Goal: Task Accomplishment & Management: Manage account settings

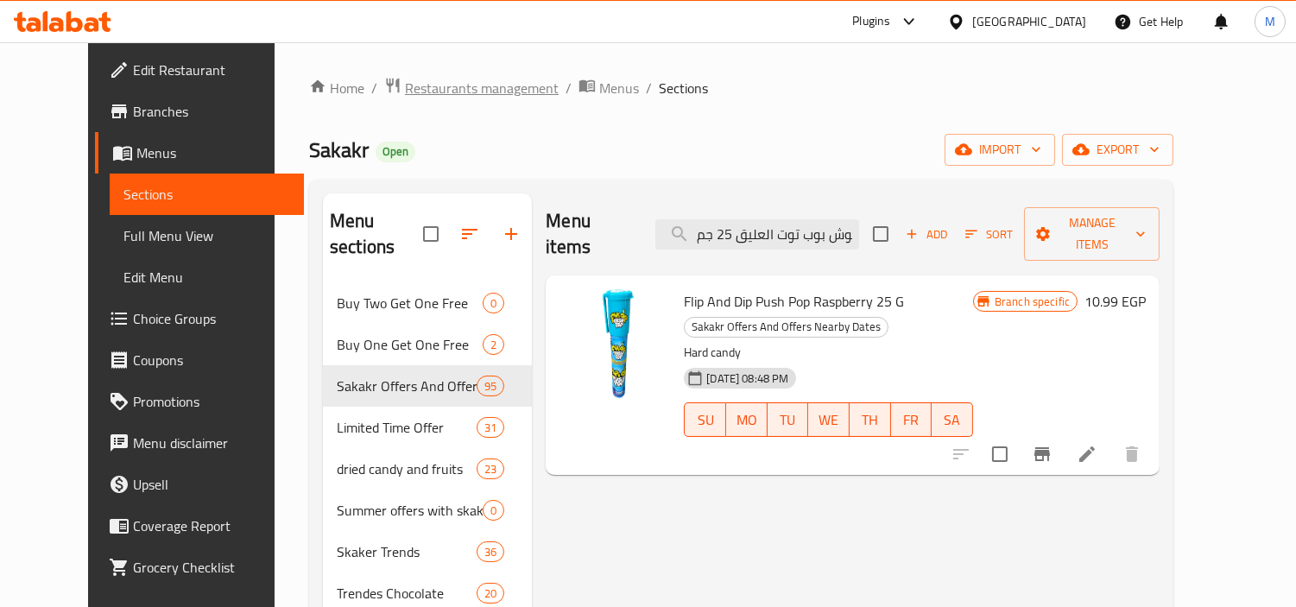
click at [446, 91] on span "Restaurants management" at bounding box center [482, 88] width 154 height 21
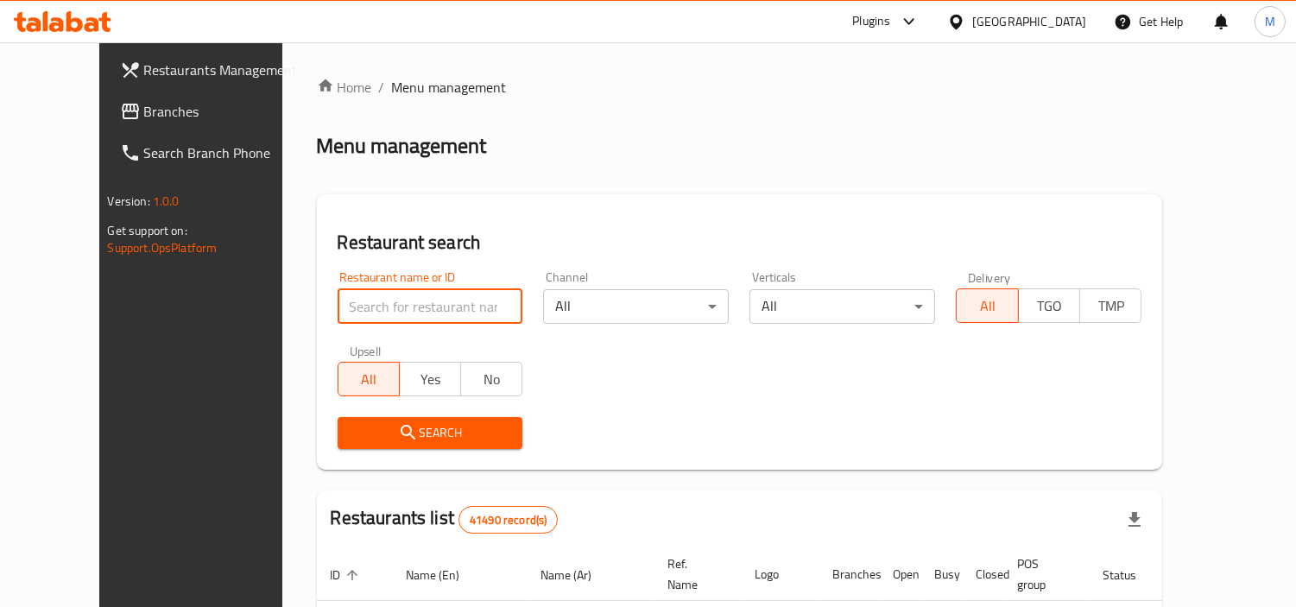
click at [375, 313] on input "search" at bounding box center [431, 306] width 186 height 35
paste input "686957"
type input "686957"
click button "Search" at bounding box center [431, 433] width 186 height 32
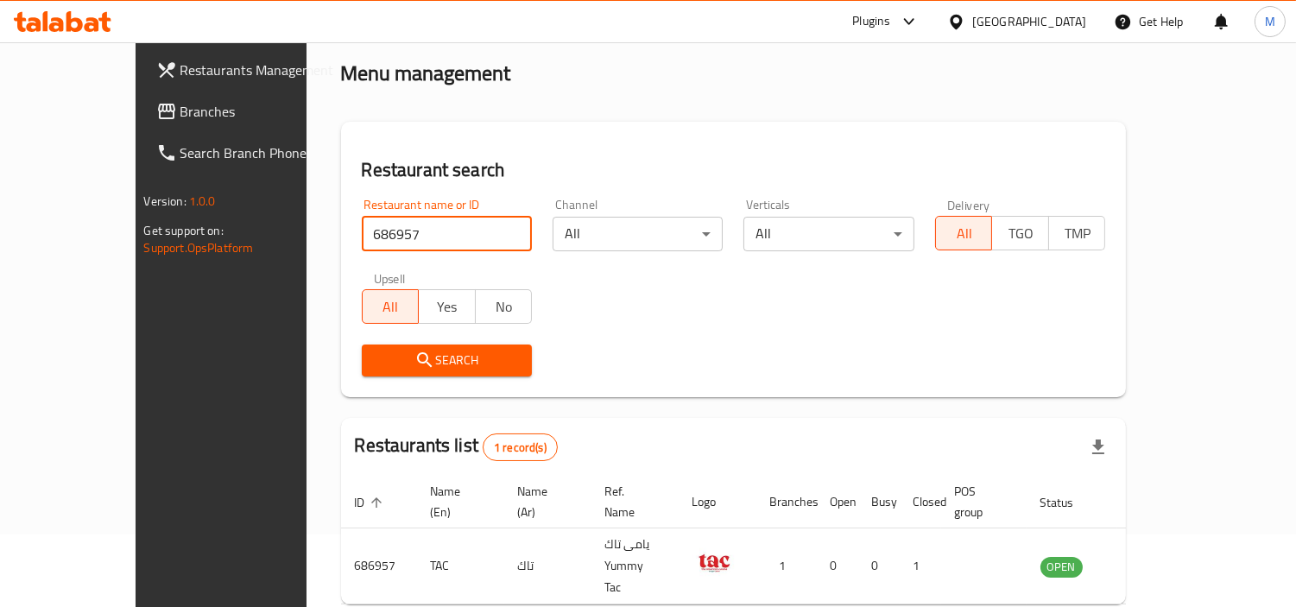
scroll to position [130, 0]
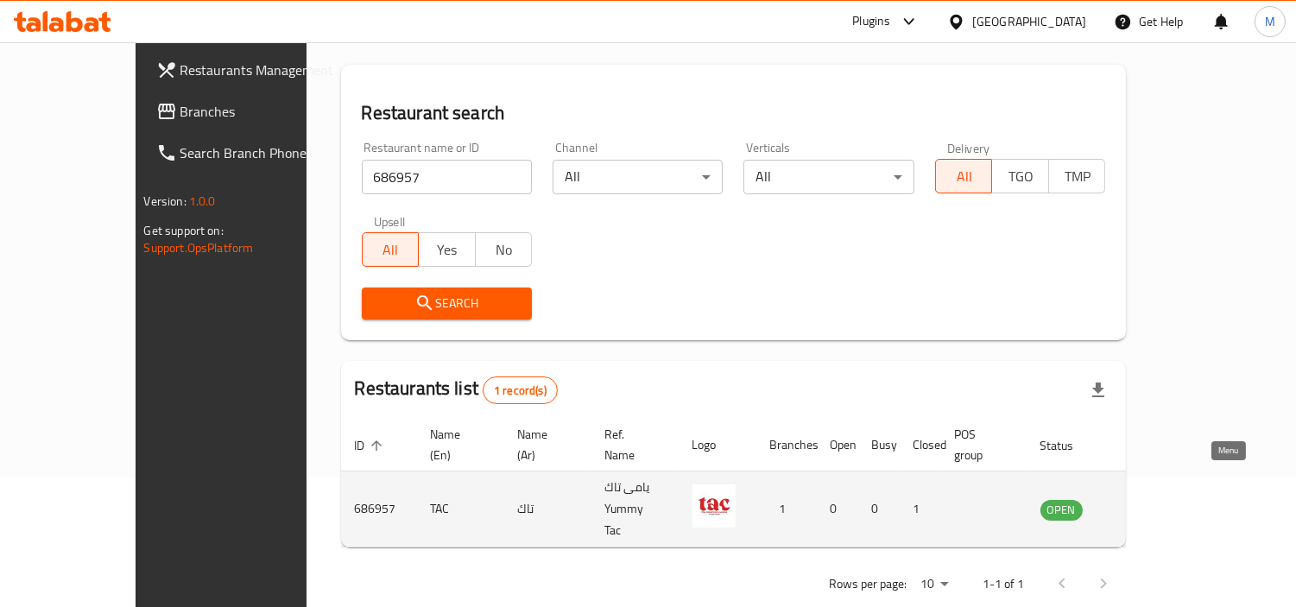
click at [1163, 499] on link "enhanced table" at bounding box center [1147, 509] width 32 height 21
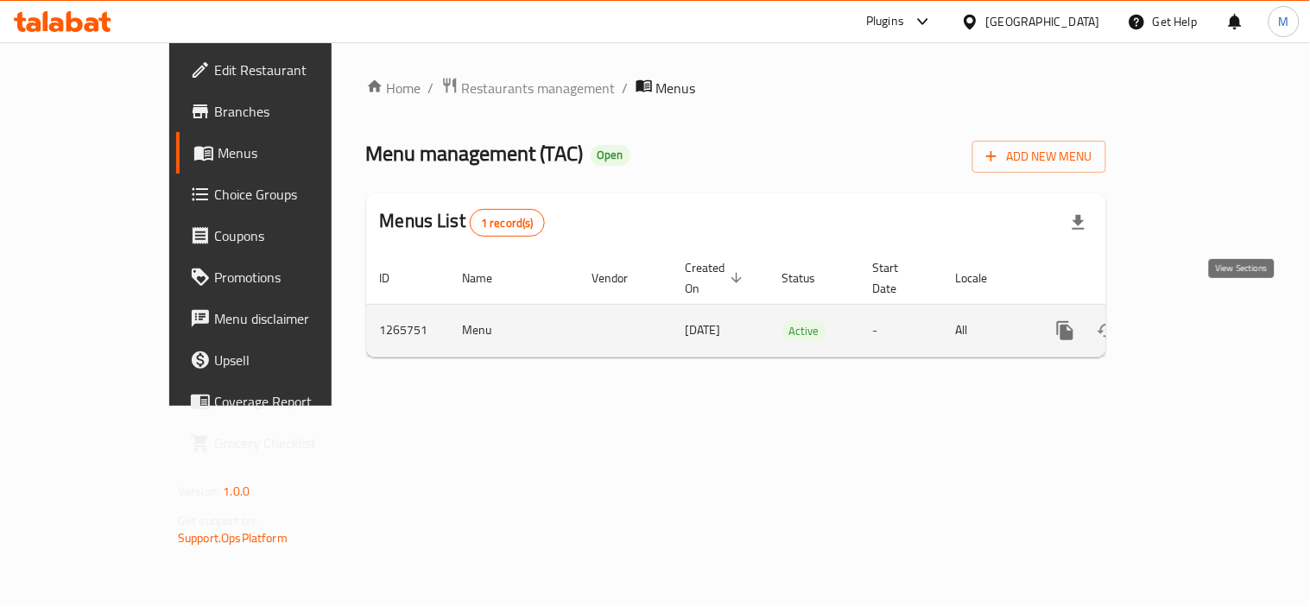
click at [1200, 320] on icon "enhanced table" at bounding box center [1190, 330] width 21 height 21
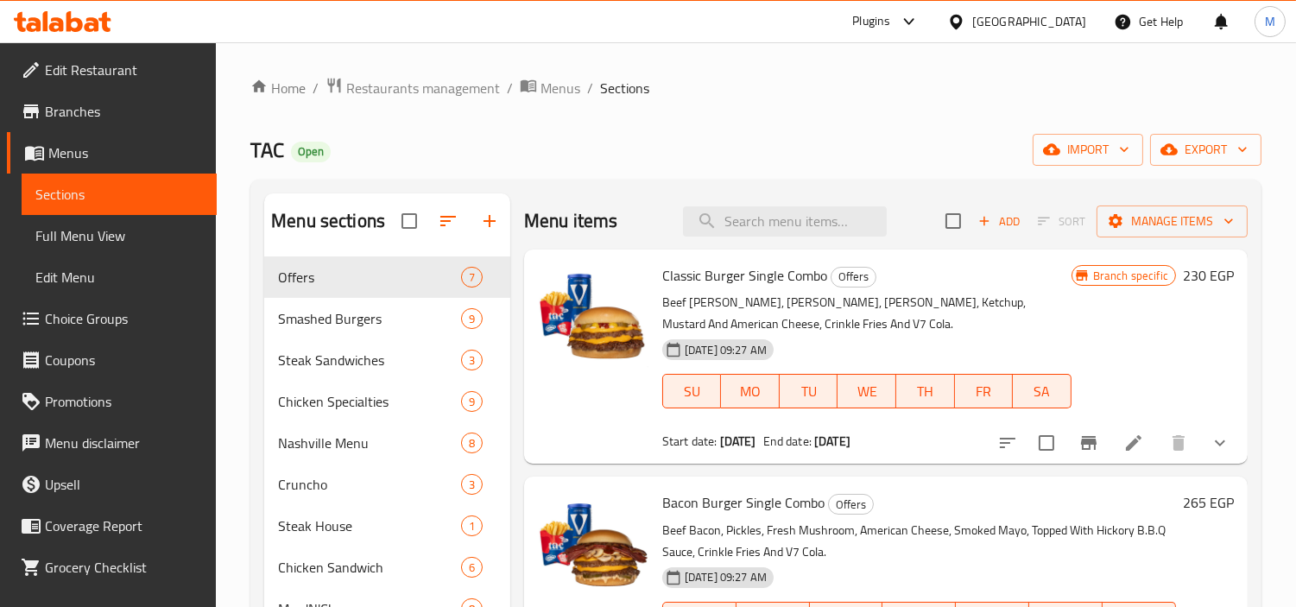
click at [88, 105] on span "Branches" at bounding box center [124, 111] width 158 height 21
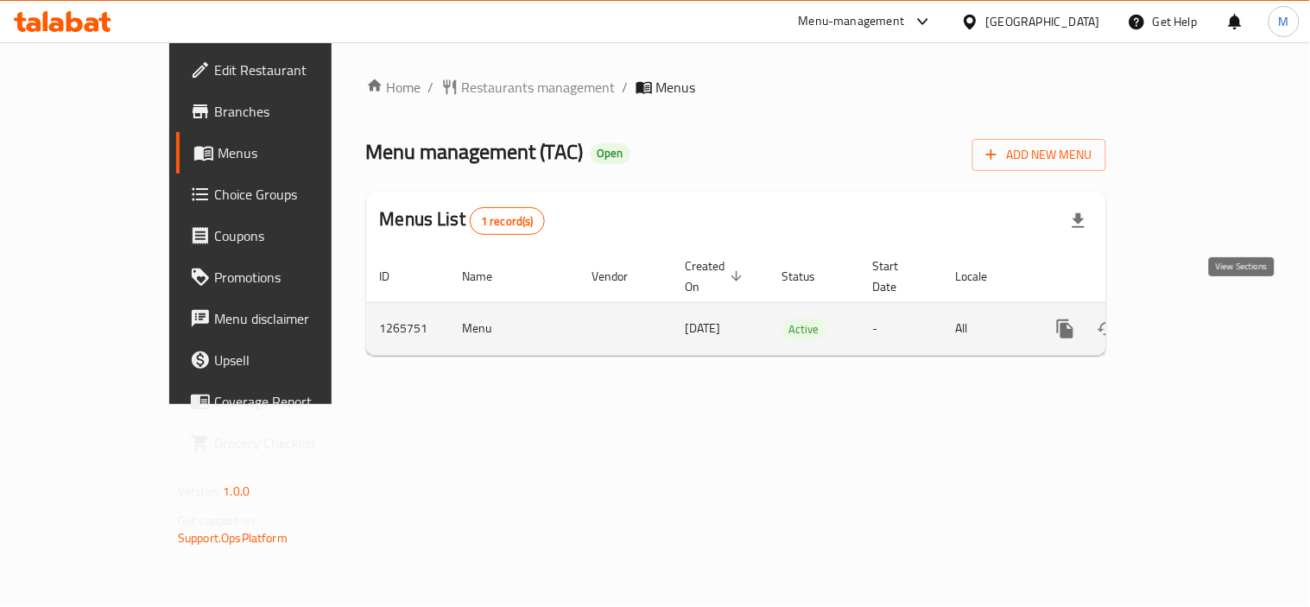
click at [1200, 319] on icon "enhanced table" at bounding box center [1190, 329] width 21 height 21
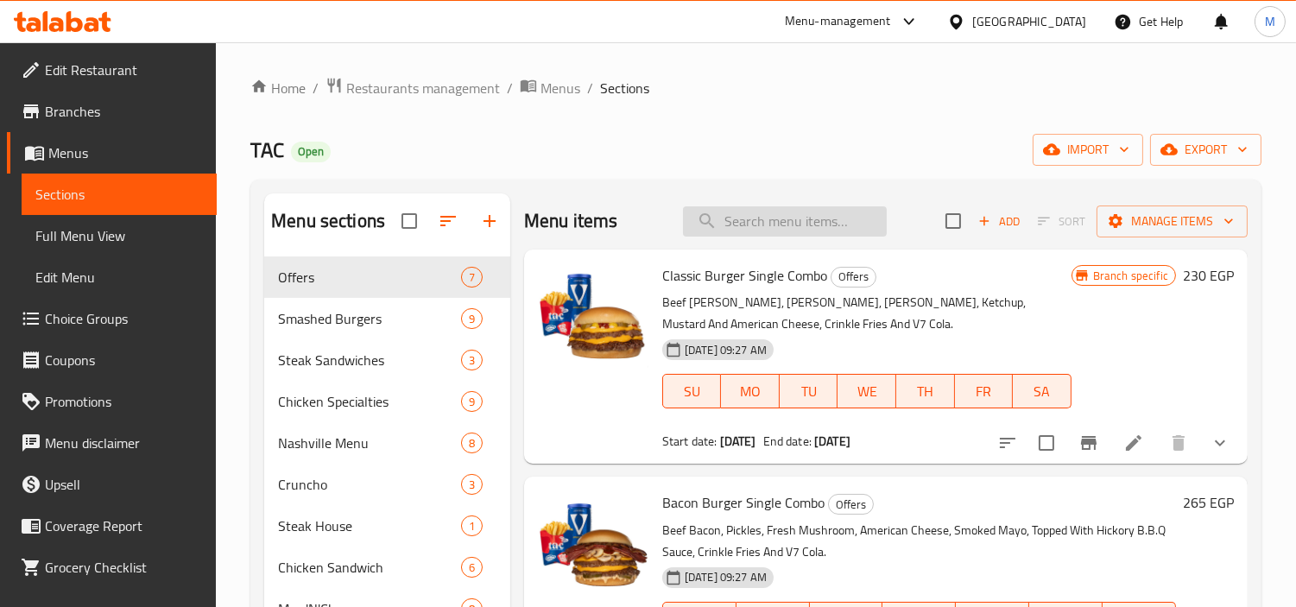
click at [750, 218] on input "search" at bounding box center [785, 221] width 204 height 30
paste input "Classic Burger Single Combo"
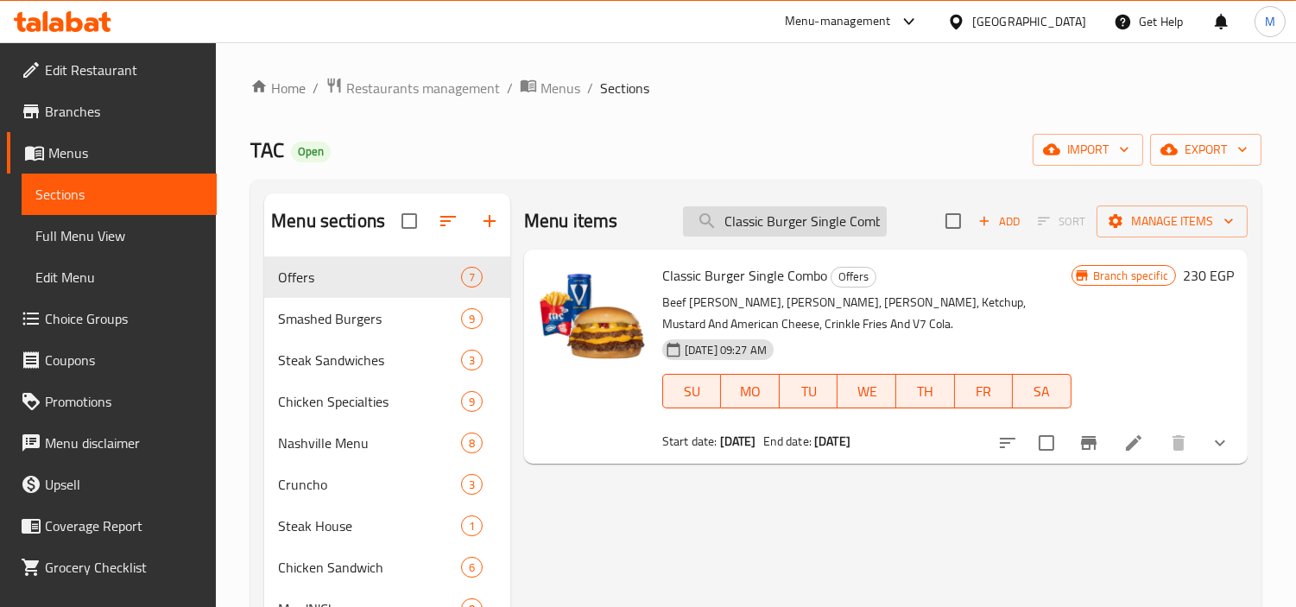
click at [763, 231] on input "Classic Burger Single Combo" at bounding box center [785, 221] width 204 height 30
paste input "Bacon"
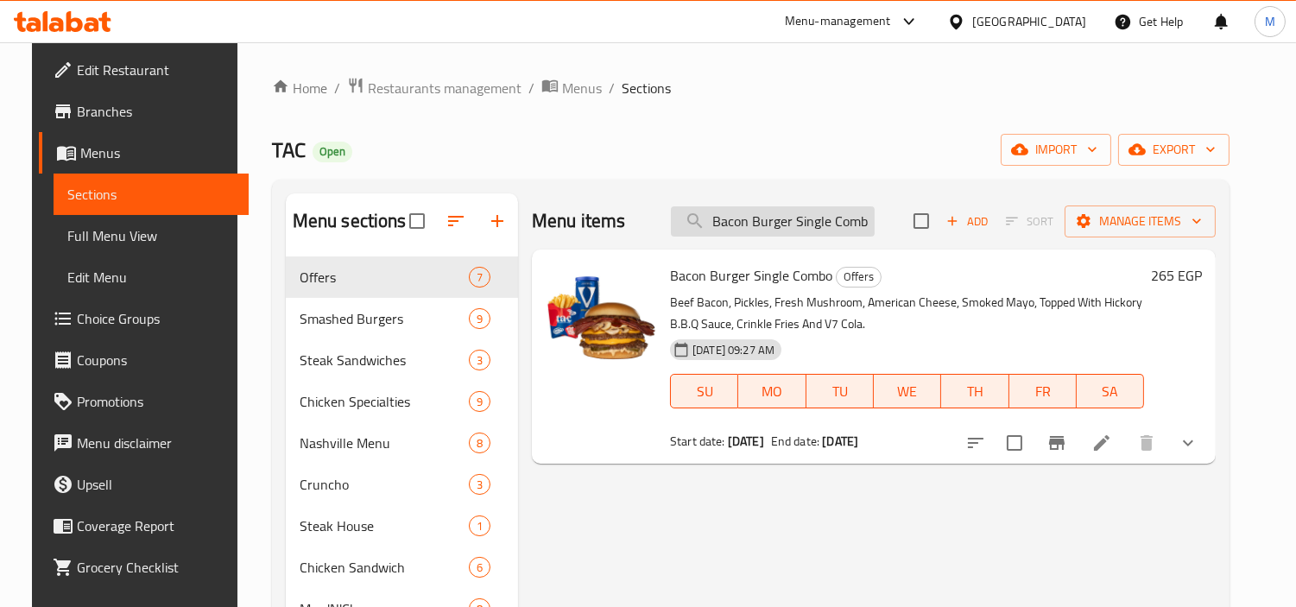
click at [856, 220] on input "Bacon Burger Single Combo" at bounding box center [773, 221] width 204 height 30
paste input "Ranchi Crispy Chicken"
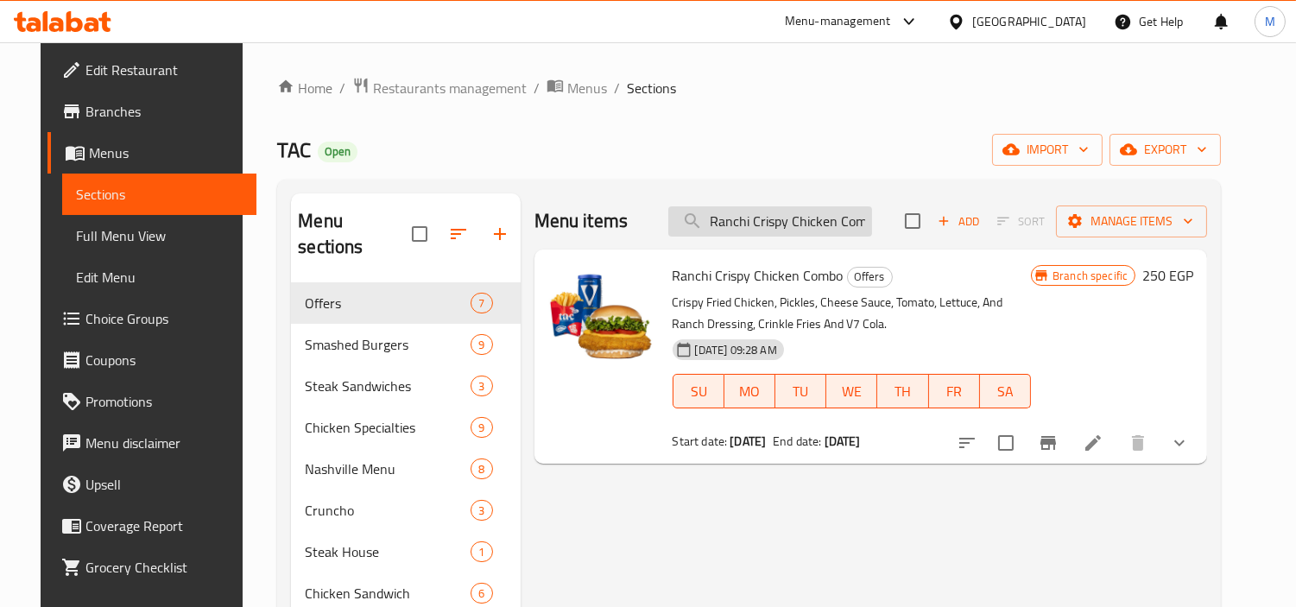
click at [800, 218] on input "Ranchi Crispy Chicken Combo" at bounding box center [770, 221] width 204 height 30
paste input "Nashville Bacon Cheese"
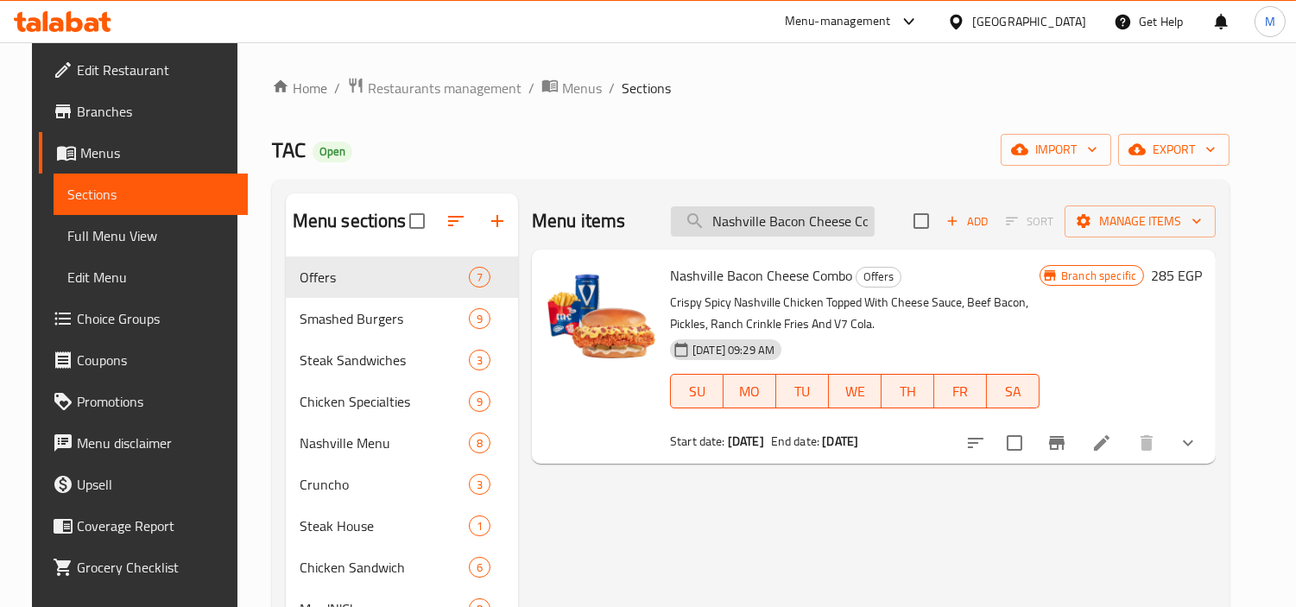
click at [799, 223] on input "Nashville Bacon Cheese Combo" at bounding box center [773, 221] width 204 height 30
paste input "Cheetos"
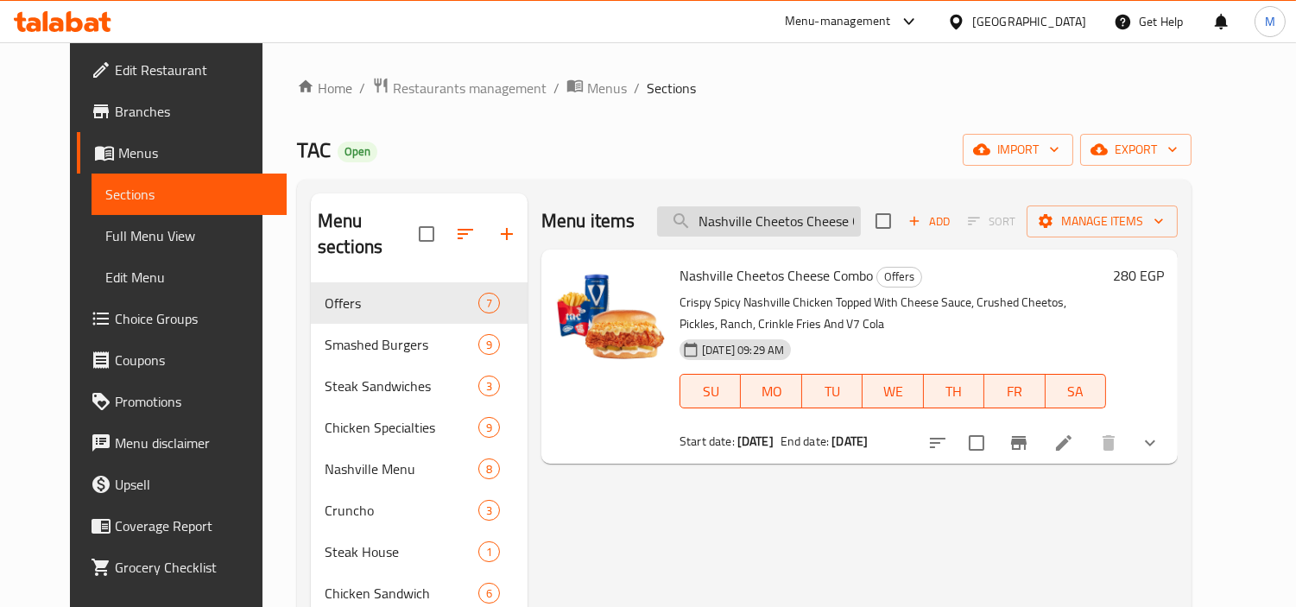
click at [856, 219] on input "Nashville Cheetos Cheese Combo" at bounding box center [759, 221] width 204 height 30
paste input "Sandwich Spicy Level Require"
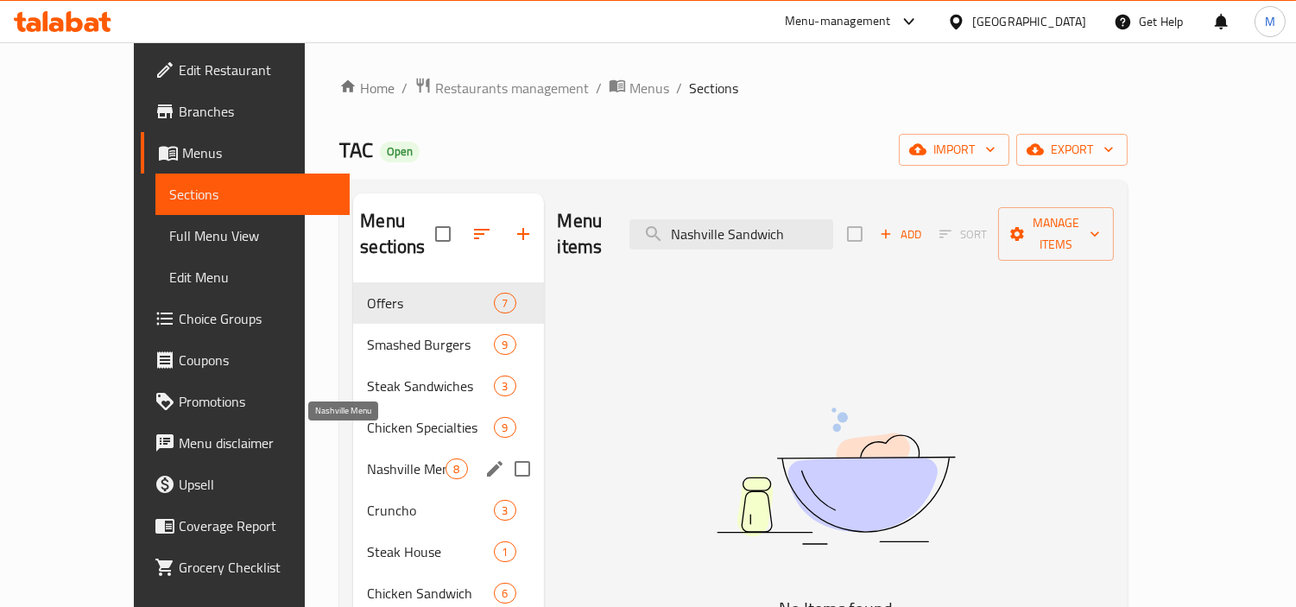
type input "Nashville Sandwich"
click at [371, 459] on span "Nashville Menu" at bounding box center [406, 469] width 79 height 21
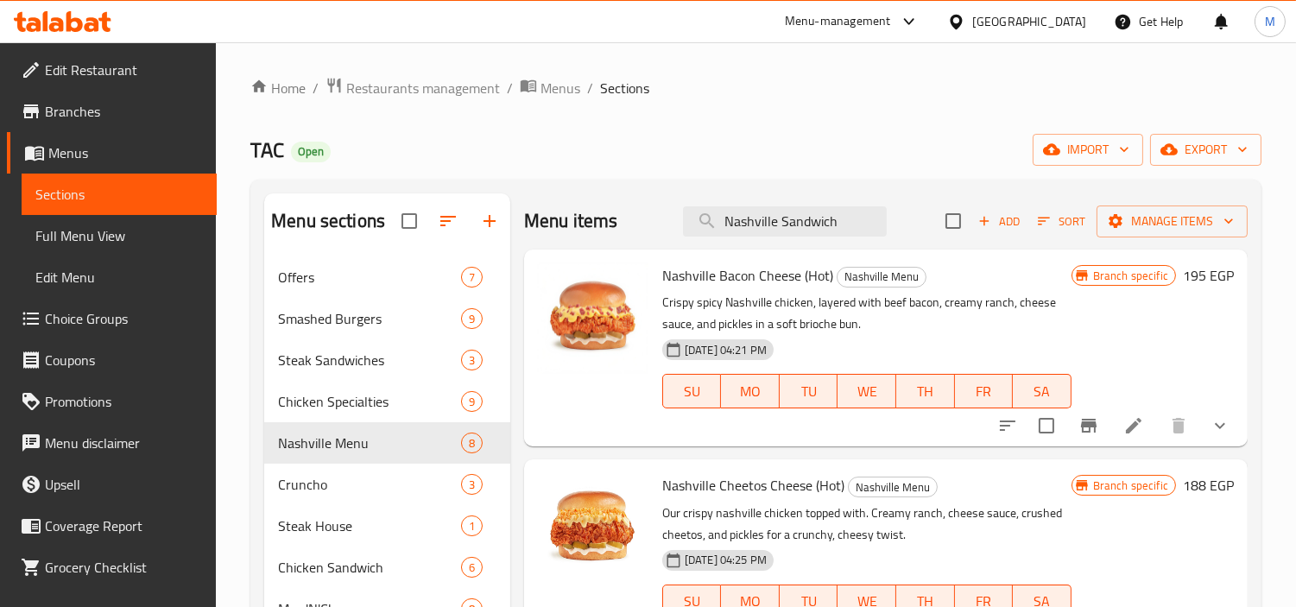
click at [107, 106] on span "Branches" at bounding box center [124, 111] width 158 height 21
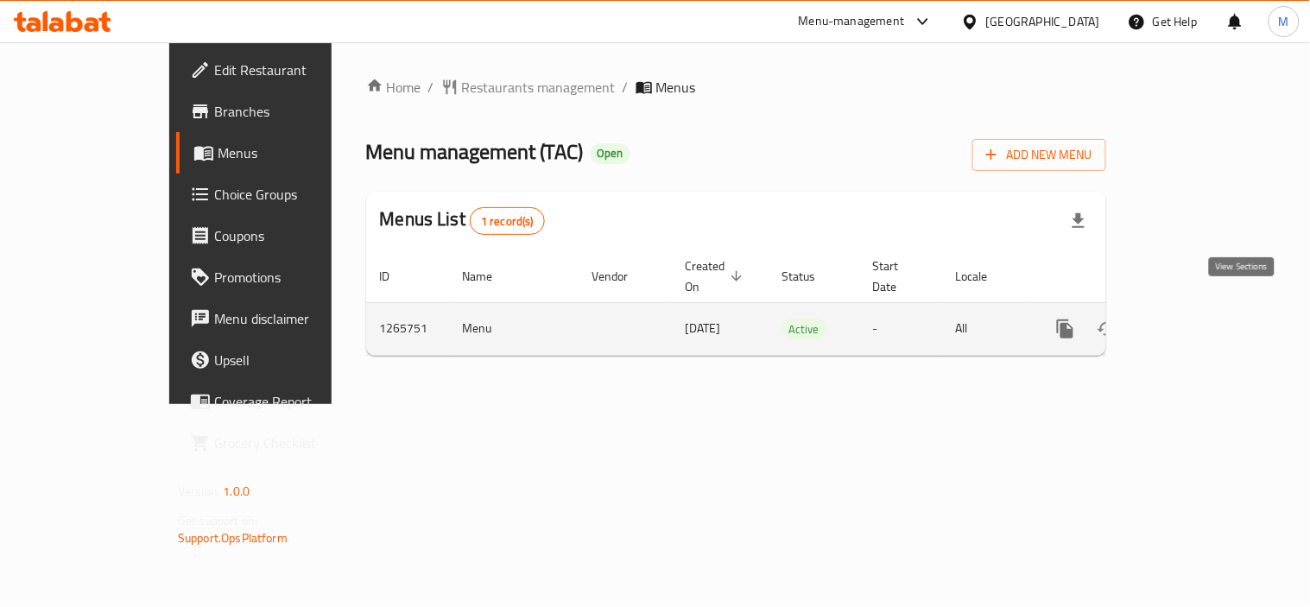
click at [1200, 319] on icon "enhanced table" at bounding box center [1190, 329] width 21 height 21
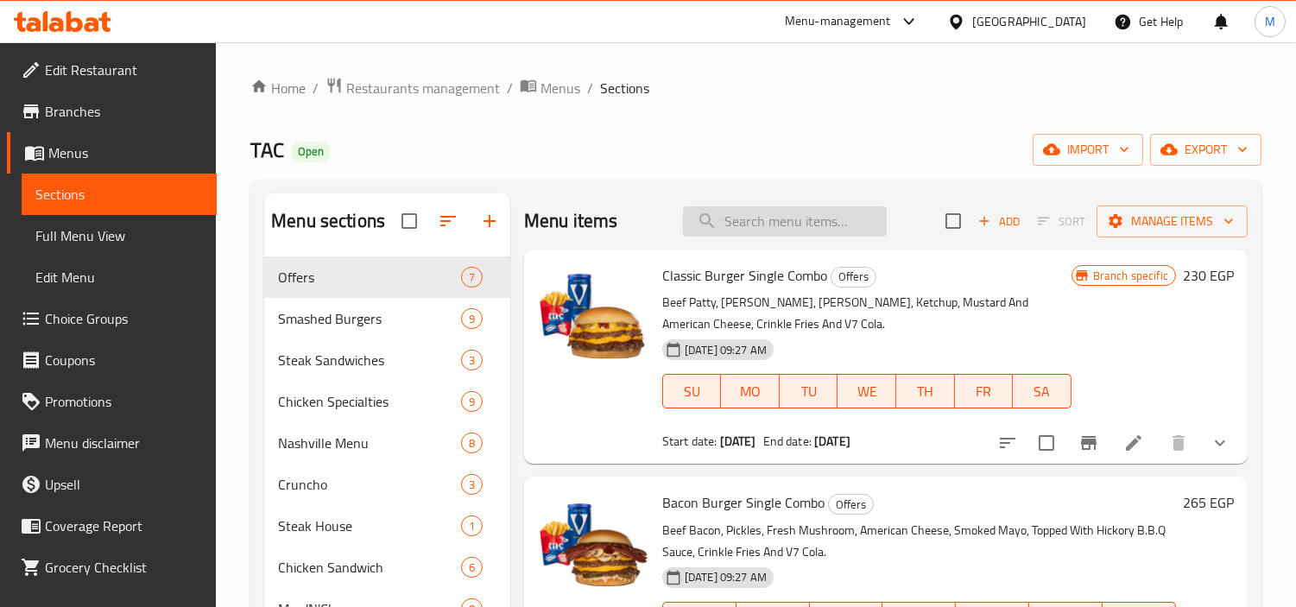
click at [793, 219] on input "search" at bounding box center [785, 221] width 204 height 30
paste input "Classic Burger Single Combo"
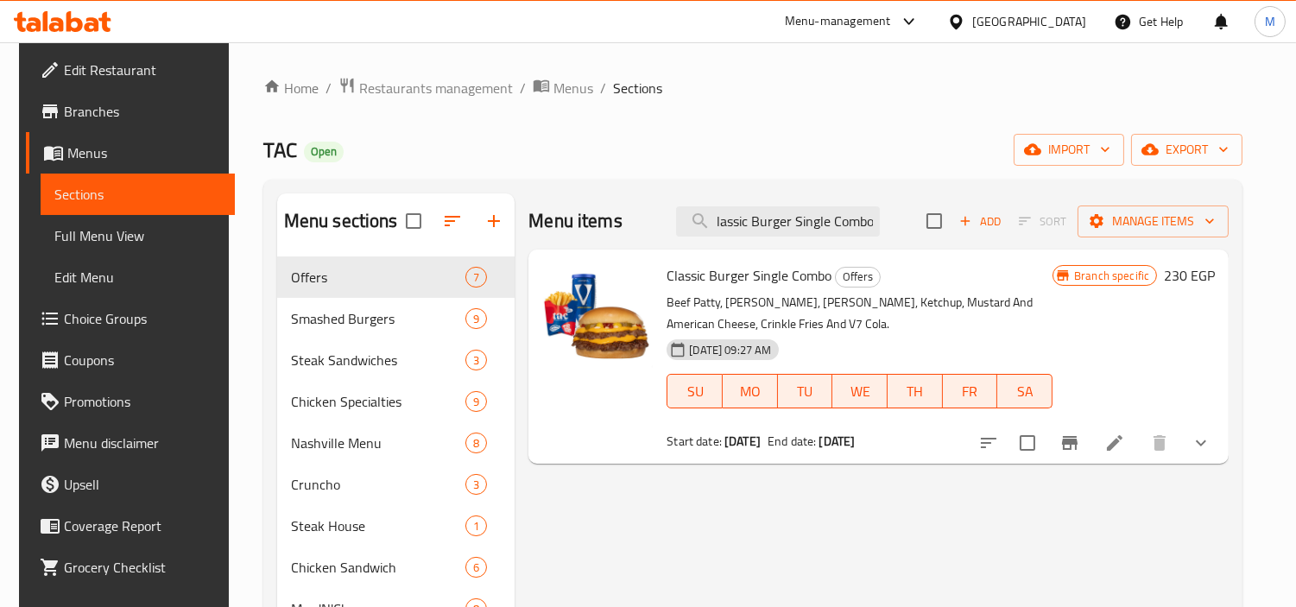
type input "Classic Burger Single Combo"
click at [1078, 440] on icon "Branch-specific-item" at bounding box center [1070, 443] width 16 height 14
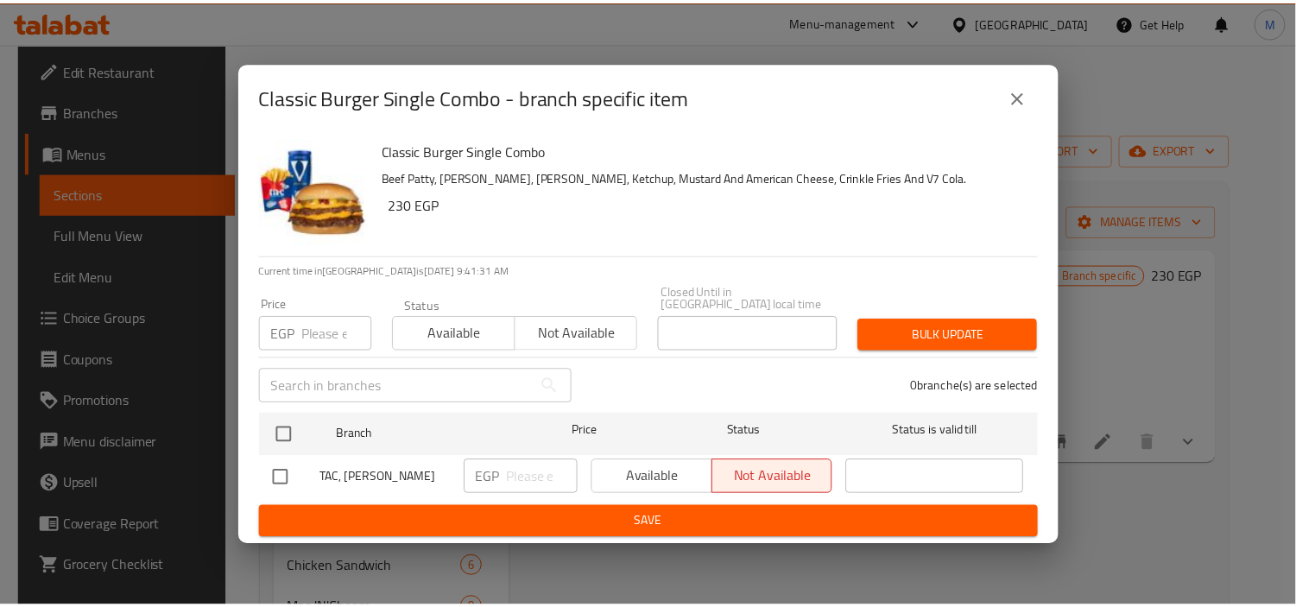
scroll to position [326, 0]
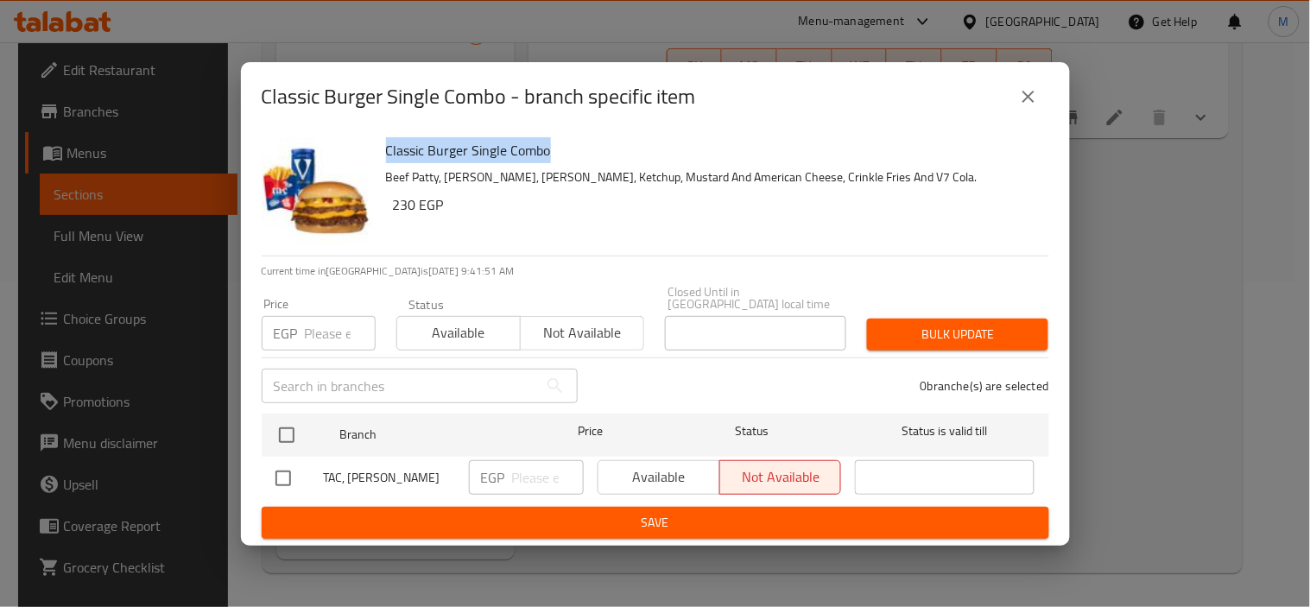
drag, startPoint x: 387, startPoint y: 148, endPoint x: 553, endPoint y: 148, distance: 165.8
click at [553, 148] on h6 "Classic Burger Single Combo" at bounding box center [710, 150] width 649 height 24
copy h6 "Classic Burger Single Combo"
click at [809, 162] on h6 "Classic Burger Single Combo" at bounding box center [710, 150] width 649 height 24
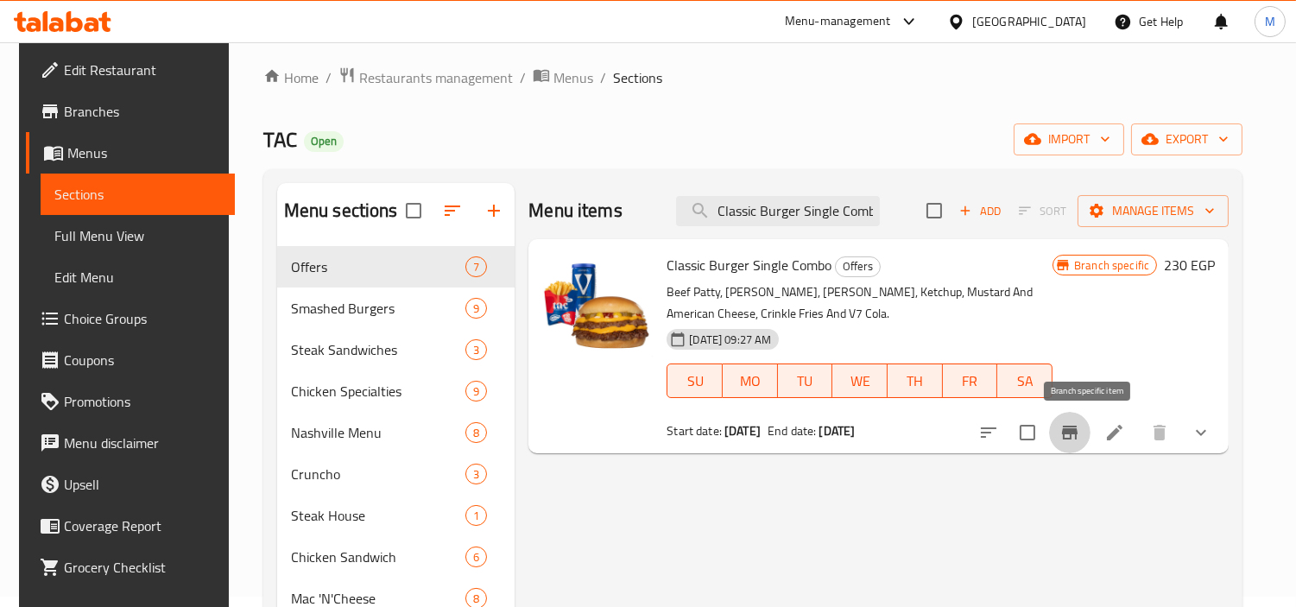
scroll to position [0, 0]
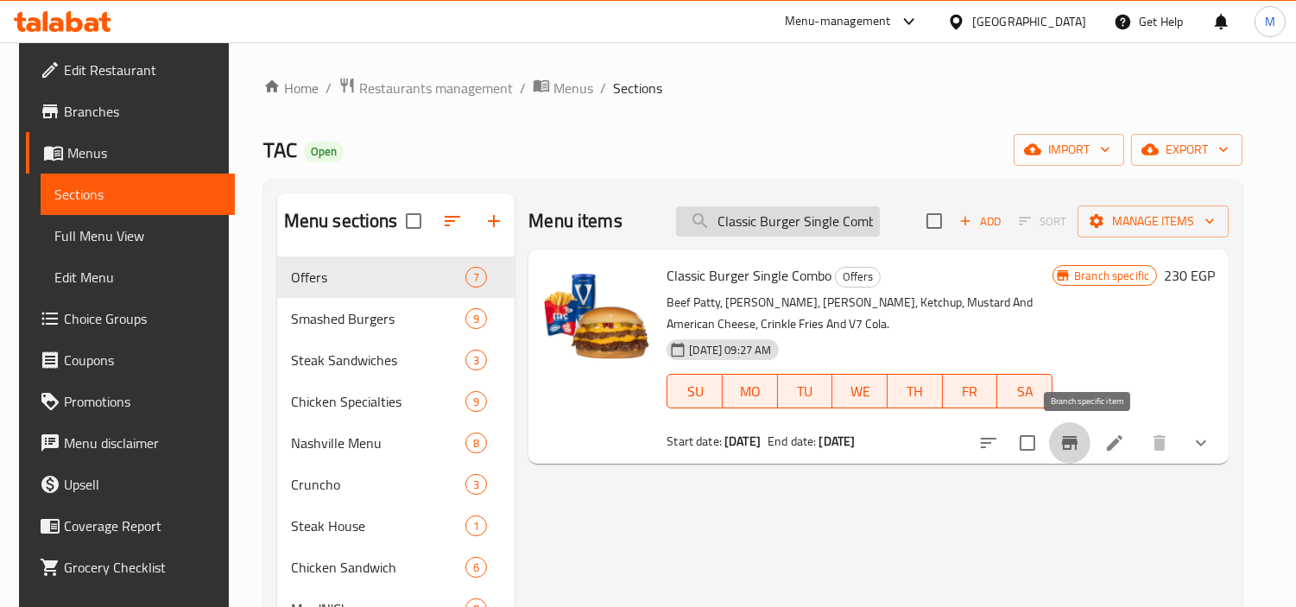
click at [795, 213] on input "Classic Burger Single Combo" at bounding box center [778, 221] width 204 height 30
paste input "Bacon Burger Single Combo"
click at [795, 213] on input "Bacon Burger Single Combo" at bounding box center [778, 221] width 204 height 30
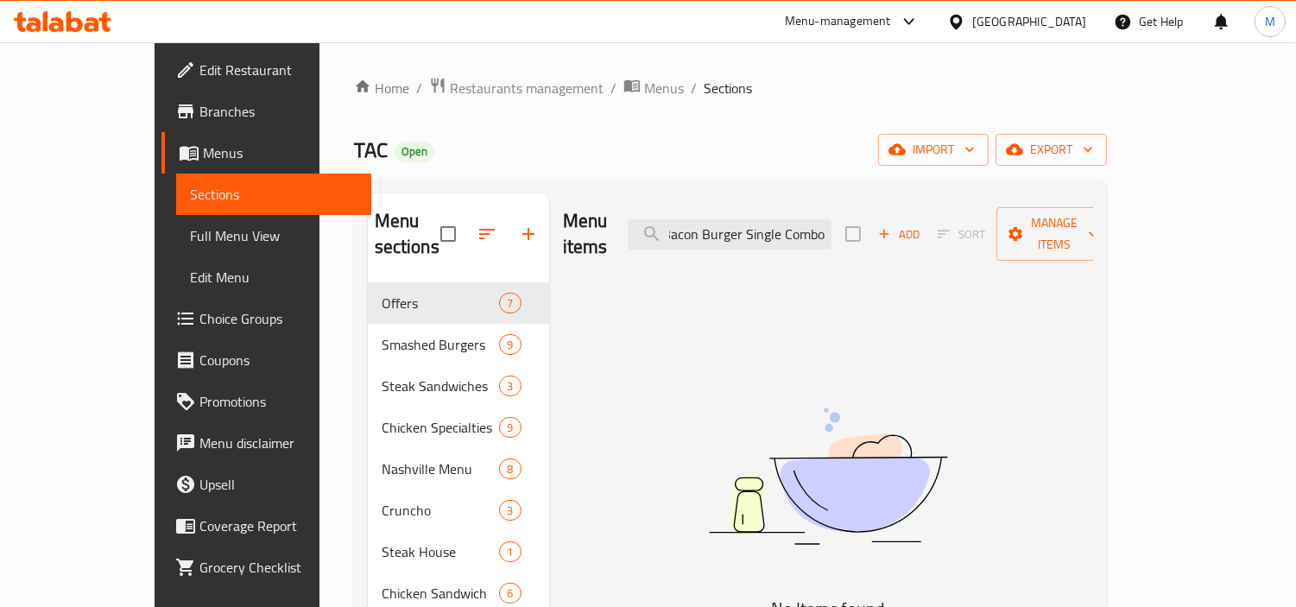
scroll to position [0, 5]
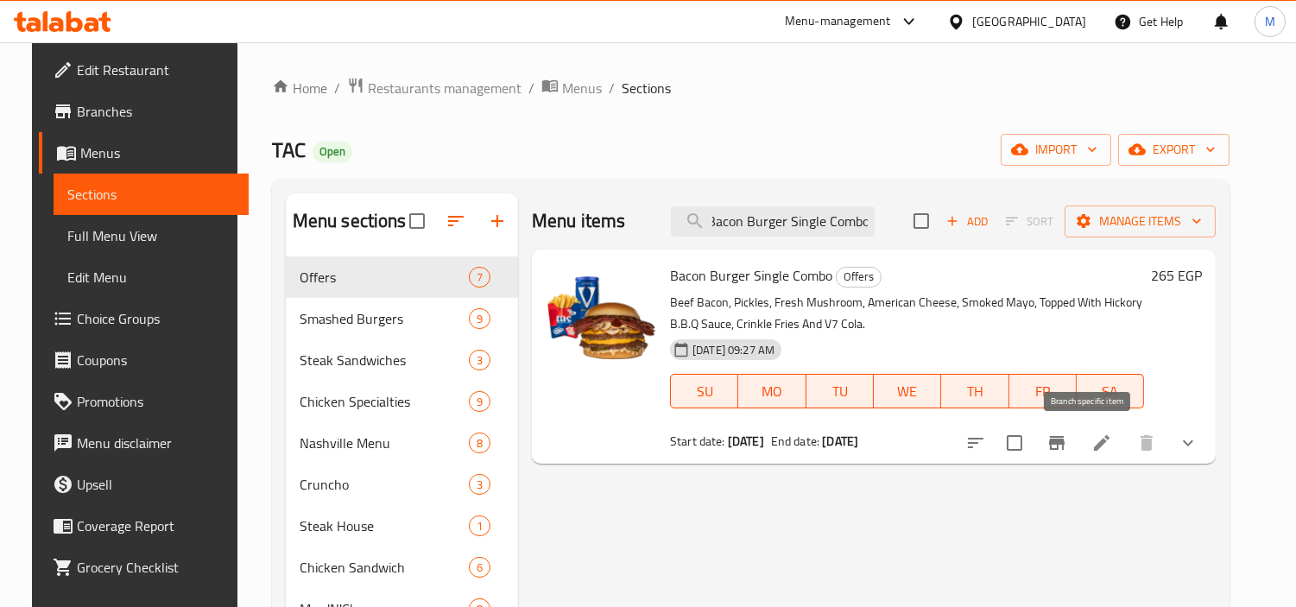
type input "Bacon Burger Single Combo"
click at [1078, 432] on button "Branch-specific-item" at bounding box center [1056, 442] width 41 height 41
click at [782, 220] on input "Bacon Burger Single Combo" at bounding box center [773, 221] width 204 height 30
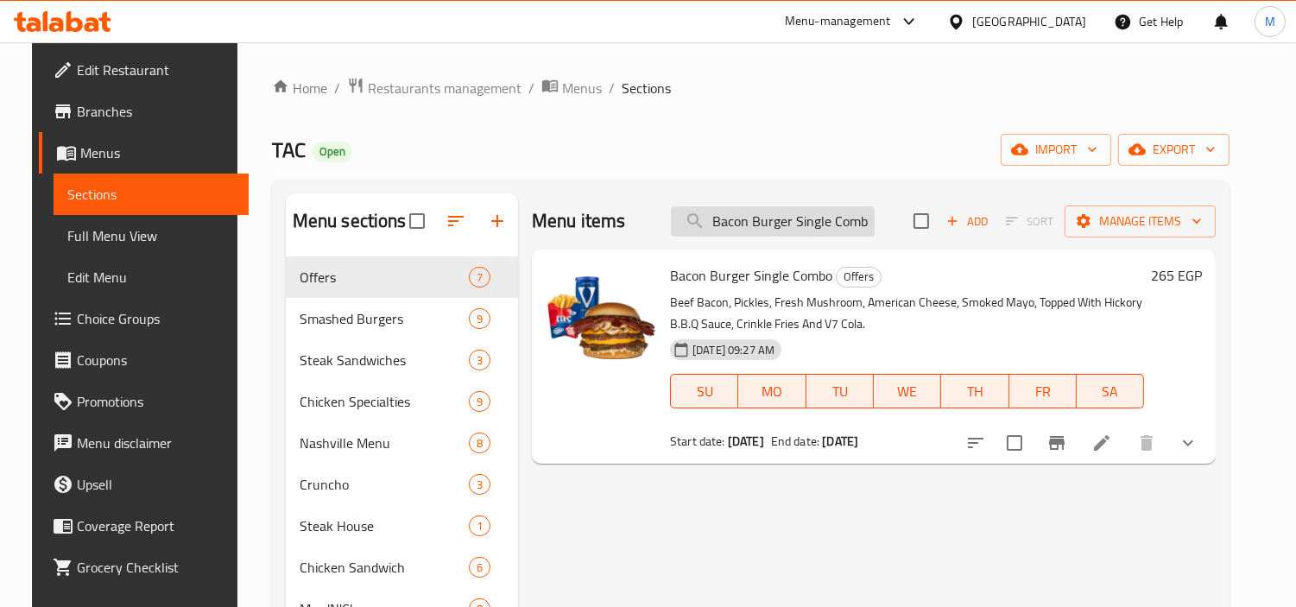
click at [782, 220] on input "Bacon Burger Single Combo" at bounding box center [773, 221] width 204 height 30
click at [821, 221] on input "Bacon Burger Single Combo" at bounding box center [773, 221] width 204 height 30
paste input "Ranchi Crispy Chicken"
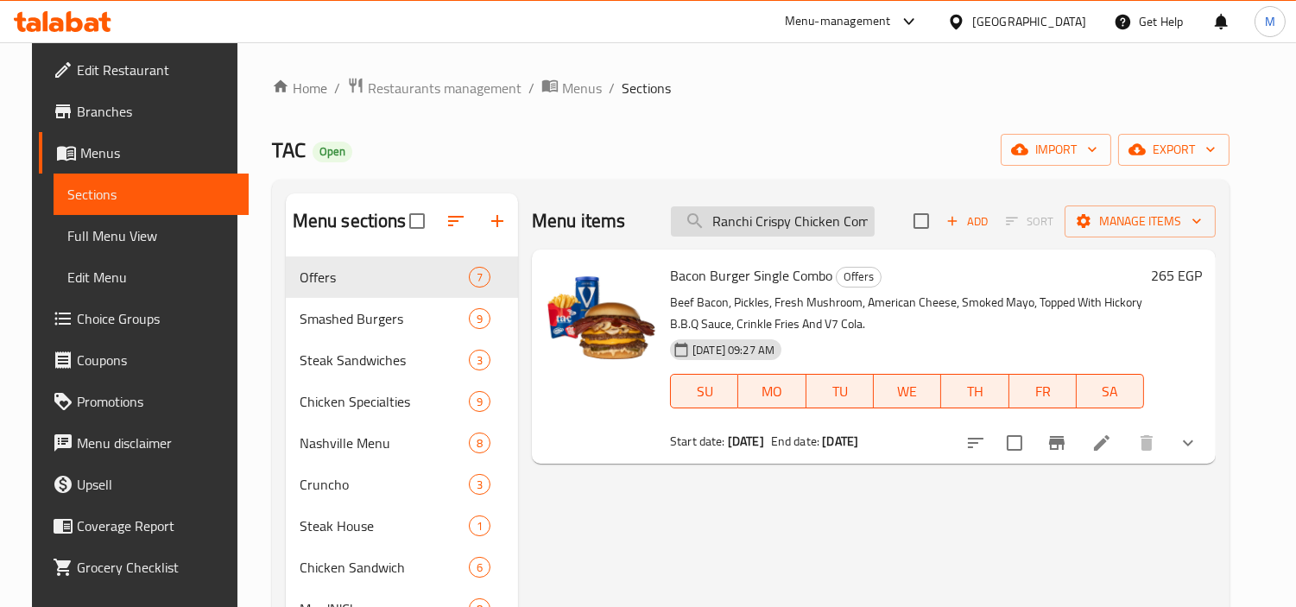
scroll to position [0, 14]
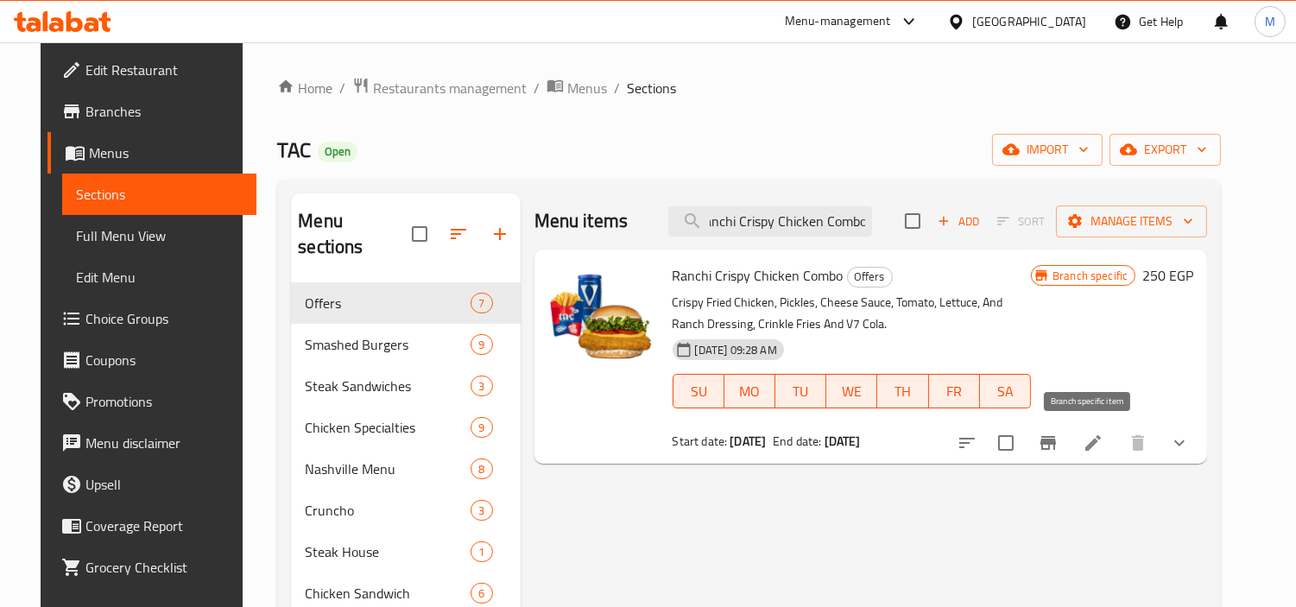
type input "Ranchi Crispy Chicken Combo"
click at [1056, 439] on icon "Branch-specific-item" at bounding box center [1049, 443] width 16 height 14
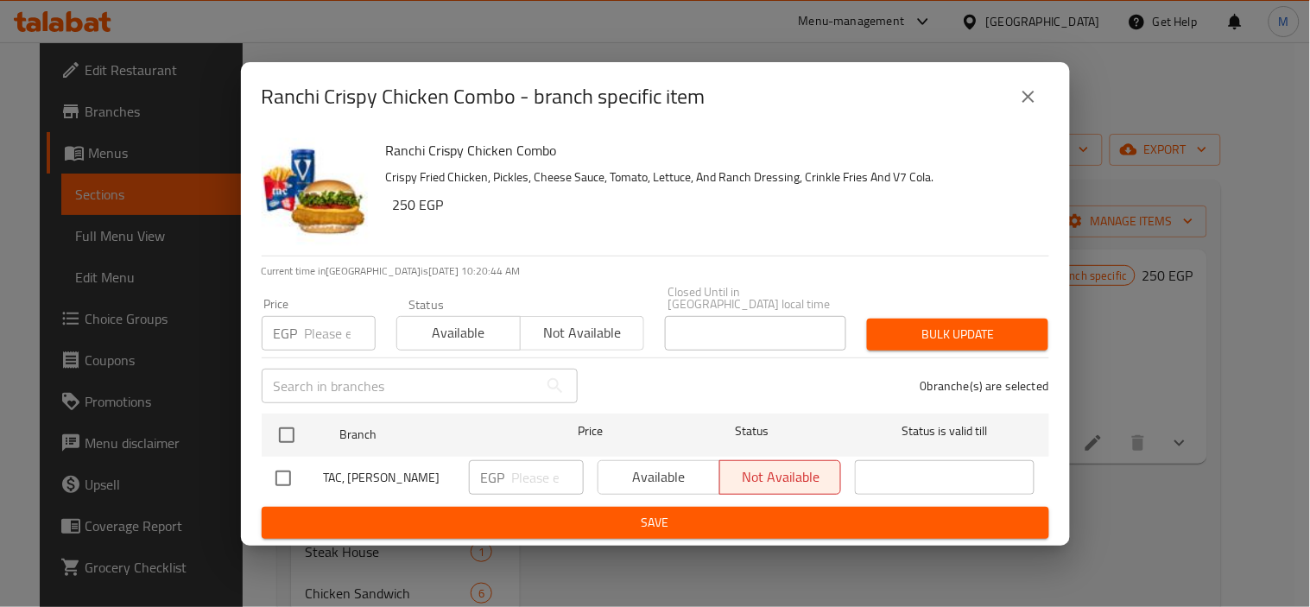
click at [756, 228] on div "Ranchi Crispy Chicken Combo Crispy Fried Chicken, Pickles, Cheese Sauce, Tomato…" at bounding box center [710, 193] width 663 height 124
click at [665, 182] on p "Crispy Fried Chicken, Pickles, Cheese Sauce, Tomato, Lettuce, And Ranch Dressin…" at bounding box center [710, 178] width 649 height 22
click at [683, 206] on h6 "250 EGP" at bounding box center [714, 205] width 643 height 24
click at [701, 178] on p "Crispy Fried Chicken, Pickles, Cheese Sauce, Tomato, Lettuce, And Ranch Dressin…" at bounding box center [710, 178] width 649 height 22
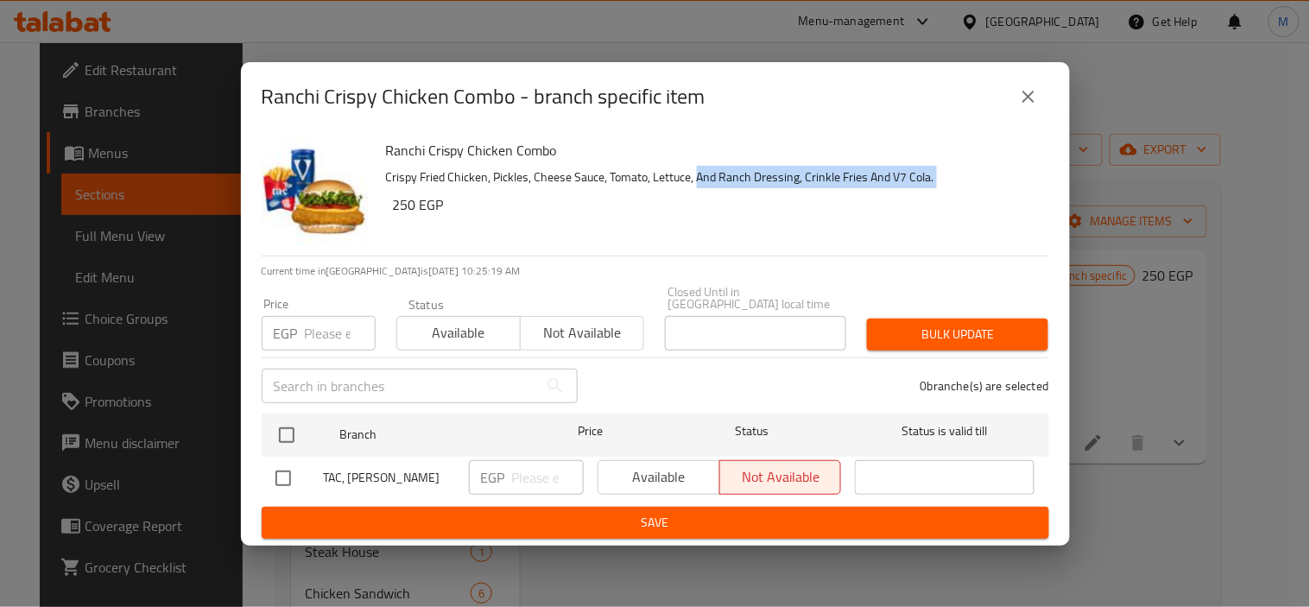
drag, startPoint x: 701, startPoint y: 178, endPoint x: 964, endPoint y: 193, distance: 262.9
click at [964, 188] on p "Crispy Fried Chicken, Pickles, Cheese Sauce, Tomato, Lettuce, And Ranch Dressin…" at bounding box center [710, 178] width 649 height 22
click at [878, 178] on p "Crispy Fried Chicken, Pickles, Cheese Sauce, Tomato, Lettuce, And Ranch Dressin…" at bounding box center [710, 178] width 649 height 22
drag, startPoint x: 878, startPoint y: 178, endPoint x: 937, endPoint y: 178, distance: 58.7
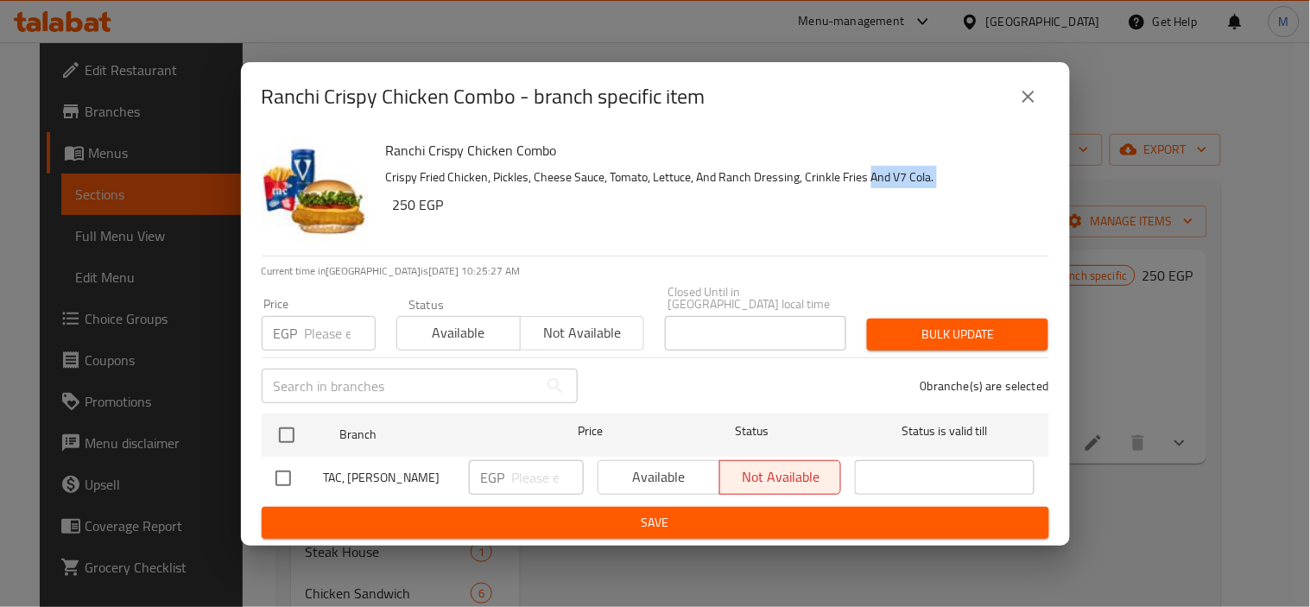
click at [937, 178] on p "Crispy Fried Chicken, Pickles, Cheese Sauce, Tomato, Lettuce, And Ranch Dressin…" at bounding box center [710, 178] width 649 height 22
click at [891, 187] on p "Crispy Fried Chicken, Pickles, Cheese Sauce, Tomato, Lettuce, And Ranch Dressin…" at bounding box center [710, 178] width 649 height 22
click at [876, 187] on p "Crispy Fried Chicken, Pickles, Cheese Sauce, Tomato, Lettuce, And Ranch Dressin…" at bounding box center [710, 178] width 649 height 22
drag, startPoint x: 876, startPoint y: 187, endPoint x: 916, endPoint y: 184, distance: 40.7
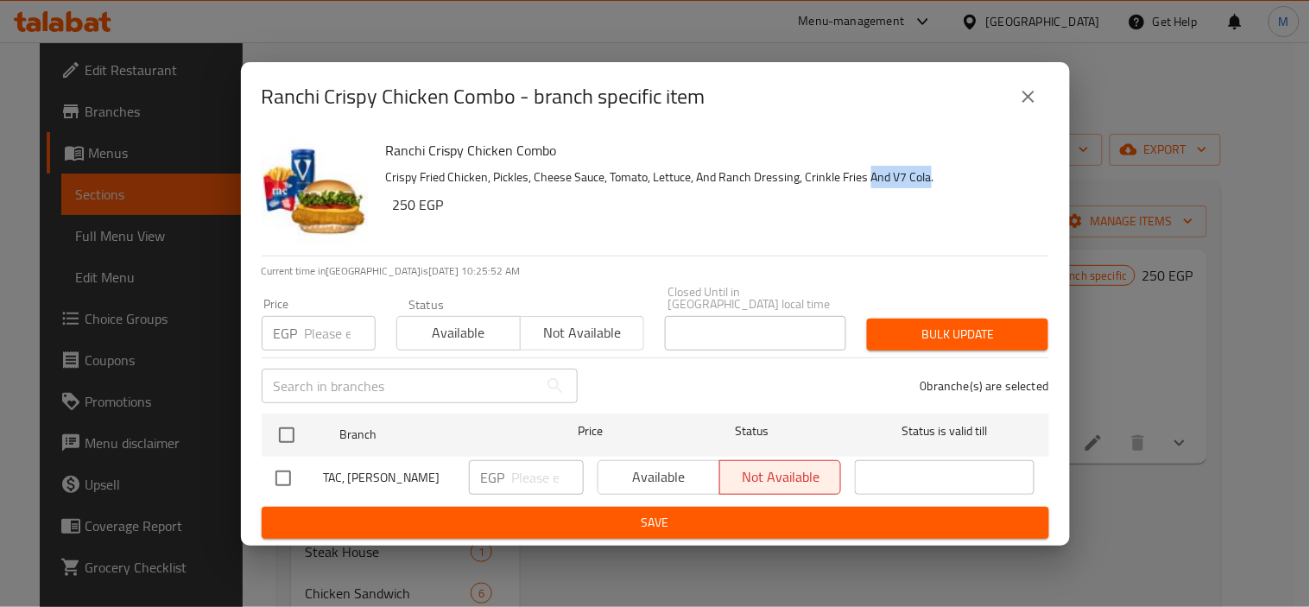
click at [916, 184] on p "Crispy Fried Chicken, Pickles, Cheese Sauce, Tomato, Lettuce, And Ranch Dressin…" at bounding box center [710, 178] width 649 height 22
click at [821, 178] on p "Crispy Fried Chicken, Pickles, Cheese Sauce, Tomato, Lettuce, And Ranch Dressin…" at bounding box center [710, 178] width 649 height 22
drag, startPoint x: 821, startPoint y: 178, endPoint x: 971, endPoint y: 179, distance: 149.4
click at [971, 179] on p "Crispy Fried Chicken, Pickles, Cheese Sauce, Tomato, Lettuce, And Ranch Dressin…" at bounding box center [710, 178] width 649 height 22
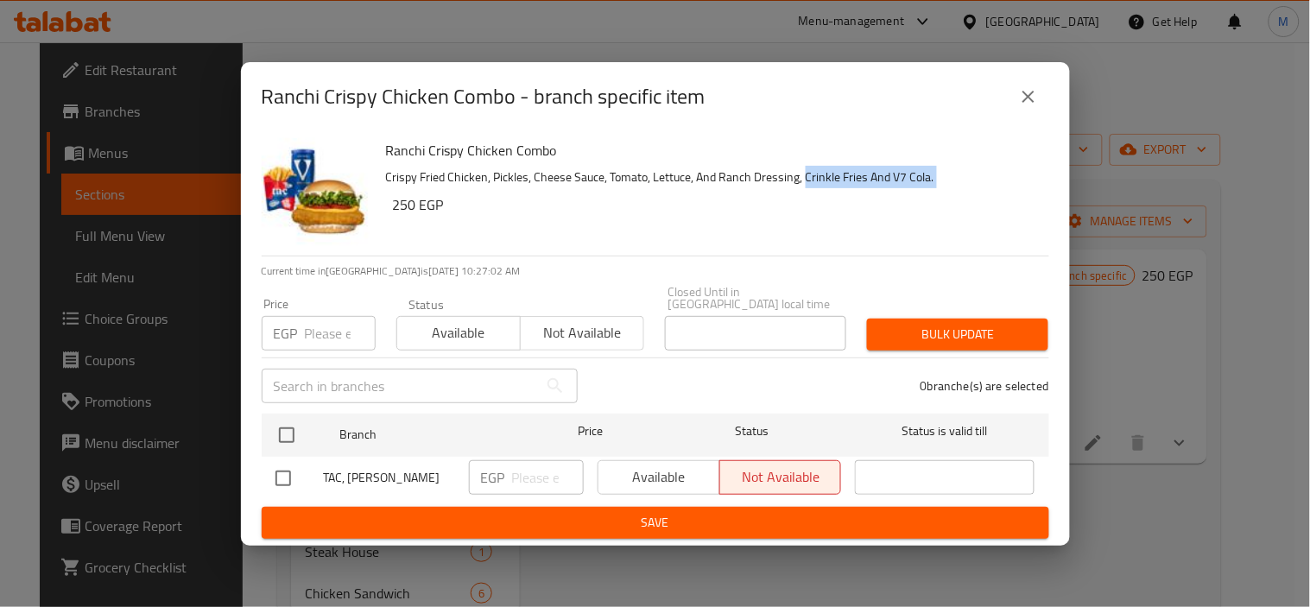
click at [971, 179] on p "Crispy Fried Chicken, Pickles, Cheese Sauce, Tomato, Lettuce, And Ranch Dressin…" at bounding box center [710, 178] width 649 height 22
click at [921, 187] on p "Crispy Fried Chicken, Pickles, Cheese Sauce, Tomato, Lettuce, And Ranch Dressin…" at bounding box center [710, 178] width 649 height 22
click at [924, 212] on h6 "250 EGP" at bounding box center [714, 205] width 643 height 24
click at [877, 176] on p "Crispy Fried Chicken, Pickles, Cheese Sauce, Tomato, Lettuce, And Ranch Dressin…" at bounding box center [710, 178] width 649 height 22
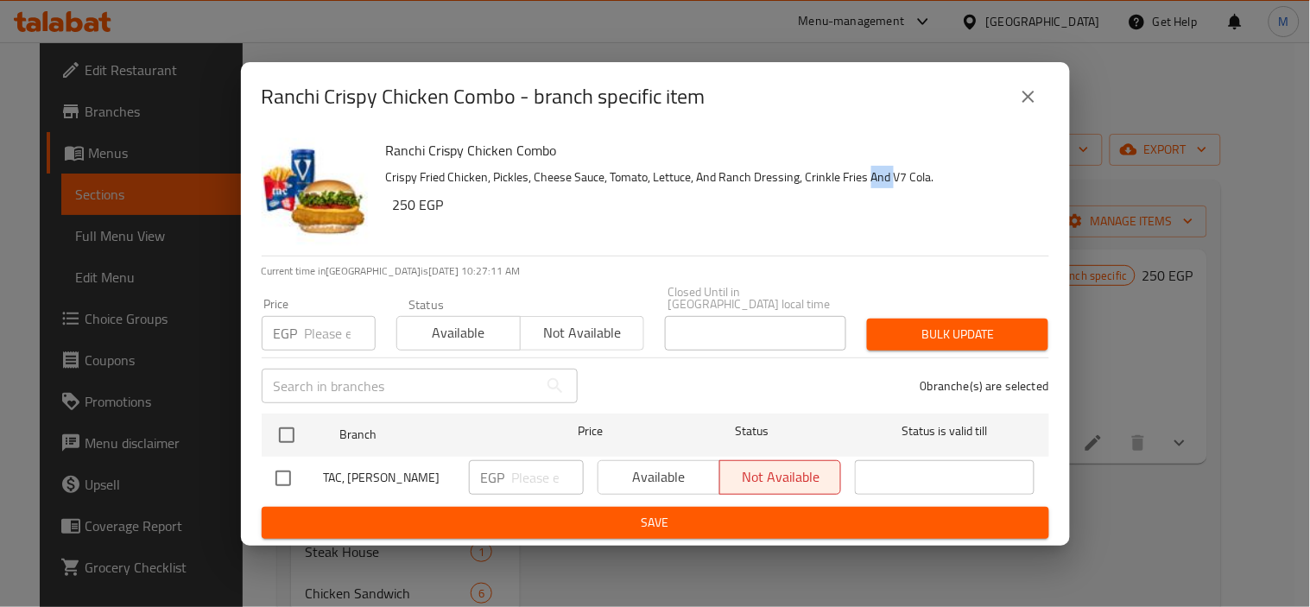
click at [877, 176] on p "Crispy Fried Chicken, Pickles, Cheese Sauce, Tomato, Lettuce, And Ranch Dressin…" at bounding box center [710, 178] width 649 height 22
click at [874, 197] on div "Ranchi Crispy Chicken Combo Crispy Fried Chicken, Pickles, Cheese Sauce, Tomato…" at bounding box center [710, 193] width 663 height 124
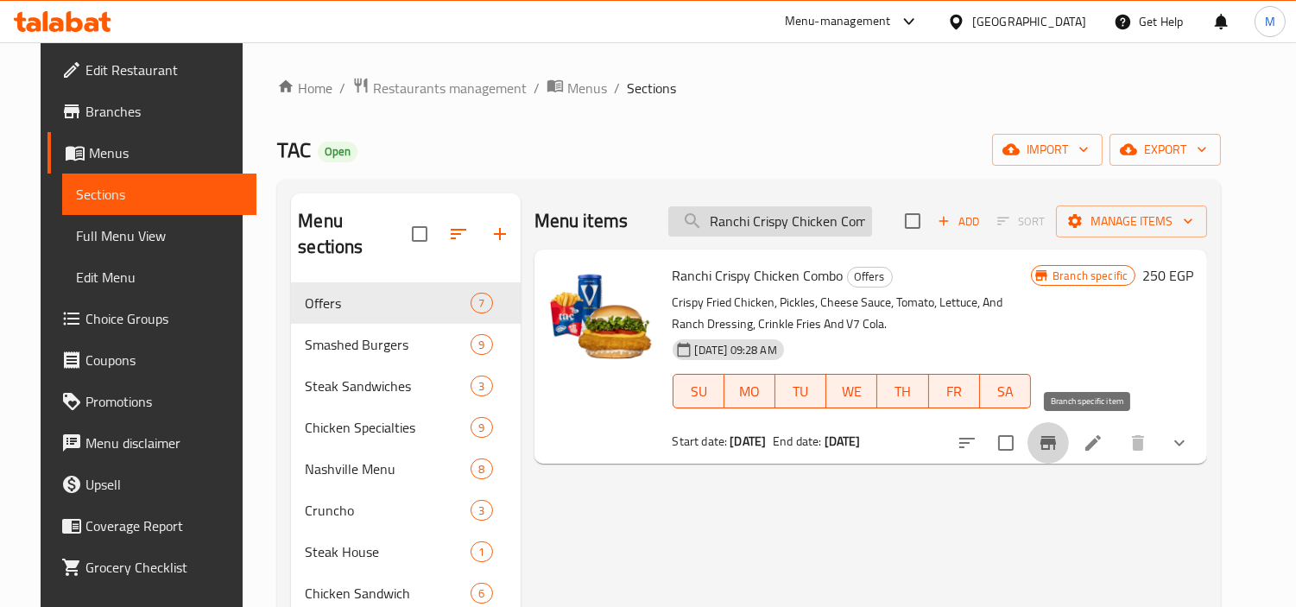
click at [769, 222] on input "Ranchi Crispy Chicken Combo" at bounding box center [770, 221] width 204 height 30
paste input "Nashville Bacon Cheese"
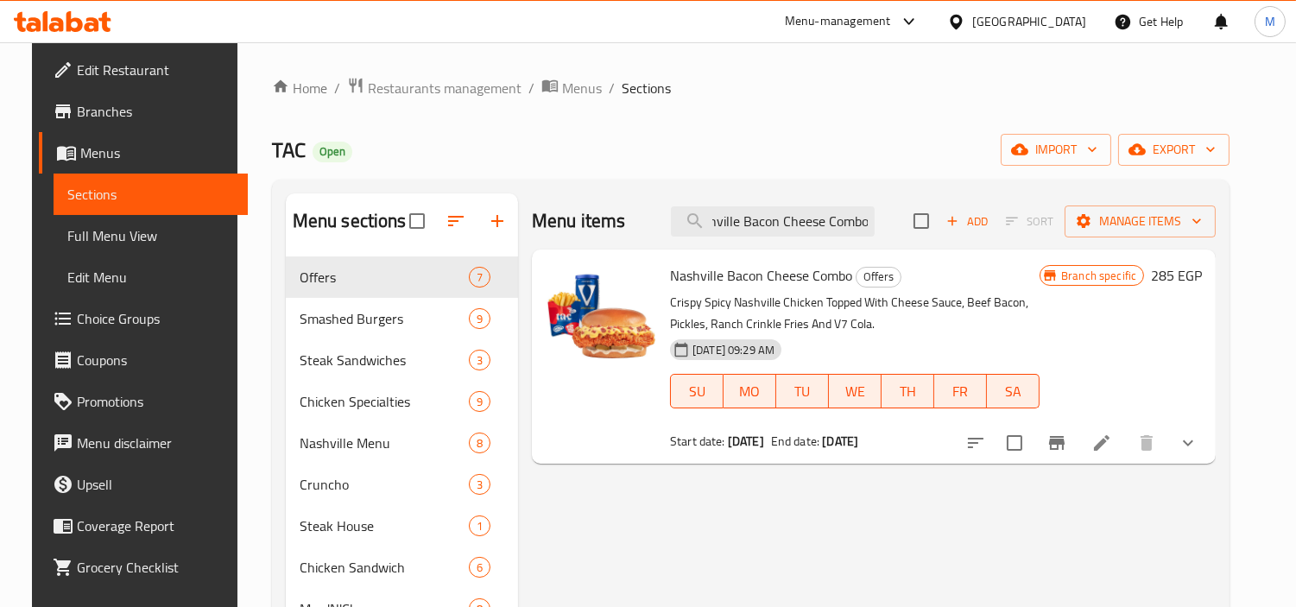
type input "Nashville Bacon Cheese Combo"
click at [1065, 444] on icon "Branch-specific-item" at bounding box center [1057, 443] width 16 height 14
click at [787, 218] on input "Nashville Bacon Cheese Combo" at bounding box center [773, 221] width 204 height 30
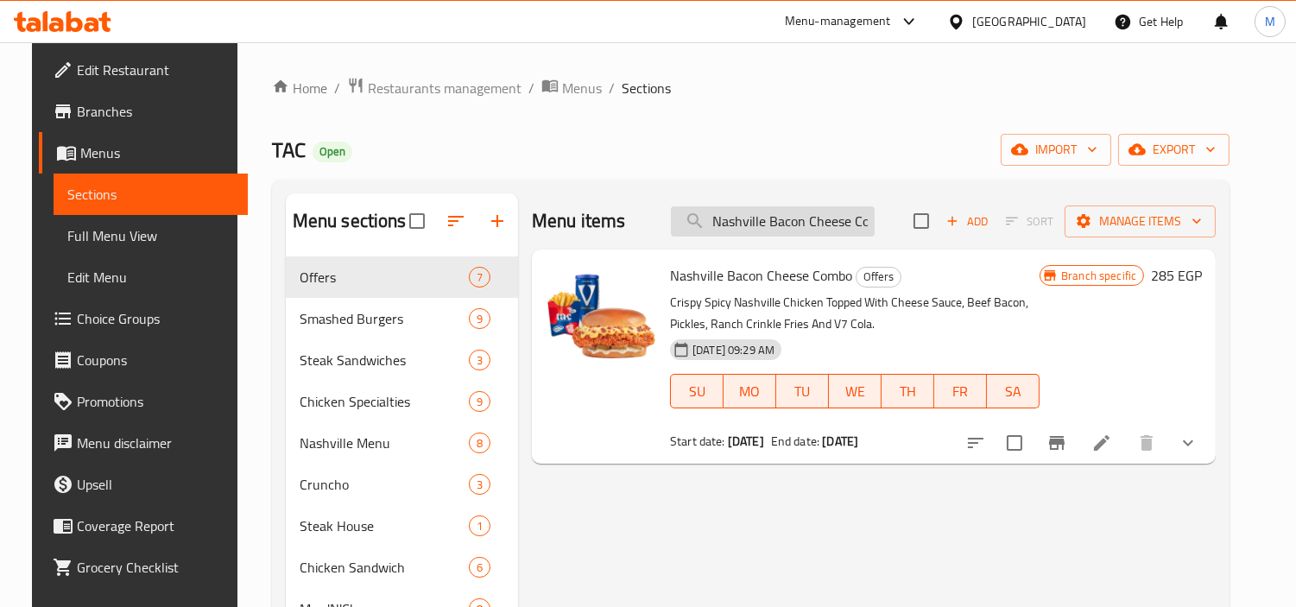
click at [787, 218] on input "Nashville Bacon Cheese Combo" at bounding box center [773, 221] width 204 height 30
paste input "Cheetos"
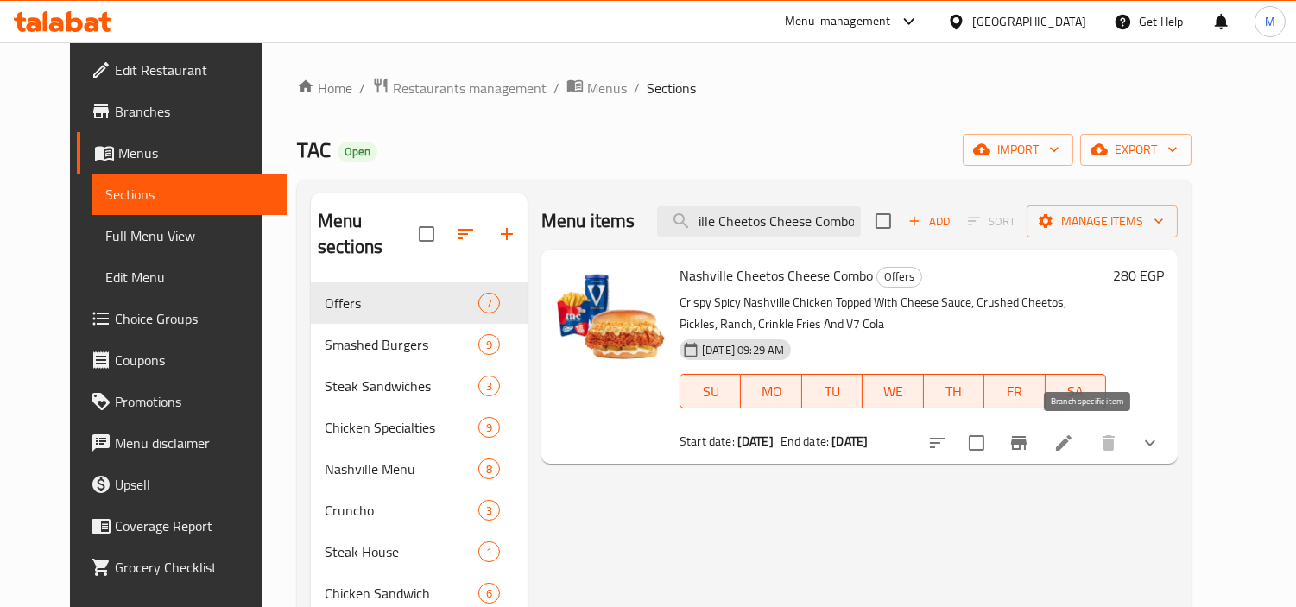
type input "Nashville Cheetos Cheese Combo"
click at [1027, 441] on icon "Branch-specific-item" at bounding box center [1019, 443] width 16 height 14
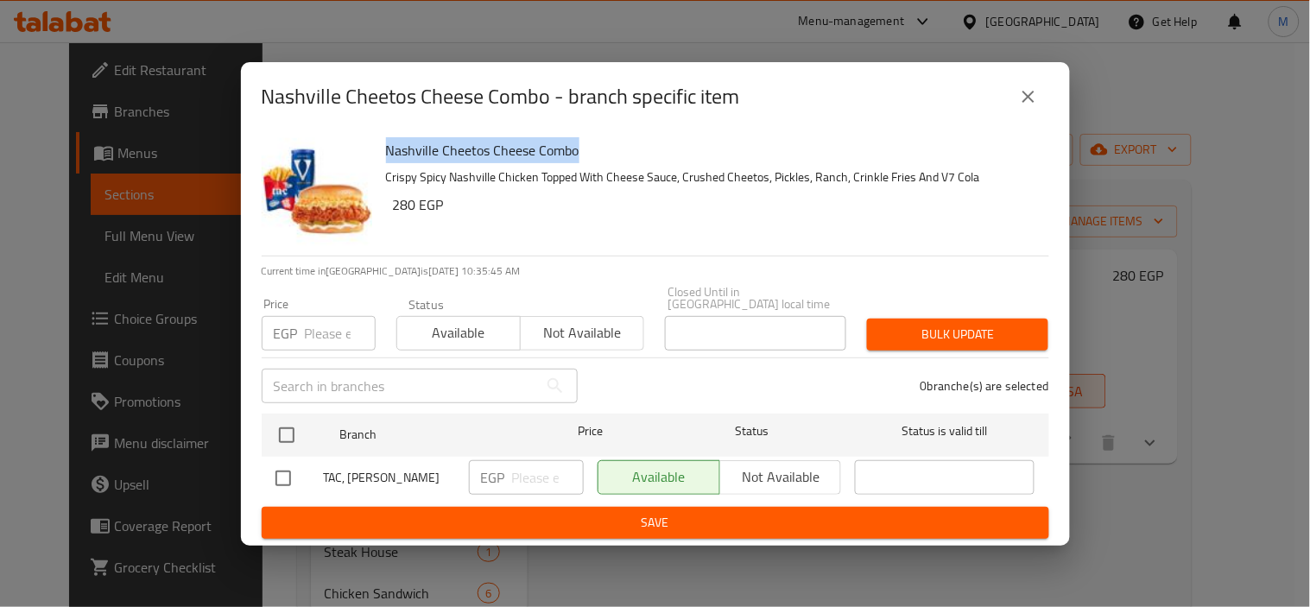
drag, startPoint x: 385, startPoint y: 153, endPoint x: 582, endPoint y: 166, distance: 197.3
click at [582, 162] on h6 "Nashville Cheetos Cheese Combo" at bounding box center [710, 150] width 649 height 24
copy h6 "Nashville Cheetos Cheese Combo"
click at [658, 131] on div "Nashville Cheetos Cheese Combo - branch specific item" at bounding box center [655, 96] width 829 height 69
click at [620, 12] on div "Nashville Cheetos Cheese Combo - branch specific item Nashville Cheetos Cheese …" at bounding box center [655, 303] width 1310 height 607
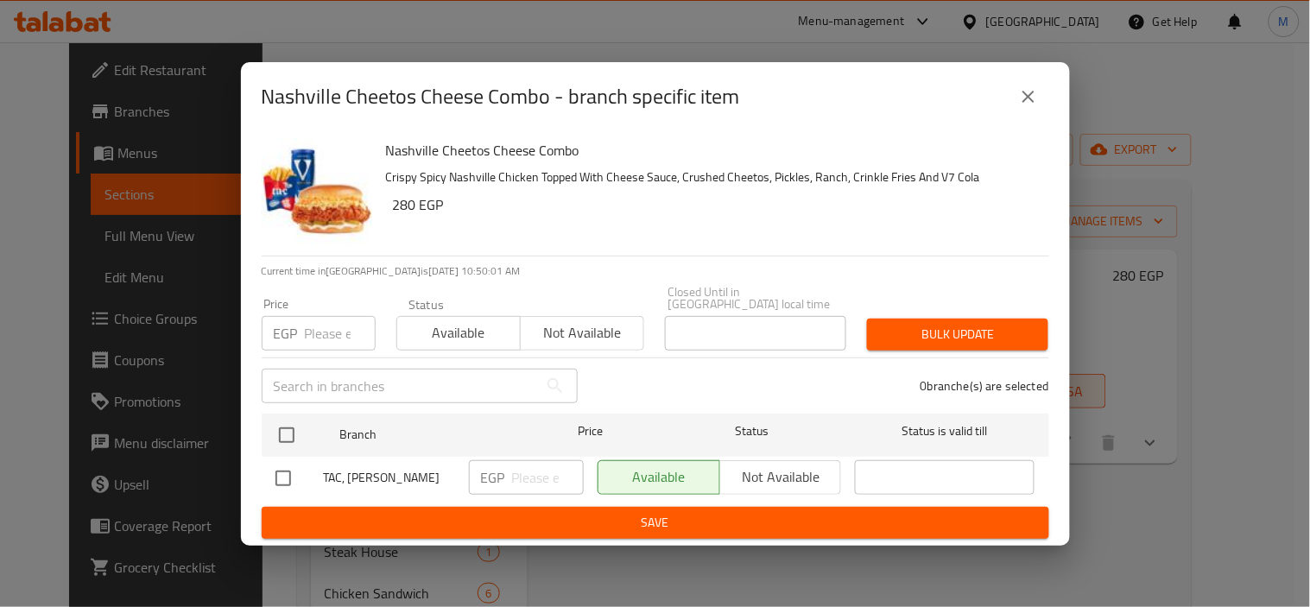
click at [623, 12] on div "Nashville Cheetos Cheese Combo - branch specific item Nashville Cheetos Cheese …" at bounding box center [655, 303] width 1310 height 607
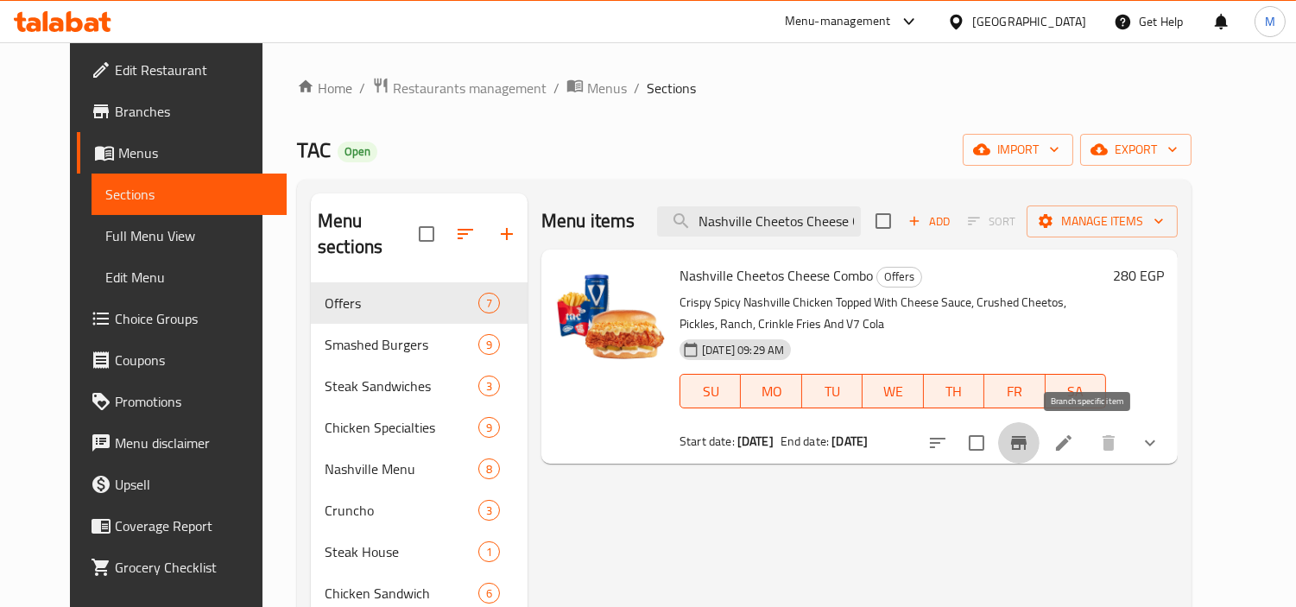
click at [713, 130] on div "Home / Restaurants management / Menus / Sections TAC Open import export Menu se…" at bounding box center [744, 501] width 895 height 848
click at [1060, 21] on div "[GEOGRAPHIC_DATA]" at bounding box center [1029, 21] width 114 height 19
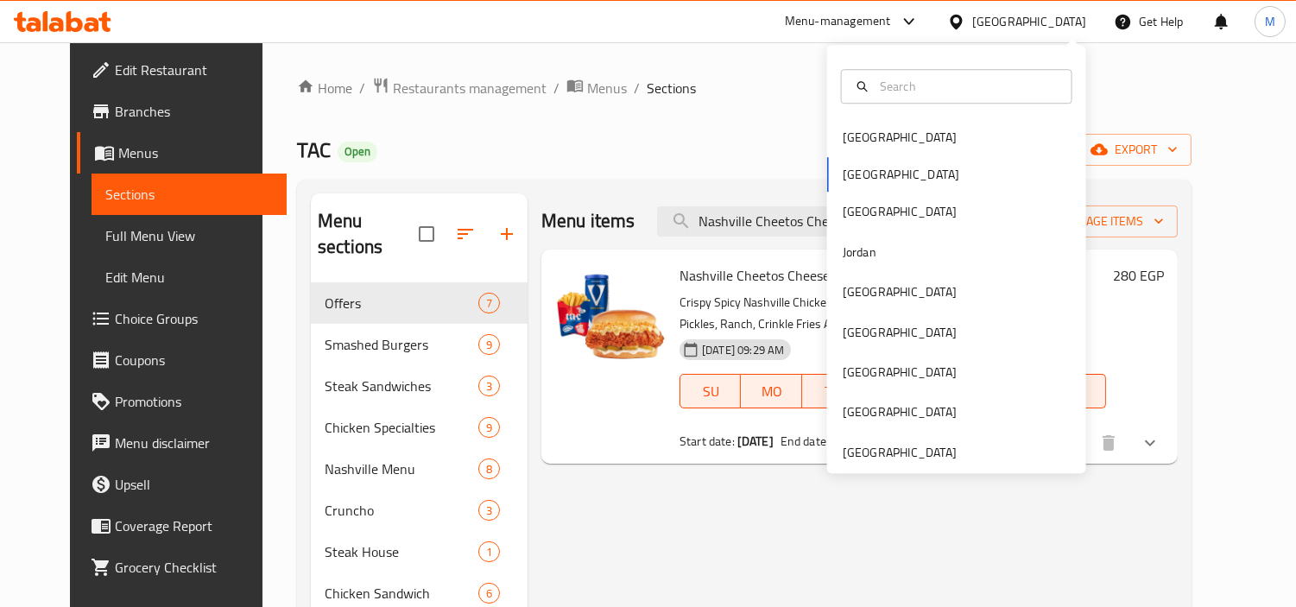
click at [890, 179] on div "Bahrain Egypt Iraq Jordan Kuwait Oman Qatar Saudi Arabia United Arab Emirates" at bounding box center [956, 294] width 259 height 355
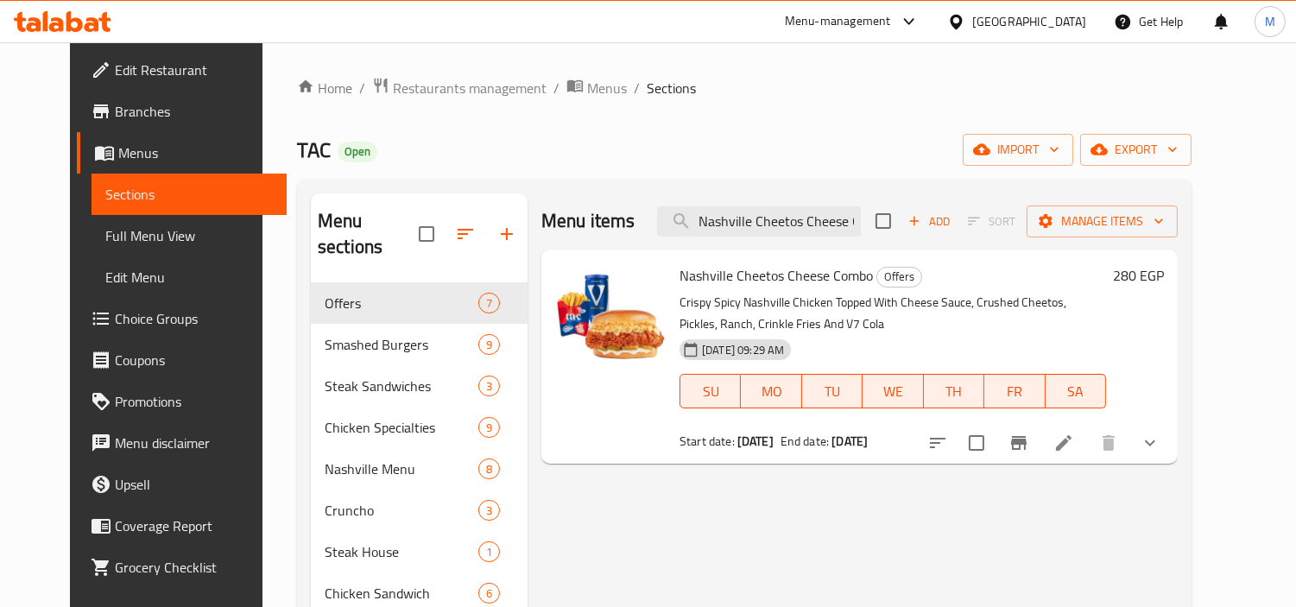
click at [730, 130] on div "Home / Restaurants management / Menus / Sections TAC Open import export Menu se…" at bounding box center [744, 501] width 895 height 848
click at [453, 88] on span "Restaurants management" at bounding box center [470, 88] width 154 height 21
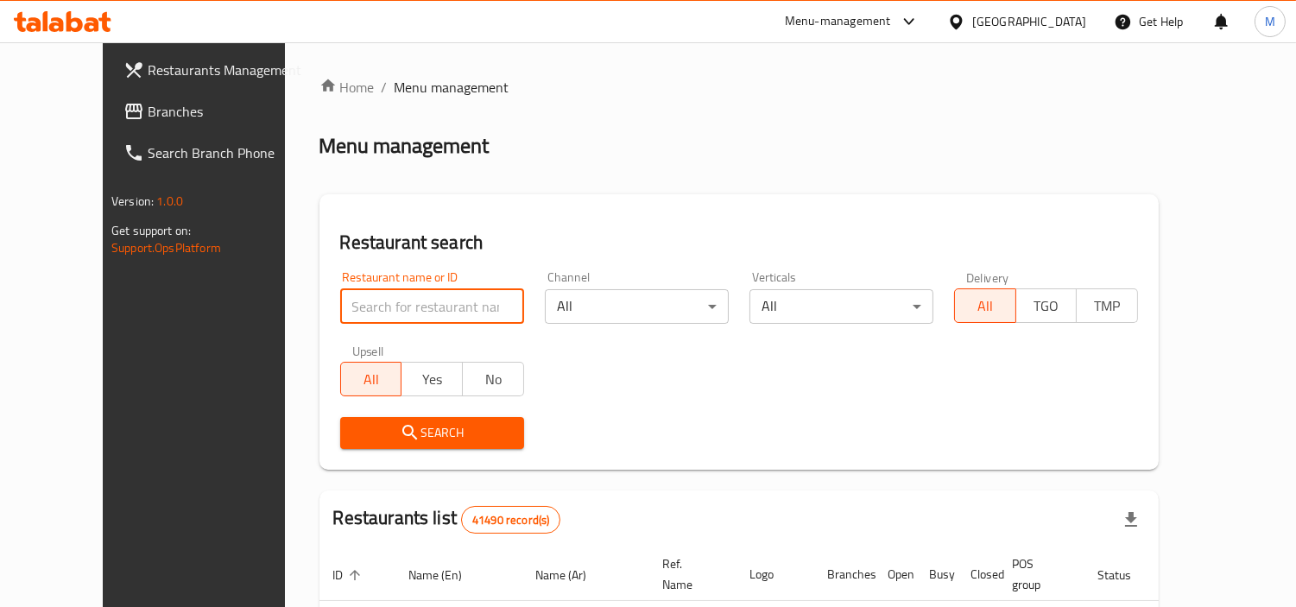
click at [399, 305] on input "search" at bounding box center [432, 306] width 184 height 35
paste input "664655"
type input "664655"
click button "Search" at bounding box center [432, 433] width 184 height 32
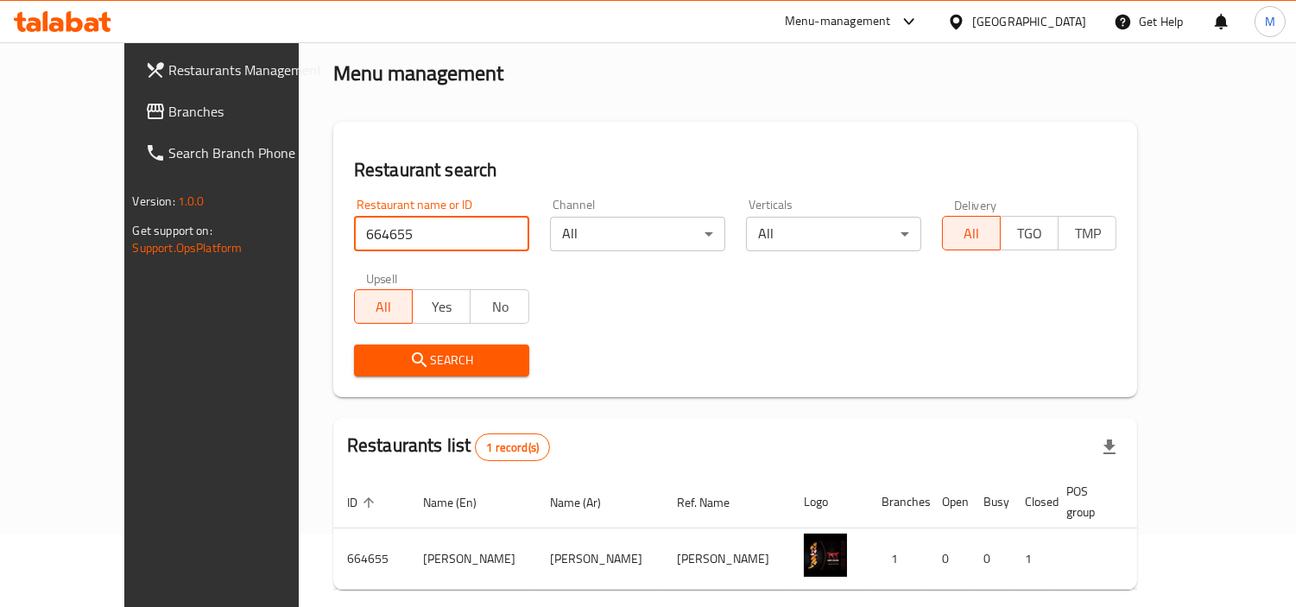
scroll to position [130, 0]
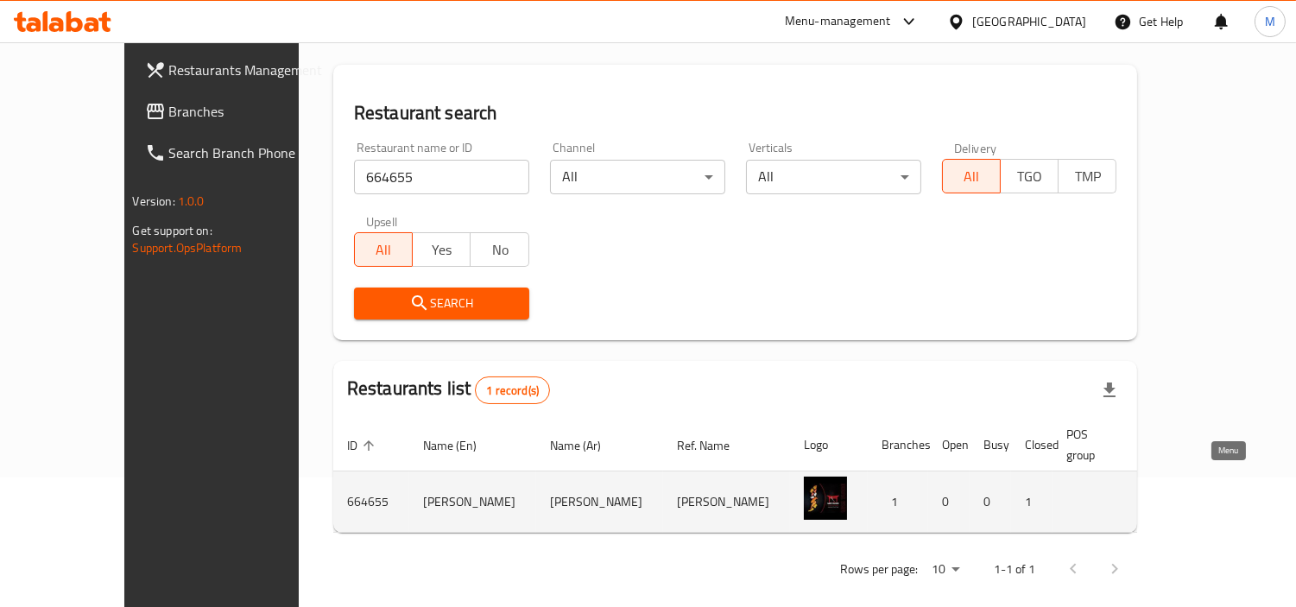
click at [1243, 491] on link "enhanced table" at bounding box center [1259, 501] width 32 height 21
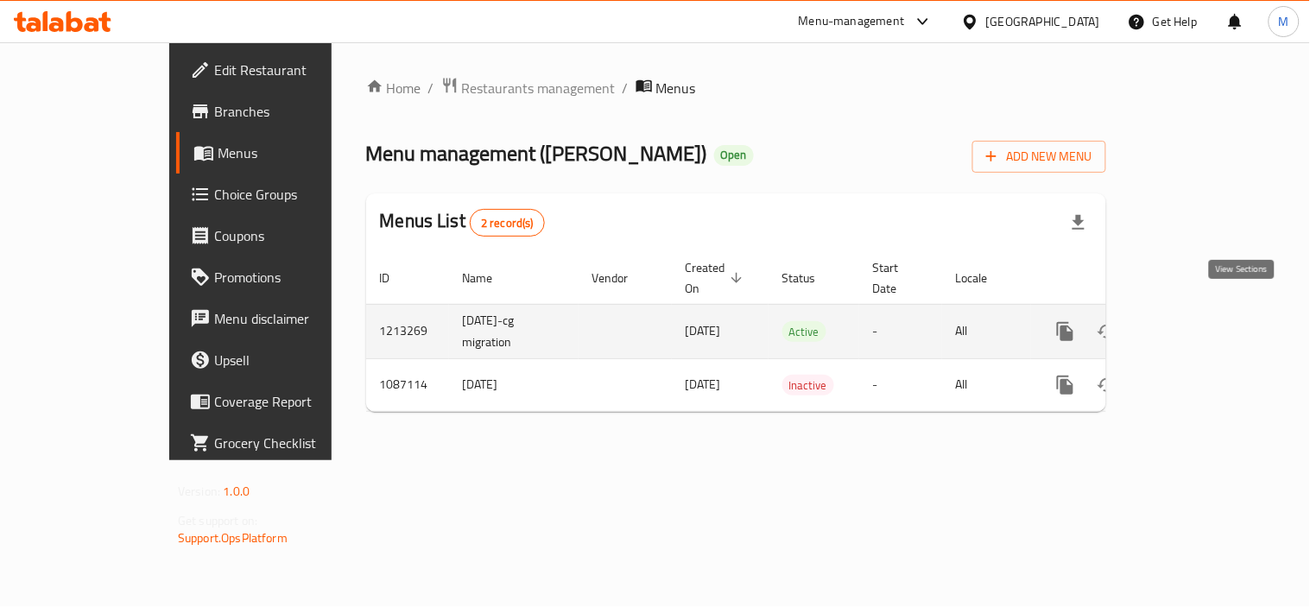
click at [1200, 321] on icon "enhanced table" at bounding box center [1190, 331] width 21 height 21
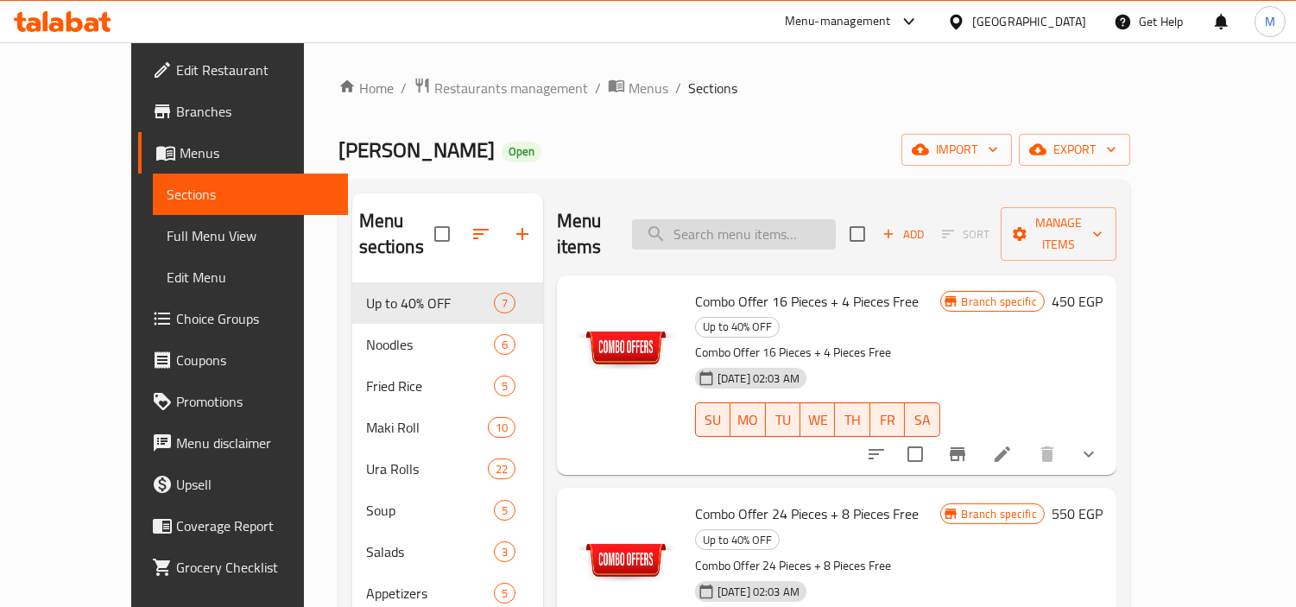
click at [831, 219] on input "search" at bounding box center [734, 234] width 204 height 30
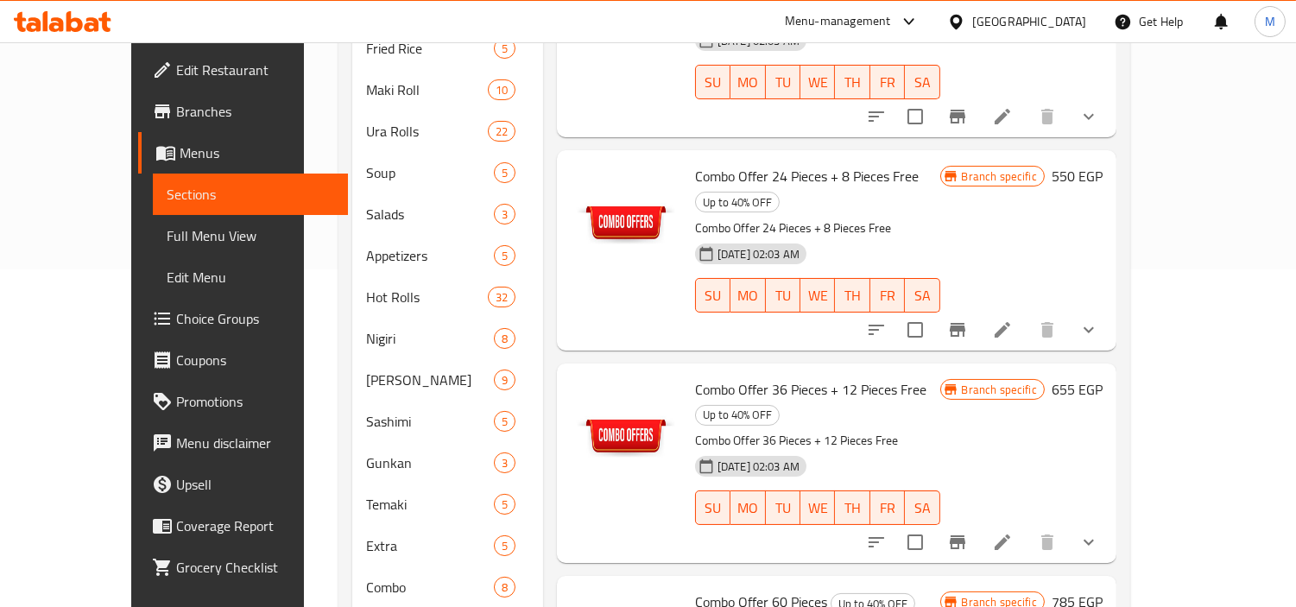
scroll to position [383, 0]
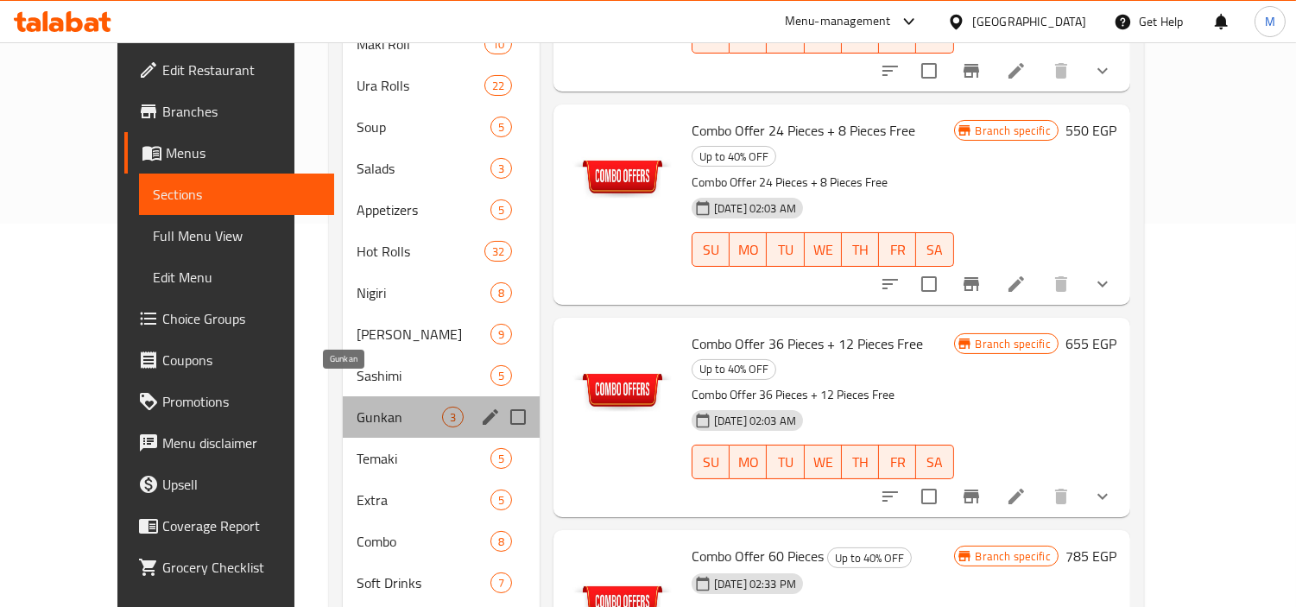
click at [357, 407] on span "Gunkan" at bounding box center [399, 417] width 85 height 21
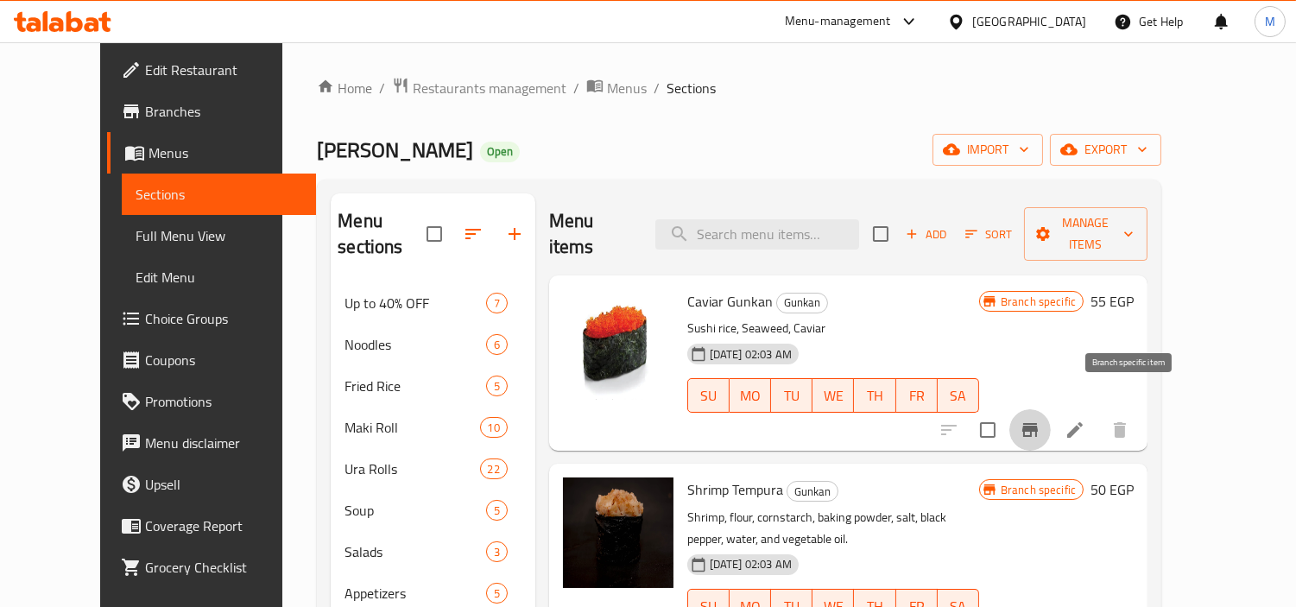
click at [1038, 423] on icon "Branch-specific-item" at bounding box center [1031, 430] width 16 height 14
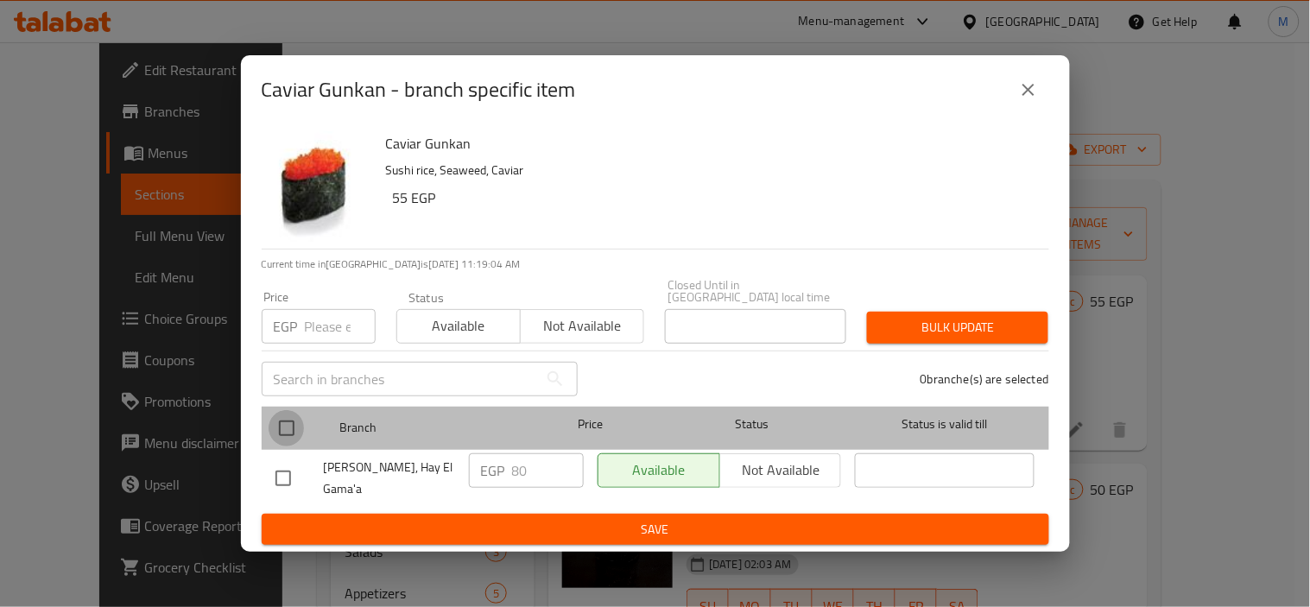
click at [282, 427] on input "checkbox" at bounding box center [287, 428] width 36 height 36
checkbox input "true"
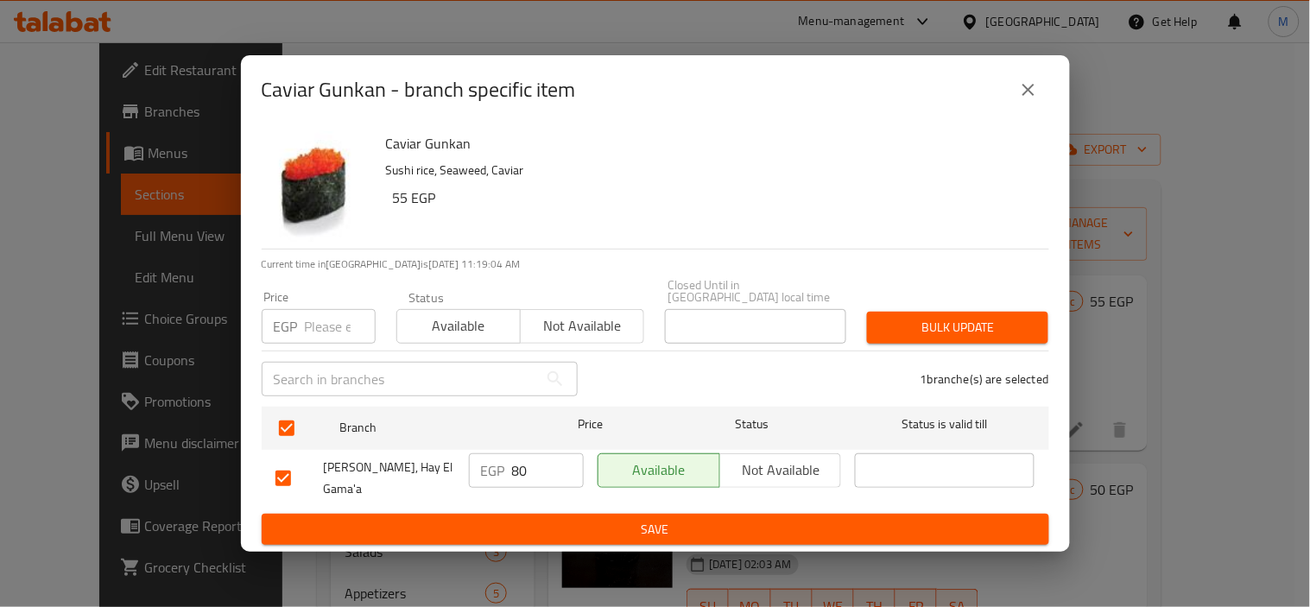
click at [317, 329] on input "number" at bounding box center [340, 326] width 71 height 35
type input "90"
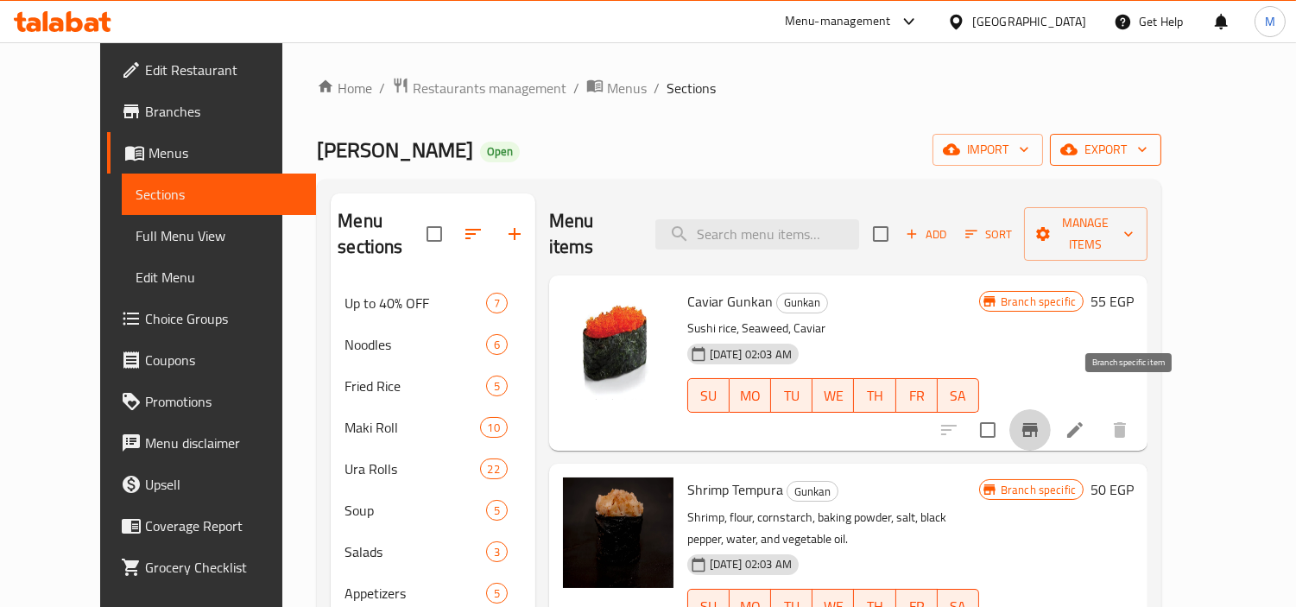
click at [1148, 157] on span "export" at bounding box center [1106, 150] width 84 height 22
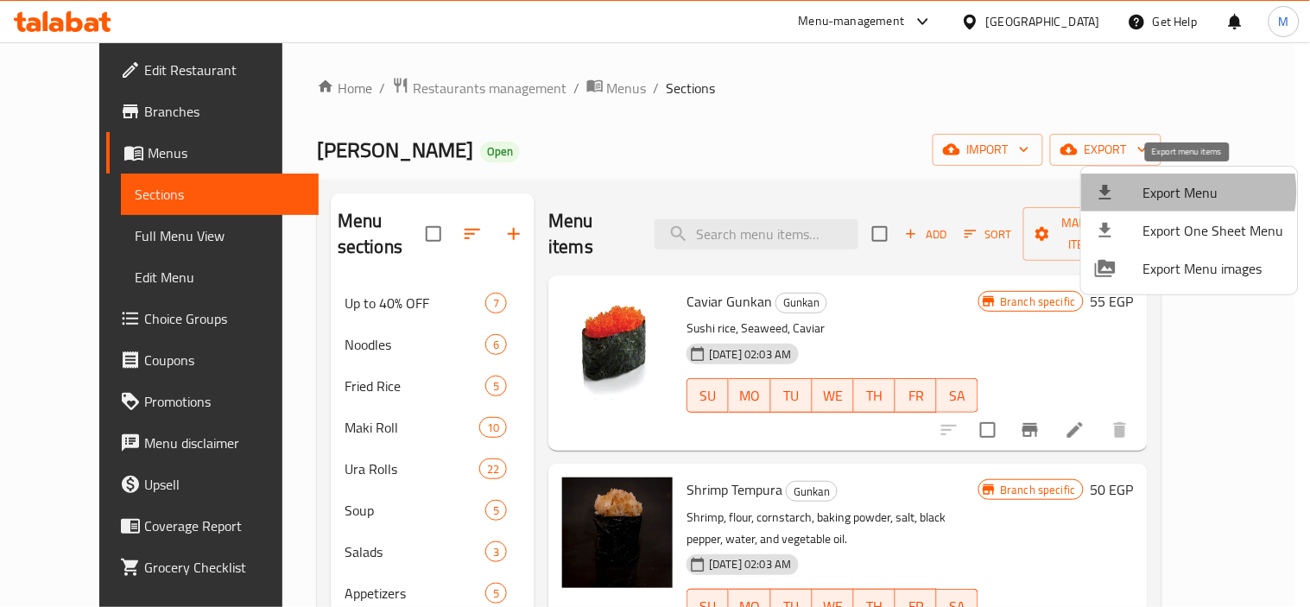
click at [1186, 192] on span "Export Menu" at bounding box center [1213, 192] width 141 height 21
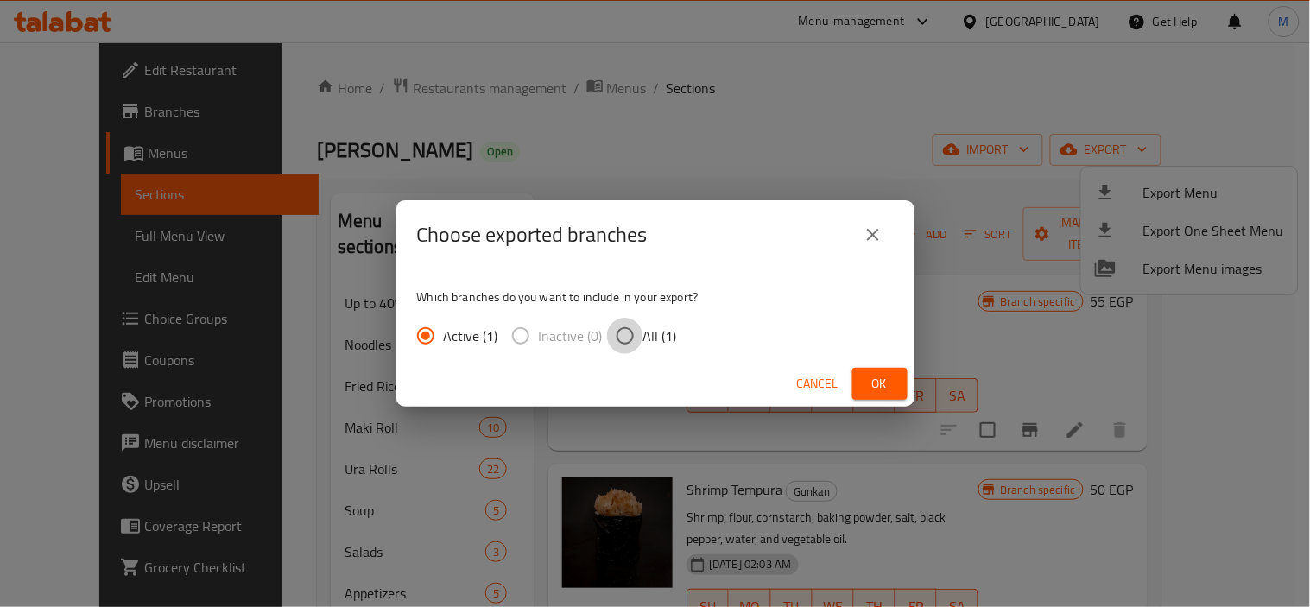
click at [632, 330] on input "All (1)" at bounding box center [625, 336] width 36 height 36
radio input "true"
click at [877, 373] on span "Ok" at bounding box center [880, 384] width 28 height 22
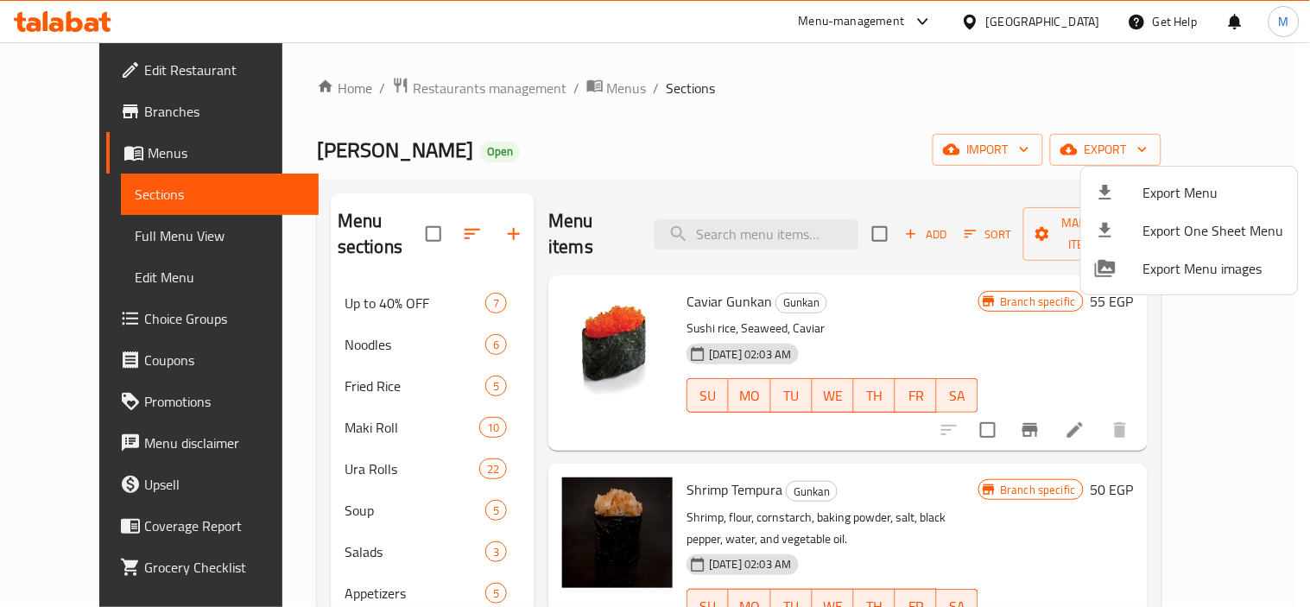
click at [904, 114] on div at bounding box center [655, 303] width 1310 height 607
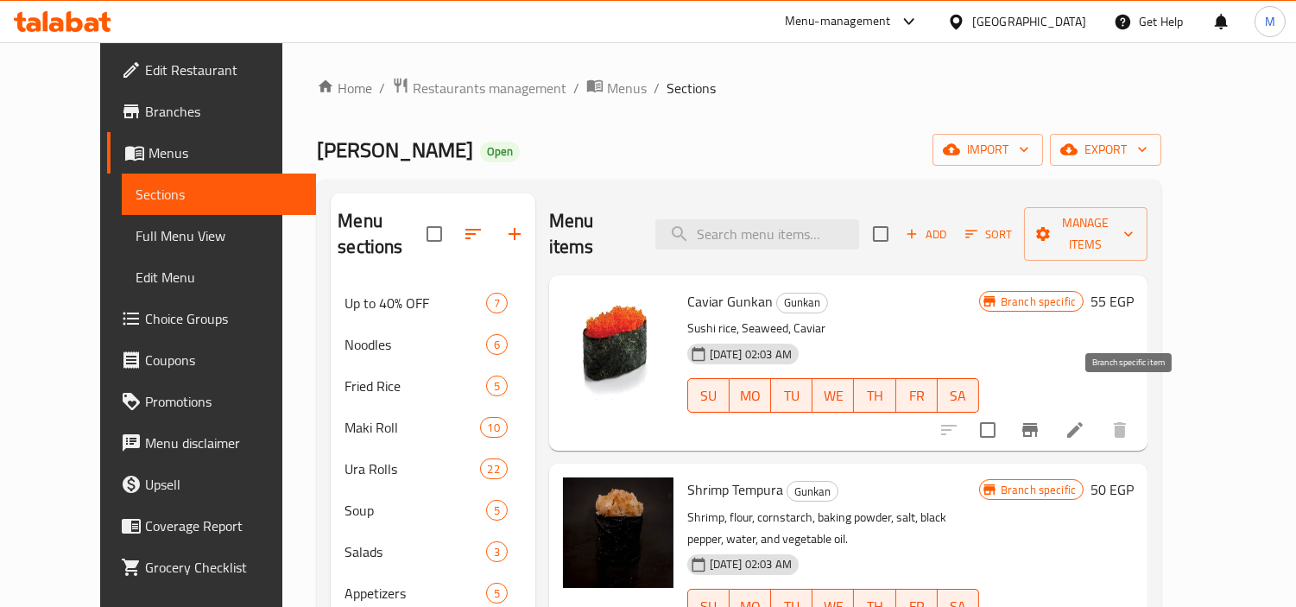
click at [1041, 420] on icon "Branch-specific-item" at bounding box center [1030, 430] width 21 height 21
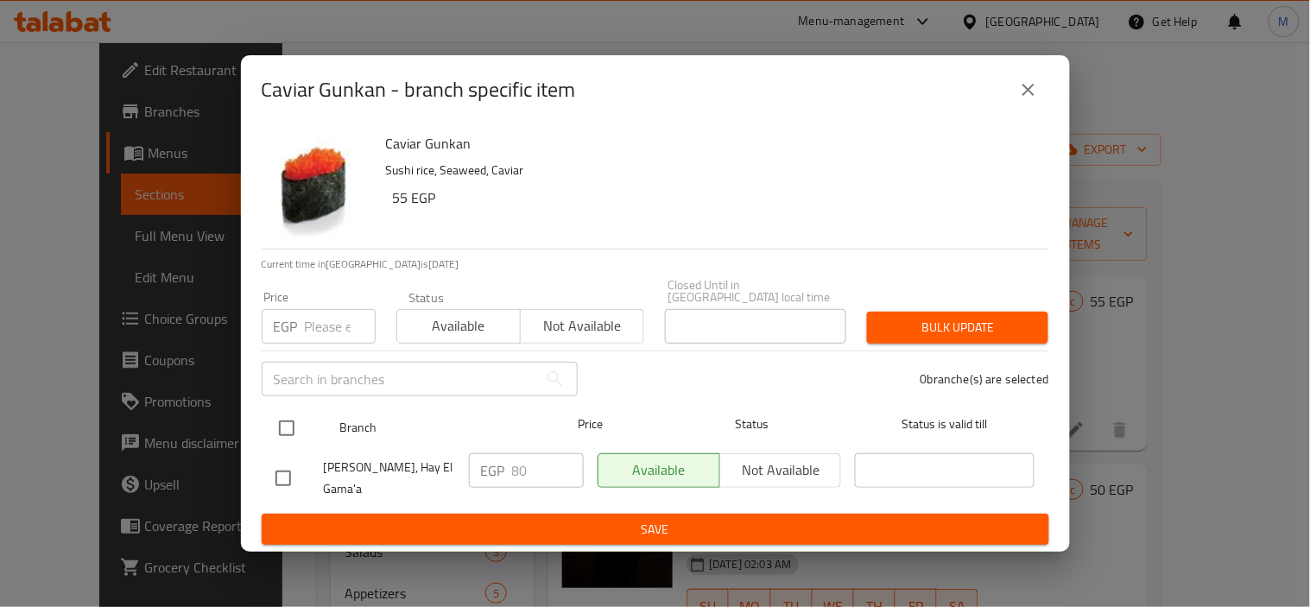
click at [294, 421] on input "checkbox" at bounding box center [287, 428] width 36 height 36
checkbox input "true"
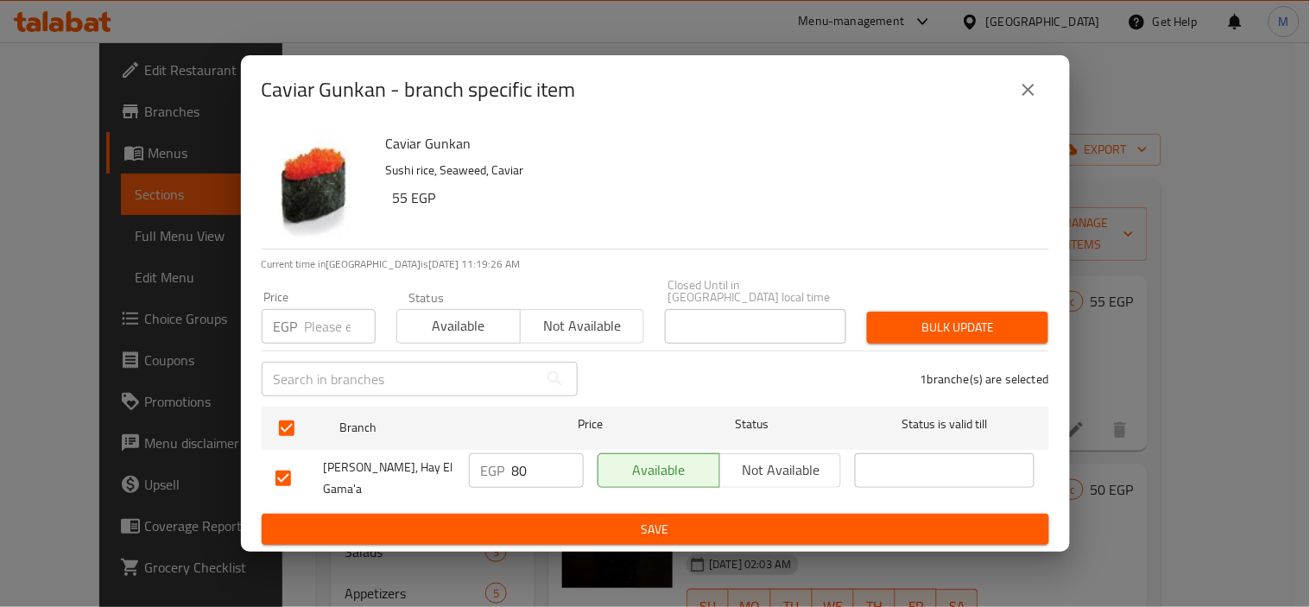
click at [313, 329] on input "number" at bounding box center [340, 326] width 71 height 35
type input "90"
click at [914, 314] on button "Bulk update" at bounding box center [957, 328] width 181 height 32
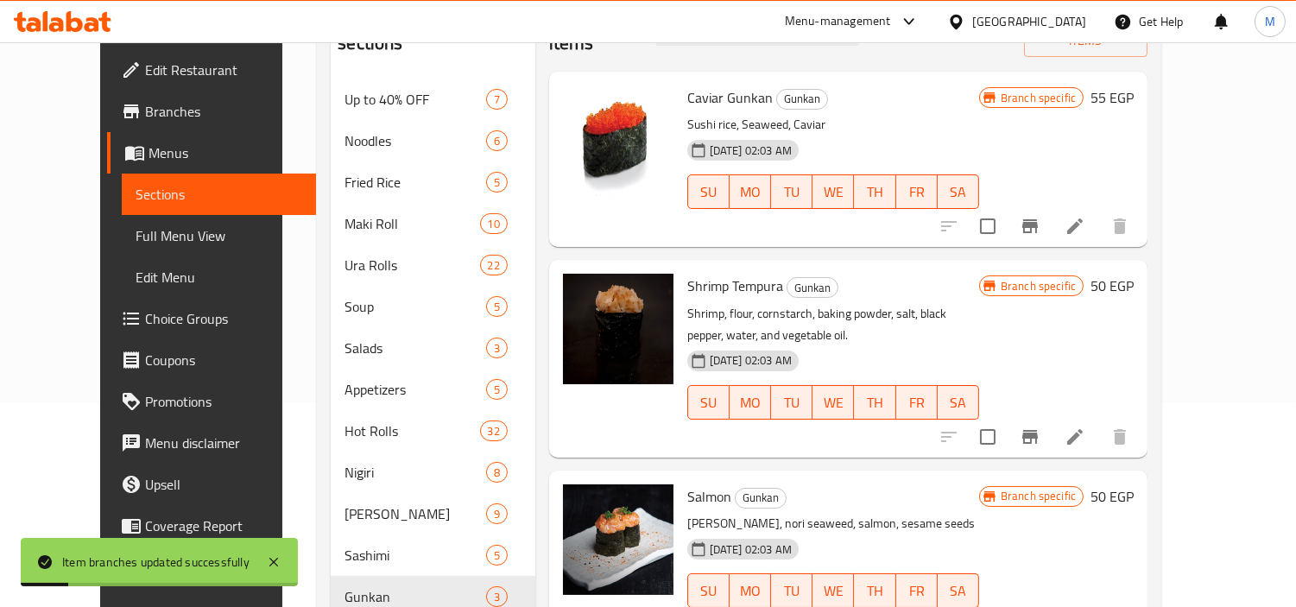
scroll to position [288, 0]
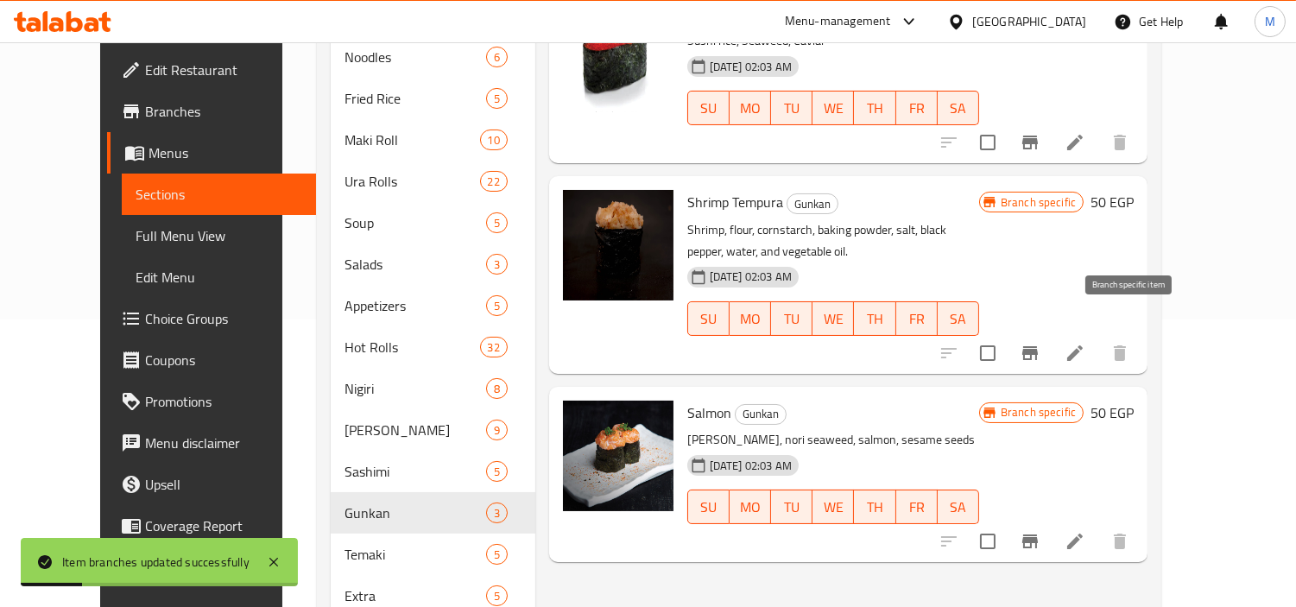
click at [1038, 346] on icon "Branch-specific-item" at bounding box center [1031, 353] width 16 height 14
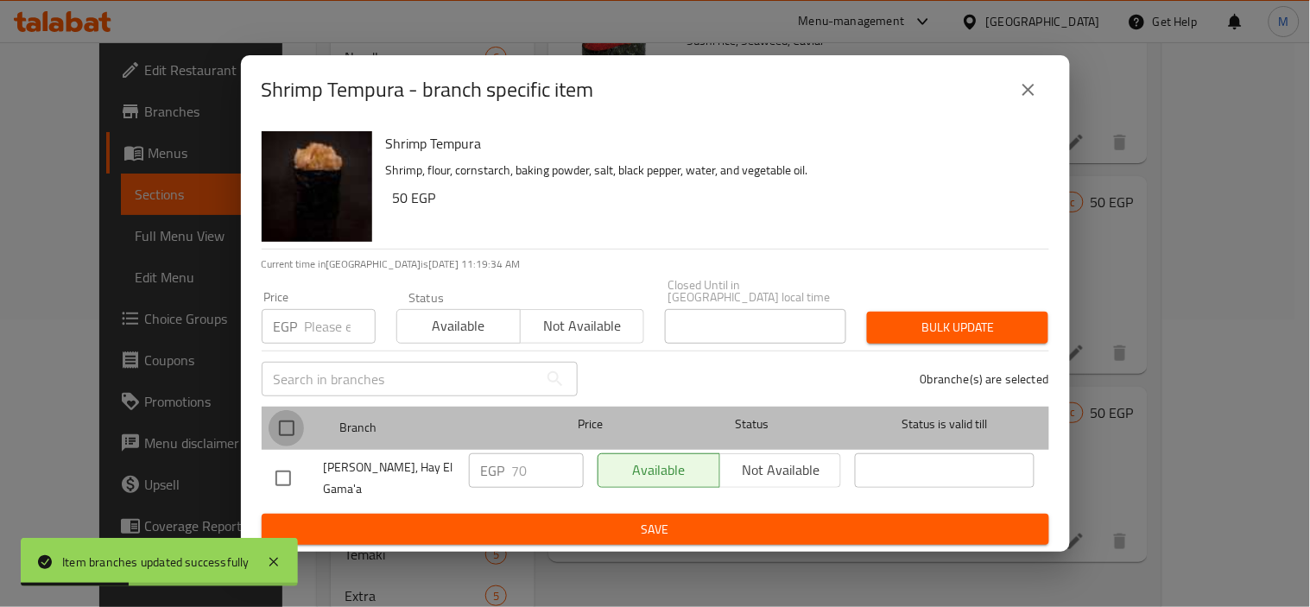
click at [277, 434] on input "checkbox" at bounding box center [287, 428] width 36 height 36
checkbox input "true"
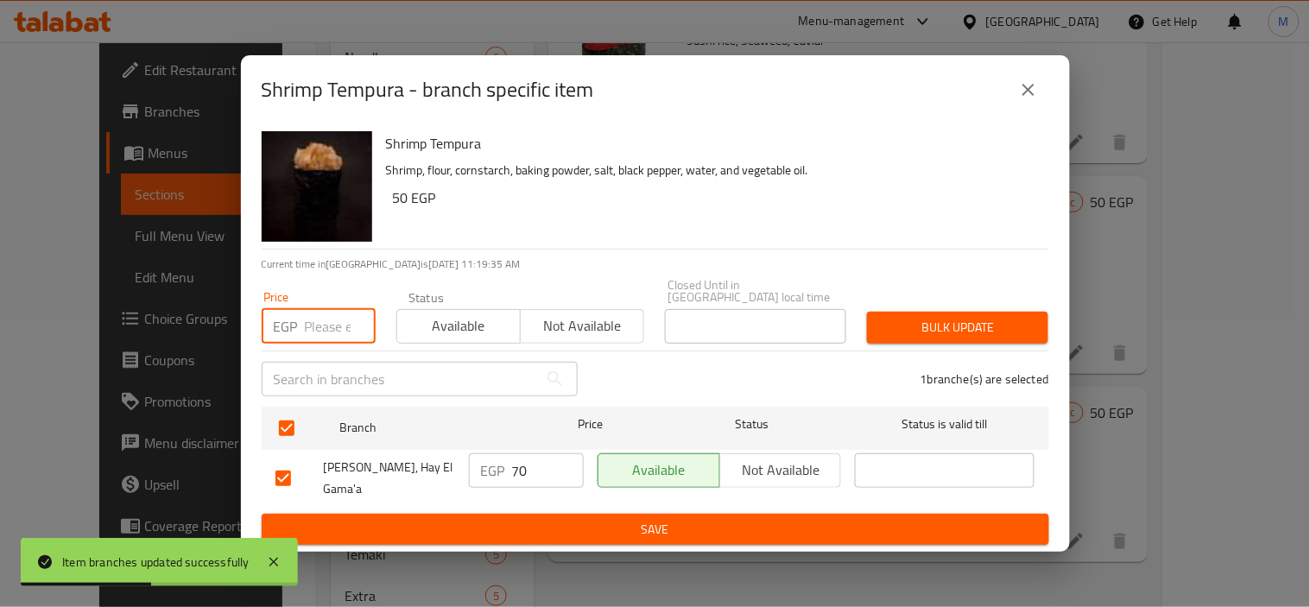
click at [325, 314] on input "number" at bounding box center [340, 326] width 71 height 35
type input "85"
click at [964, 326] on span "Bulk update" at bounding box center [958, 328] width 154 height 22
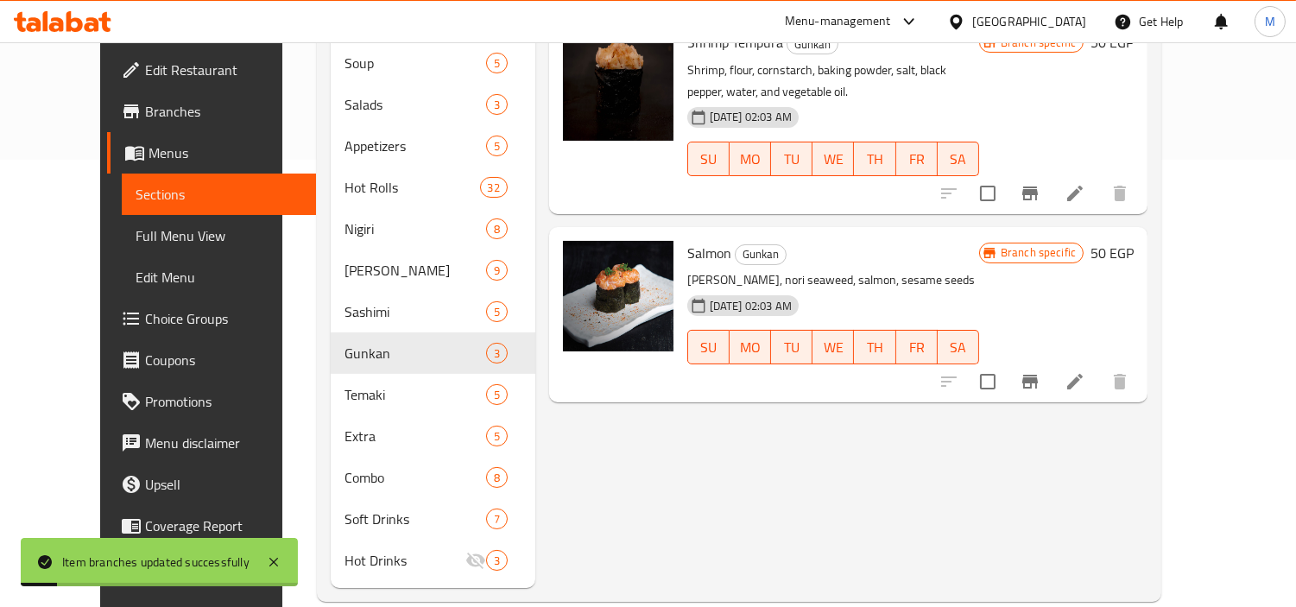
scroll to position [450, 0]
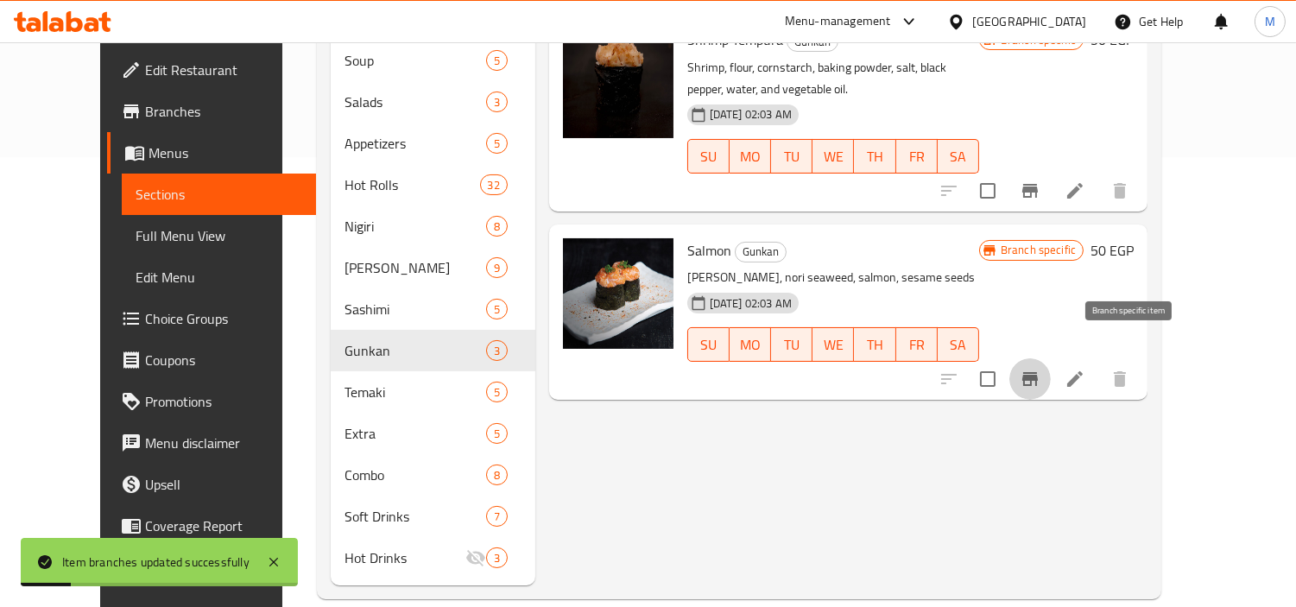
click at [1038, 372] on icon "Branch-specific-item" at bounding box center [1031, 379] width 16 height 14
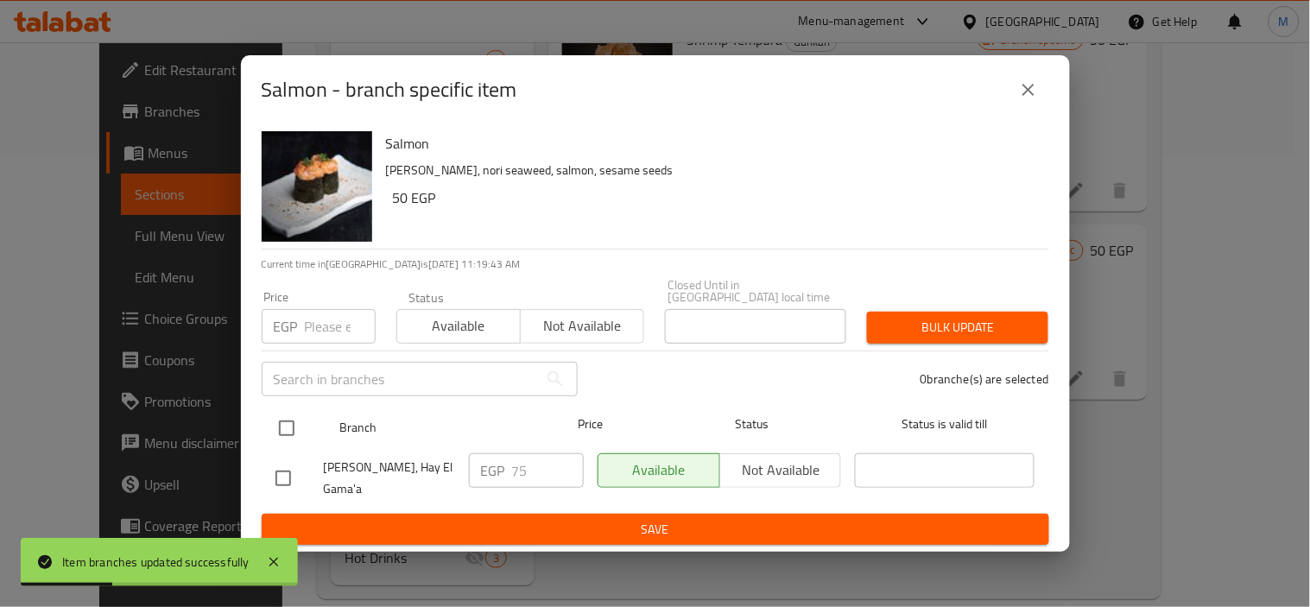
click at [277, 430] on input "checkbox" at bounding box center [287, 428] width 36 height 36
checkbox input "true"
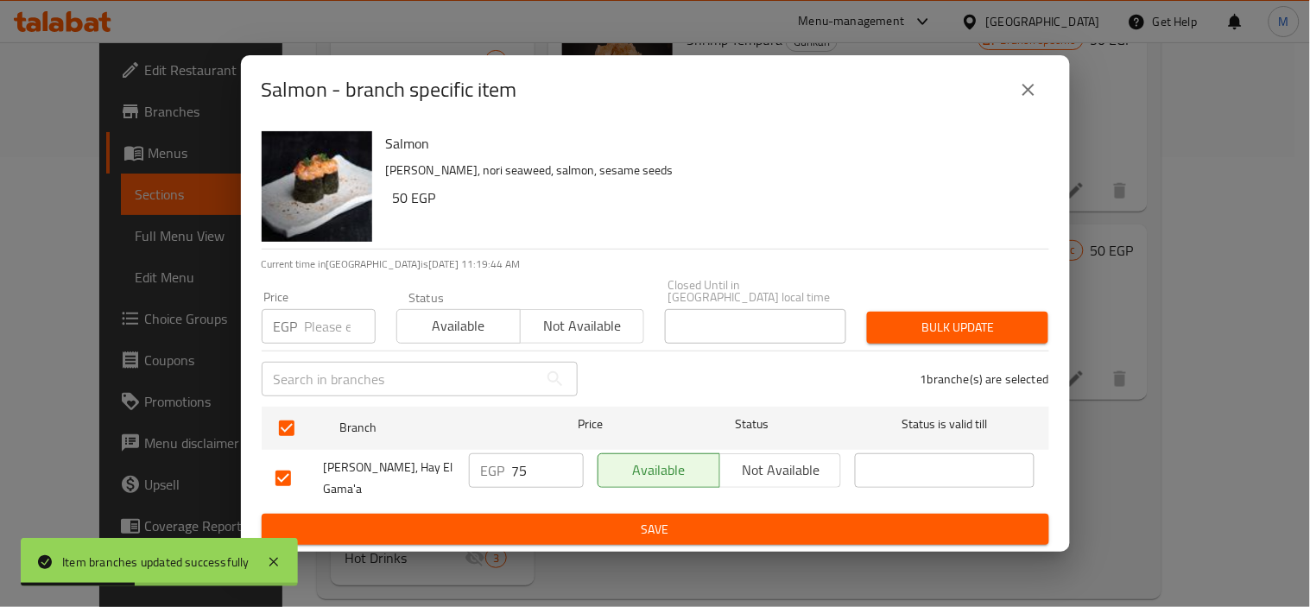
click at [313, 320] on input "number" at bounding box center [340, 326] width 71 height 35
type input "85"
click at [942, 334] on span "Bulk update" at bounding box center [958, 328] width 154 height 22
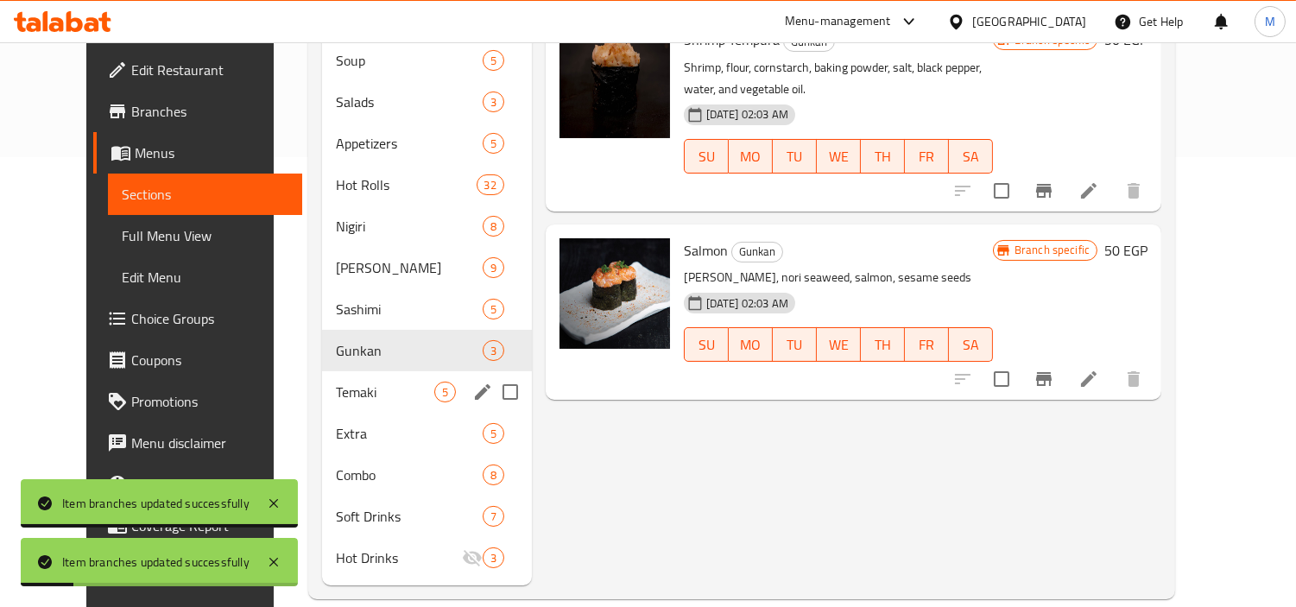
click at [336, 382] on span "Temaki" at bounding box center [385, 392] width 98 height 21
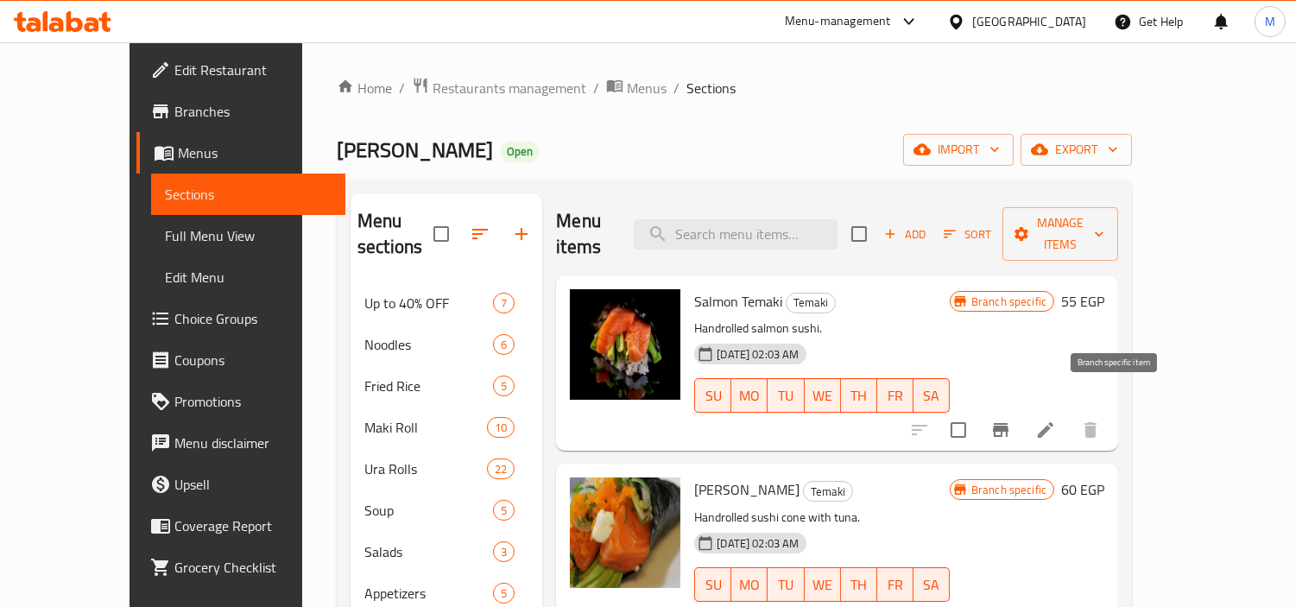
click at [1009, 423] on icon "Branch-specific-item" at bounding box center [1001, 430] width 16 height 14
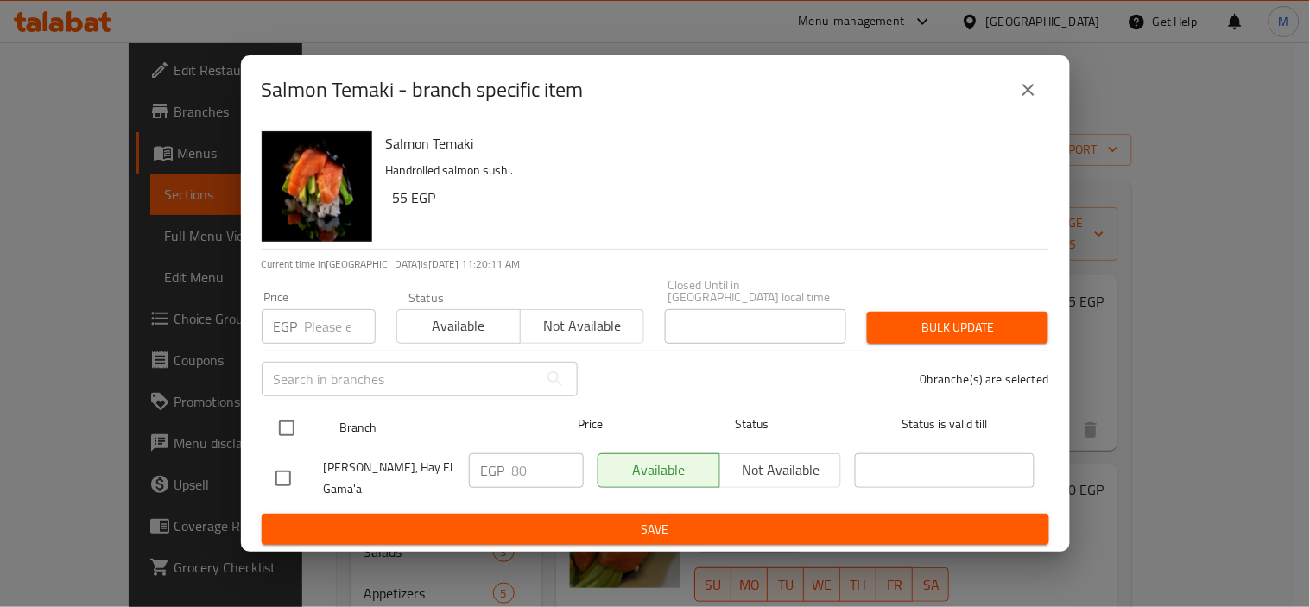
click at [282, 432] on input "checkbox" at bounding box center [287, 428] width 36 height 36
checkbox input "true"
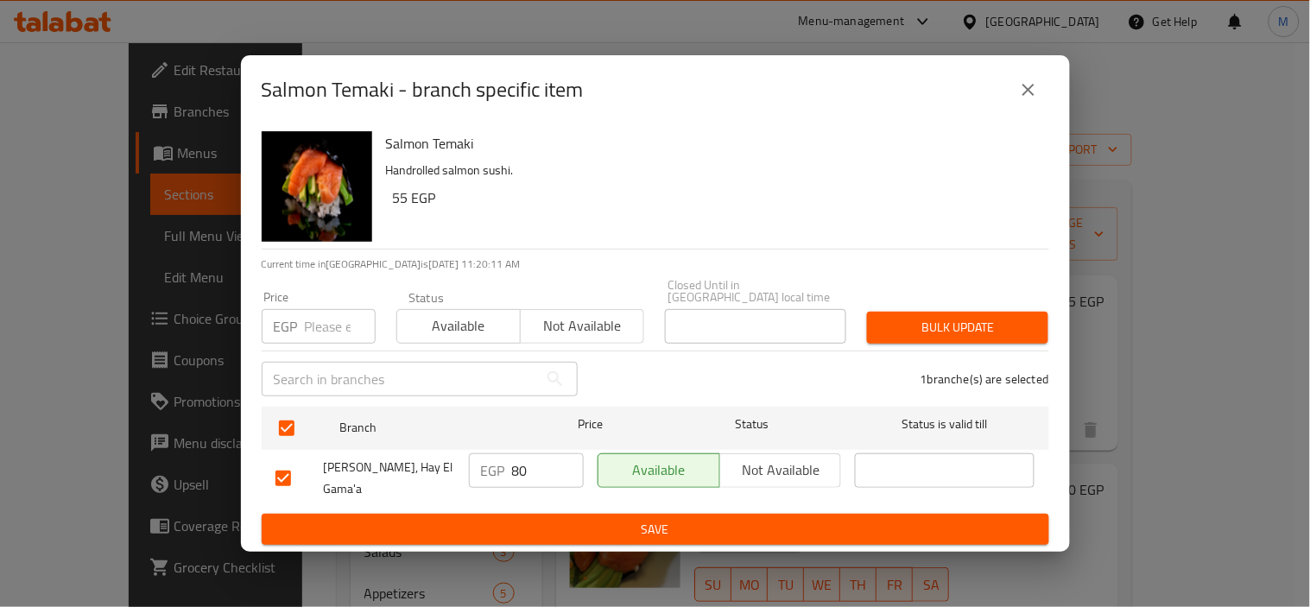
click at [307, 328] on input "number" at bounding box center [340, 326] width 71 height 35
type input "100"
click at [960, 324] on span "Bulk update" at bounding box center [958, 328] width 154 height 22
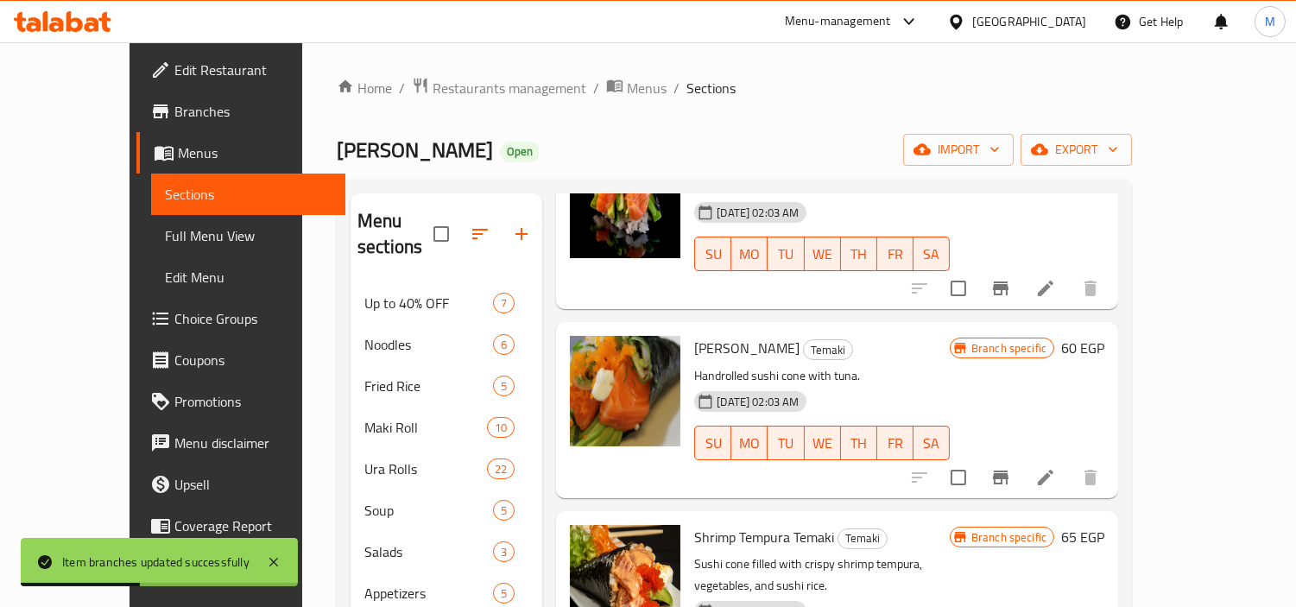
scroll to position [144, 0]
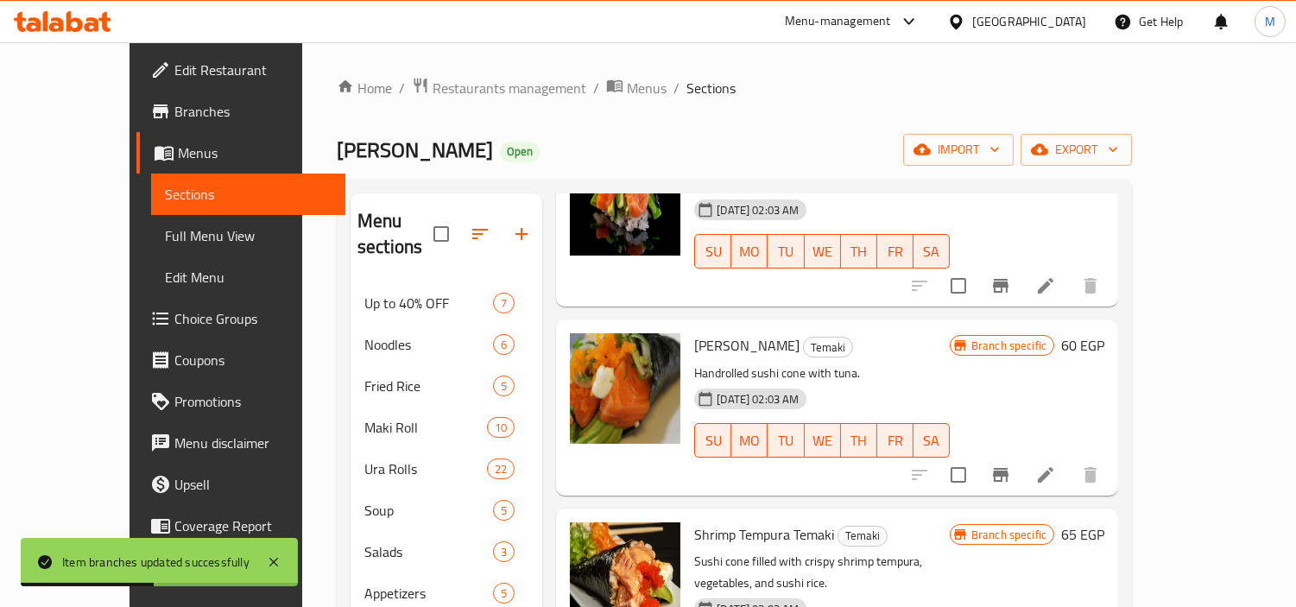
click at [1011, 465] on icon "Branch-specific-item" at bounding box center [1001, 475] width 21 height 21
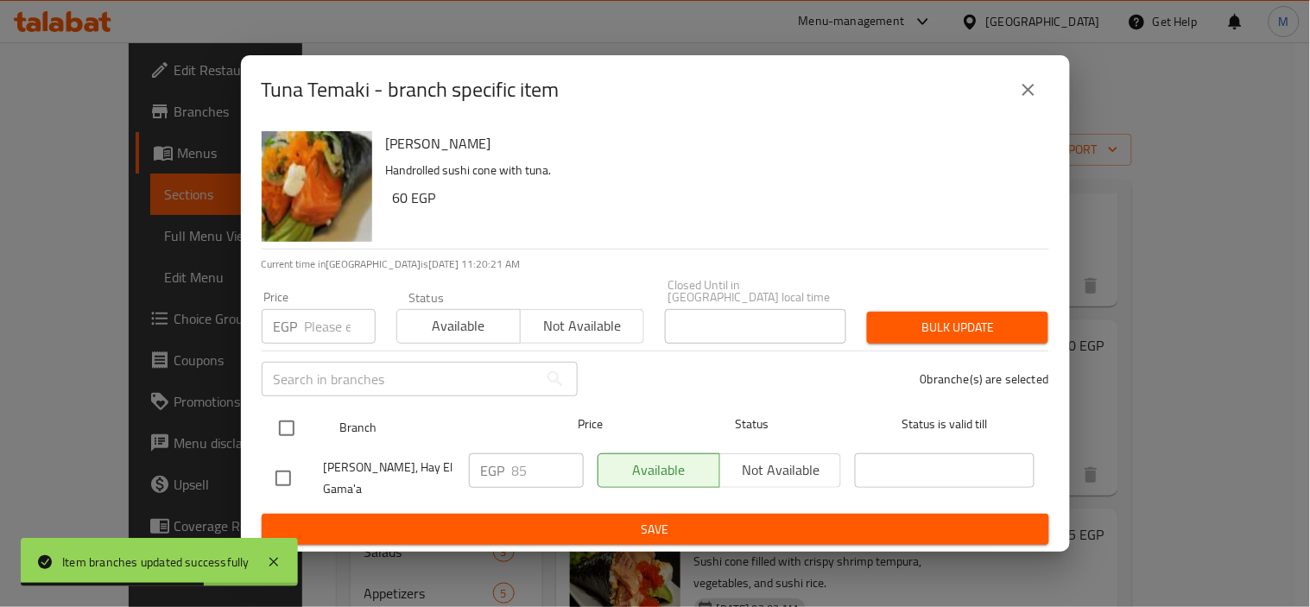
click at [288, 419] on input "checkbox" at bounding box center [287, 428] width 36 height 36
checkbox input "true"
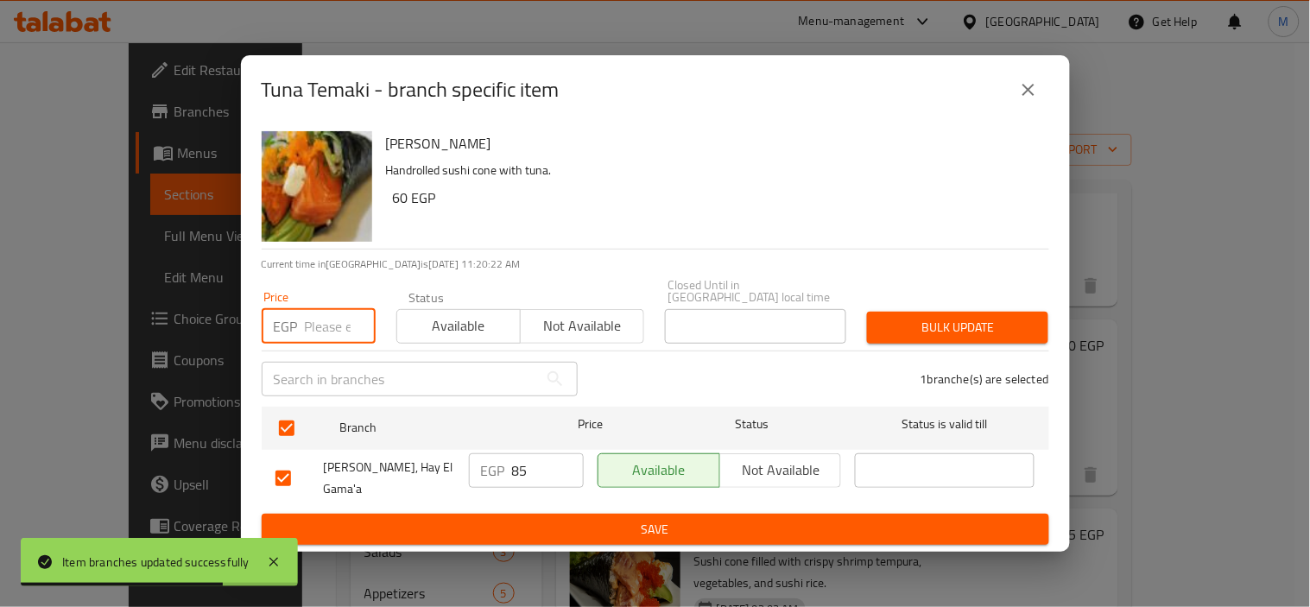
click at [308, 320] on input "number" at bounding box center [340, 326] width 71 height 35
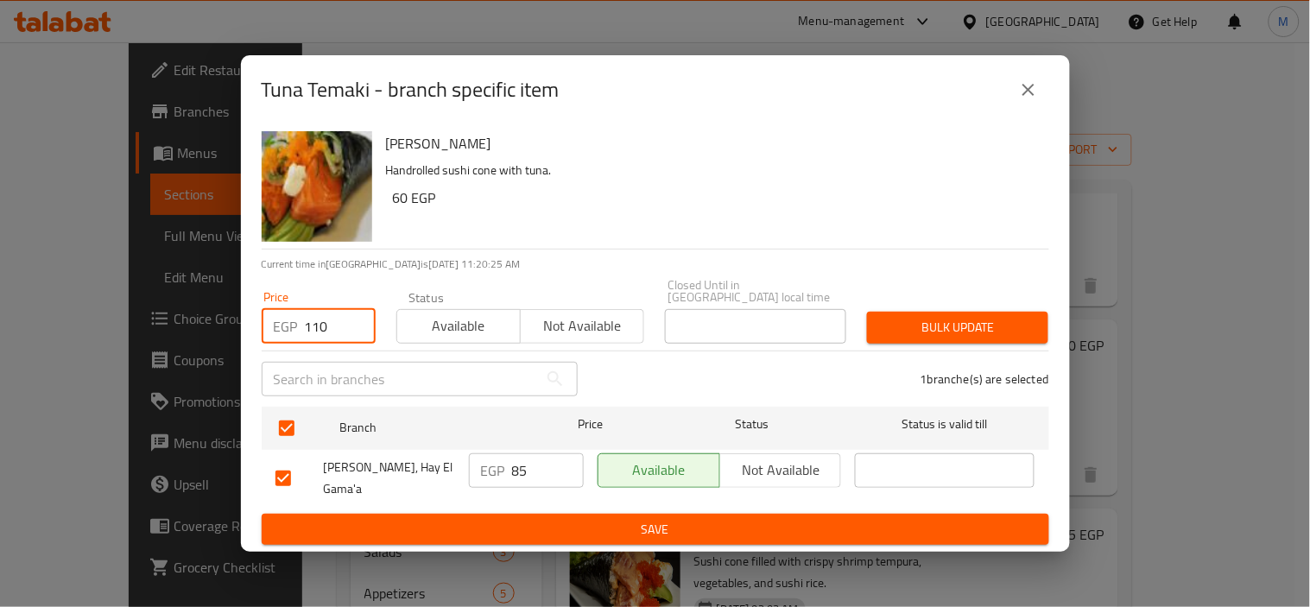
type input "110"
click at [1020, 321] on span "Bulk update" at bounding box center [958, 328] width 154 height 22
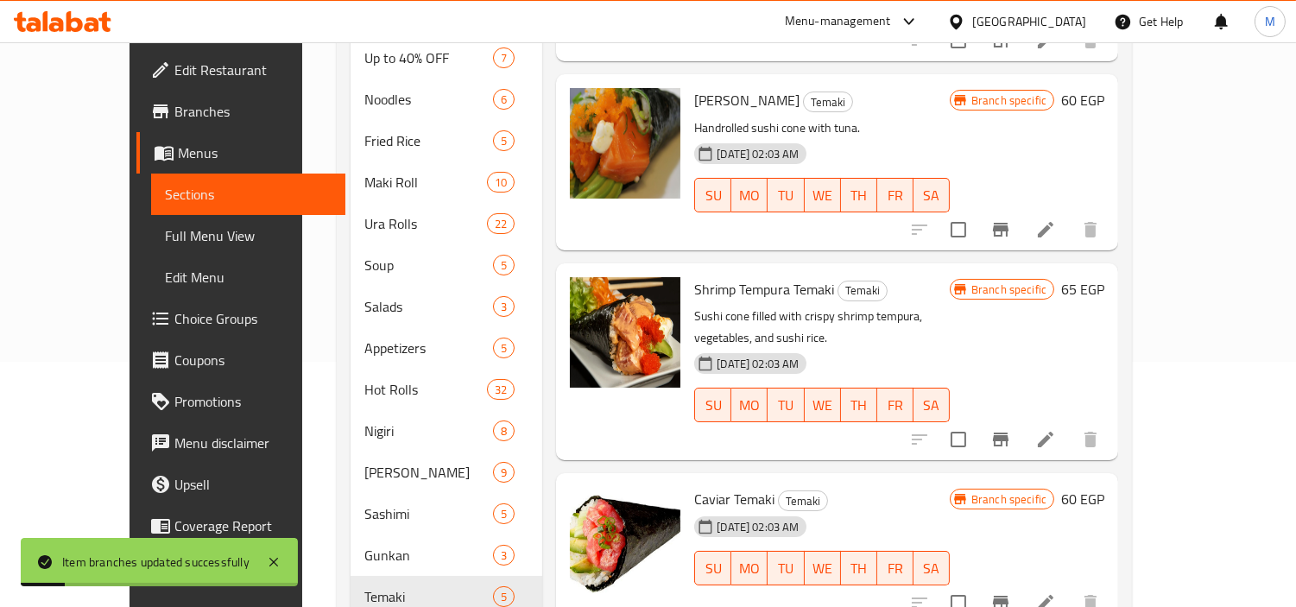
scroll to position [288, 0]
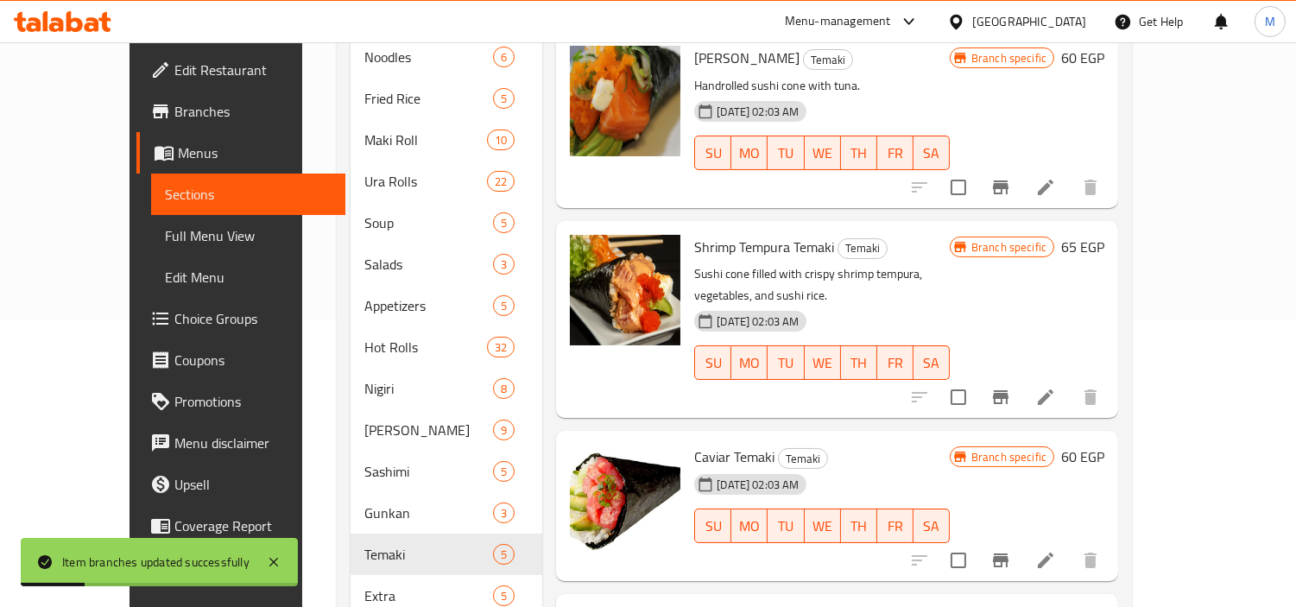
click at [1009, 390] on icon "Branch-specific-item" at bounding box center [1001, 397] width 16 height 14
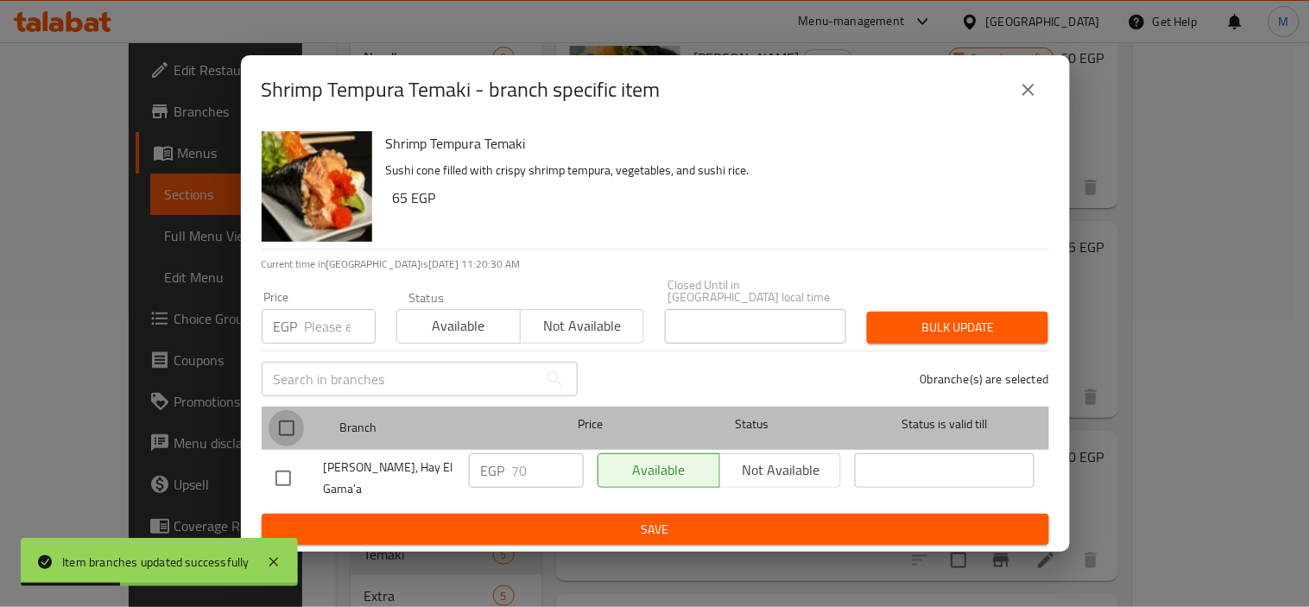
click at [286, 427] on input "checkbox" at bounding box center [287, 428] width 36 height 36
checkbox input "true"
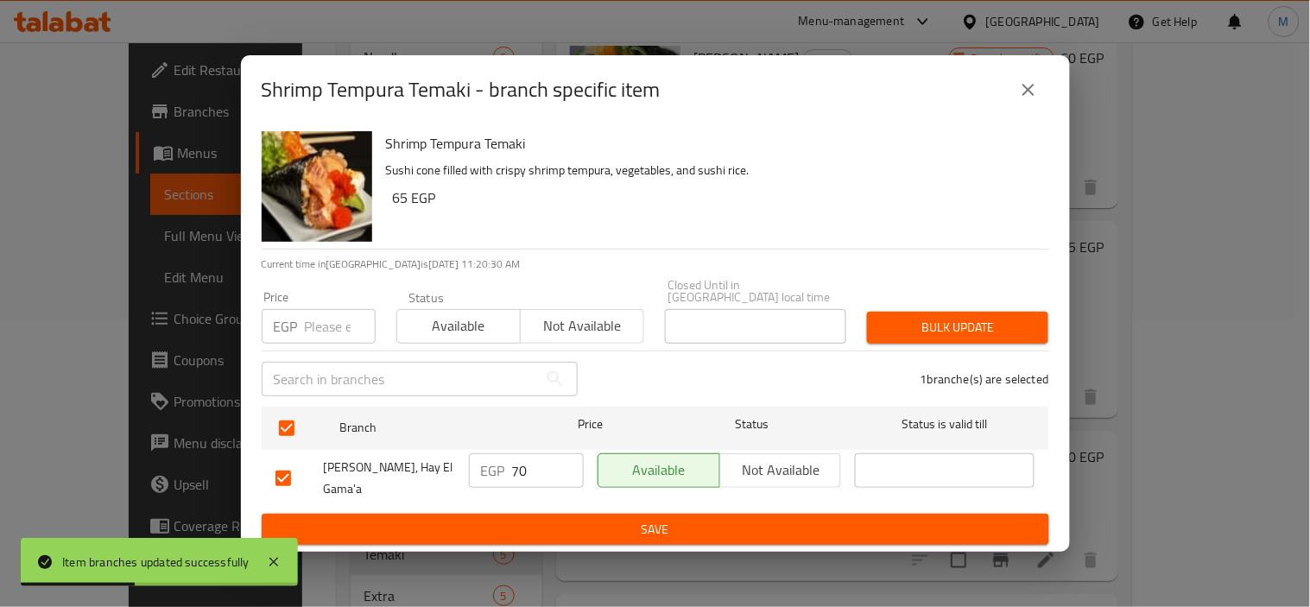
click at [307, 326] on input "number" at bounding box center [340, 326] width 71 height 35
type input "100"
click at [1017, 317] on span "Bulk update" at bounding box center [958, 328] width 154 height 22
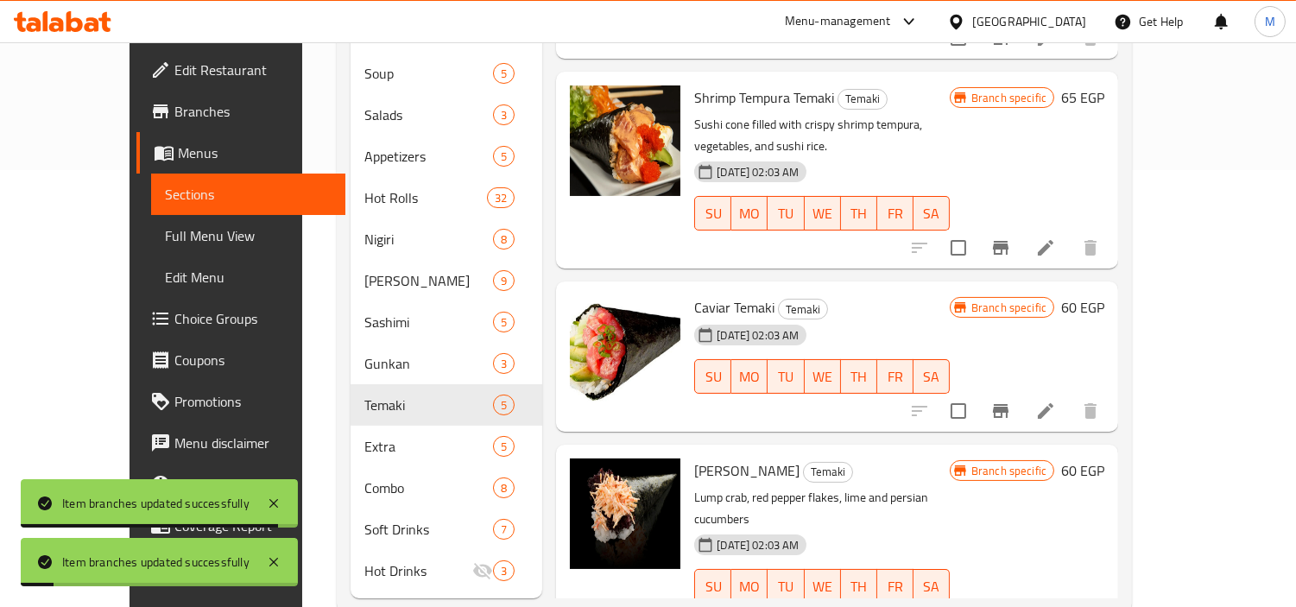
scroll to position [450, 0]
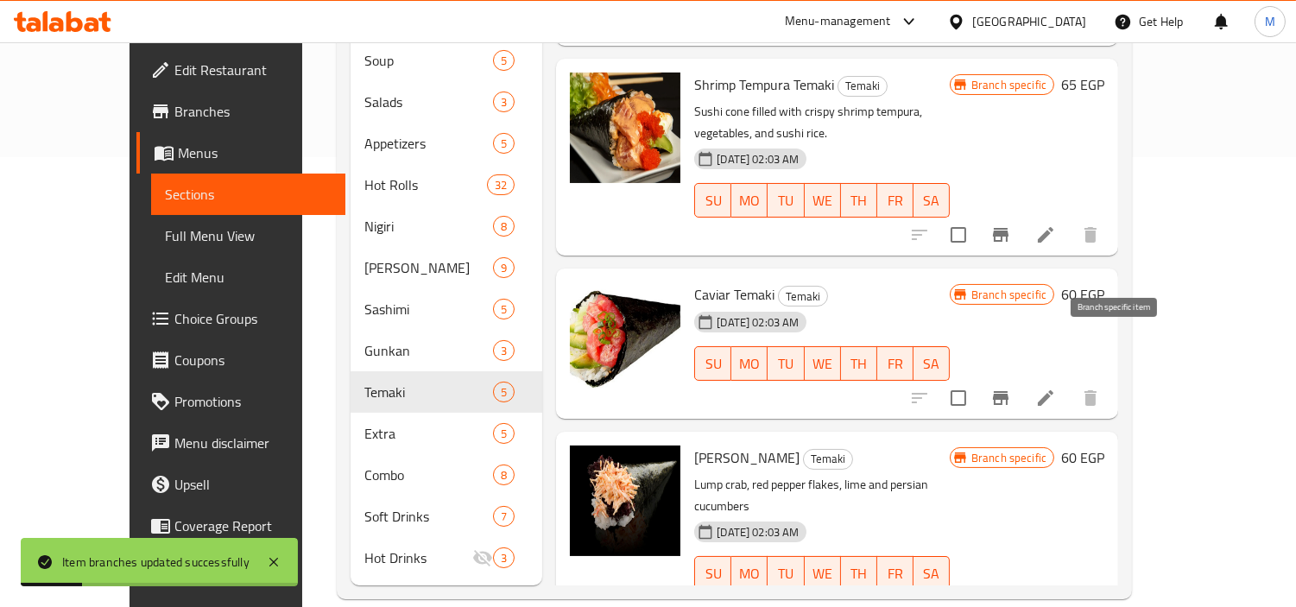
click at [1009, 391] on icon "Branch-specific-item" at bounding box center [1001, 398] width 16 height 14
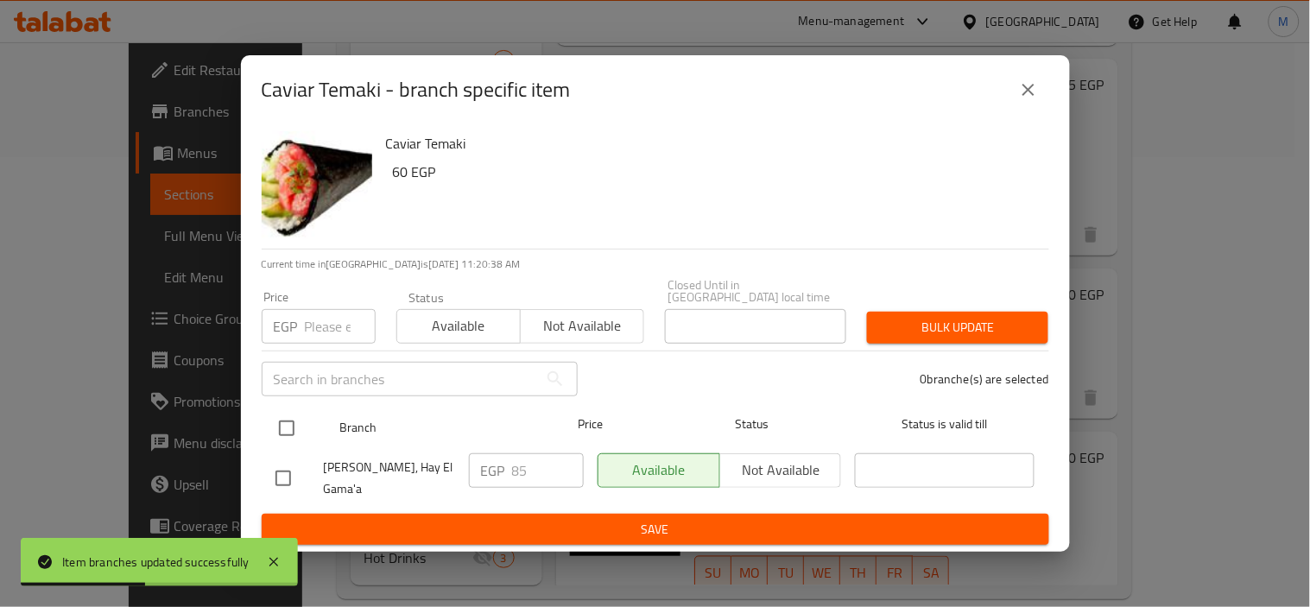
click at [286, 427] on input "checkbox" at bounding box center [287, 428] width 36 height 36
checkbox input "true"
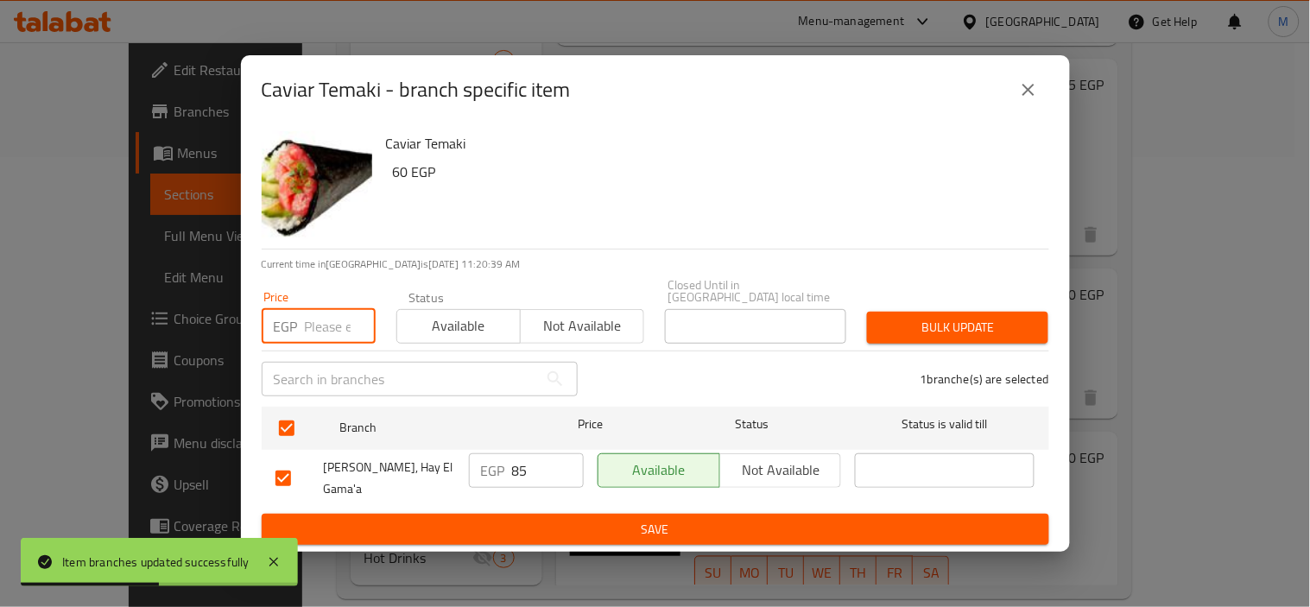
click at [313, 316] on input "number" at bounding box center [340, 326] width 71 height 35
type input "105"
click at [997, 325] on span "Bulk update" at bounding box center [958, 328] width 154 height 22
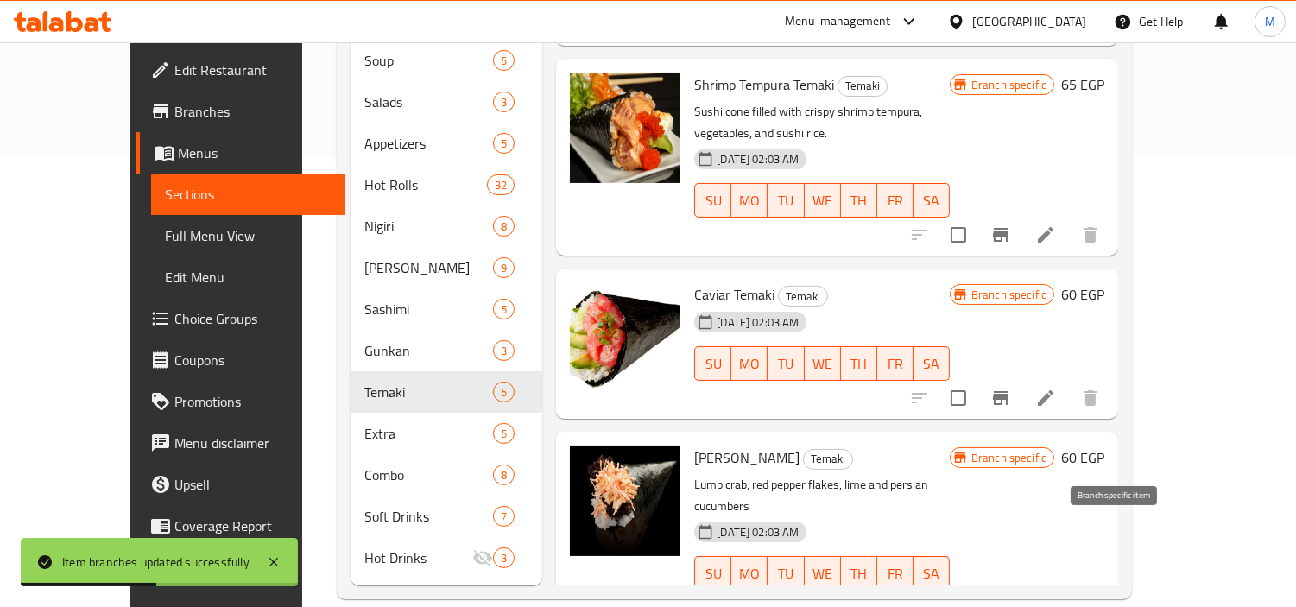
click at [1009, 601] on icon "Branch-specific-item" at bounding box center [1001, 608] width 16 height 14
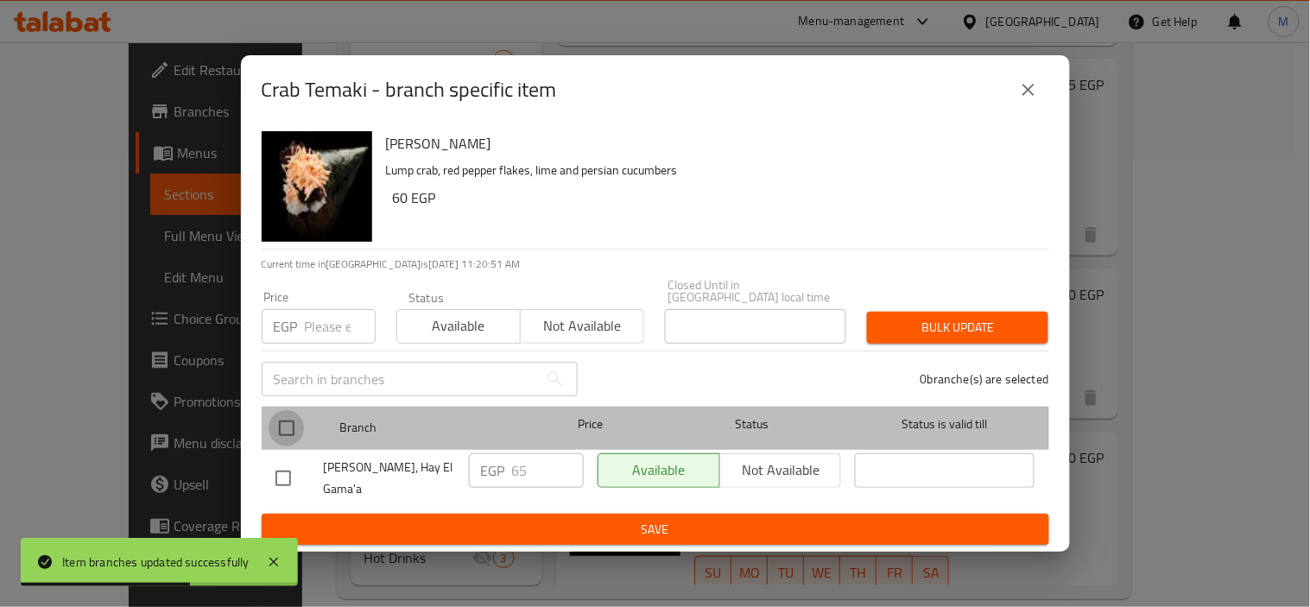
click at [277, 427] on input "checkbox" at bounding box center [287, 428] width 36 height 36
checkbox input "true"
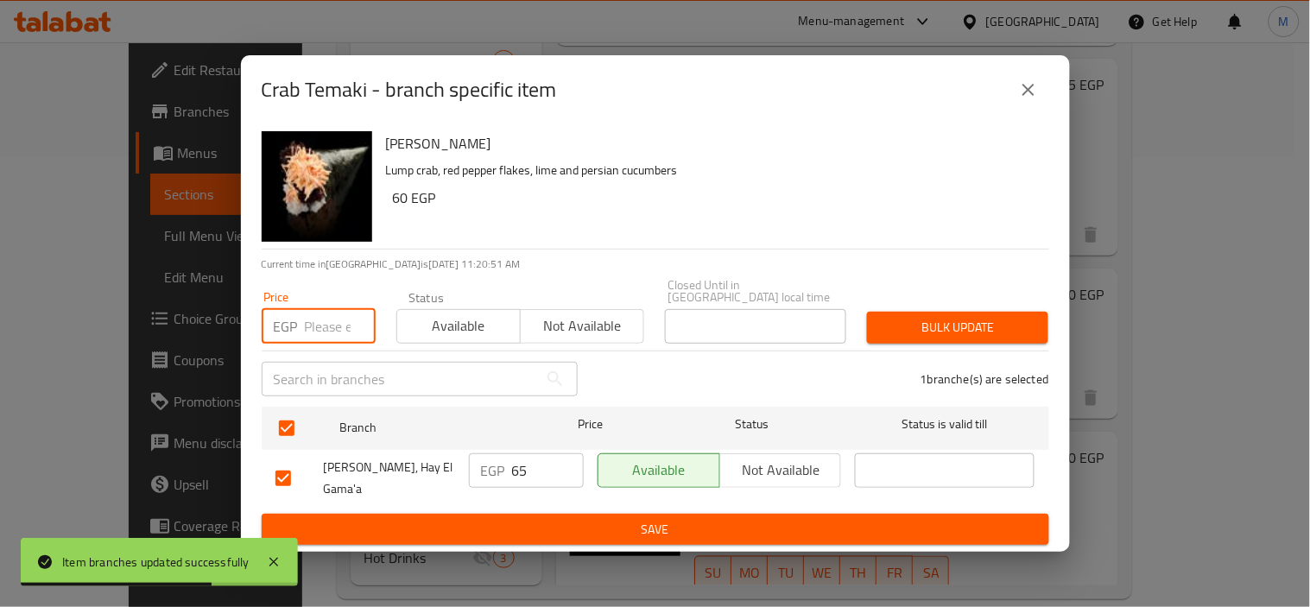
click at [308, 330] on input "number" at bounding box center [340, 326] width 71 height 35
type input "75"
click at [929, 332] on span "Bulk update" at bounding box center [958, 328] width 154 height 22
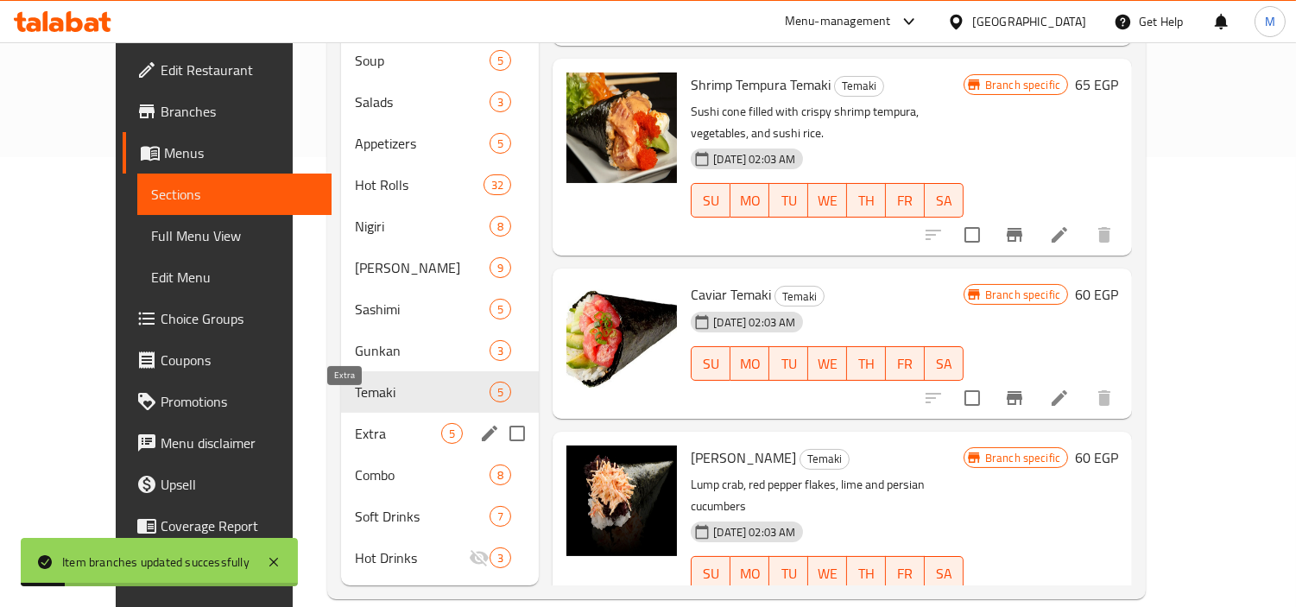
click at [355, 423] on span "Extra" at bounding box center [398, 433] width 86 height 21
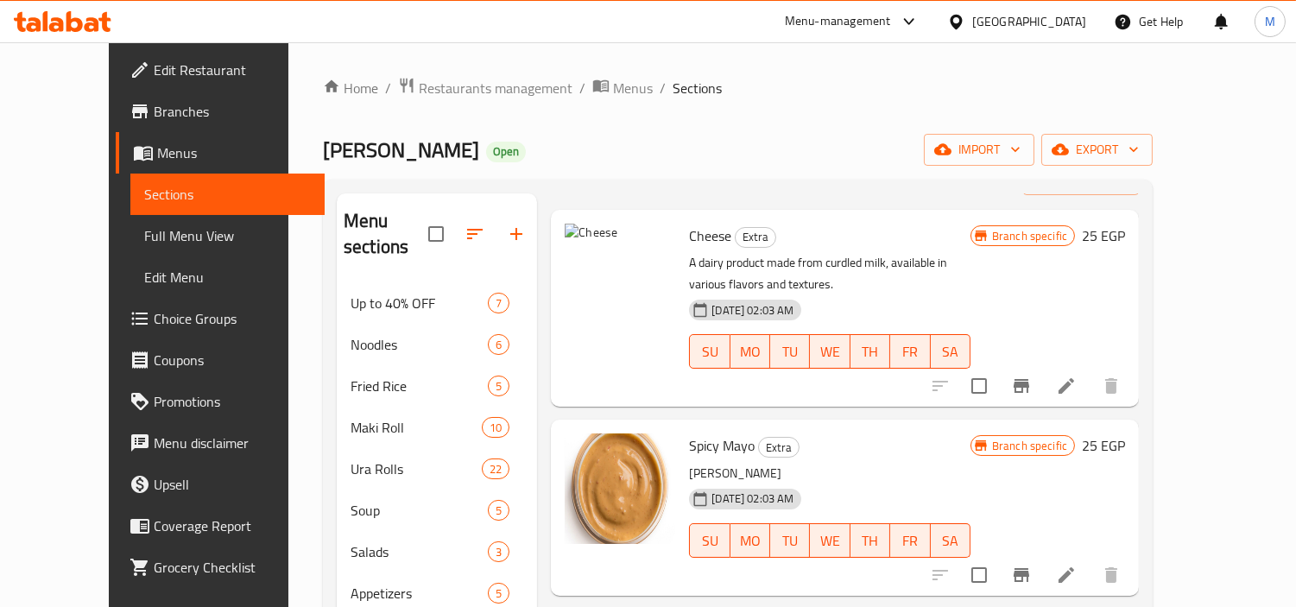
scroll to position [96, 0]
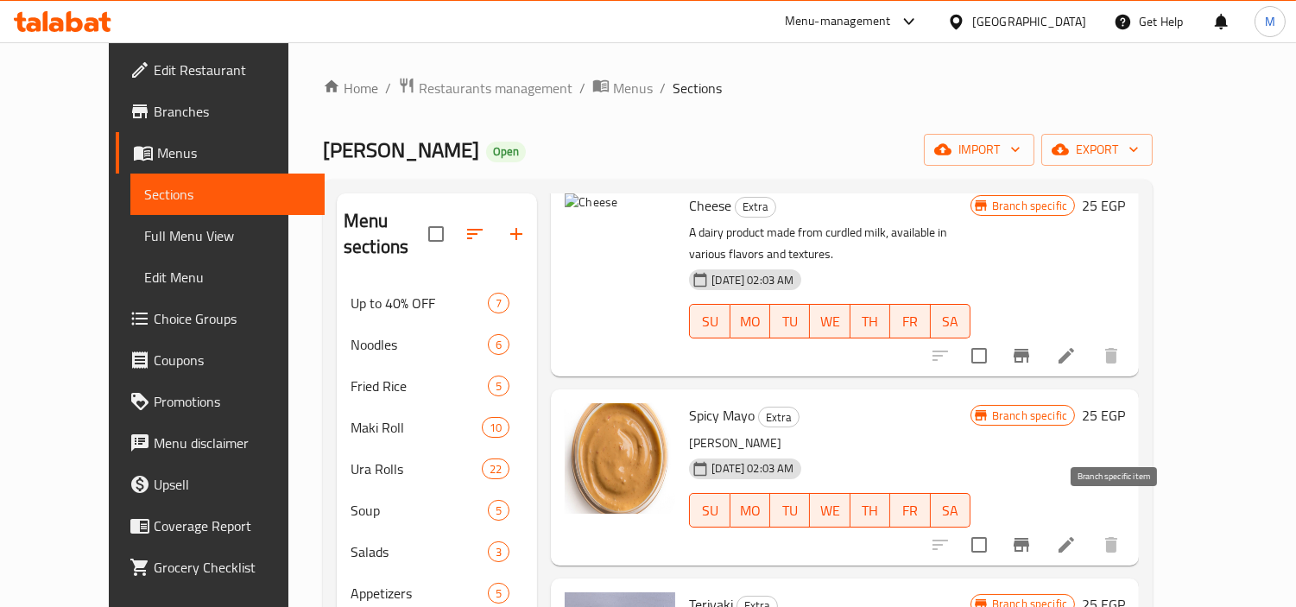
click at [1032, 535] on icon "Branch-specific-item" at bounding box center [1021, 545] width 21 height 21
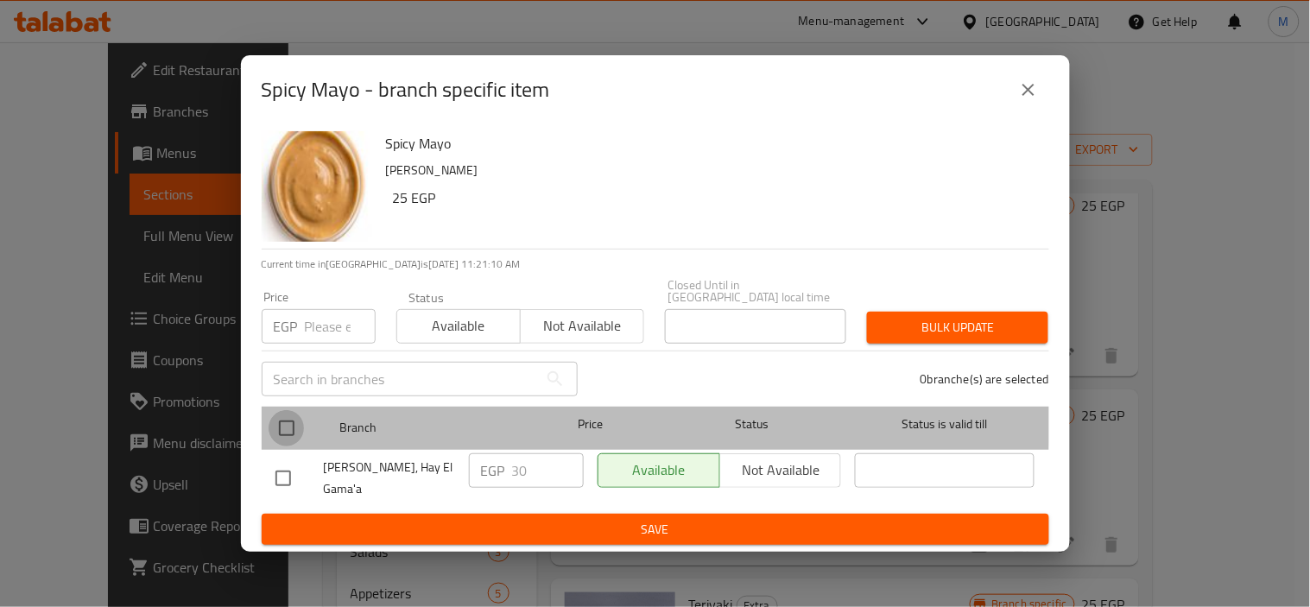
click at [286, 421] on input "checkbox" at bounding box center [287, 428] width 36 height 36
checkbox input "true"
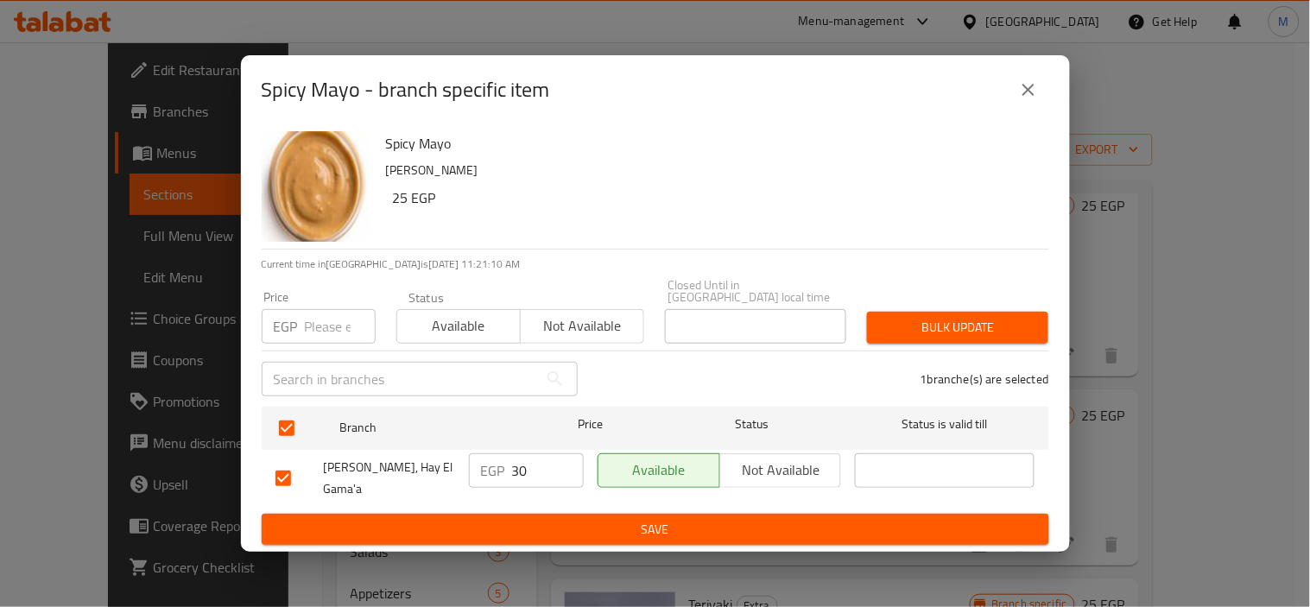
click at [315, 325] on input "number" at bounding box center [340, 326] width 71 height 35
type input "35"
click at [970, 332] on span "Bulk update" at bounding box center [958, 328] width 154 height 22
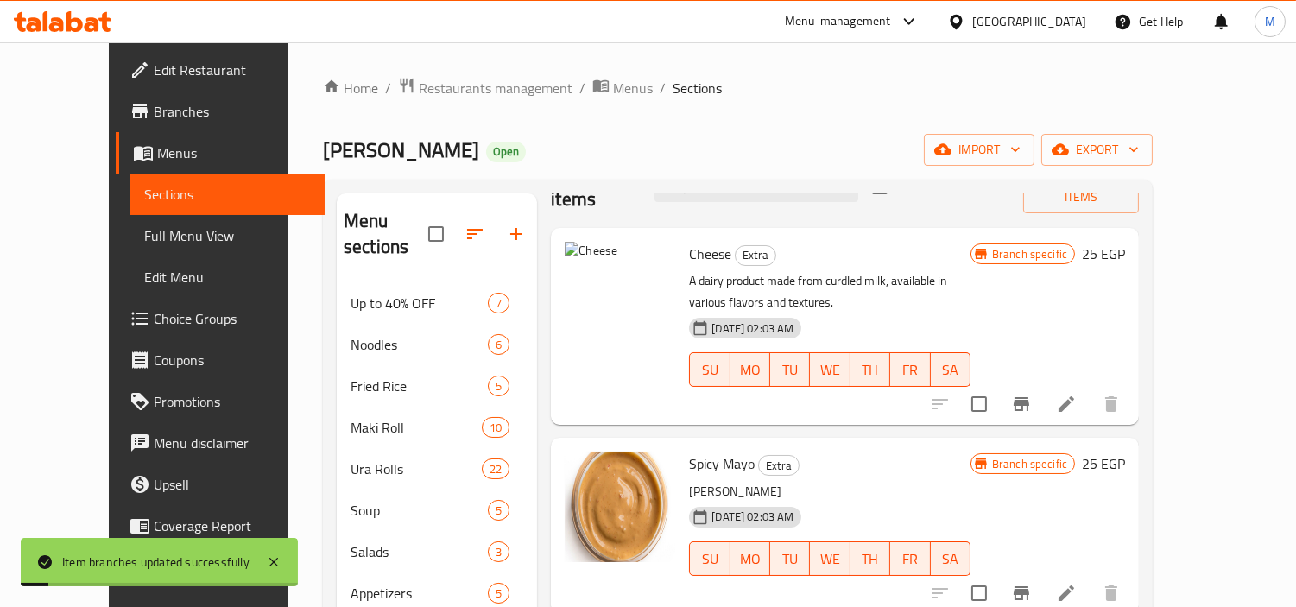
scroll to position [0, 0]
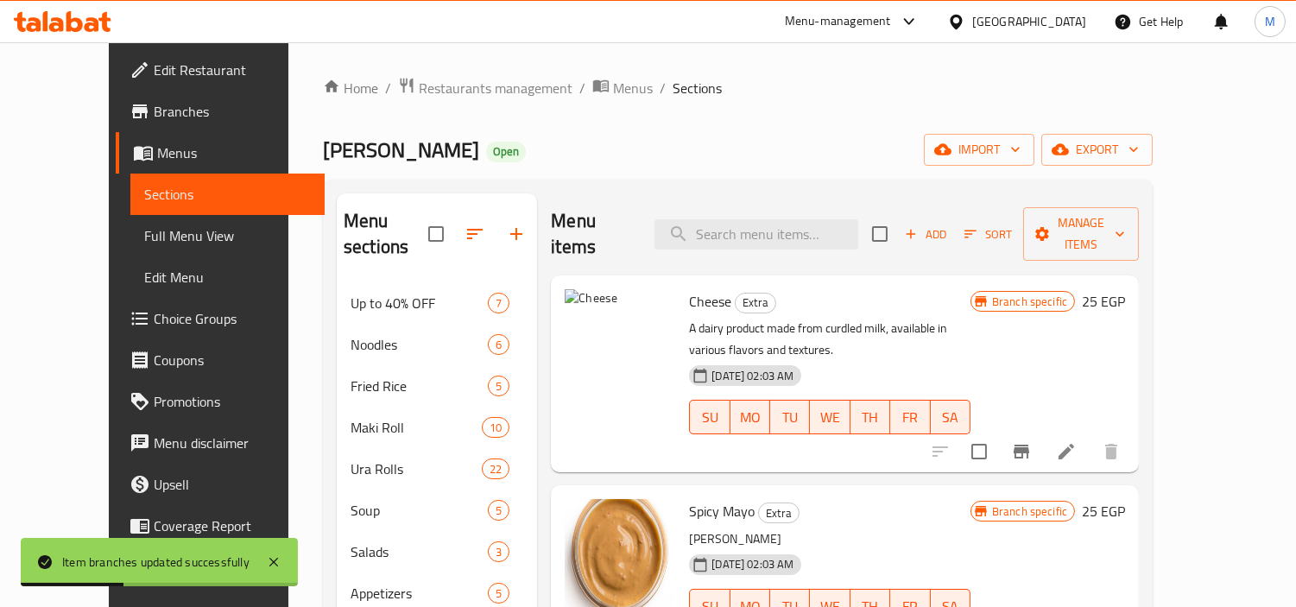
click at [1029, 445] on icon "Branch-specific-item" at bounding box center [1022, 452] width 16 height 14
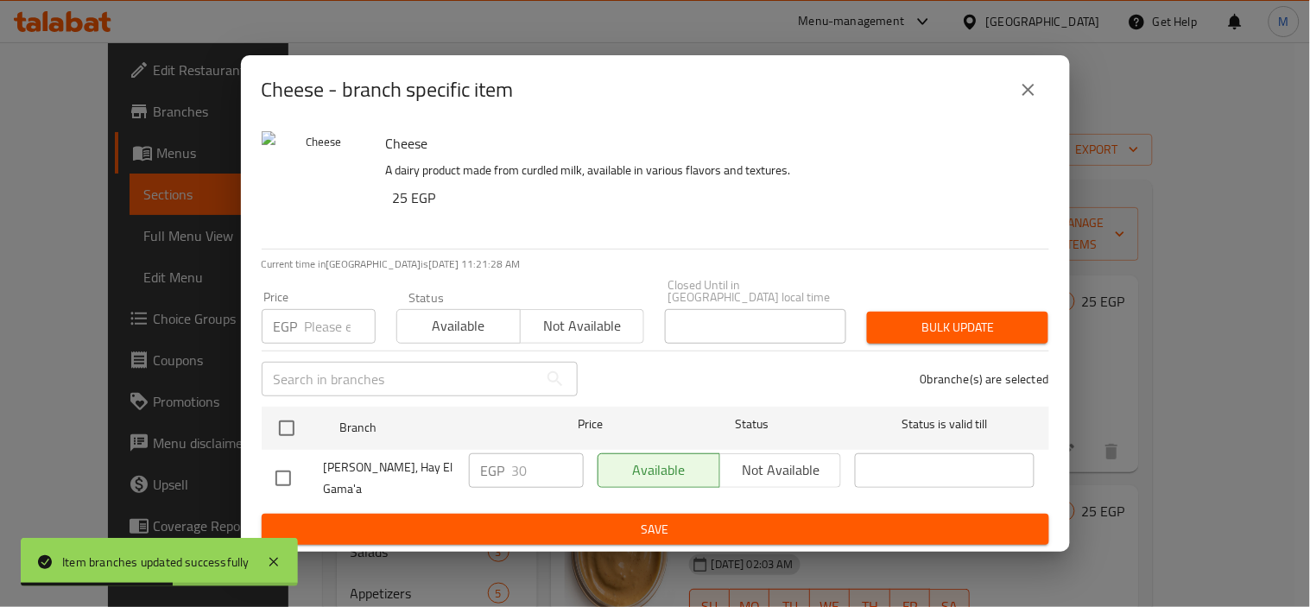
click at [294, 418] on input "checkbox" at bounding box center [287, 428] width 36 height 36
checkbox input "true"
click at [325, 328] on input "number" at bounding box center [340, 326] width 71 height 35
type input "35"
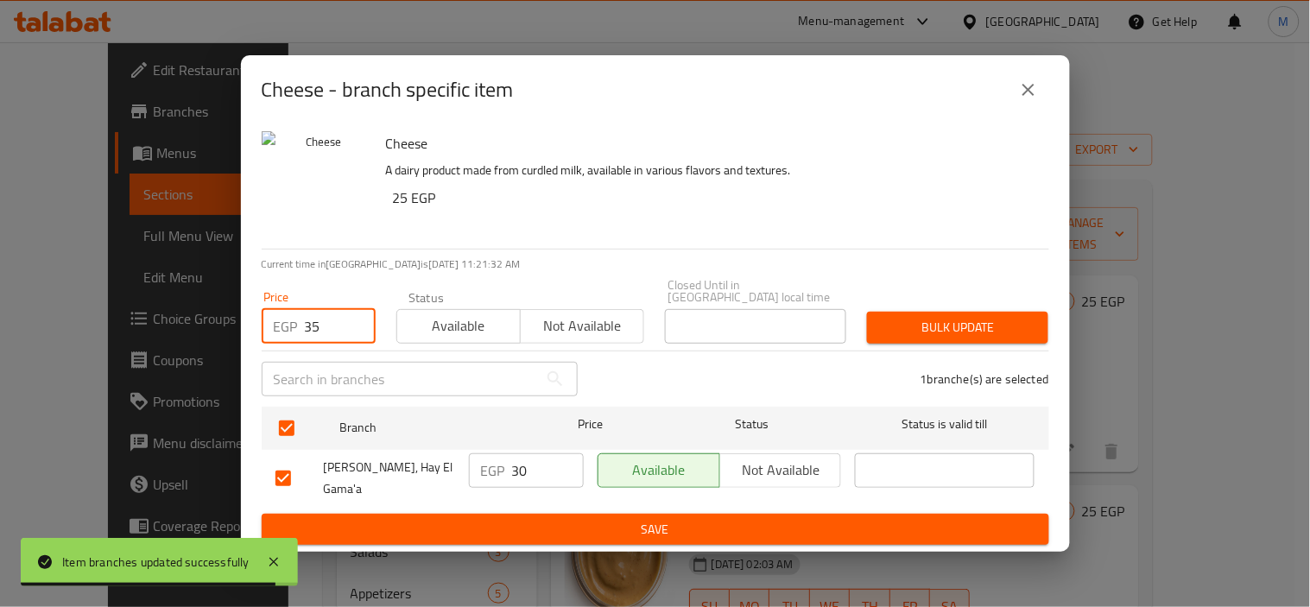
click at [901, 321] on span "Bulk update" at bounding box center [958, 328] width 154 height 22
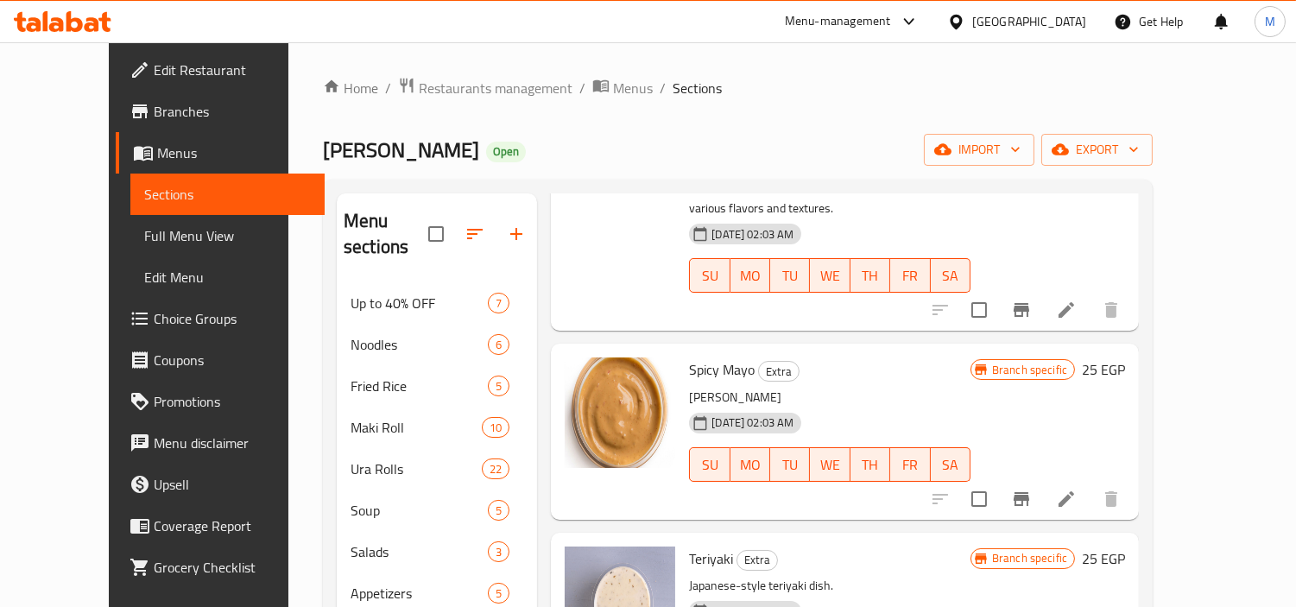
scroll to position [166, 0]
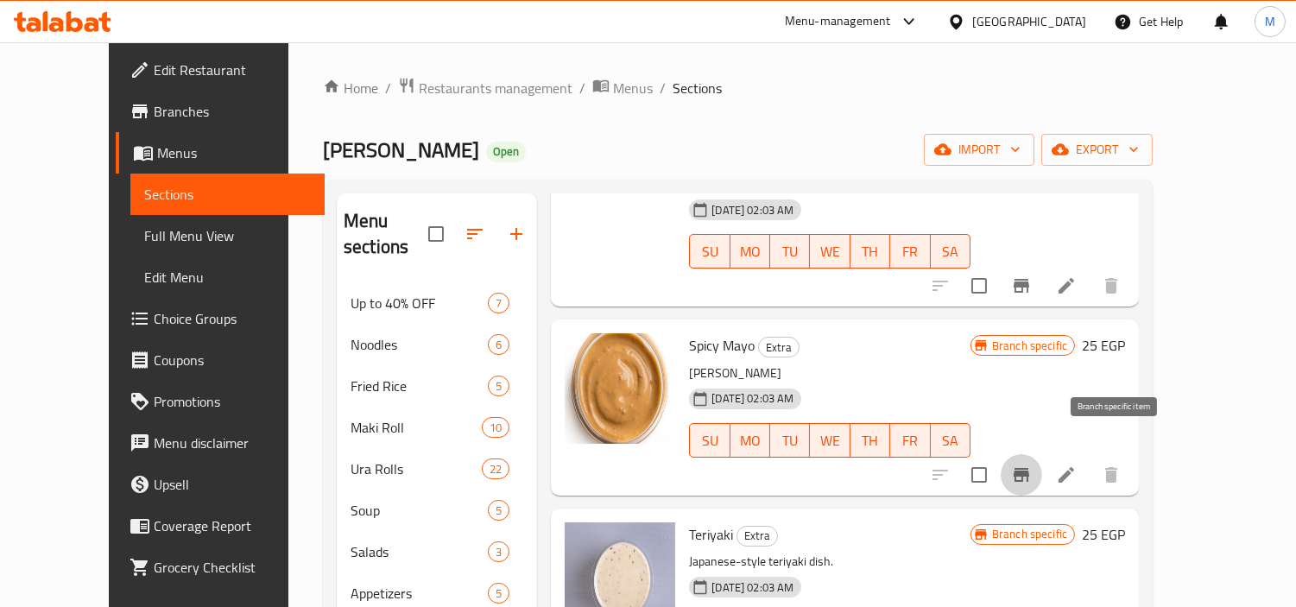
click at [1029, 468] on icon "Branch-specific-item" at bounding box center [1022, 475] width 16 height 14
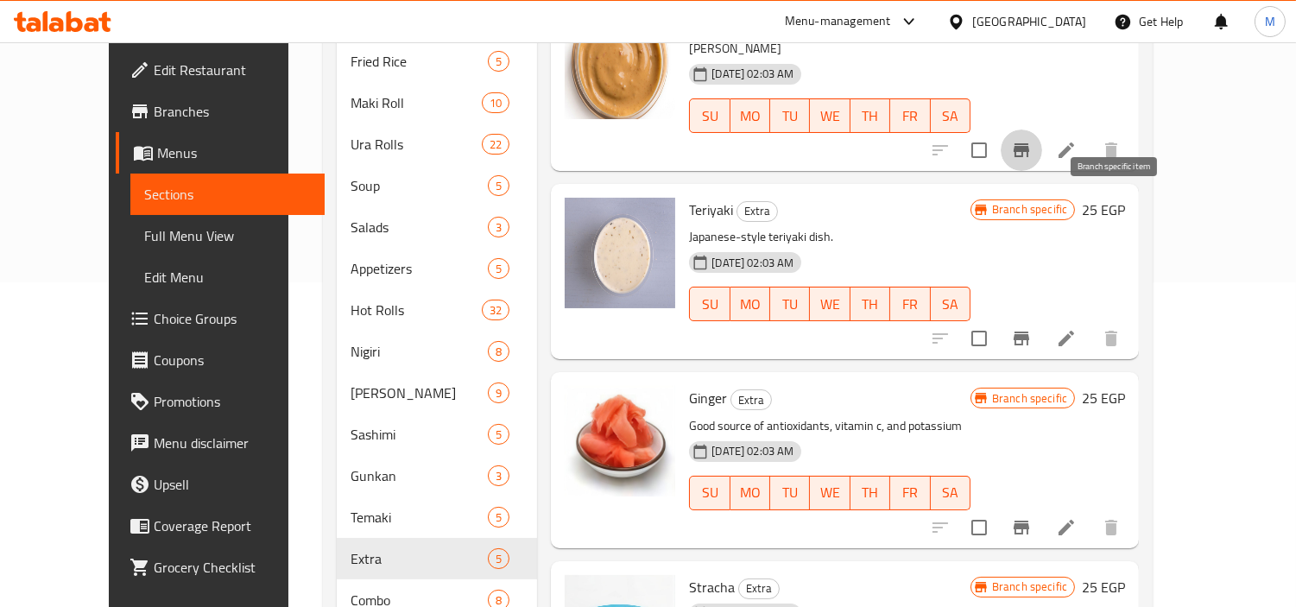
scroll to position [383, 0]
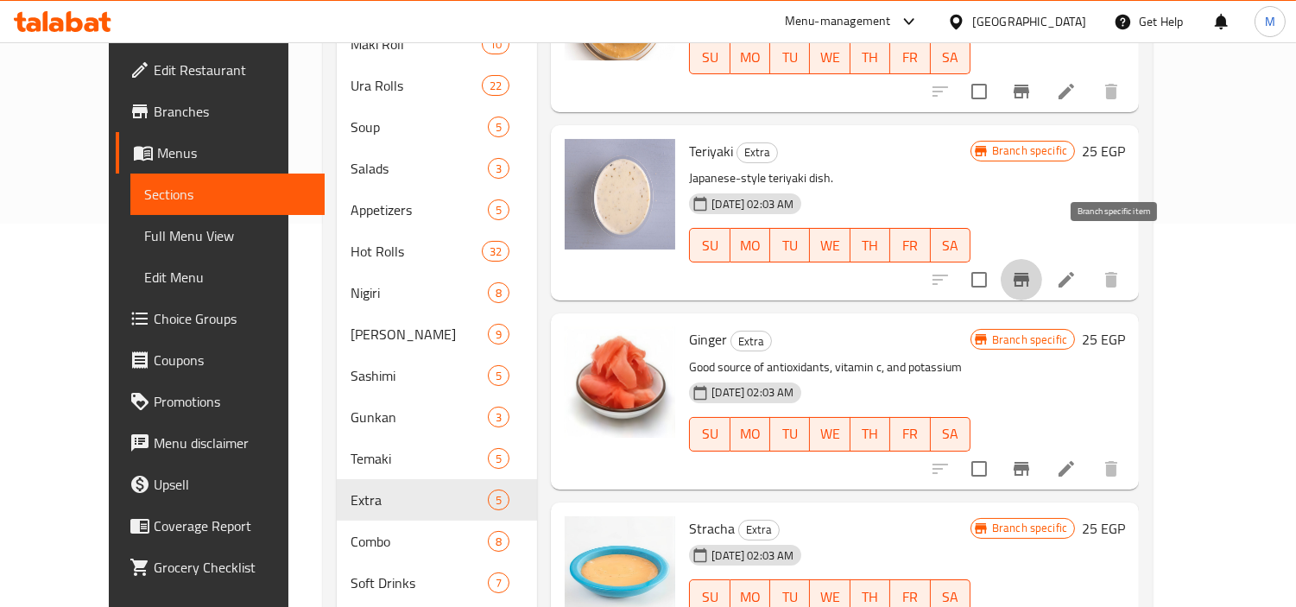
click at [1042, 259] on button "Branch-specific-item" at bounding box center [1021, 279] width 41 height 41
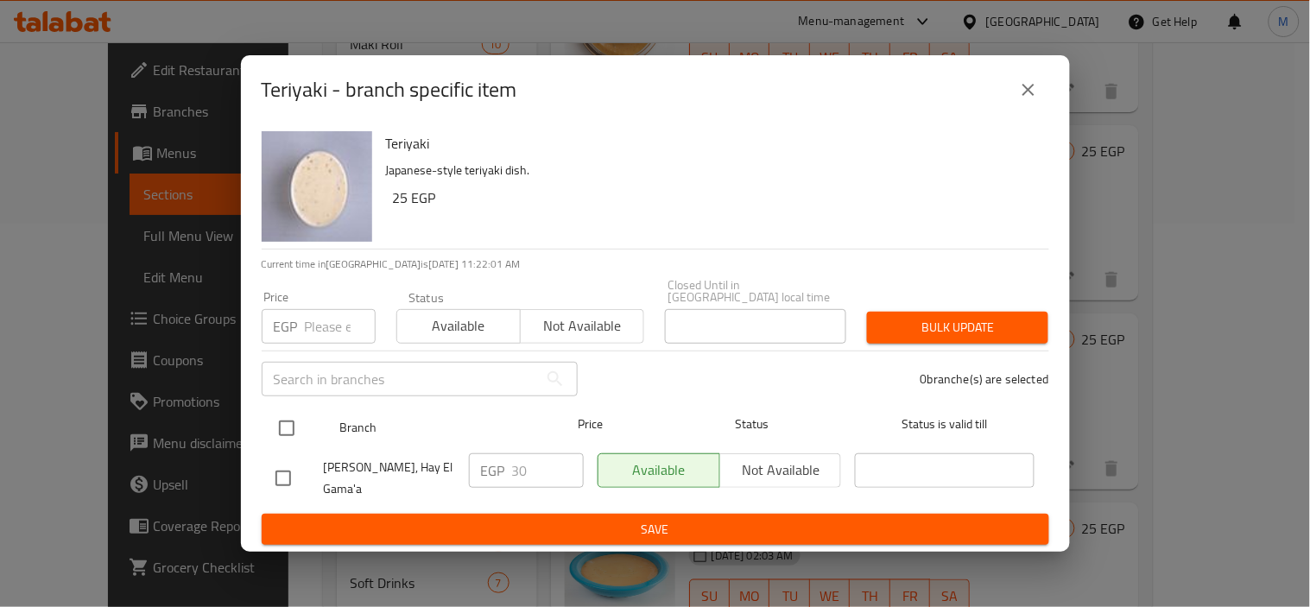
click at [289, 421] on input "checkbox" at bounding box center [287, 428] width 36 height 36
checkbox input "true"
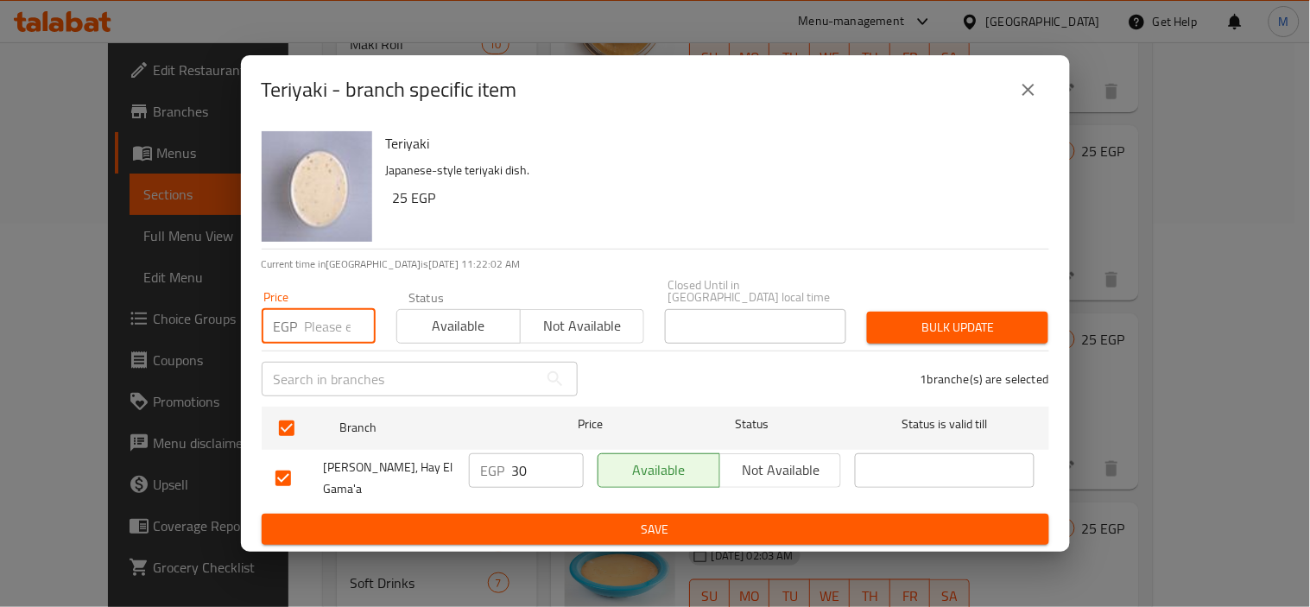
click at [316, 332] on input "number" at bounding box center [340, 326] width 71 height 35
type input "35"
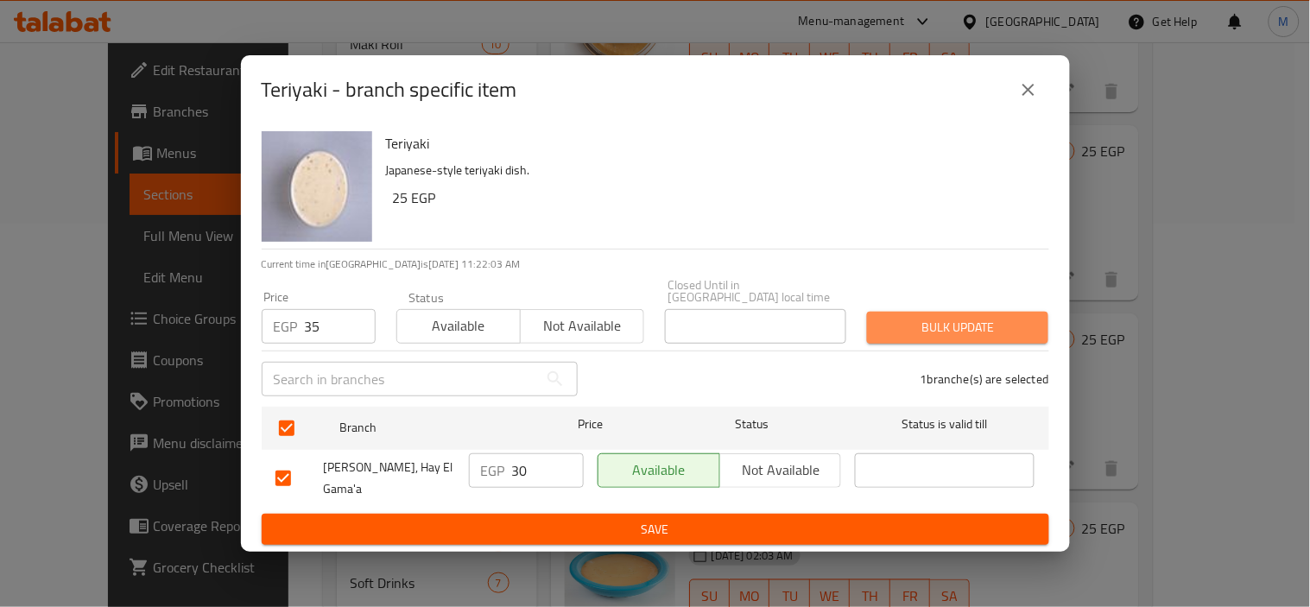
click at [973, 320] on span "Bulk update" at bounding box center [958, 328] width 154 height 22
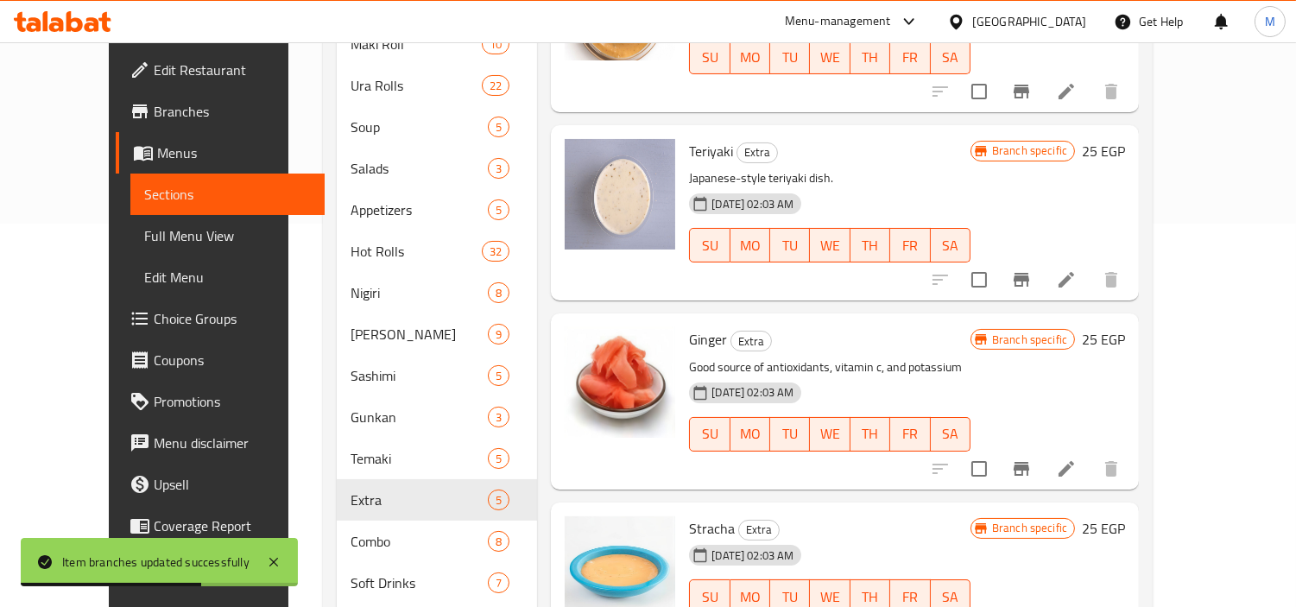
click at [1032, 459] on icon "Branch-specific-item" at bounding box center [1021, 469] width 21 height 21
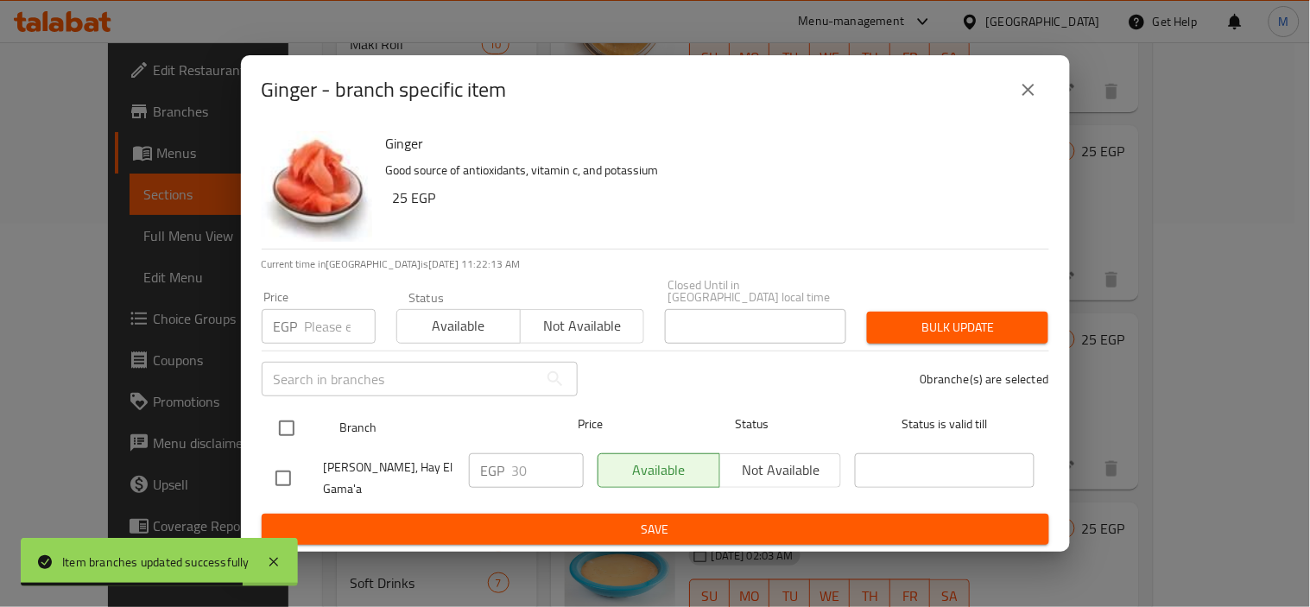
click at [292, 426] on input "checkbox" at bounding box center [287, 428] width 36 height 36
checkbox input "true"
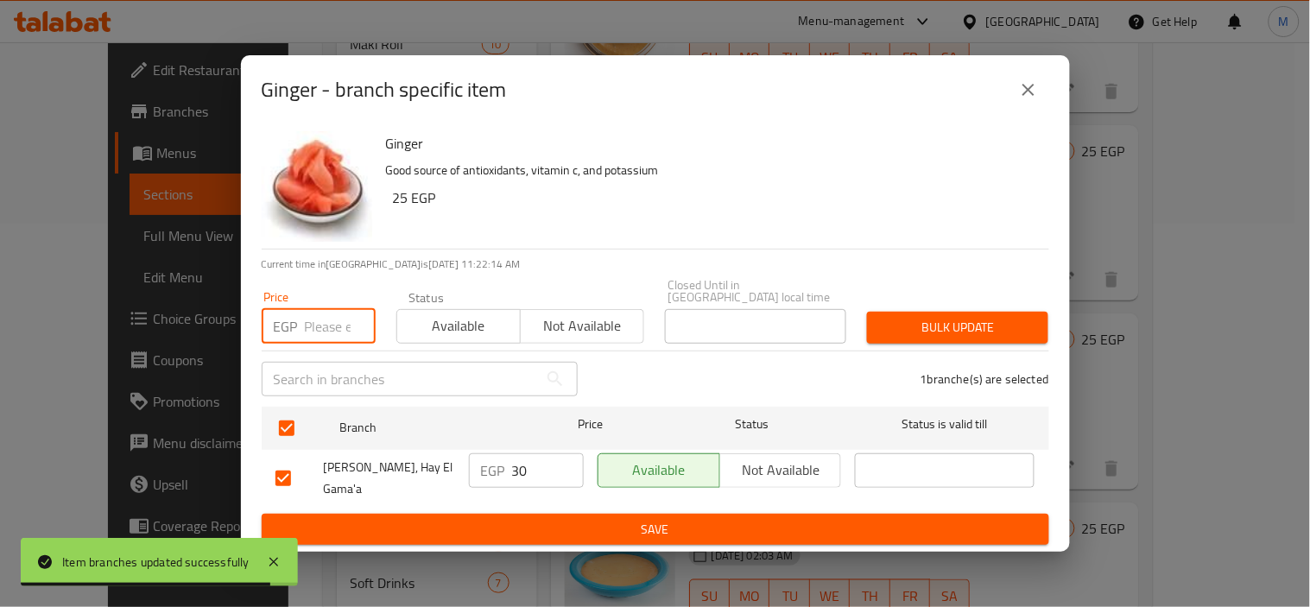
click at [306, 334] on input "number" at bounding box center [340, 326] width 71 height 35
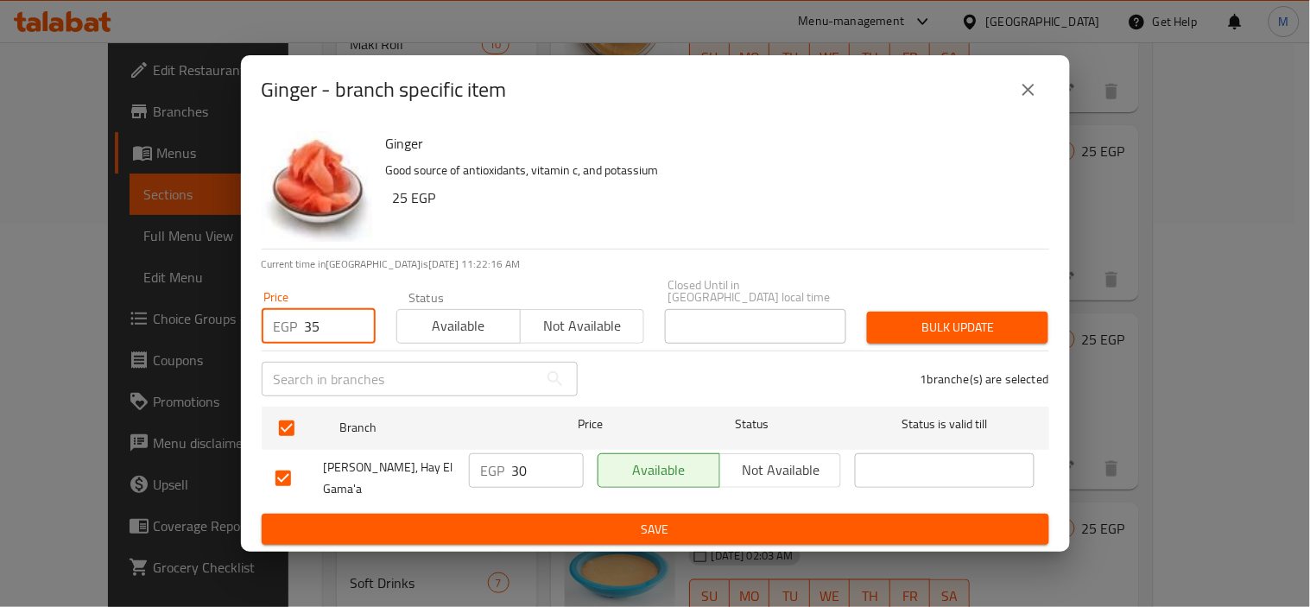
type input "35"
click at [905, 308] on div "Bulk update" at bounding box center [958, 327] width 202 height 53
click at [912, 312] on button "Bulk update" at bounding box center [957, 328] width 181 height 32
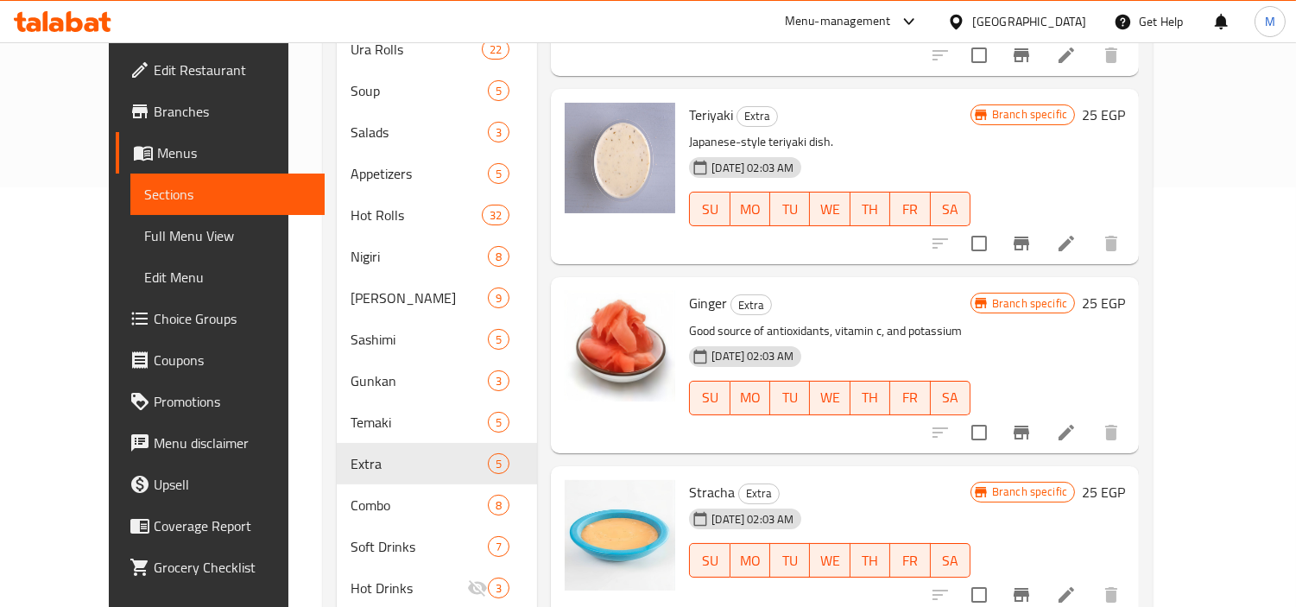
scroll to position [450, 0]
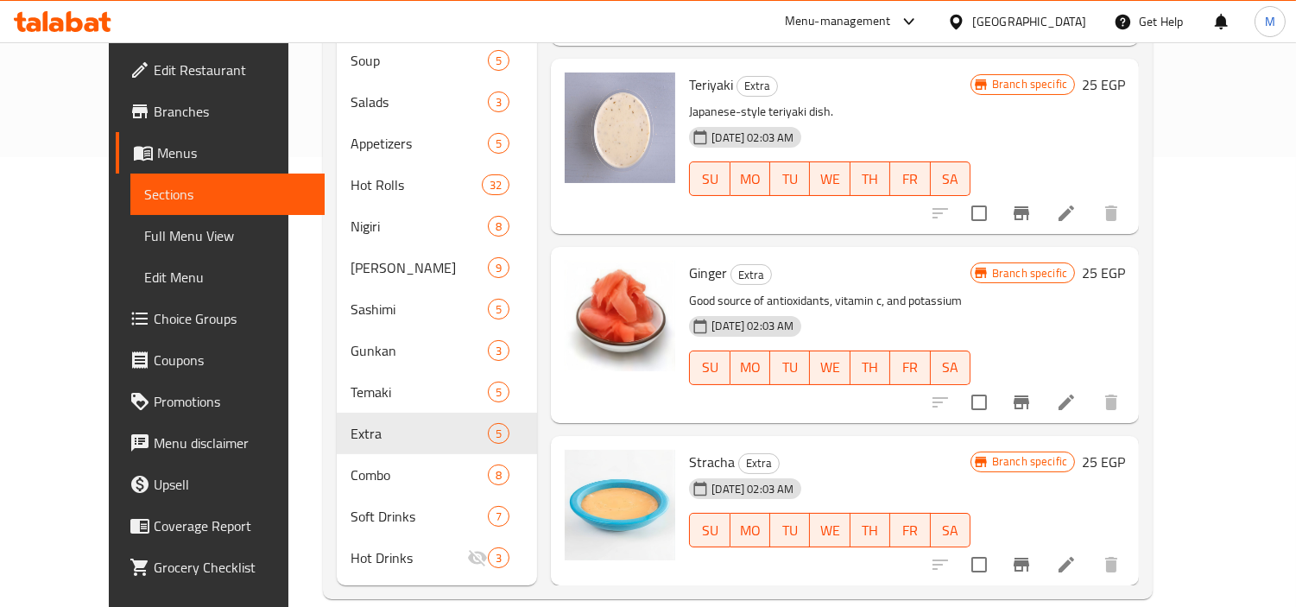
click at [1029, 558] on icon "Branch-specific-item" at bounding box center [1022, 565] width 16 height 14
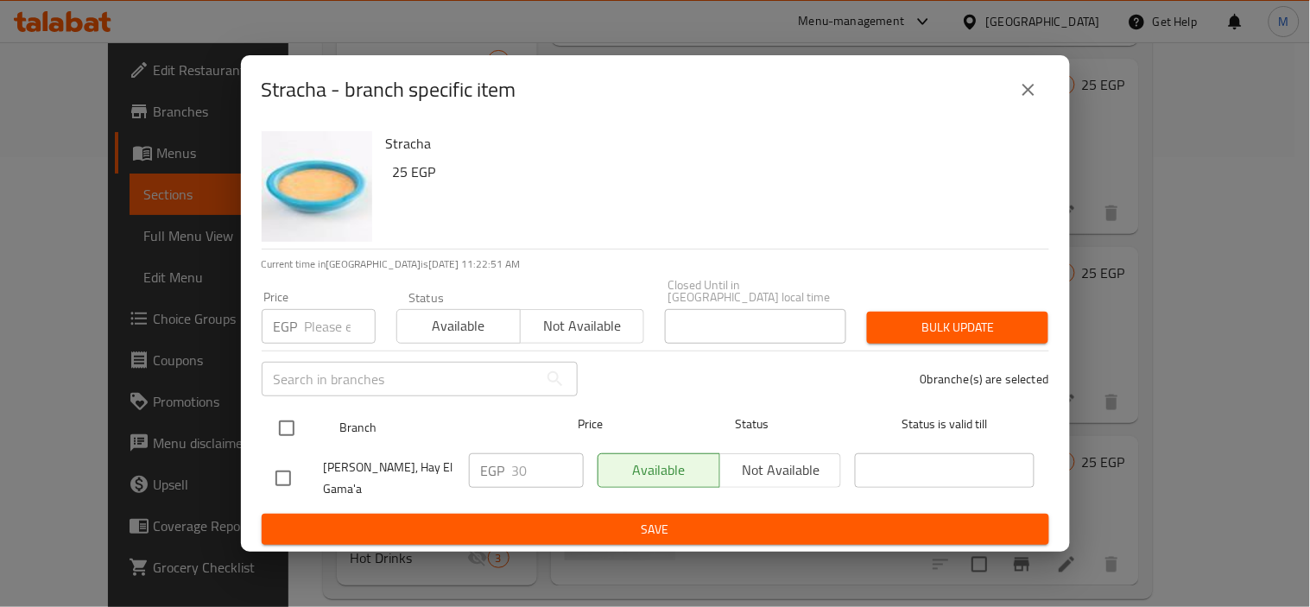
click at [294, 421] on input "checkbox" at bounding box center [287, 428] width 36 height 36
checkbox input "true"
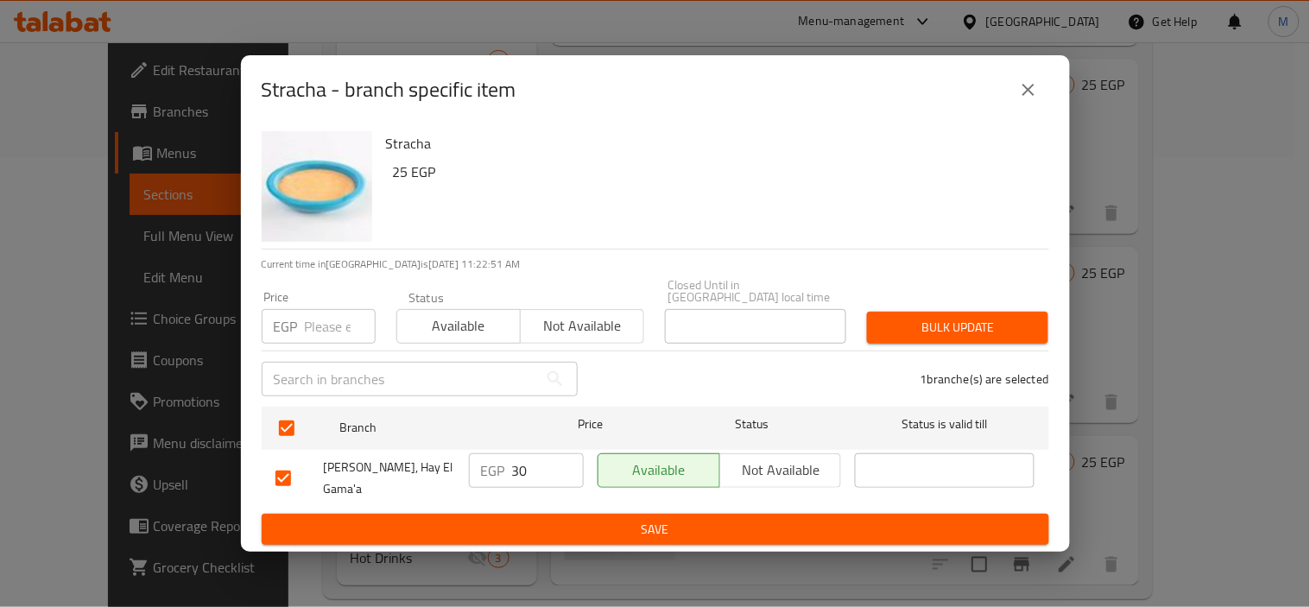
click at [314, 325] on input "number" at bounding box center [340, 326] width 71 height 35
type input "35"
click at [967, 326] on span "Bulk update" at bounding box center [958, 328] width 154 height 22
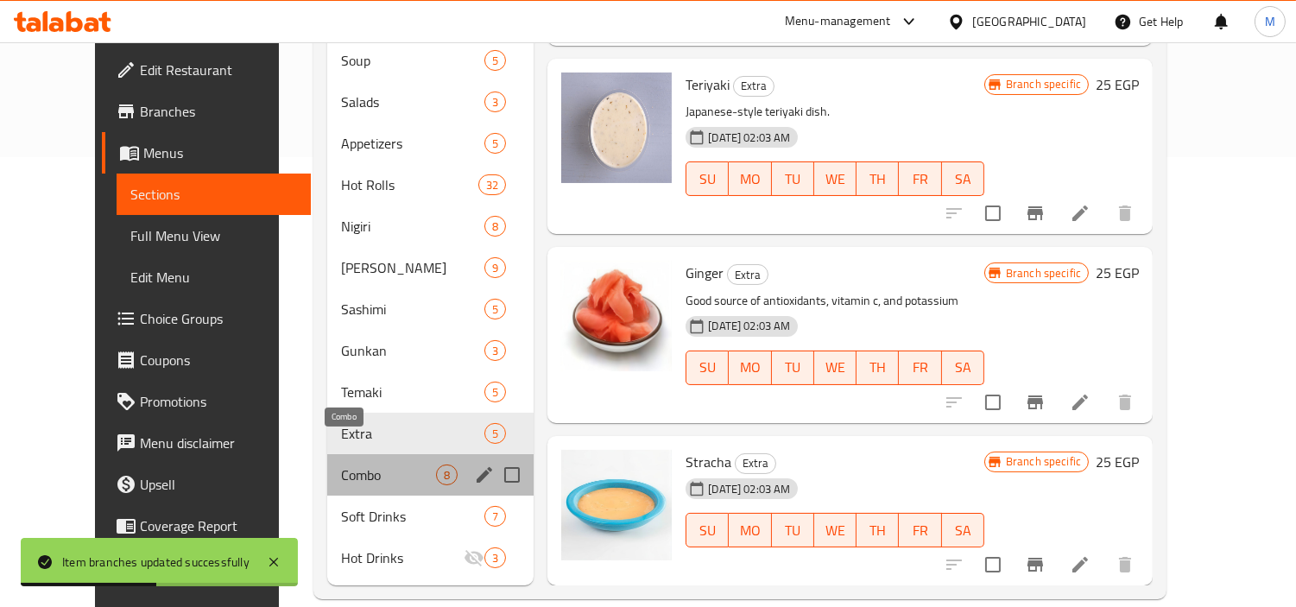
click at [341, 465] on span "Combo" at bounding box center [388, 475] width 95 height 21
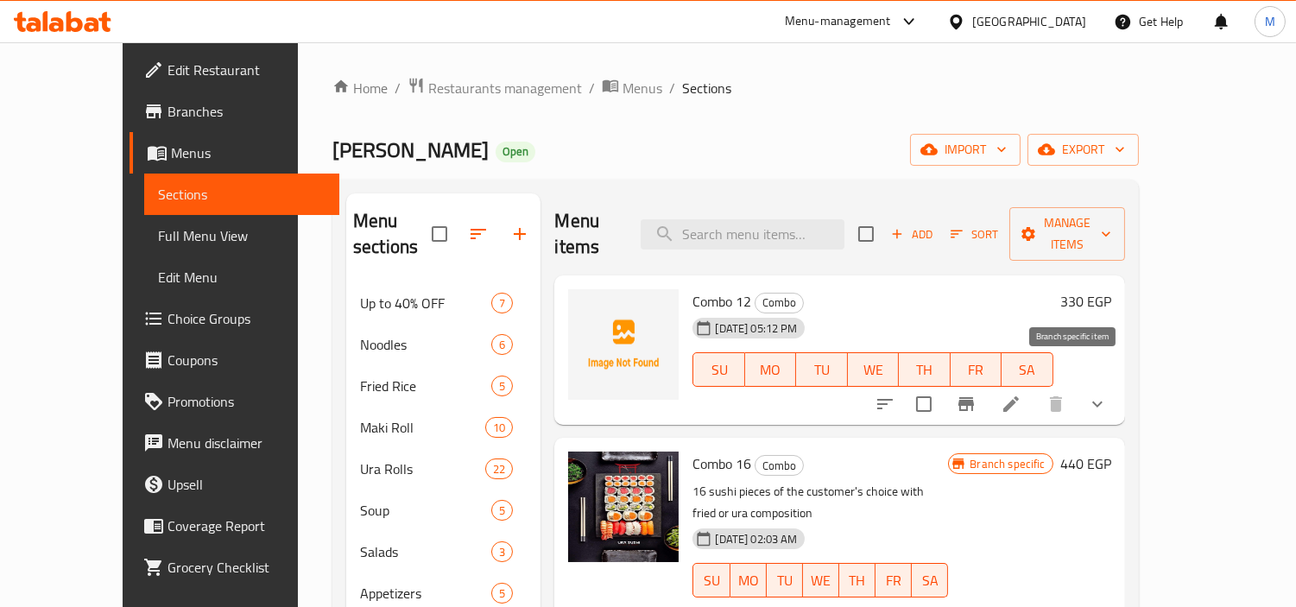
click at [974, 397] on icon "Branch-specific-item" at bounding box center [967, 404] width 16 height 14
click at [1108, 394] on icon "show more" at bounding box center [1097, 404] width 21 height 21
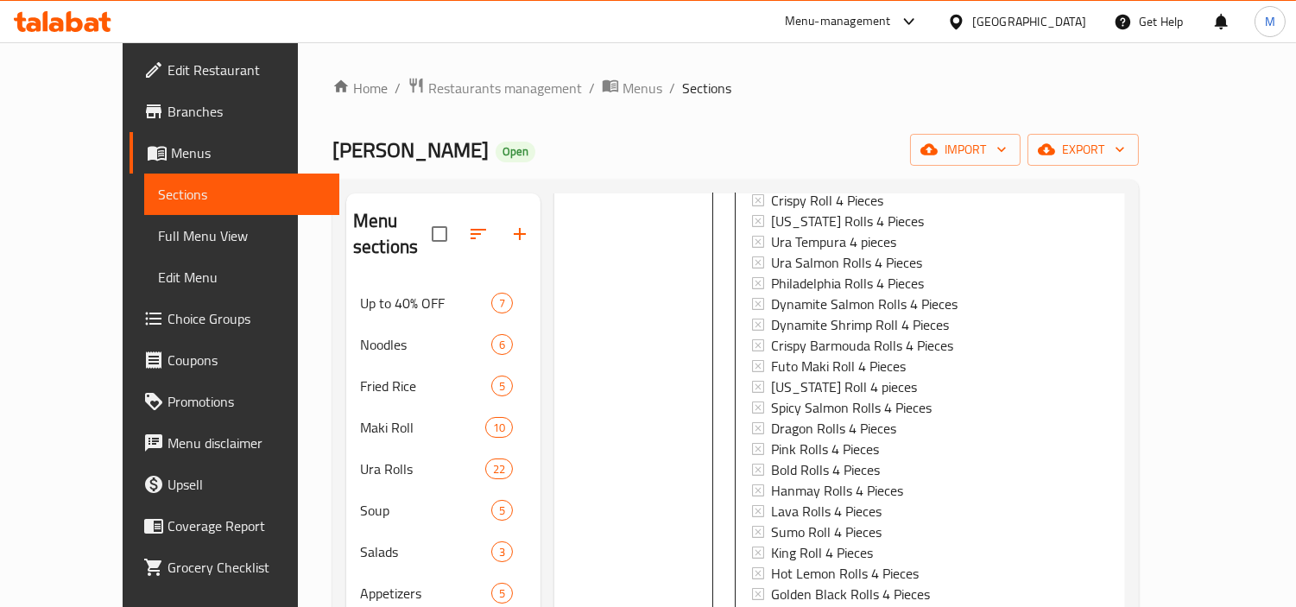
scroll to position [96, 0]
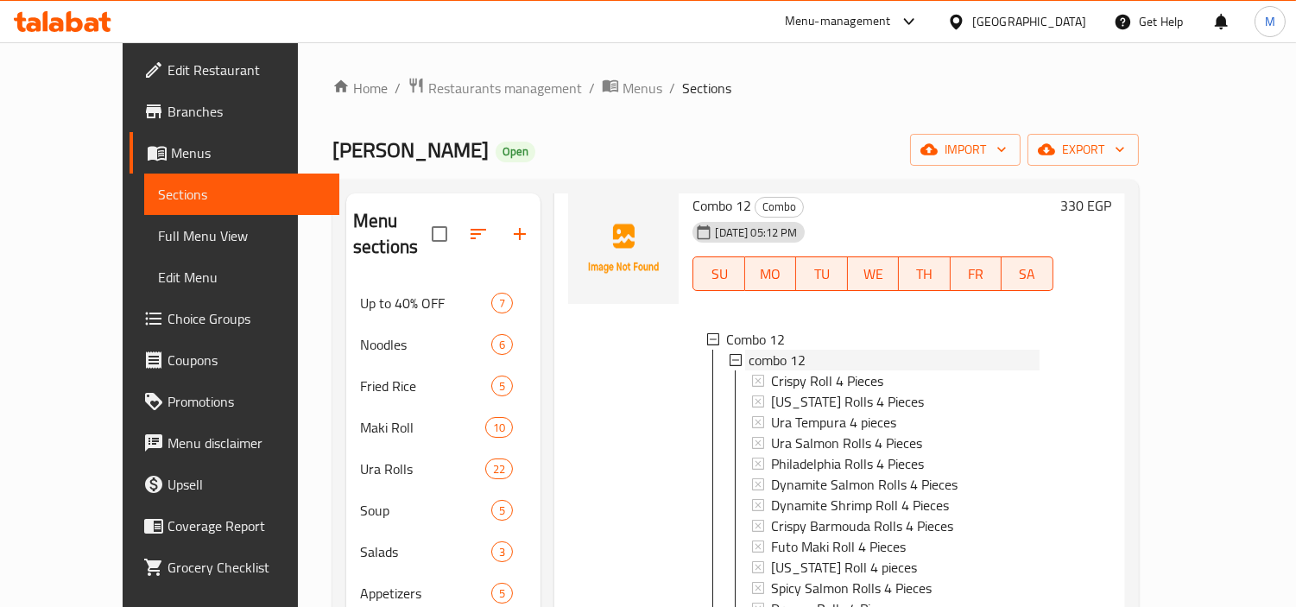
click at [769, 350] on span "combo 12" at bounding box center [777, 360] width 57 height 21
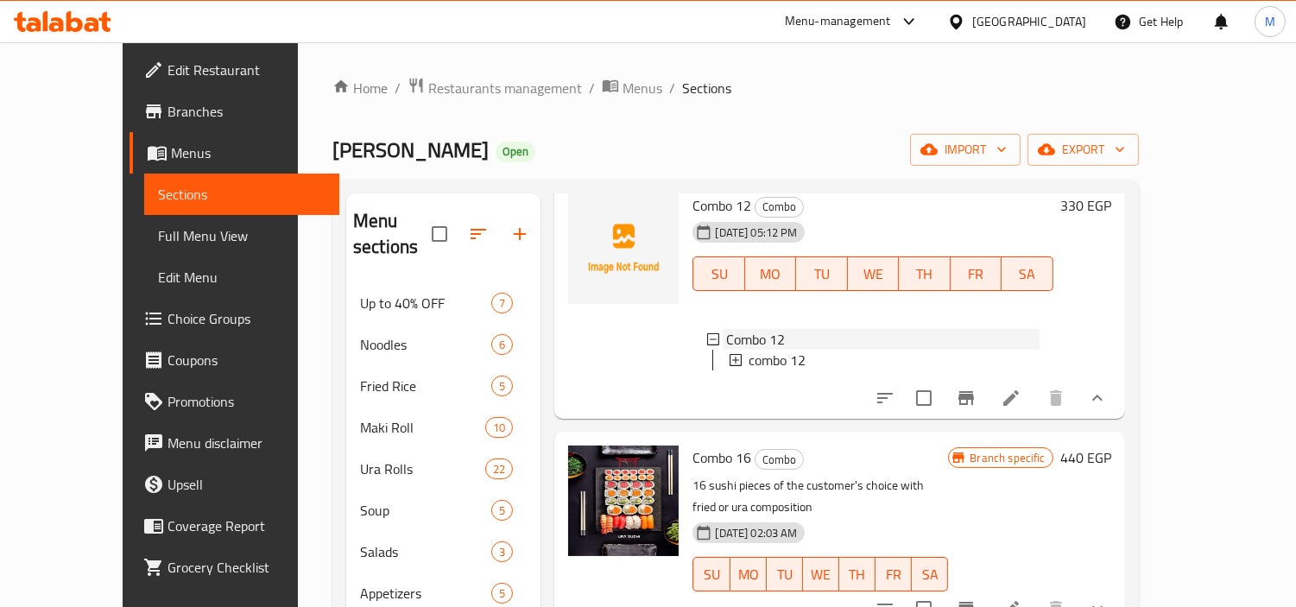
click at [735, 329] on span "Combo 12" at bounding box center [755, 339] width 59 height 21
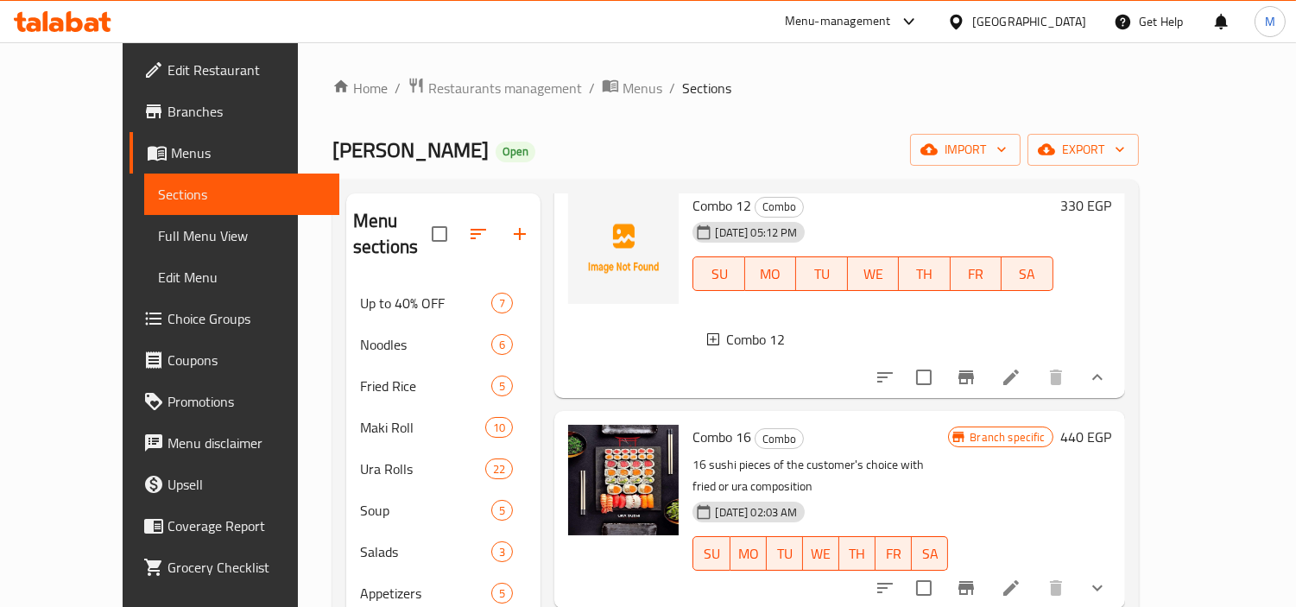
click at [974, 370] on icon "Branch-specific-item" at bounding box center [967, 377] width 16 height 14
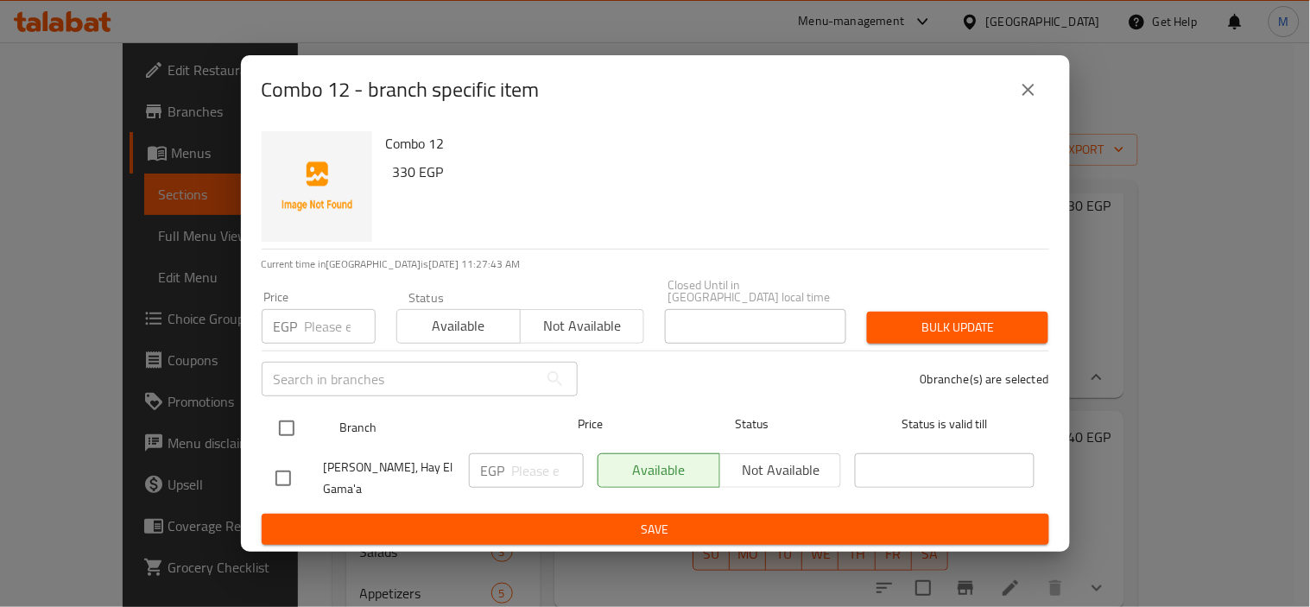
click at [288, 415] on input "checkbox" at bounding box center [287, 428] width 36 height 36
checkbox input "true"
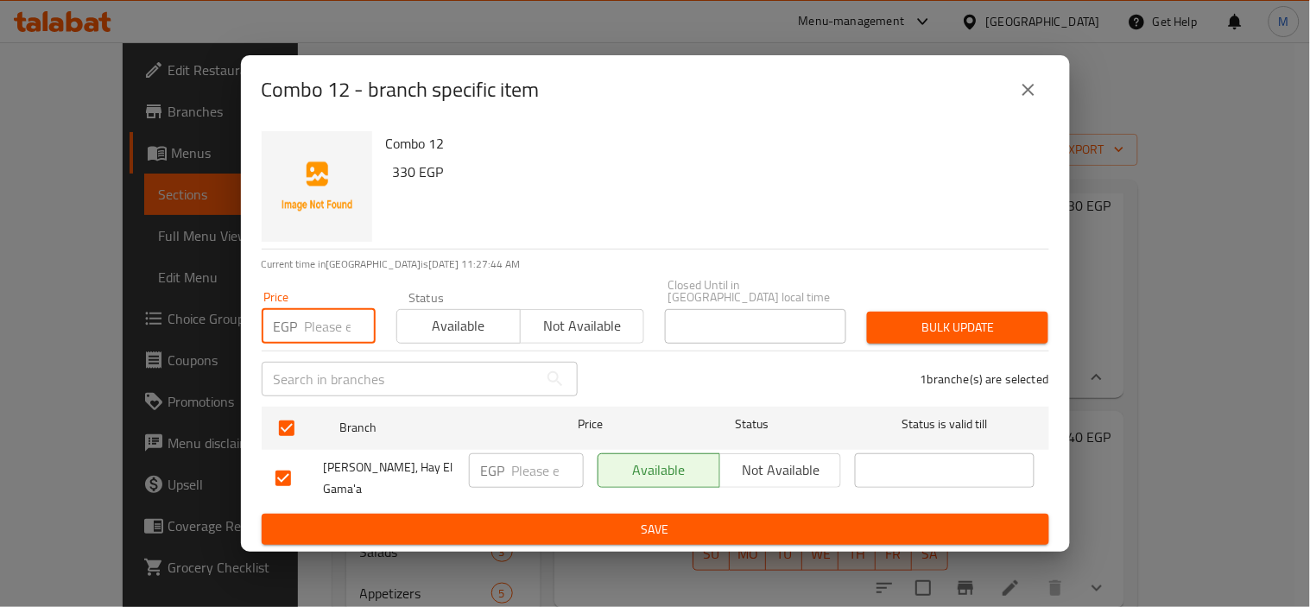
click at [308, 325] on input "number" at bounding box center [340, 326] width 71 height 35
type input "350"
click at [916, 321] on span "Bulk update" at bounding box center [958, 328] width 154 height 22
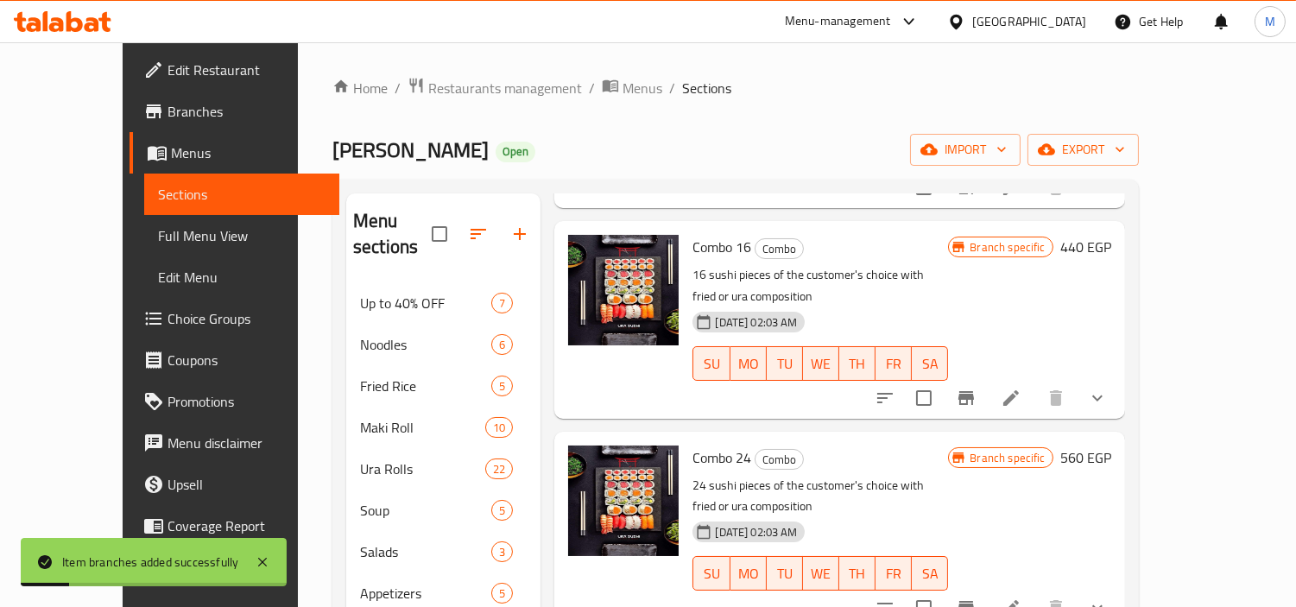
scroll to position [288, 0]
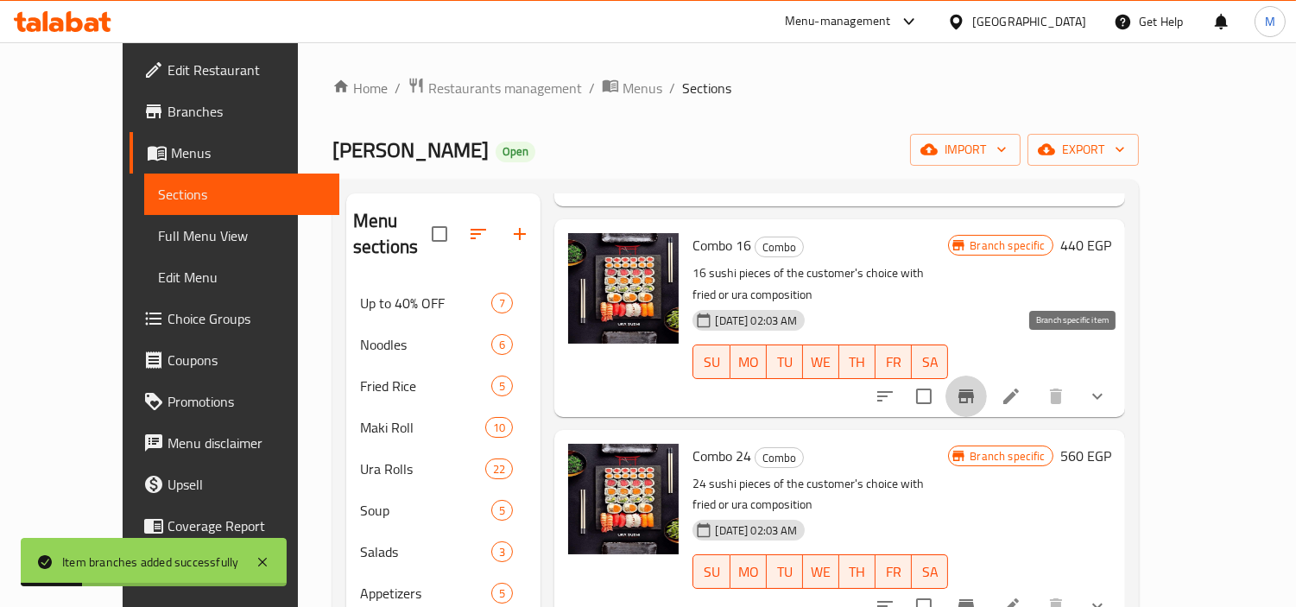
click at [974, 389] on icon "Branch-specific-item" at bounding box center [967, 396] width 16 height 14
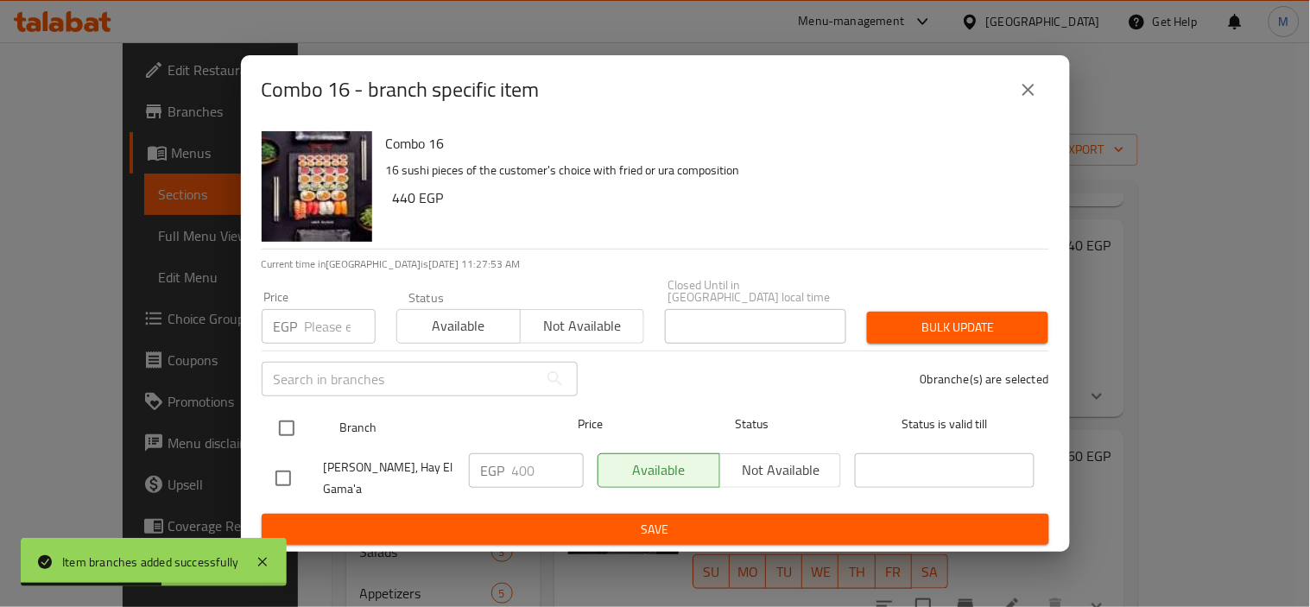
click at [288, 427] on input "checkbox" at bounding box center [287, 428] width 36 height 36
checkbox input "true"
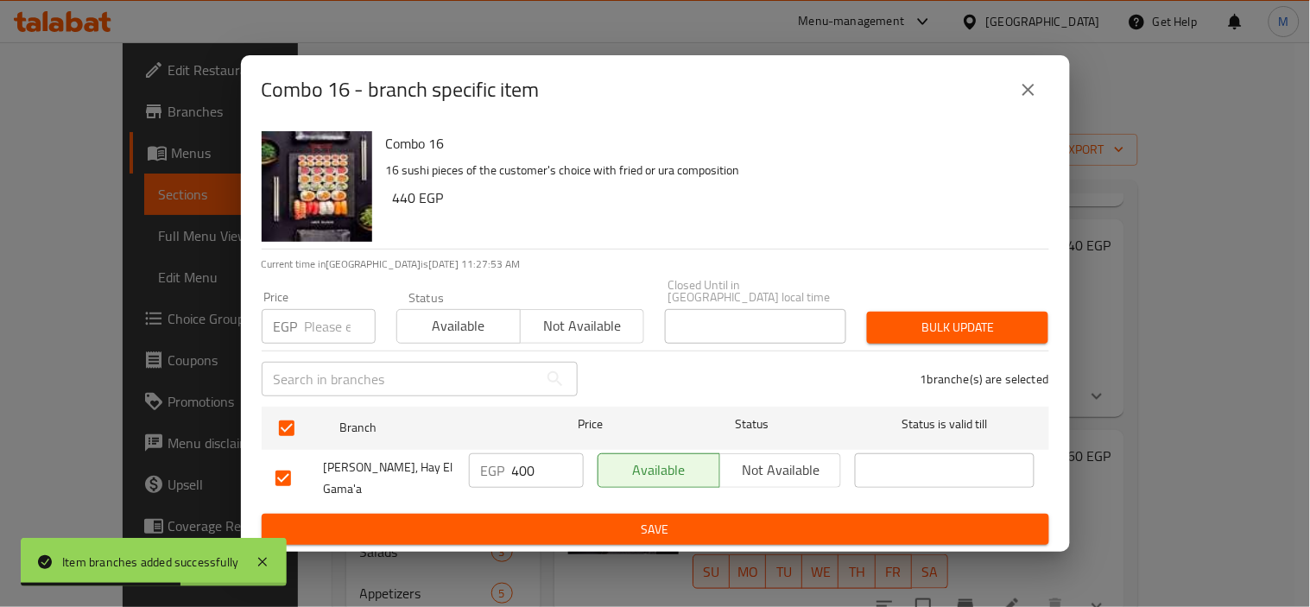
click at [330, 333] on input "number" at bounding box center [340, 326] width 71 height 35
type input "450"
click at [931, 315] on button "Bulk update" at bounding box center [957, 328] width 181 height 32
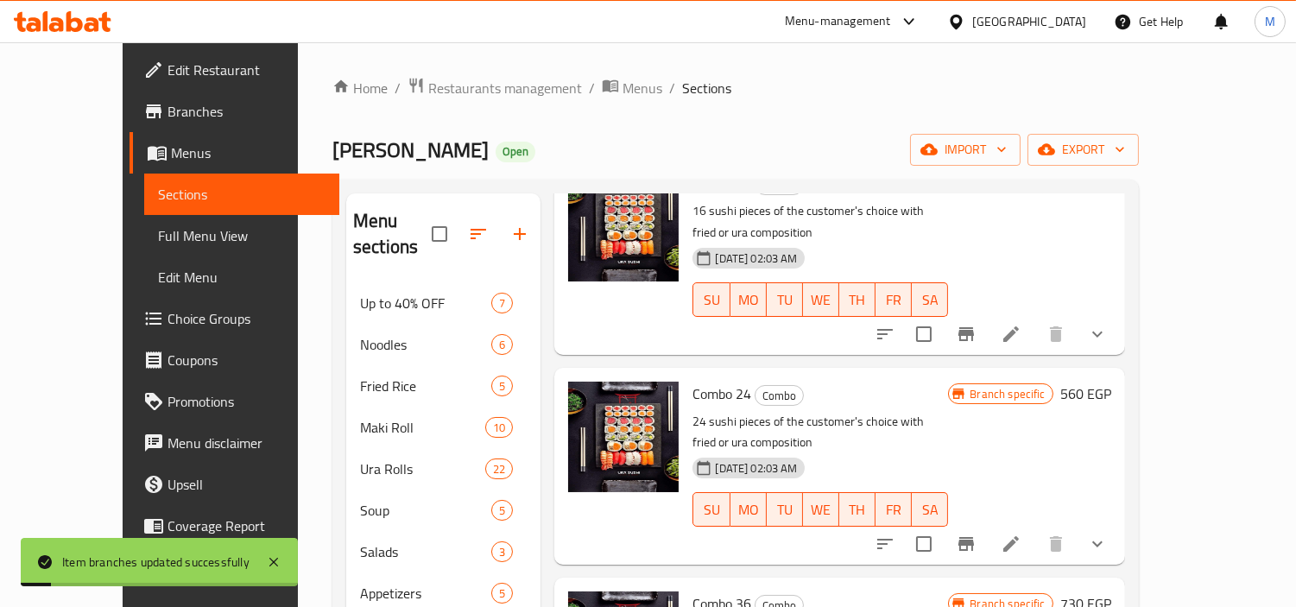
scroll to position [383, 0]
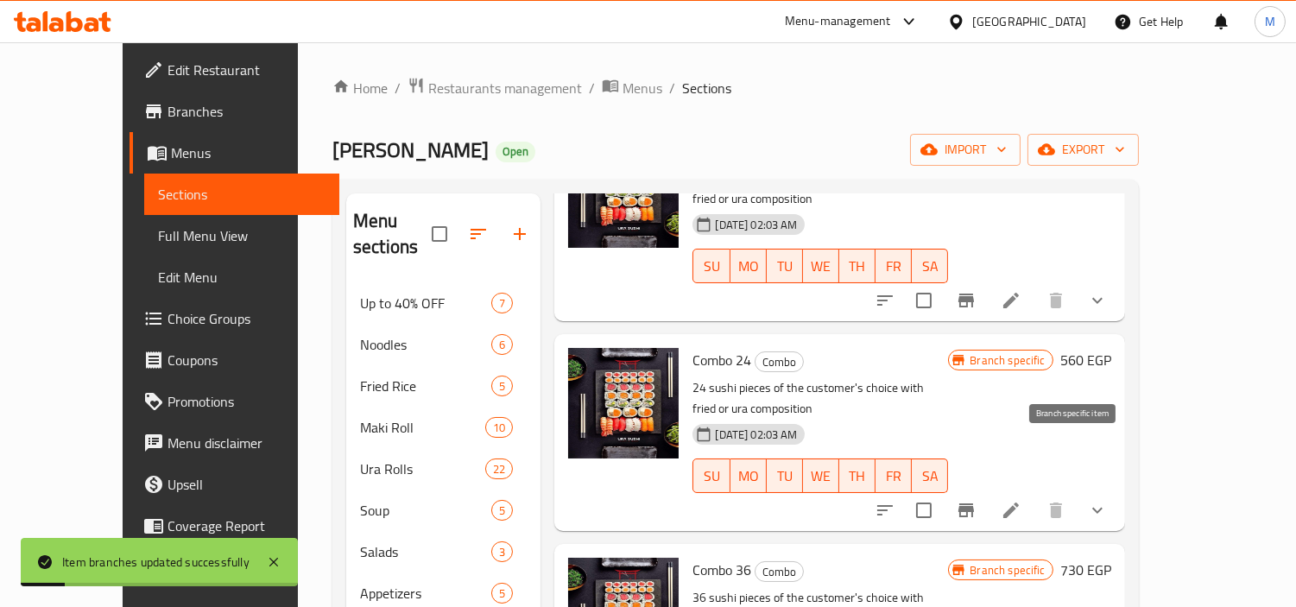
click at [974, 503] on icon "Branch-specific-item" at bounding box center [967, 510] width 16 height 14
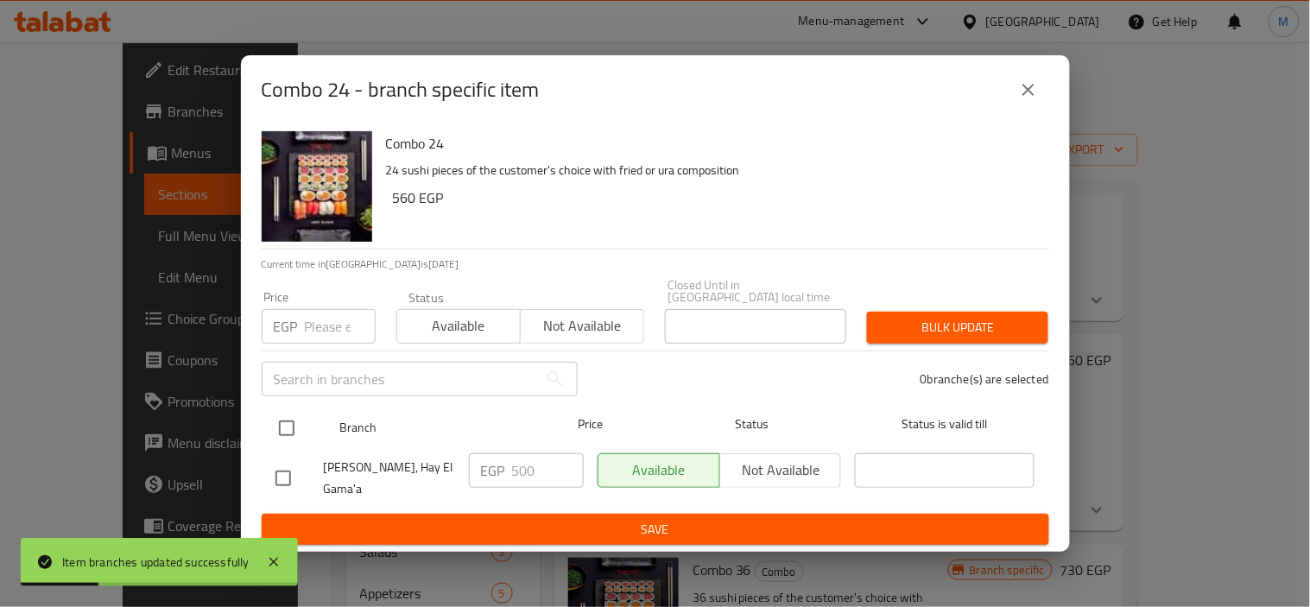
click at [286, 421] on input "checkbox" at bounding box center [287, 428] width 36 height 36
checkbox input "true"
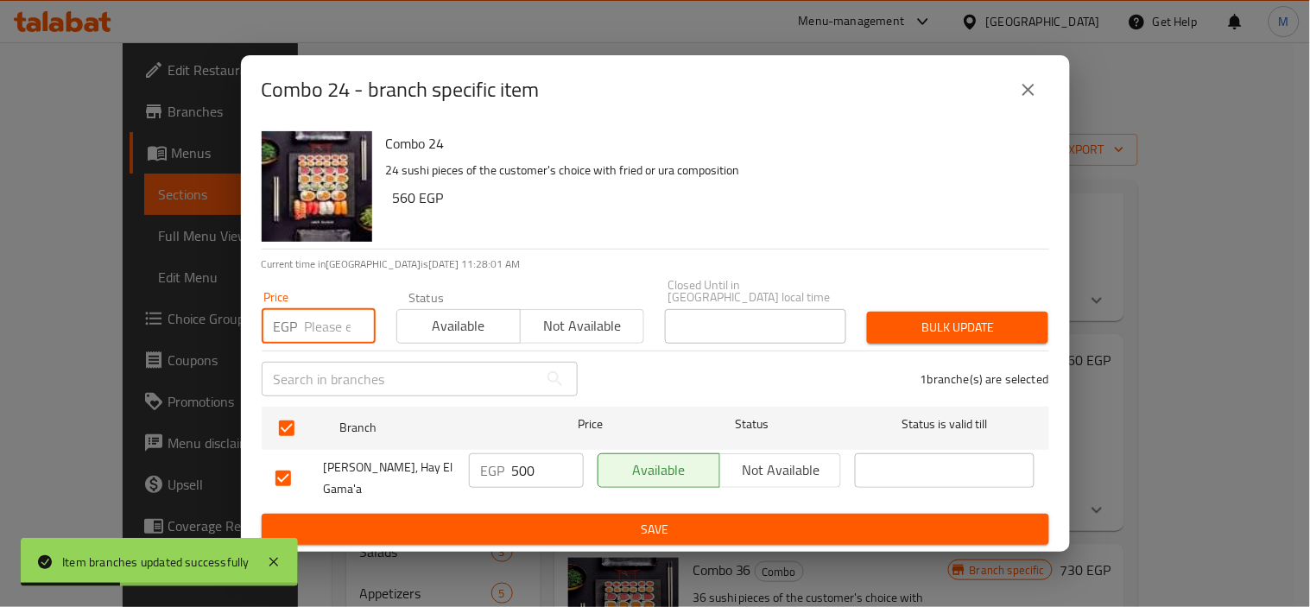
click at [314, 324] on input "number" at bounding box center [340, 326] width 71 height 35
type input "600"
click at [914, 324] on span "Bulk update" at bounding box center [958, 328] width 154 height 22
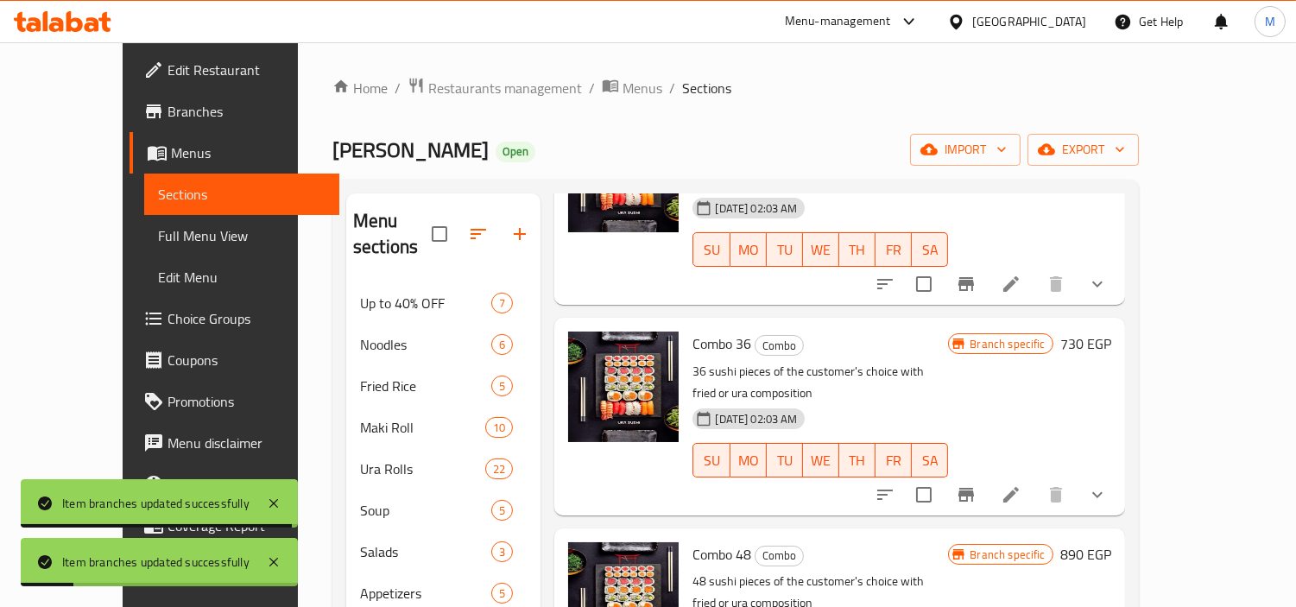
scroll to position [671, 0]
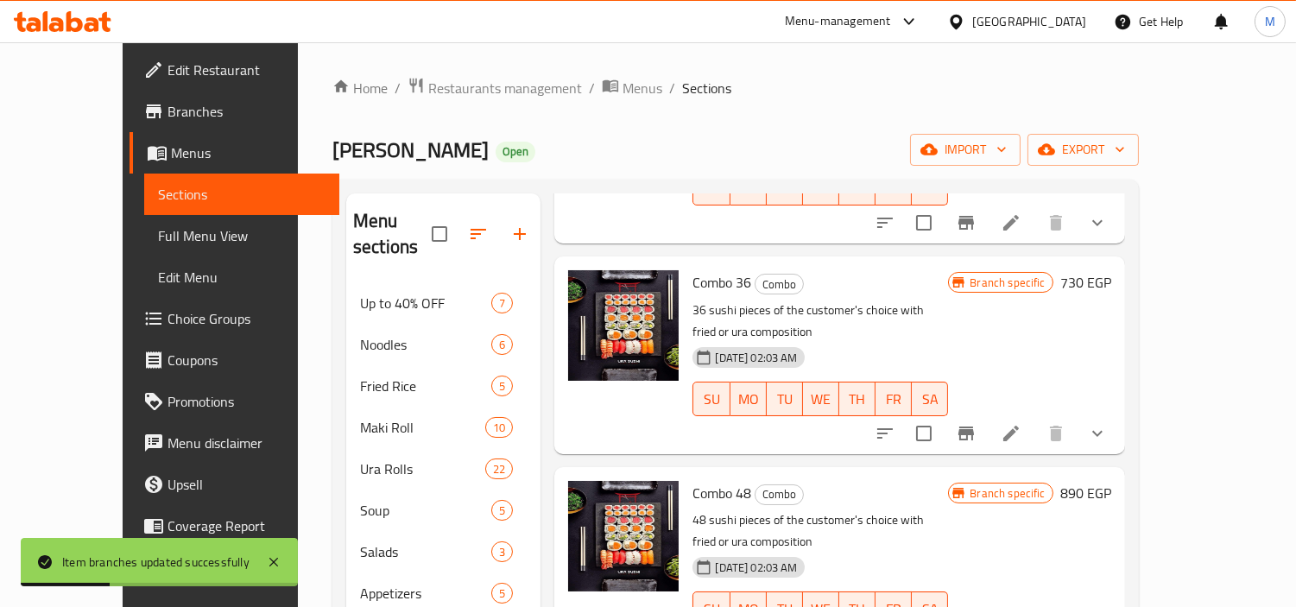
click at [974, 427] on icon "Branch-specific-item" at bounding box center [967, 434] width 16 height 14
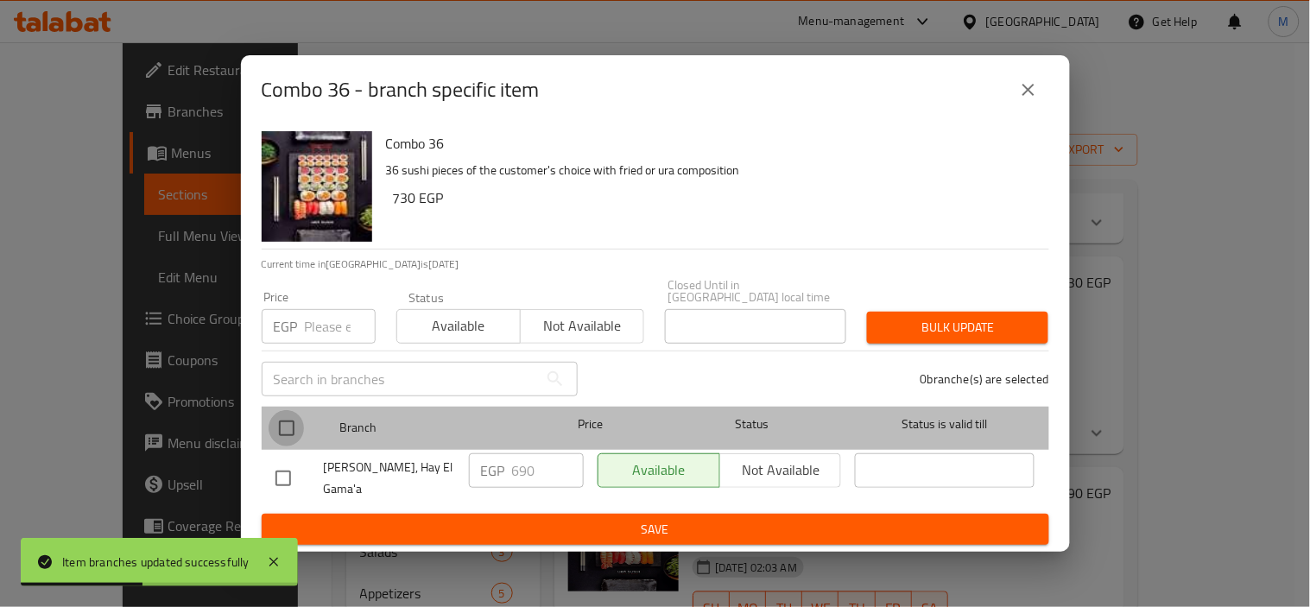
click at [279, 428] on input "checkbox" at bounding box center [287, 428] width 36 height 36
checkbox input "true"
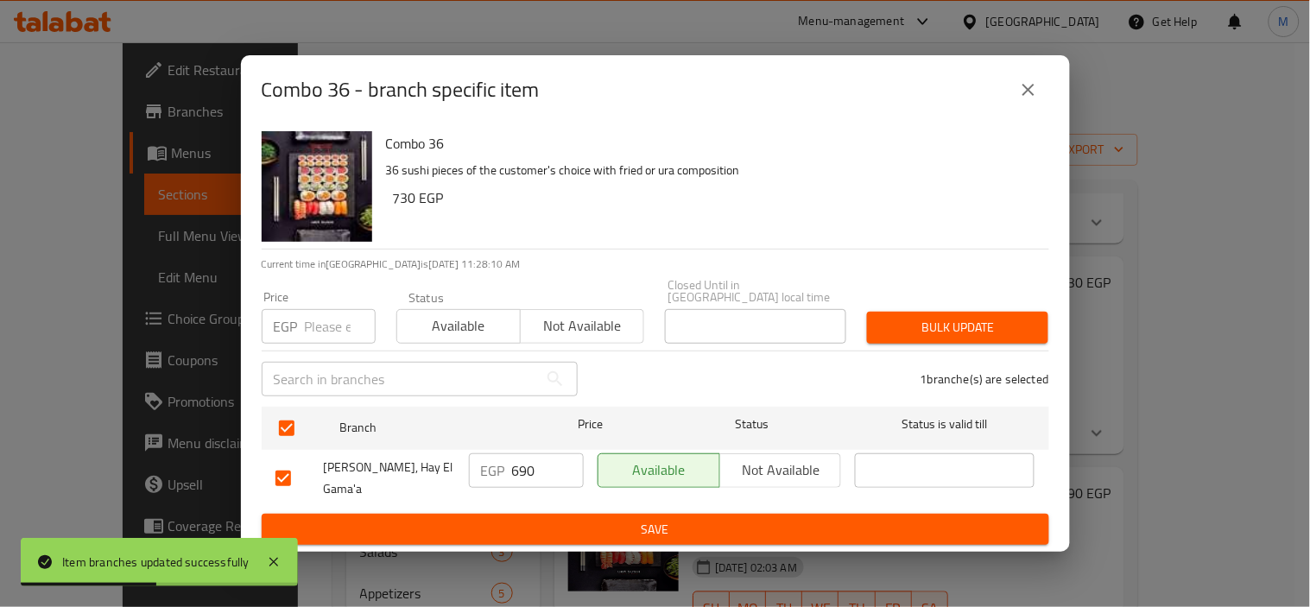
click at [317, 333] on input "number" at bounding box center [340, 326] width 71 height 35
type input "780"
click at [1013, 307] on div "Bulk update" at bounding box center [958, 327] width 202 height 53
click at [1010, 314] on button "Bulk update" at bounding box center [957, 328] width 181 height 32
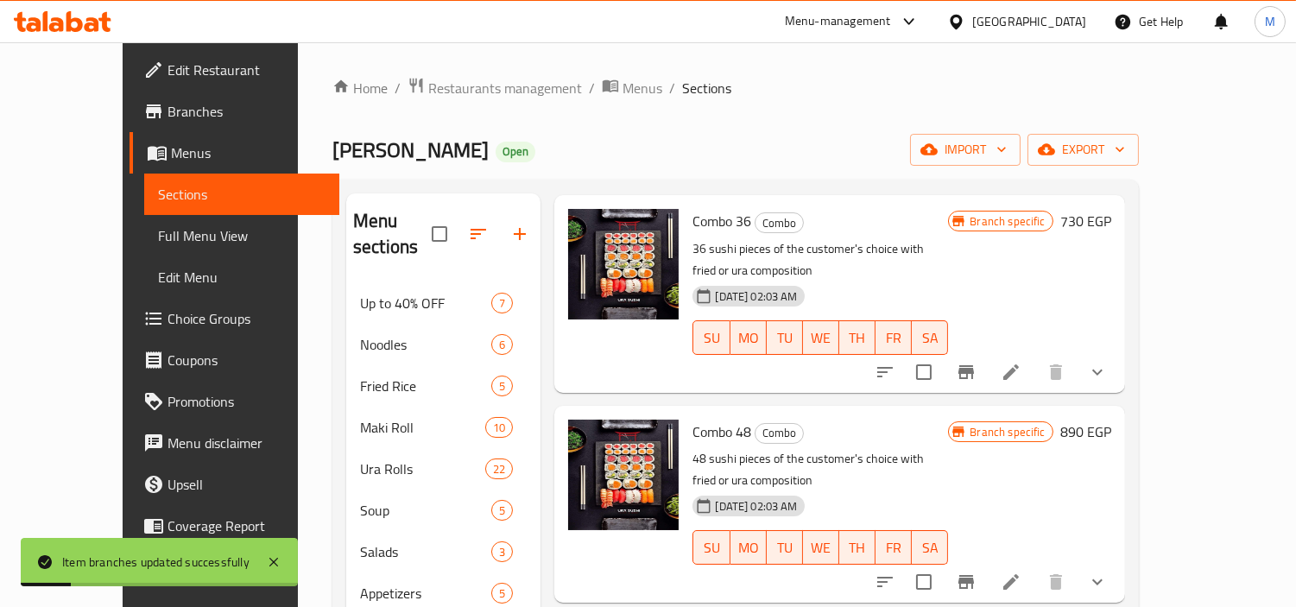
scroll to position [793, 0]
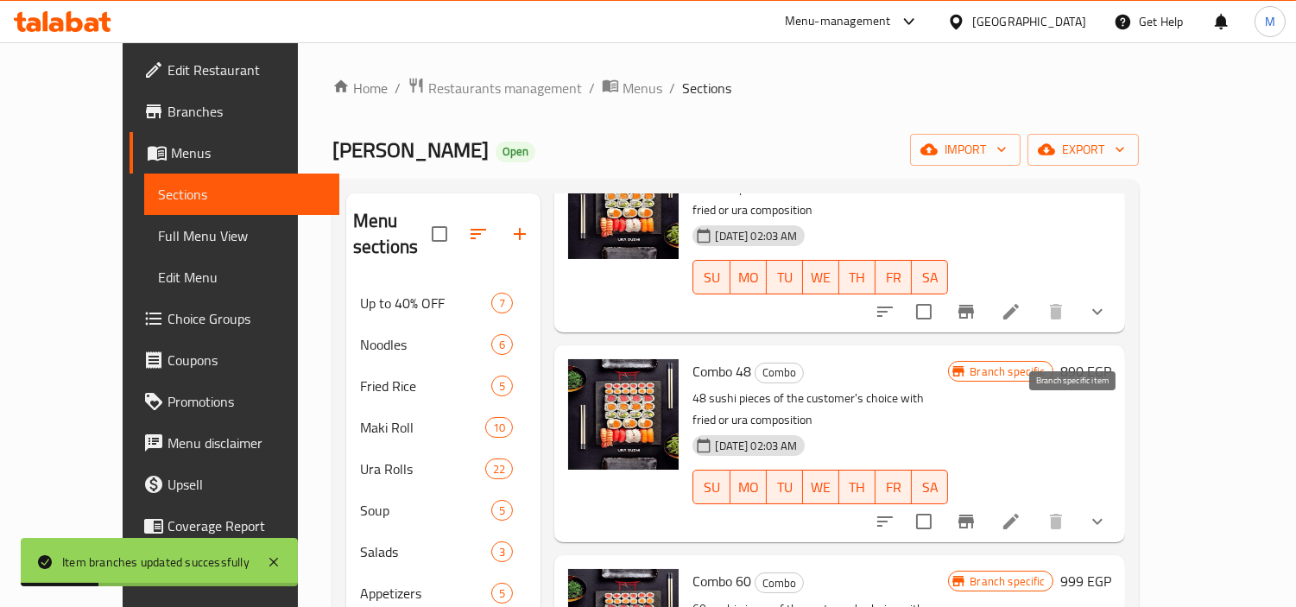
click at [977, 511] on icon "Branch-specific-item" at bounding box center [966, 521] width 21 height 21
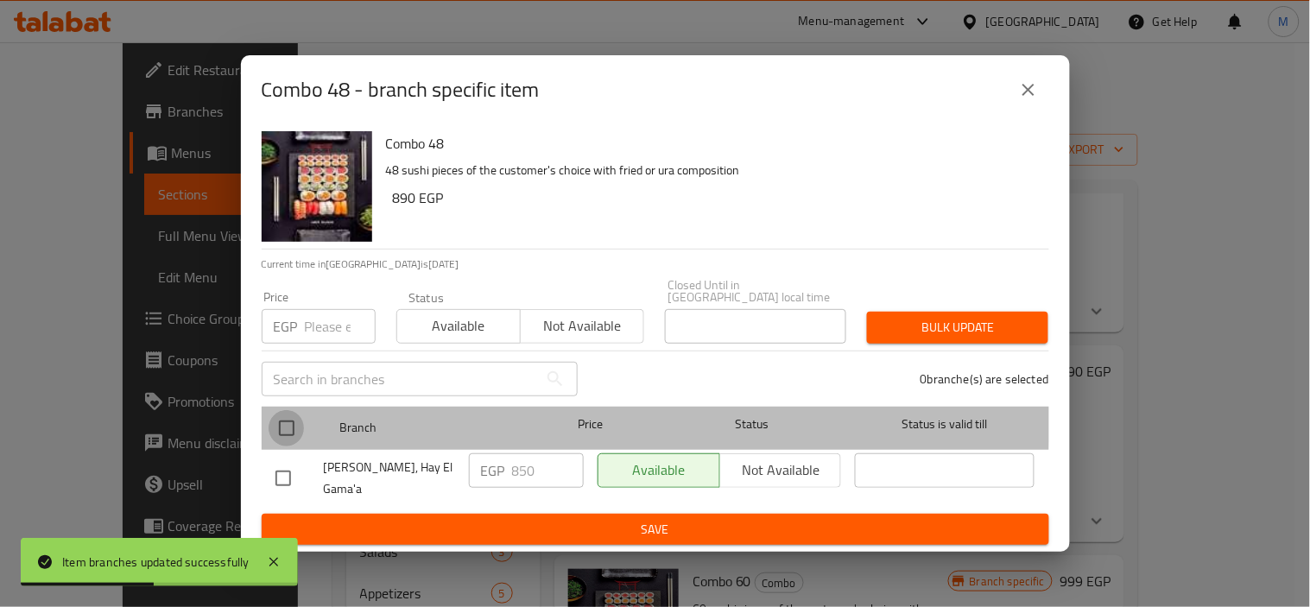
click at [289, 421] on input "checkbox" at bounding box center [287, 428] width 36 height 36
checkbox input "true"
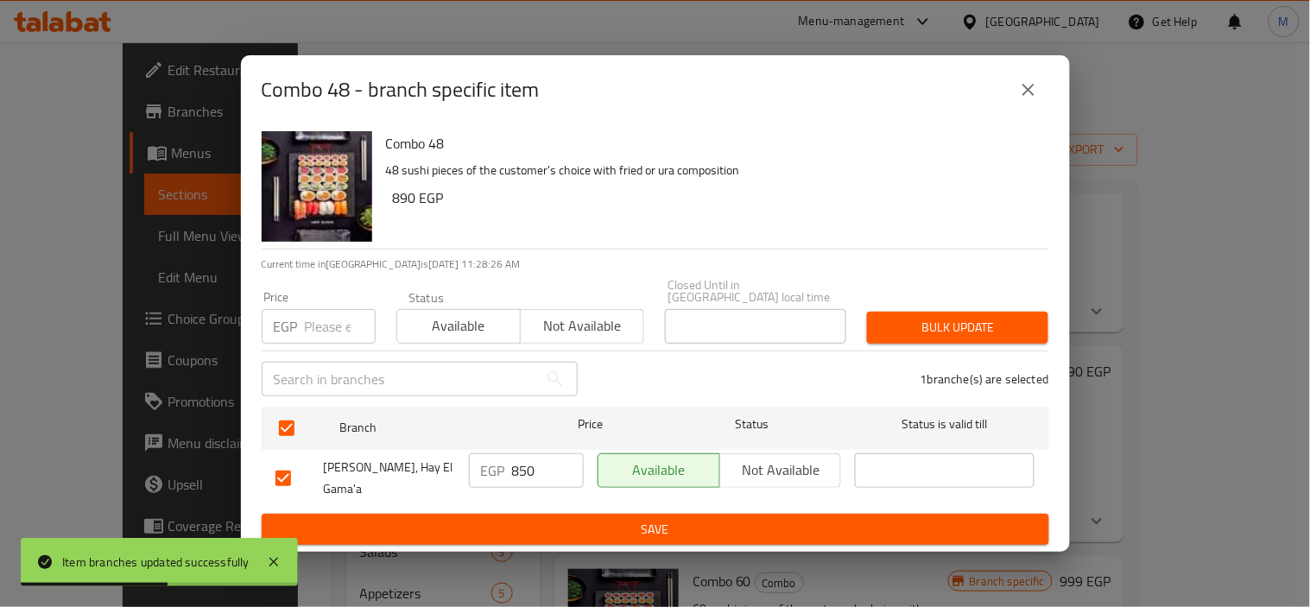
click at [315, 326] on input "number" at bounding box center [340, 326] width 71 height 35
type input "970"
click at [935, 338] on span "Bulk update" at bounding box center [958, 328] width 154 height 22
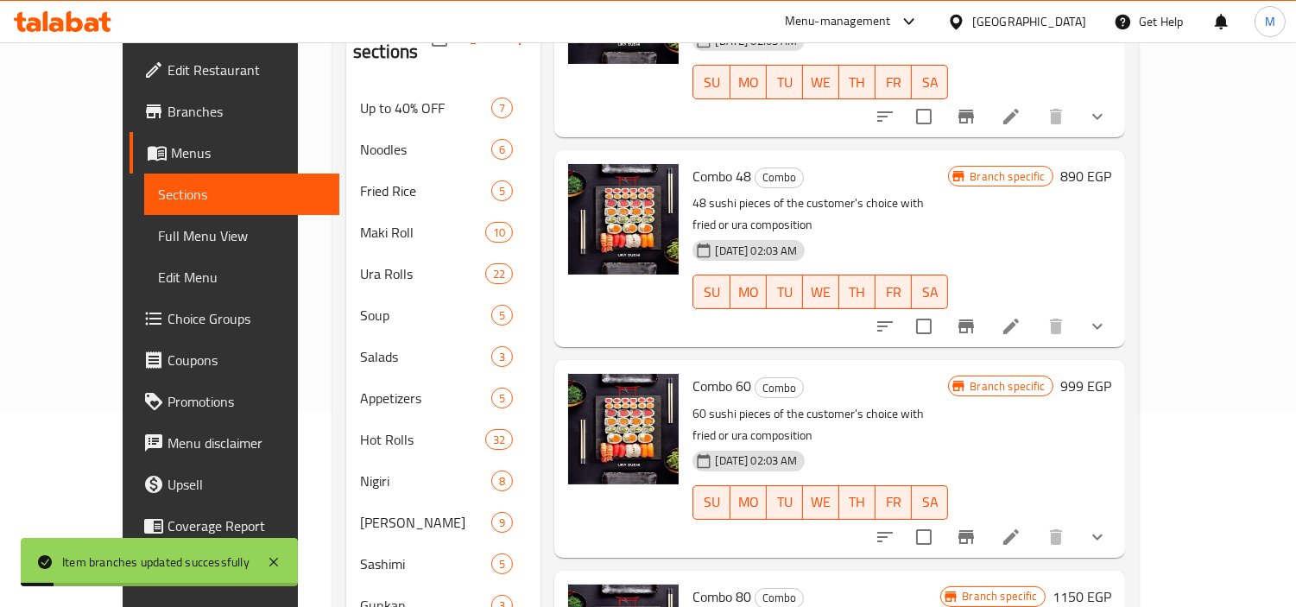
scroll to position [288, 0]
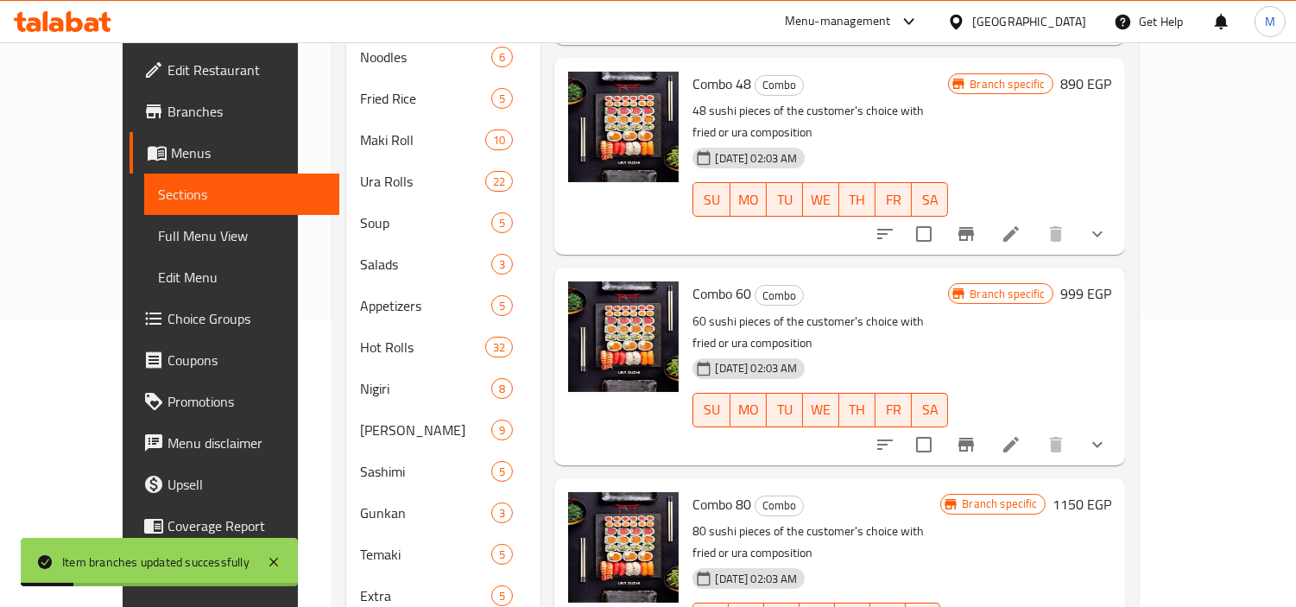
click at [974, 438] on icon "Branch-specific-item" at bounding box center [967, 445] width 16 height 14
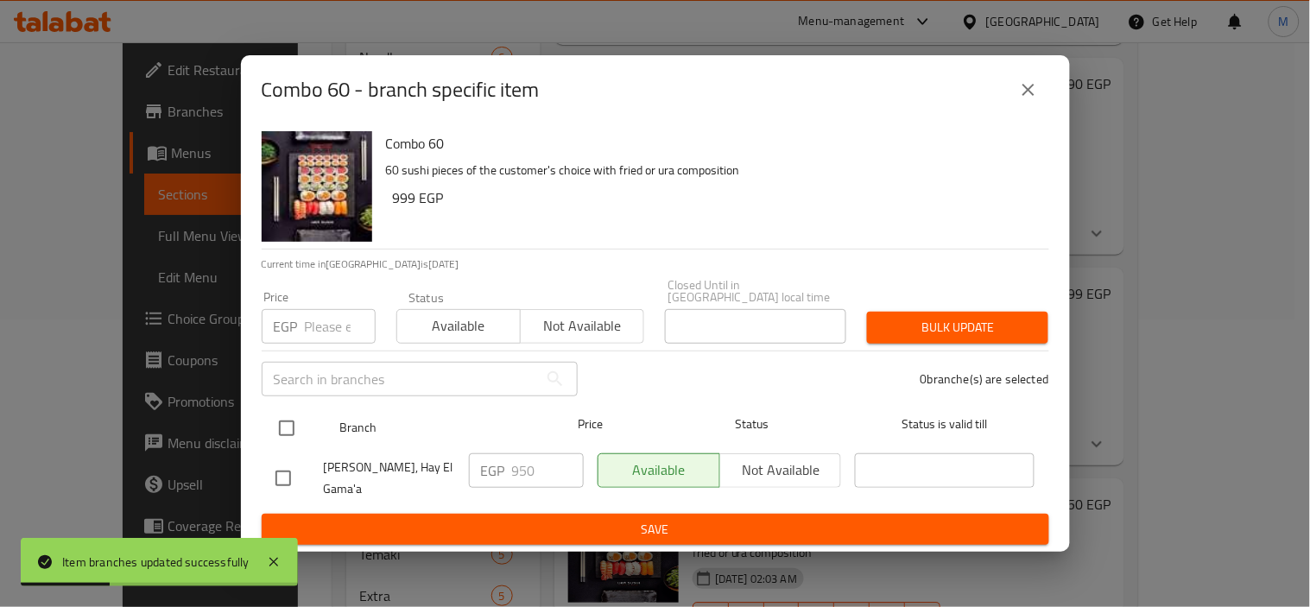
click at [289, 425] on input "checkbox" at bounding box center [287, 428] width 36 height 36
checkbox input "true"
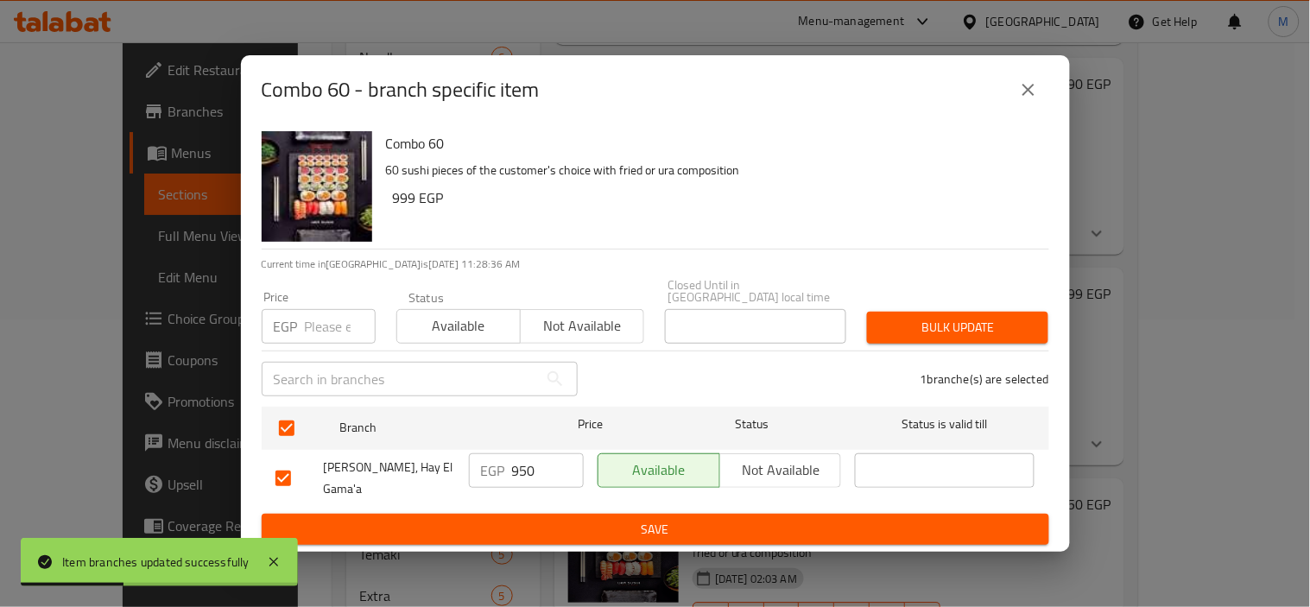
click at [318, 329] on input "number" at bounding box center [340, 326] width 71 height 35
type input "1150"
click at [947, 332] on span "Bulk update" at bounding box center [958, 328] width 154 height 22
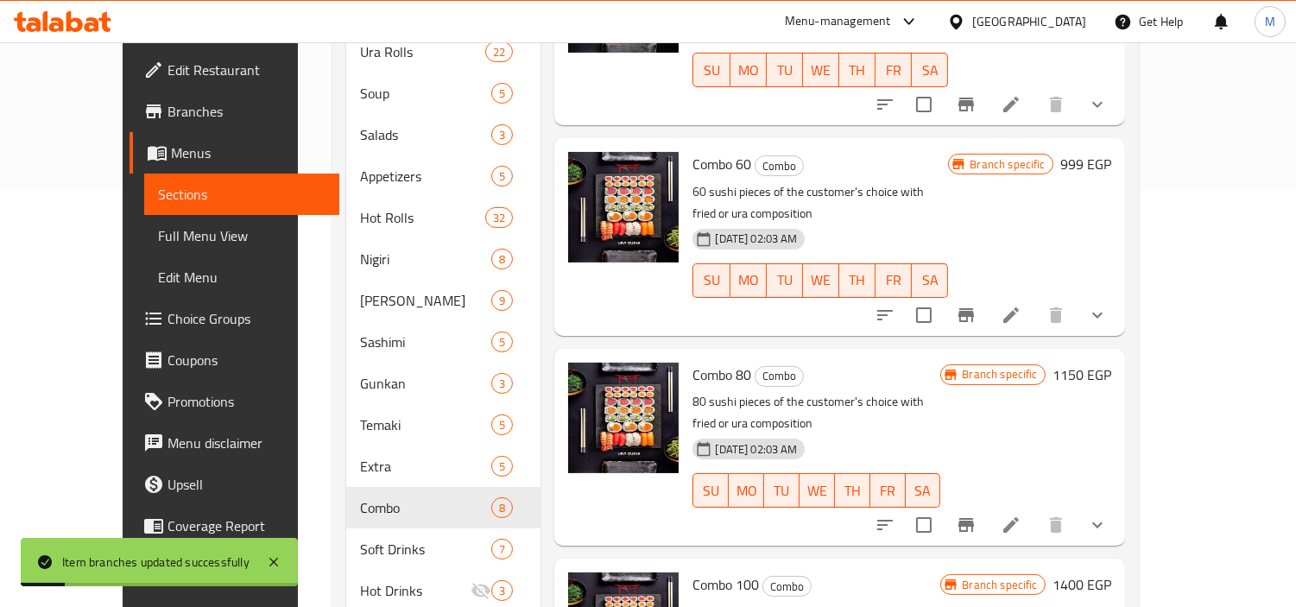
scroll to position [450, 0]
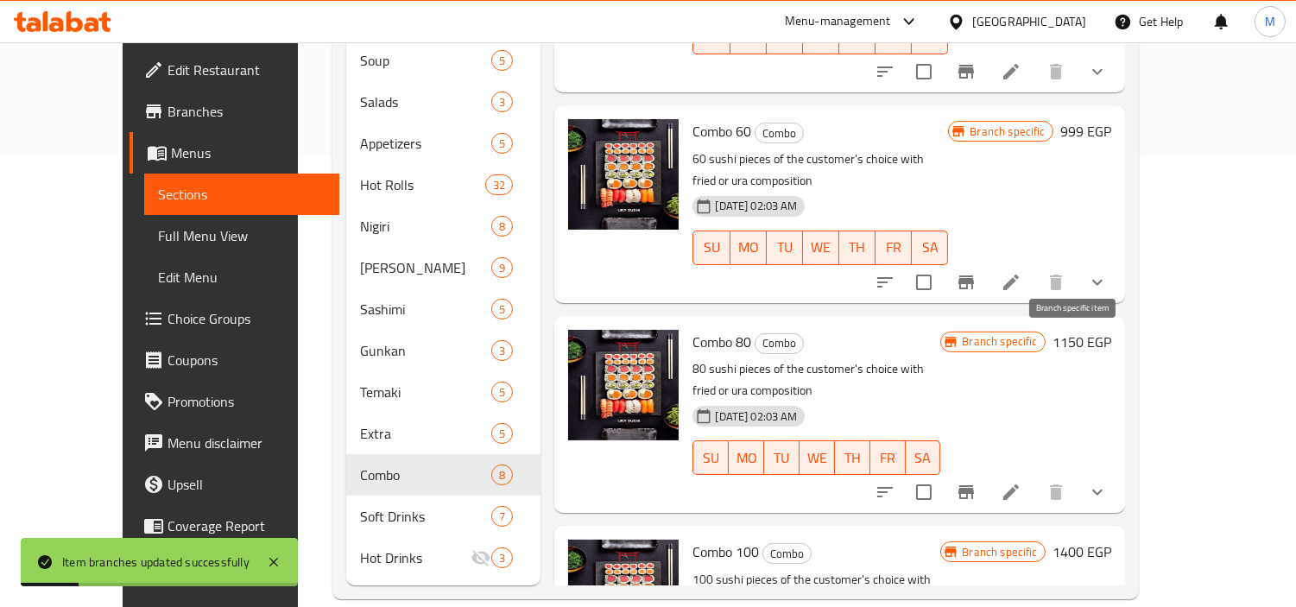
click at [974, 485] on icon "Branch-specific-item" at bounding box center [967, 492] width 16 height 14
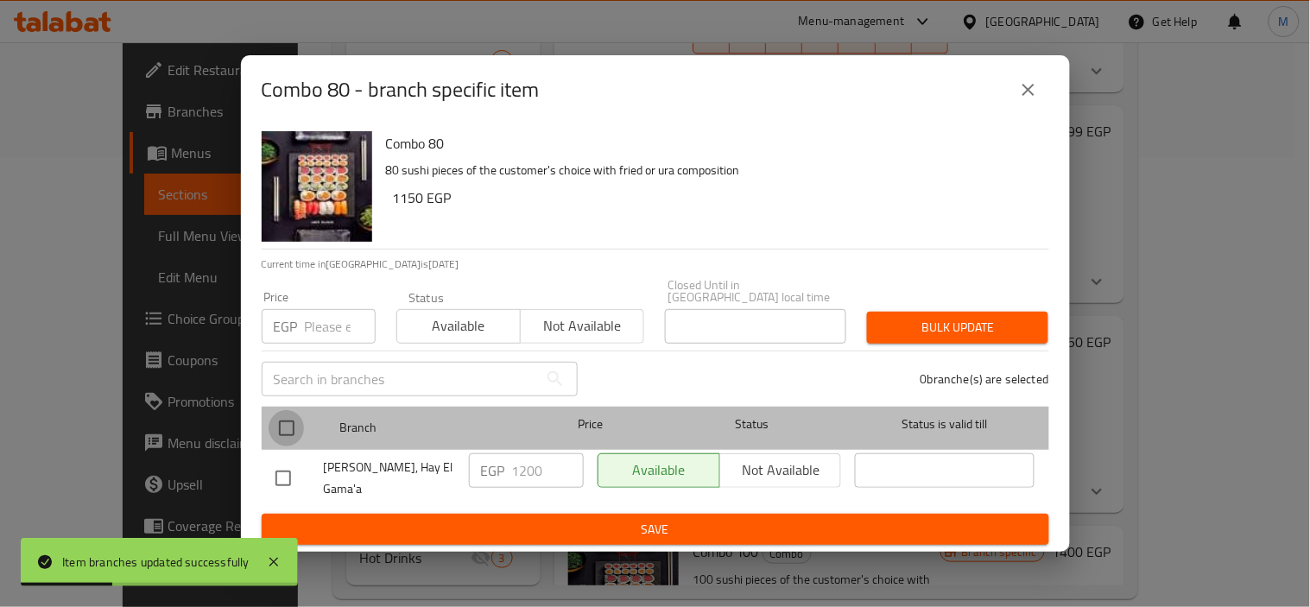
click at [282, 430] on input "checkbox" at bounding box center [287, 428] width 36 height 36
checkbox input "true"
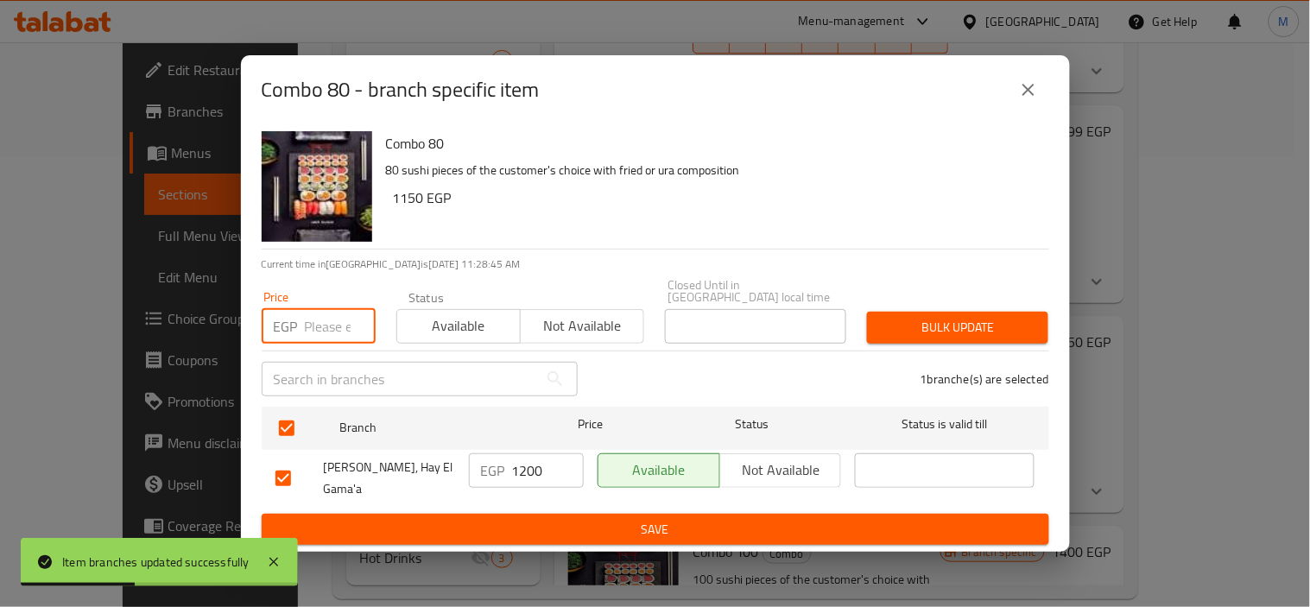
click at [329, 328] on input "number" at bounding box center [340, 326] width 71 height 35
type input "1450"
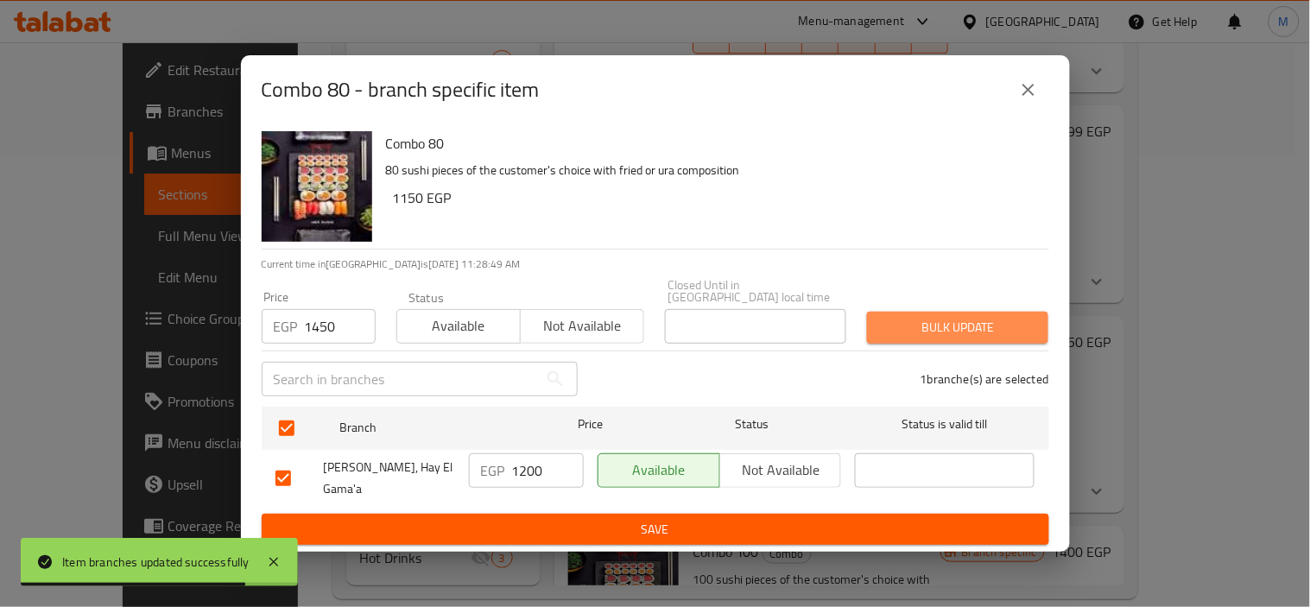
click at [893, 328] on span "Bulk update" at bounding box center [958, 328] width 154 height 22
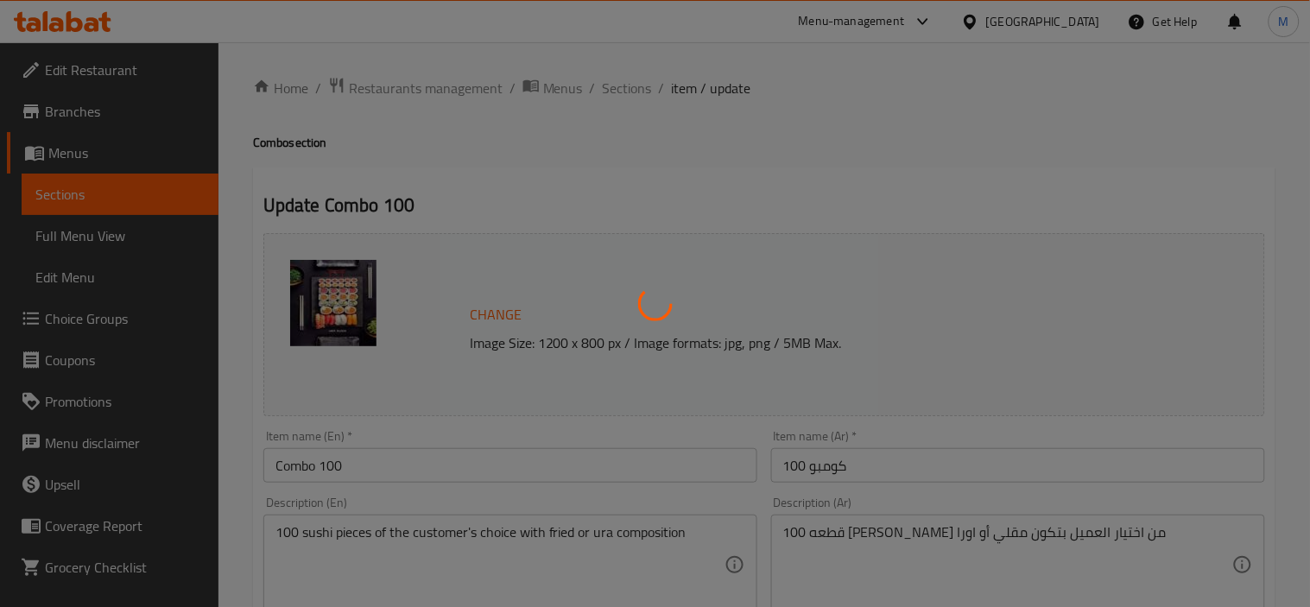
type input "اختيارك من"
type input "13"
type input "اختيارك من"
type input "8"
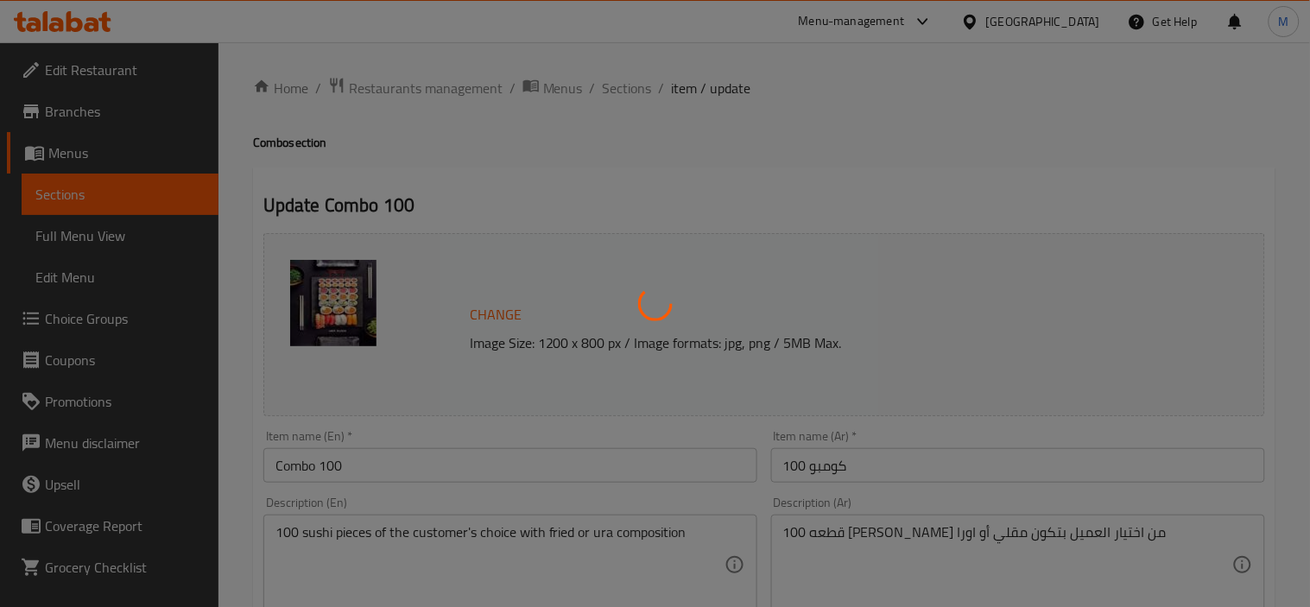
type input "8"
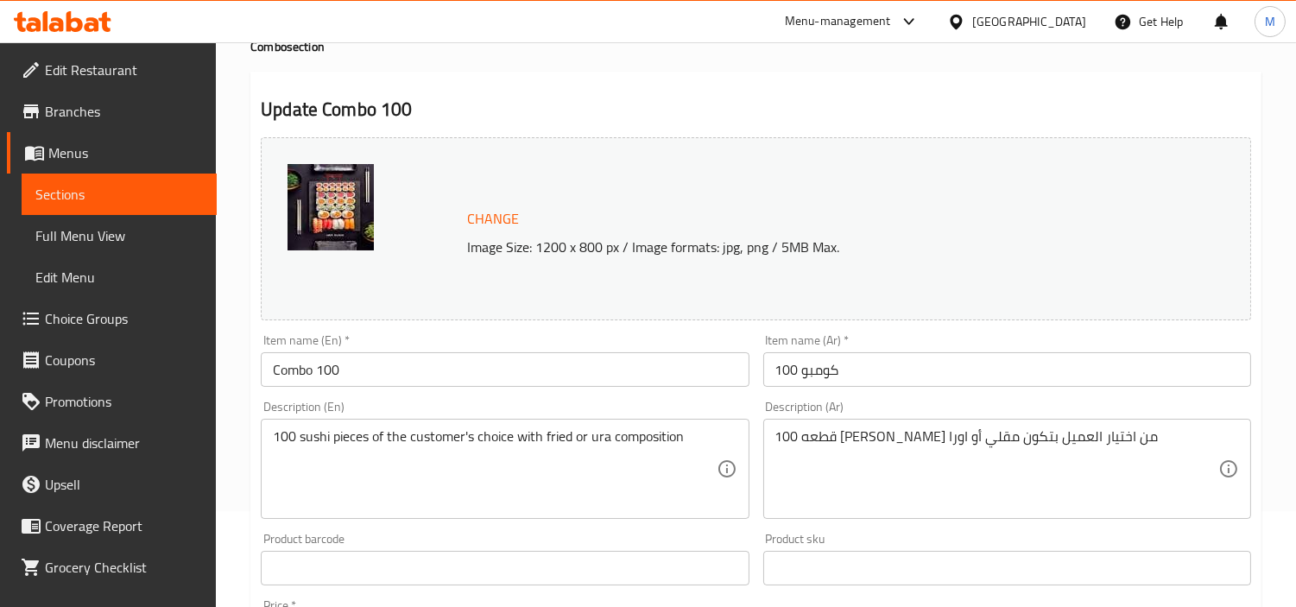
scroll to position [479, 0]
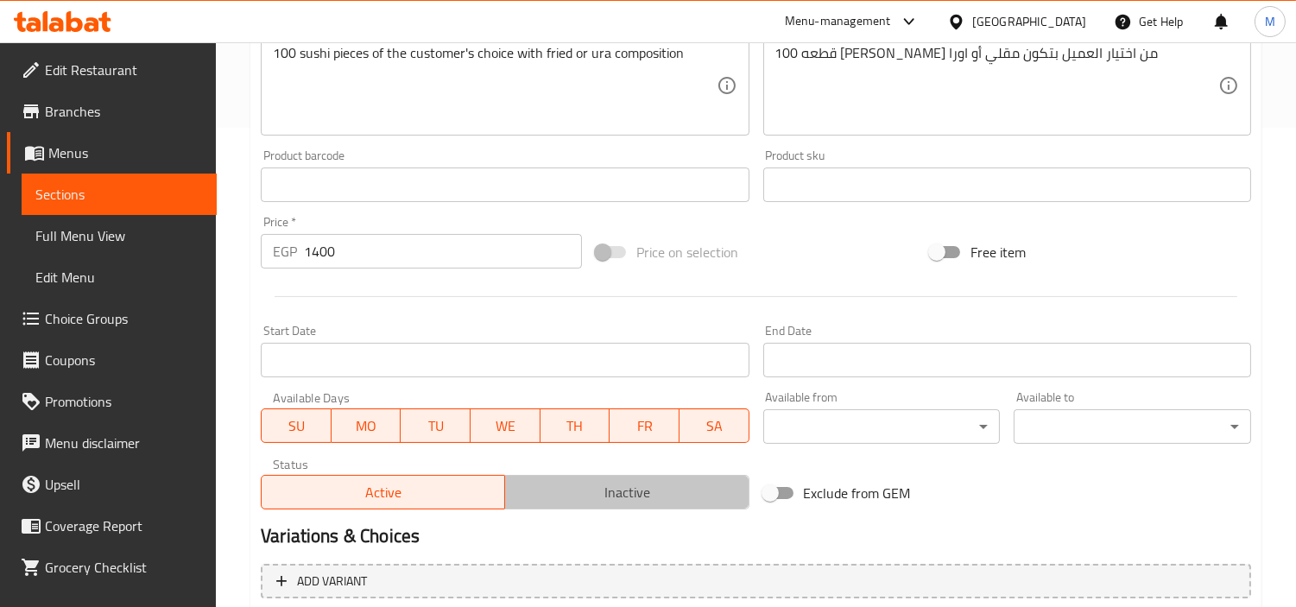
click at [603, 481] on span "Inactive" at bounding box center [627, 492] width 230 height 25
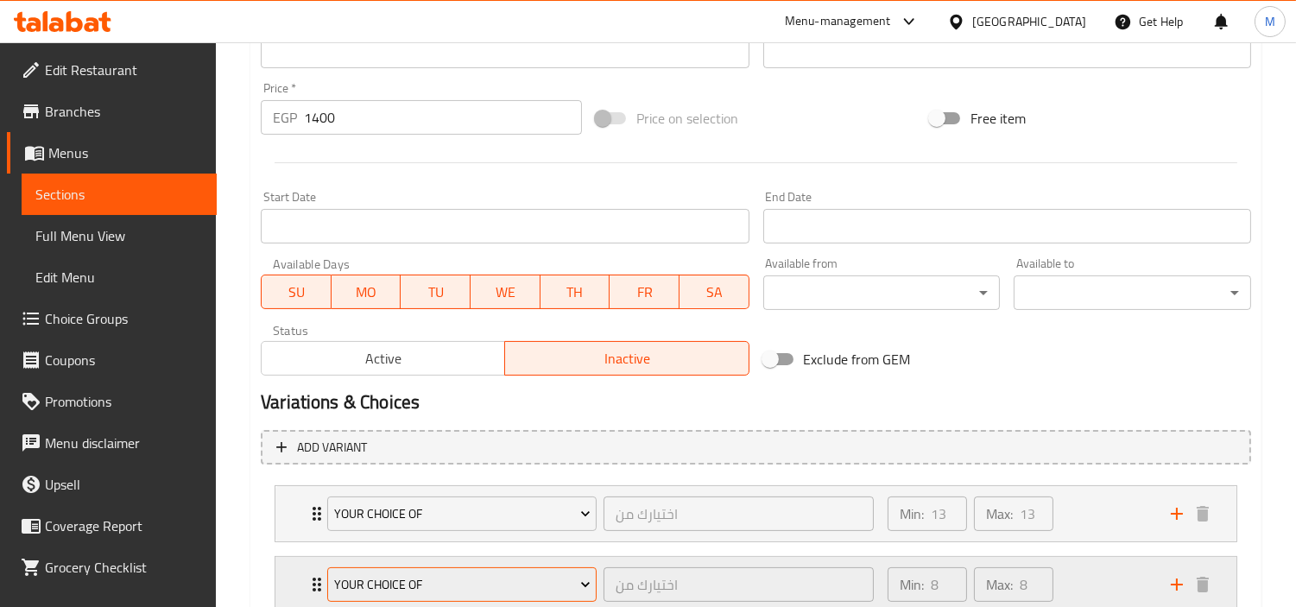
scroll to position [736, 0]
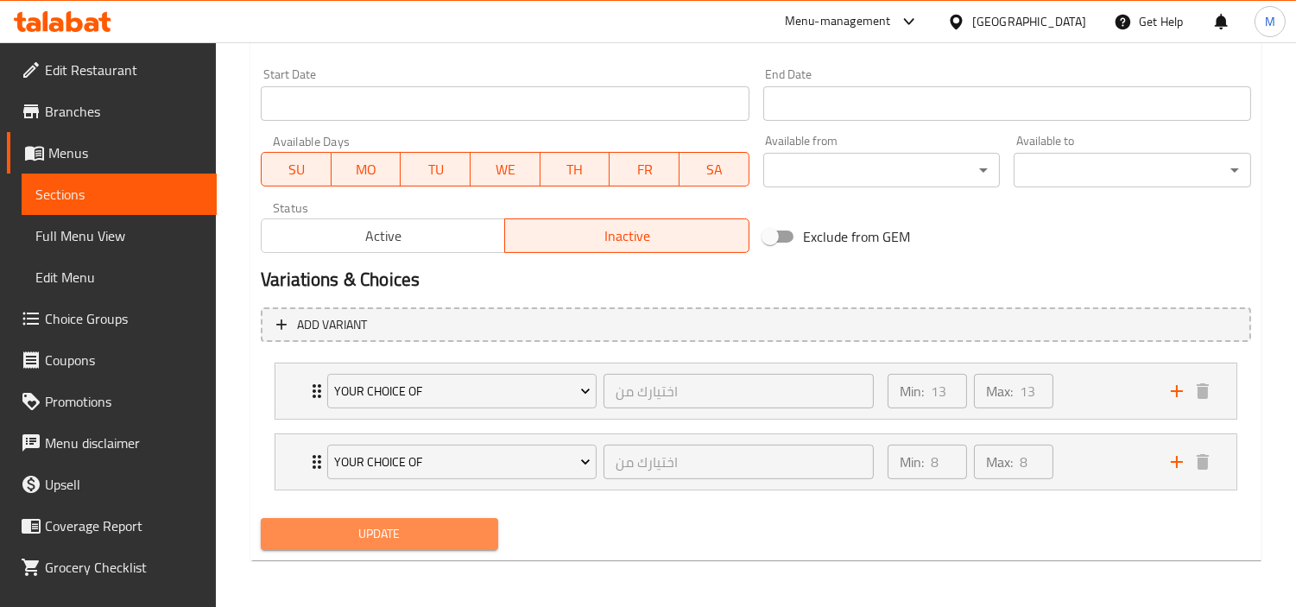
click at [453, 525] on span "Update" at bounding box center [380, 534] width 210 height 22
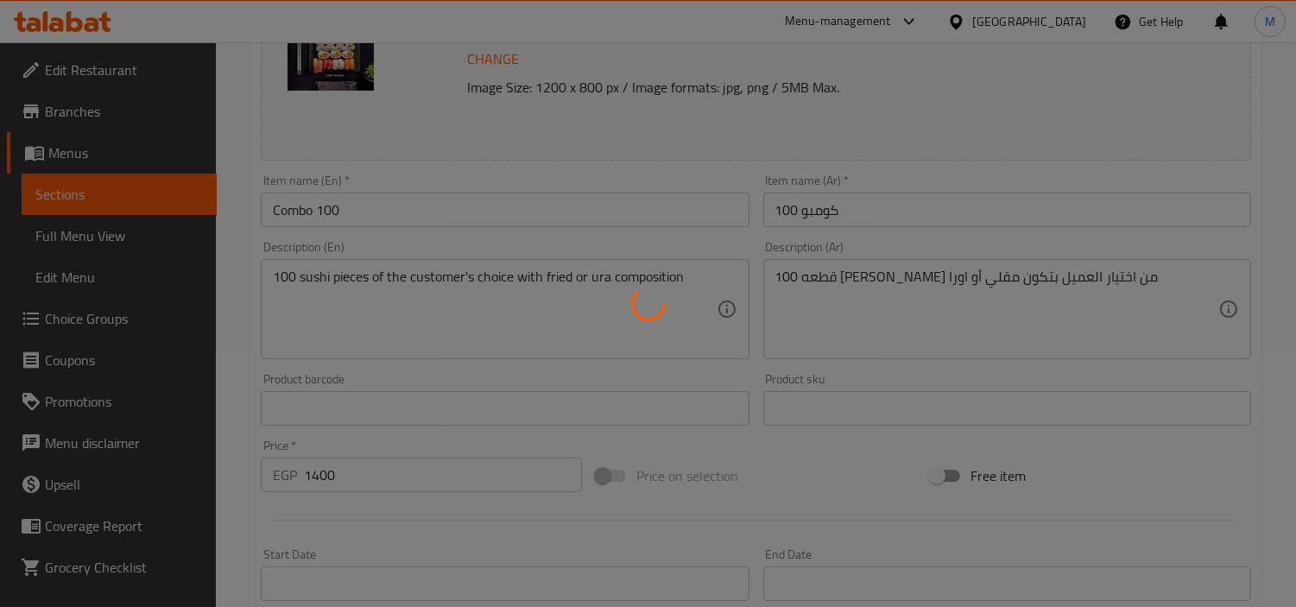
scroll to position [0, 0]
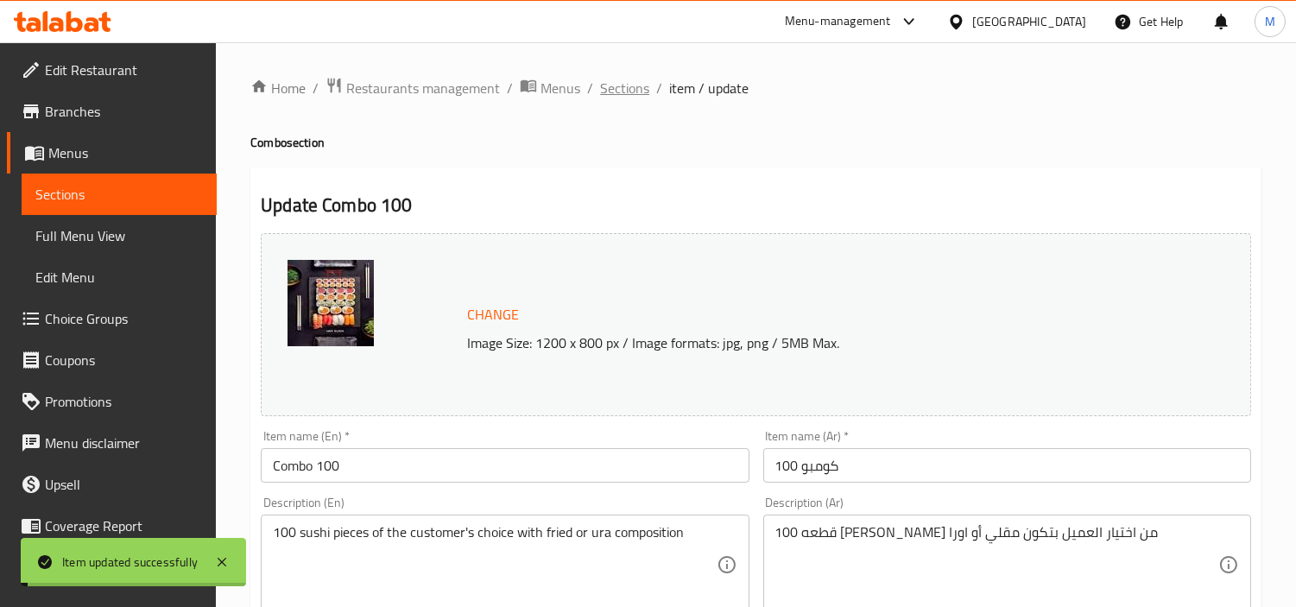
click at [614, 92] on span "Sections" at bounding box center [624, 88] width 49 height 21
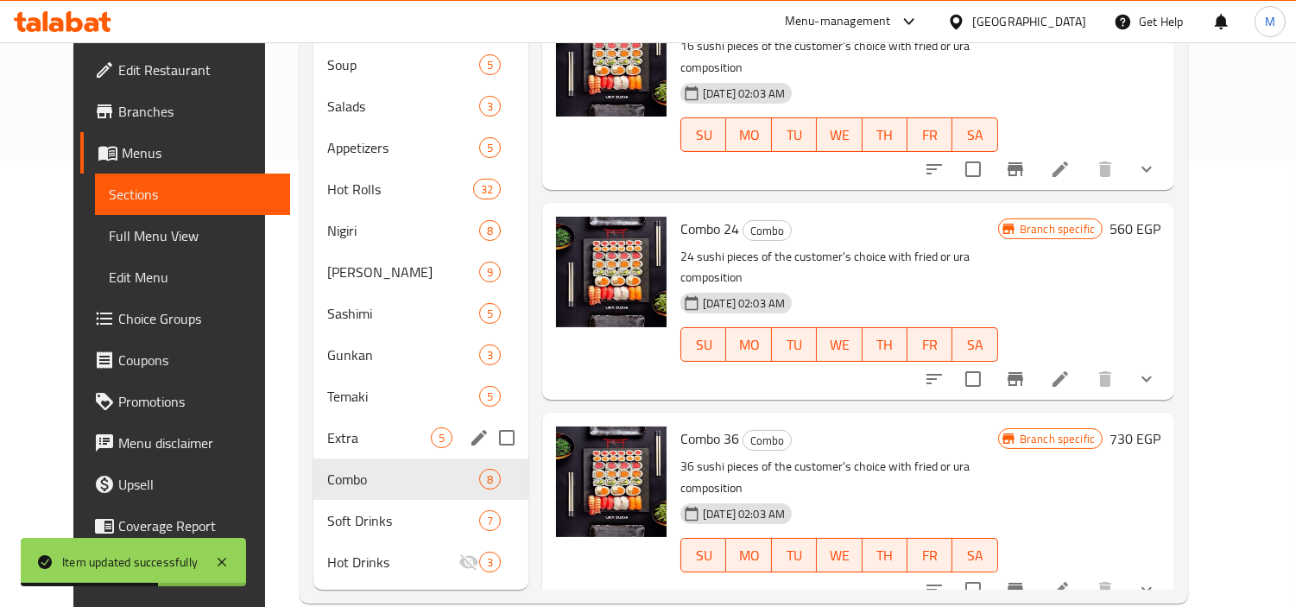
scroll to position [450, 0]
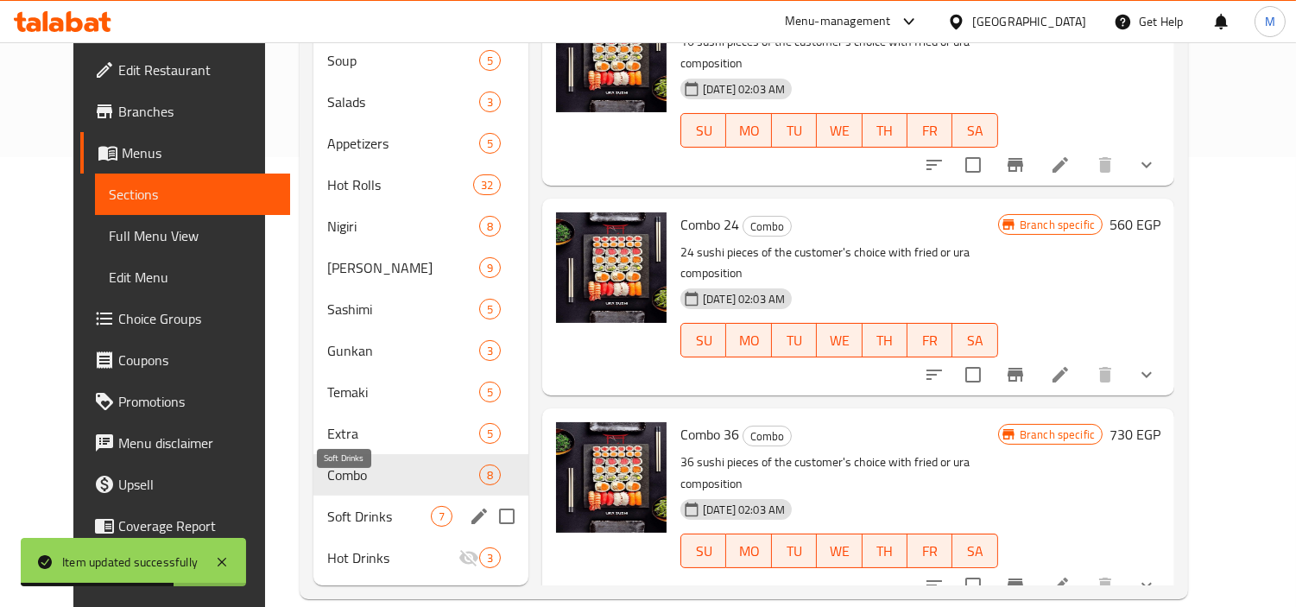
click at [347, 506] on span "Soft Drinks" at bounding box center [379, 516] width 104 height 21
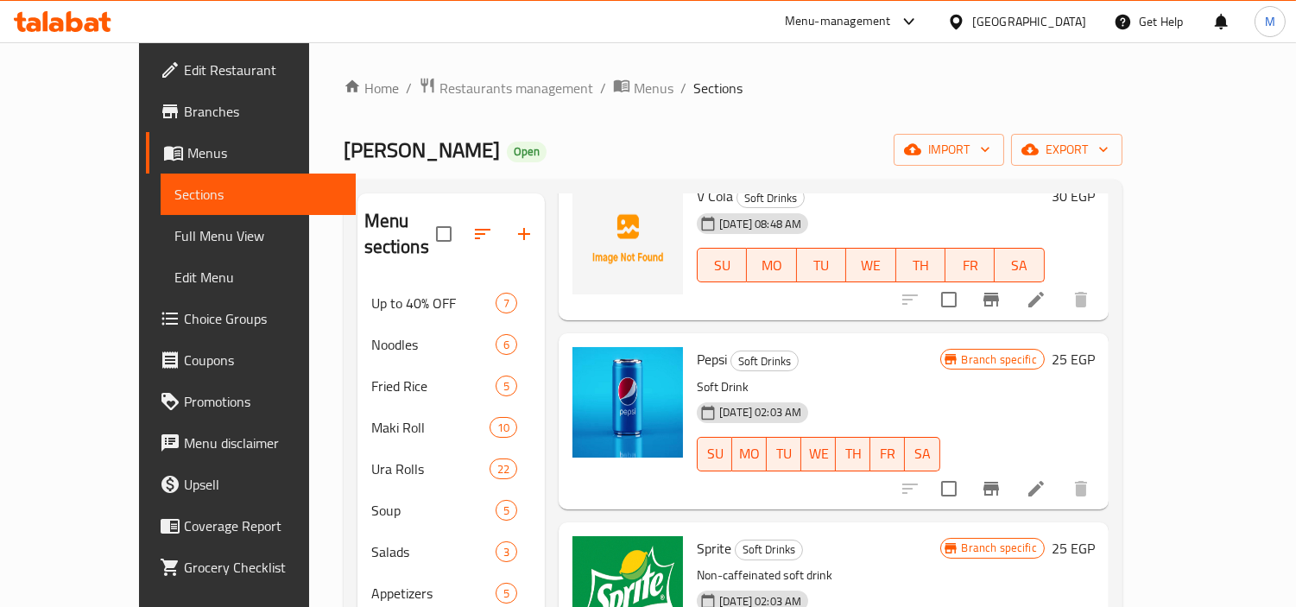
scroll to position [288, 0]
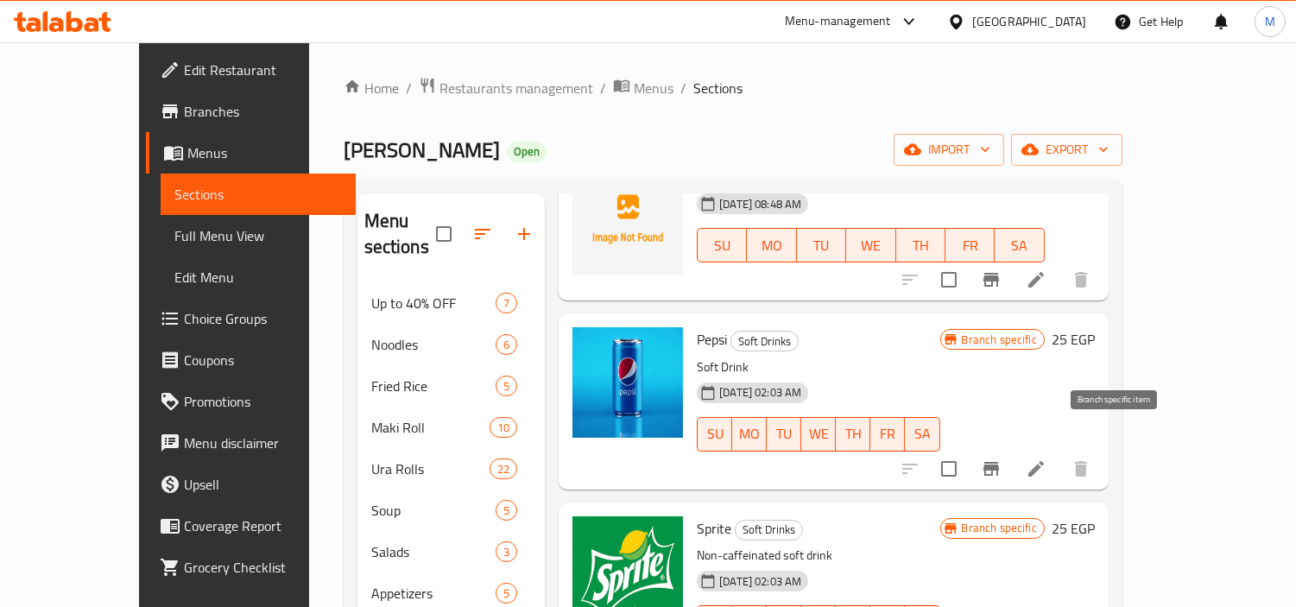
click at [1002, 459] on icon "Branch-specific-item" at bounding box center [991, 469] width 21 height 21
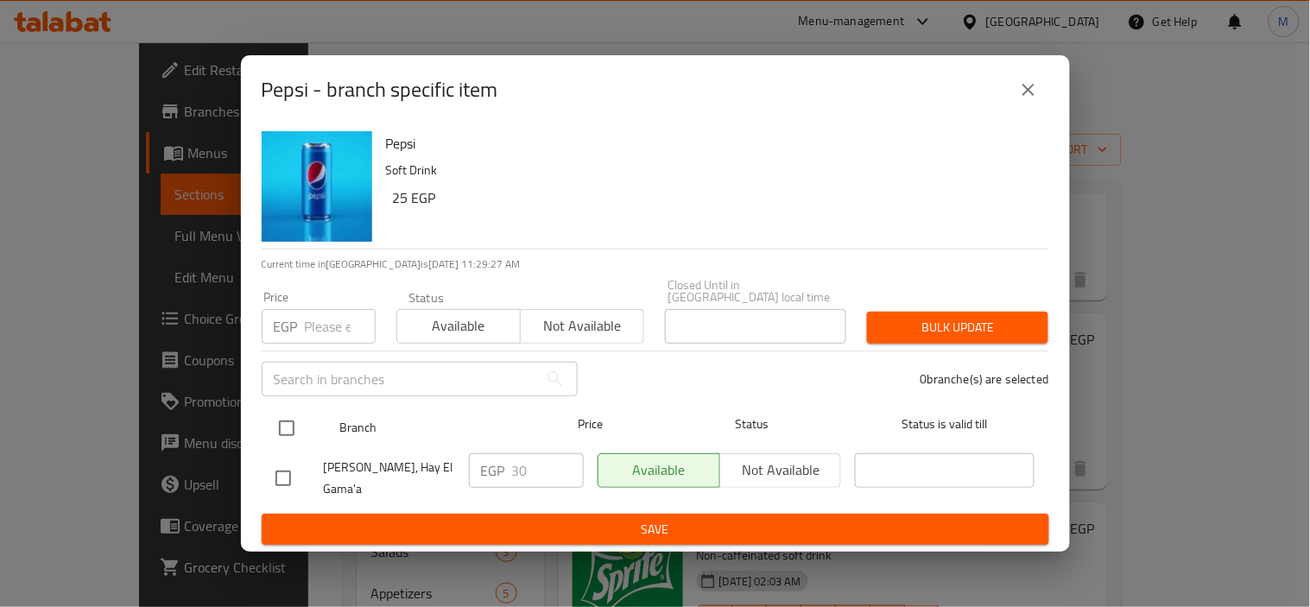
click at [289, 430] on input "checkbox" at bounding box center [287, 428] width 36 height 36
checkbox input "true"
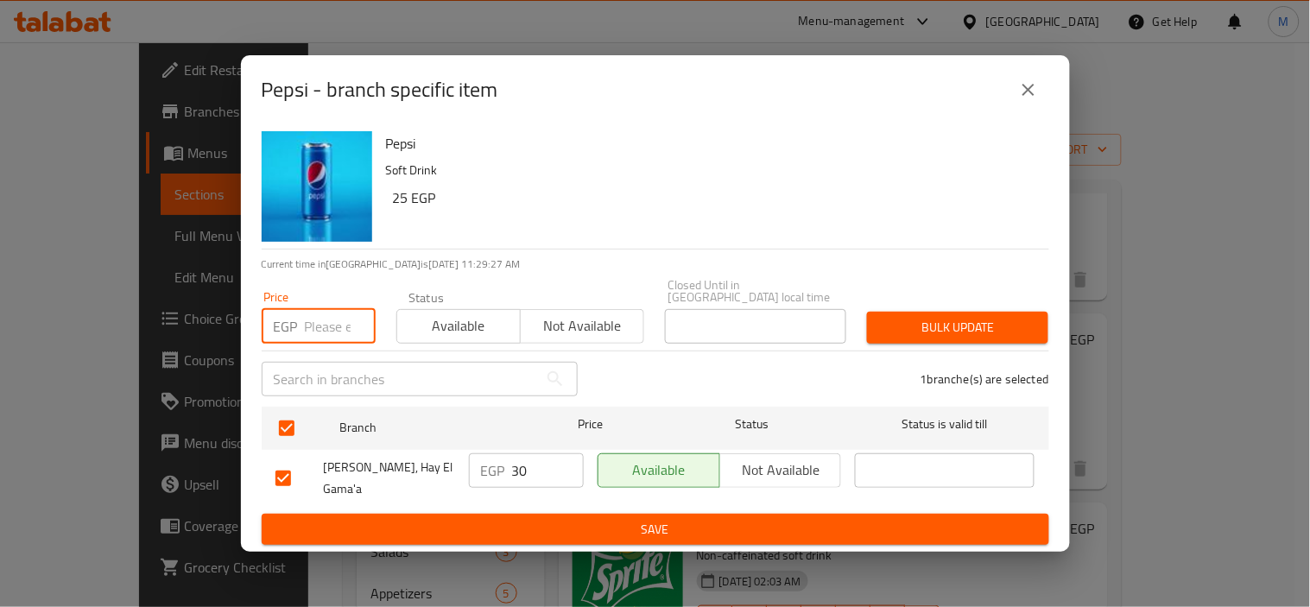
click at [317, 328] on input "number" at bounding box center [340, 326] width 71 height 35
type input "35"
click at [997, 312] on button "Bulk update" at bounding box center [957, 328] width 181 height 32
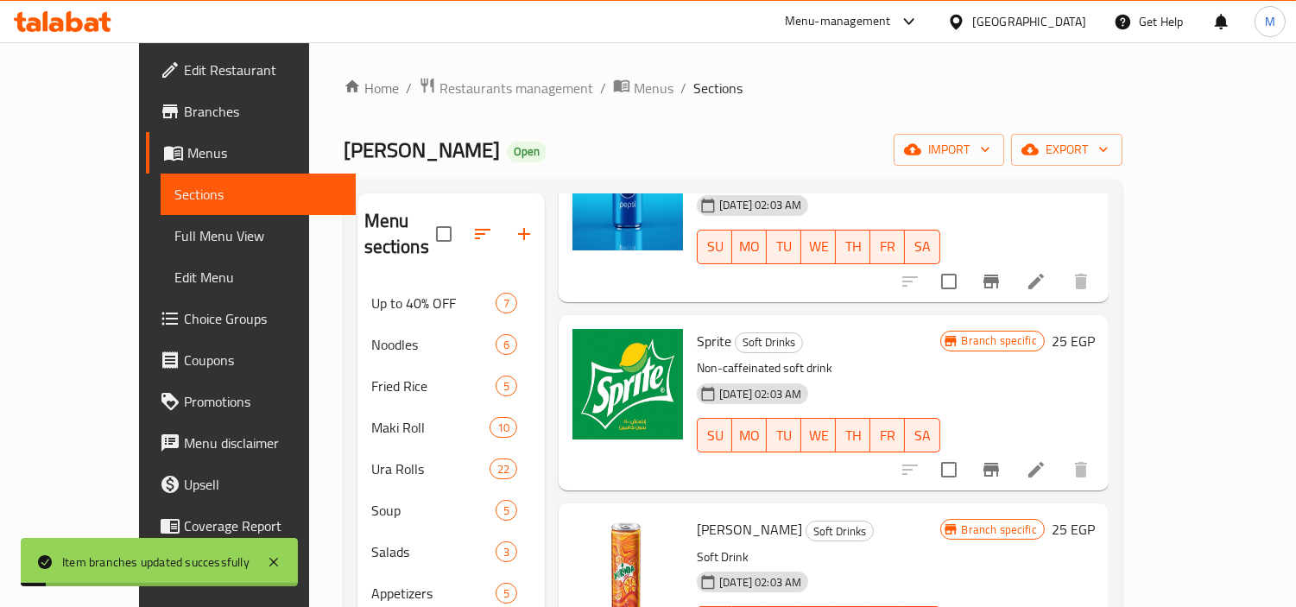
scroll to position [479, 0]
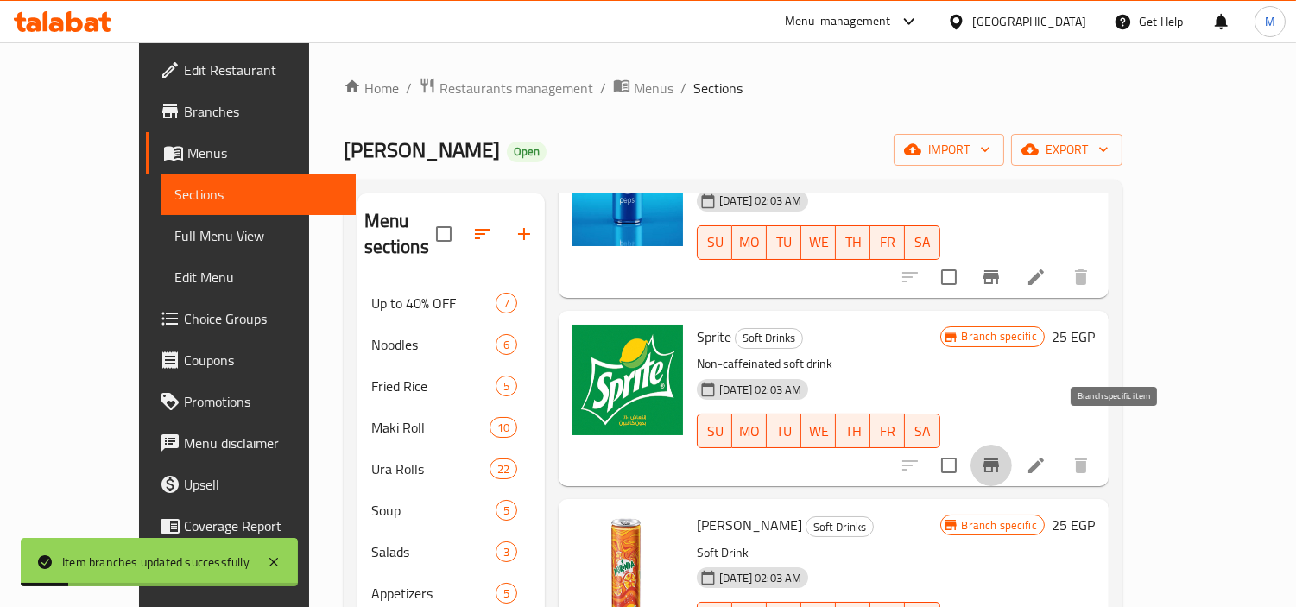
click at [1002, 455] on icon "Branch-specific-item" at bounding box center [991, 465] width 21 height 21
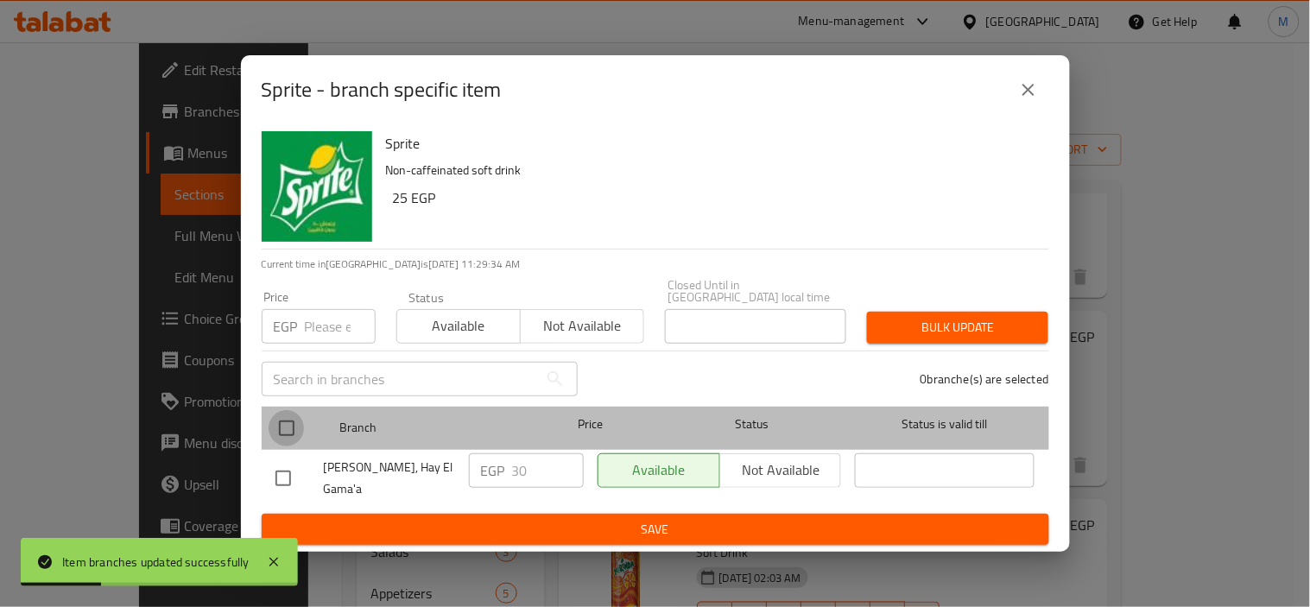
click at [289, 432] on input "checkbox" at bounding box center [287, 428] width 36 height 36
checkbox input "true"
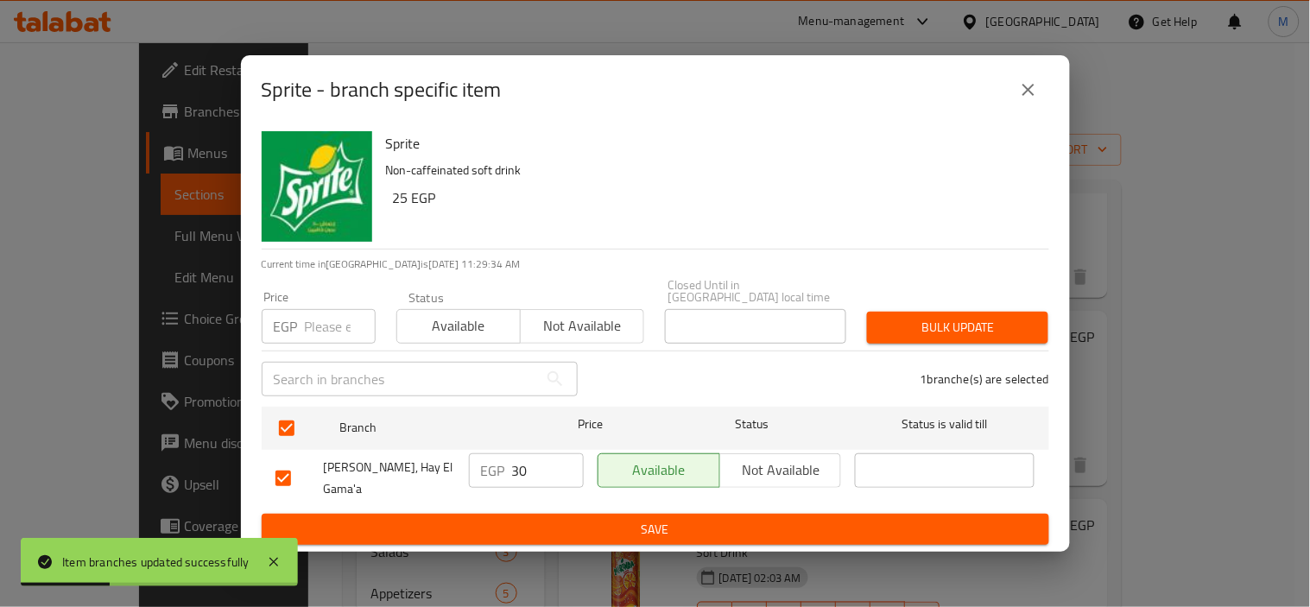
click at [315, 331] on input "number" at bounding box center [340, 326] width 71 height 35
type input "35"
click at [1023, 314] on button "Bulk update" at bounding box center [957, 328] width 181 height 32
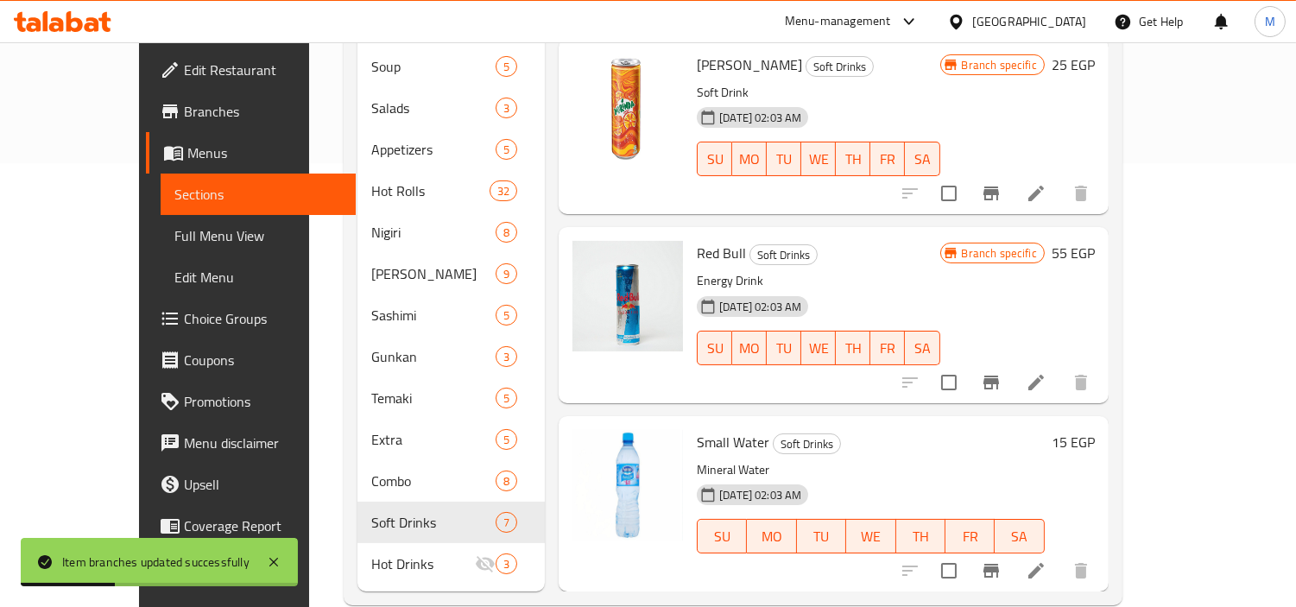
scroll to position [450, 0]
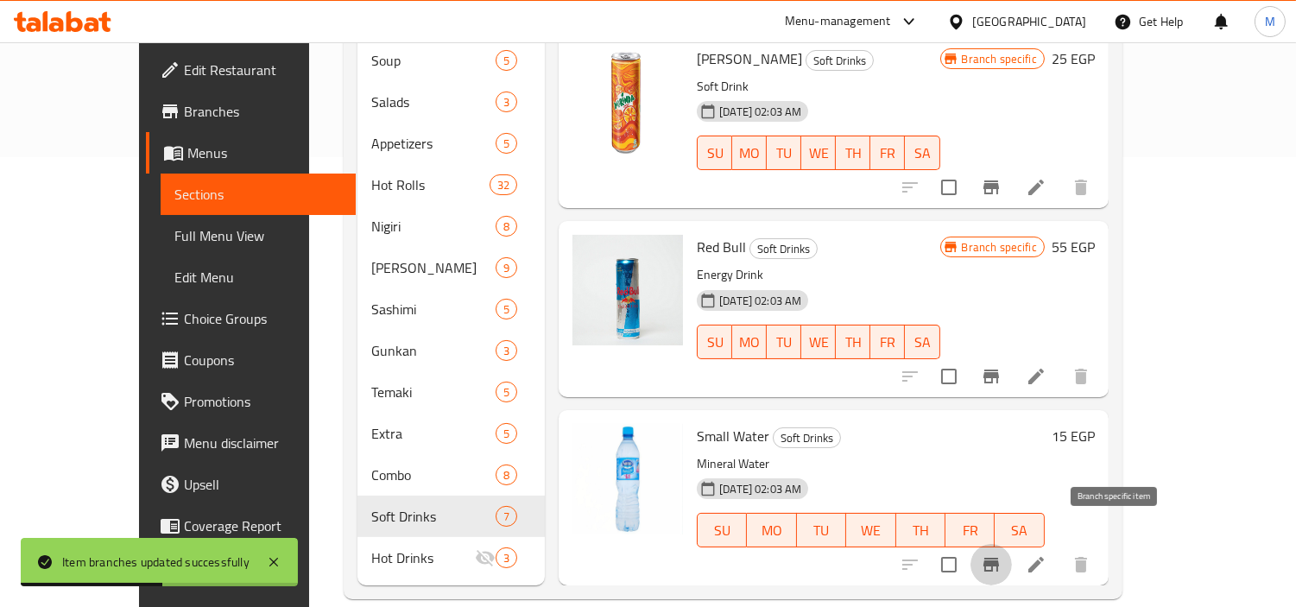
click at [1002, 554] on icon "Branch-specific-item" at bounding box center [991, 564] width 21 height 21
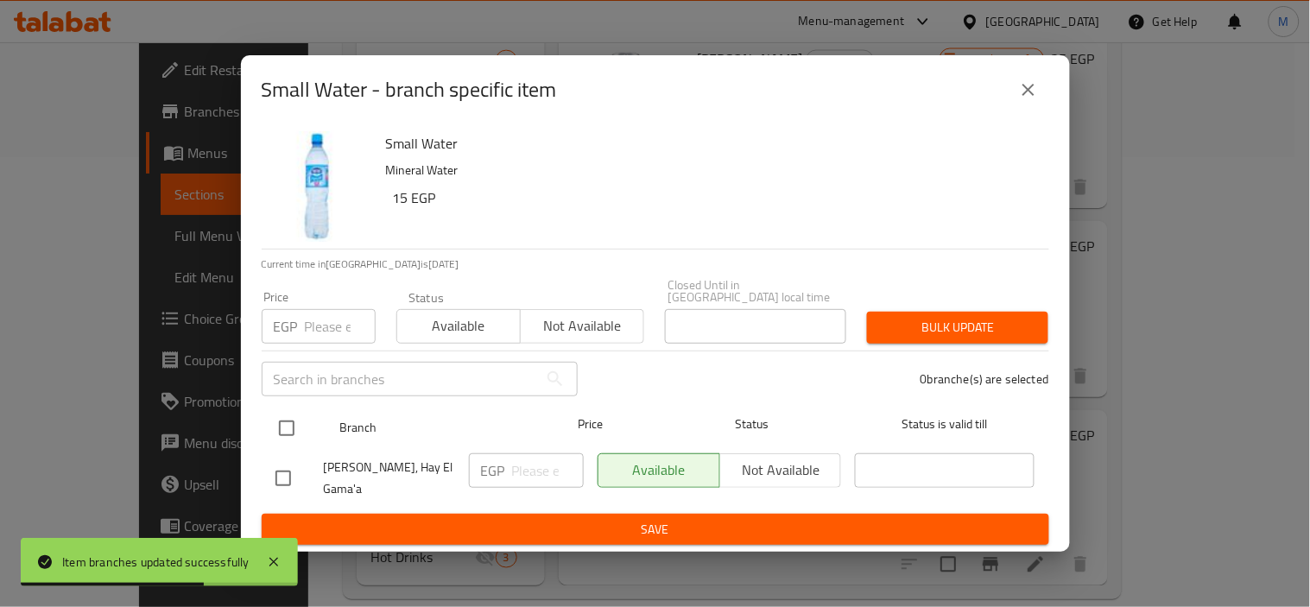
click at [288, 428] on input "checkbox" at bounding box center [287, 428] width 36 height 36
checkbox input "true"
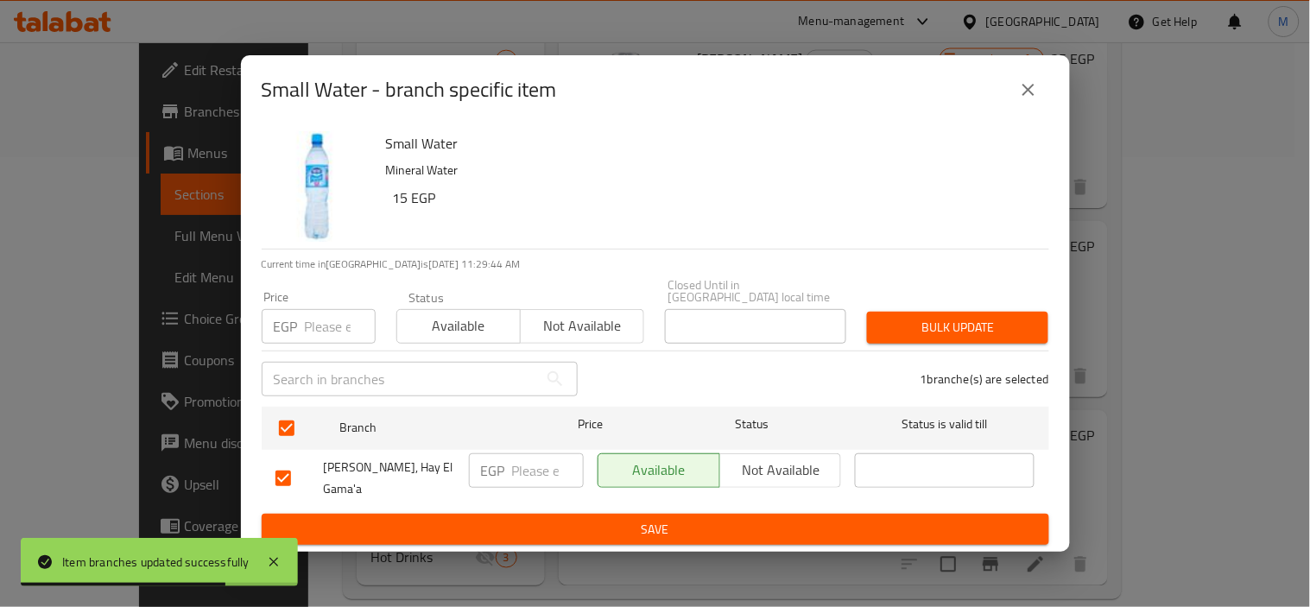
click at [311, 332] on input "number" at bounding box center [340, 326] width 71 height 35
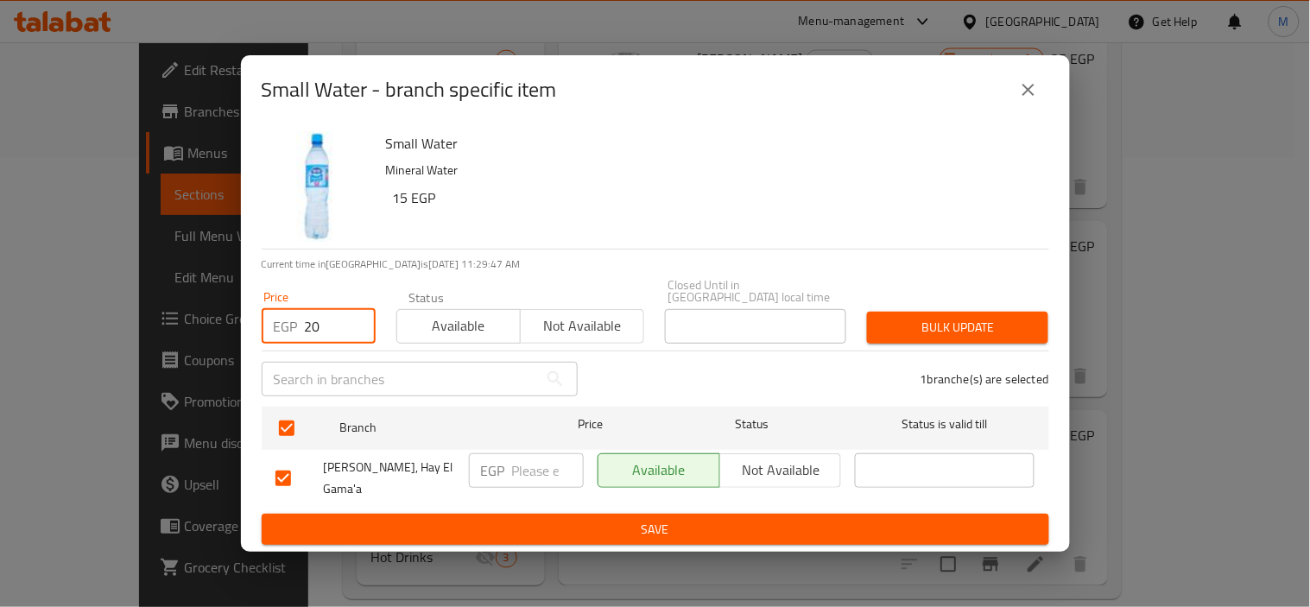
type input "20"
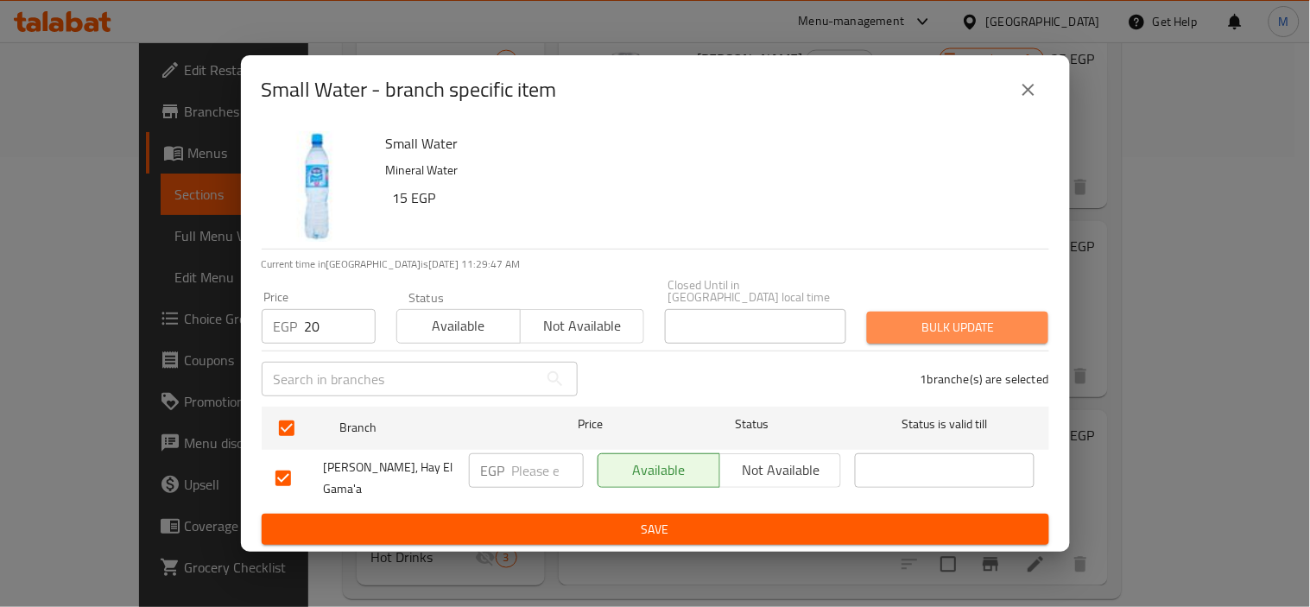
click at [1035, 313] on button "Bulk update" at bounding box center [957, 328] width 181 height 32
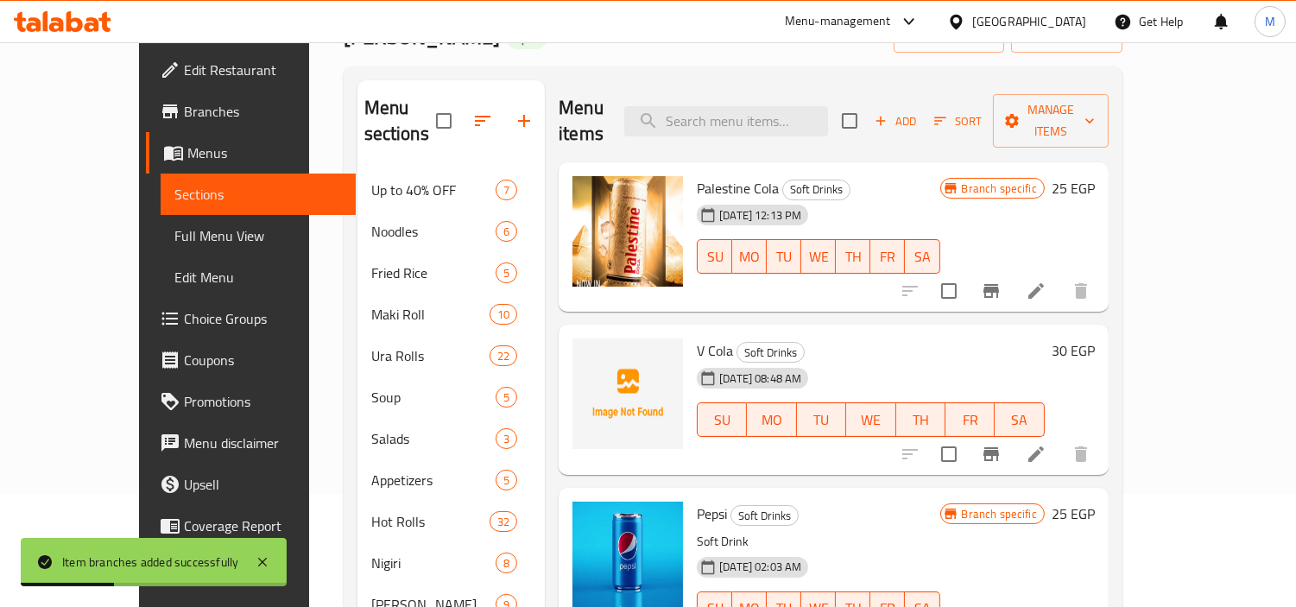
scroll to position [66, 0]
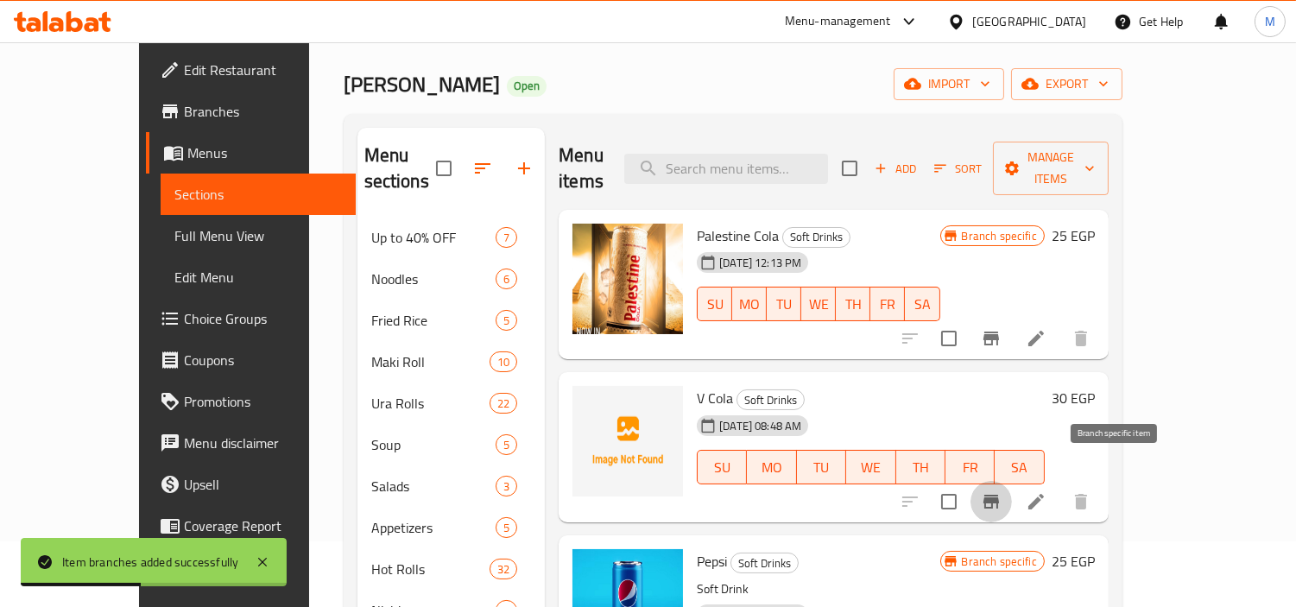
click at [1002, 491] on icon "Branch-specific-item" at bounding box center [991, 501] width 21 height 21
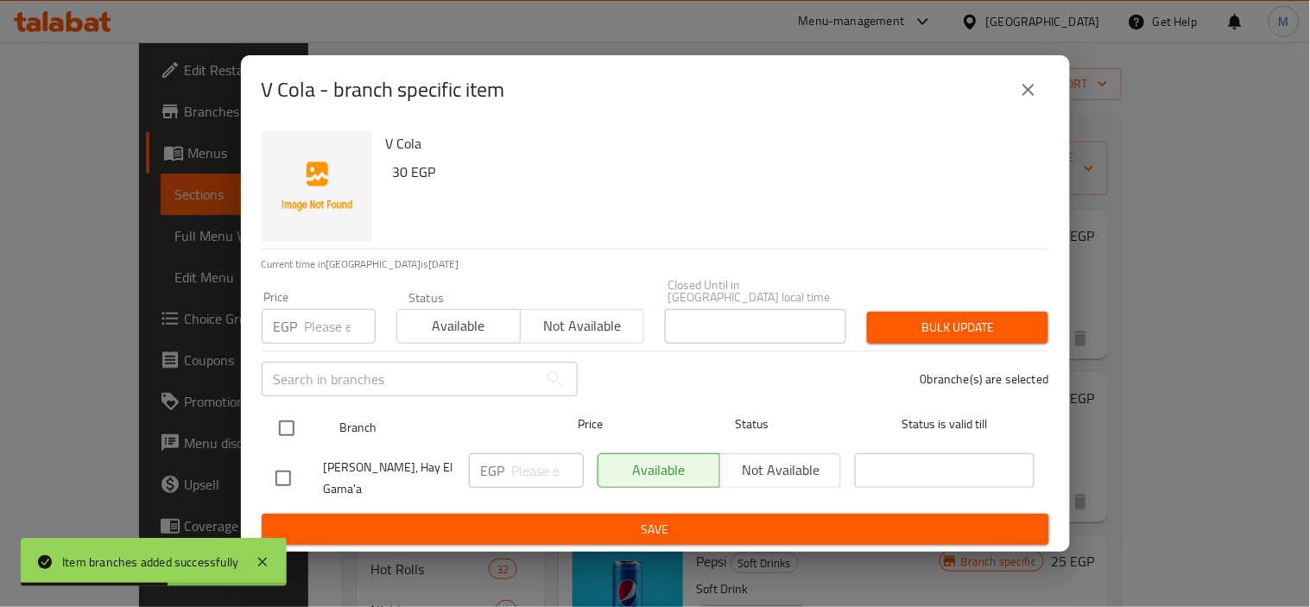
click at [282, 428] on input "checkbox" at bounding box center [287, 428] width 36 height 36
checkbox input "true"
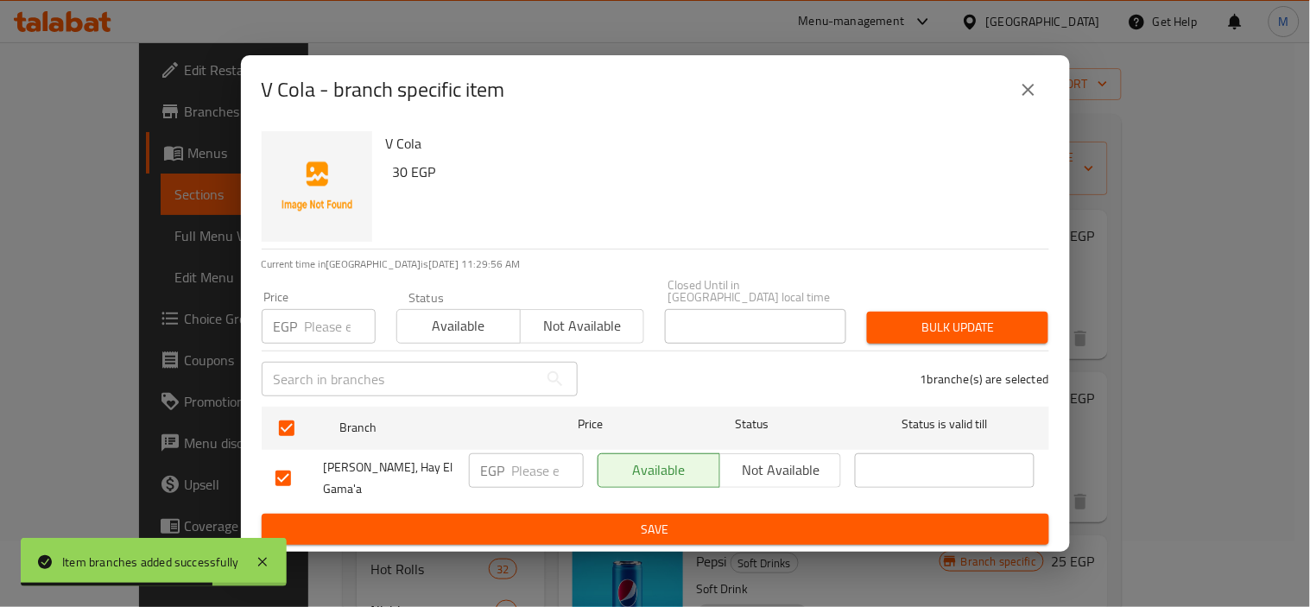
click at [345, 331] on input "number" at bounding box center [340, 326] width 71 height 35
type input "35"
click at [921, 333] on span "Bulk update" at bounding box center [958, 328] width 154 height 22
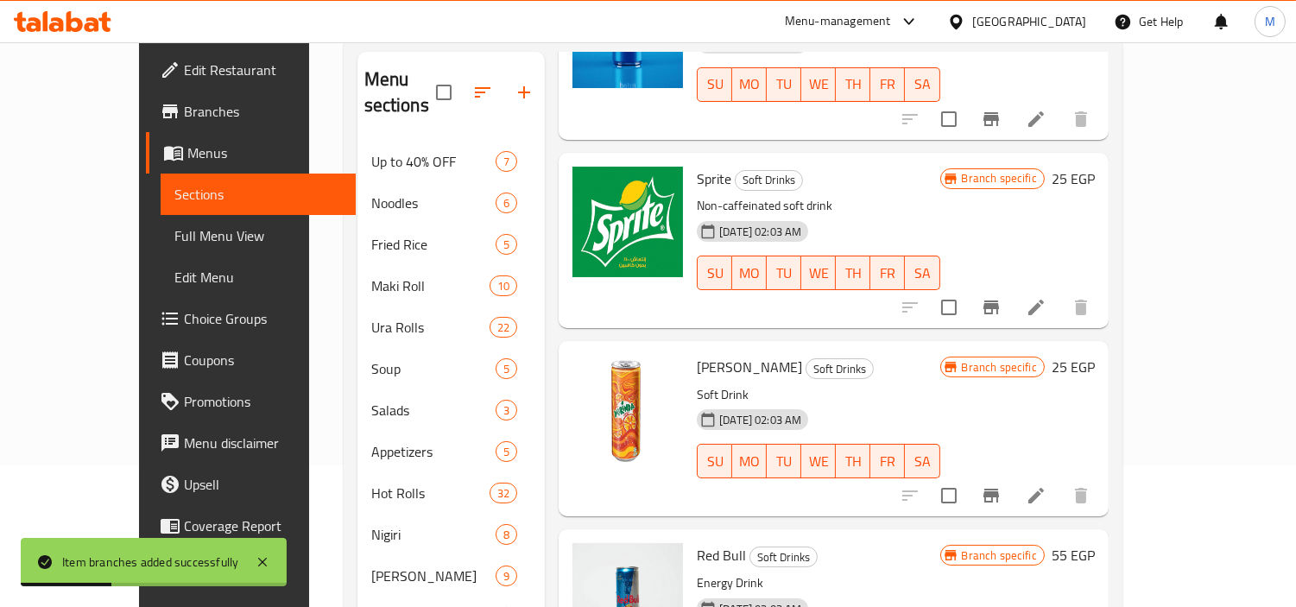
scroll to position [450, 0]
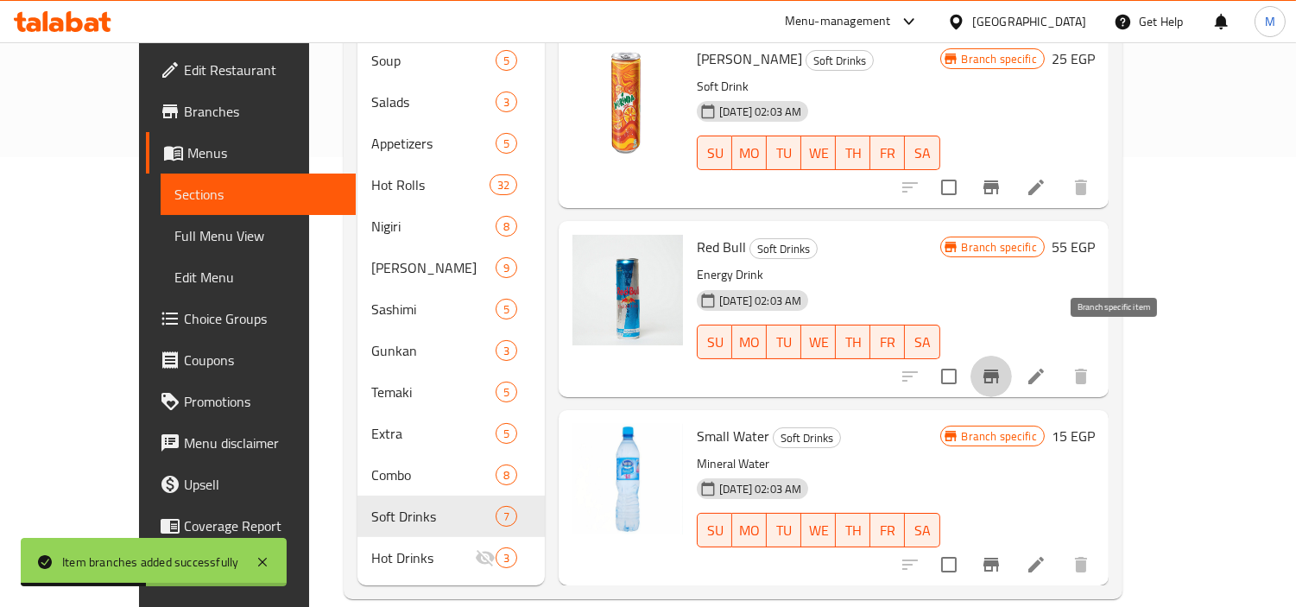
click at [999, 370] on icon "Branch-specific-item" at bounding box center [992, 377] width 16 height 14
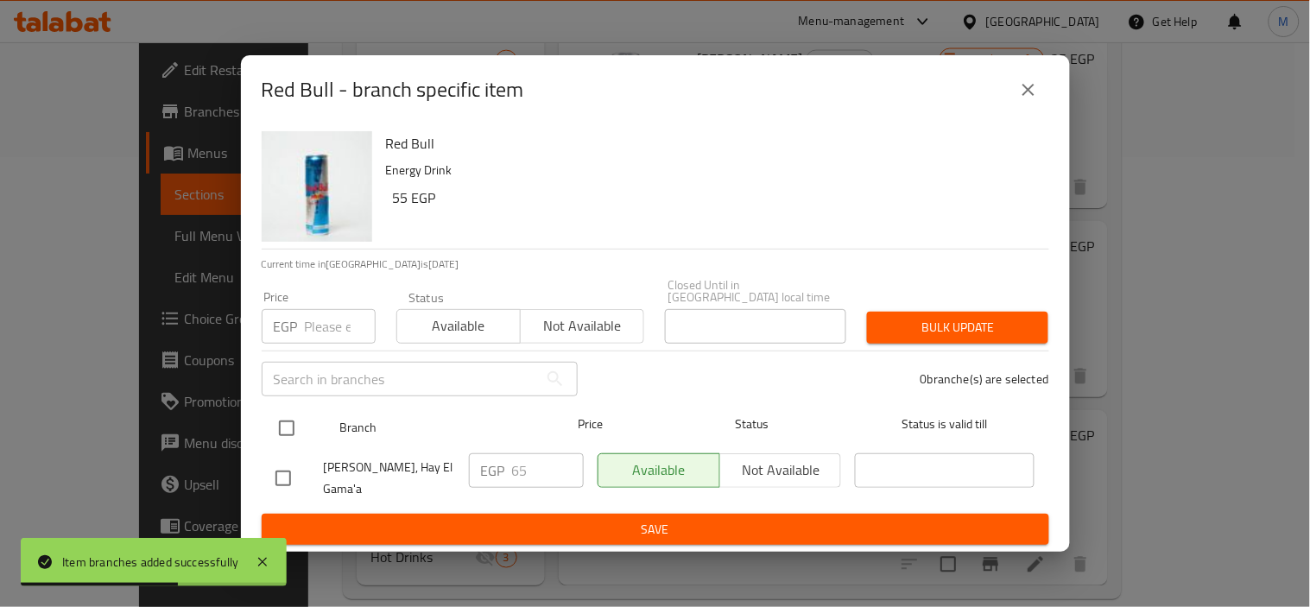
click at [287, 432] on input "checkbox" at bounding box center [287, 428] width 36 height 36
checkbox input "true"
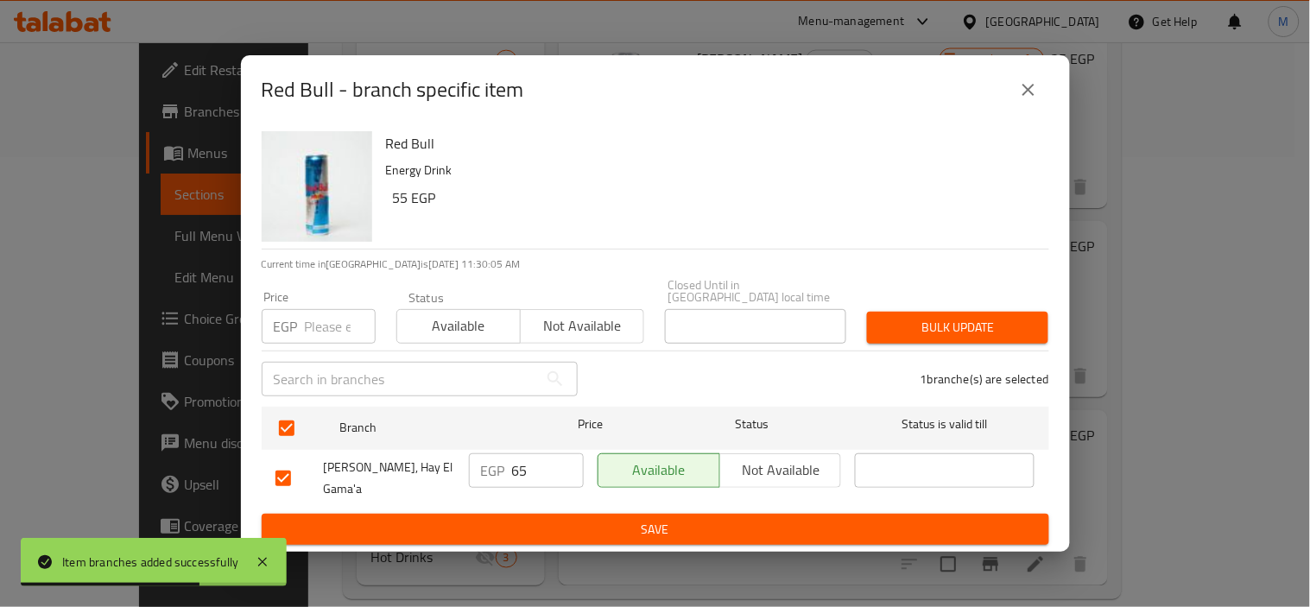
click at [317, 329] on input "number" at bounding box center [340, 326] width 71 height 35
type input "70"
click at [1004, 322] on span "Bulk update" at bounding box center [958, 328] width 154 height 22
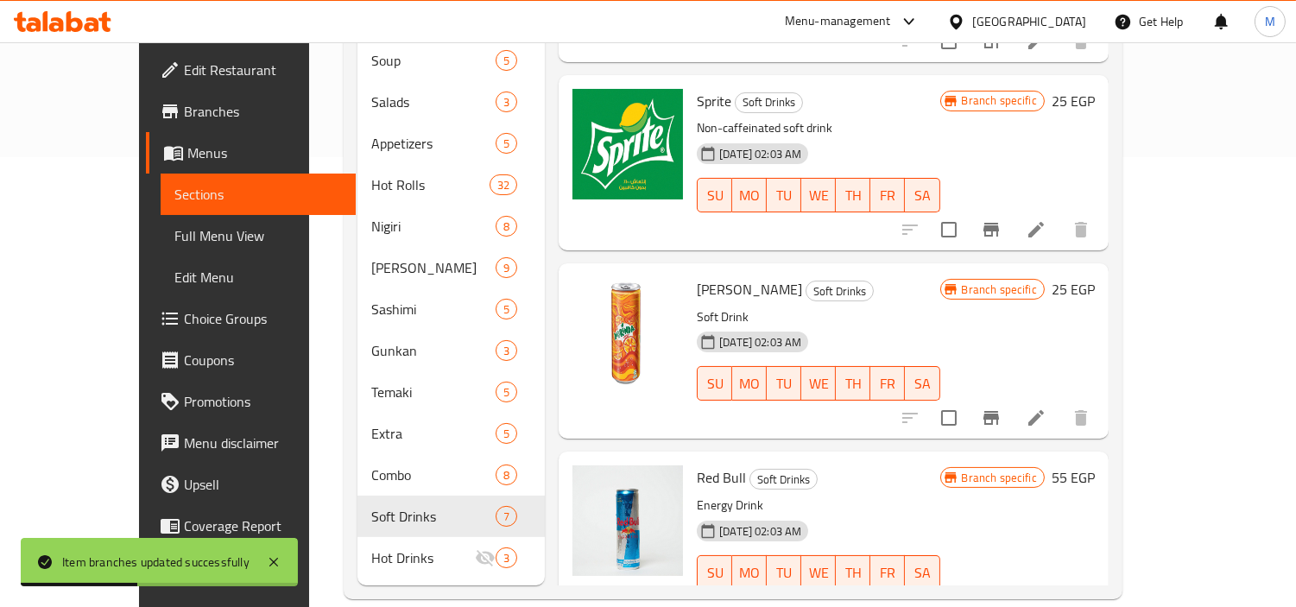
scroll to position [208, 0]
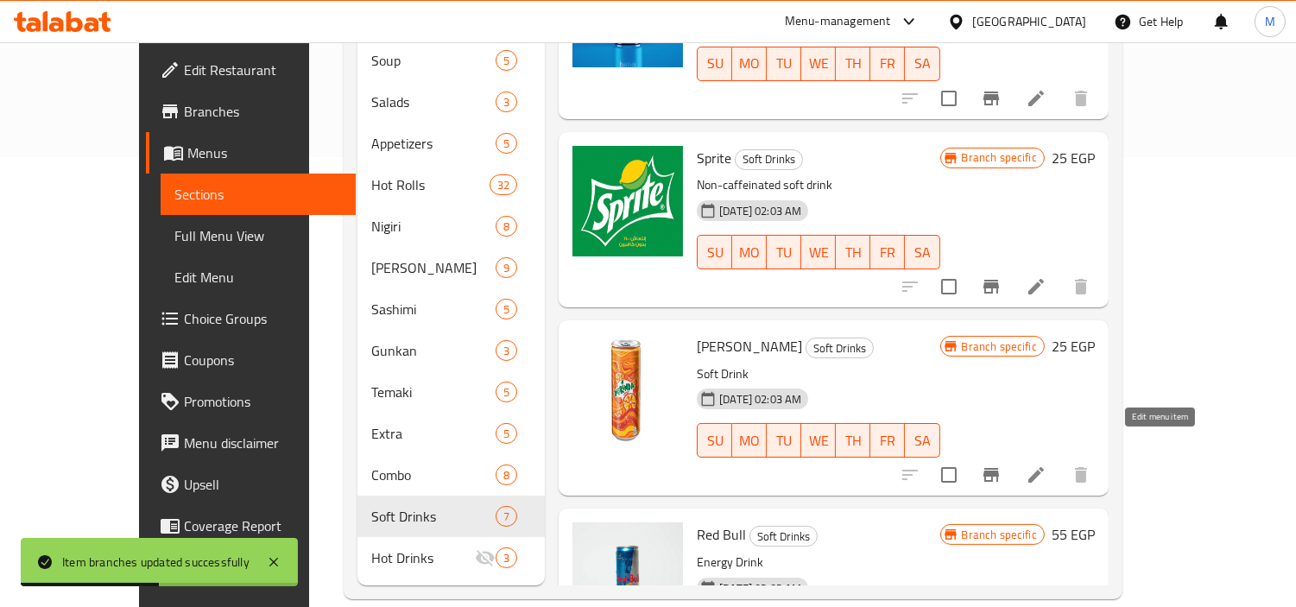
click at [1047, 465] on icon at bounding box center [1036, 475] width 21 height 21
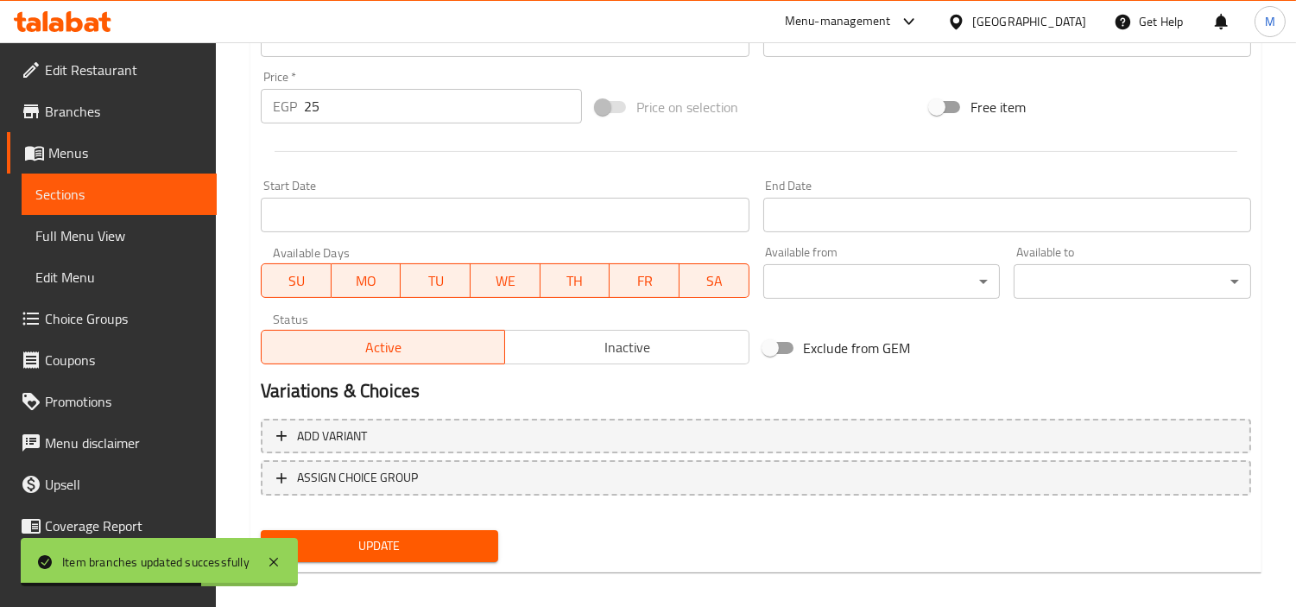
scroll to position [635, 0]
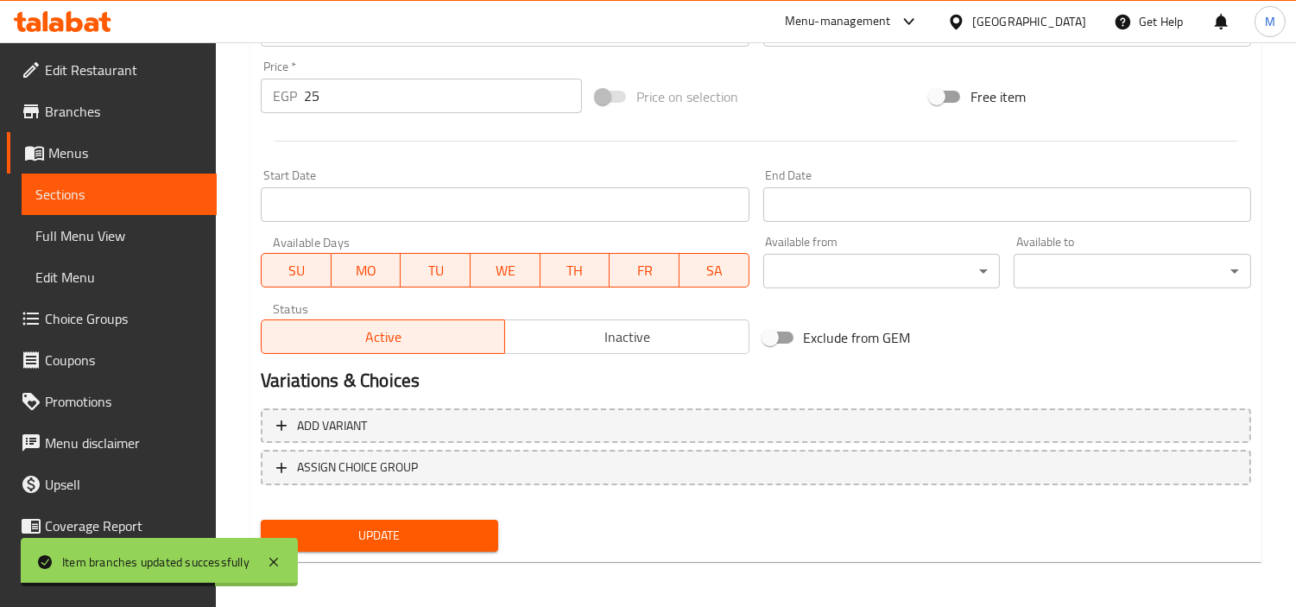
click at [624, 341] on span "Inactive" at bounding box center [627, 337] width 230 height 25
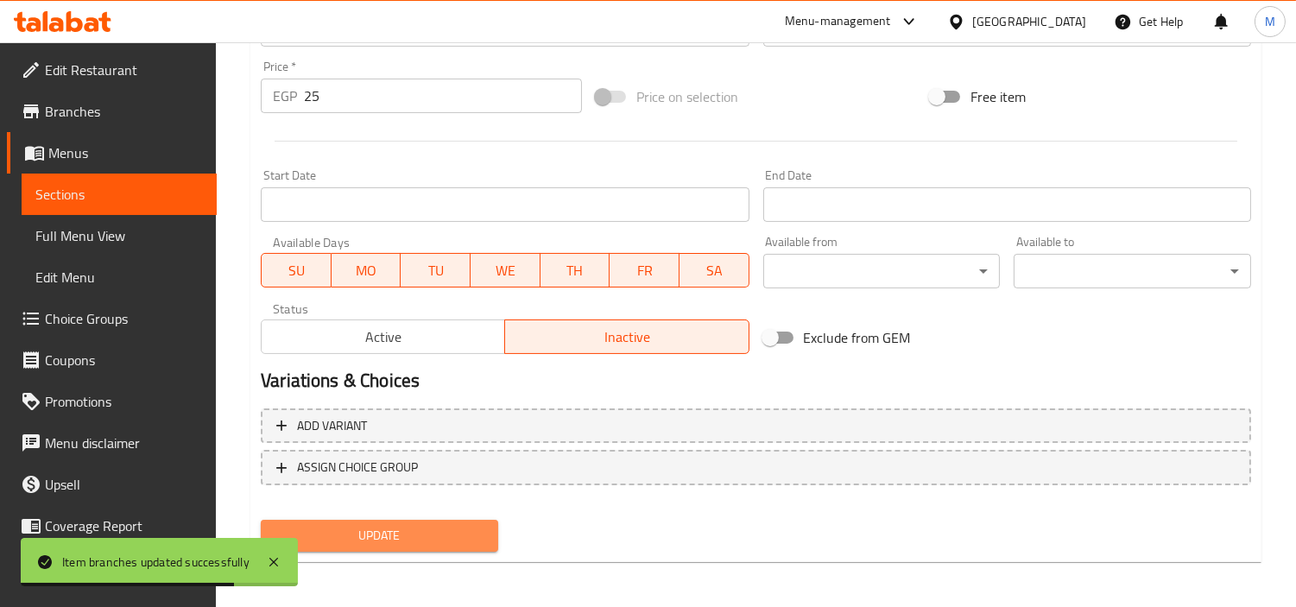
click at [487, 520] on button "Update" at bounding box center [379, 536] width 237 height 32
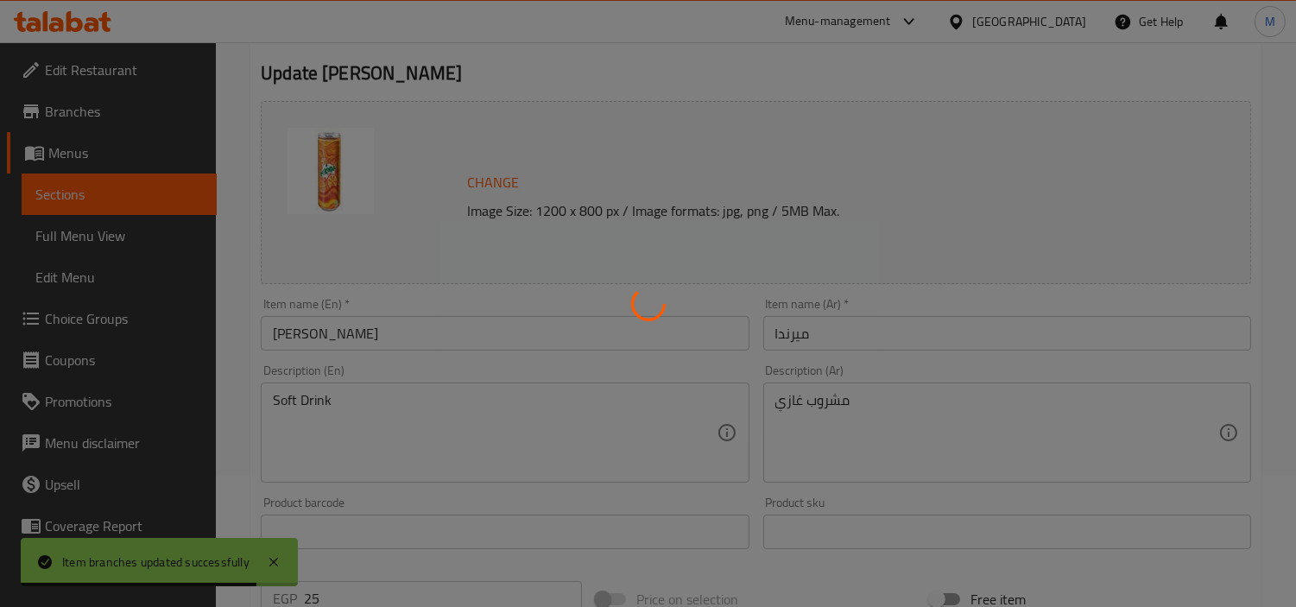
scroll to position [0, 0]
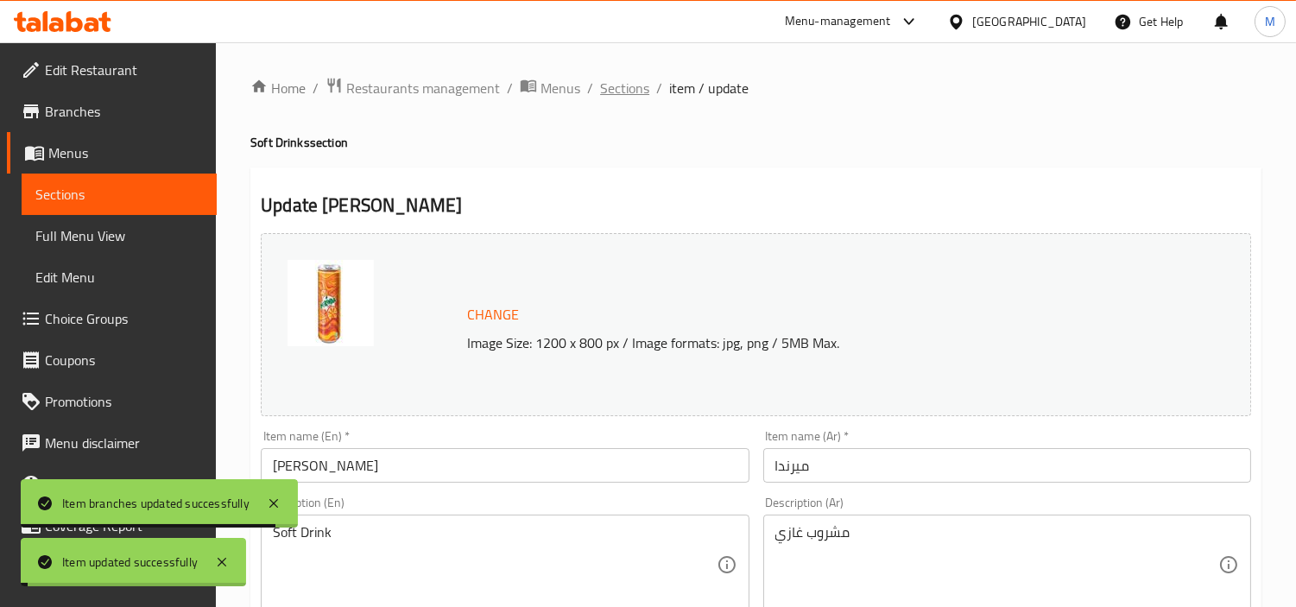
click at [618, 90] on span "Sections" at bounding box center [624, 88] width 49 height 21
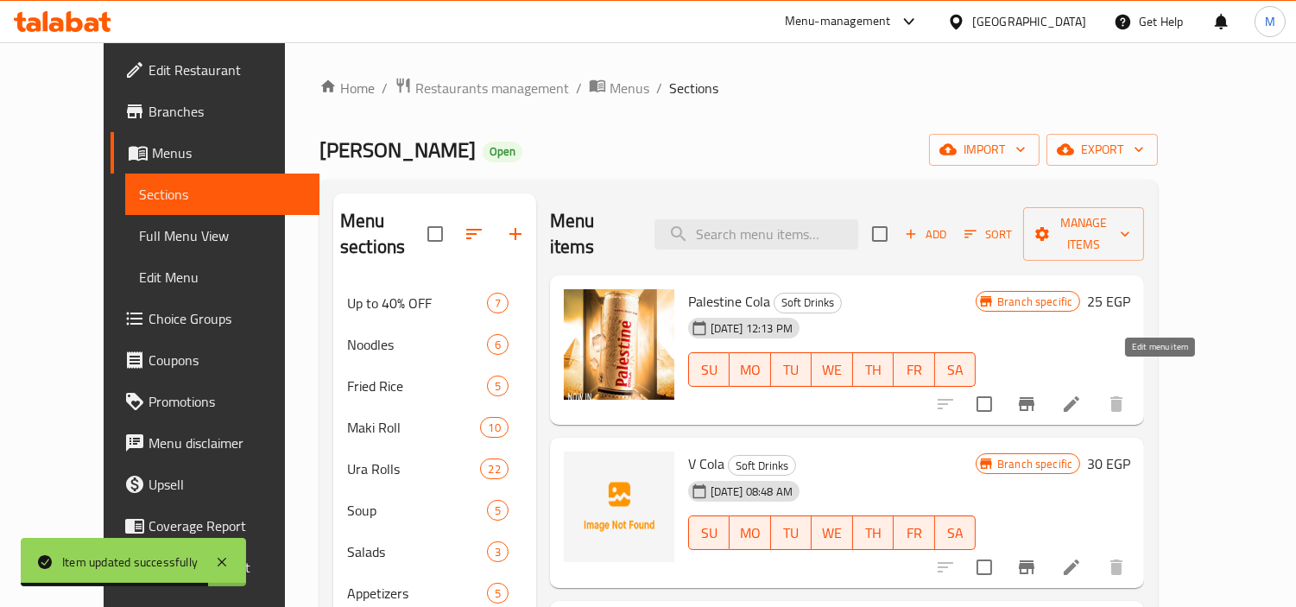
click at [1082, 394] on icon at bounding box center [1071, 404] width 21 height 21
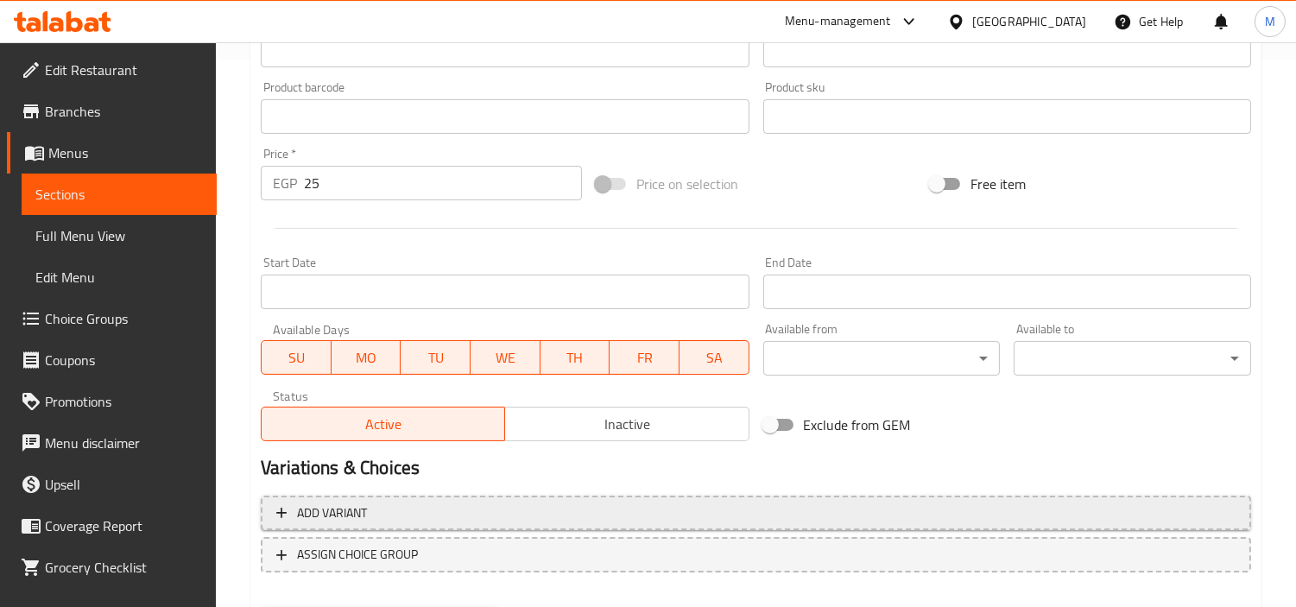
scroll to position [635, 0]
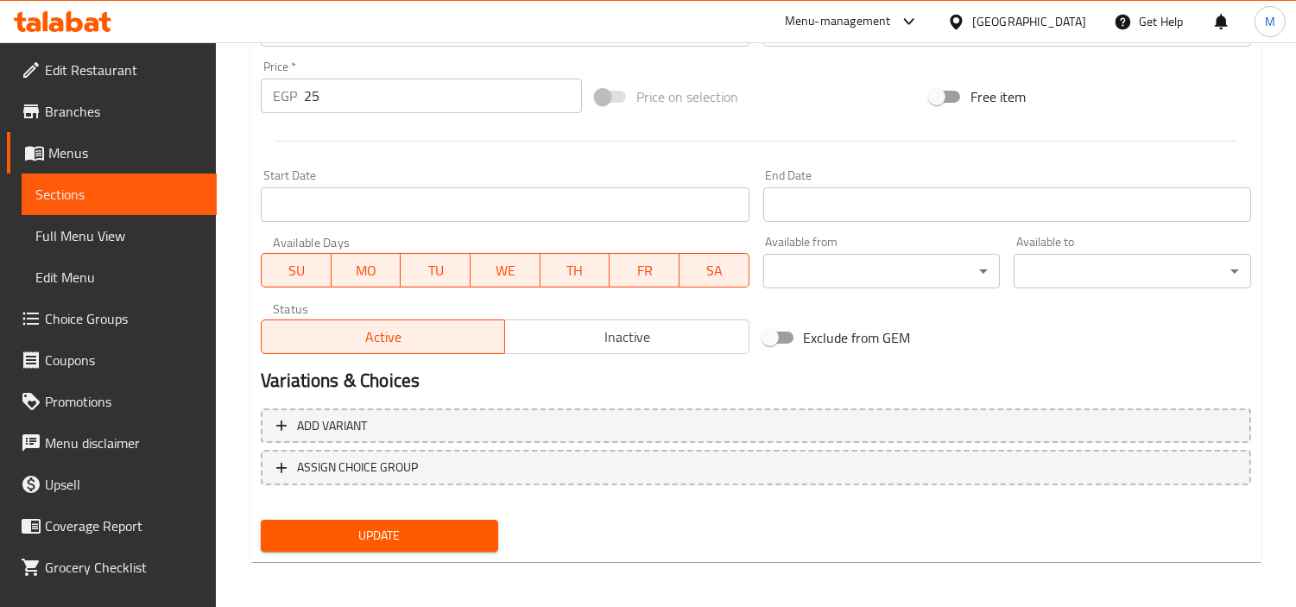
click at [667, 333] on span "Inactive" at bounding box center [627, 337] width 230 height 25
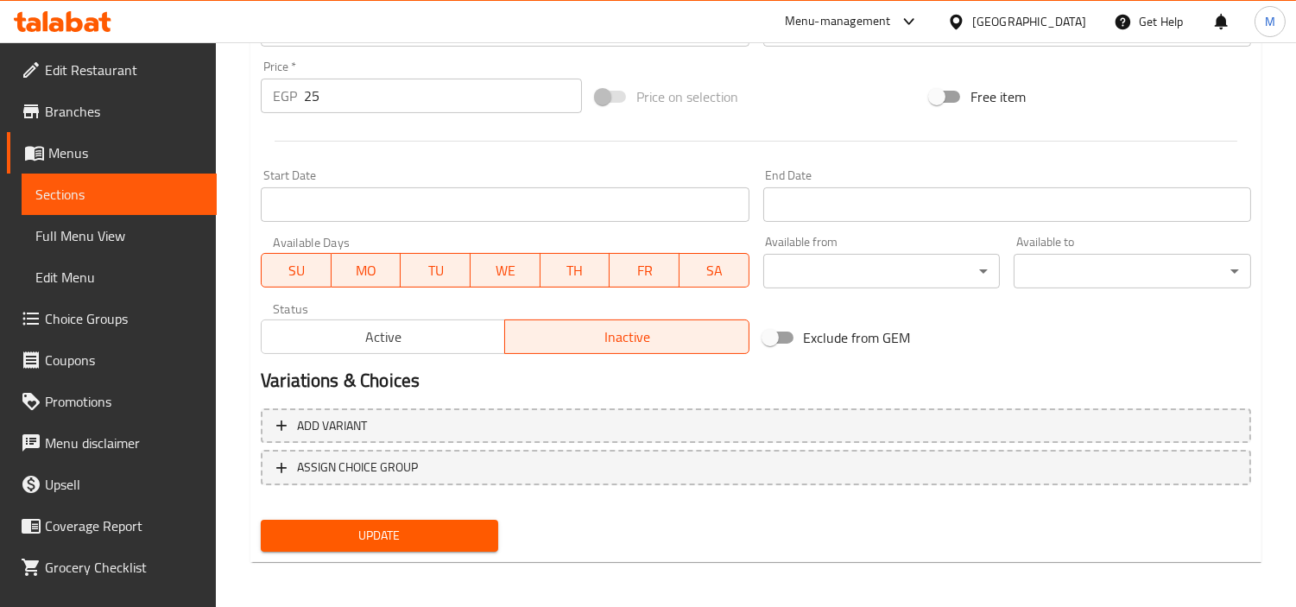
click at [477, 525] on span "Update" at bounding box center [380, 536] width 210 height 22
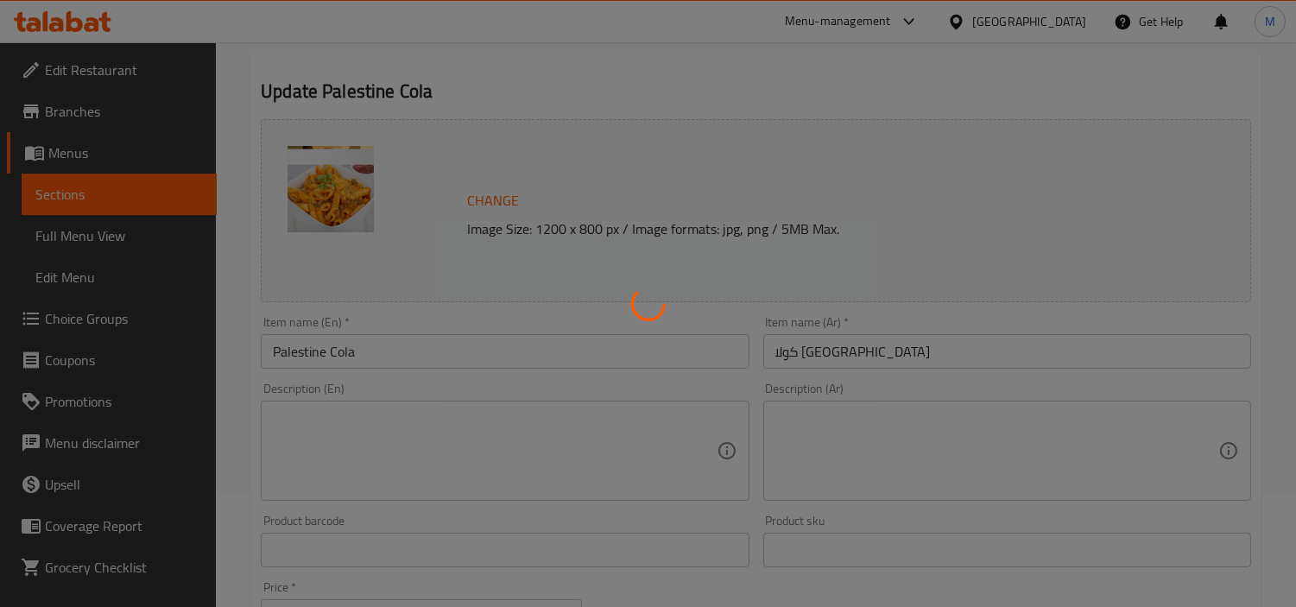
scroll to position [0, 0]
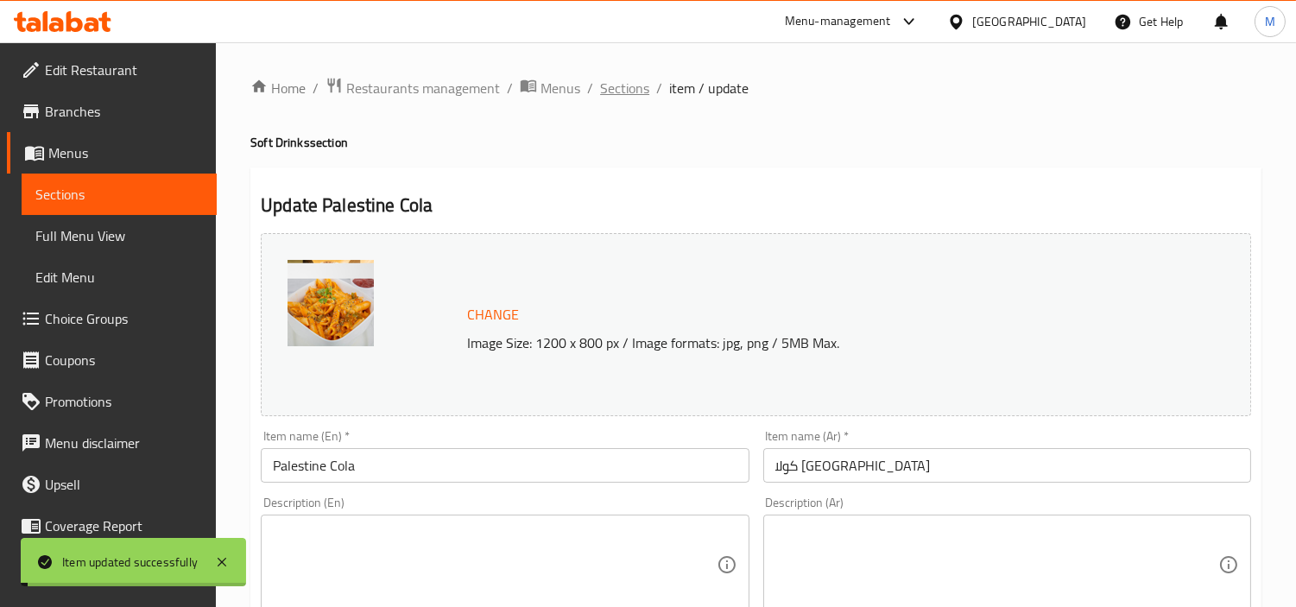
click at [618, 85] on span "Sections" at bounding box center [624, 88] width 49 height 21
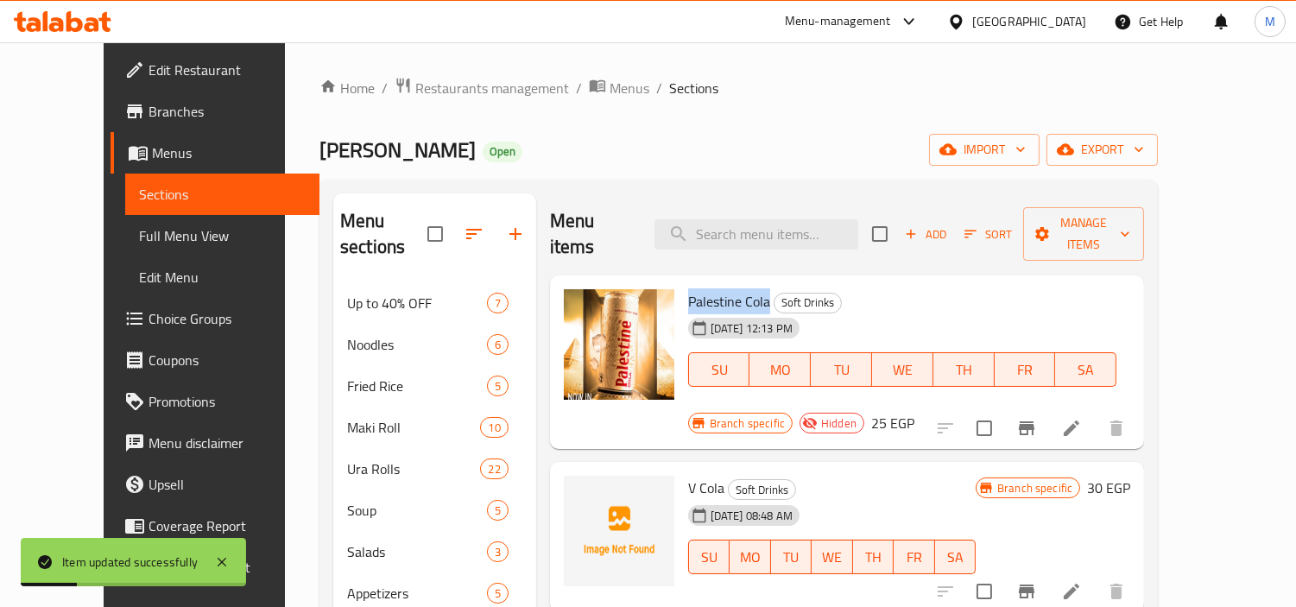
drag, startPoint x: 658, startPoint y: 270, endPoint x: 743, endPoint y: 277, distance: 84.9
click at [743, 282] on div "Palestine Cola Soft Drinks 06-02-2025 12:13 PM SU MO TU WE TH FR SA" at bounding box center [902, 350] width 442 height 136
copy span "Palestine Cola"
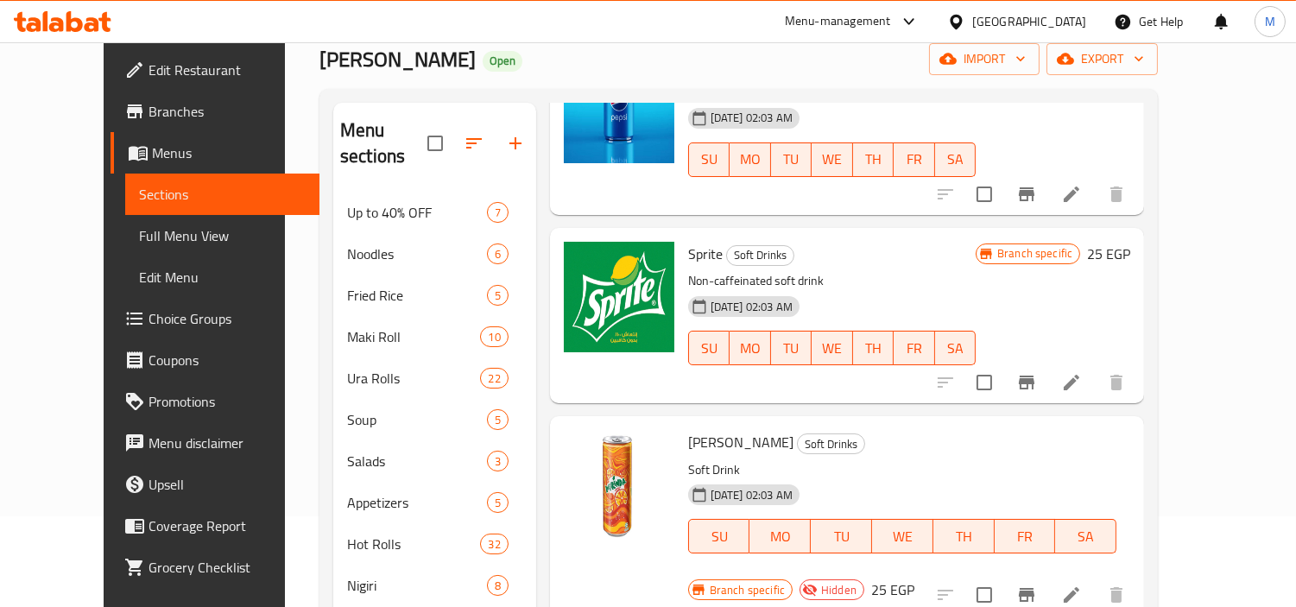
scroll to position [192, 0]
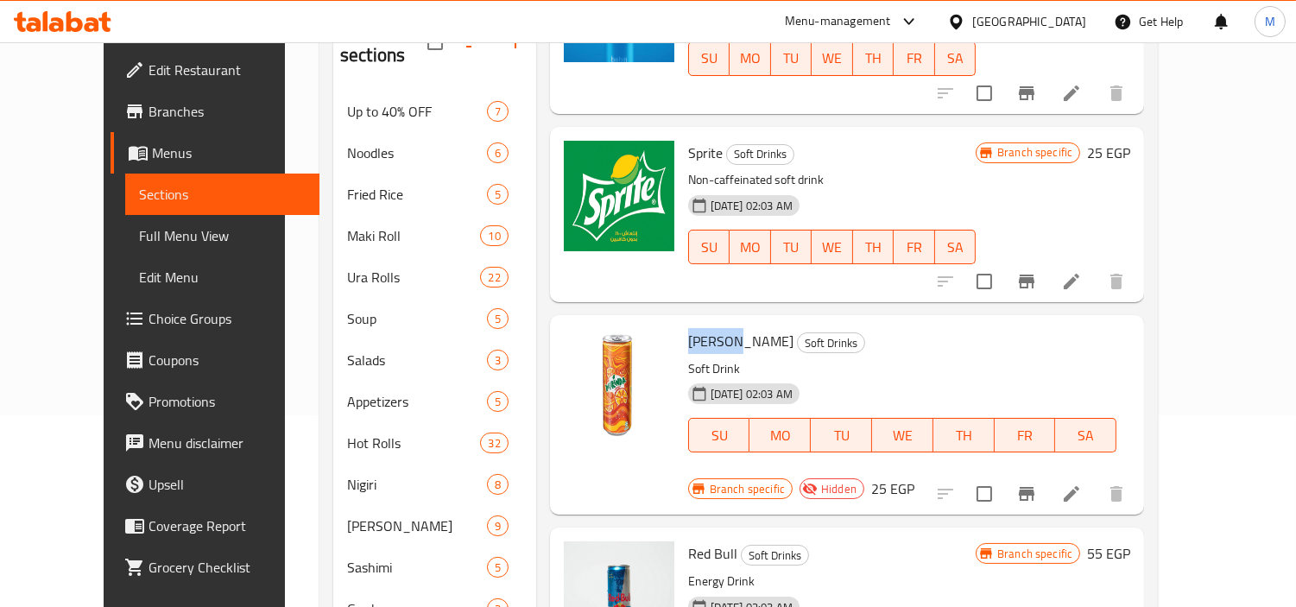
drag, startPoint x: 666, startPoint y: 286, endPoint x: 704, endPoint y: 288, distance: 38.1
click at [704, 328] on span "Mirinda" at bounding box center [740, 341] width 105 height 26
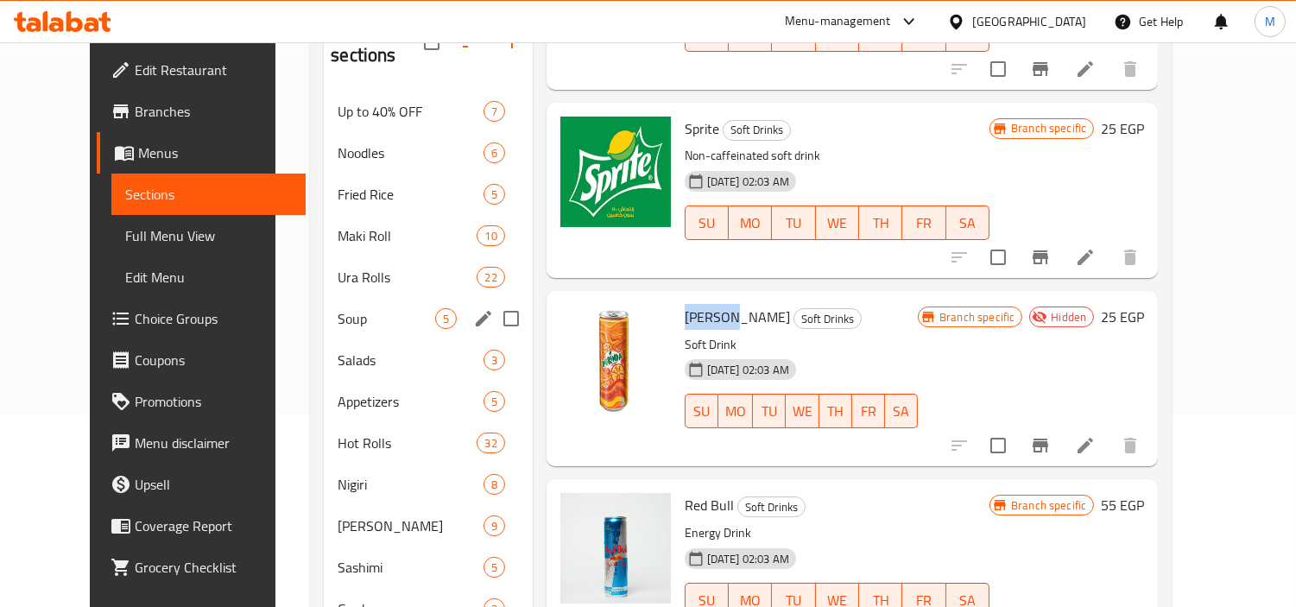
copy span "Mirinda"
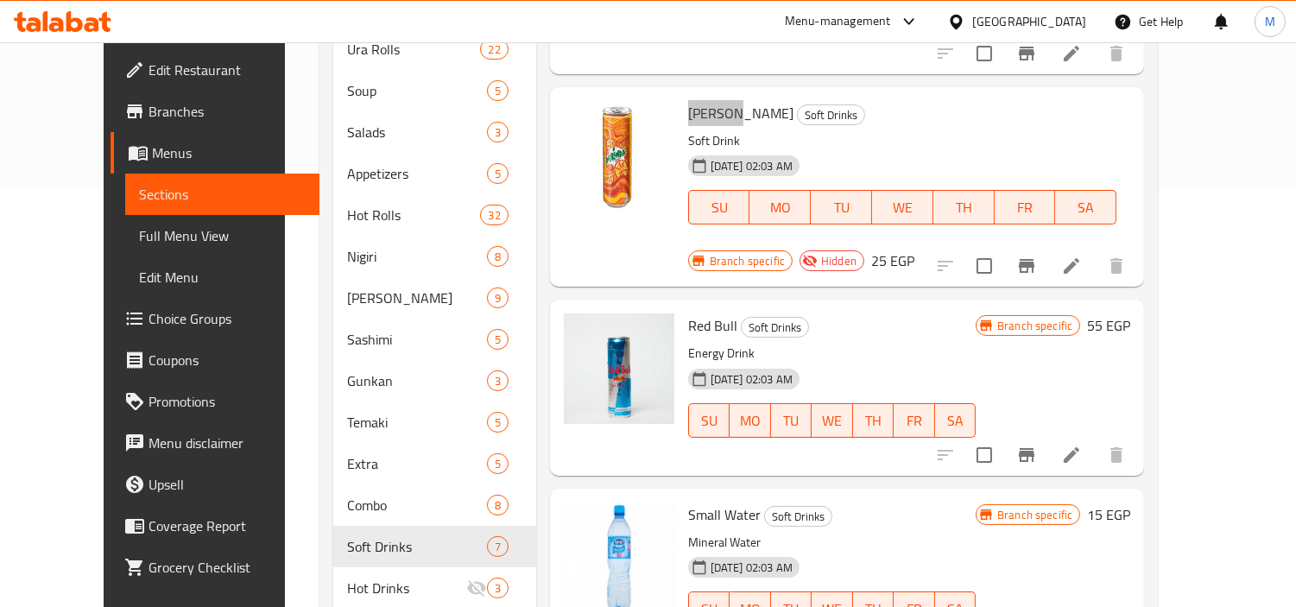
scroll to position [450, 0]
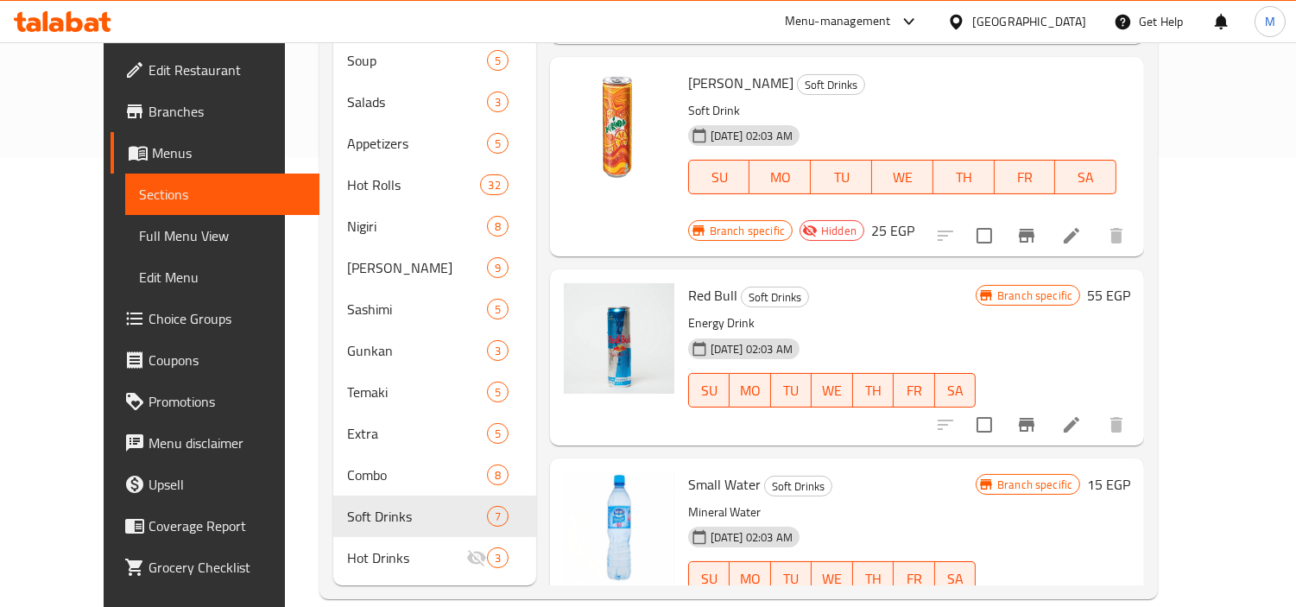
click at [929, 472] on h6 "Small Water Soft Drinks" at bounding box center [832, 484] width 288 height 24
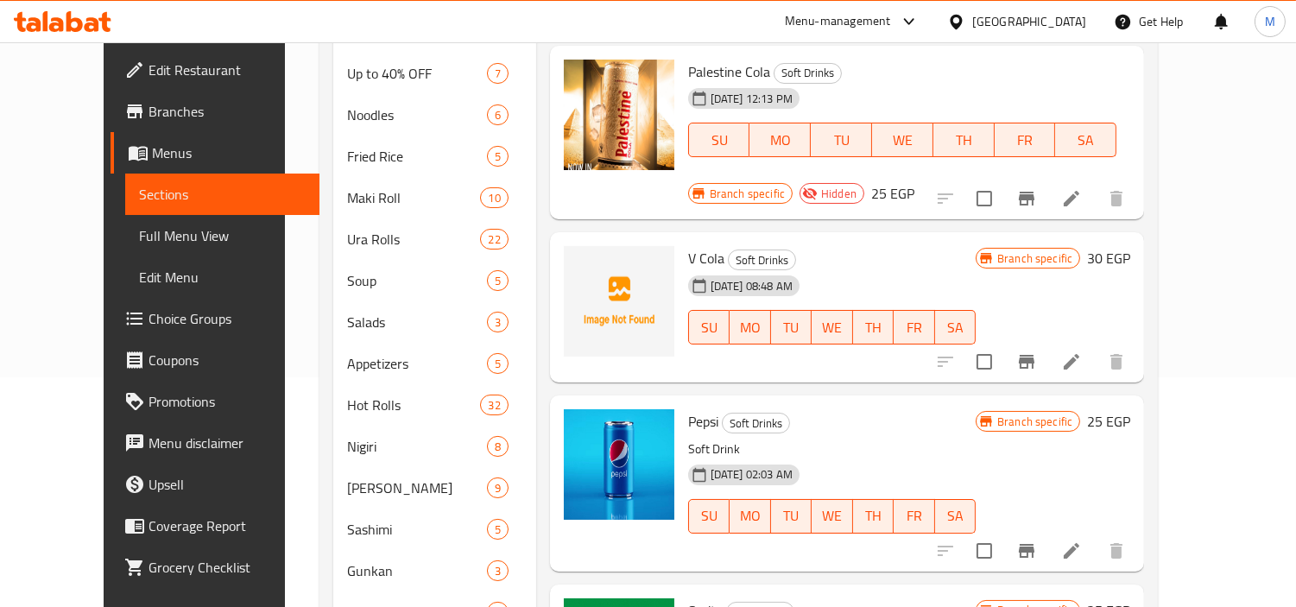
scroll to position [0, 0]
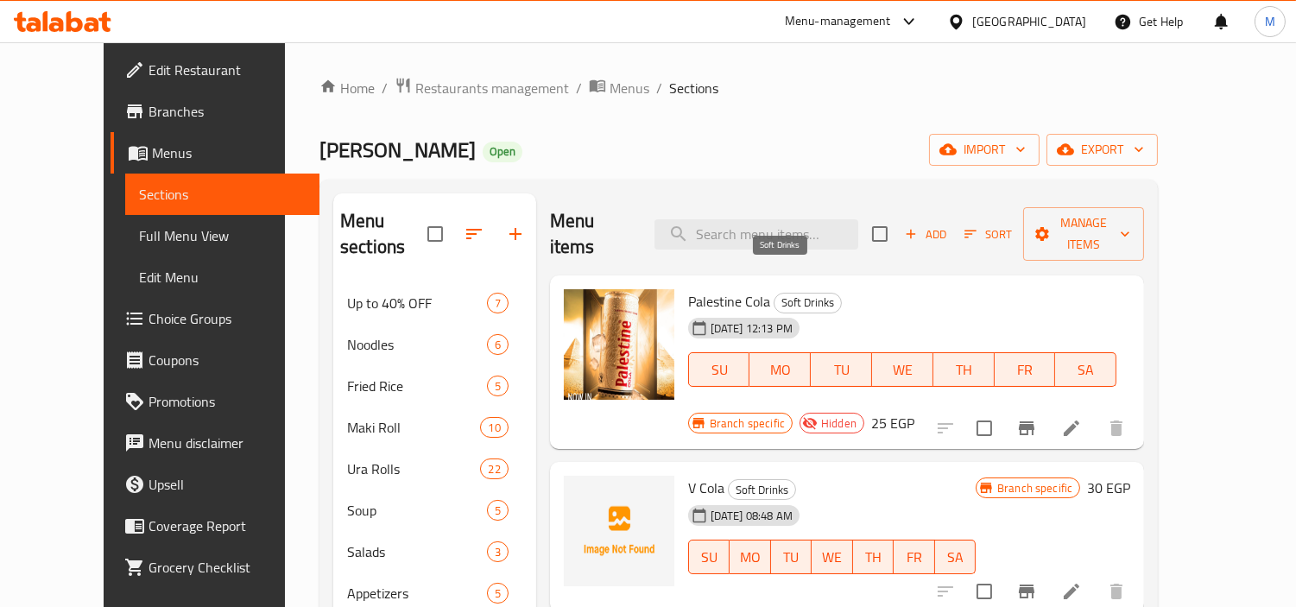
click at [775, 293] on span "Soft Drinks" at bounding box center [808, 303] width 66 height 20
drag, startPoint x: 762, startPoint y: 278, endPoint x: 795, endPoint y: 280, distance: 32.9
click at [795, 293] on span "Soft Drinks" at bounding box center [808, 303] width 66 height 20
click at [669, 85] on span "Sections" at bounding box center [693, 88] width 49 height 21
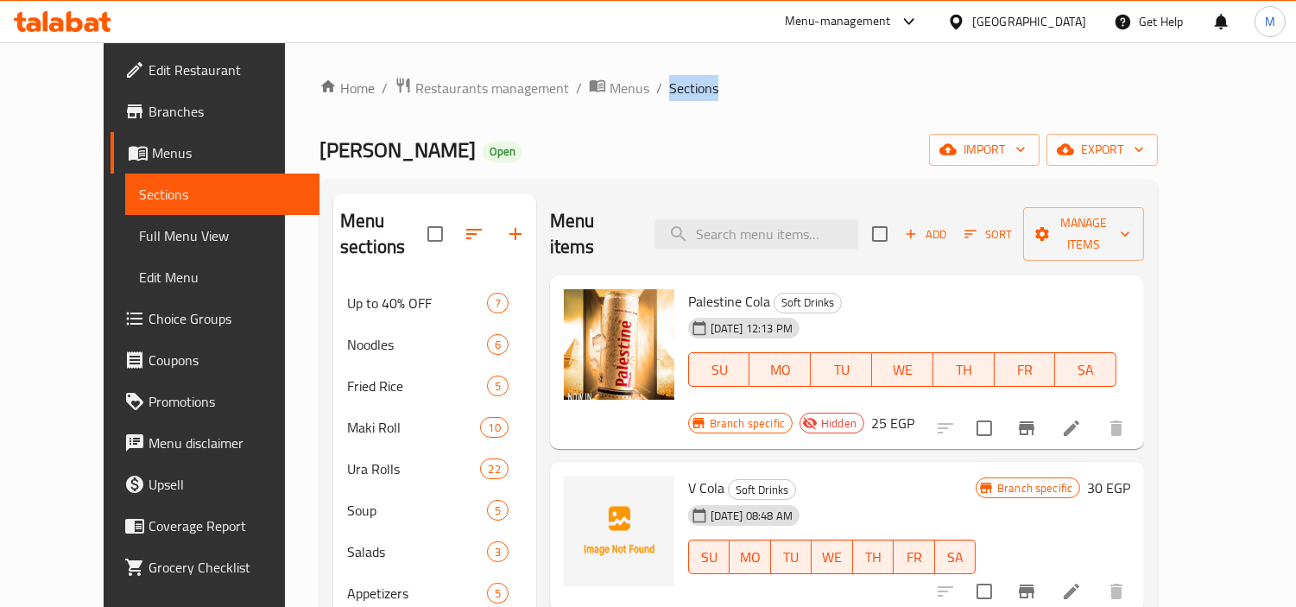
click at [669, 85] on span "Sections" at bounding box center [693, 88] width 49 height 21
click at [706, 91] on ol "Home / Restaurants management / Menus / Sections" at bounding box center [739, 88] width 839 height 22
click at [843, 84] on ol "Home / Restaurants management / Menus / Sections" at bounding box center [739, 88] width 839 height 22
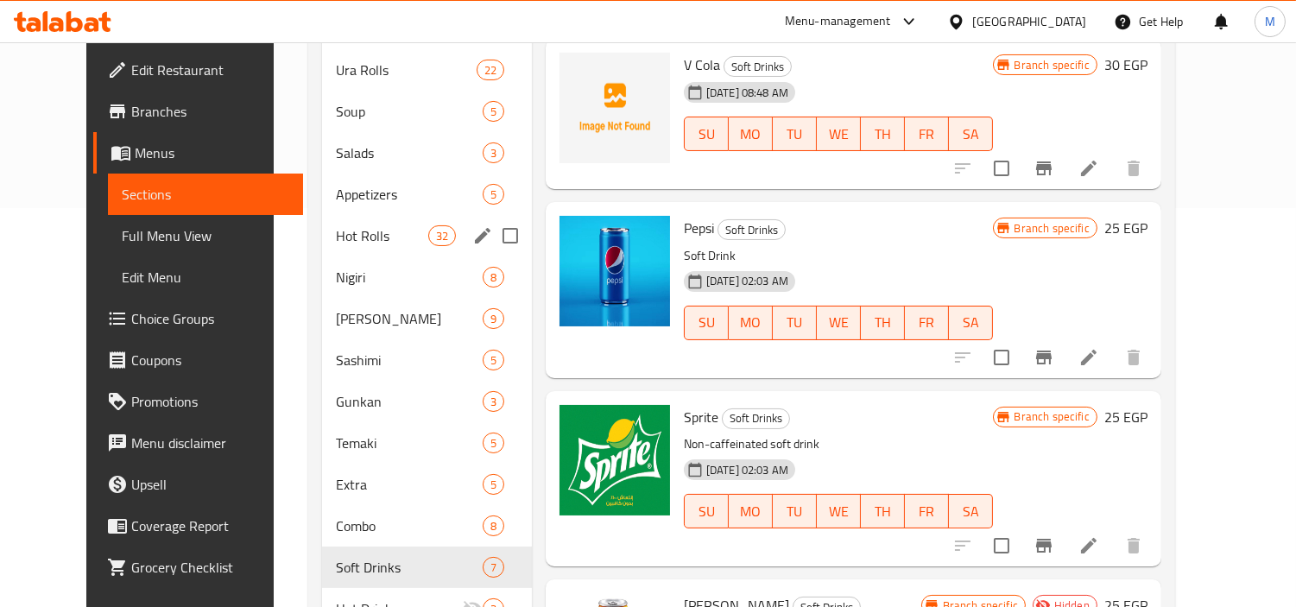
scroll to position [450, 0]
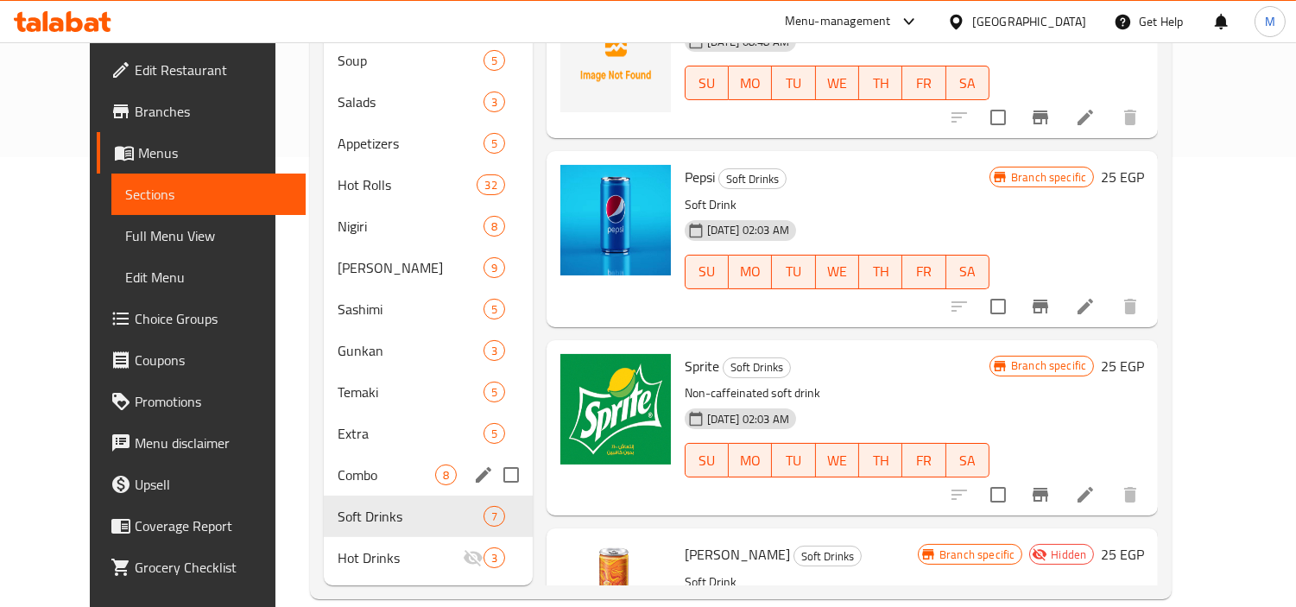
click at [360, 465] on span "Combo" at bounding box center [386, 475] width 97 height 21
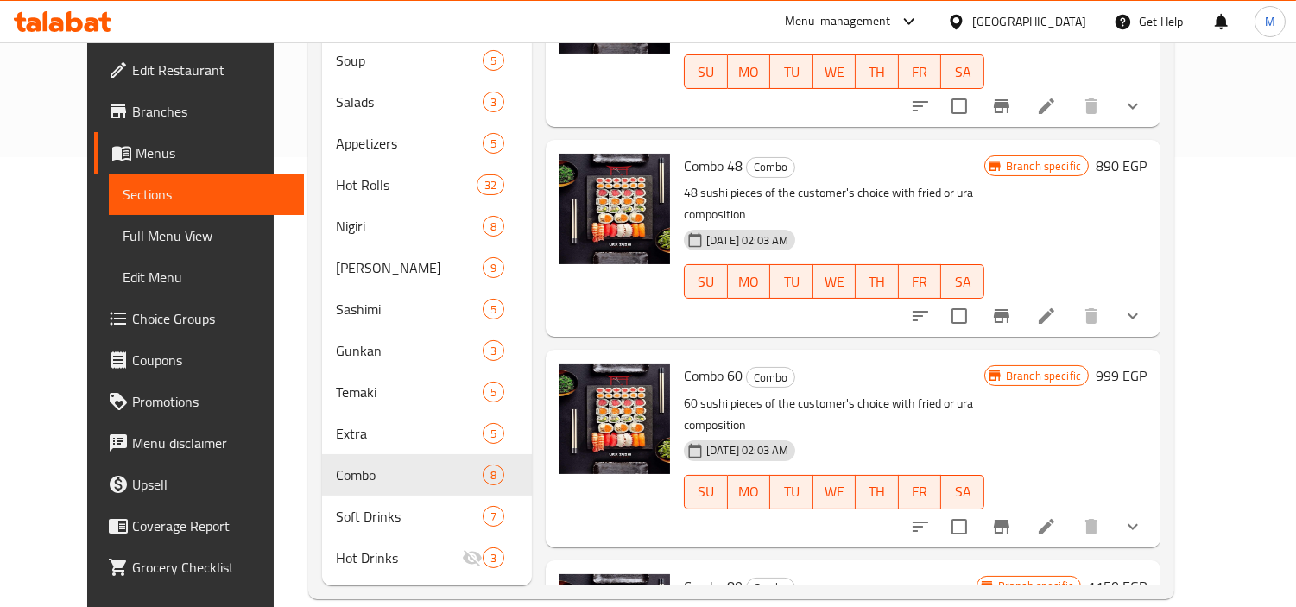
scroll to position [731, 0]
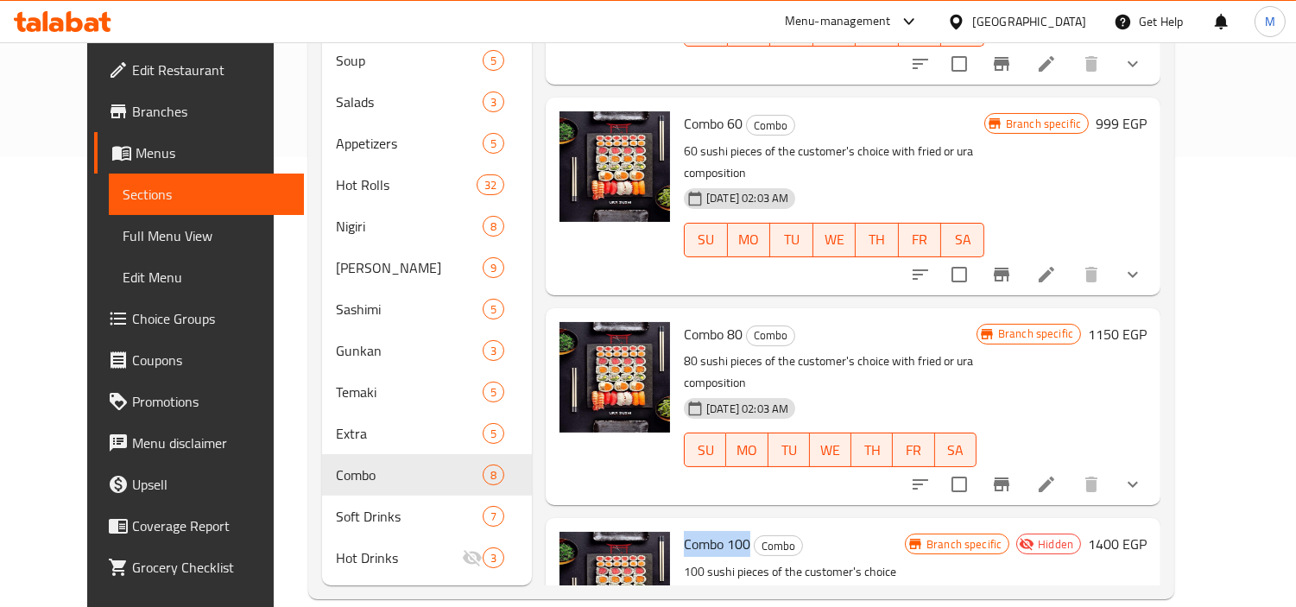
drag, startPoint x: 662, startPoint y: 383, endPoint x: 726, endPoint y: 386, distance: 64.8
click at [726, 531] on span "Combo 100" at bounding box center [717, 544] width 66 height 26
copy span "Combo 100"
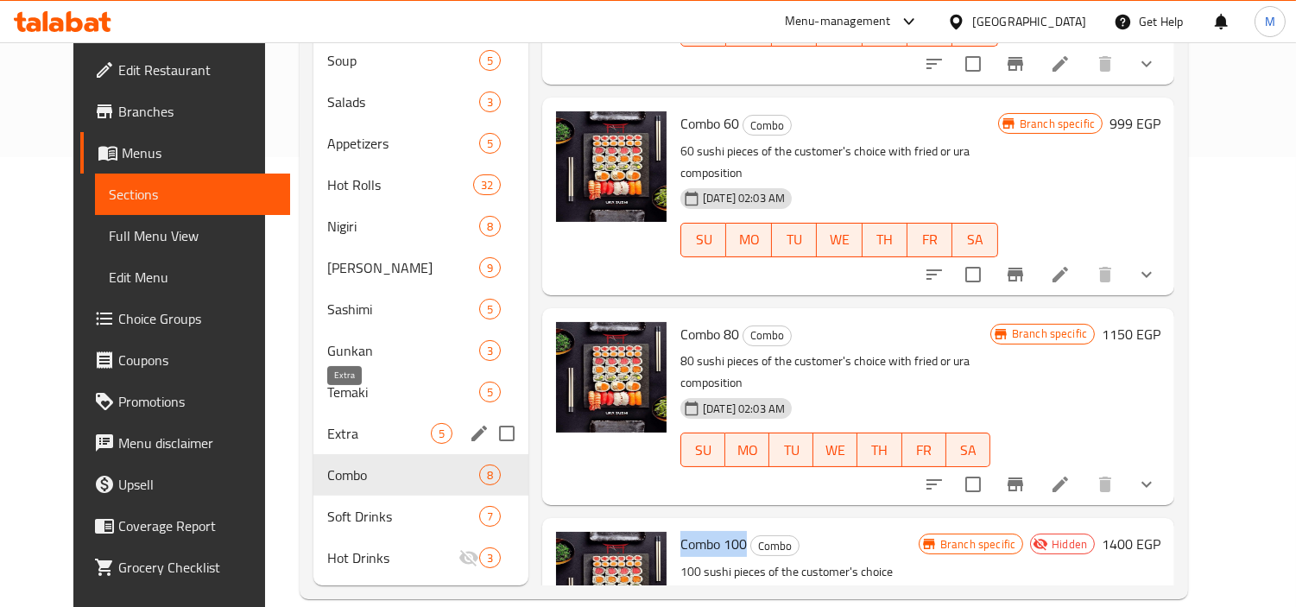
click at [327, 423] on span "Extra" at bounding box center [379, 433] width 104 height 21
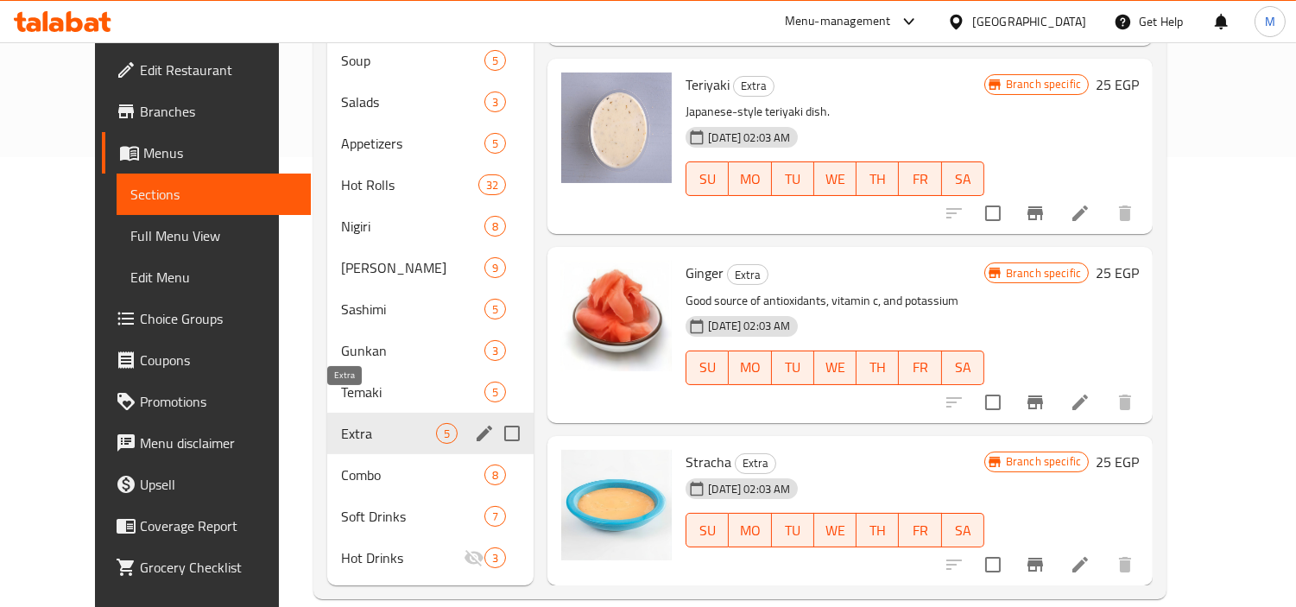
scroll to position [166, 0]
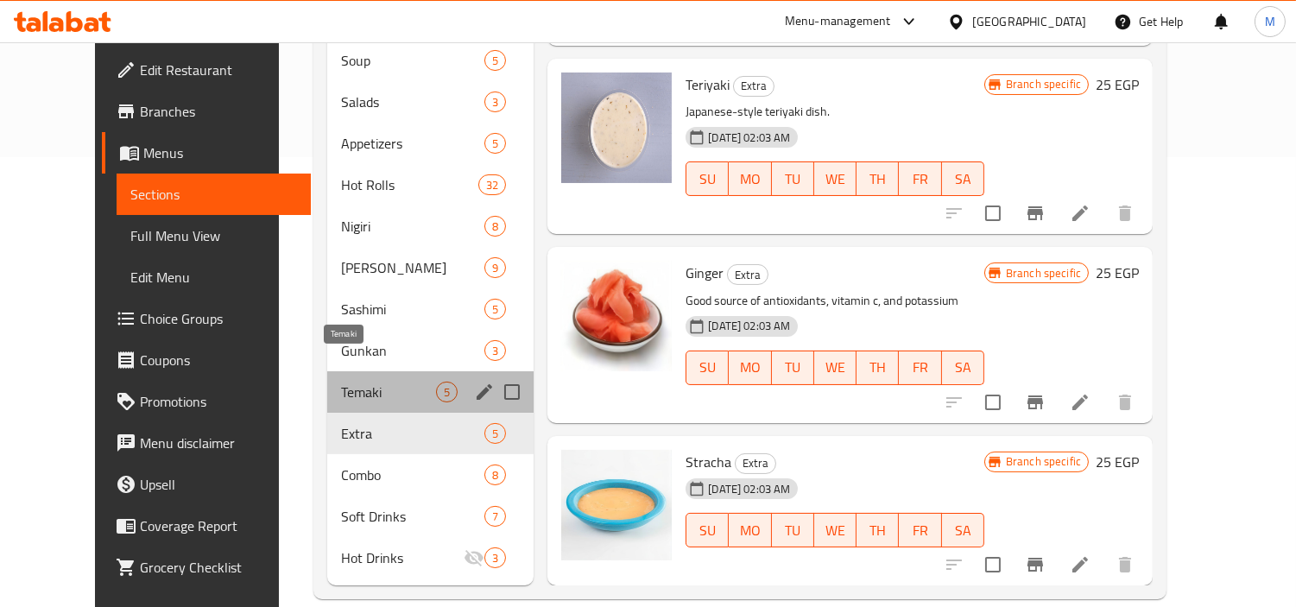
click at [341, 382] on span "Temaki" at bounding box center [388, 392] width 95 height 21
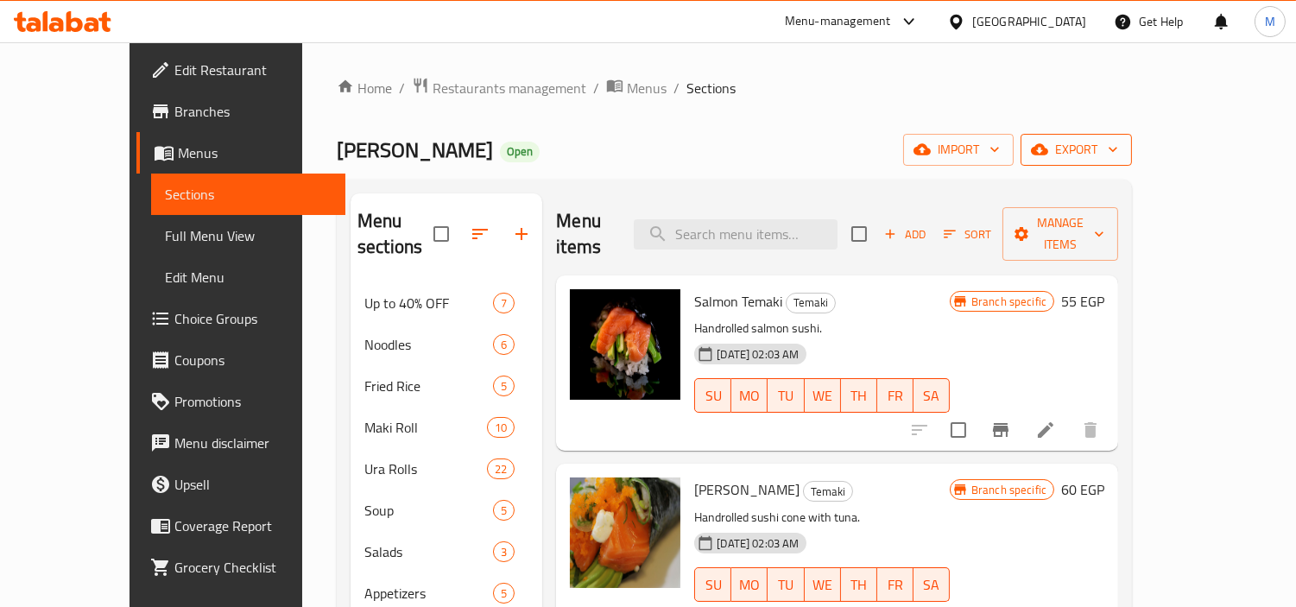
click at [1118, 140] on span "export" at bounding box center [1077, 150] width 84 height 22
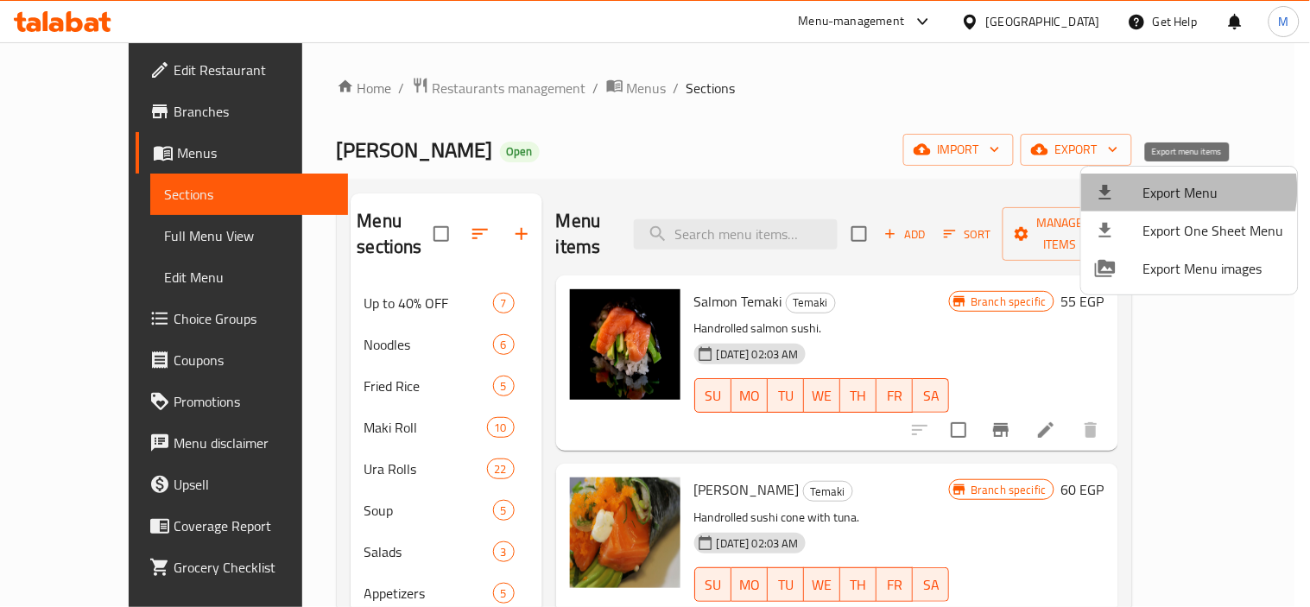
click at [1181, 190] on span "Export Menu" at bounding box center [1213, 192] width 141 height 21
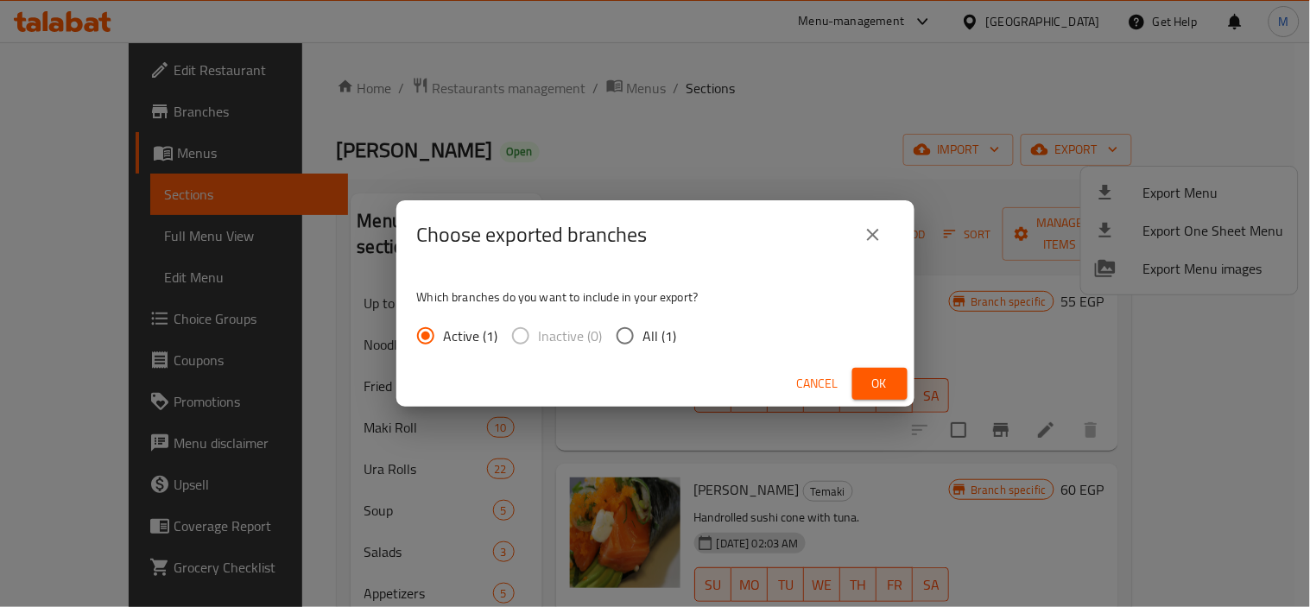
click at [619, 333] on input "All (1)" at bounding box center [625, 336] width 36 height 36
radio input "true"
click at [877, 380] on span "Ok" at bounding box center [880, 384] width 28 height 22
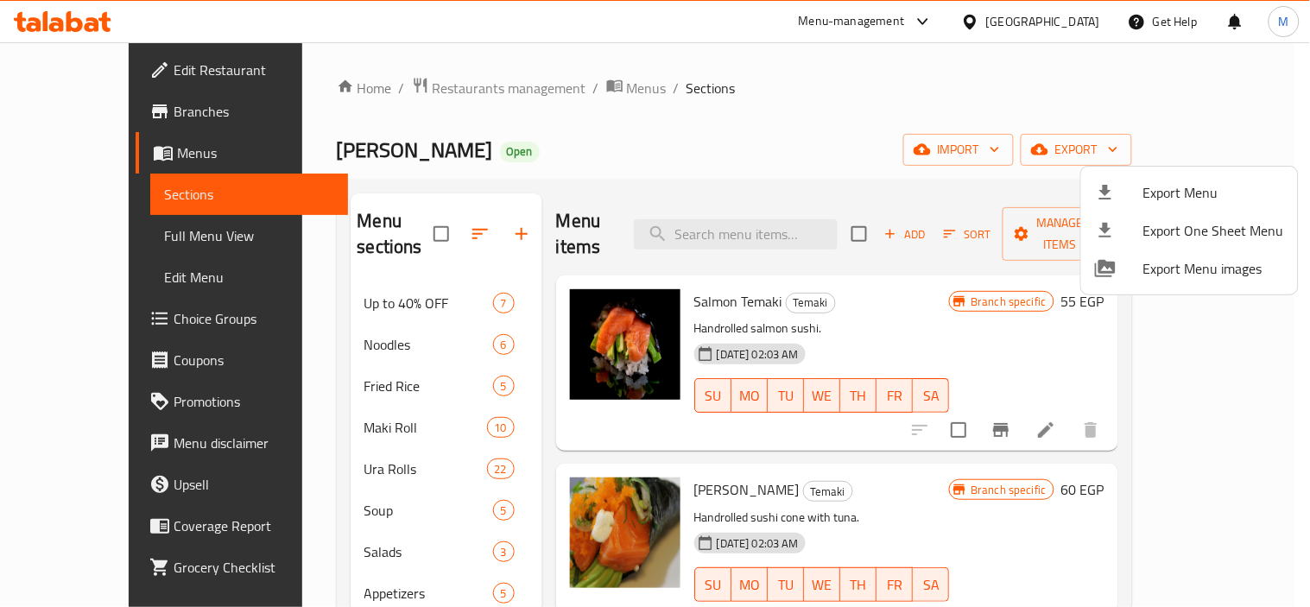
click at [979, 104] on div at bounding box center [655, 303] width 1310 height 607
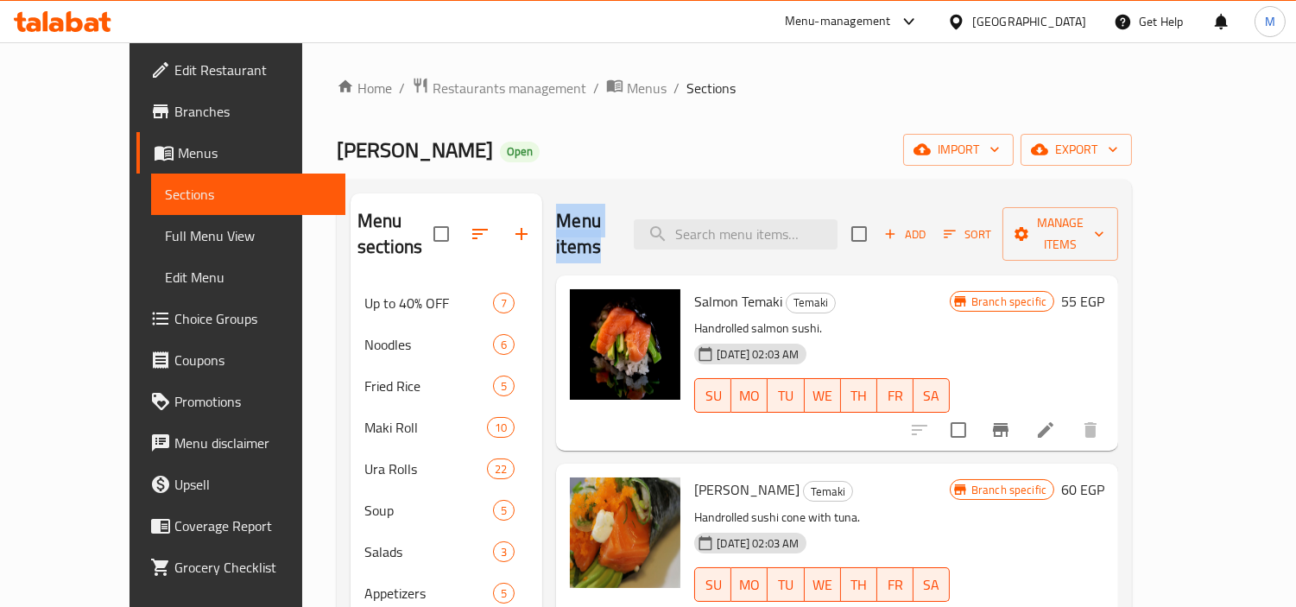
drag, startPoint x: 531, startPoint y: 222, endPoint x: 624, endPoint y: 222, distance: 92.4
click at [624, 222] on div "Menu items Add Sort Manage items" at bounding box center [837, 234] width 562 height 82
click at [687, 90] on span "Sections" at bounding box center [711, 88] width 49 height 21
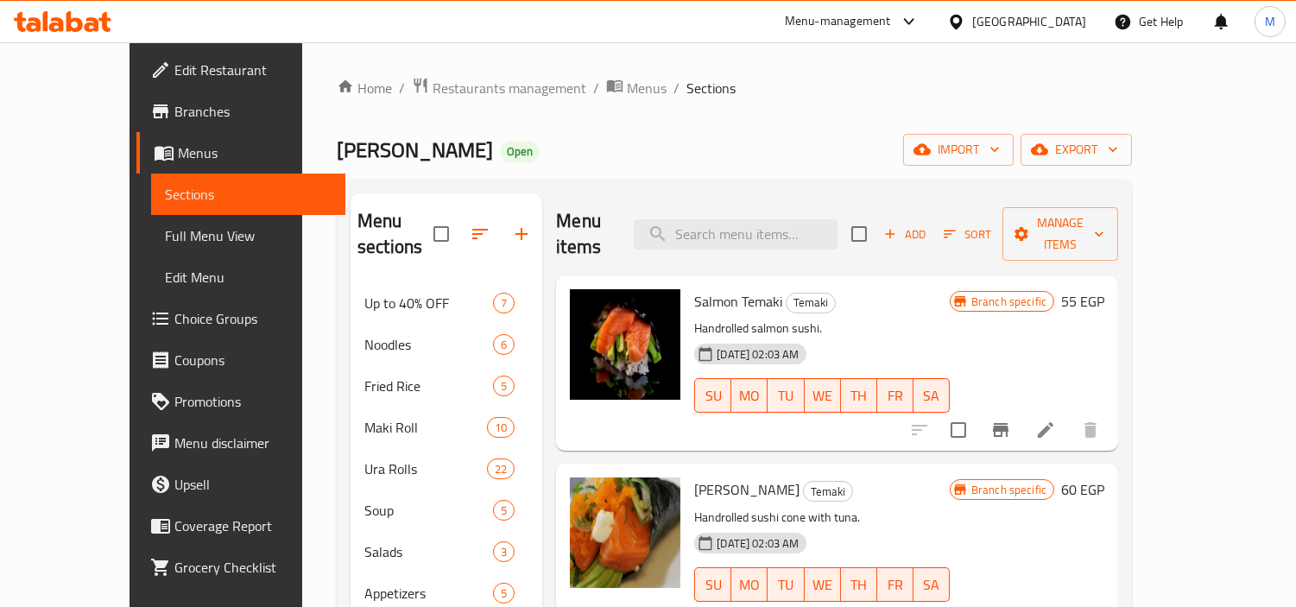
click at [679, 99] on div "Home / Restaurants management / Menus / Sections Ura Sushi Open import export M…" at bounding box center [734, 563] width 795 height 972
click at [687, 91] on span "Sections" at bounding box center [711, 88] width 49 height 21
click at [706, 93] on ol "Home / Restaurants management / Menus / Sections" at bounding box center [734, 88] width 795 height 22
click at [337, 147] on span "Ura Sushi" at bounding box center [415, 149] width 156 height 39
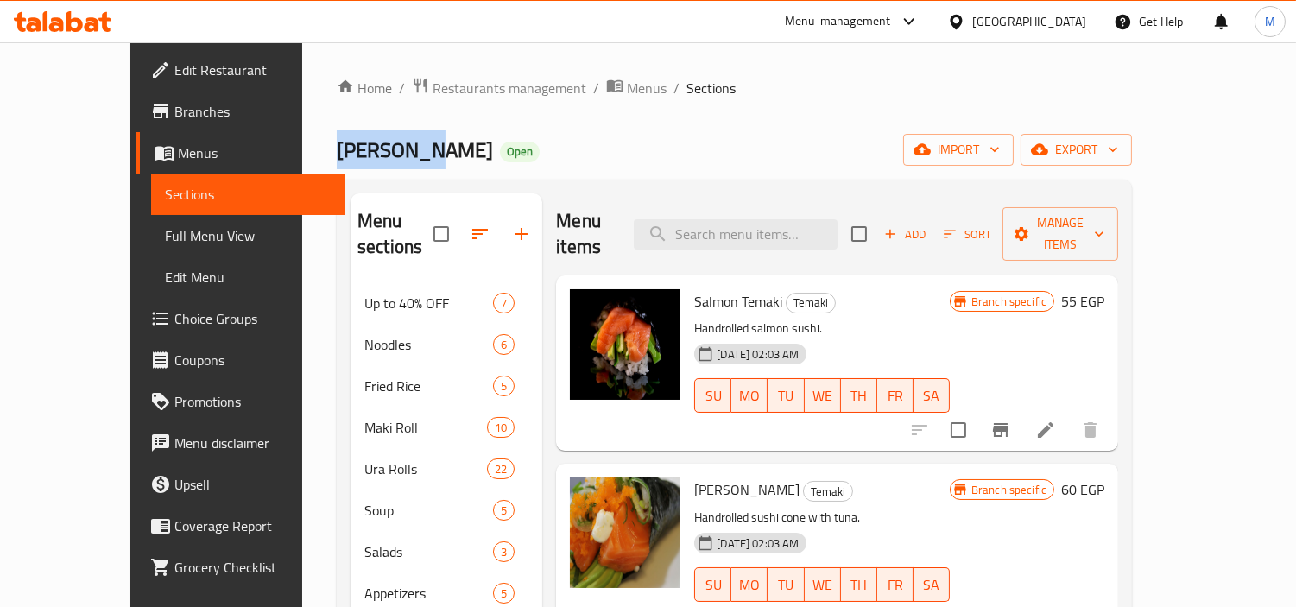
drag, startPoint x: 269, startPoint y: 147, endPoint x: 312, endPoint y: 150, distance: 43.3
click at [337, 150] on span "Ura Sushi" at bounding box center [415, 149] width 156 height 39
click at [750, 219] on input "search" at bounding box center [736, 234] width 204 height 30
click at [743, 164] on div "Ura Sushi Open import export" at bounding box center [734, 150] width 795 height 32
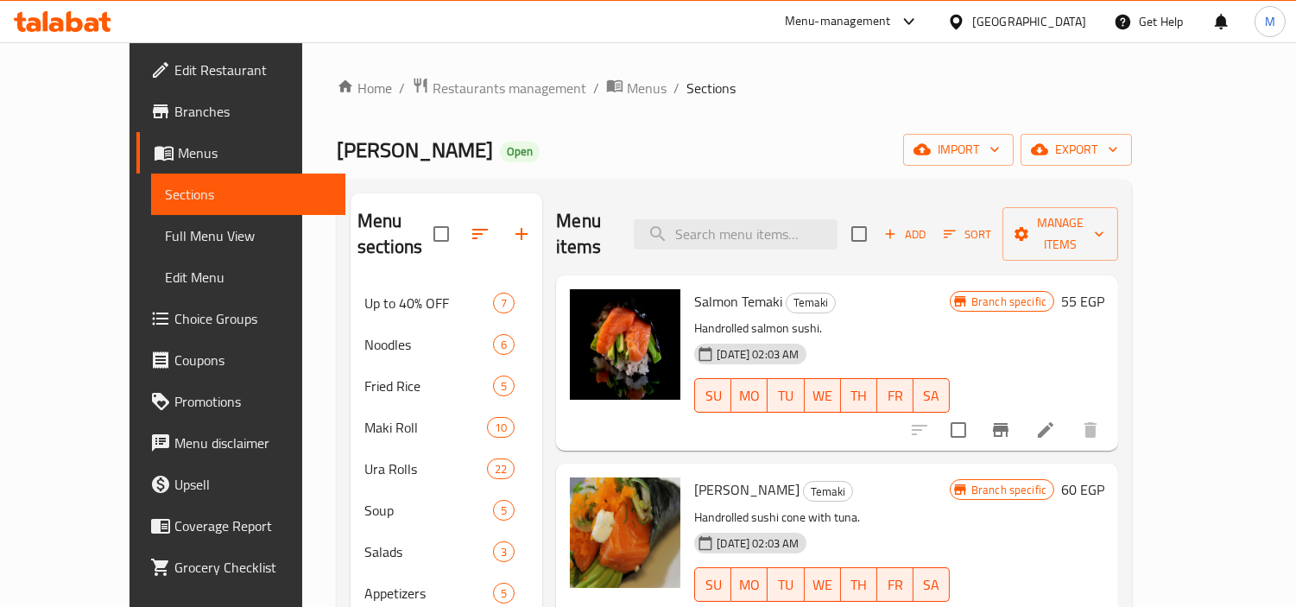
click at [165, 236] on span "Full Menu View" at bounding box center [249, 235] width 168 height 21
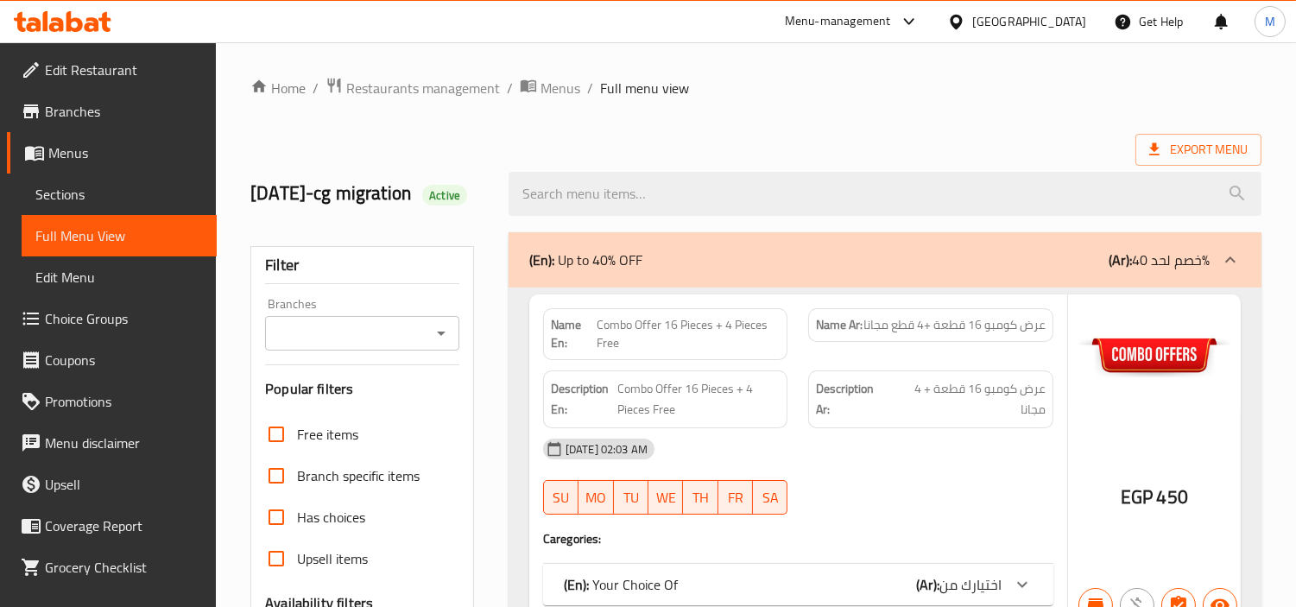
click at [434, 326] on icon "Open" at bounding box center [441, 333] width 21 height 21
click at [403, 328] on input "Branches" at bounding box center [347, 333] width 155 height 24
click at [408, 331] on input "Branches" at bounding box center [347, 333] width 155 height 24
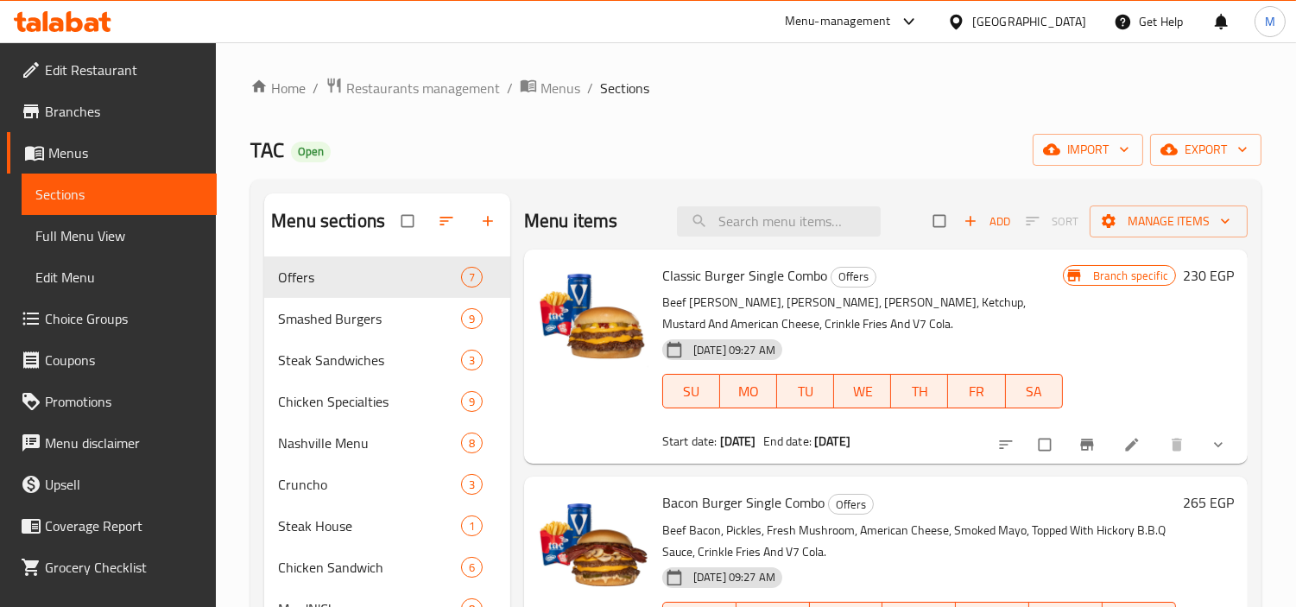
click at [81, 119] on span "Branches" at bounding box center [124, 111] width 158 height 21
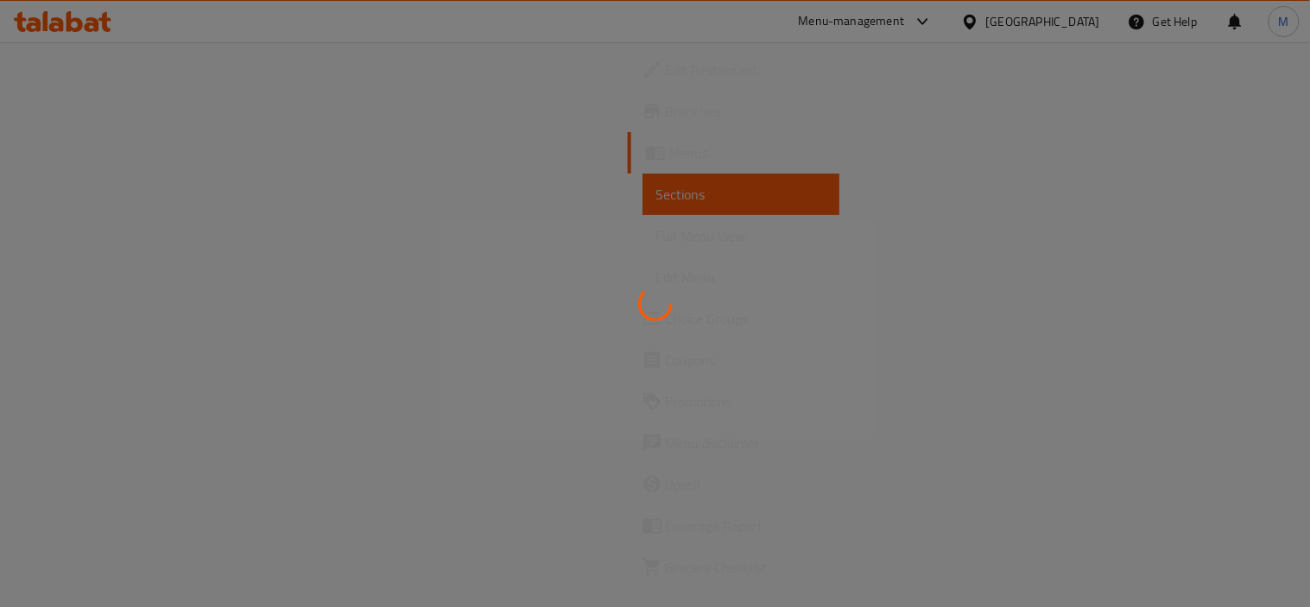
click at [693, 282] on div at bounding box center [655, 303] width 1310 height 607
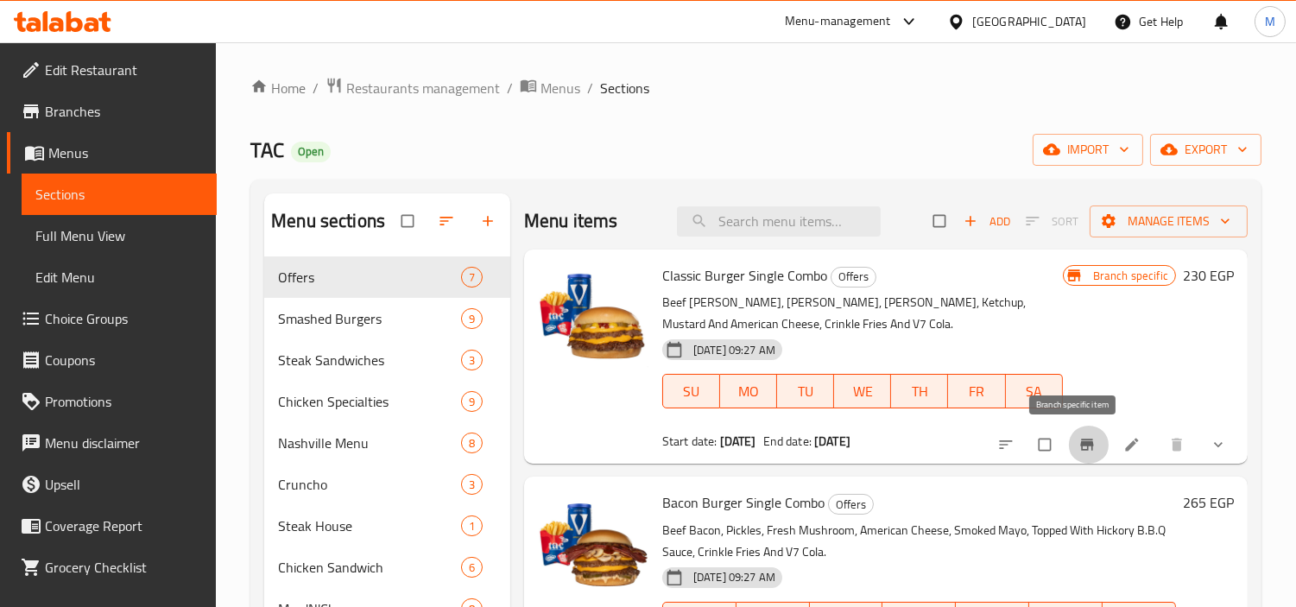
click at [1079, 446] on icon "Branch-specific-item" at bounding box center [1087, 444] width 17 height 17
click at [860, 130] on div "Home / Restaurants management / Menus / Sections TAC Open import export Menu se…" at bounding box center [755, 488] width 1011 height 822
click at [1080, 441] on icon "Branch-specific-item" at bounding box center [1087, 444] width 17 height 17
click at [779, 164] on div "TAC Open import export" at bounding box center [755, 150] width 1011 height 32
click at [376, 82] on span "Restaurants management" at bounding box center [423, 88] width 154 height 21
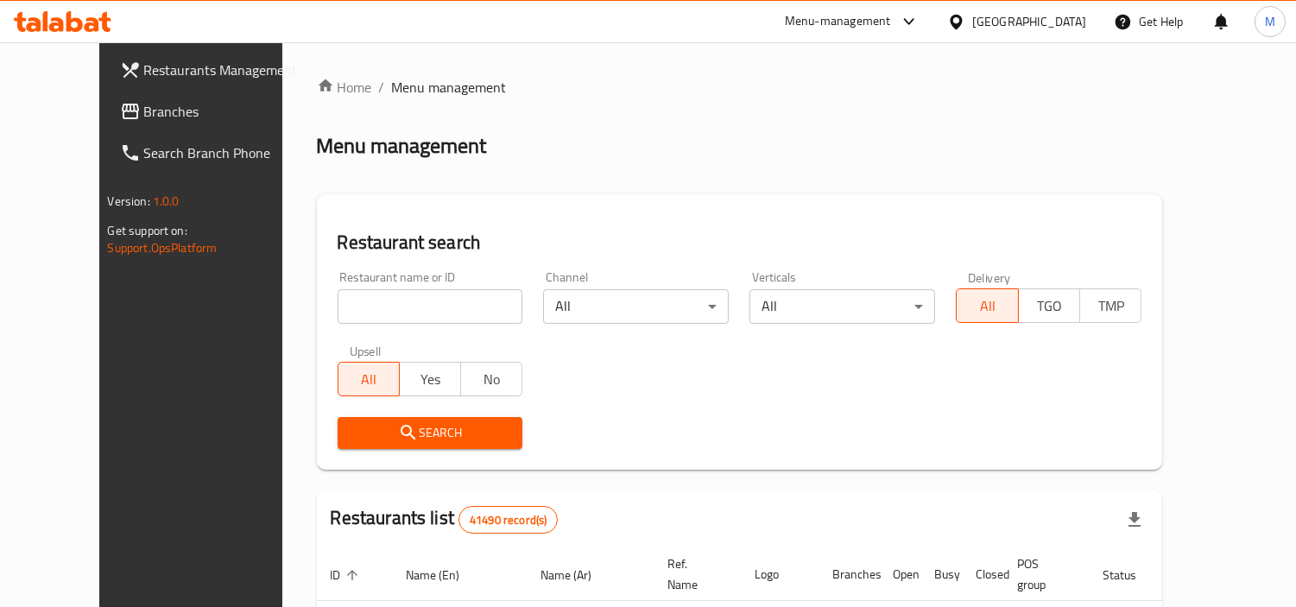
click at [369, 283] on div "Restaurant name or ID Restaurant name or ID" at bounding box center [431, 297] width 186 height 53
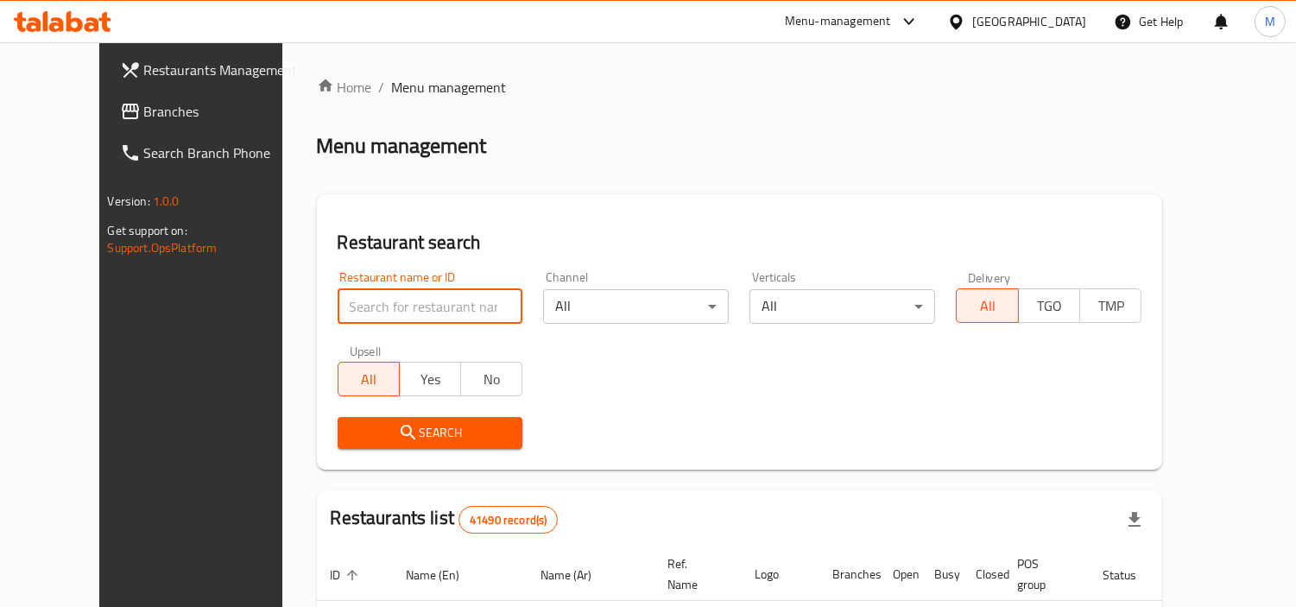
click at [363, 305] on input "search" at bounding box center [431, 306] width 186 height 35
paste input "686032"
type input "686032"
click button "Search" at bounding box center [431, 433] width 186 height 32
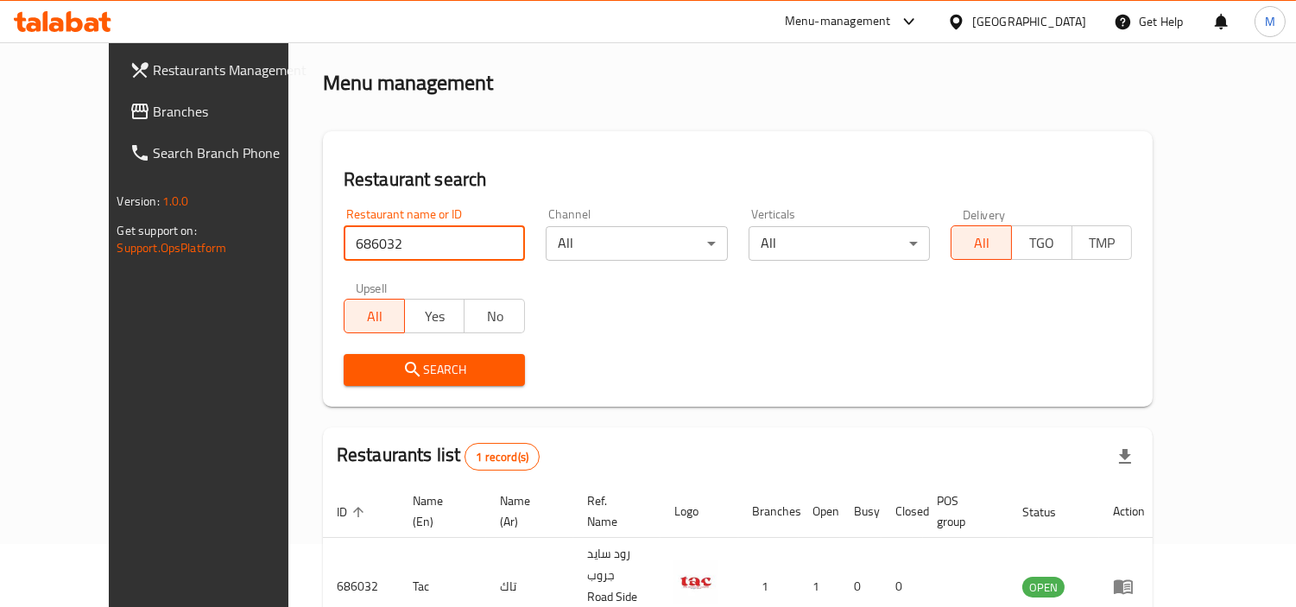
scroll to position [130, 0]
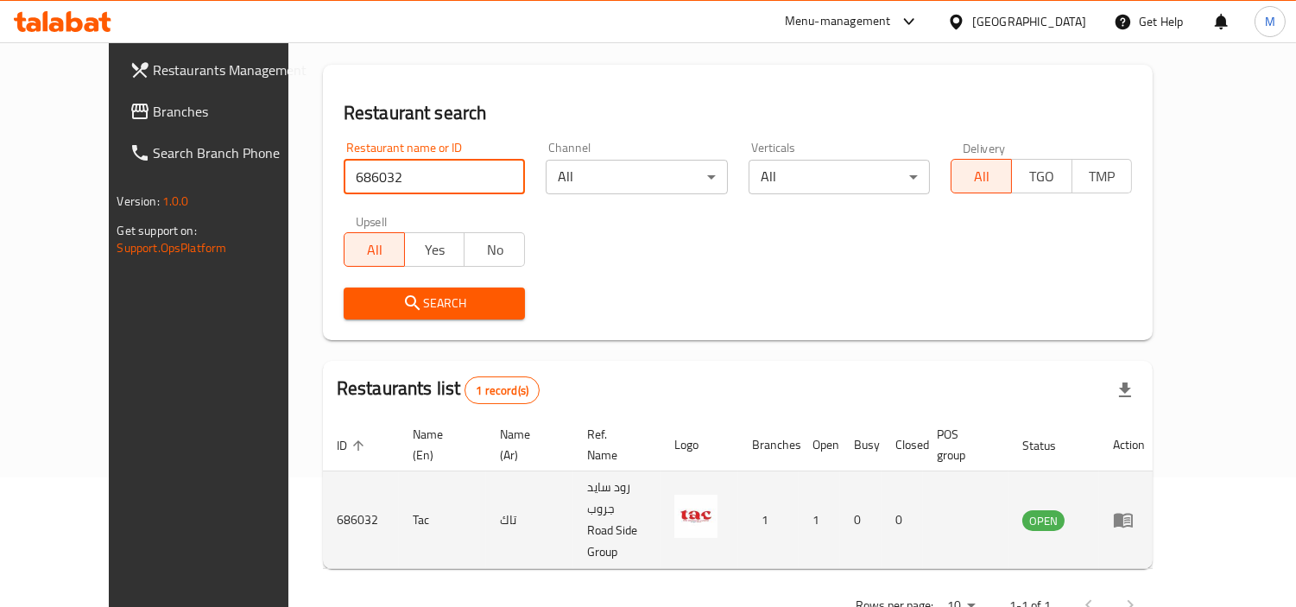
click at [1134, 510] on icon "enhanced table" at bounding box center [1123, 520] width 21 height 21
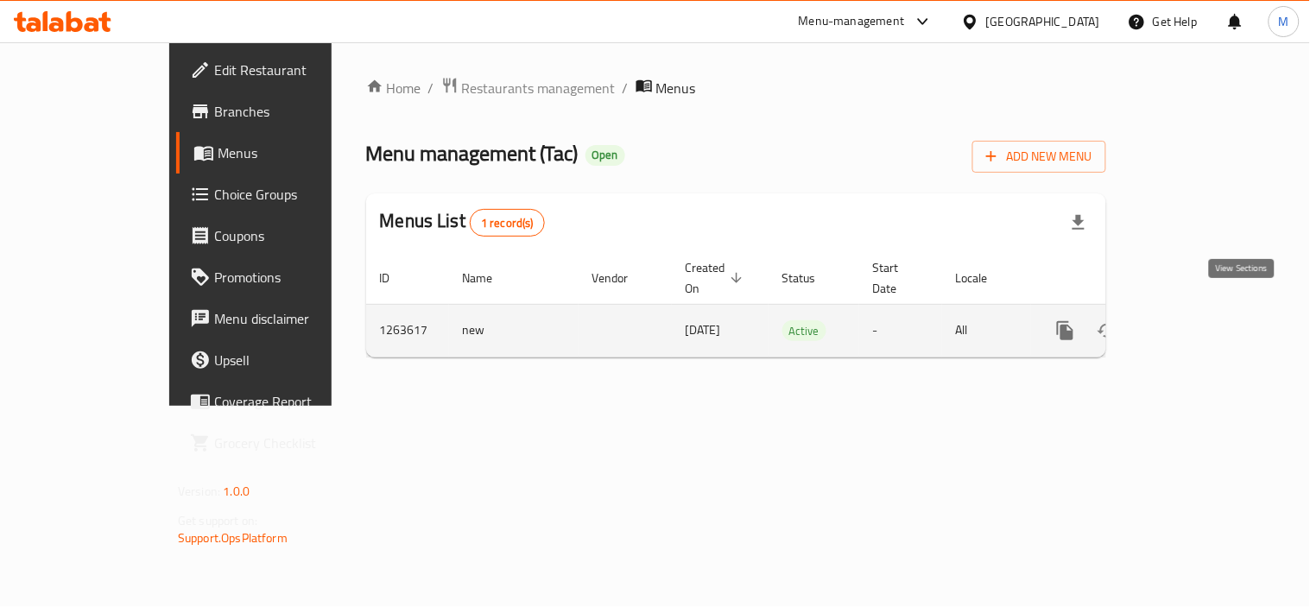
click at [1200, 320] on icon "enhanced table" at bounding box center [1190, 330] width 21 height 21
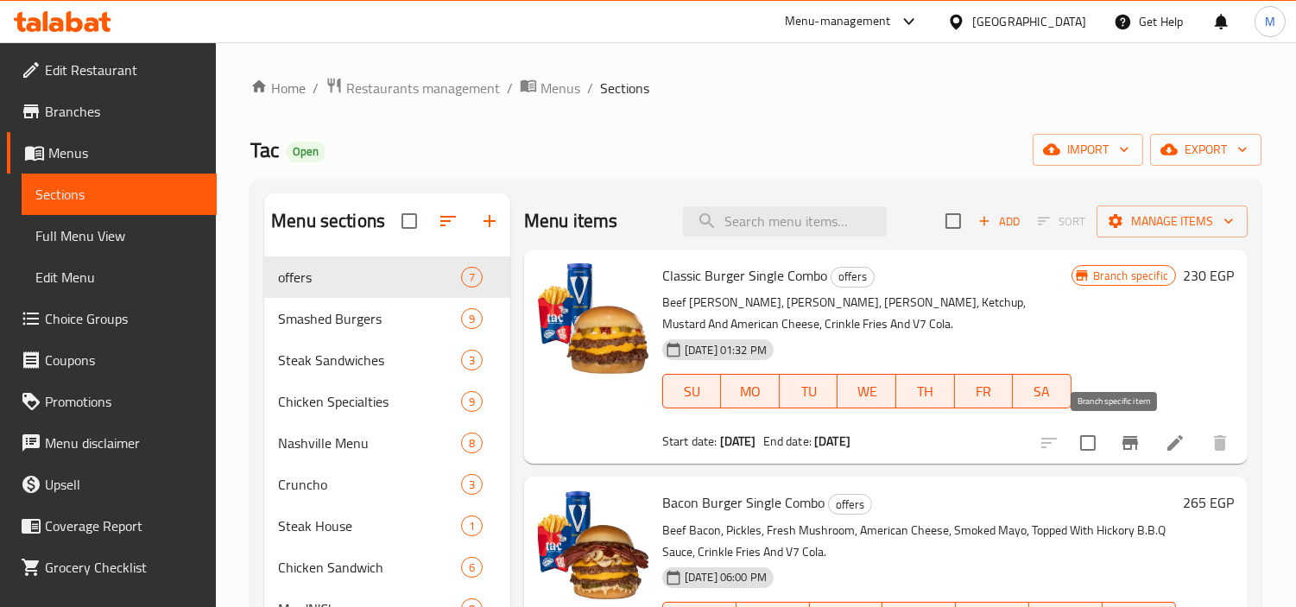
click at [1120, 441] on icon "Branch-specific-item" at bounding box center [1130, 443] width 21 height 21
click at [97, 116] on span "Branches" at bounding box center [124, 111] width 158 height 21
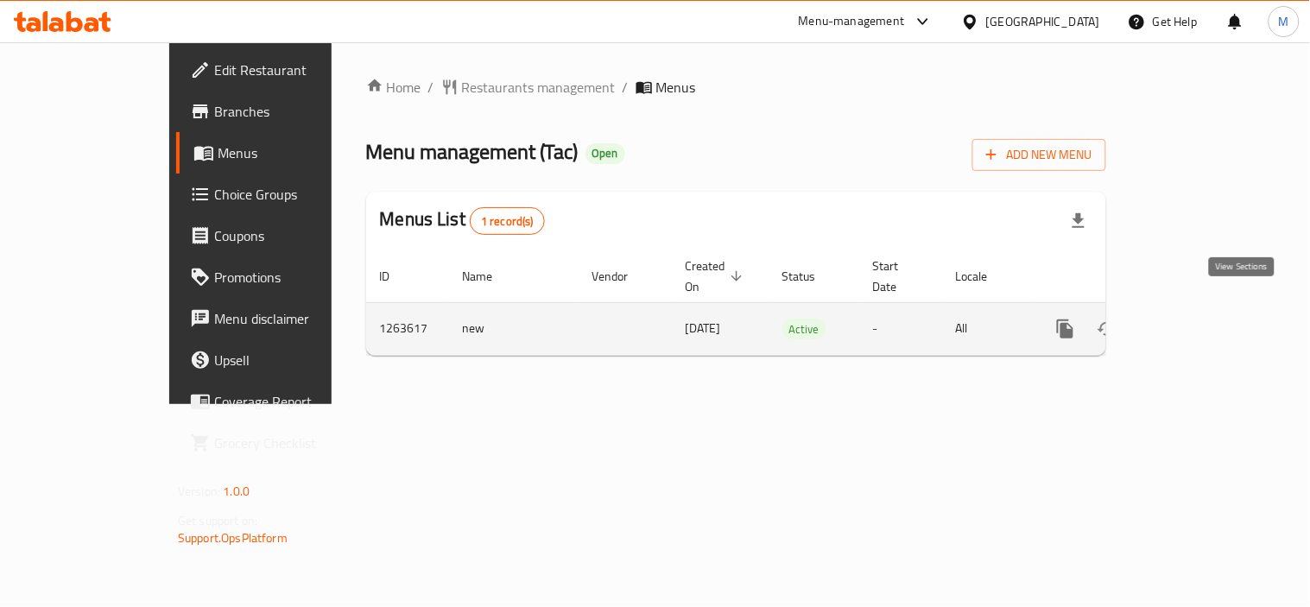
click at [1198, 321] on icon "enhanced table" at bounding box center [1190, 329] width 16 height 16
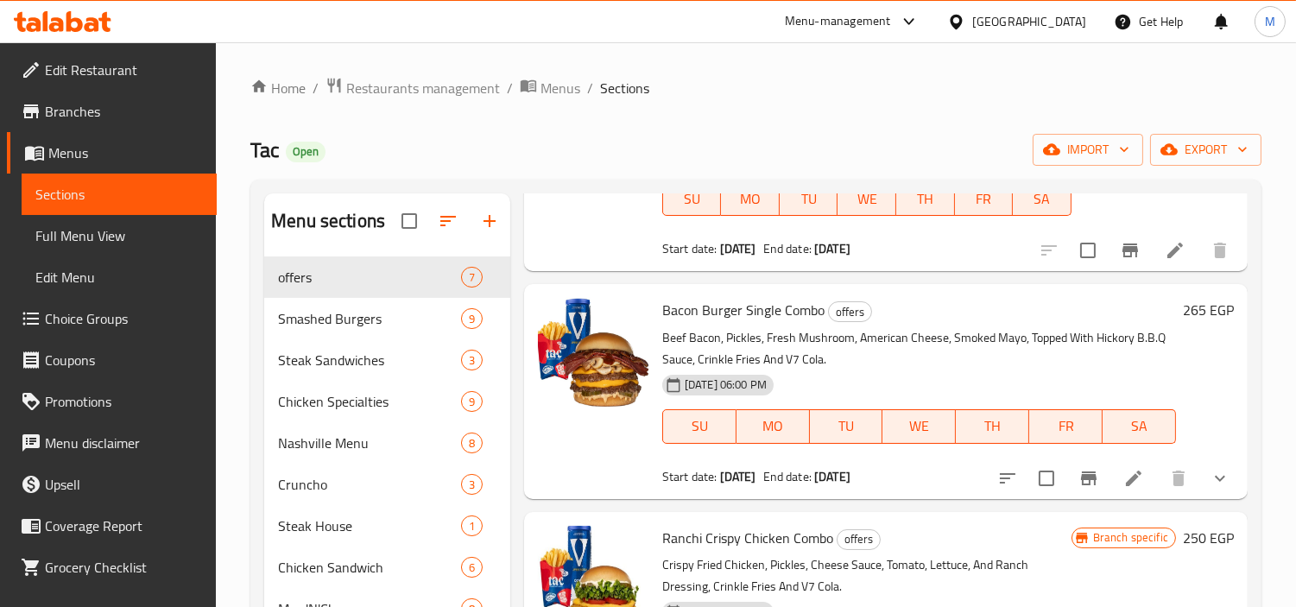
scroll to position [383, 0]
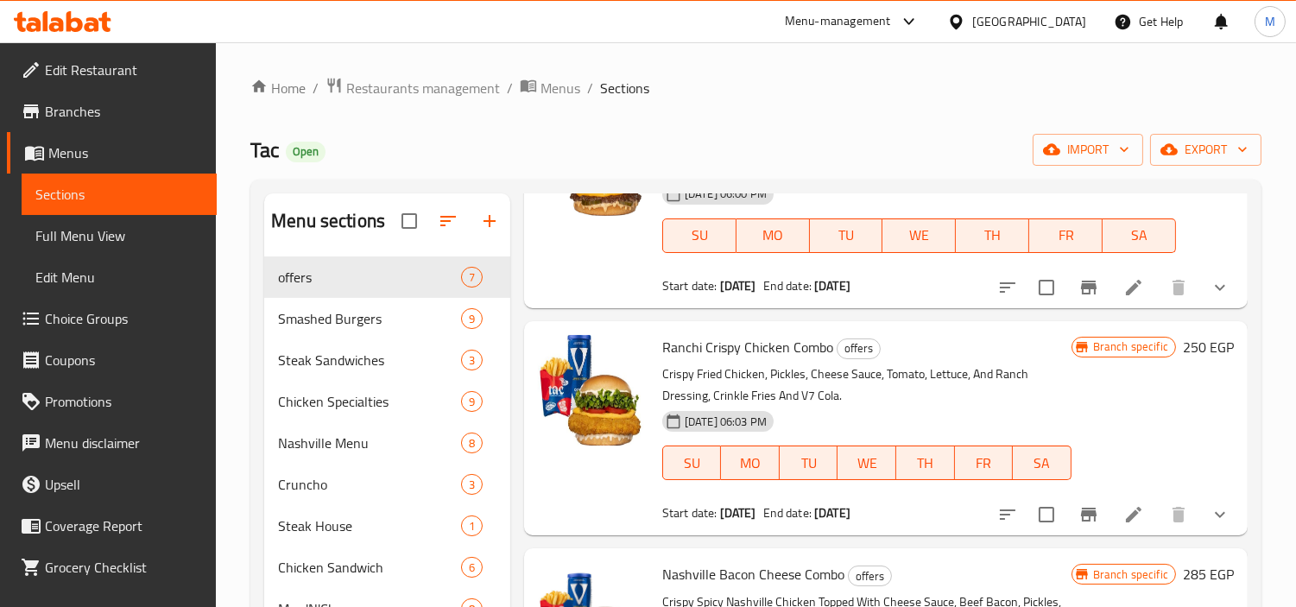
click at [1080, 507] on icon "Branch-specific-item" at bounding box center [1089, 514] width 21 height 21
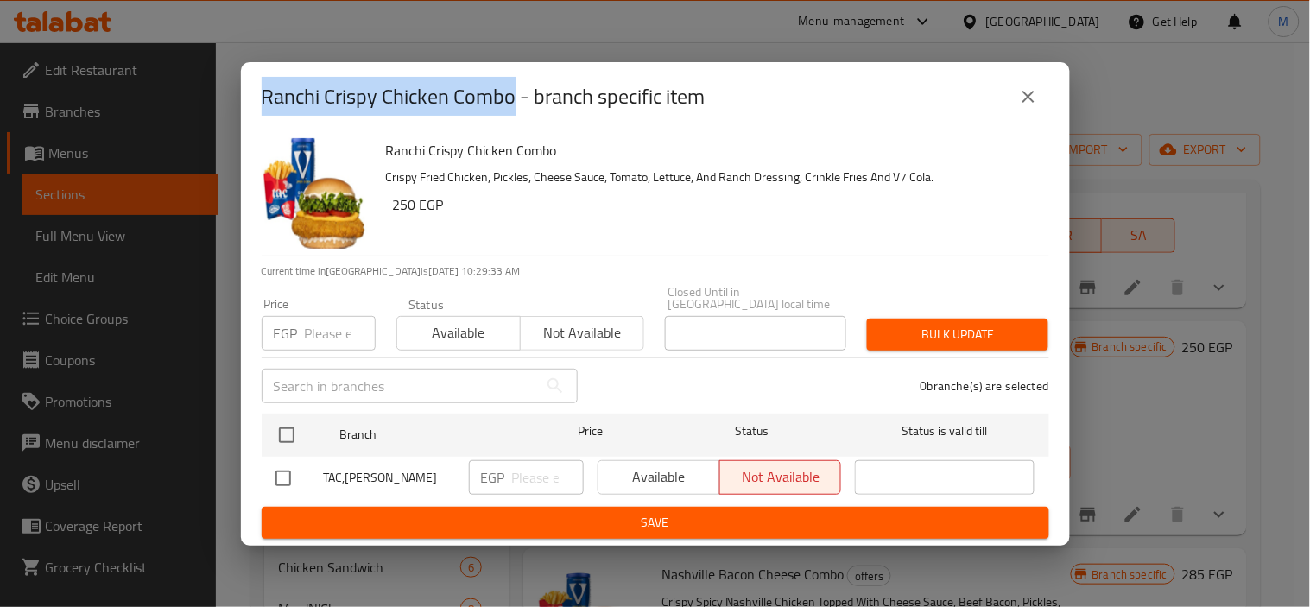
drag, startPoint x: 264, startPoint y: 96, endPoint x: 510, endPoint y: 105, distance: 246.3
click at [510, 105] on h2 "Ranchi Crispy Chicken Combo - branch specific item" at bounding box center [484, 97] width 444 height 28
copy h2 "Ranchi Crispy Chicken Combo"
click at [1023, 95] on icon "close" at bounding box center [1028, 96] width 21 height 21
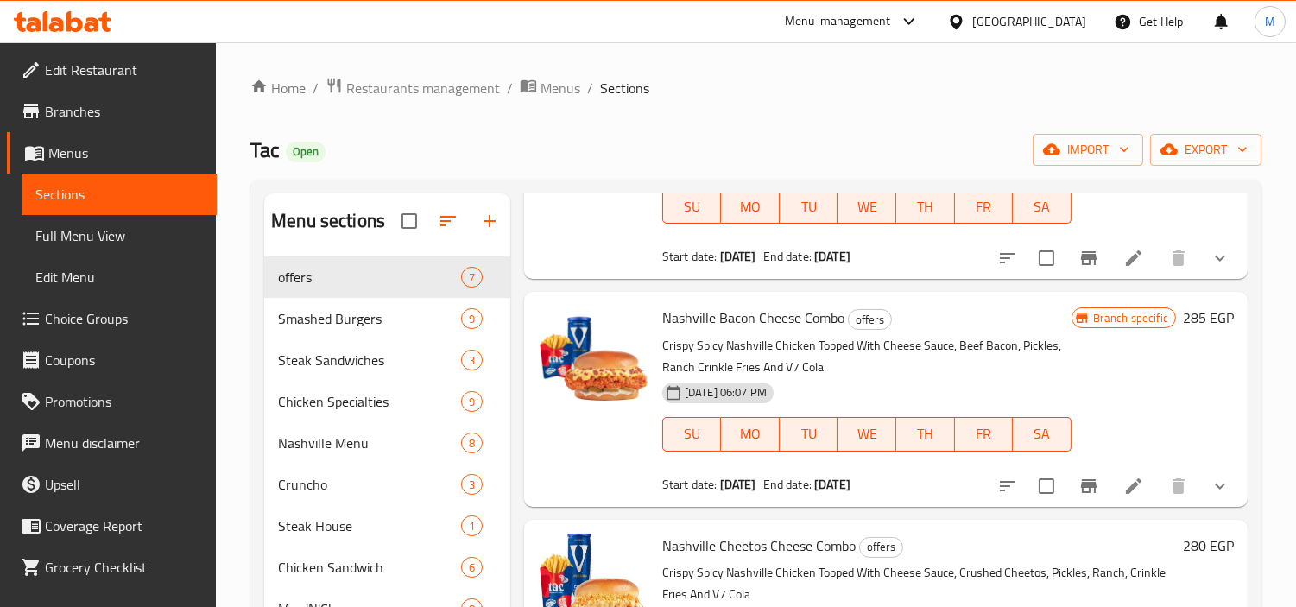
scroll to position [671, 0]
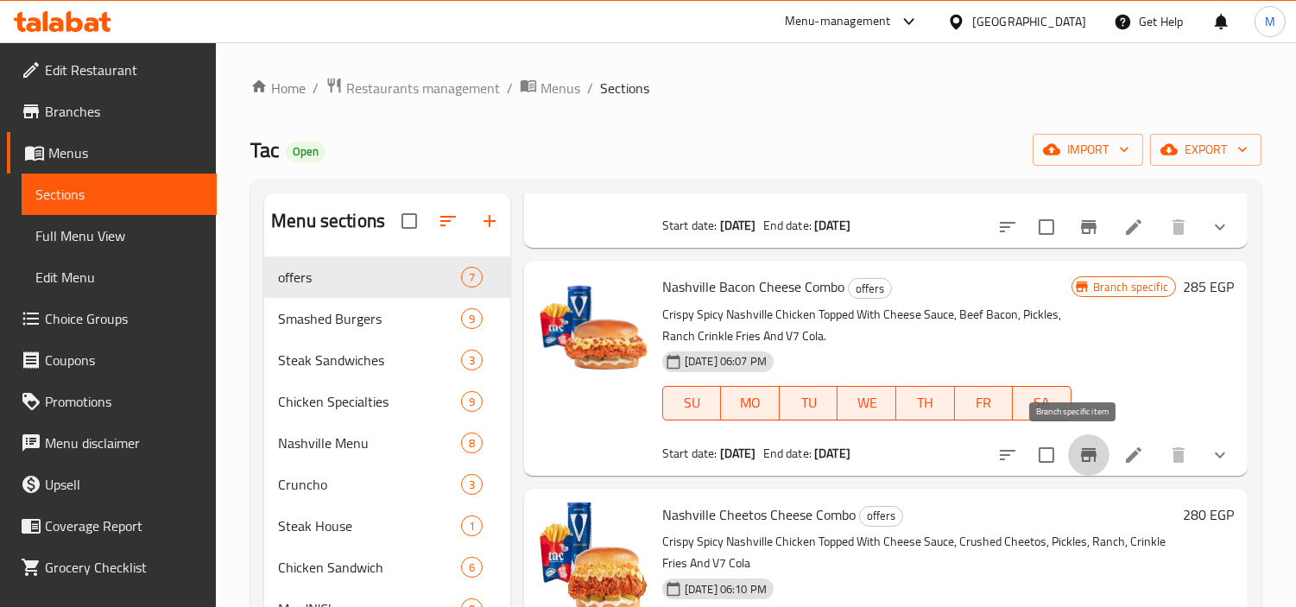
click at [1079, 446] on icon "Branch-specific-item" at bounding box center [1089, 455] width 21 height 21
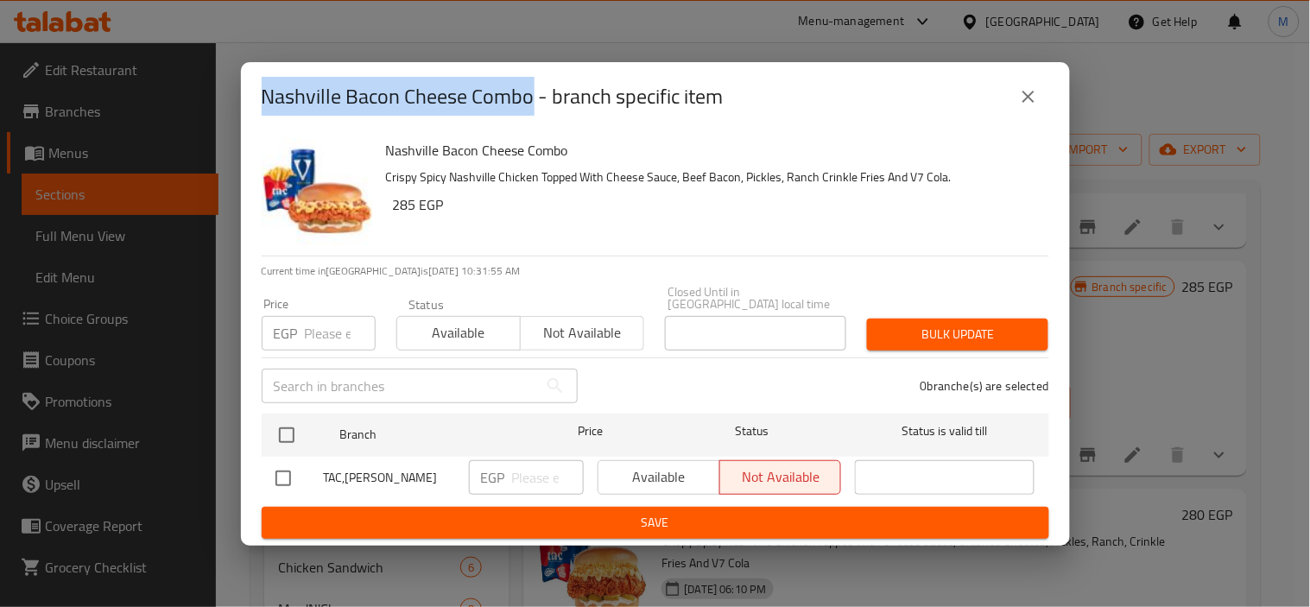
drag, startPoint x: 262, startPoint y: 101, endPoint x: 531, endPoint y: 93, distance: 269.6
click at [531, 93] on h2 "Nashville Bacon Cheese Combo - branch specific item" at bounding box center [493, 97] width 462 height 28
copy h2 "Nashville Bacon Cheese Combo"
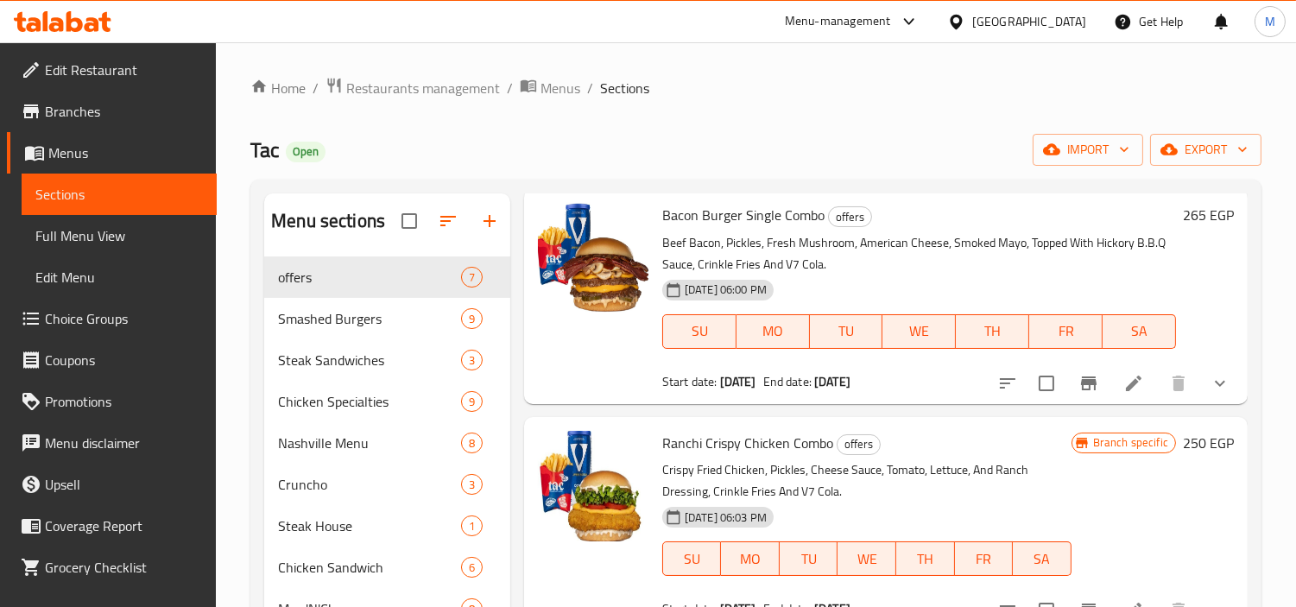
scroll to position [0, 0]
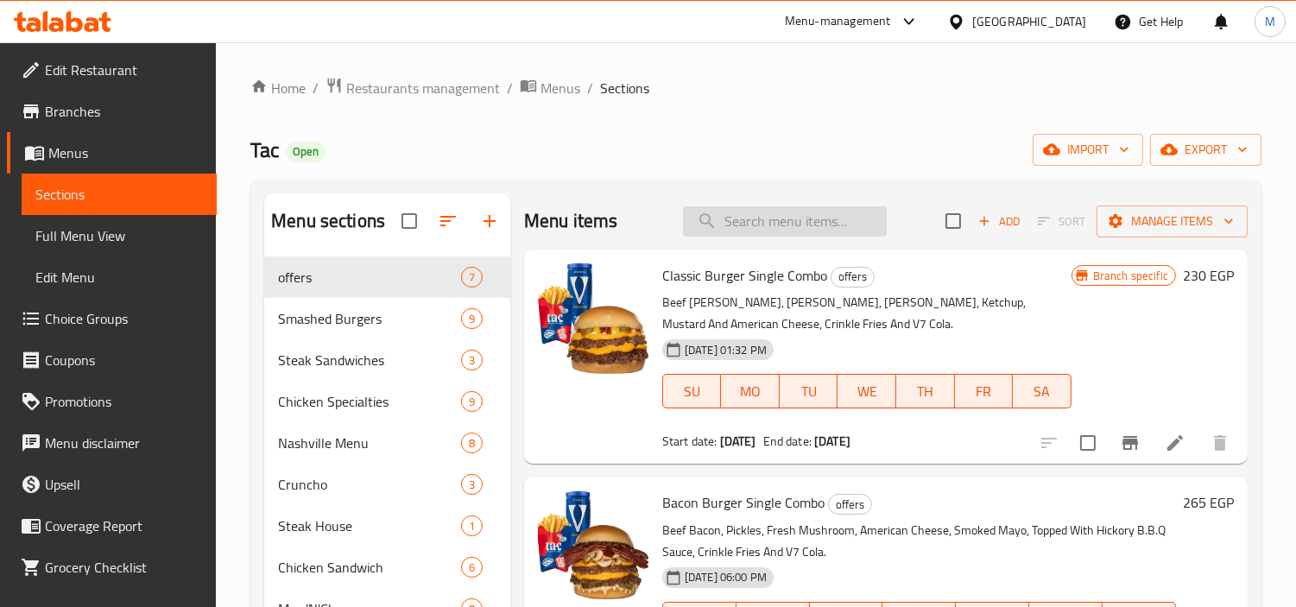
click at [775, 222] on input "search" at bounding box center [785, 221] width 204 height 30
paste input "Nashville Cheetos Cheese Combo"
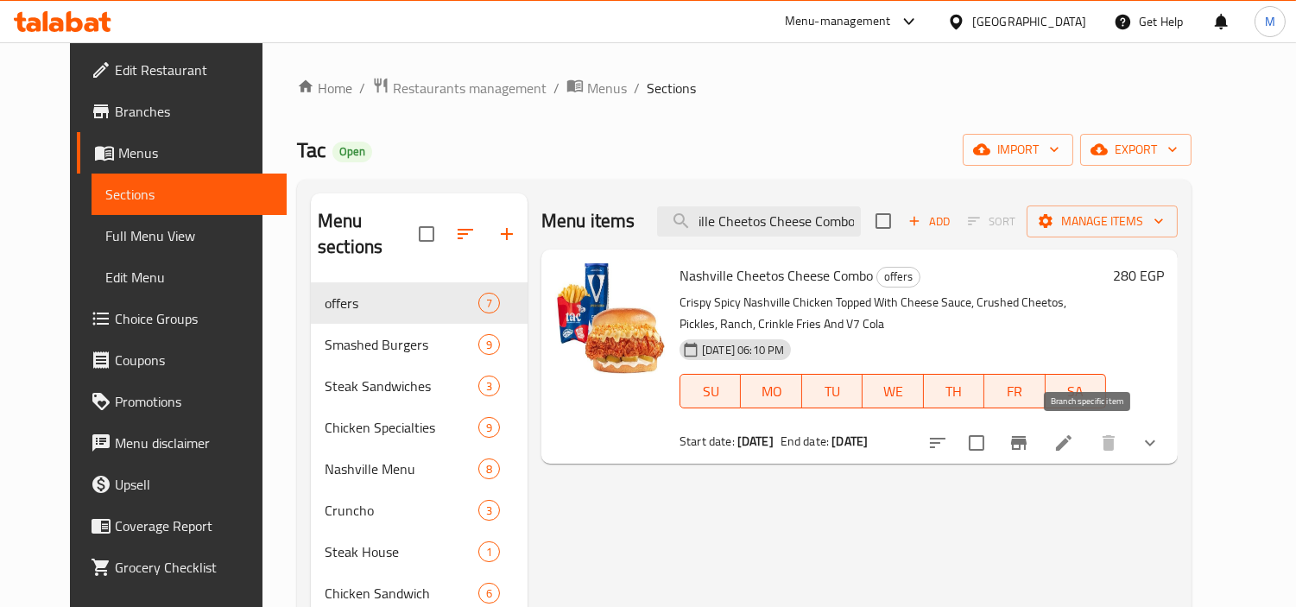
type input "Nashville Cheetos Cheese Combo"
click at [1027, 443] on icon "Branch-specific-item" at bounding box center [1019, 443] width 16 height 14
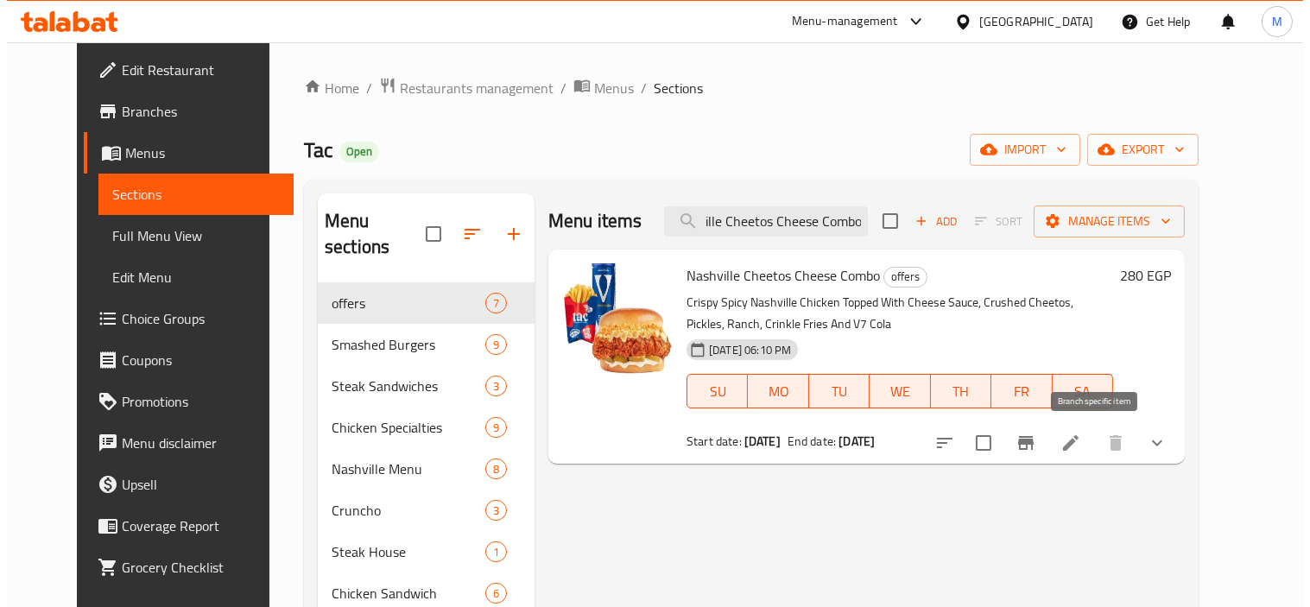
scroll to position [0, 0]
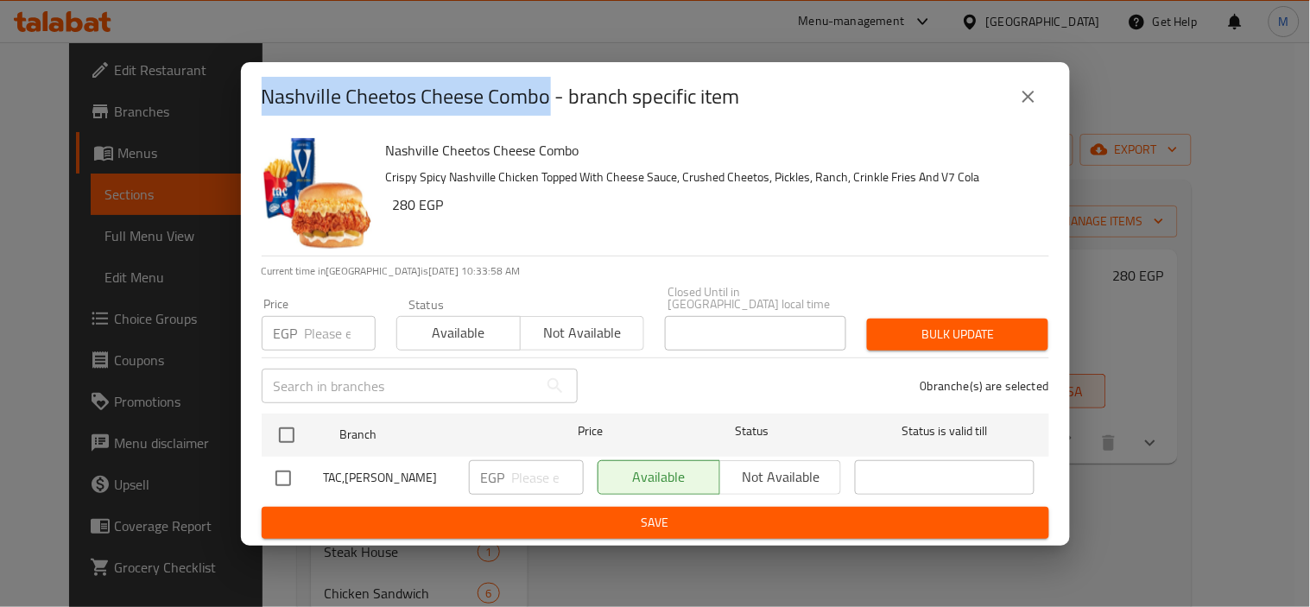
drag, startPoint x: 263, startPoint y: 88, endPoint x: 545, endPoint y: 105, distance: 282.9
click at [545, 105] on h2 "Nashville Cheetos Cheese Combo - branch specific item" at bounding box center [501, 97] width 478 height 28
copy h2 "Nashville Cheetos Cheese Combo"
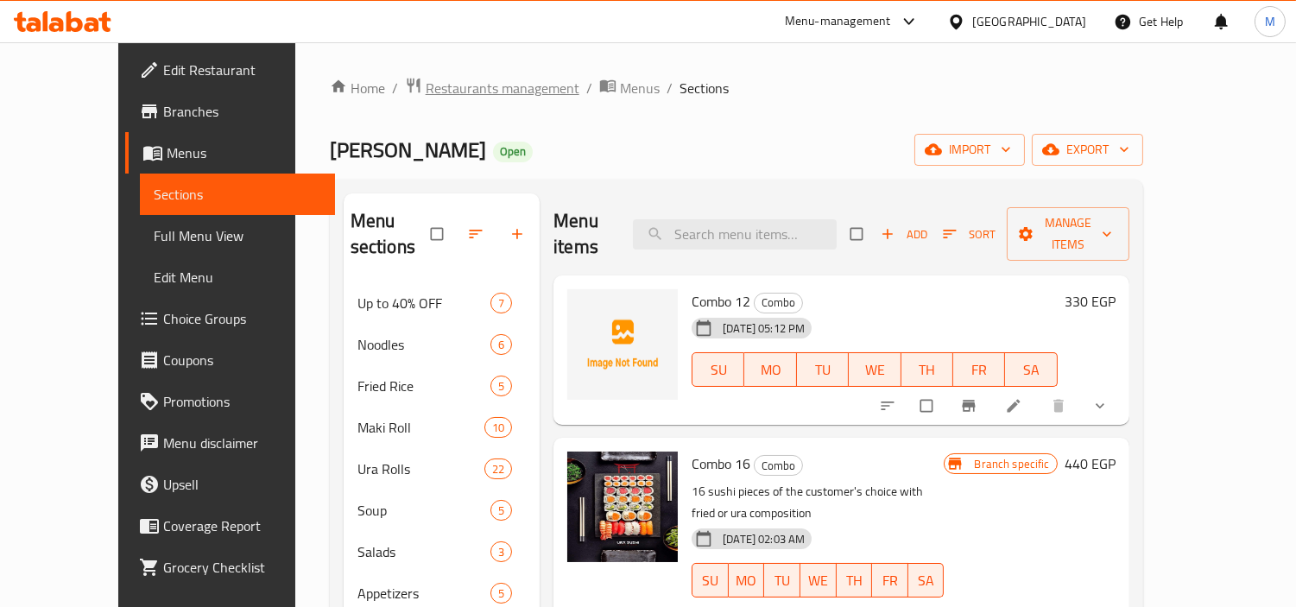
click at [452, 84] on span "Restaurants management" at bounding box center [503, 88] width 154 height 21
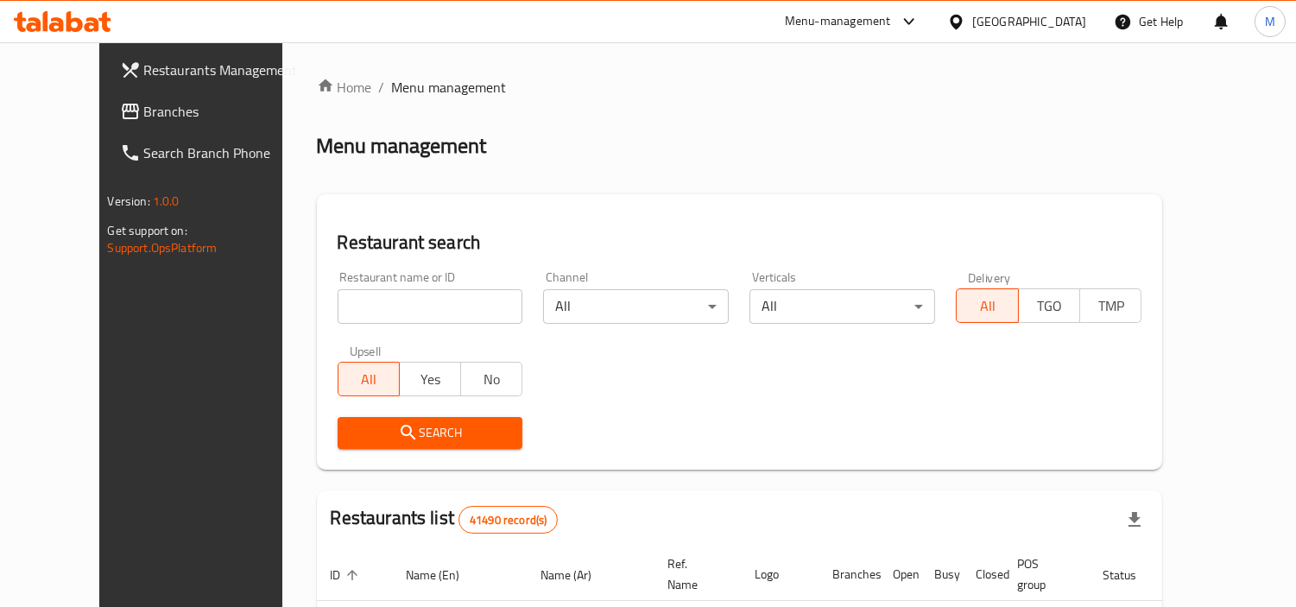
click at [370, 283] on div "Restaurant name or ID Restaurant name or ID" at bounding box center [431, 297] width 186 height 53
click at [356, 308] on input "search" at bounding box center [431, 306] width 186 height 35
paste input "686957"
type input "686957"
click at [351, 422] on span "Search" at bounding box center [430, 433] width 158 height 22
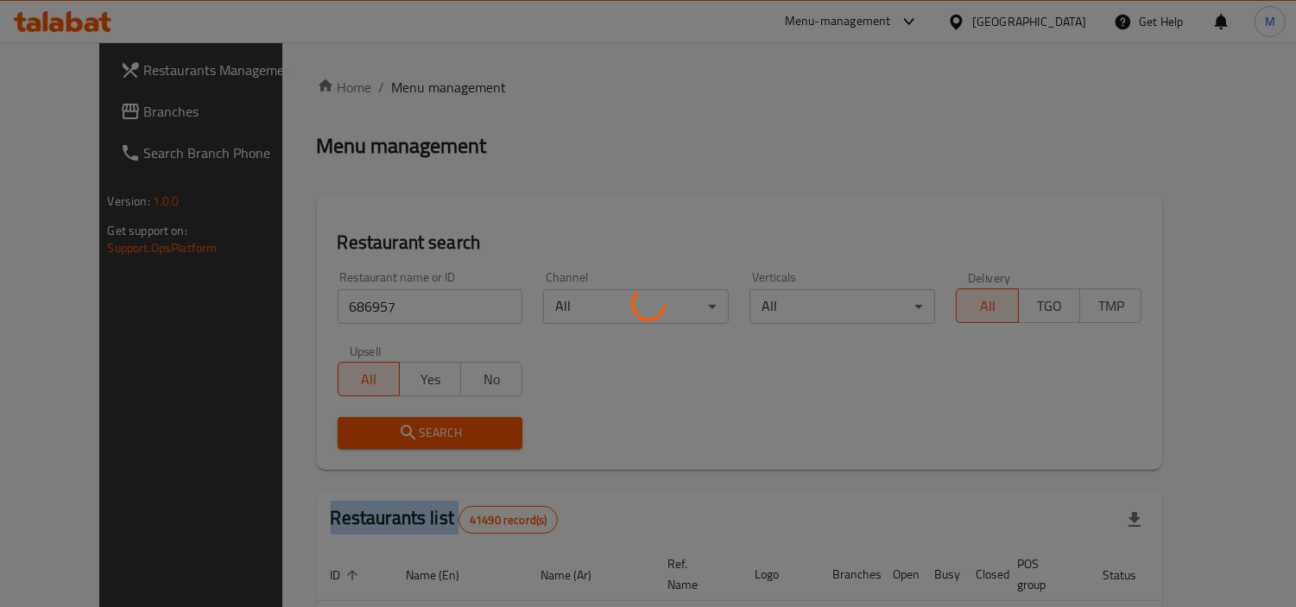
click at [324, 421] on div at bounding box center [648, 303] width 1296 height 607
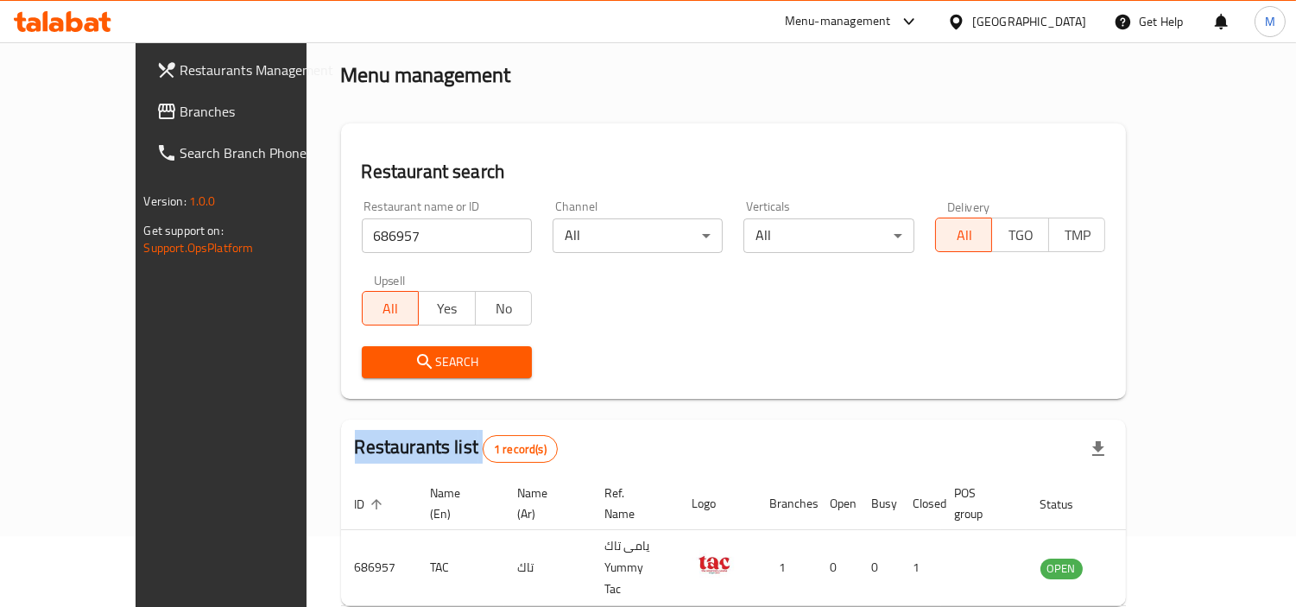
scroll to position [130, 0]
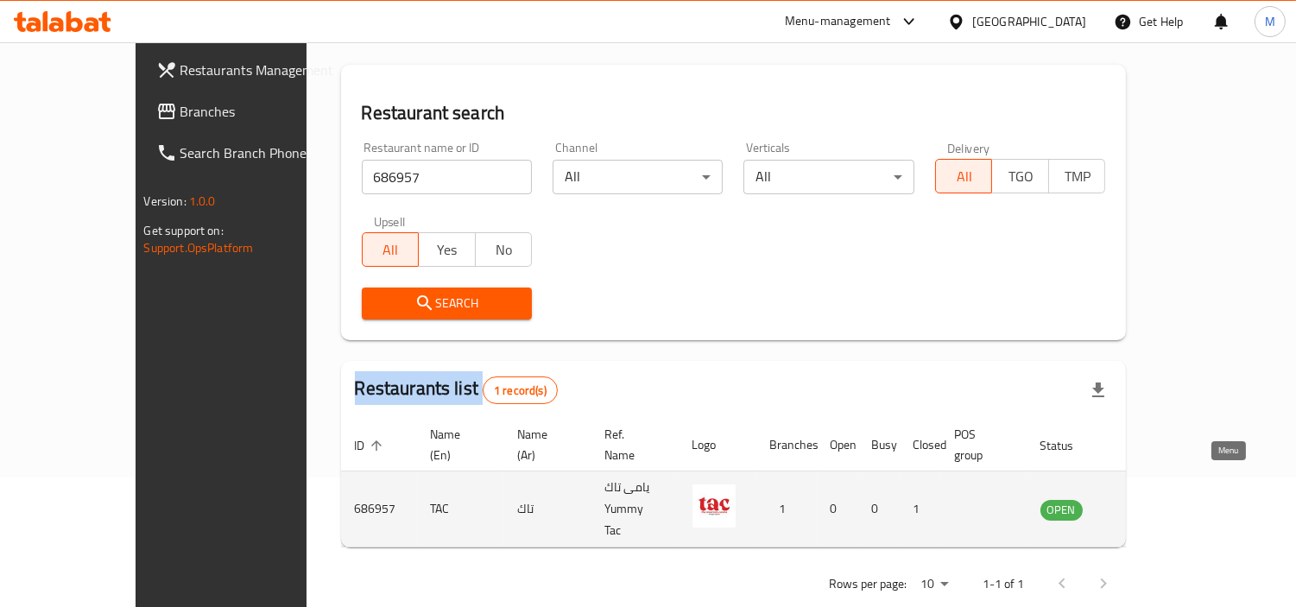
click at [1151, 503] on icon "enhanced table" at bounding box center [1141, 510] width 19 height 15
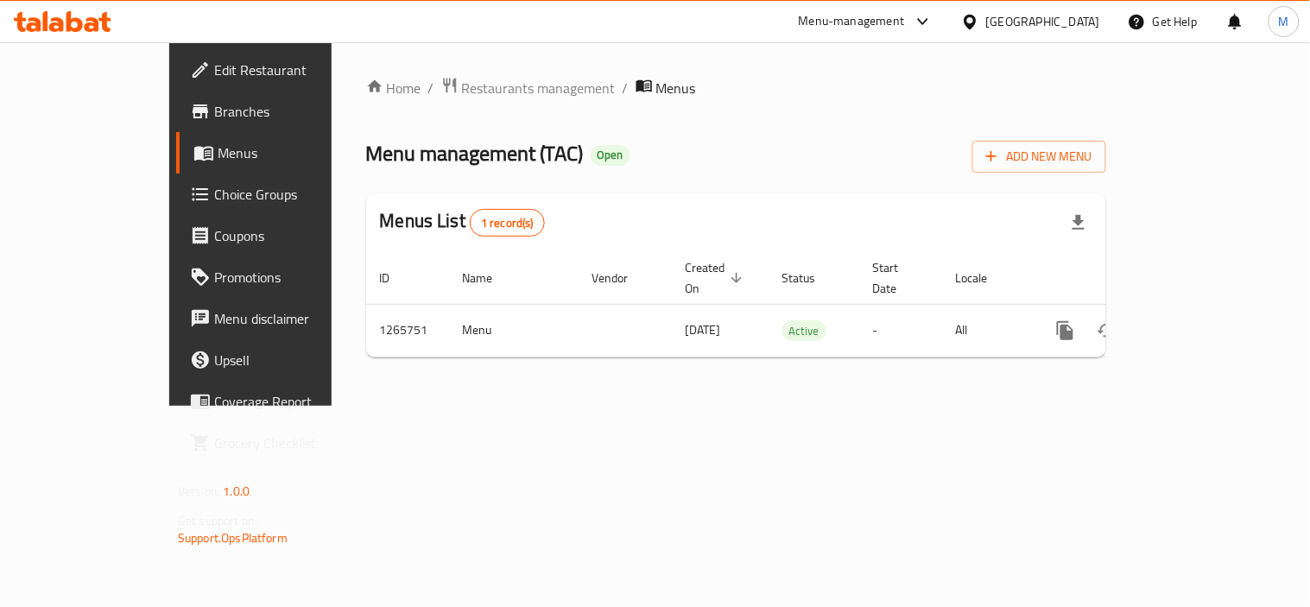
click at [214, 115] on span "Branches" at bounding box center [294, 111] width 160 height 21
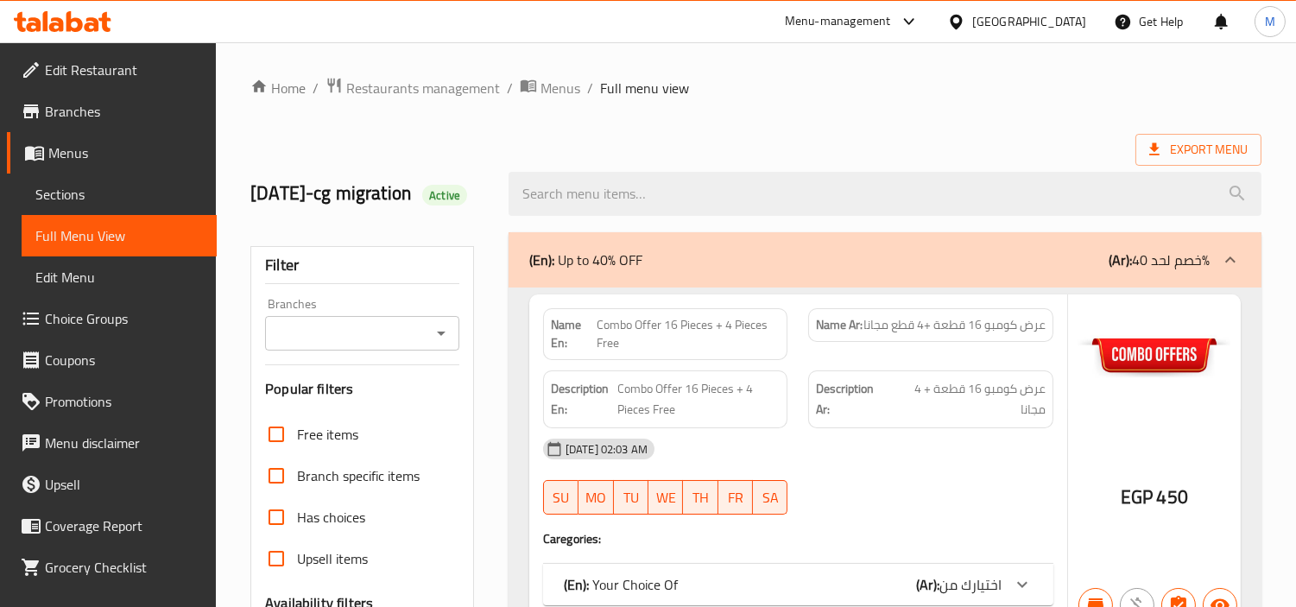
click at [442, 321] on button "Open" at bounding box center [441, 333] width 24 height 24
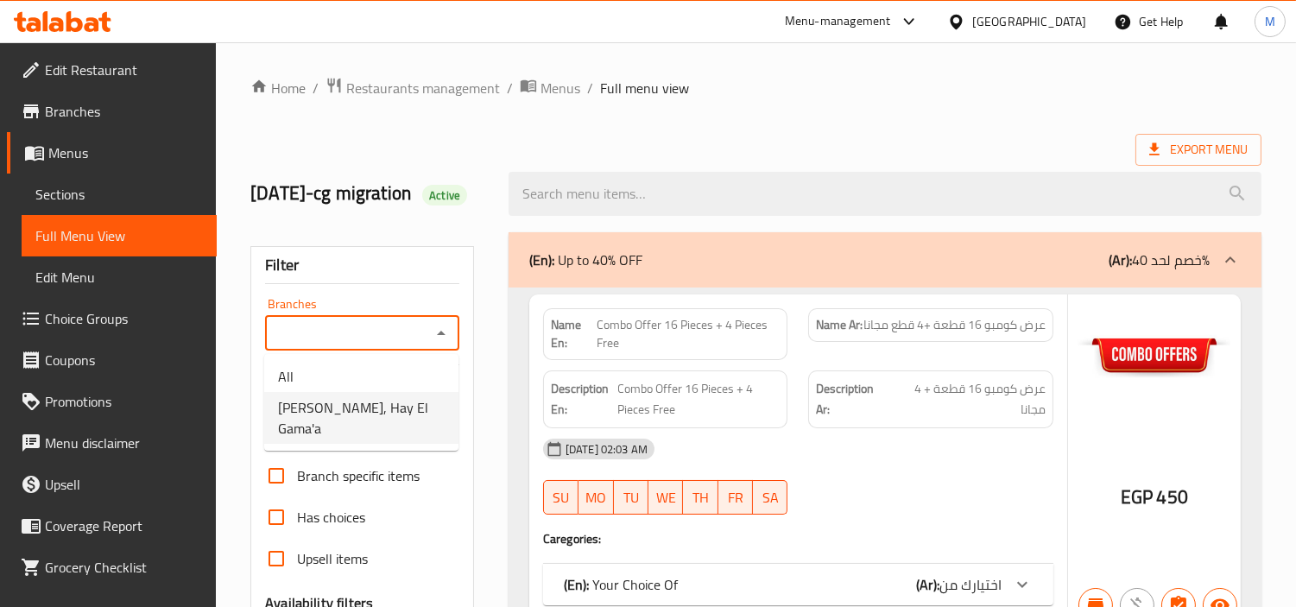
click at [391, 398] on span "Ura Sushi, Hay El Gama'a" at bounding box center [361, 417] width 167 height 41
type input "Ura Sushi, Hay El Gama'a"
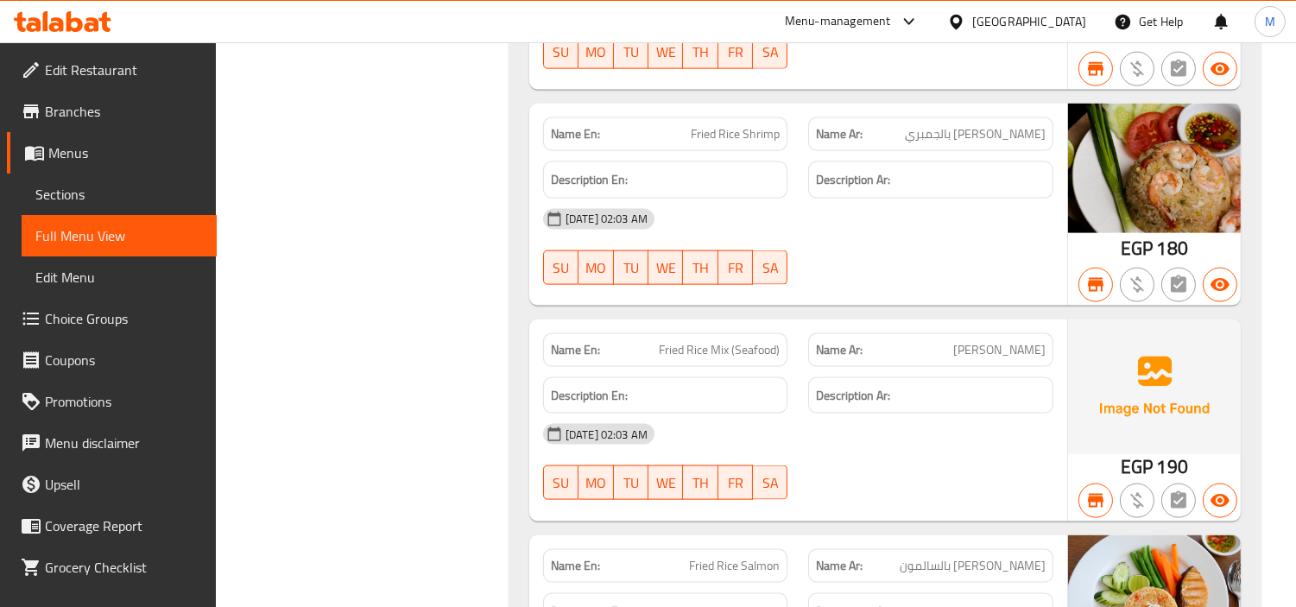
scroll to position [4414, 0]
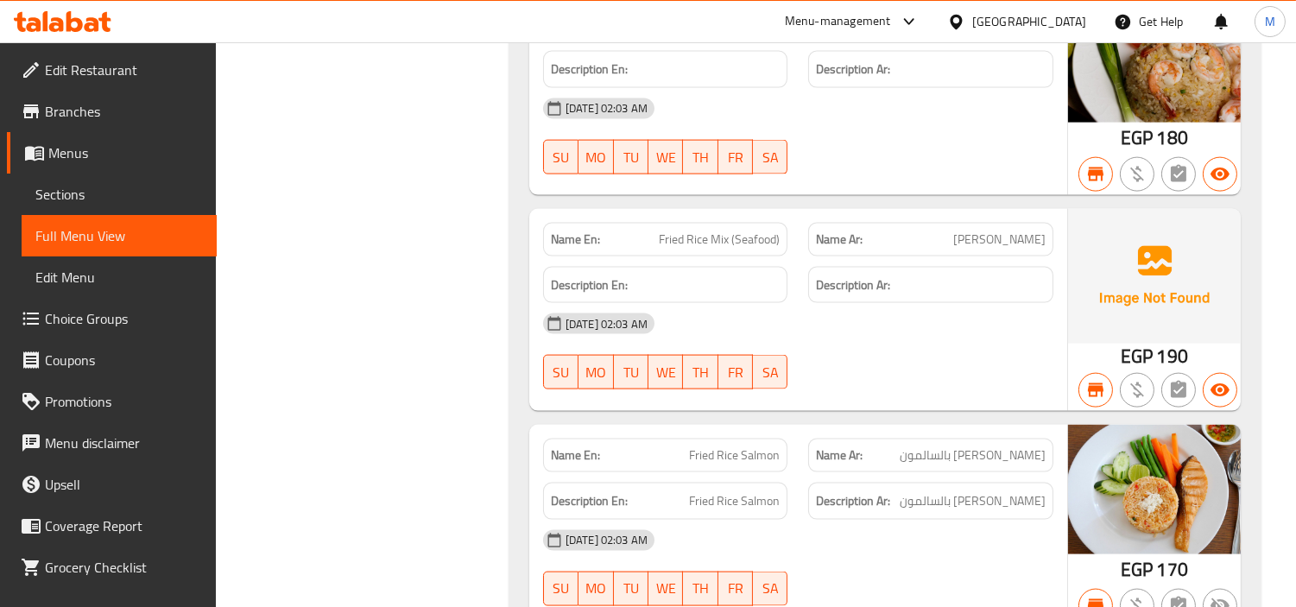
click at [663, 245] on span "Fried Rice Mix (Seafood)" at bounding box center [719, 240] width 121 height 18
drag, startPoint x: 663, startPoint y: 245, endPoint x: 784, endPoint y: 237, distance: 121.2
click at [784, 237] on div "Name En: Fried Rice Mix (Seafood)" at bounding box center [665, 240] width 245 height 34
copy span "Fried Rice Mix (Seafood)"
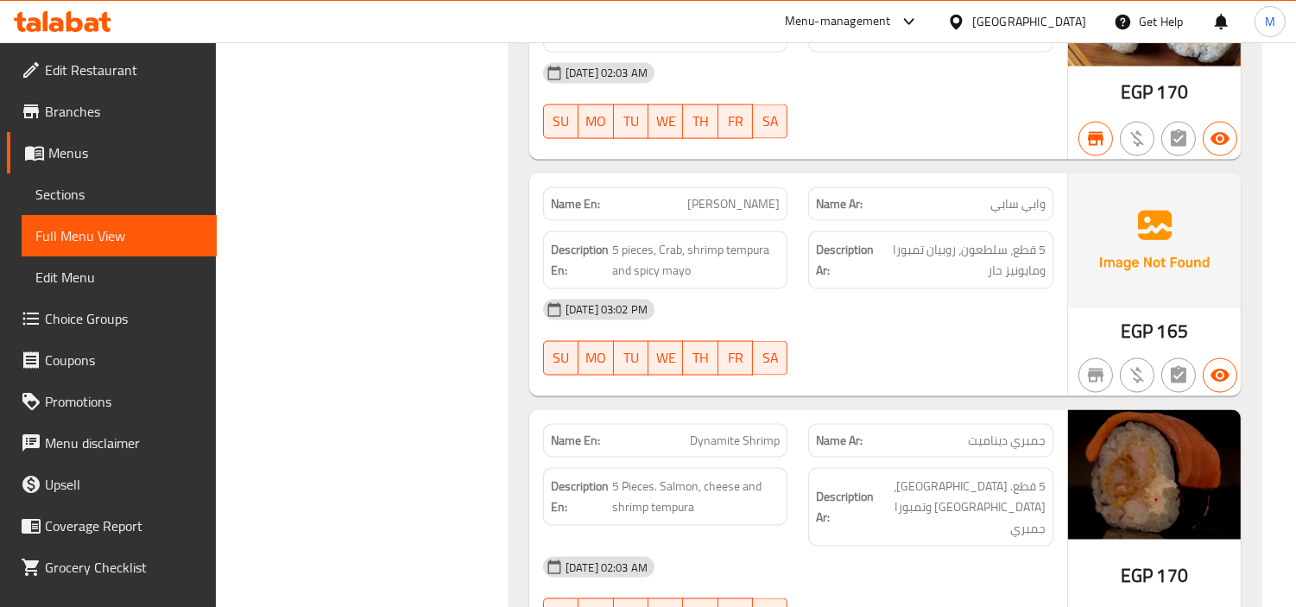
scroll to position [5182, 0]
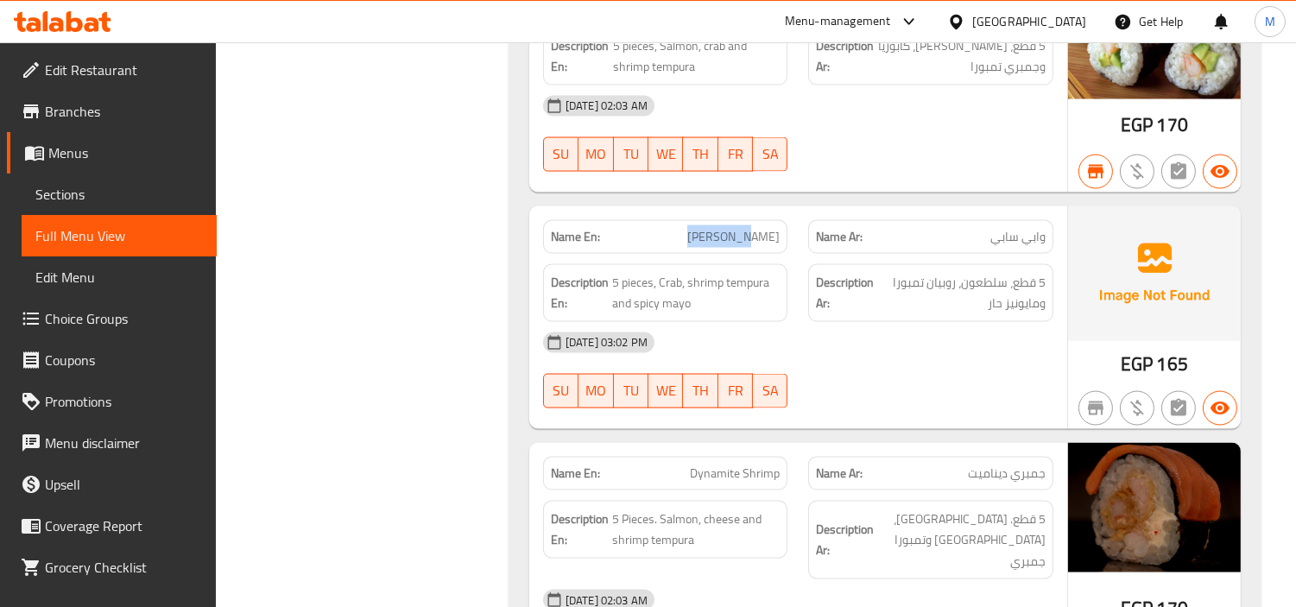
drag, startPoint x: 731, startPoint y: 237, endPoint x: 779, endPoint y: 235, distance: 48.4
click at [779, 235] on span "Wabi Sabi" at bounding box center [733, 237] width 92 height 18
copy span "Wabi Sabi"
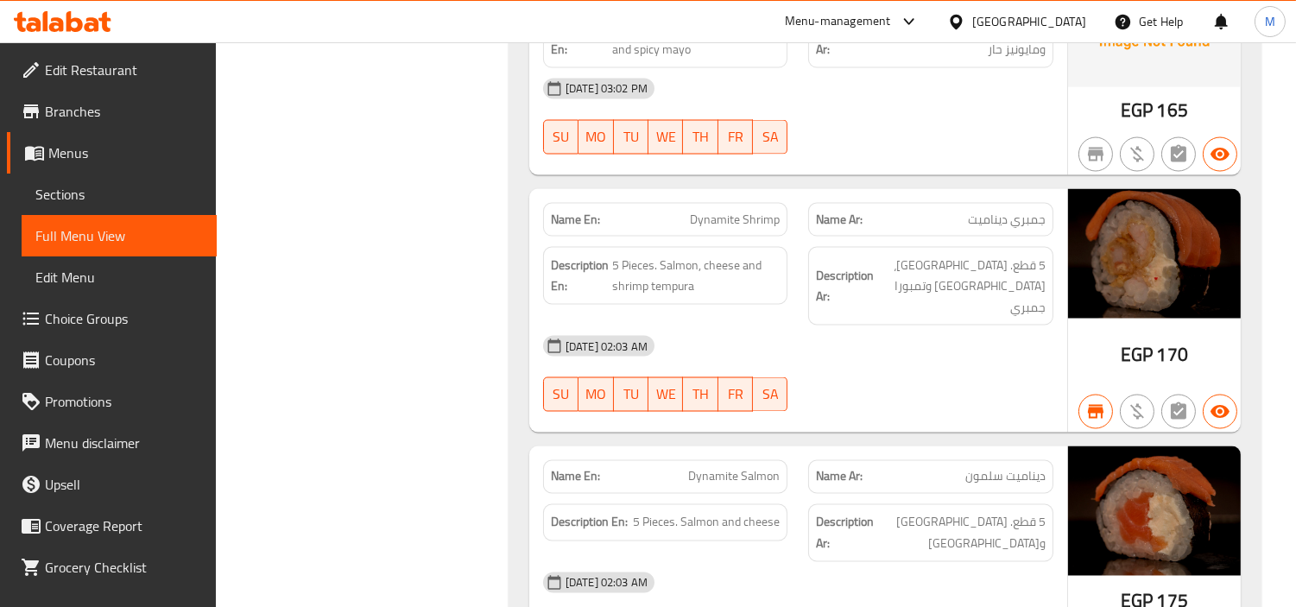
scroll to position [5469, 0]
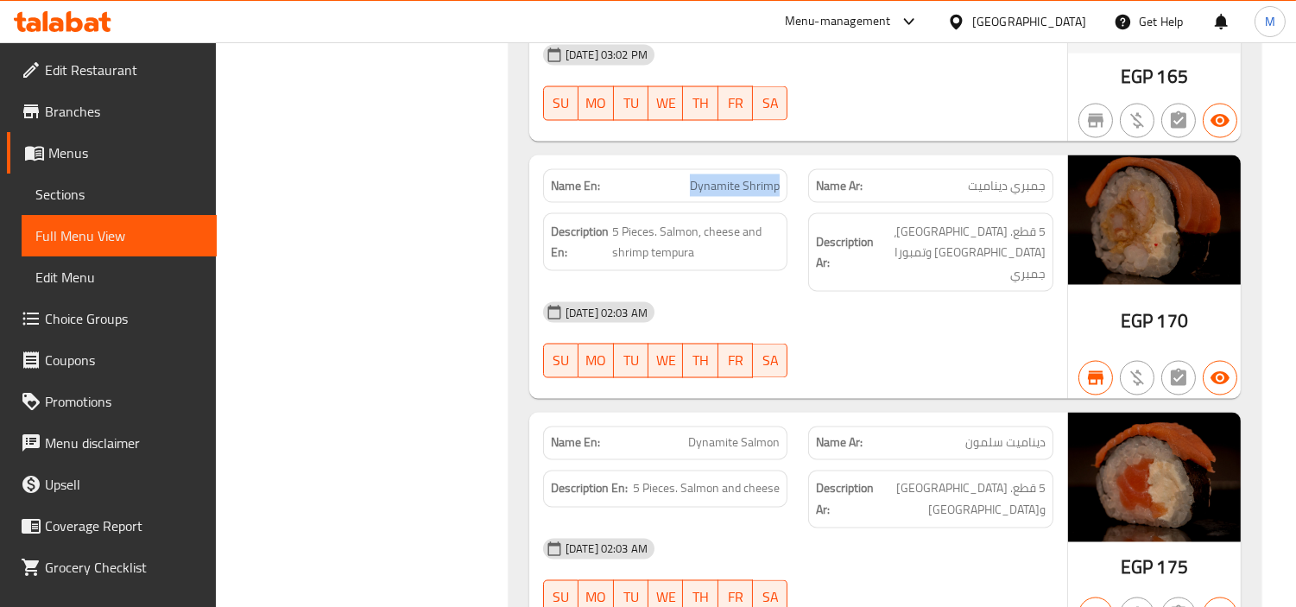
drag, startPoint x: 689, startPoint y: 185, endPoint x: 779, endPoint y: 181, distance: 89.9
click at [779, 181] on p "Name En: Dynamite Shrimp" at bounding box center [666, 186] width 230 height 18
click at [779, 181] on span "Dynamite Shrimp" at bounding box center [735, 186] width 90 height 18
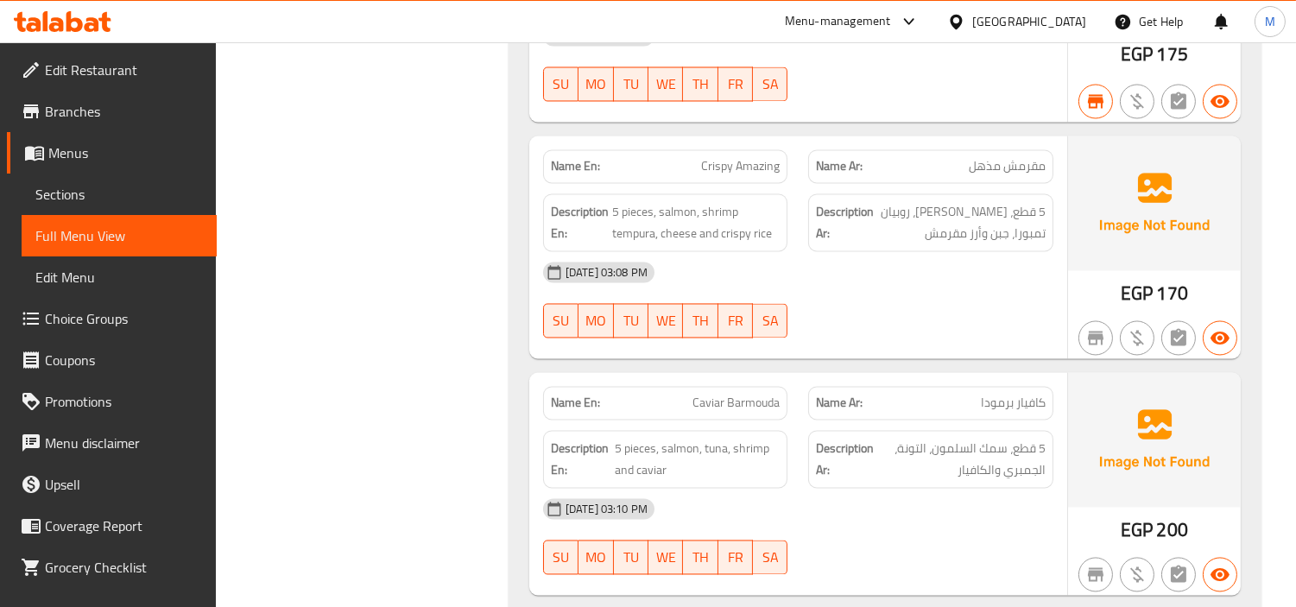
scroll to position [5949, 0]
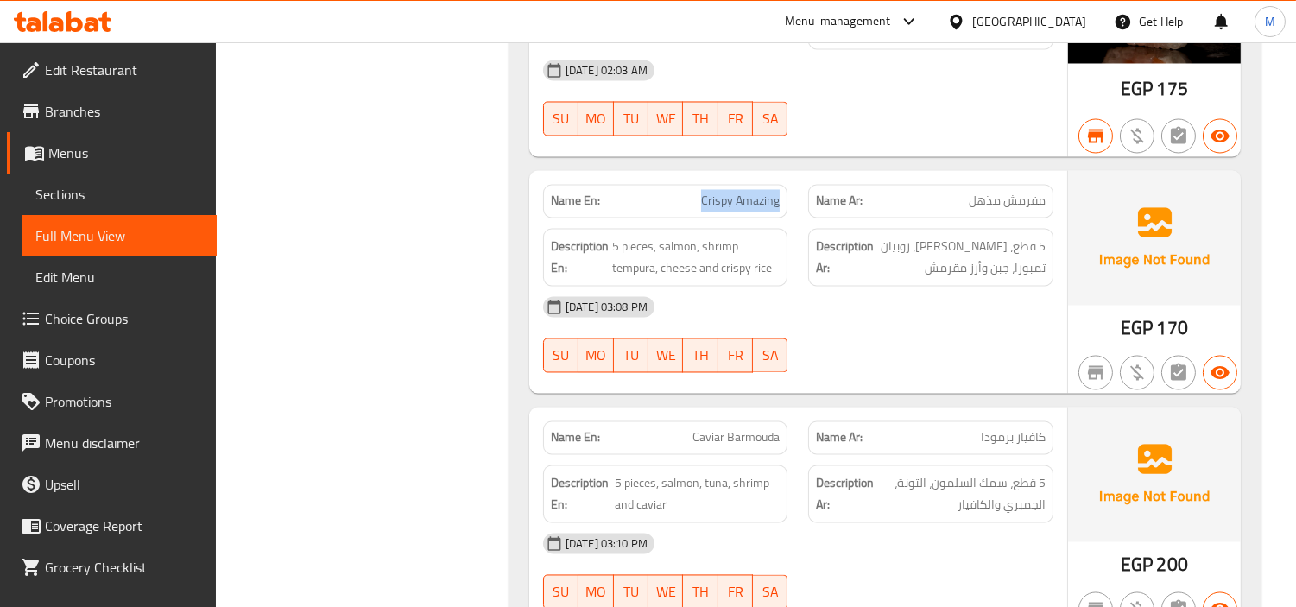
drag, startPoint x: 701, startPoint y: 160, endPoint x: 779, endPoint y: 162, distance: 77.8
click at [779, 192] on span "Crispy Amazing" at bounding box center [740, 201] width 79 height 18
copy span "Crispy Amazing"
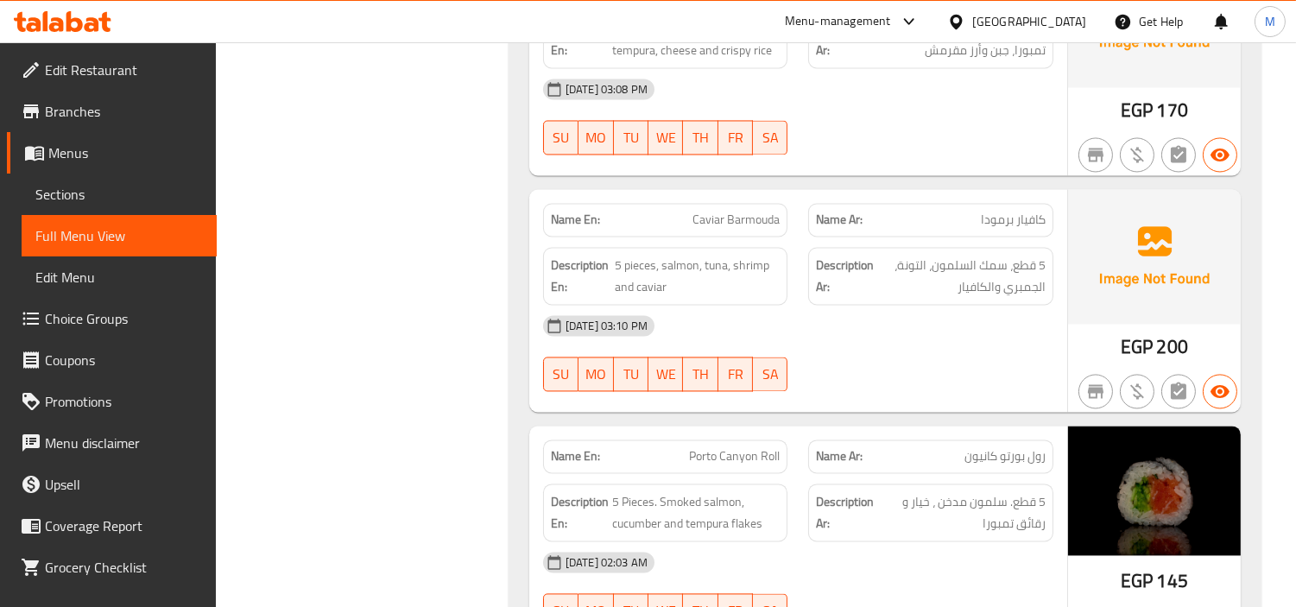
scroll to position [6237, 0]
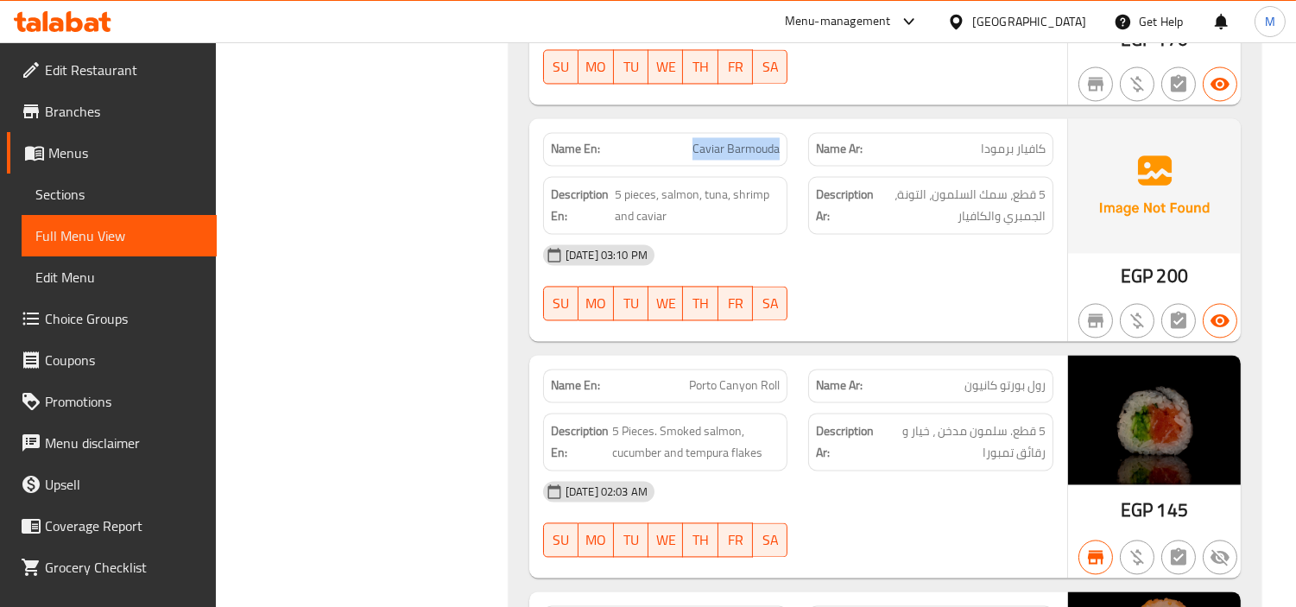
drag, startPoint x: 693, startPoint y: 108, endPoint x: 784, endPoint y: 108, distance: 91.5
click at [784, 132] on div "Name En: Caviar Barmouda" at bounding box center [665, 149] width 245 height 34
copy span "Caviar Barmouda"
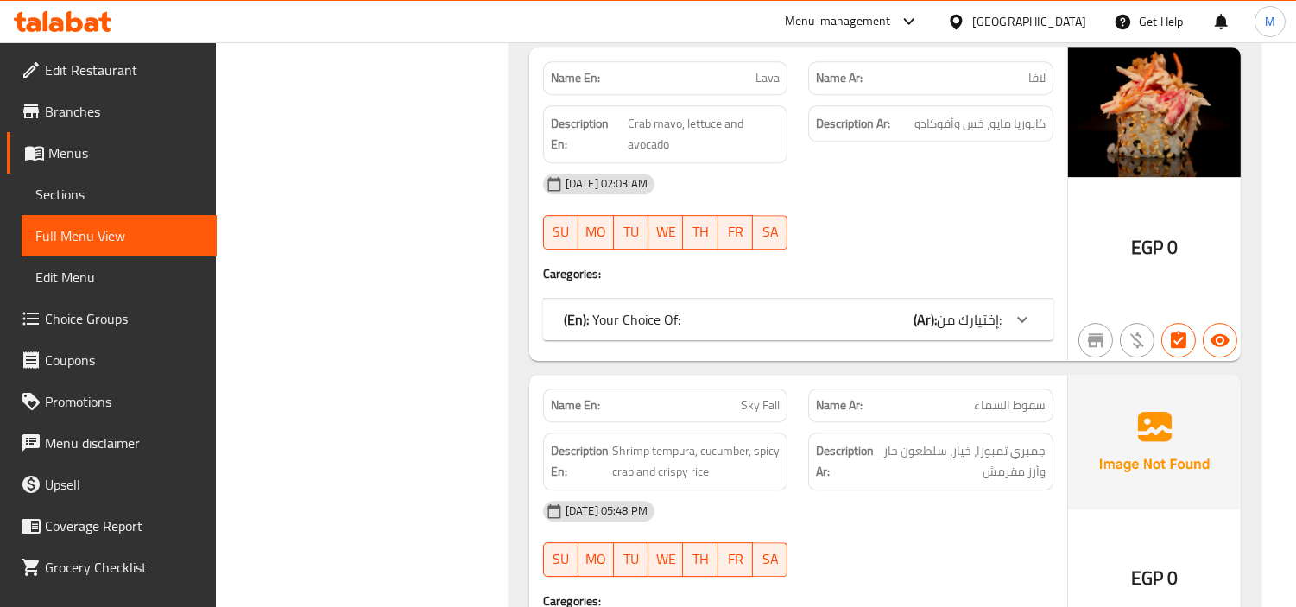
scroll to position [9691, 0]
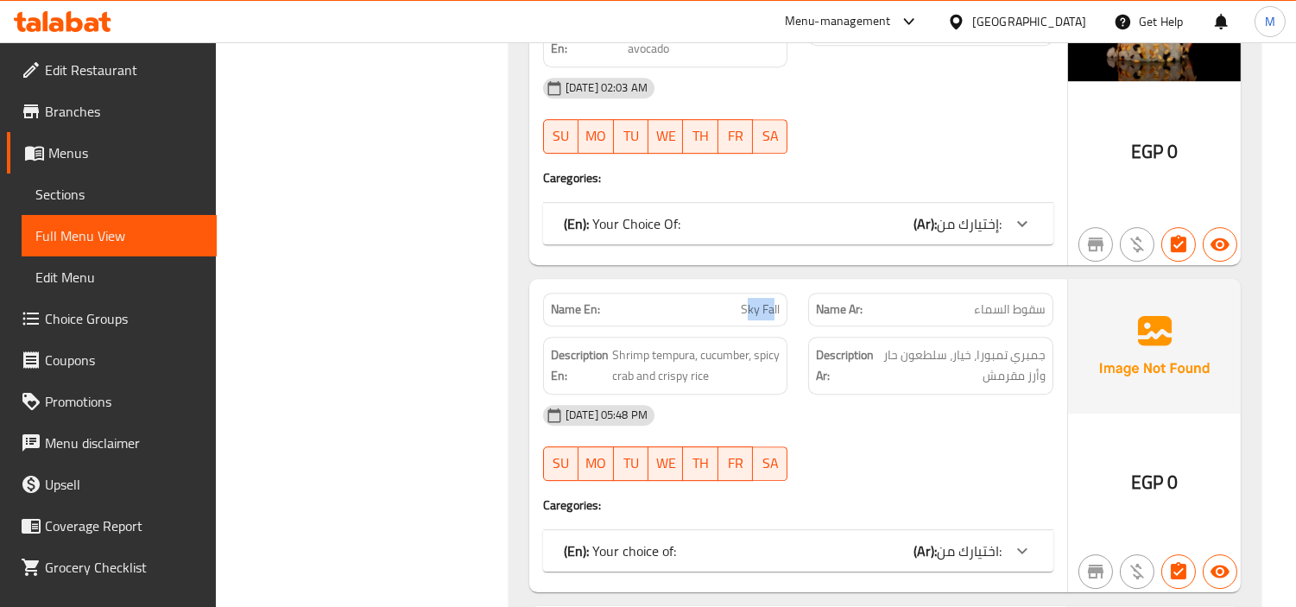
drag, startPoint x: 745, startPoint y: 231, endPoint x: 775, endPoint y: 230, distance: 29.4
click at [775, 301] on span "Sky Fall" at bounding box center [760, 310] width 39 height 18
drag, startPoint x: 744, startPoint y: 227, endPoint x: 787, endPoint y: 226, distance: 43.2
click at [787, 293] on div "Name En: Sky Fall" at bounding box center [665, 310] width 245 height 34
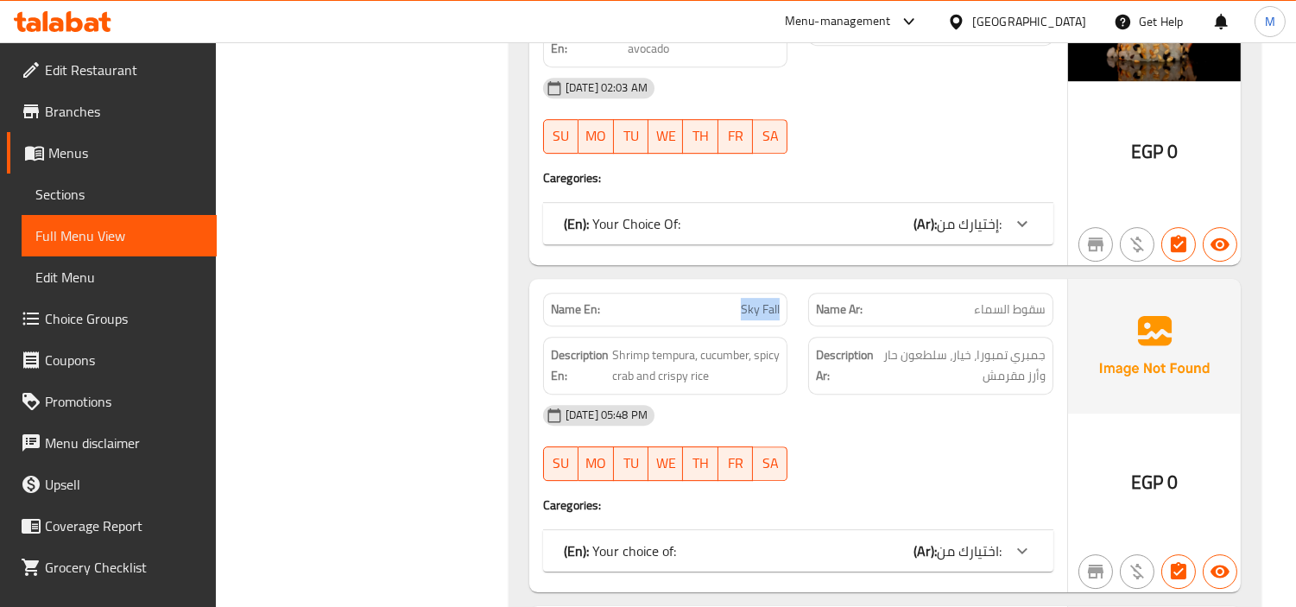
copy span "Sky Fall"
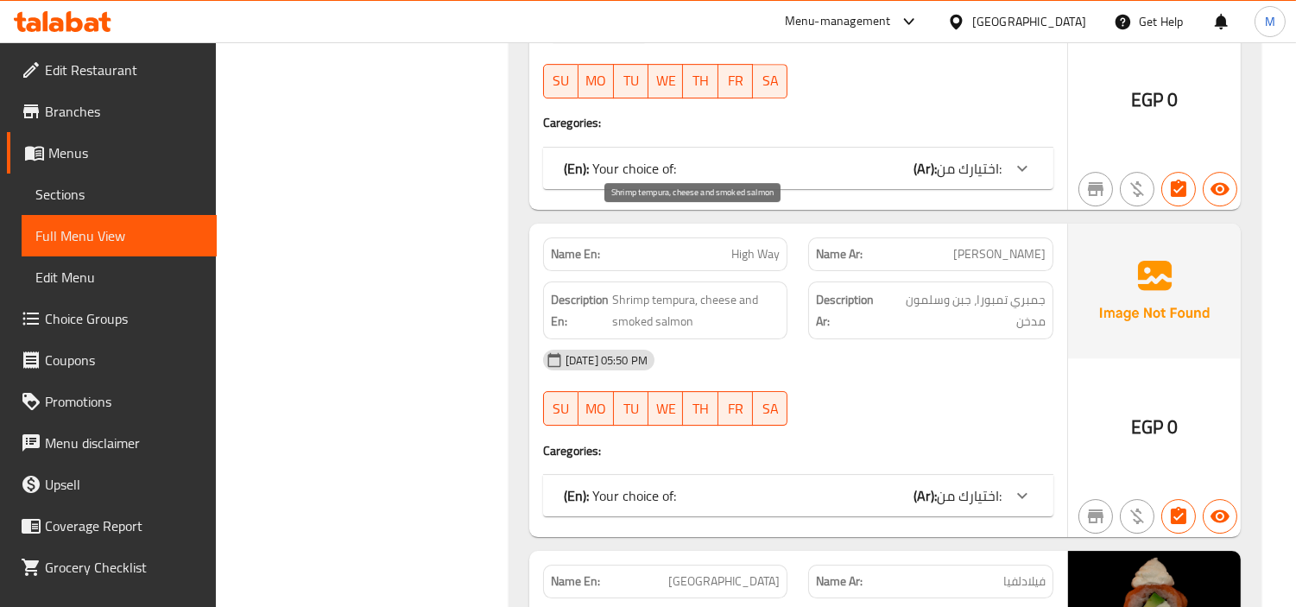
scroll to position [10075, 0]
drag, startPoint x: 732, startPoint y: 174, endPoint x: 782, endPoint y: 174, distance: 49.2
click at [782, 237] on div "Name En: High Way" at bounding box center [665, 254] width 245 height 34
copy span "High Way"
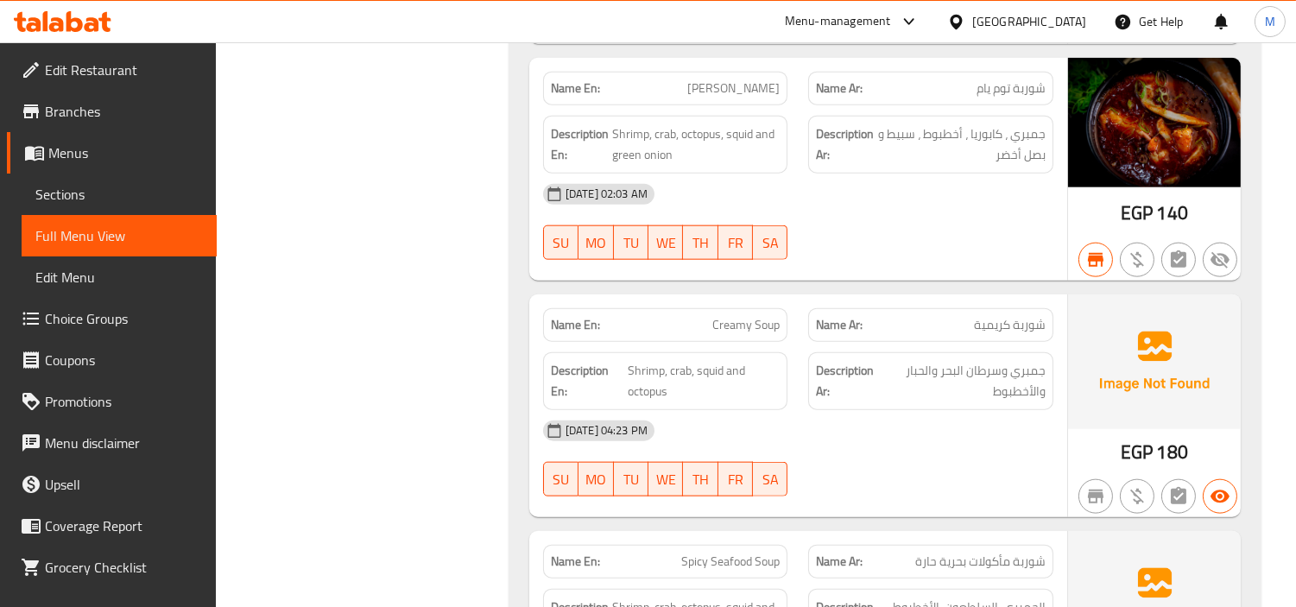
scroll to position [15448, 0]
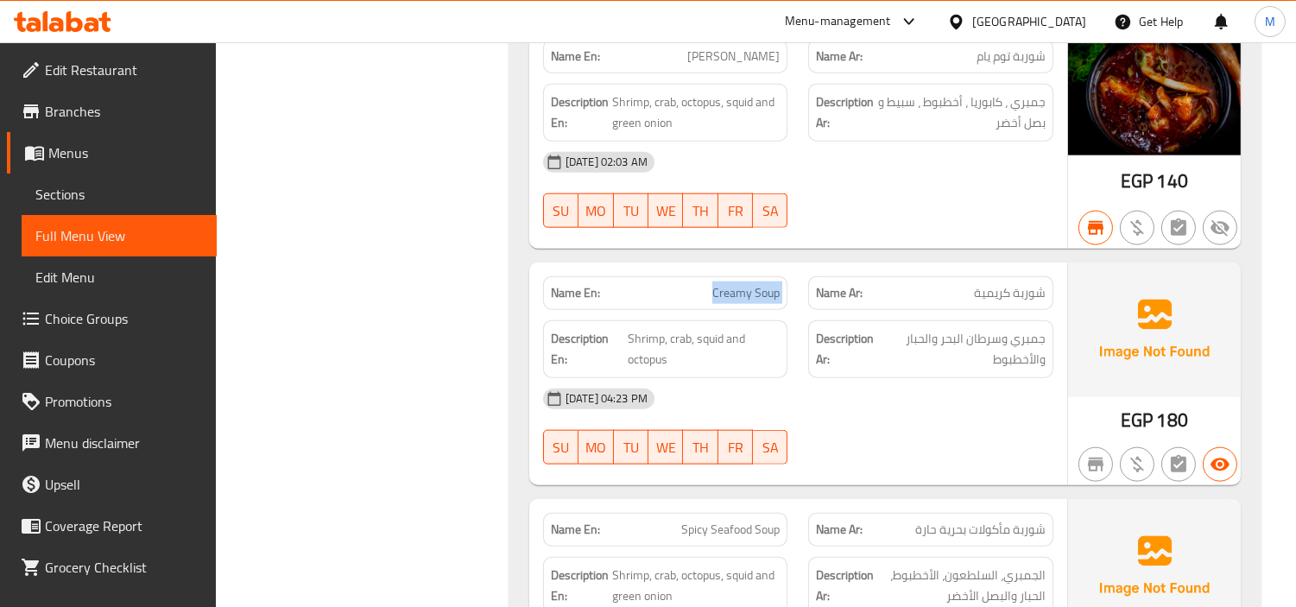
drag, startPoint x: 714, startPoint y: 153, endPoint x: 804, endPoint y: 145, distance: 90.2
click at [804, 266] on div "Name En: Creamy Soup Name Ar: شوربة كريمية" at bounding box center [798, 293] width 531 height 54
copy span "Creamy Soup"
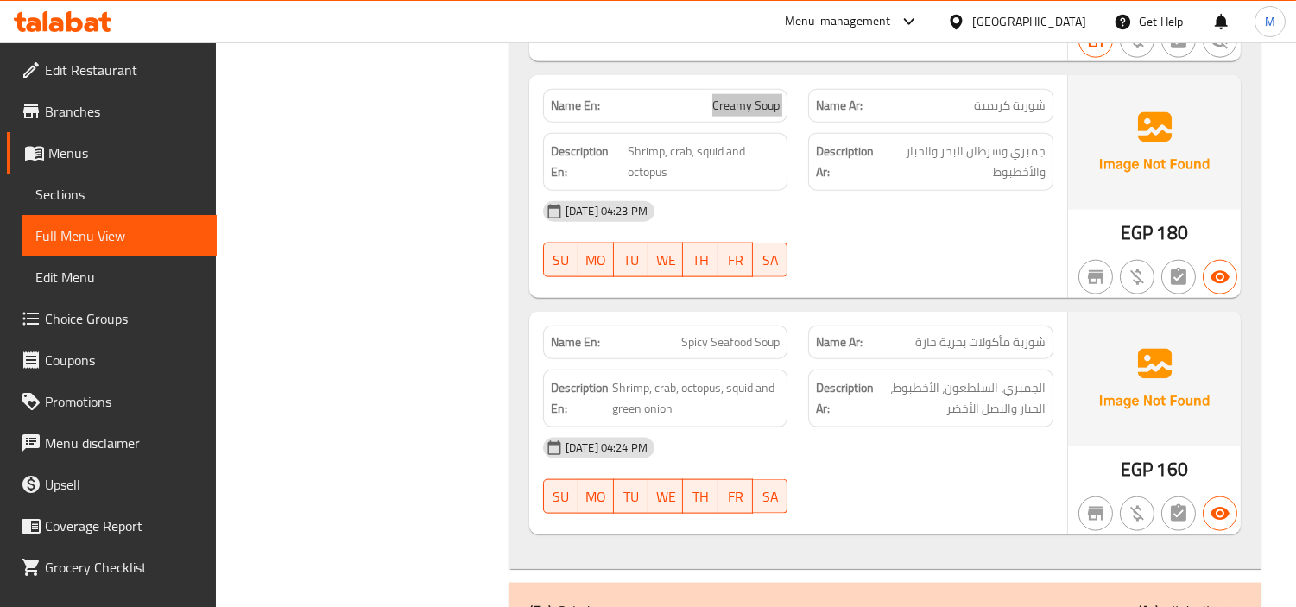
scroll to position [15641, 0]
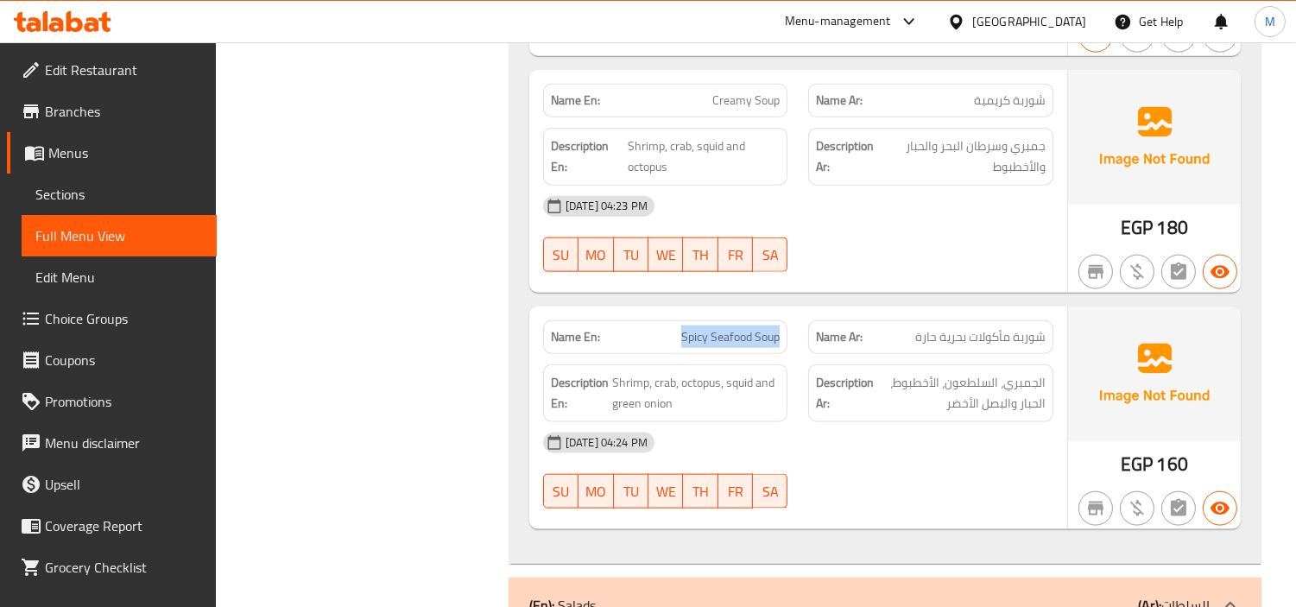
drag, startPoint x: 682, startPoint y: 196, endPoint x: 782, endPoint y: 195, distance: 99.3
click at [782, 320] on div "Name En: Spicy Seafood Soup" at bounding box center [665, 337] width 245 height 34
copy span "Spicy Seafood Soup"
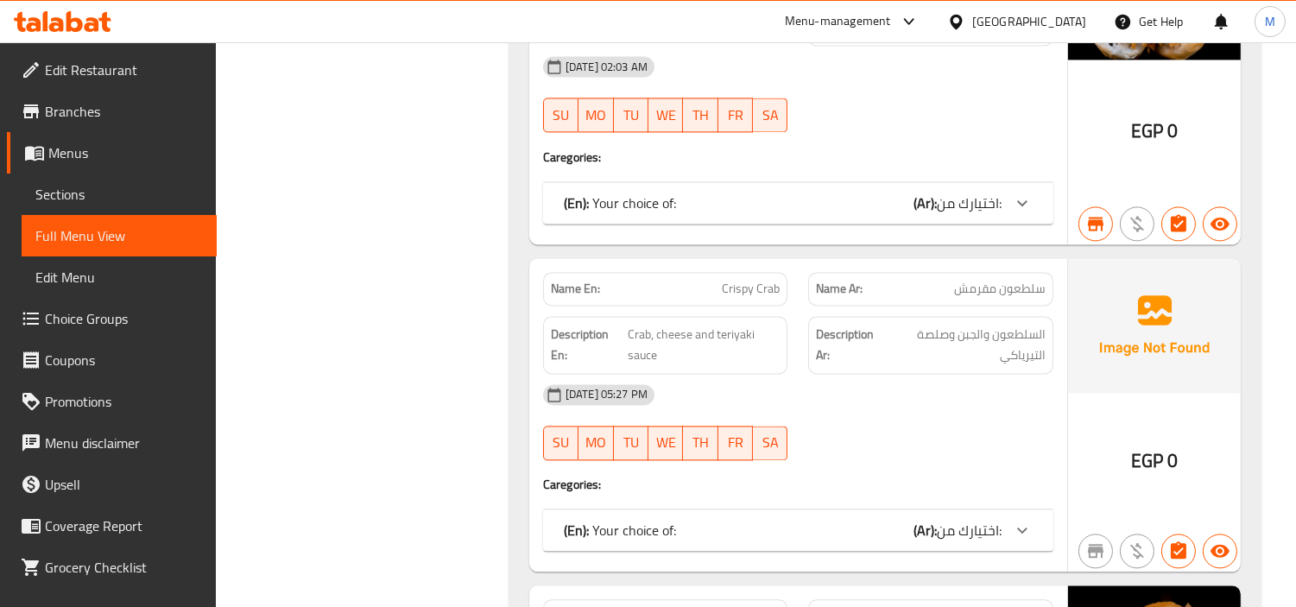
scroll to position [18423, 0]
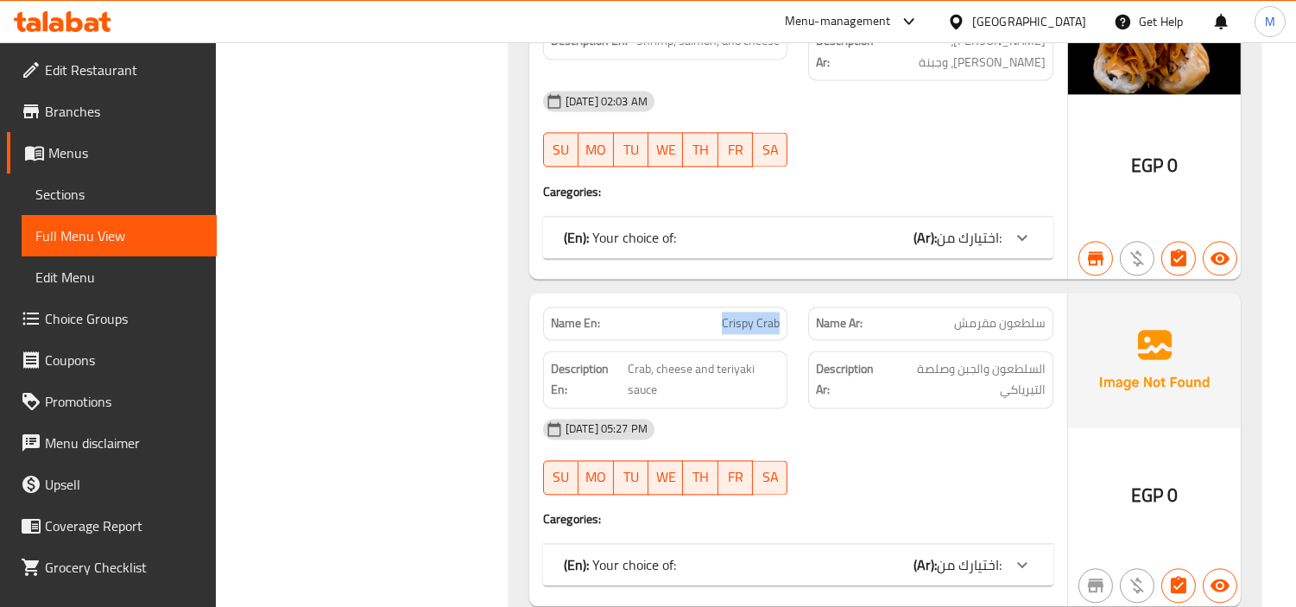
drag, startPoint x: 723, startPoint y: 143, endPoint x: 782, endPoint y: 145, distance: 58.8
click at [782, 307] on div "Name En: Crispy Crab" at bounding box center [665, 324] width 245 height 34
copy span "Crispy Crab"
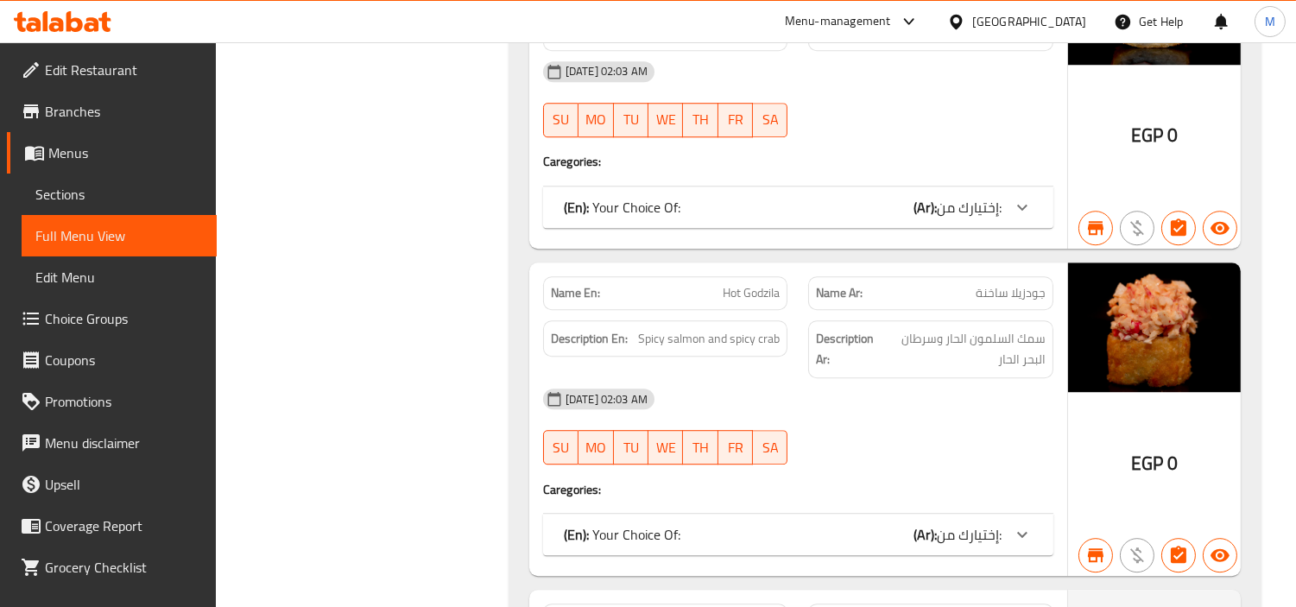
scroll to position [20630, 0]
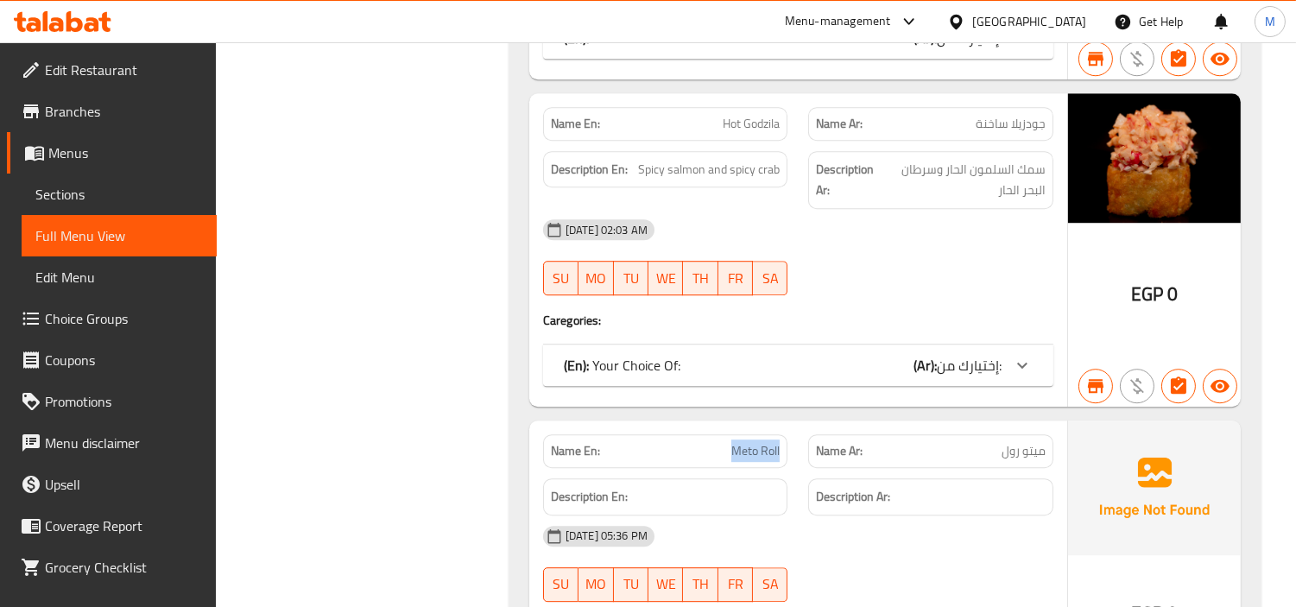
drag, startPoint x: 732, startPoint y: 249, endPoint x: 779, endPoint y: 247, distance: 46.7
click at [779, 442] on span "Meto Roll" at bounding box center [755, 451] width 48 height 18
copy span "Meto Roll"
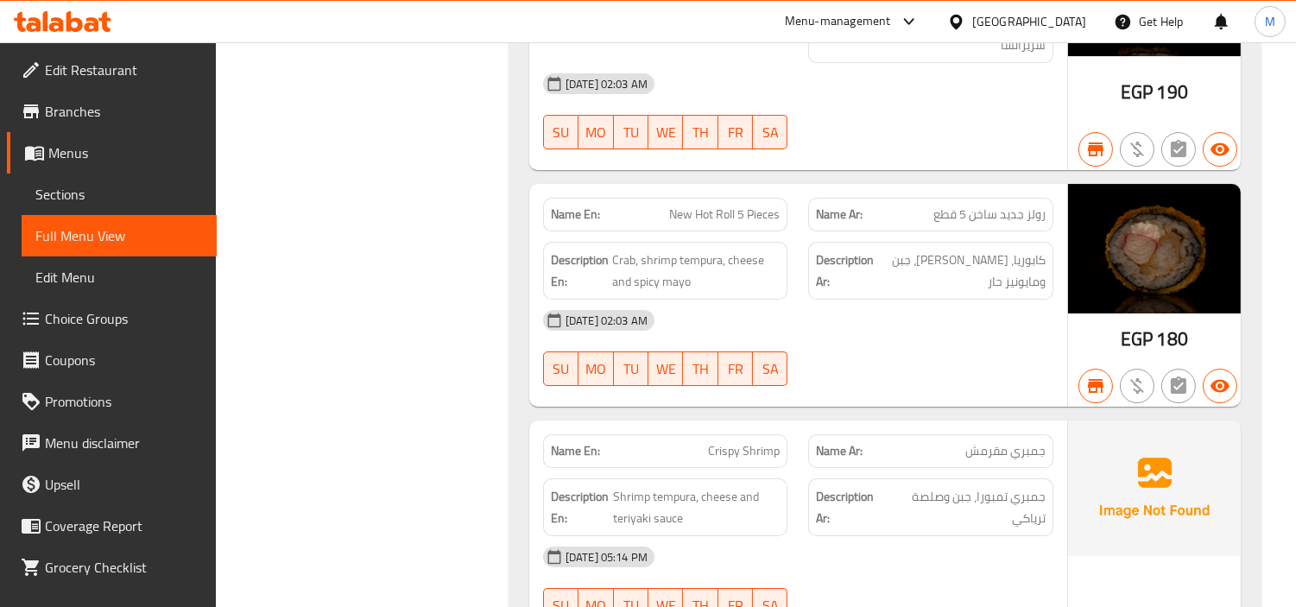
scroll to position [22454, 0]
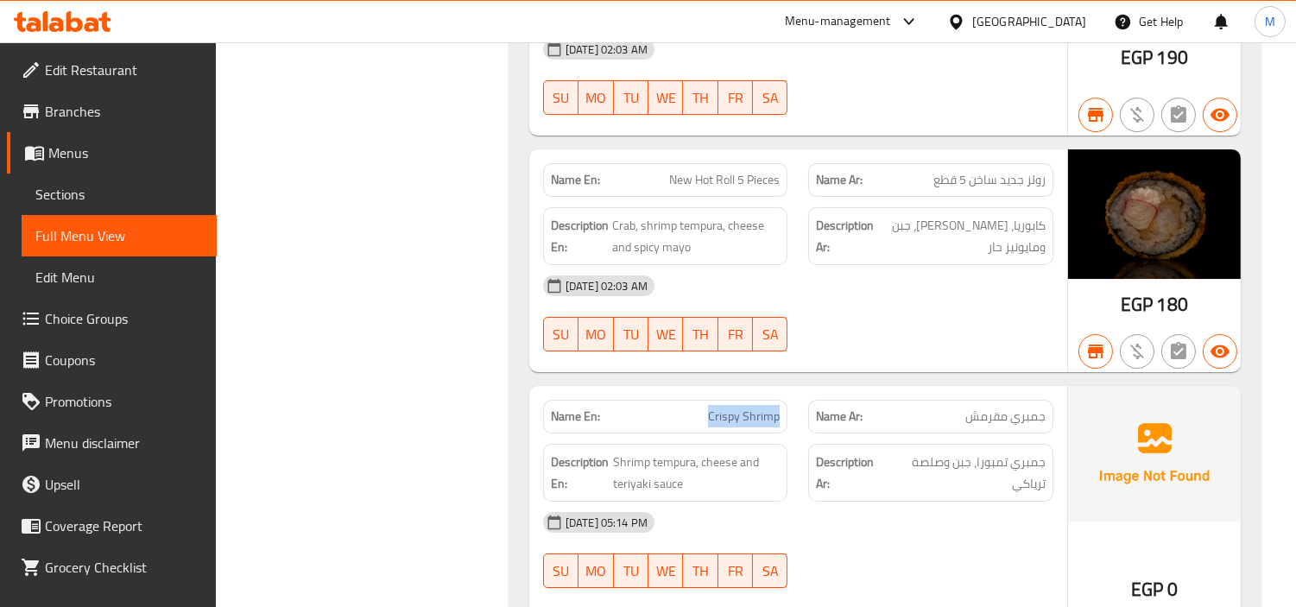
drag, startPoint x: 712, startPoint y: 159, endPoint x: 778, endPoint y: 159, distance: 66.5
click at [778, 408] on span "Crispy Shrimp" at bounding box center [744, 417] width 72 height 18
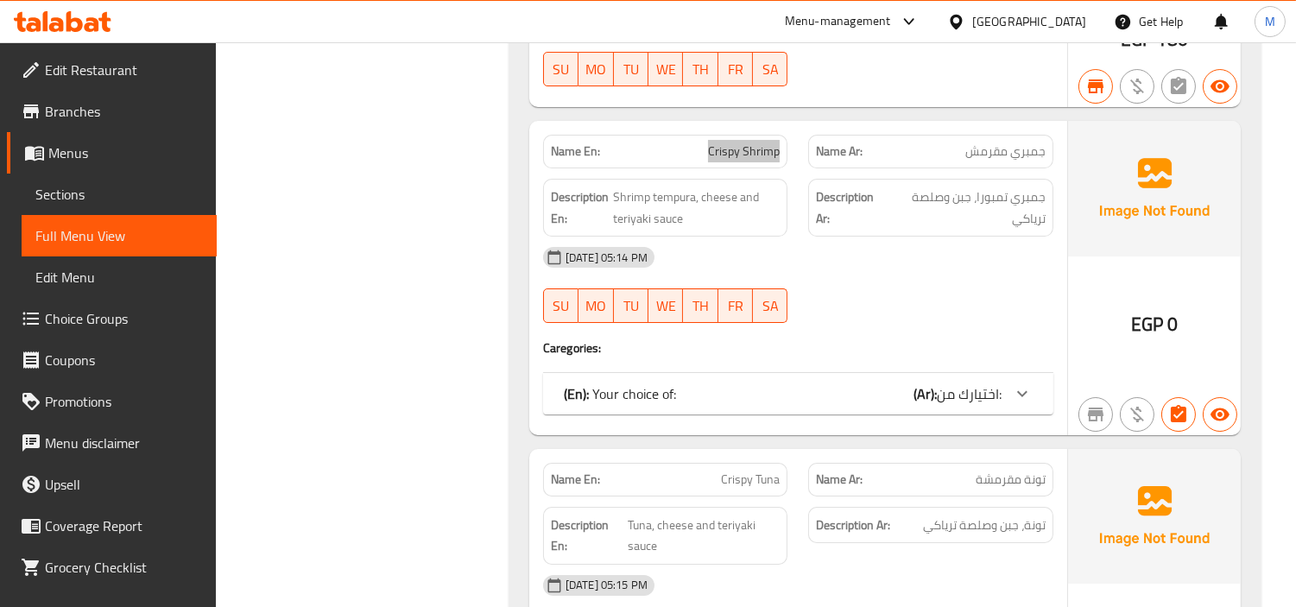
scroll to position [22741, 0]
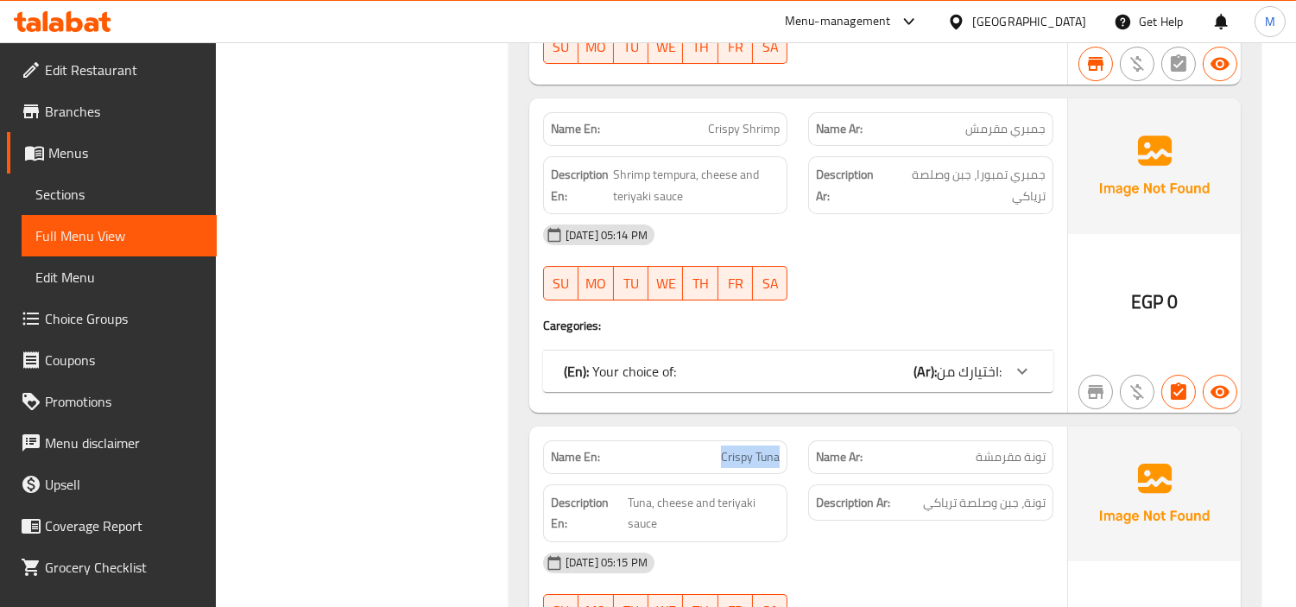
drag, startPoint x: 721, startPoint y: 194, endPoint x: 784, endPoint y: 197, distance: 63.1
click at [784, 440] on div "Name En: Crispy Tuna" at bounding box center [665, 457] width 245 height 34
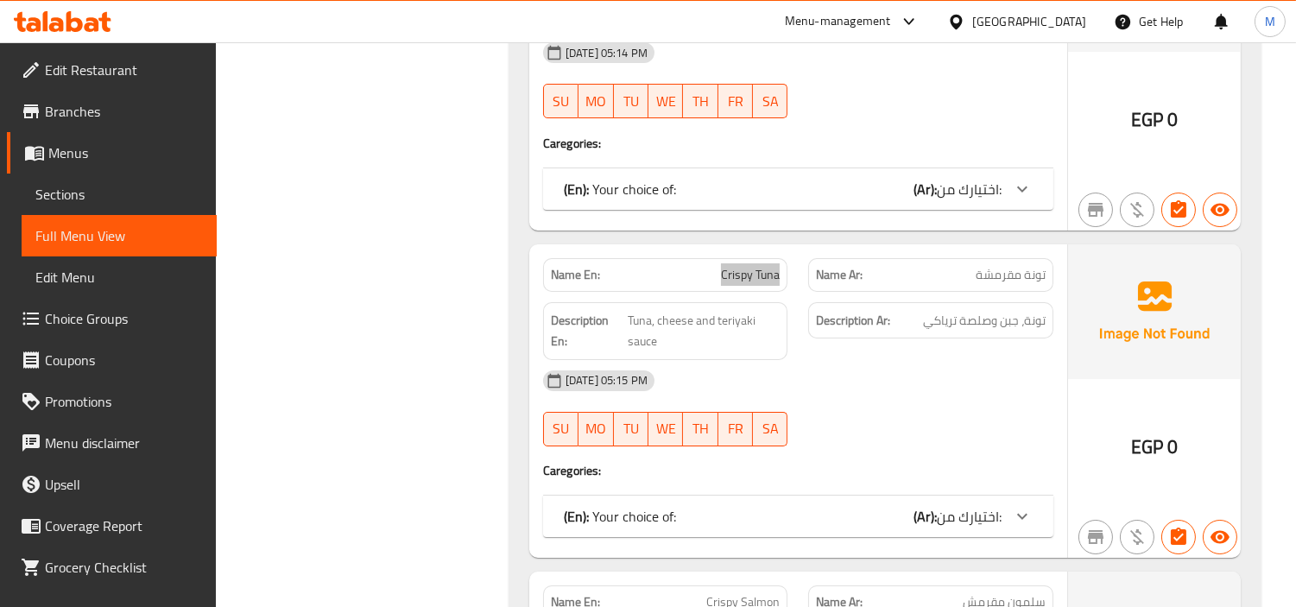
scroll to position [23029, 0]
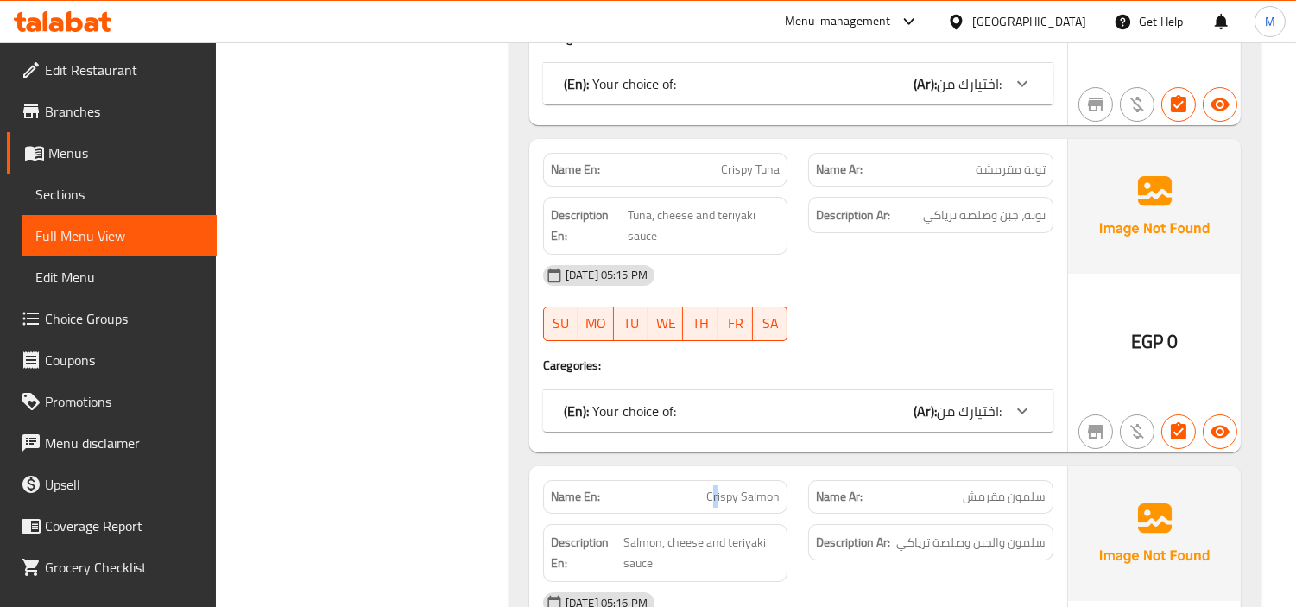
click at [719, 488] on span "Crispy Salmon" at bounding box center [742, 497] width 73 height 18
drag, startPoint x: 710, startPoint y: 236, endPoint x: 779, endPoint y: 235, distance: 69.1
click at [779, 488] on span "Crispy Salmon" at bounding box center [742, 497] width 73 height 18
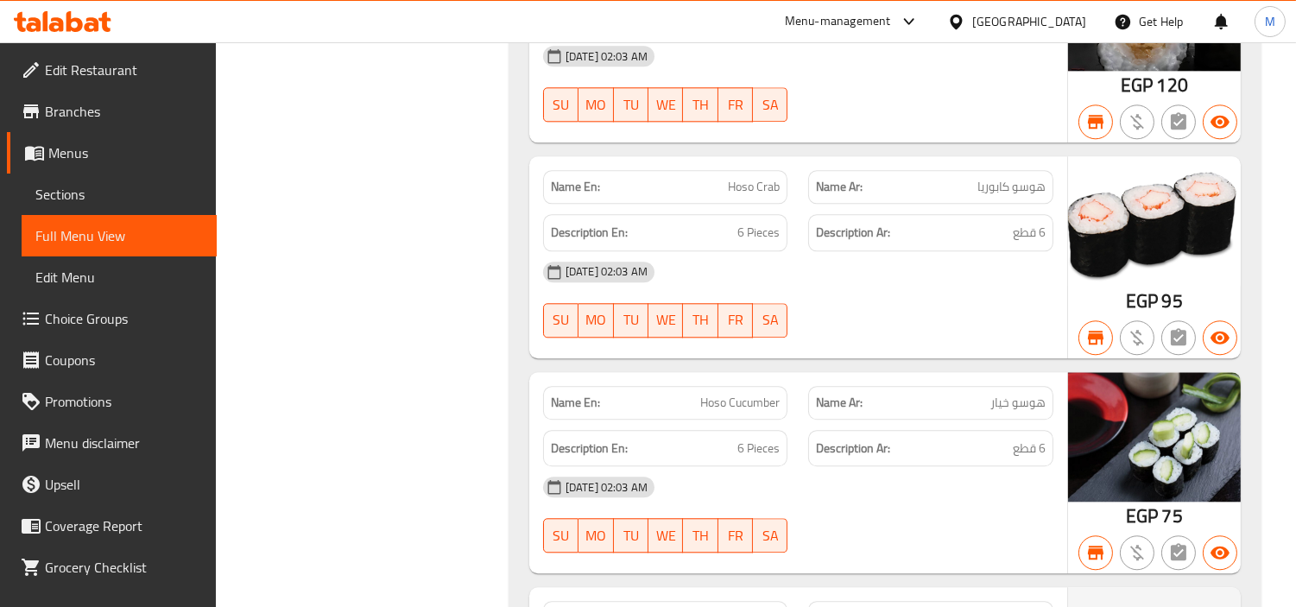
scroll to position [31090, 0]
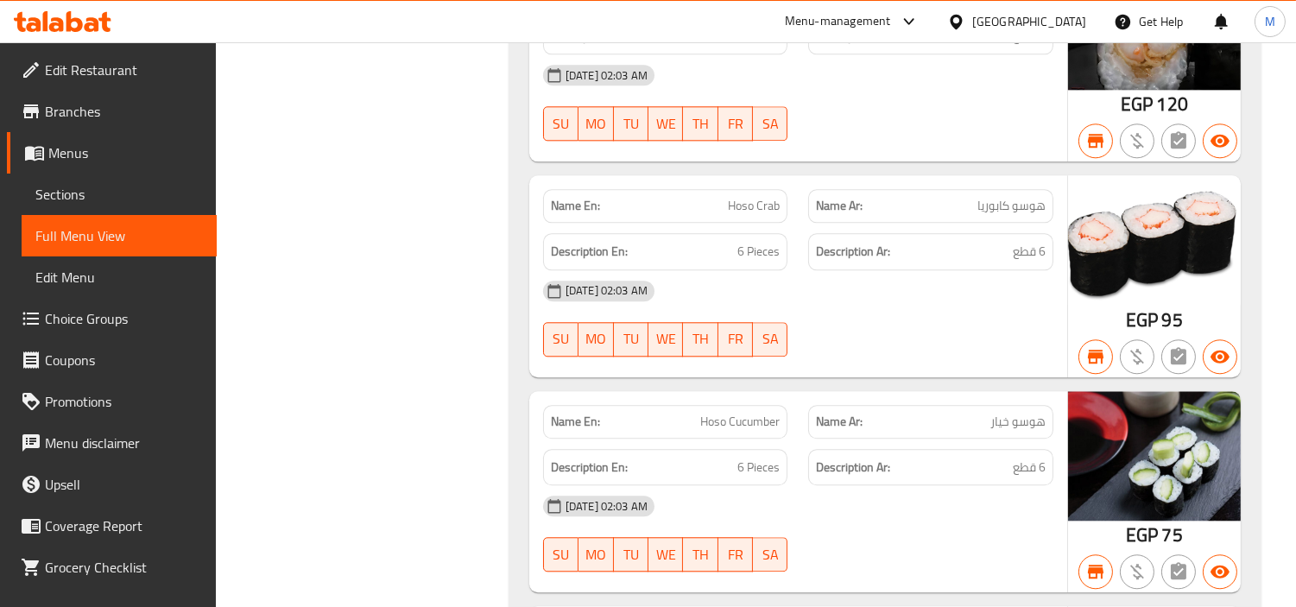
drag, startPoint x: 713, startPoint y: 259, endPoint x: 780, endPoint y: 259, distance: 66.5
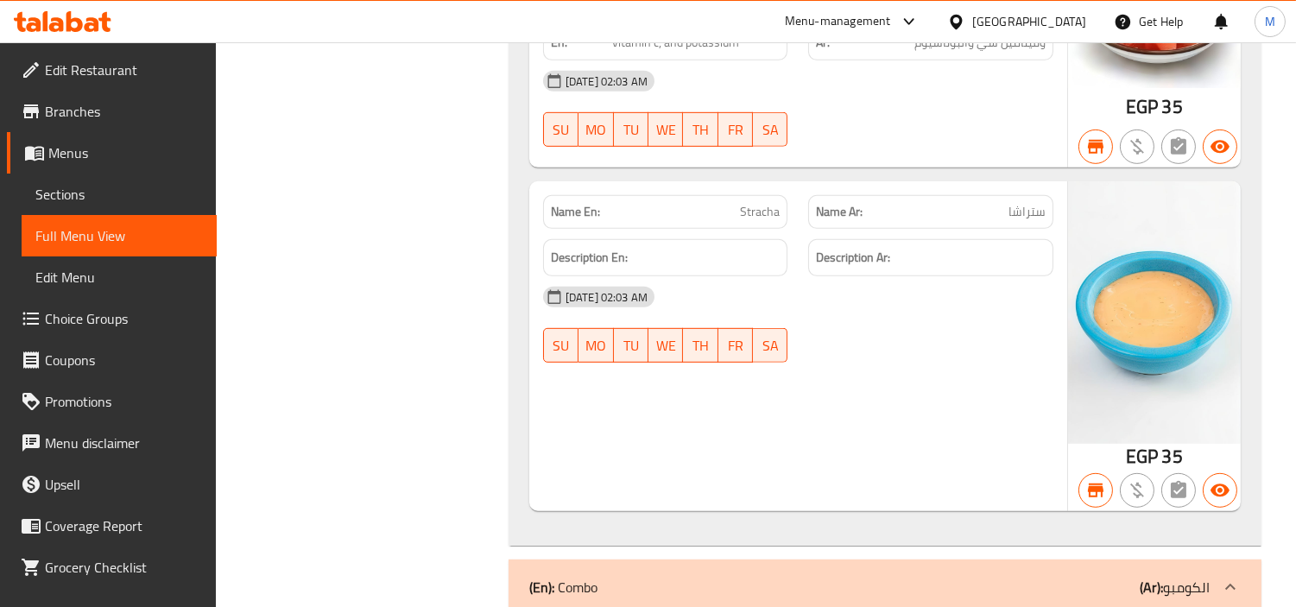
scroll to position [36847, 0]
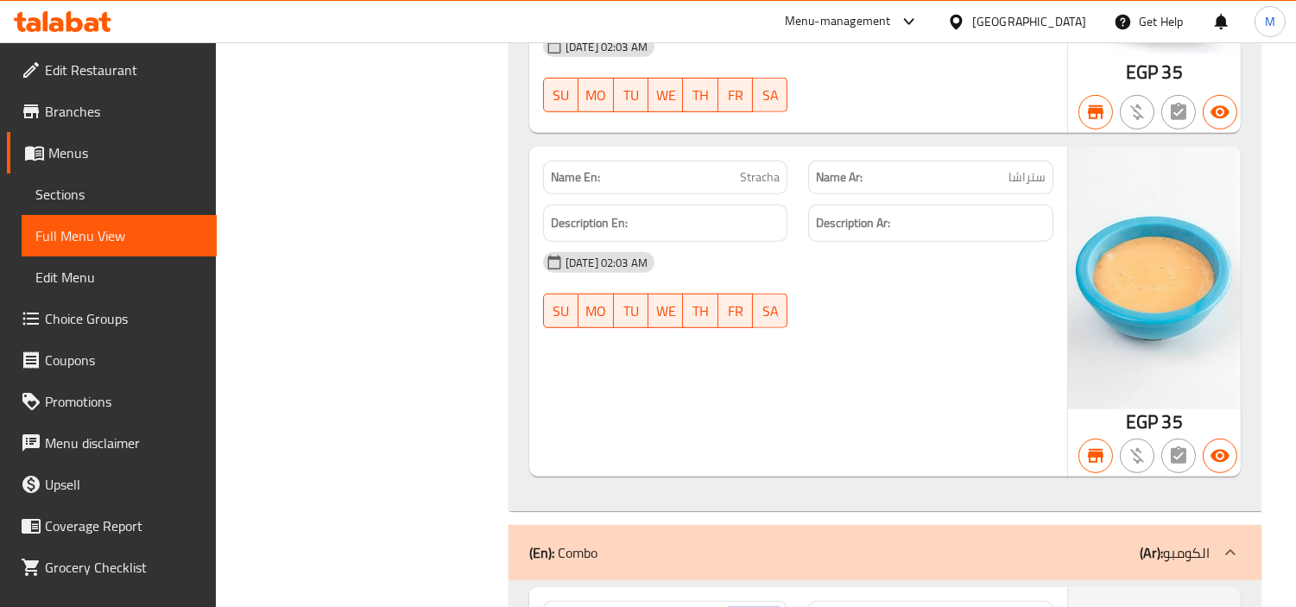
drag, startPoint x: 726, startPoint y: 220, endPoint x: 781, endPoint y: 225, distance: 54.7
click at [781, 601] on div "Name En: Combo 12" at bounding box center [665, 618] width 245 height 34
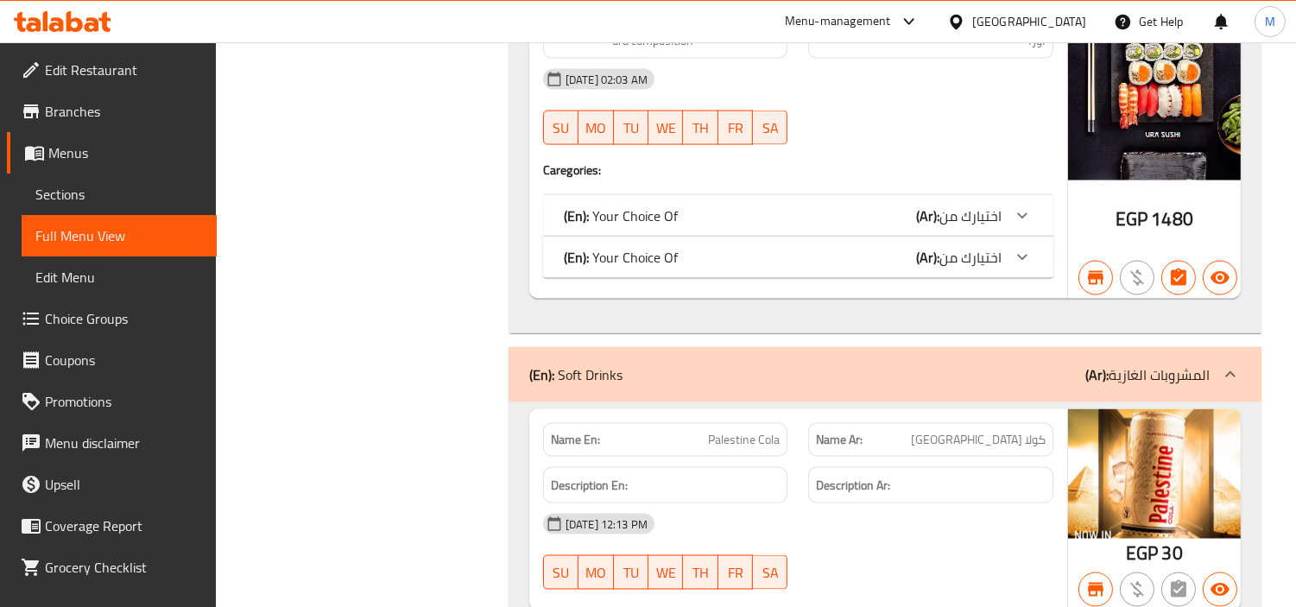
scroll to position [40109, 0]
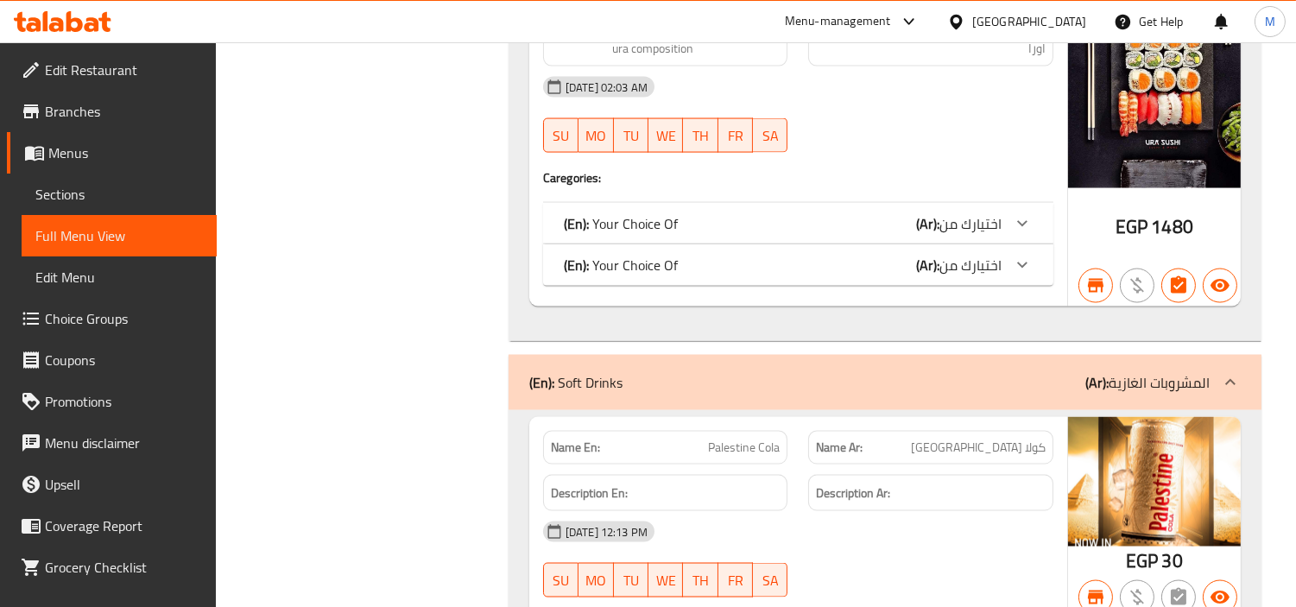
drag, startPoint x: 744, startPoint y: 269, endPoint x: 781, endPoint y: 273, distance: 36.4
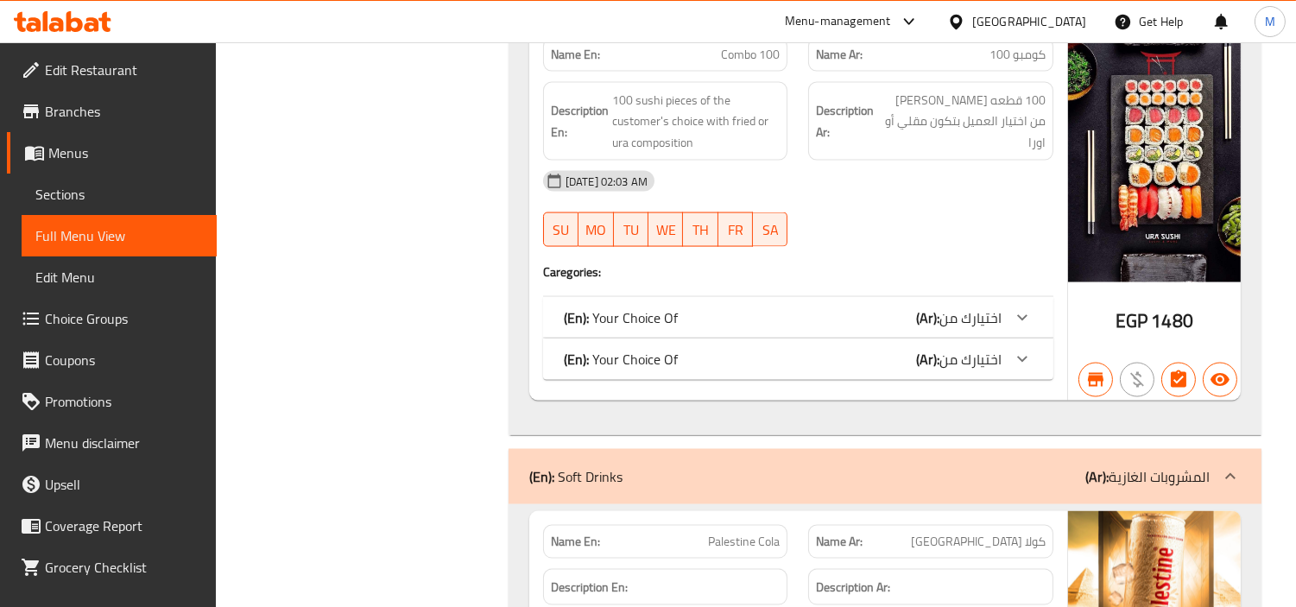
scroll to position [40046, 0]
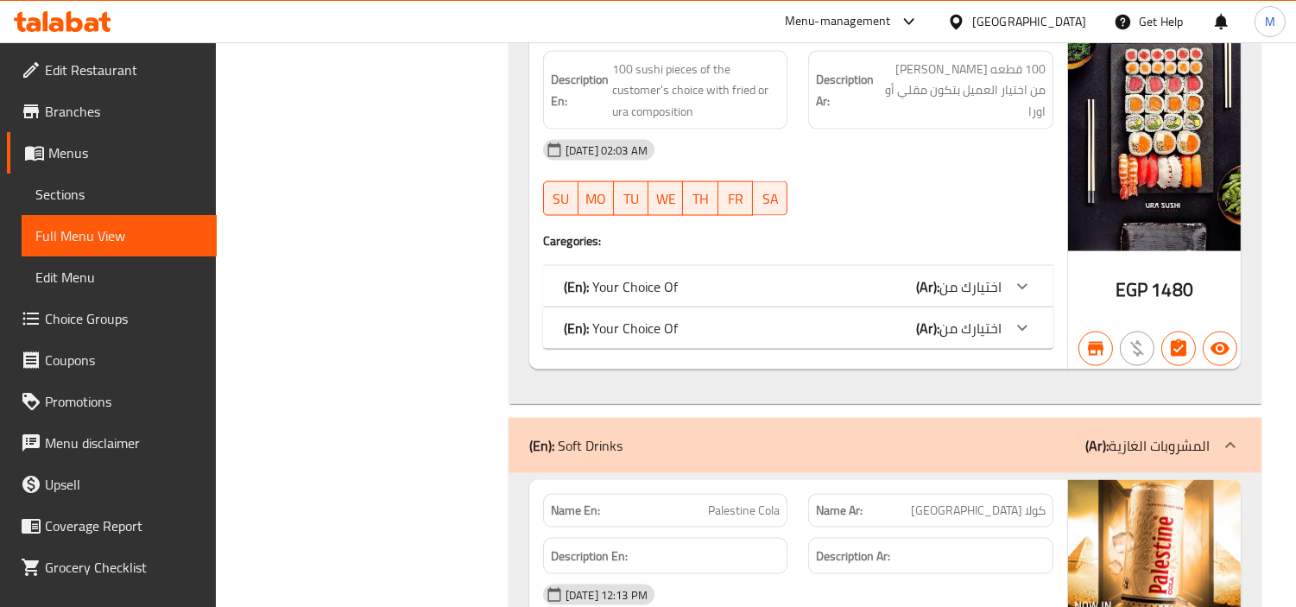
drag, startPoint x: 746, startPoint y: 332, endPoint x: 780, endPoint y: 339, distance: 34.2
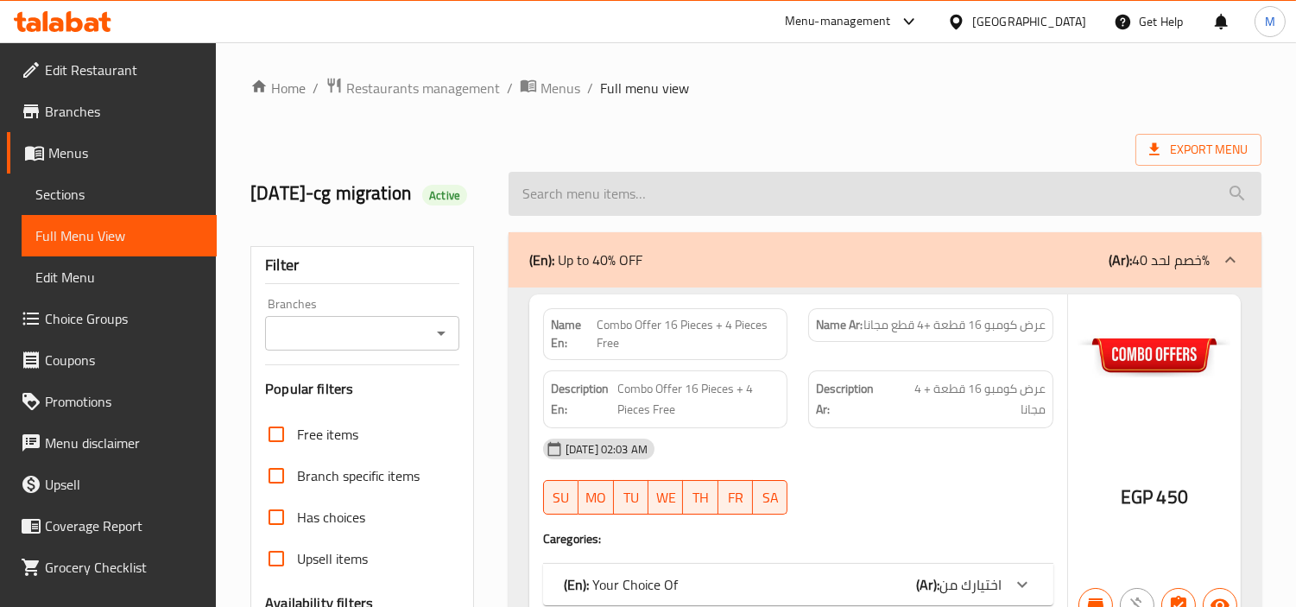
click at [754, 193] on input "search" at bounding box center [885, 194] width 753 height 44
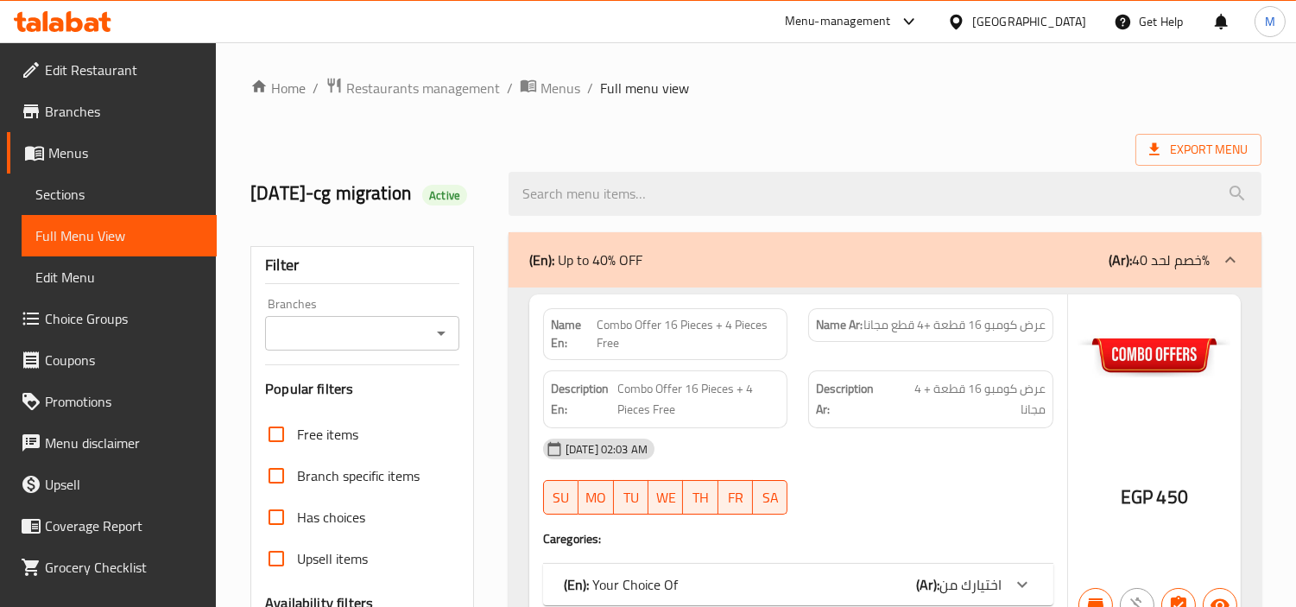
click at [89, 197] on span "Sections" at bounding box center [119, 194] width 168 height 21
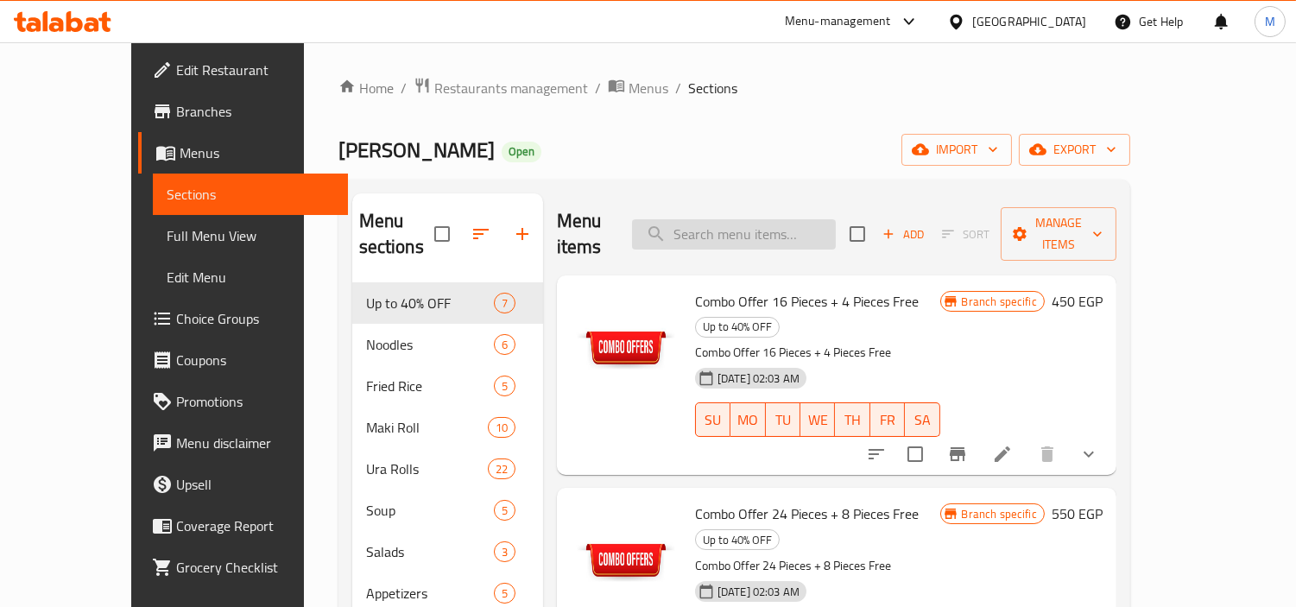
click at [795, 221] on input "search" at bounding box center [734, 234] width 204 height 30
paste input "Fried Rice Mix (Seafood)"
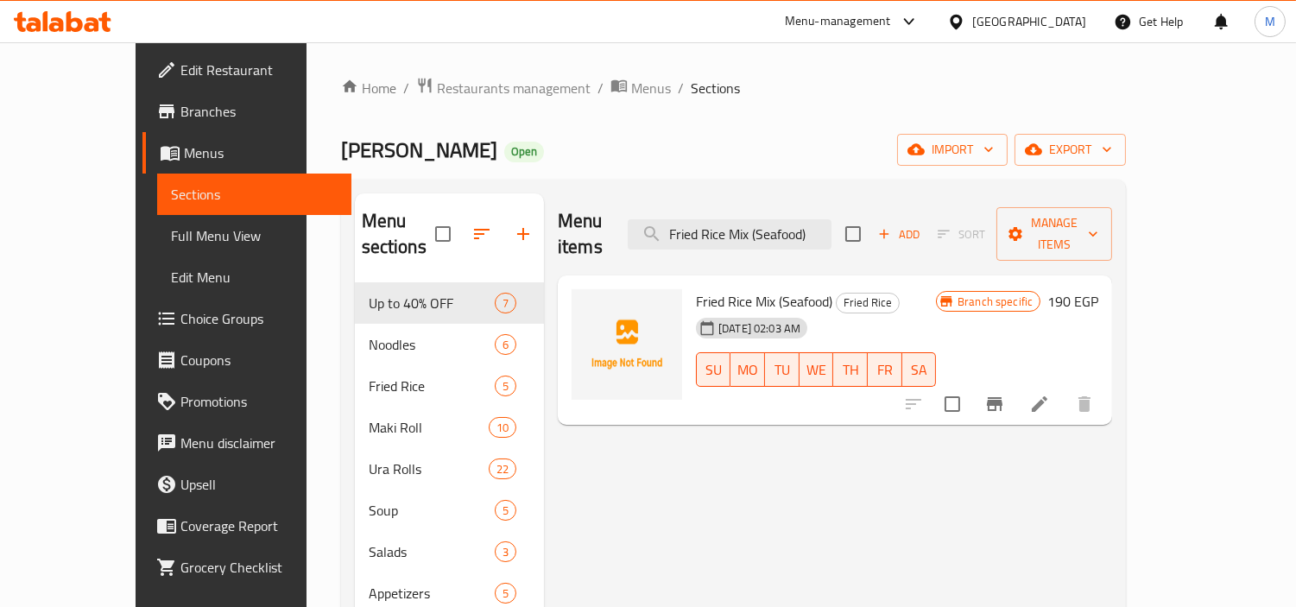
type input "Fried Rice Mix (Seafood)"
click at [1048, 396] on icon at bounding box center [1040, 404] width 16 height 16
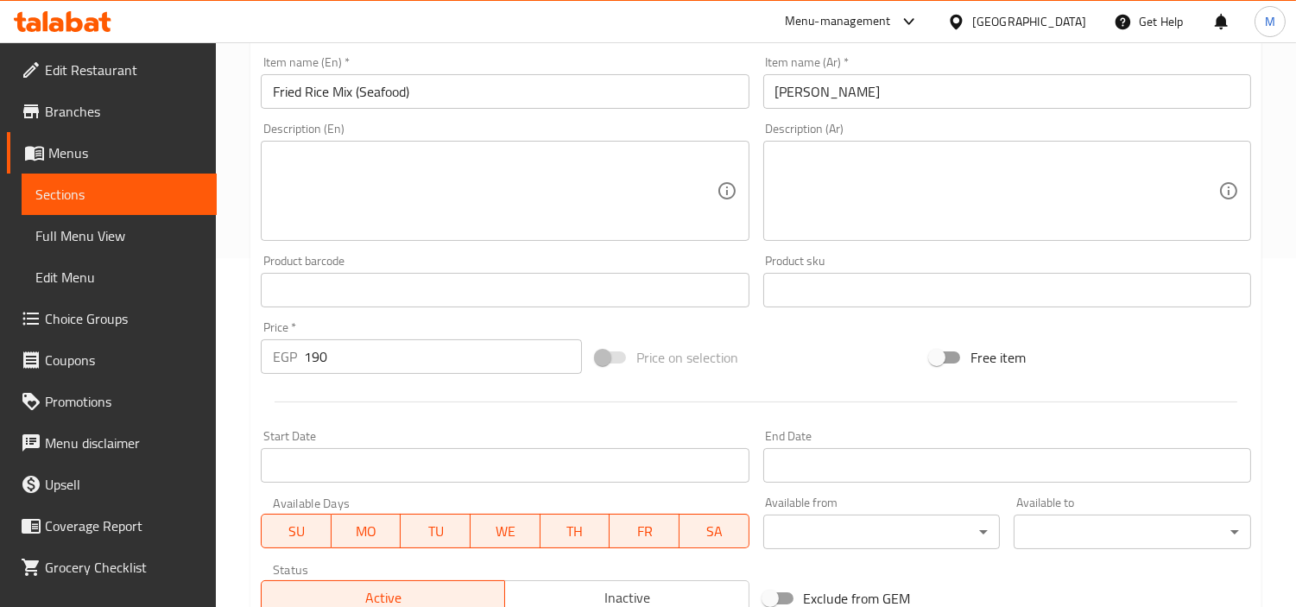
scroll to position [575, 0]
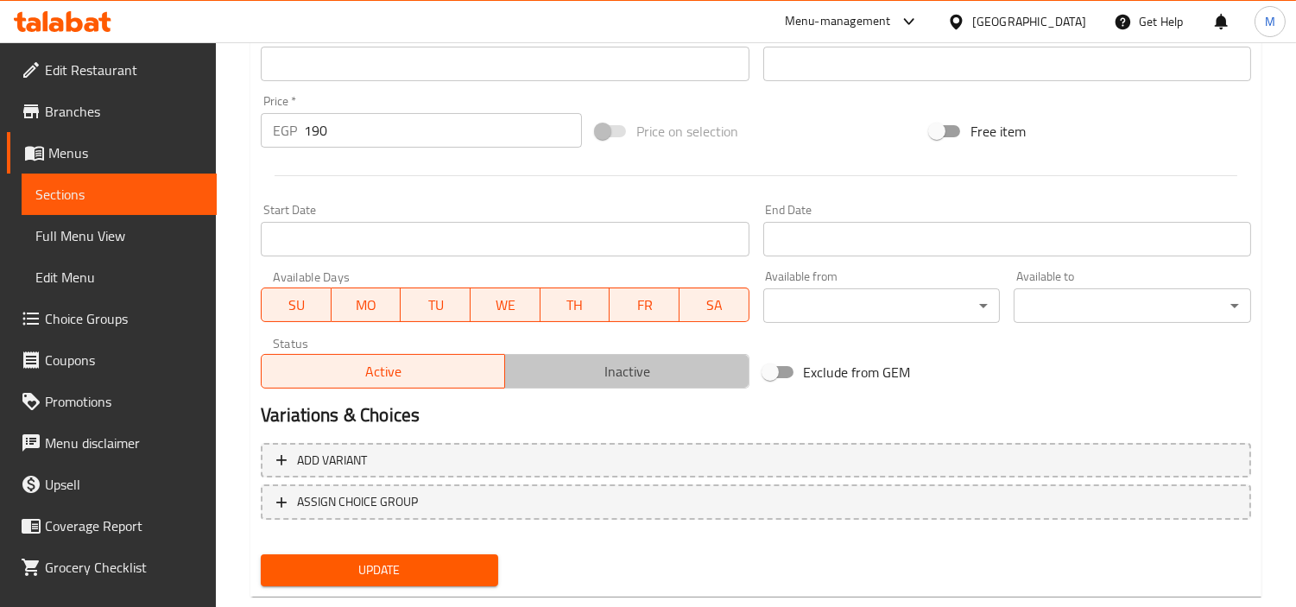
click at [615, 371] on span "Inactive" at bounding box center [627, 371] width 230 height 25
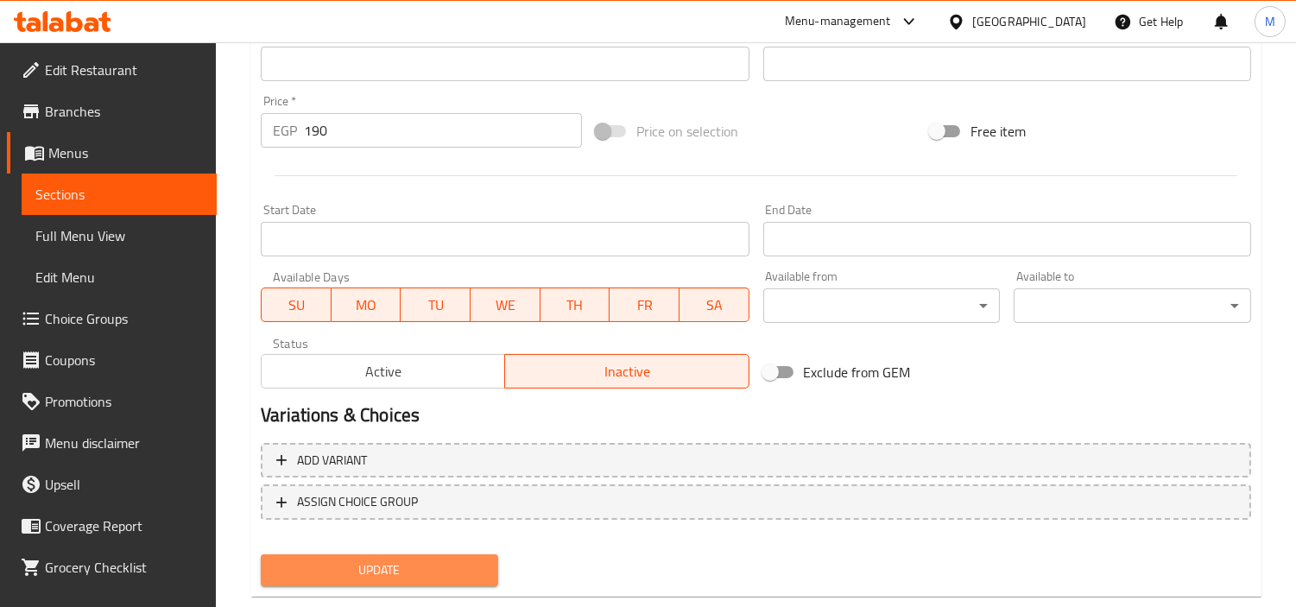
click at [459, 560] on span "Update" at bounding box center [380, 571] width 210 height 22
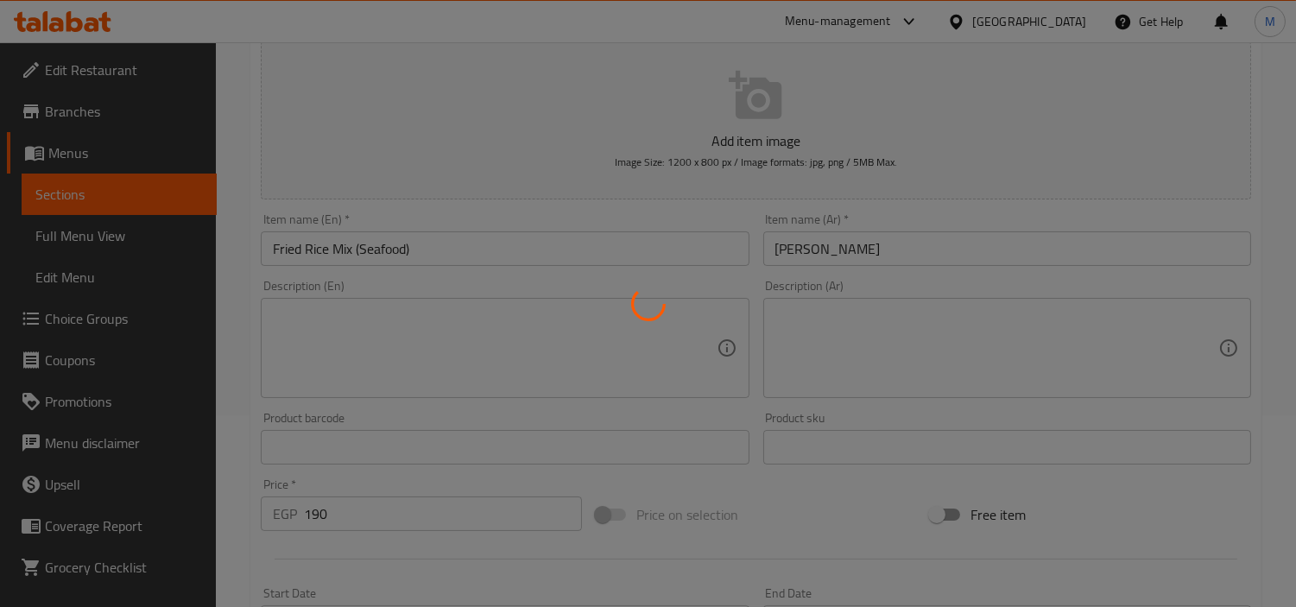
scroll to position [0, 0]
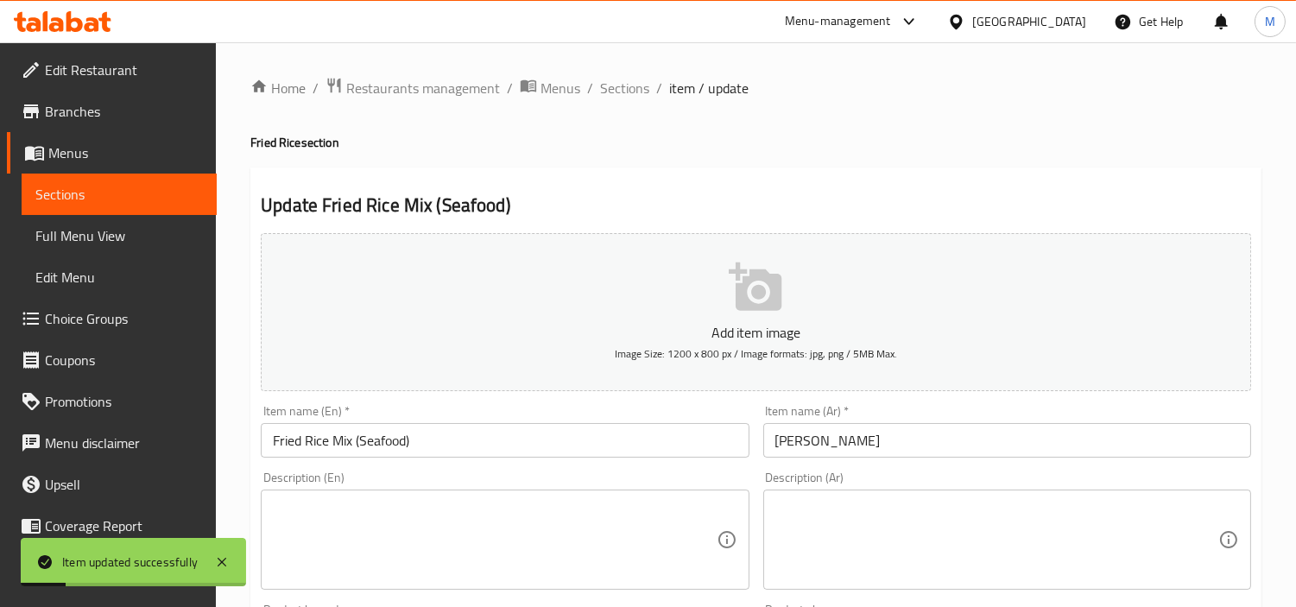
click at [334, 202] on h2 "Update Fried Rice Mix (Seafood)" at bounding box center [756, 206] width 991 height 26
drag, startPoint x: 334, startPoint y: 202, endPoint x: 516, endPoint y: 209, distance: 182.4
click at [516, 209] on h2 "Update Fried Rice Mix (Seafood)" at bounding box center [756, 206] width 991 height 26
copy div "Fried Rice Mix (Seafood) Add item image Image Size: 1200 x 800 px / Image forma…"
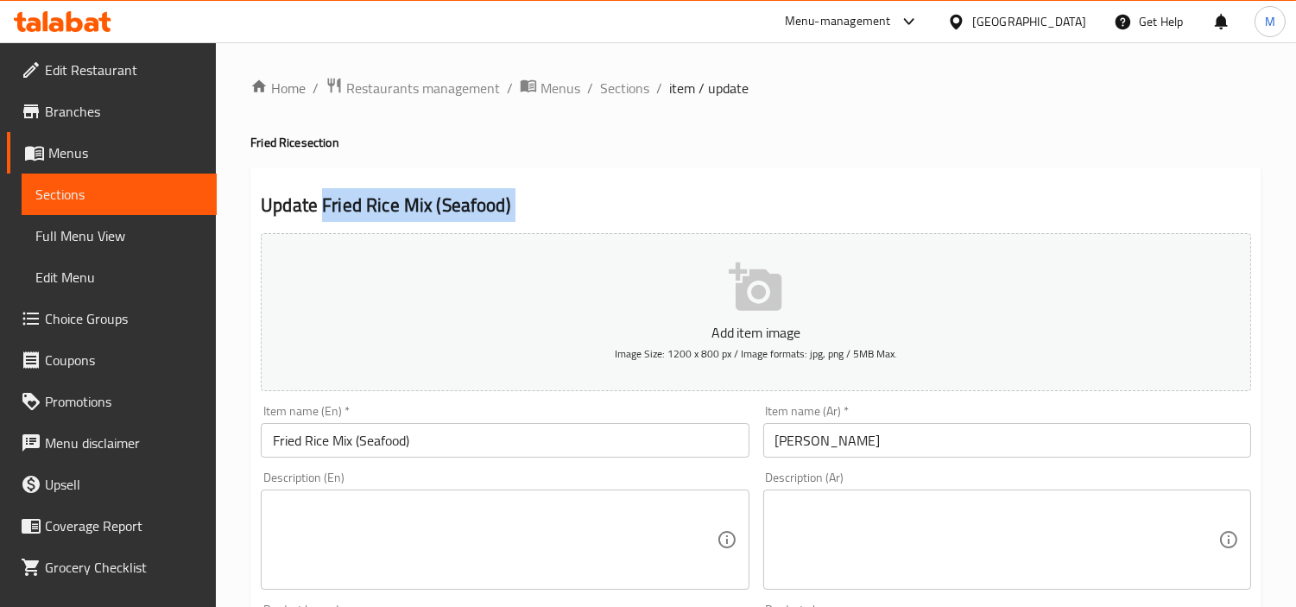
drag, startPoint x: 321, startPoint y: 199, endPoint x: 507, endPoint y: 205, distance: 185.7
click at [507, 205] on h2 "Update Fried Rice Mix (Seafood)" at bounding box center [756, 206] width 991 height 26
copy h2 "Fried Rice Mix (Seafood)"
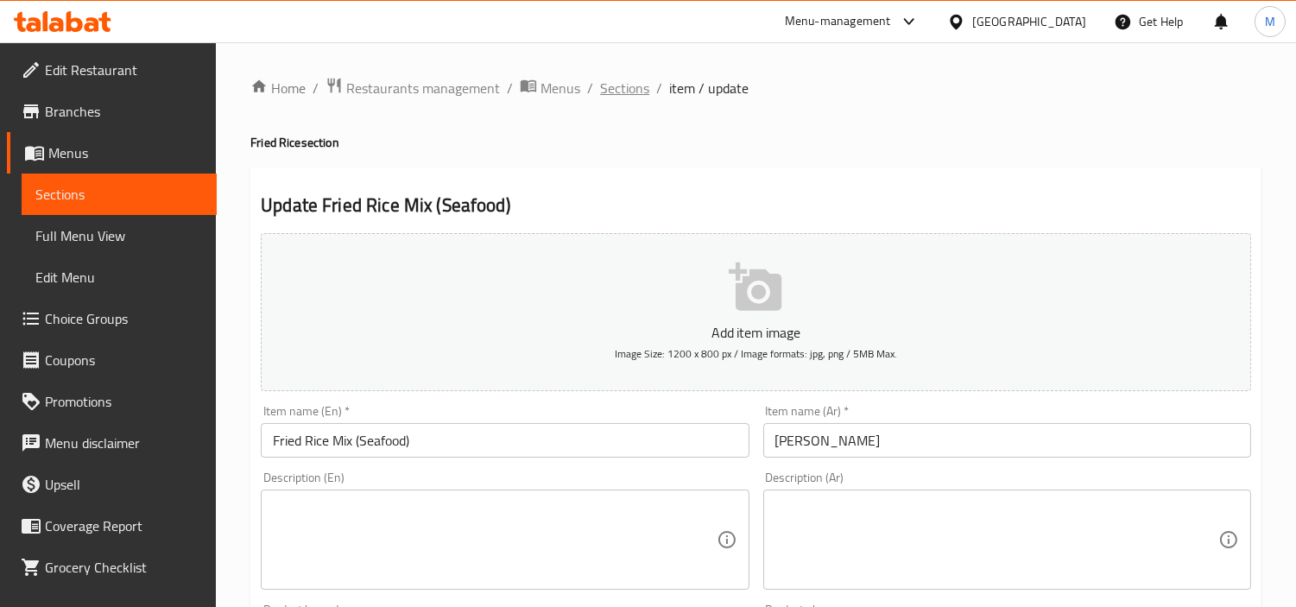
click at [630, 79] on span "Sections" at bounding box center [624, 88] width 49 height 21
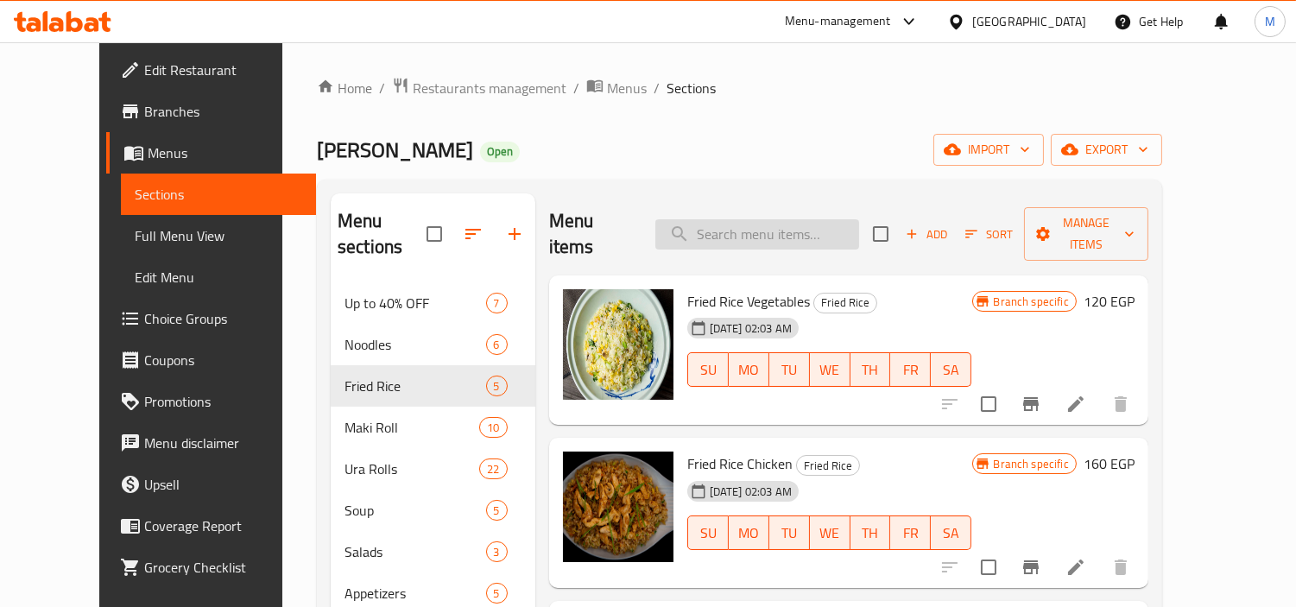
click at [773, 219] on input "search" at bounding box center [757, 234] width 204 height 30
paste input "Fried Rice Mix (Seafood)"
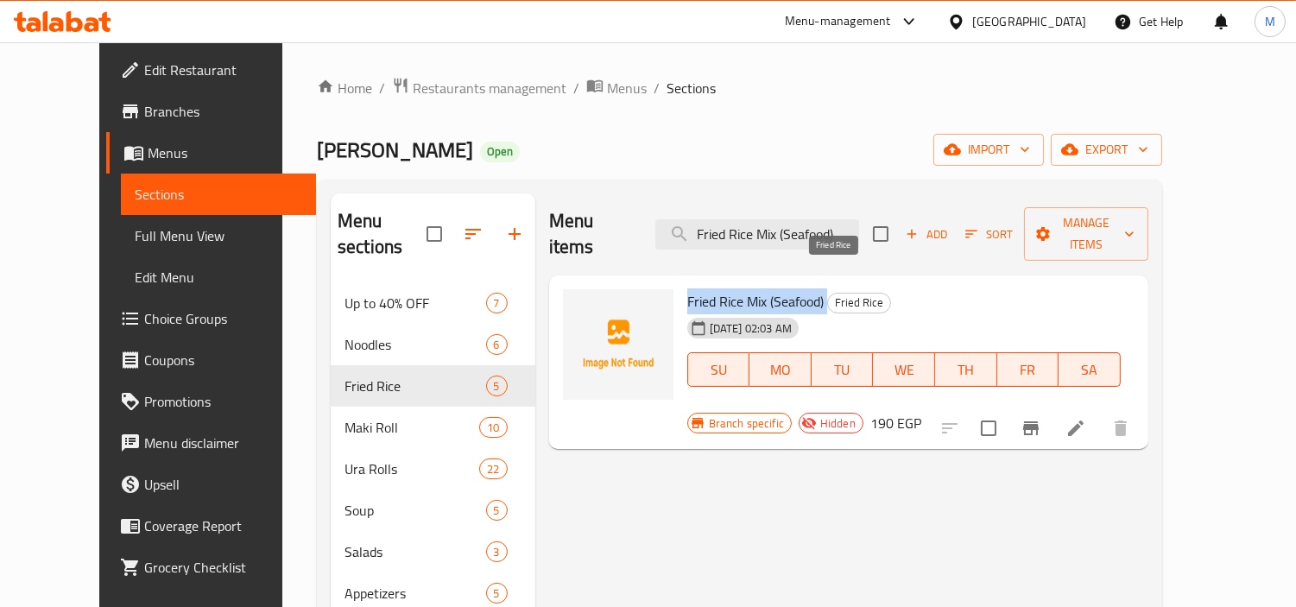
drag, startPoint x: 662, startPoint y: 271, endPoint x: 804, endPoint y: 274, distance: 142.5
click at [804, 289] on h6 "Fried Rice Mix (Seafood) Fried Rice" at bounding box center [904, 301] width 434 height 24
copy h6 "Fried Rice Mix (Seafood)"
click at [795, 223] on input "Fried Rice Mix (Seafood)" at bounding box center [757, 234] width 204 height 30
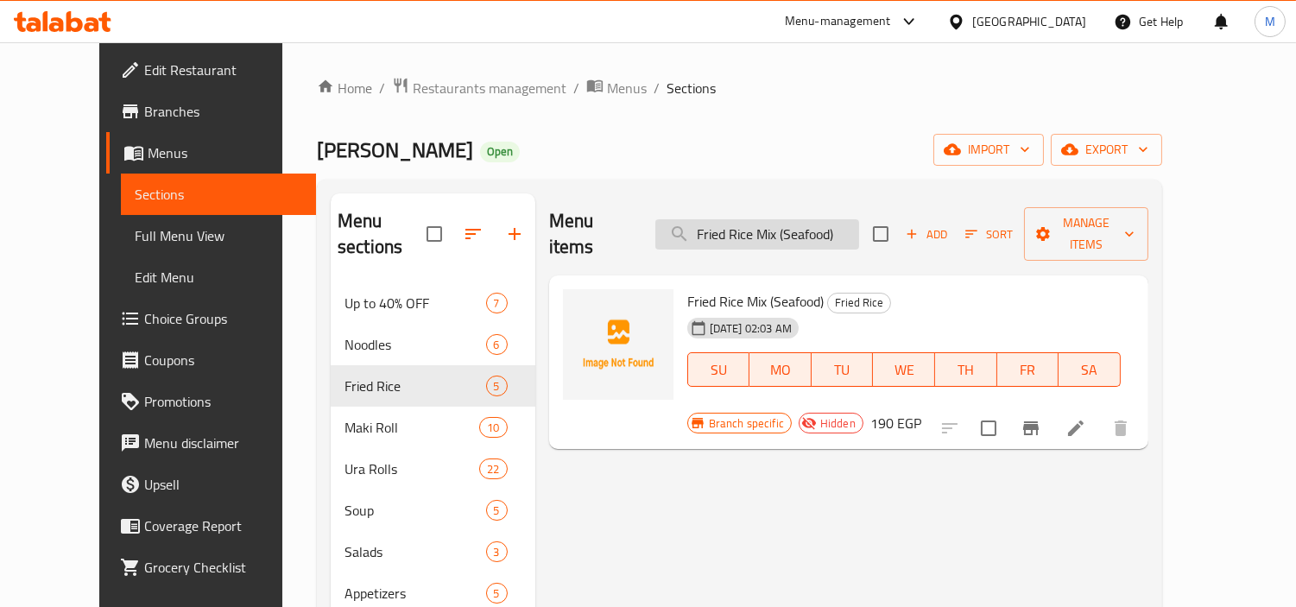
click at [795, 223] on input "Fried Rice Mix (Seafood)" at bounding box center [757, 234] width 204 height 30
paste input "V Cola"
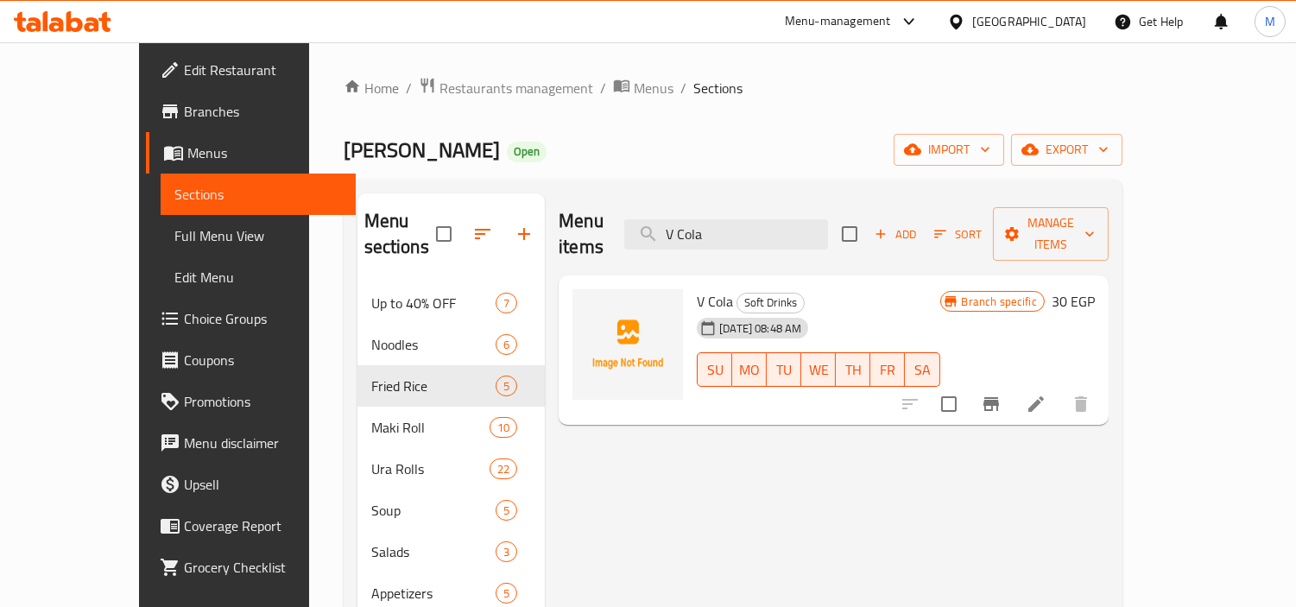
type input "V Cola"
click at [1047, 394] on icon at bounding box center [1036, 404] width 21 height 21
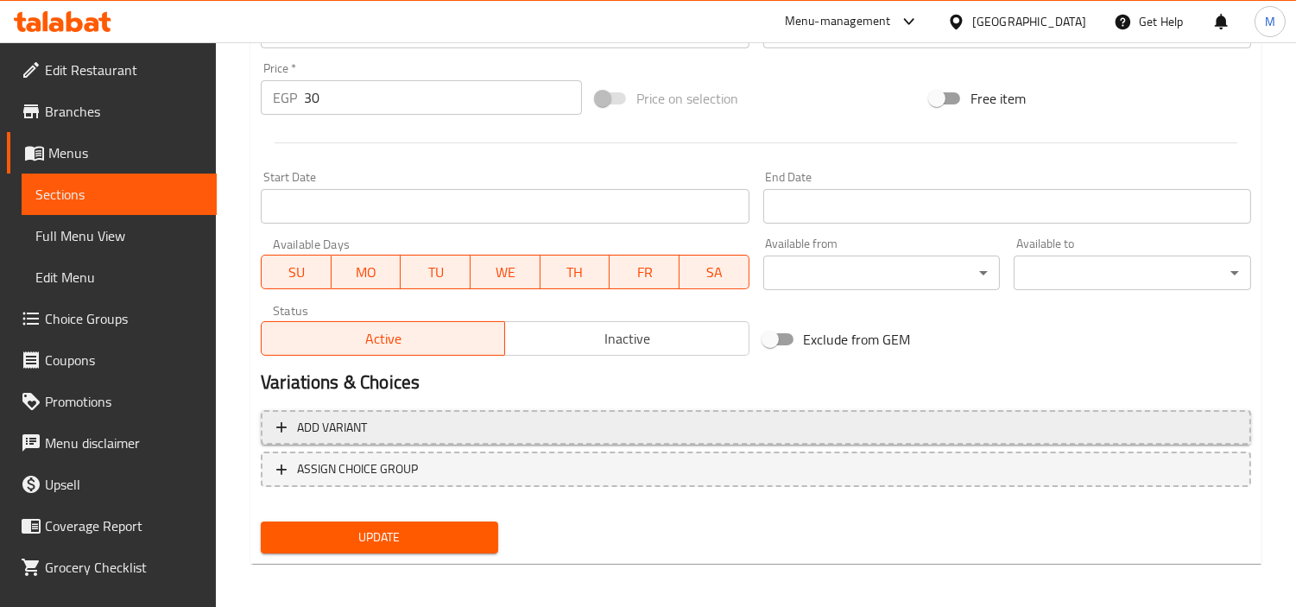
scroll to position [610, 0]
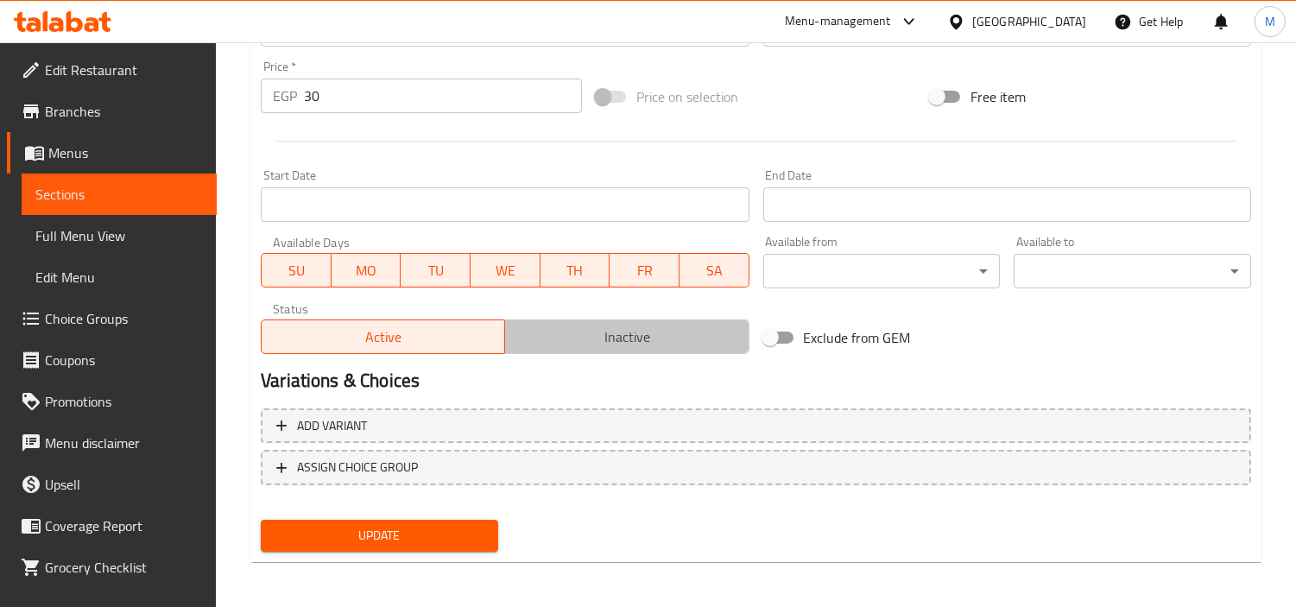
click at [627, 334] on span "Inactive" at bounding box center [627, 337] width 230 height 25
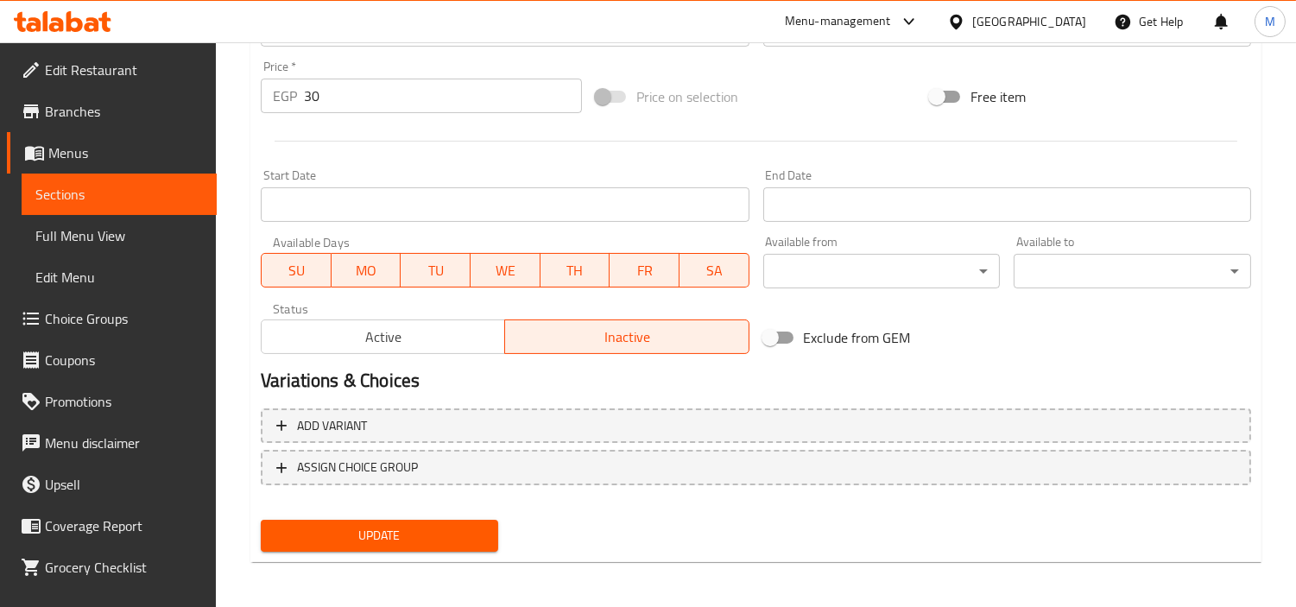
drag, startPoint x: 484, startPoint y: 514, endPoint x: 476, endPoint y: 531, distance: 18.9
click at [482, 516] on div "Update" at bounding box center [379, 536] width 251 height 46
click at [471, 538] on span "Update" at bounding box center [380, 536] width 210 height 22
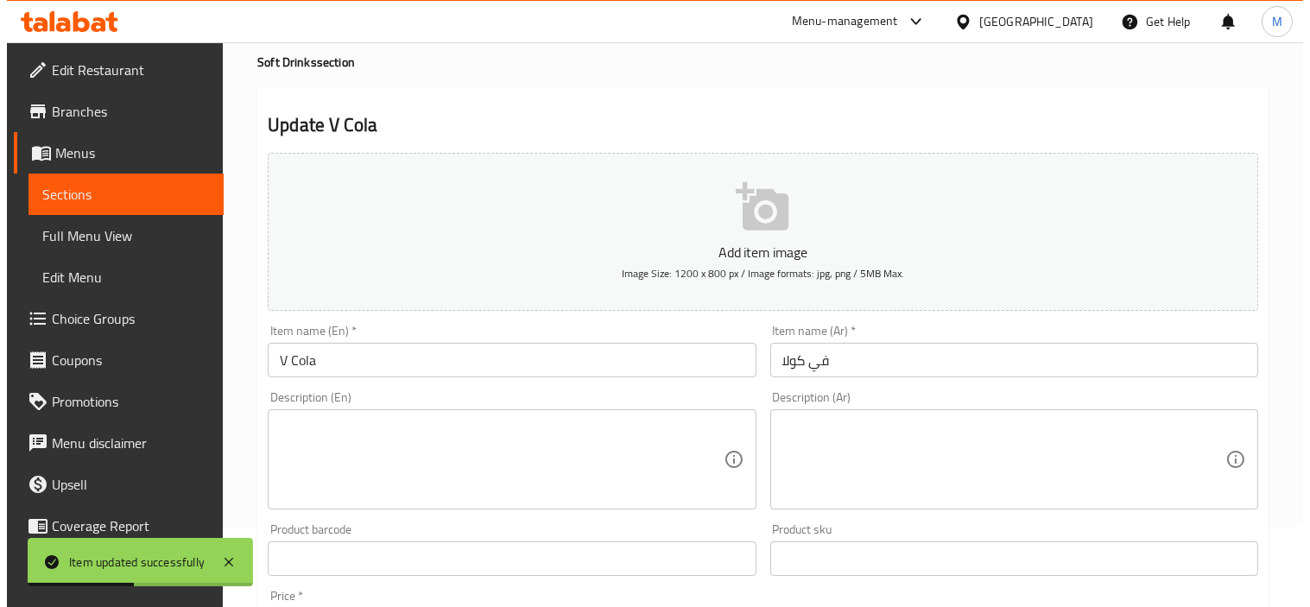
scroll to position [0, 0]
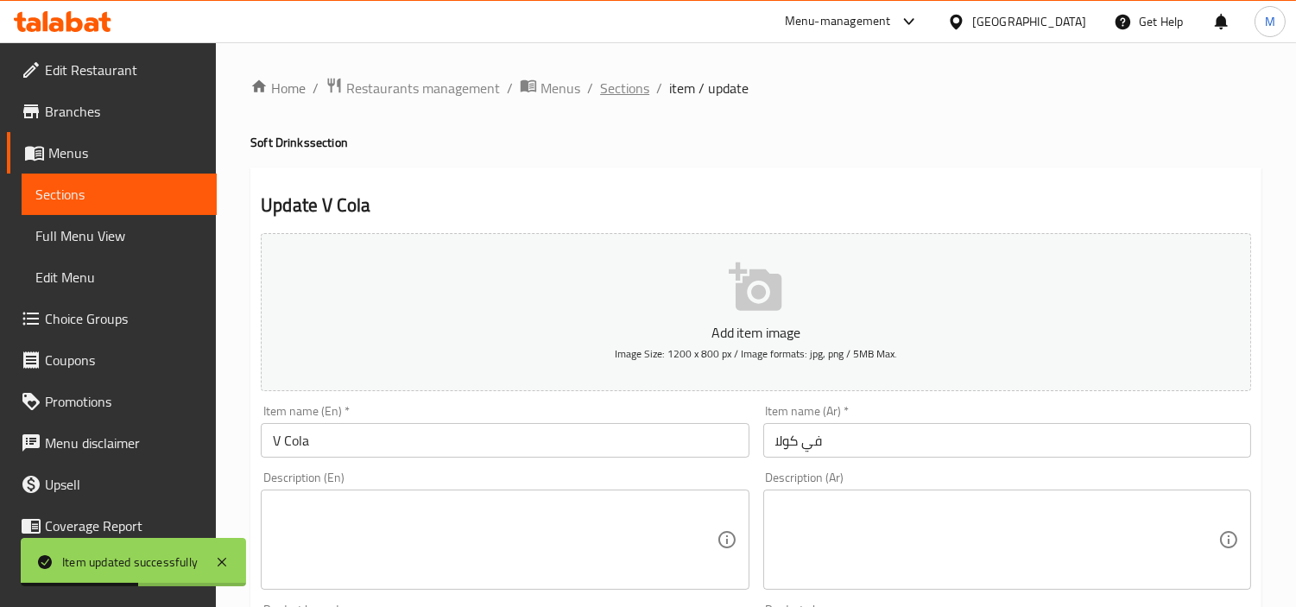
click at [627, 89] on span "Sections" at bounding box center [624, 88] width 49 height 21
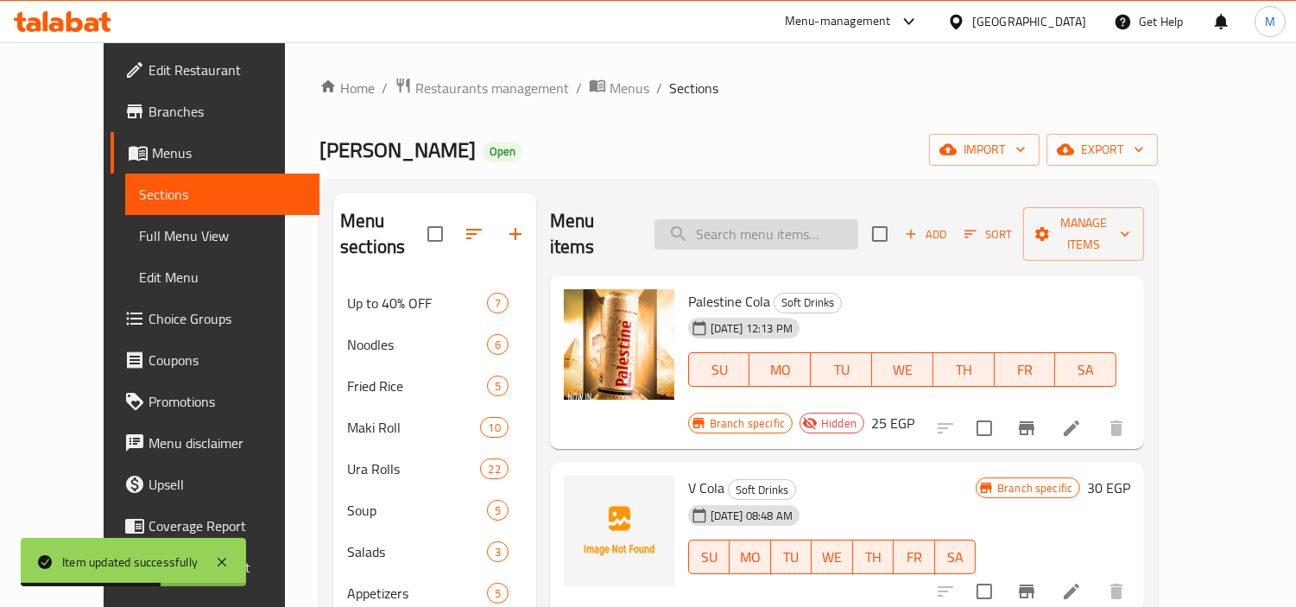
click at [751, 219] on input "search" at bounding box center [757, 234] width 204 height 30
paste input "Combo 12"
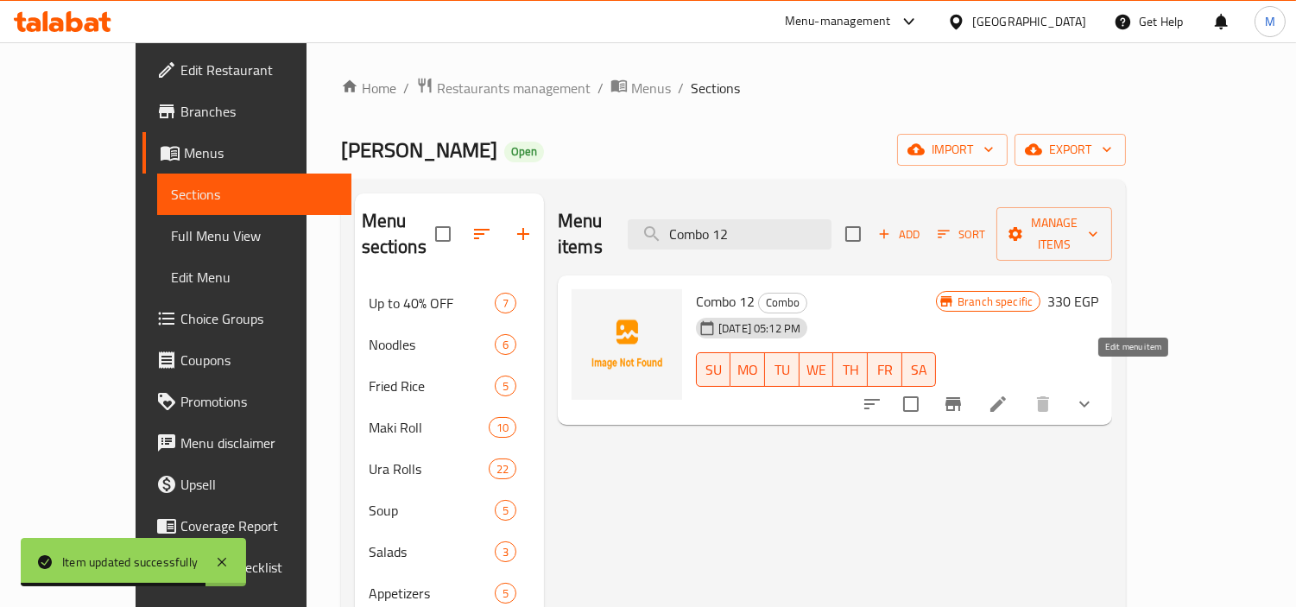
type input "Combo 12"
click at [1009, 394] on icon at bounding box center [998, 404] width 21 height 21
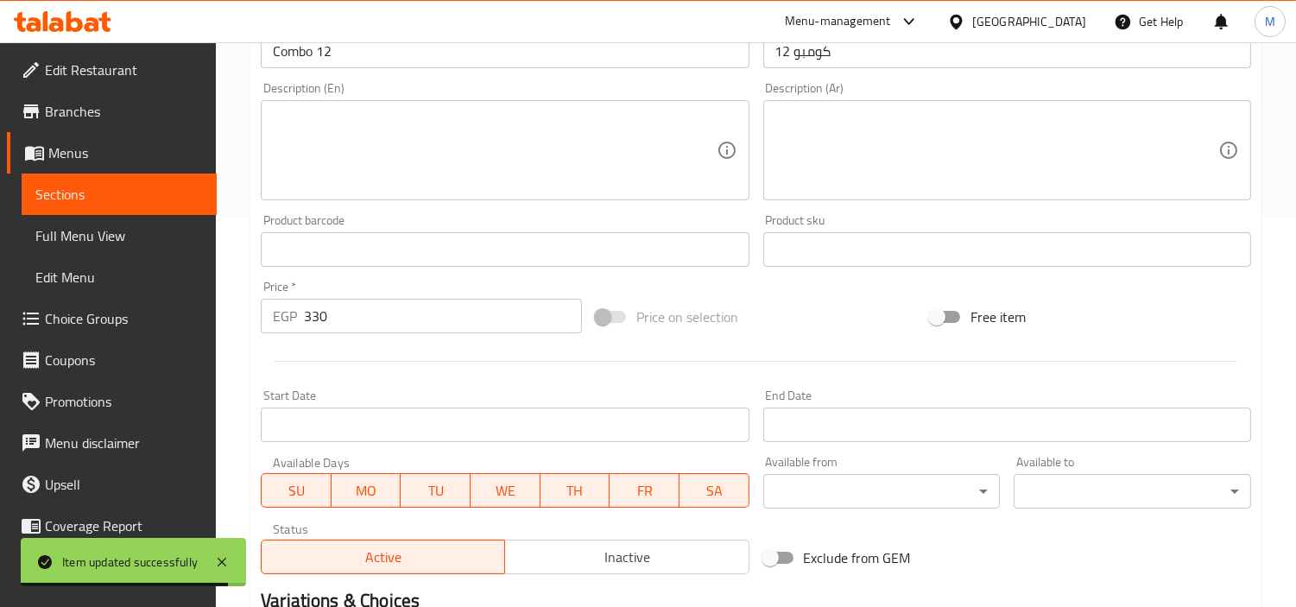
scroll to position [575, 0]
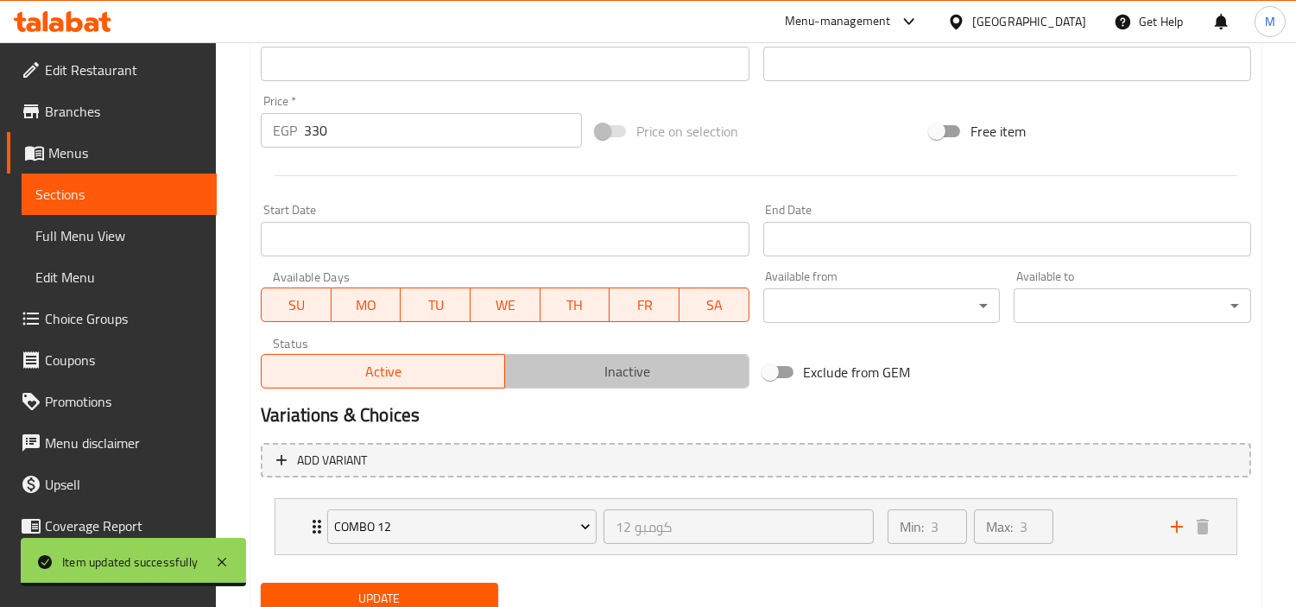
click at [629, 370] on span "Inactive" at bounding box center [627, 371] width 230 height 25
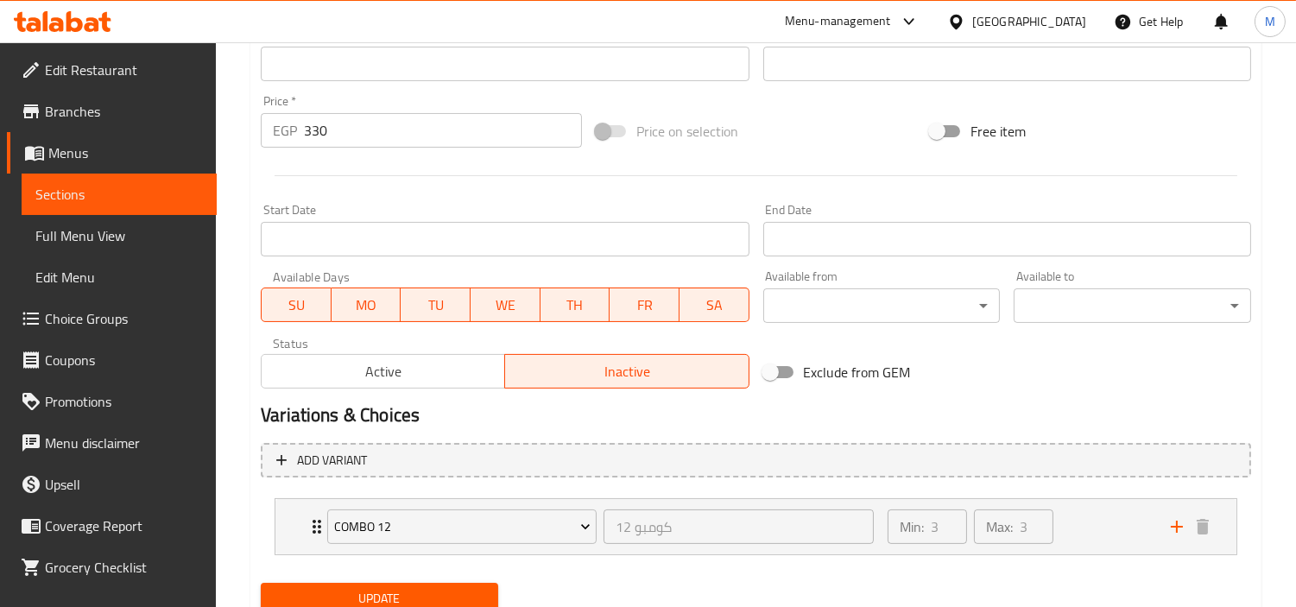
click at [456, 605] on span "Update" at bounding box center [380, 599] width 210 height 22
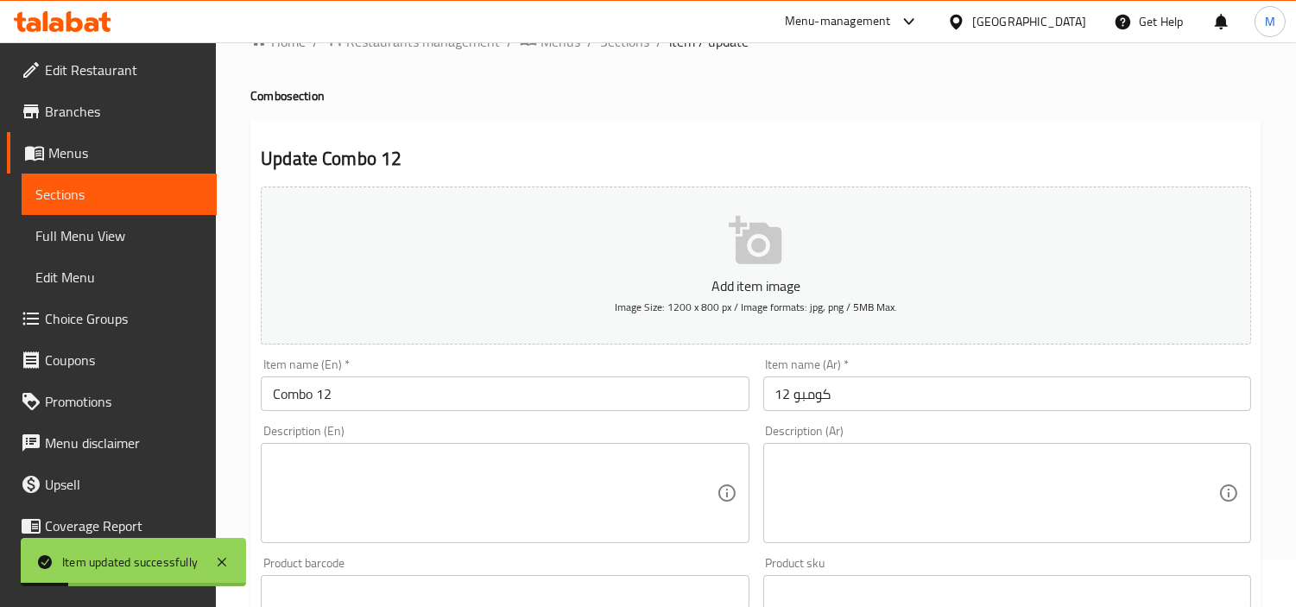
scroll to position [0, 0]
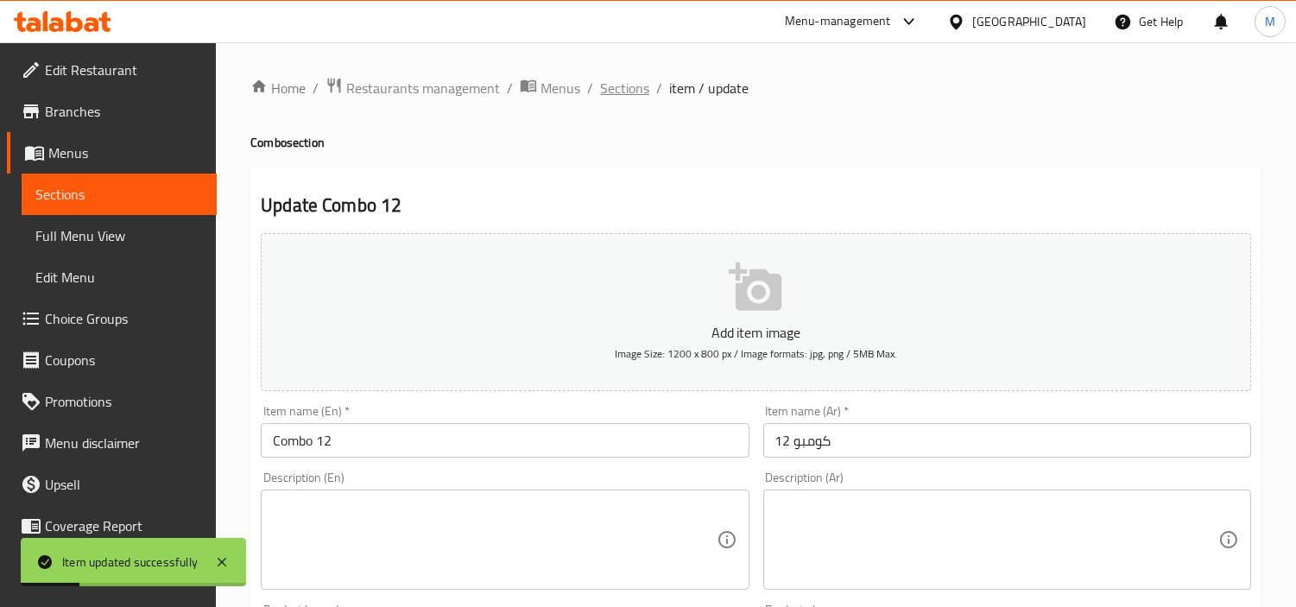
click at [622, 92] on span "Sections" at bounding box center [624, 88] width 49 height 21
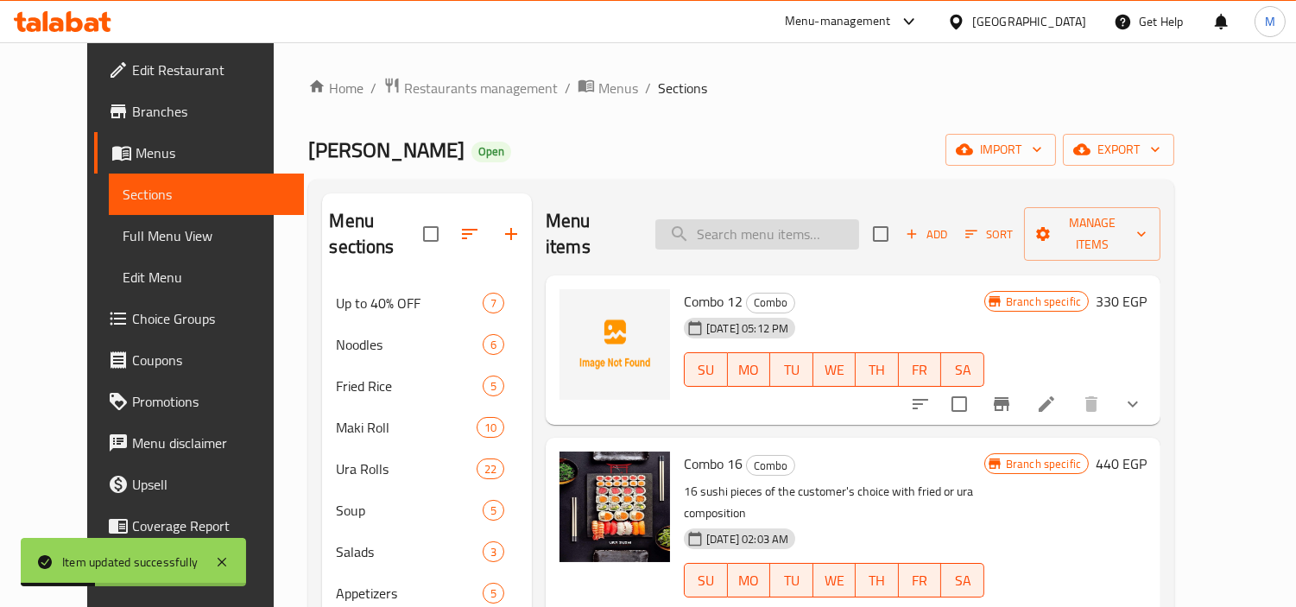
click at [781, 219] on input "search" at bounding box center [757, 234] width 204 height 30
paste input "Hoso Shrimp"
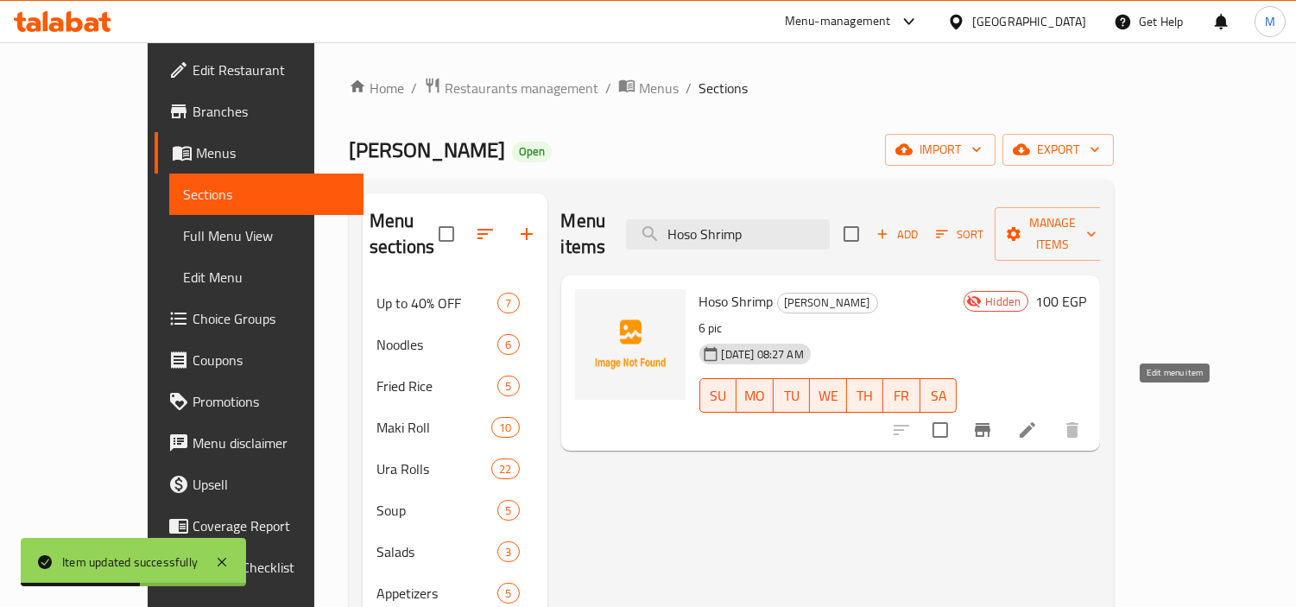
type input "Hoso Shrimp"
click at [1035, 422] on icon at bounding box center [1028, 430] width 16 height 16
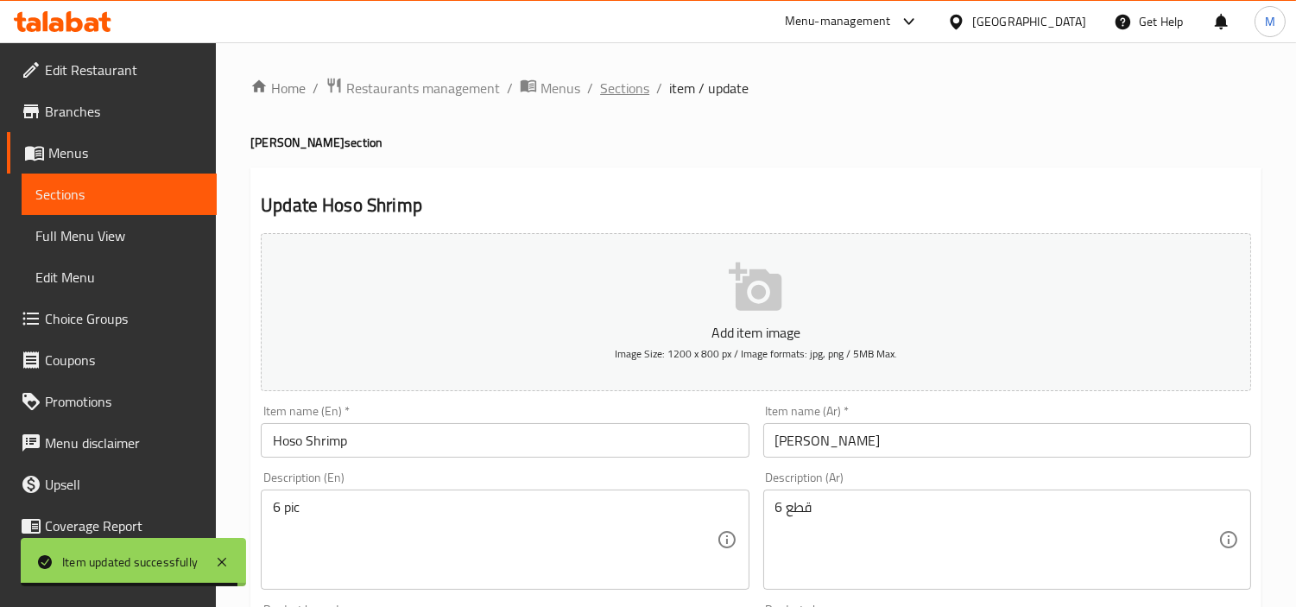
click at [624, 90] on span "Sections" at bounding box center [624, 88] width 49 height 21
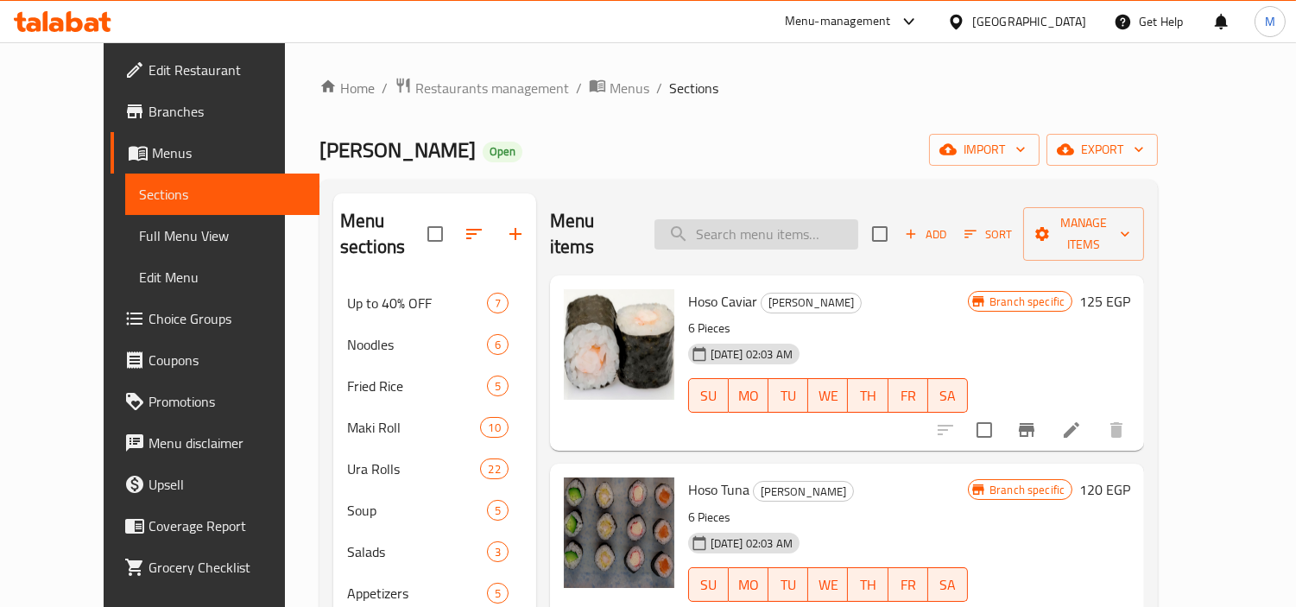
click at [795, 219] on input "search" at bounding box center [757, 234] width 204 height 30
paste input "Crispy Salmon"
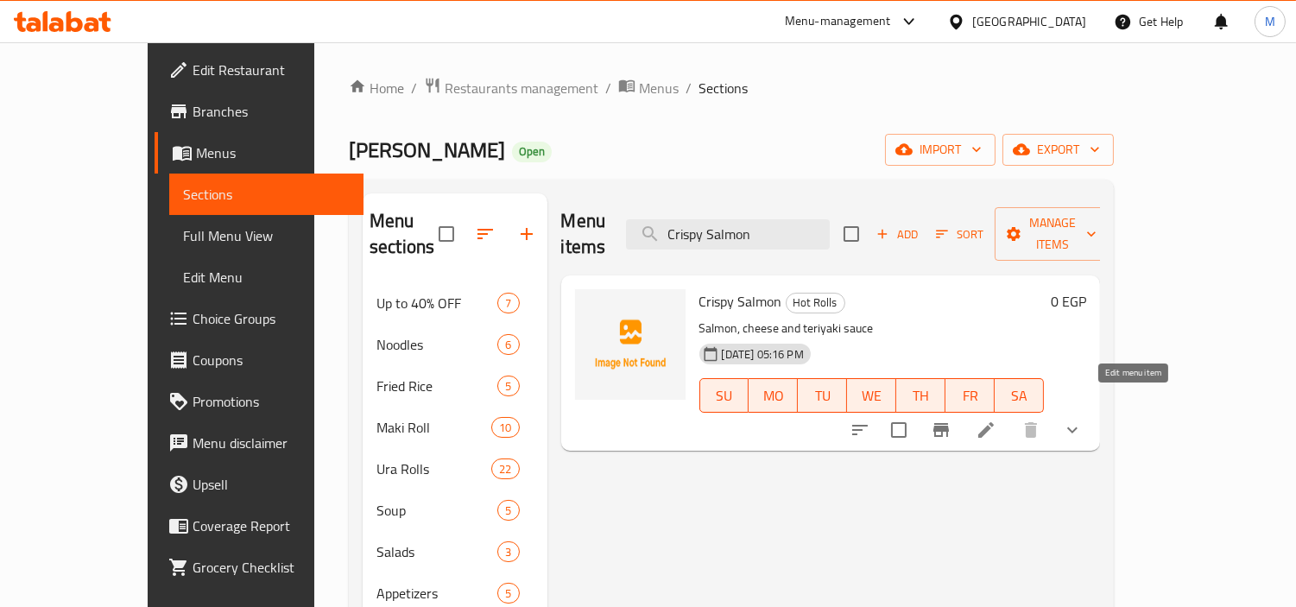
type input "Crispy Salmon"
click at [994, 422] on icon at bounding box center [986, 430] width 16 height 16
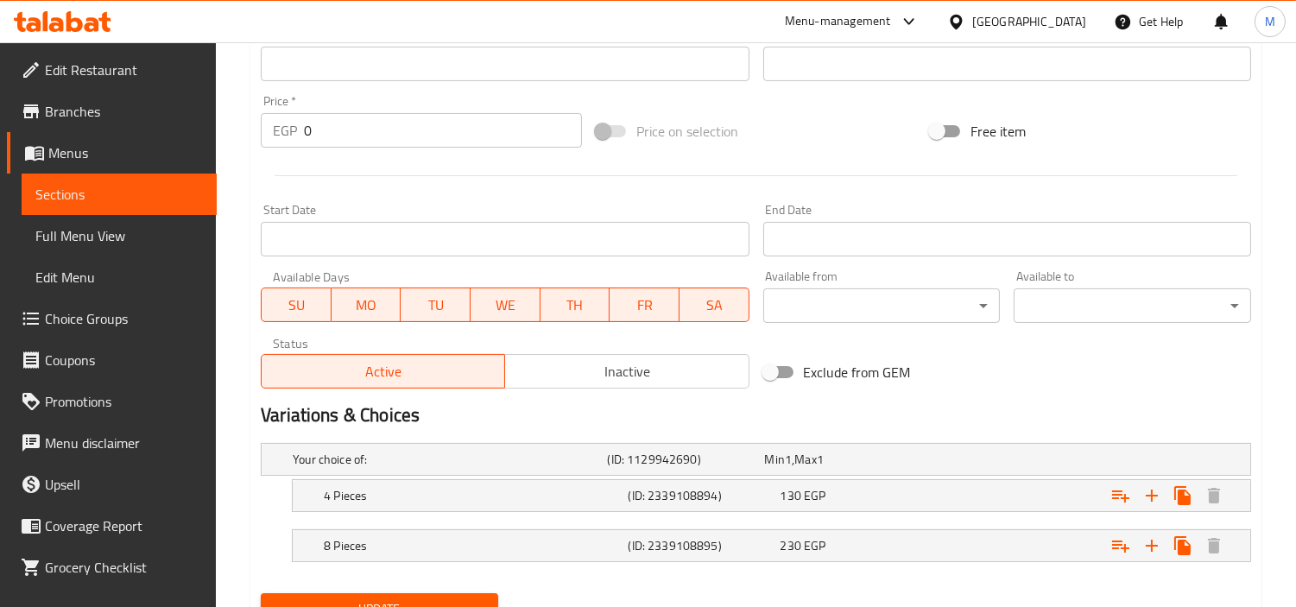
click at [605, 373] on span "Inactive" at bounding box center [627, 371] width 230 height 25
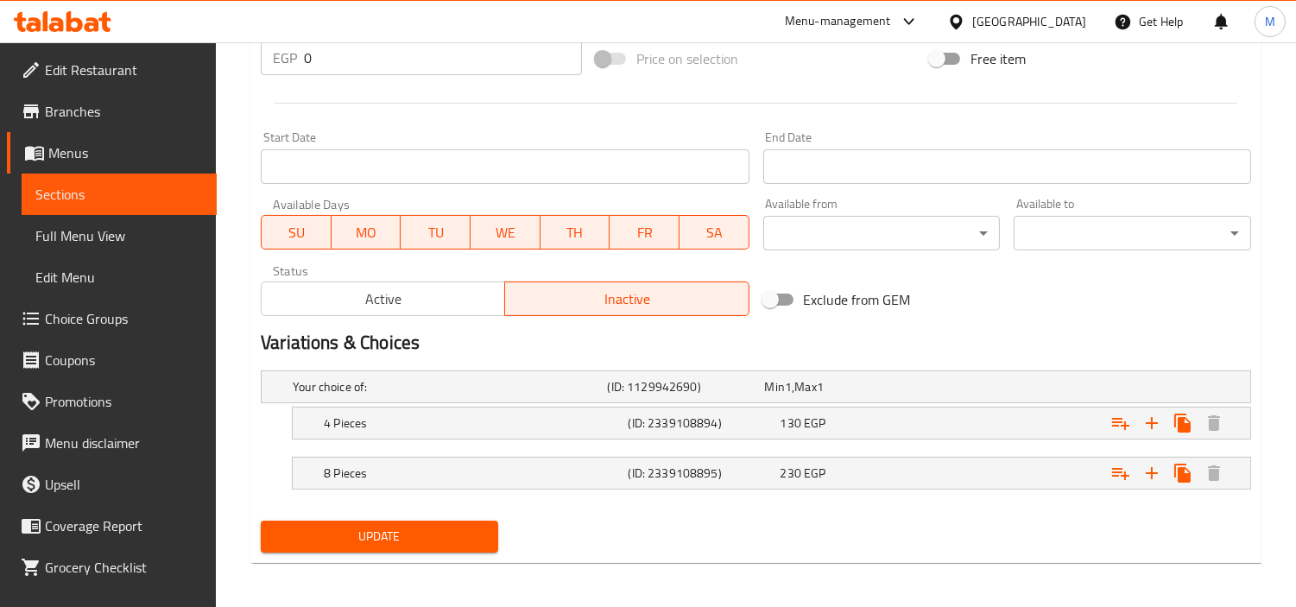
scroll to position [651, 0]
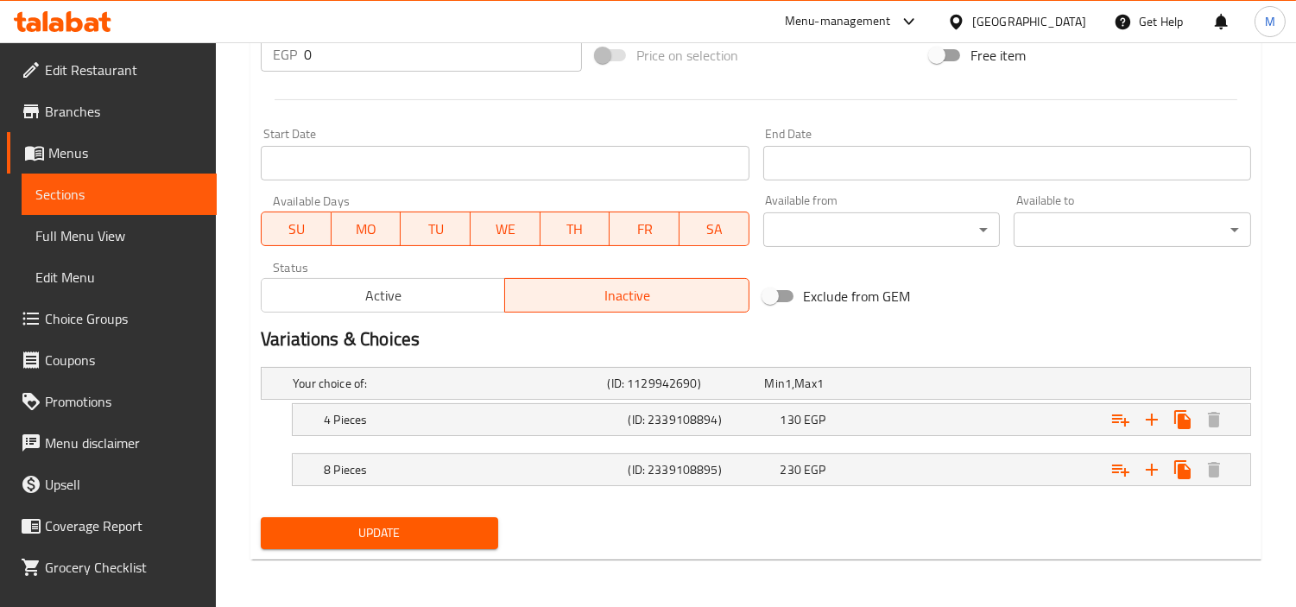
click at [429, 511] on div "Update" at bounding box center [379, 533] width 251 height 46
click at [430, 518] on button "Update" at bounding box center [379, 533] width 237 height 32
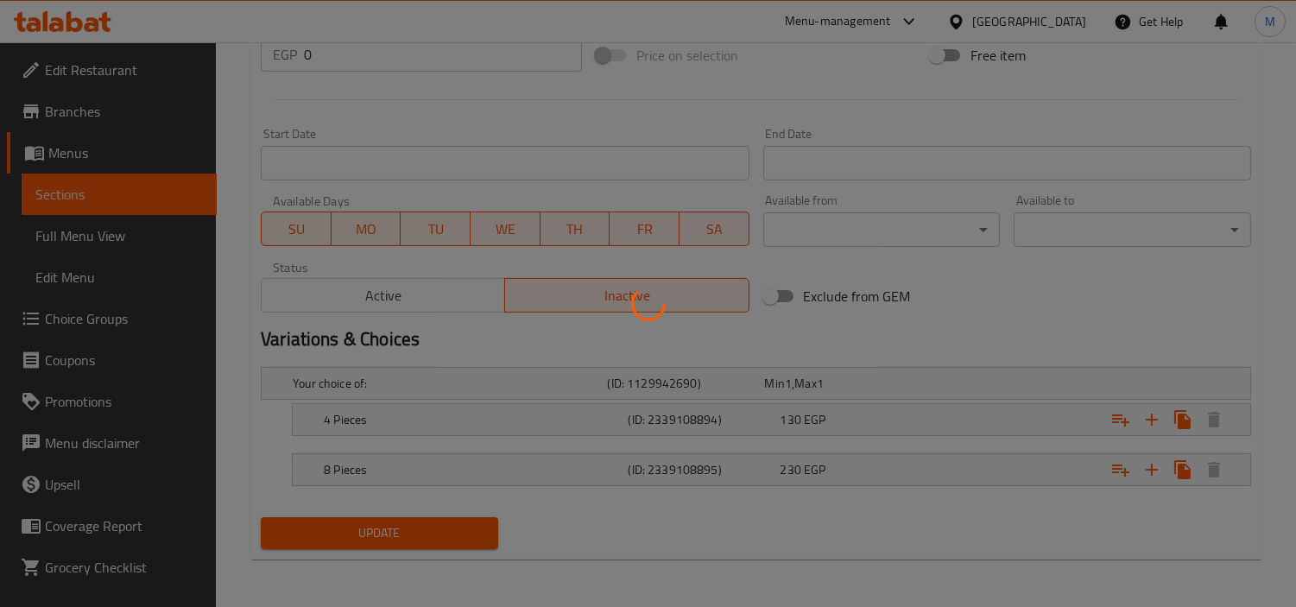
click at [430, 522] on div at bounding box center [648, 303] width 1296 height 607
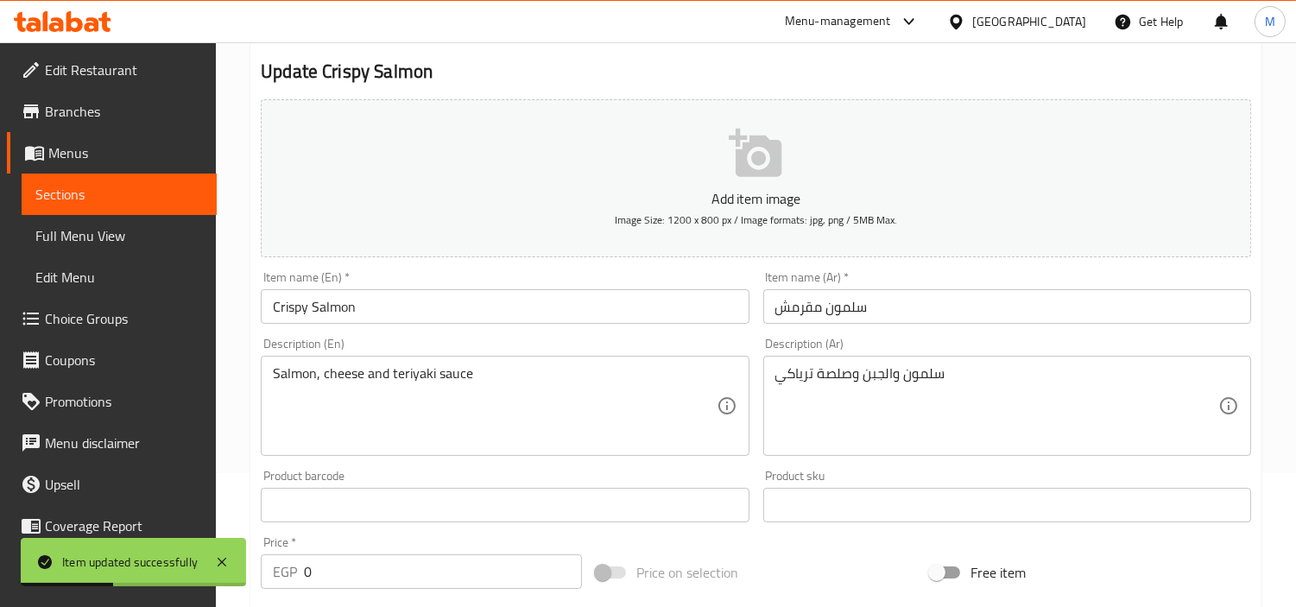
scroll to position [0, 0]
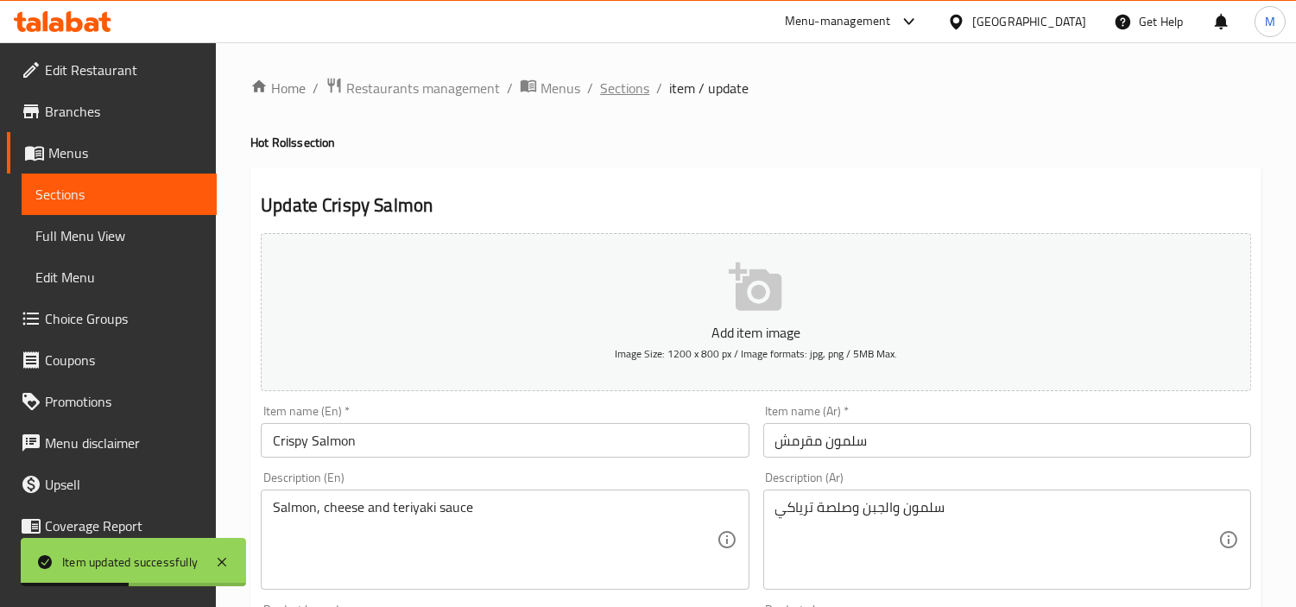
click at [628, 85] on span "Sections" at bounding box center [624, 88] width 49 height 21
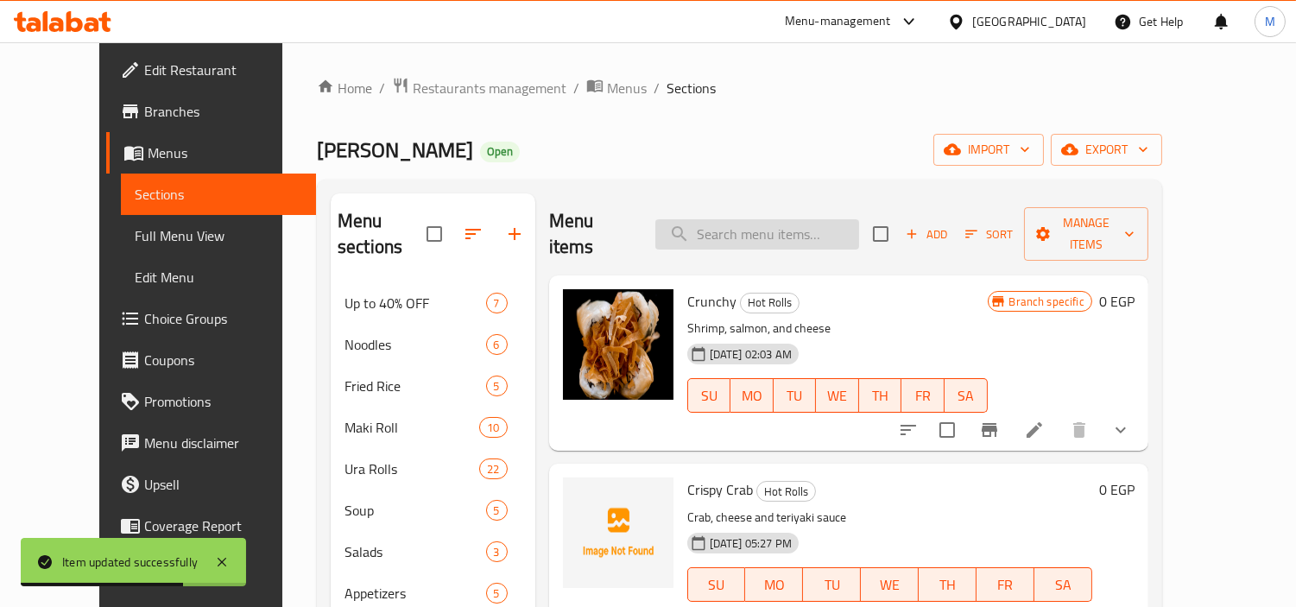
click at [769, 219] on input "search" at bounding box center [757, 234] width 204 height 30
paste input "Crispy Tuna"
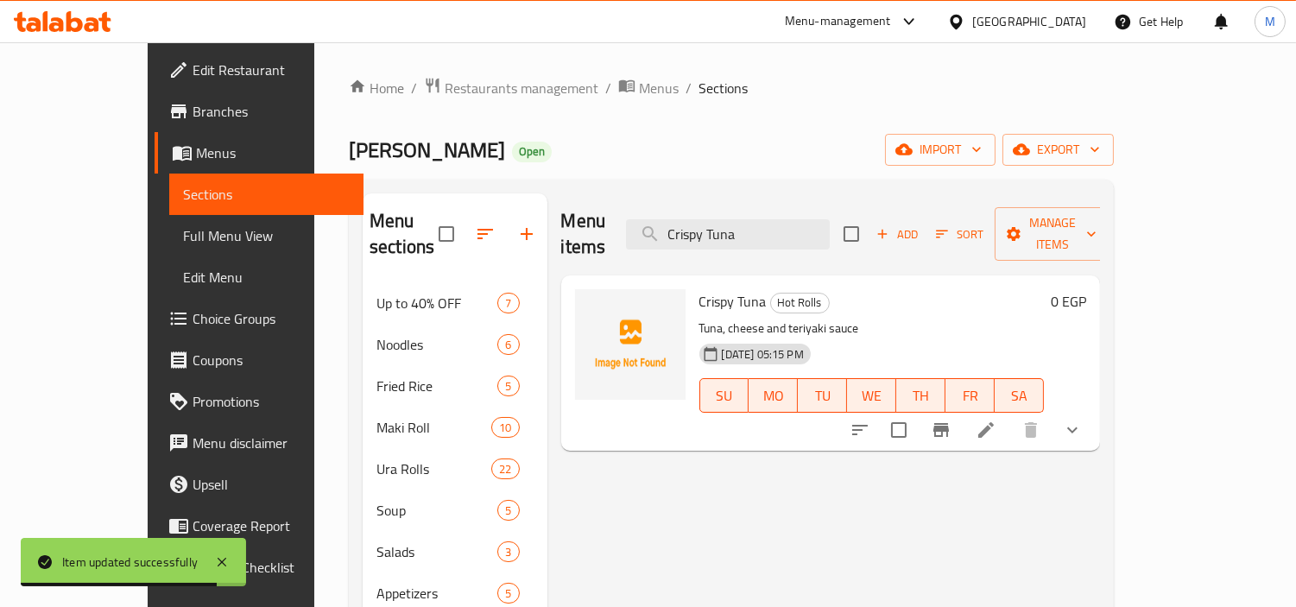
type input "Crispy Tuna"
click at [997, 420] on icon at bounding box center [986, 430] width 21 height 21
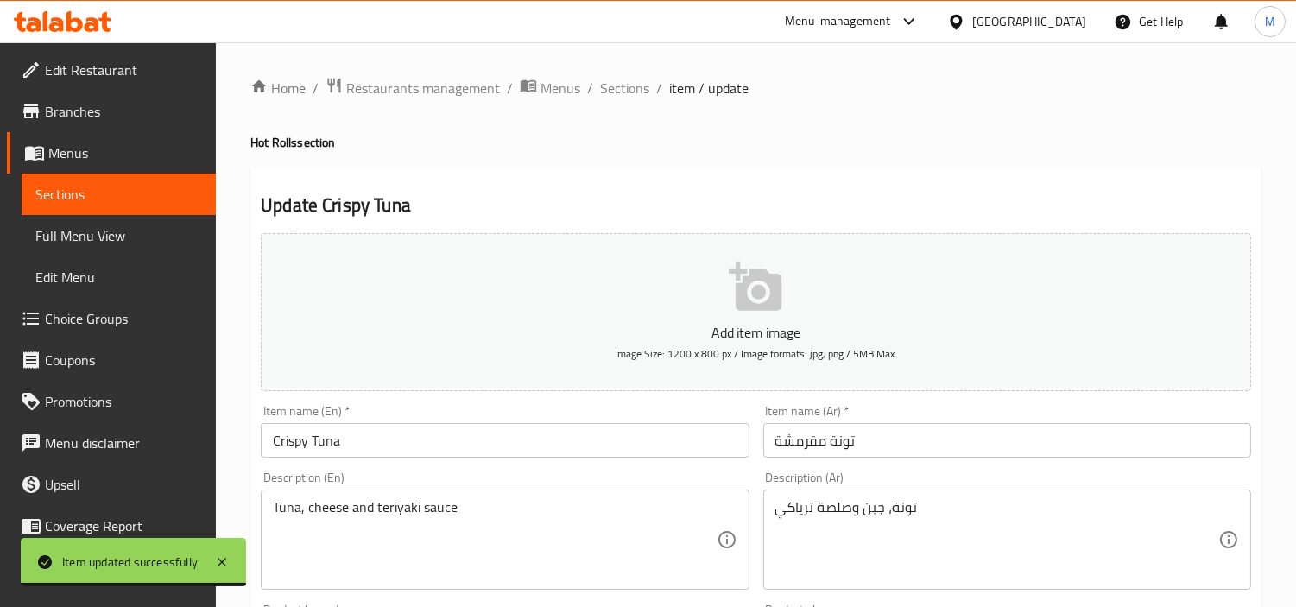
scroll to position [479, 0]
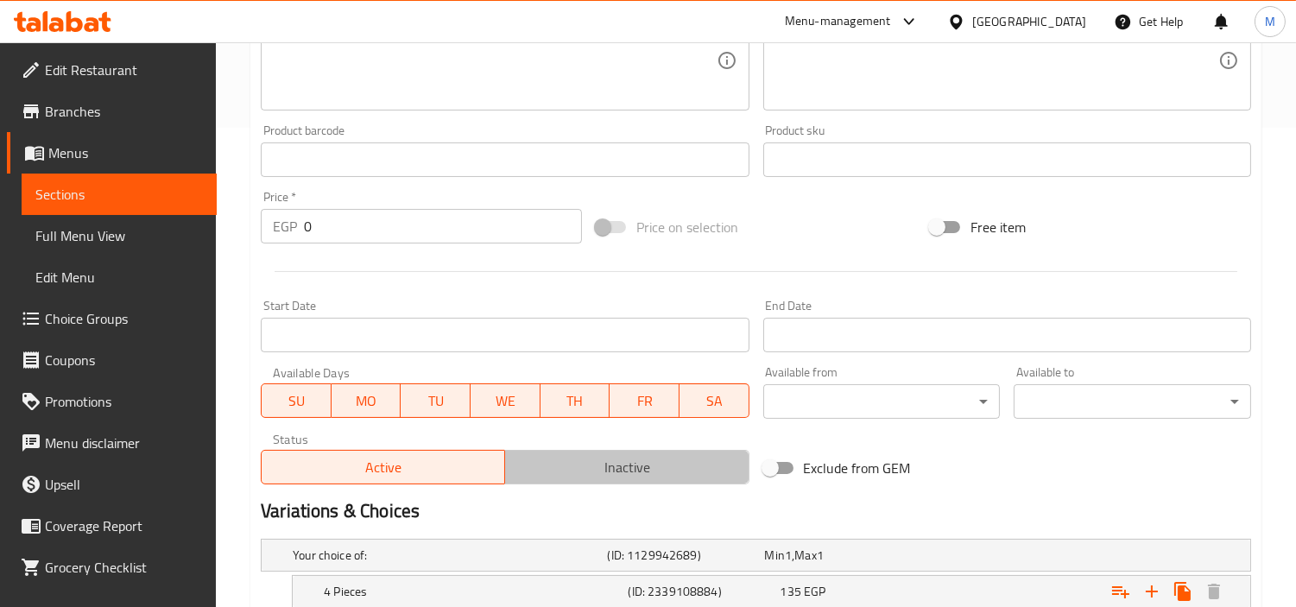
click at [589, 466] on span "Inactive" at bounding box center [627, 467] width 230 height 25
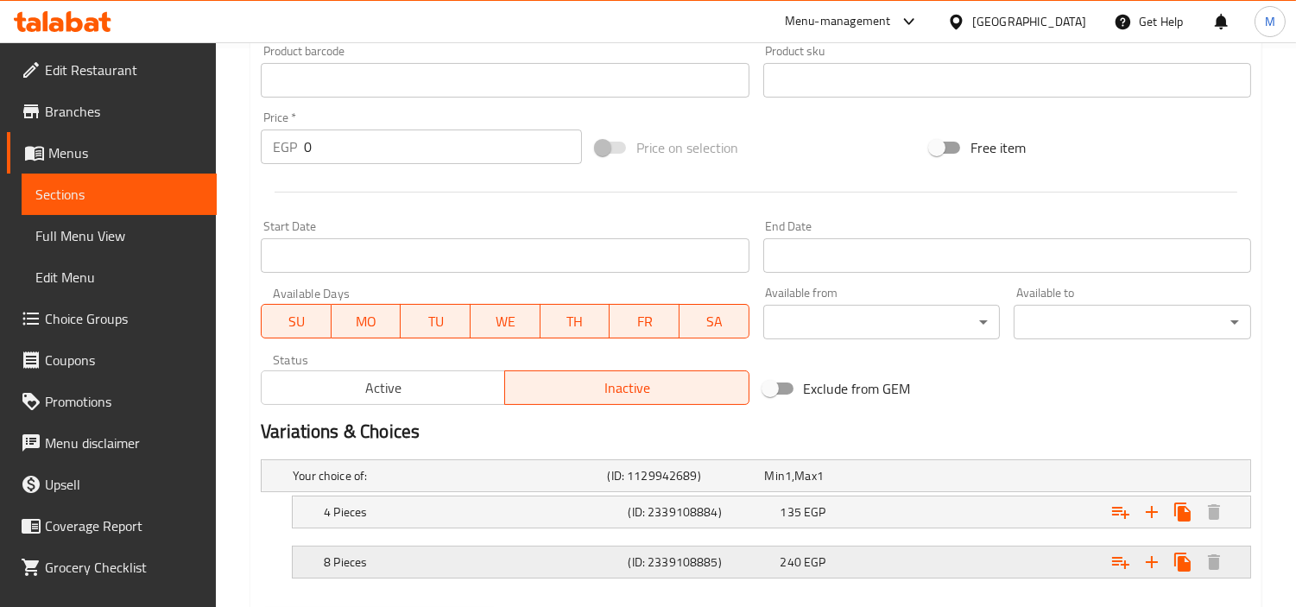
scroll to position [651, 0]
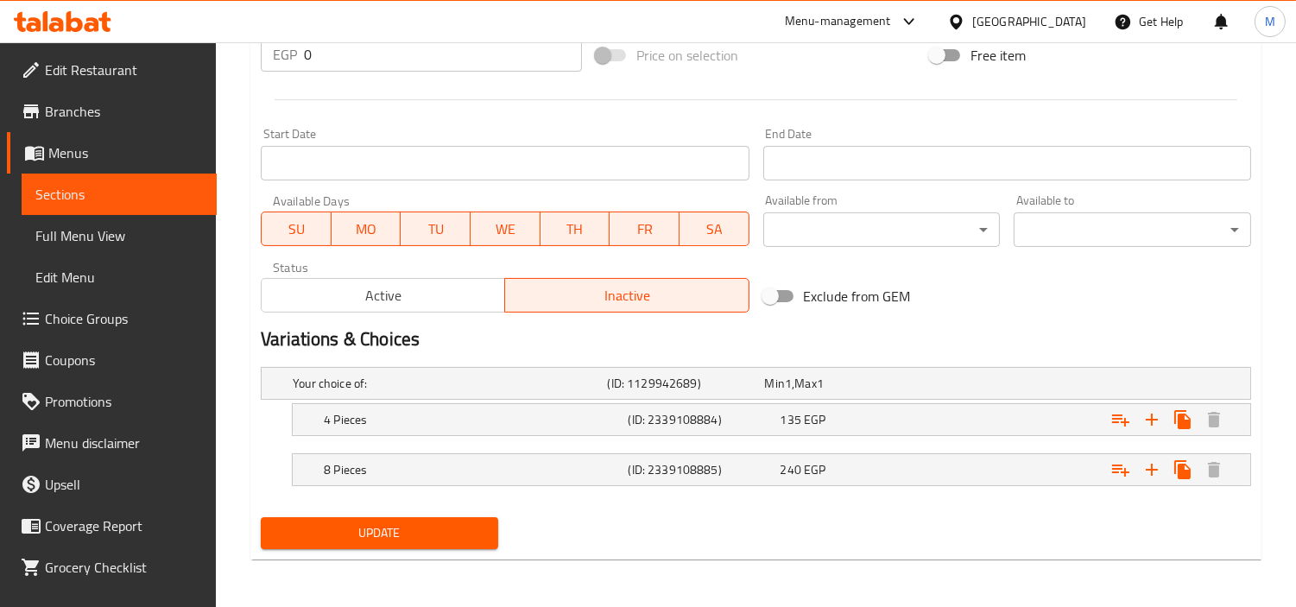
click at [464, 525] on span "Update" at bounding box center [380, 533] width 210 height 22
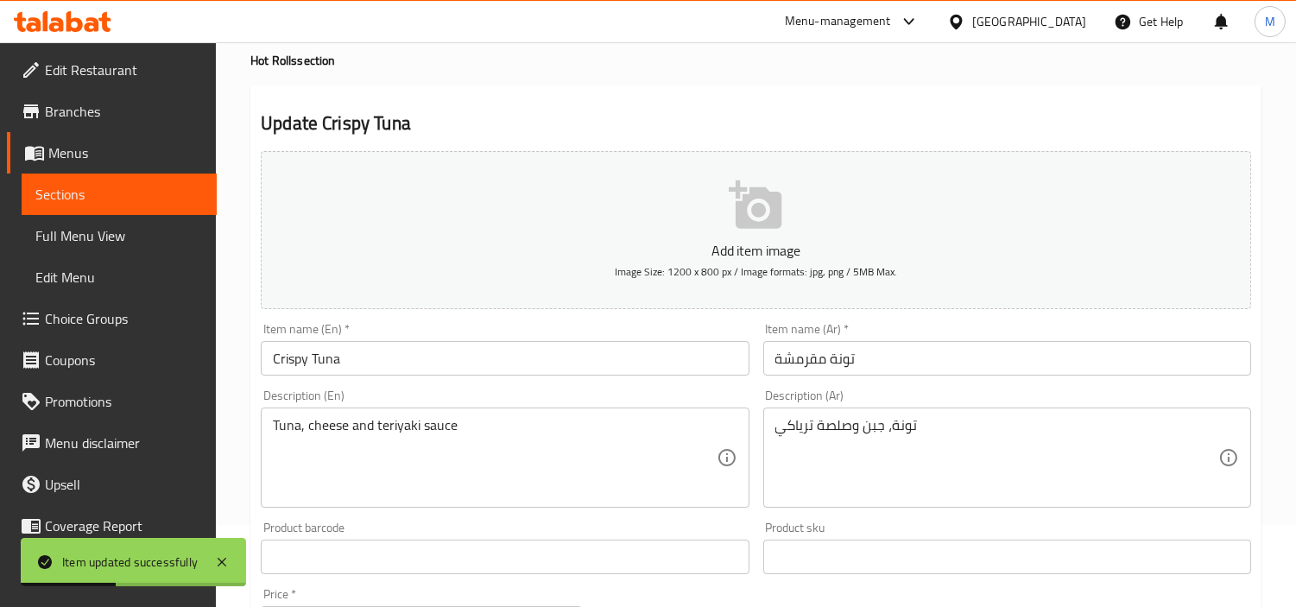
scroll to position [0, 0]
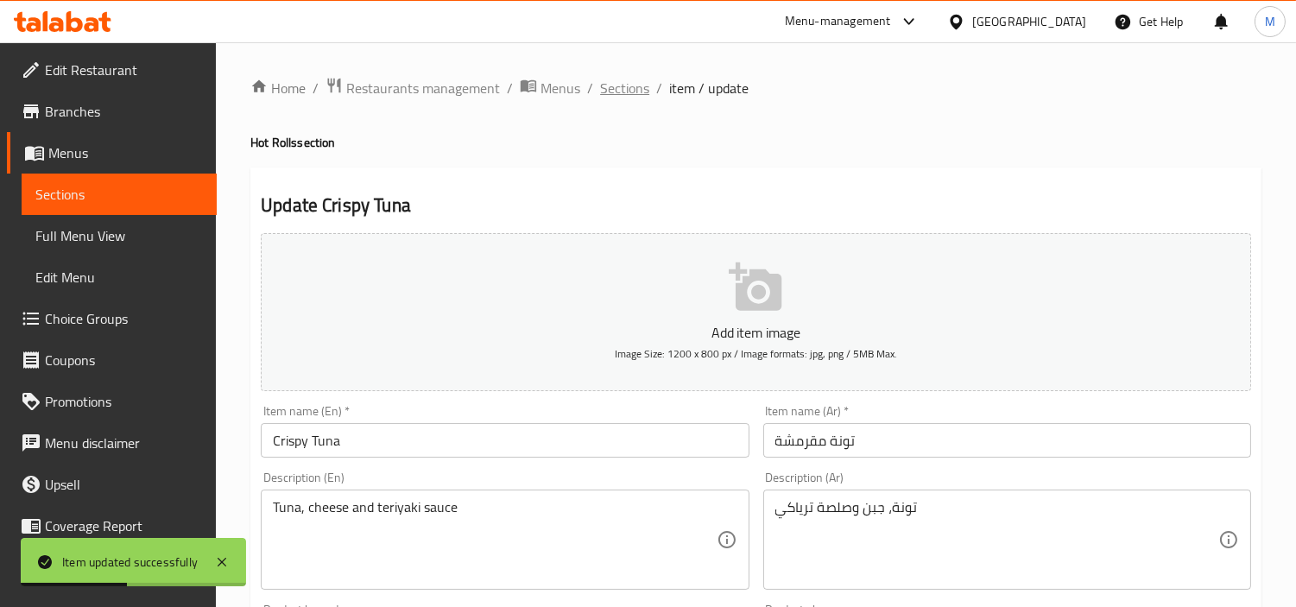
click at [630, 92] on span "Sections" at bounding box center [624, 88] width 49 height 21
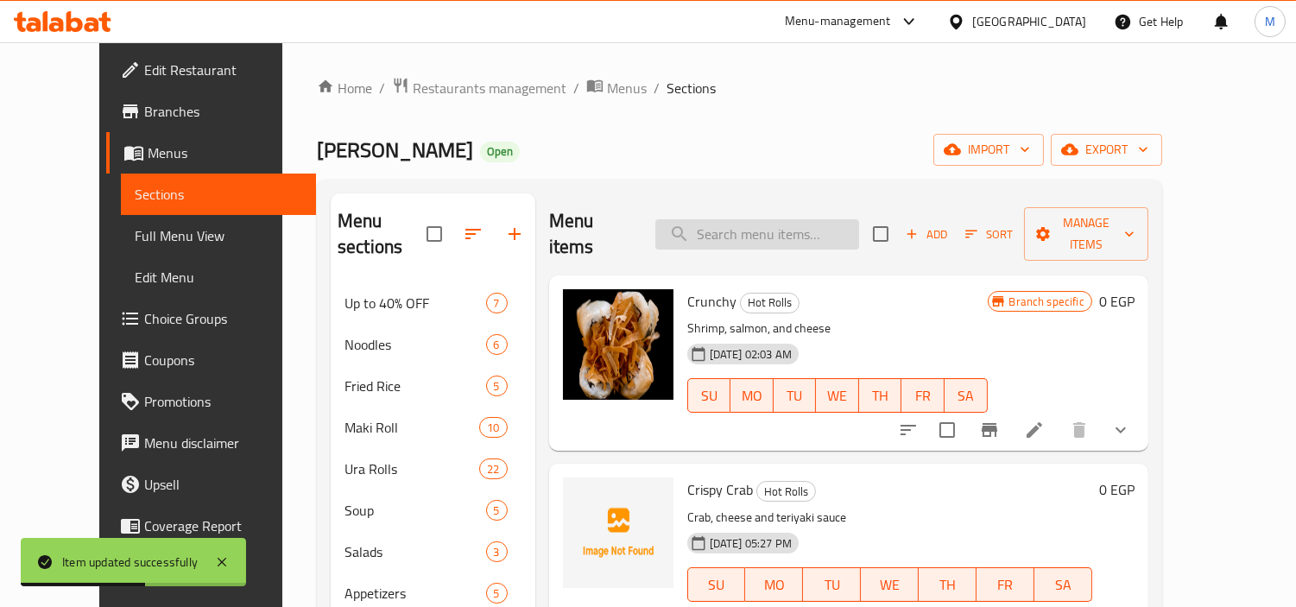
click at [835, 225] on input "search" at bounding box center [757, 234] width 204 height 30
paste input "Crispy Shrimp"
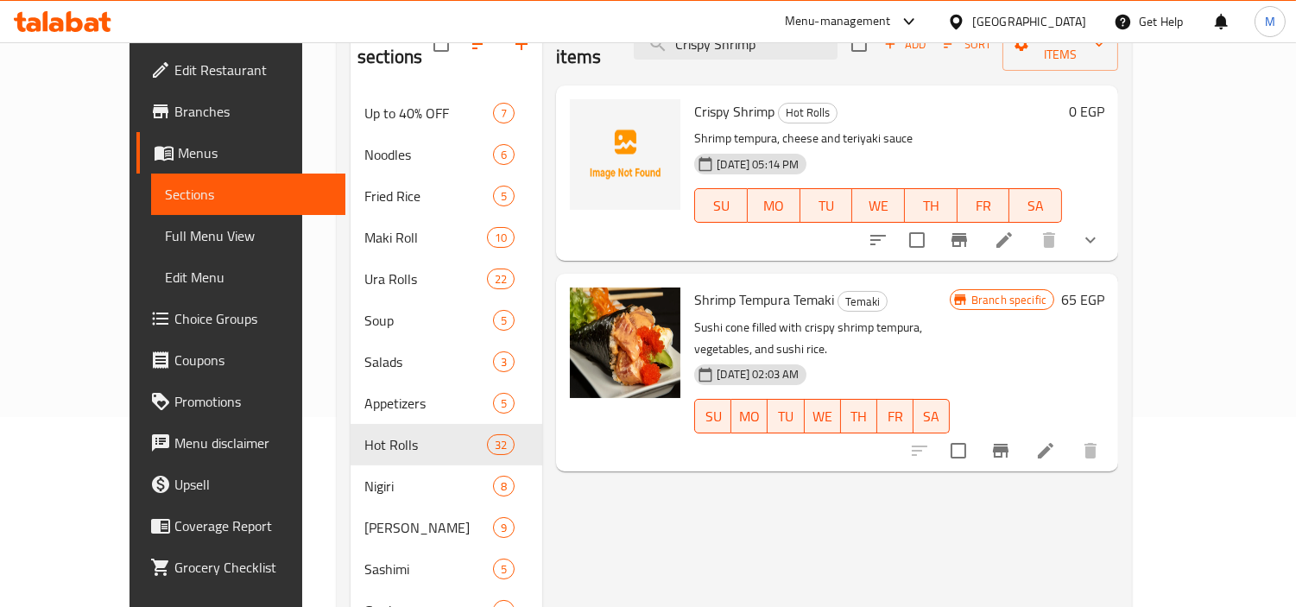
scroll to position [192, 0]
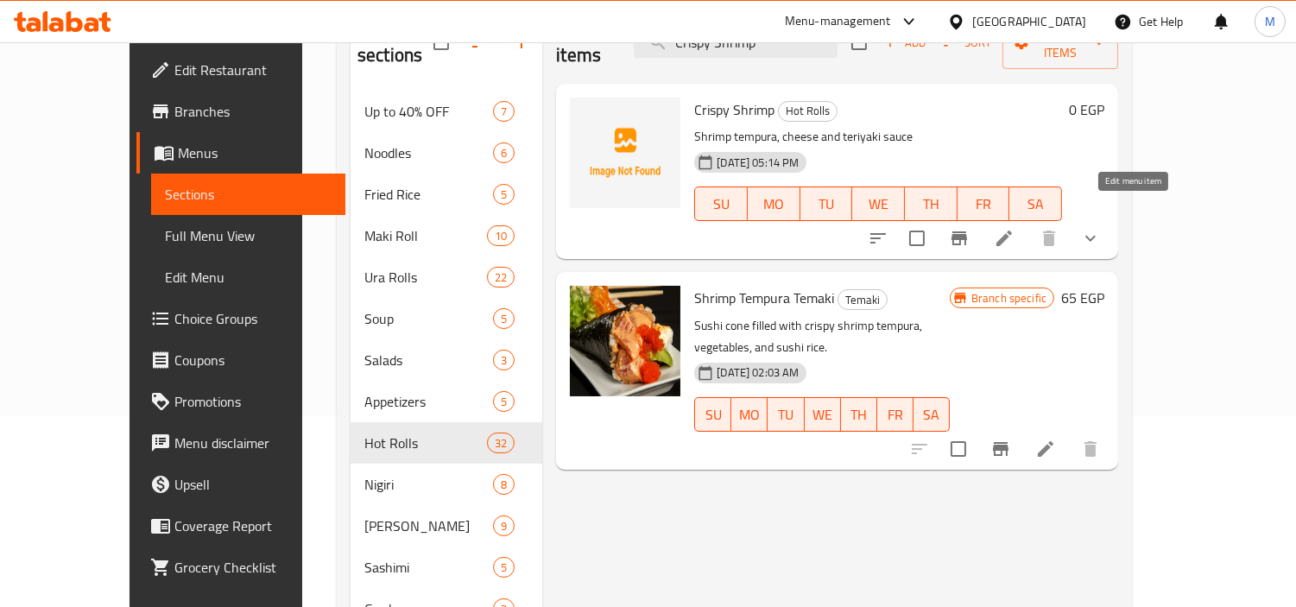
type input "Crispy Shrimp"
click at [1015, 228] on icon at bounding box center [1004, 238] width 21 height 21
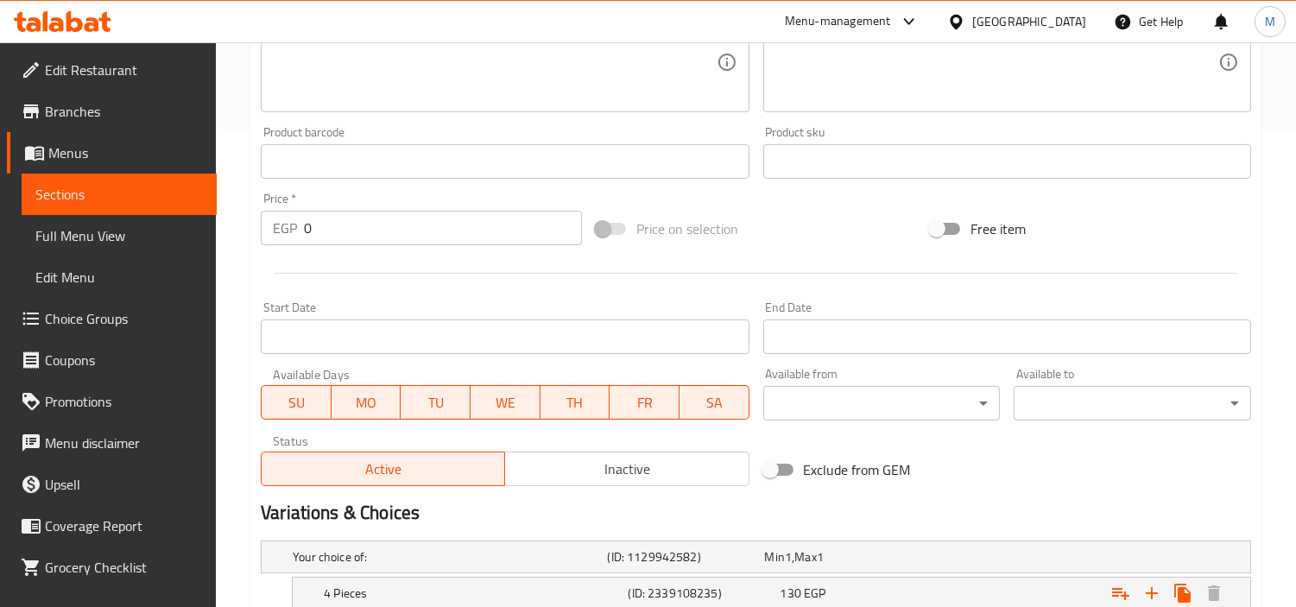
scroll to position [479, 0]
click at [671, 469] on span "Inactive" at bounding box center [627, 467] width 230 height 25
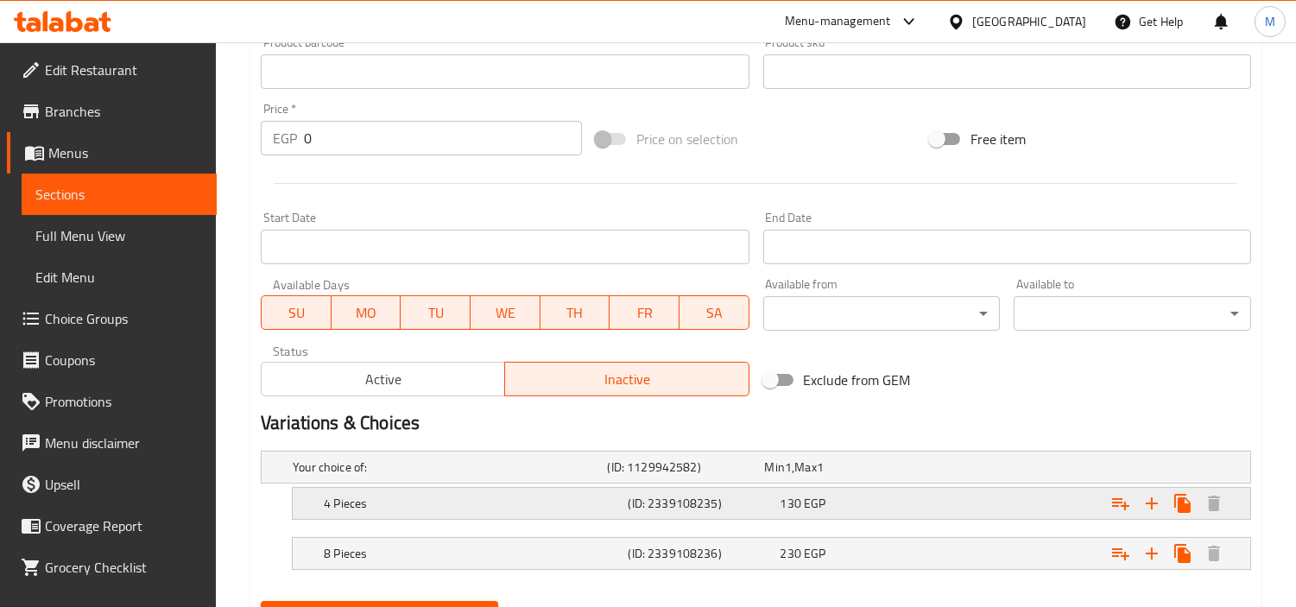
scroll to position [651, 0]
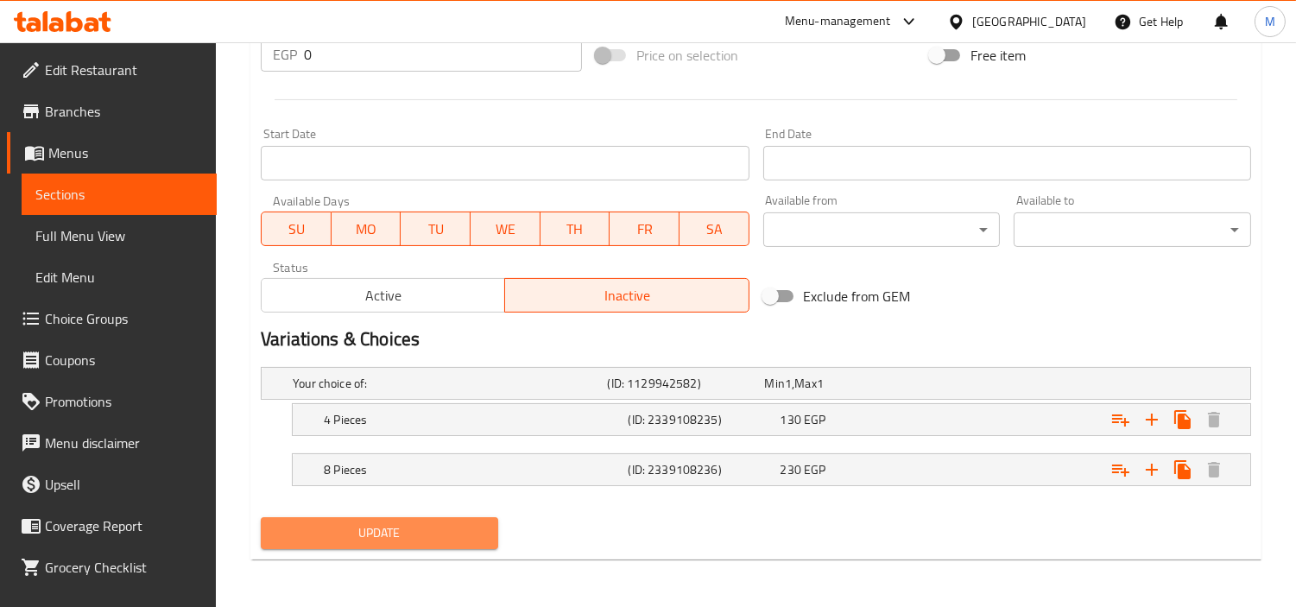
click at [446, 524] on span "Update" at bounding box center [380, 533] width 210 height 22
click at [420, 532] on span "Update" at bounding box center [380, 533] width 210 height 22
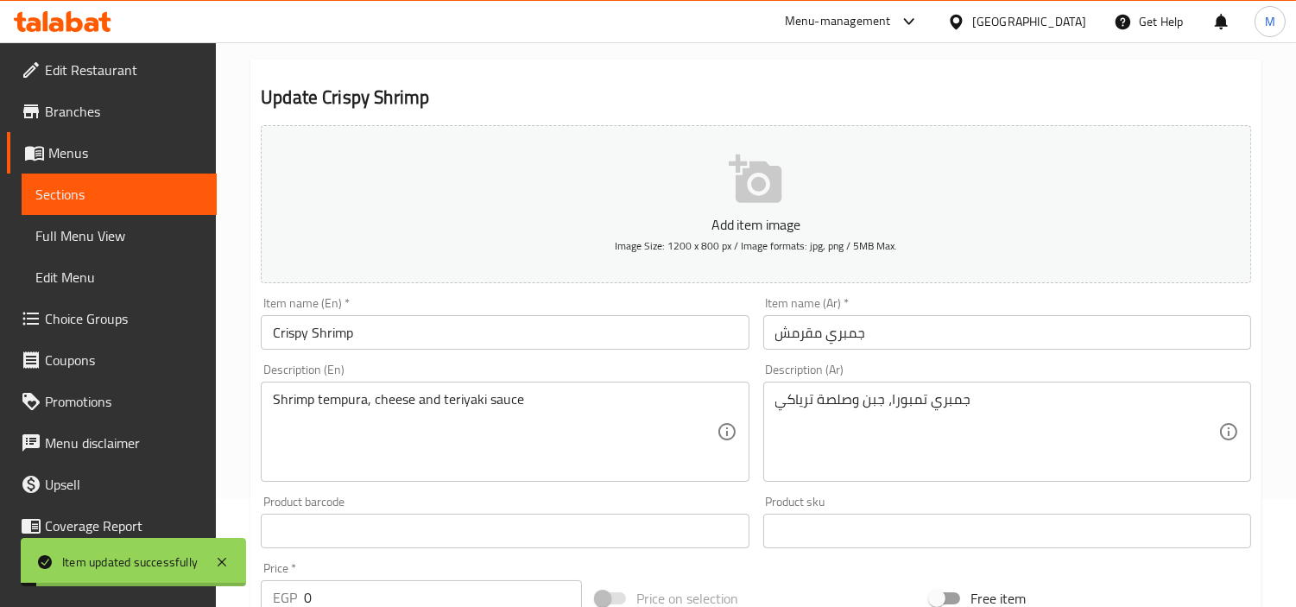
scroll to position [0, 0]
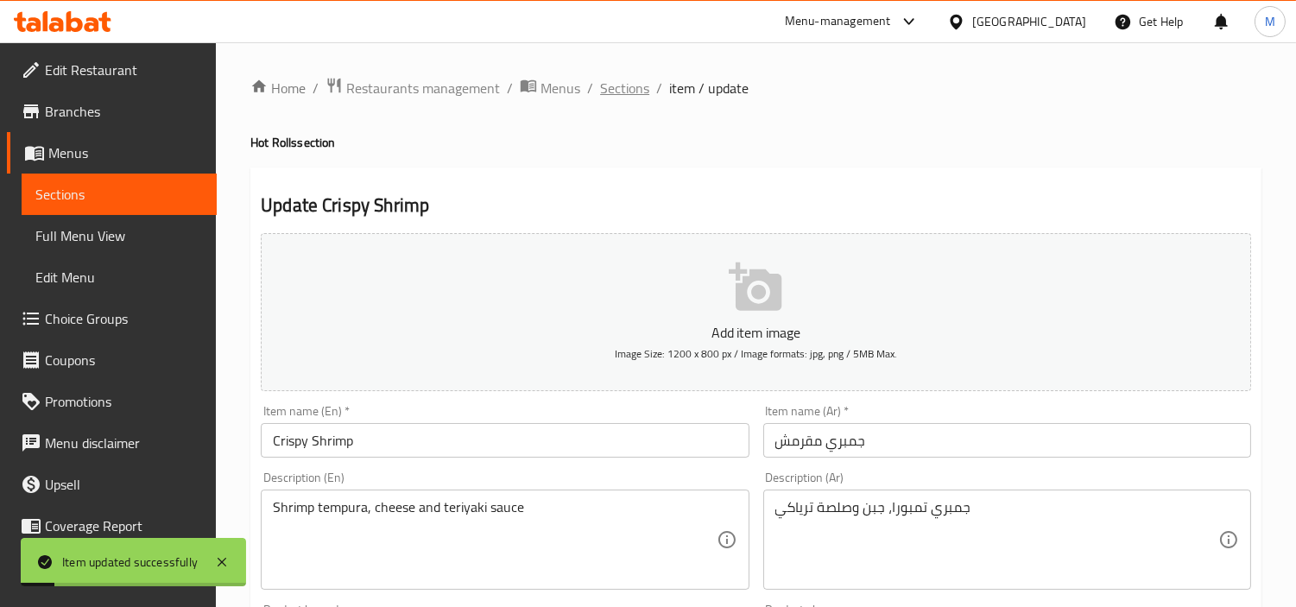
click at [629, 96] on span "Sections" at bounding box center [624, 88] width 49 height 21
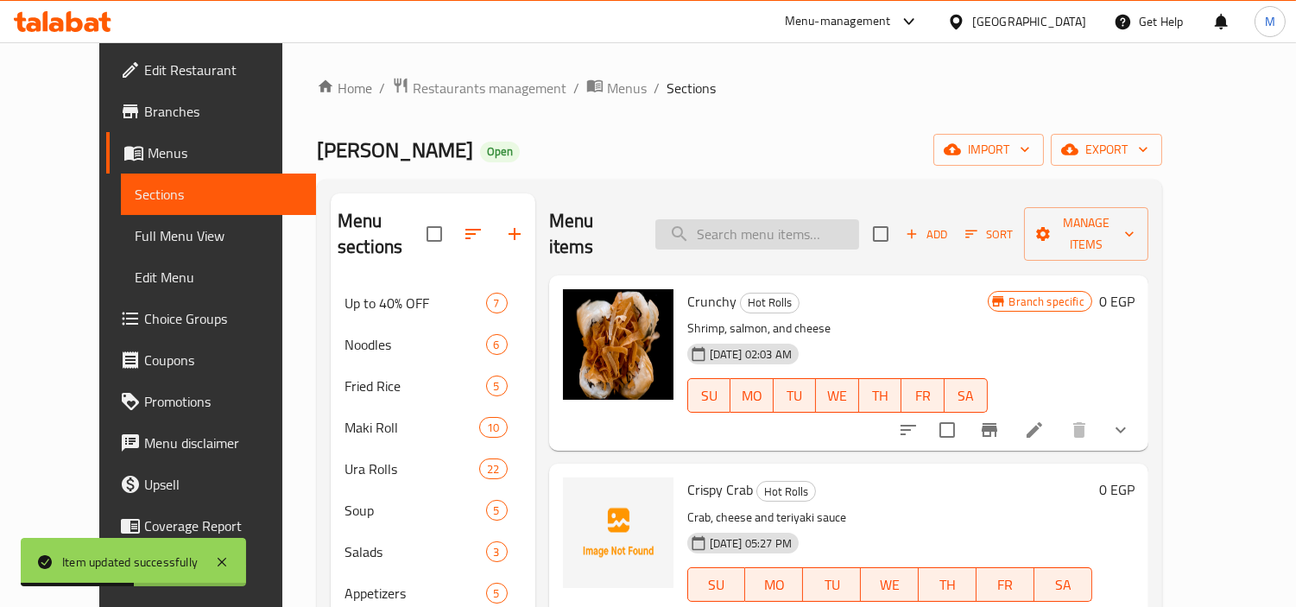
click at [769, 219] on input "search" at bounding box center [757, 234] width 204 height 30
paste input "Meto Roll"
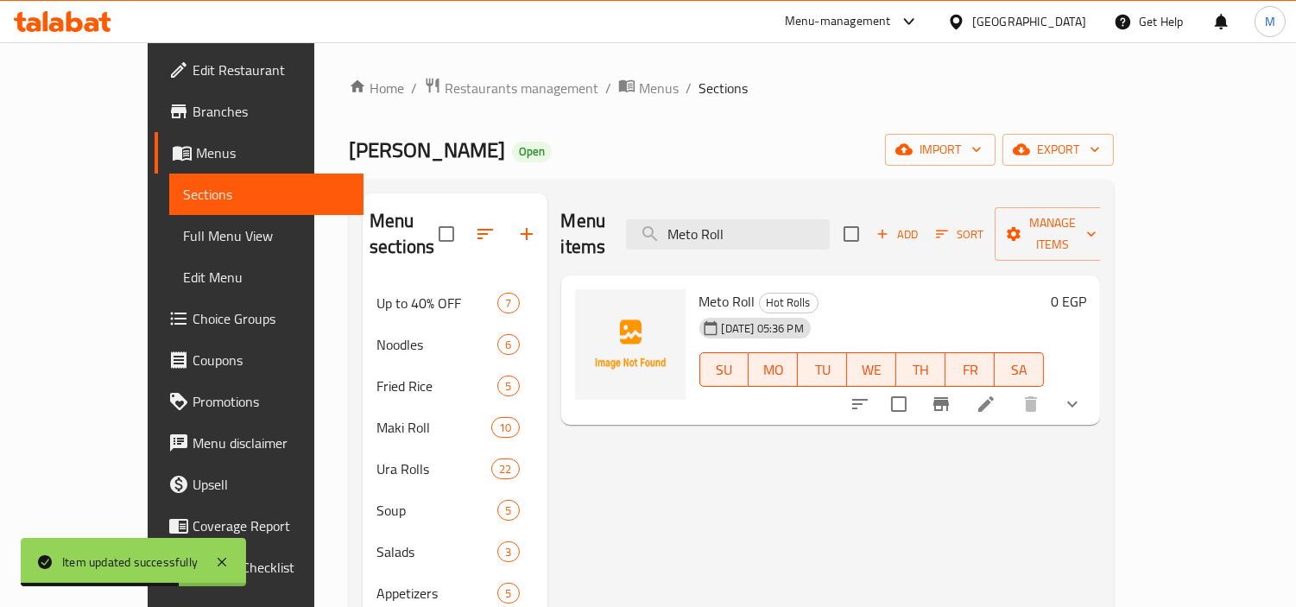
type input "Meto Roll"
click at [997, 394] on icon at bounding box center [986, 404] width 21 height 21
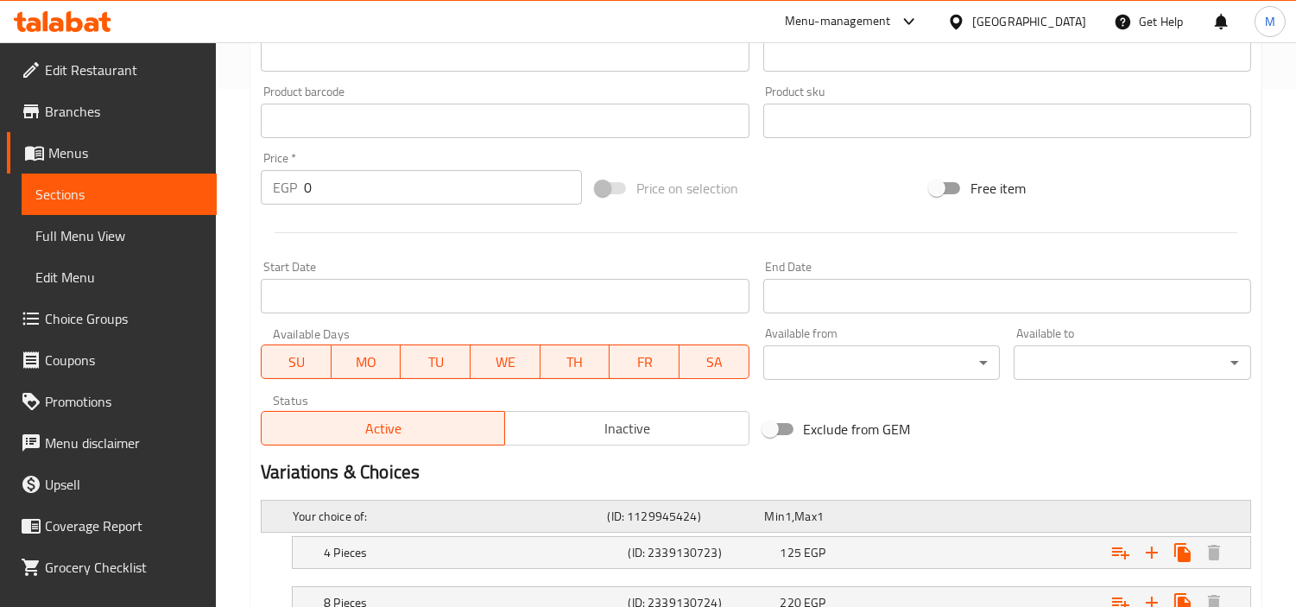
scroll to position [651, 0]
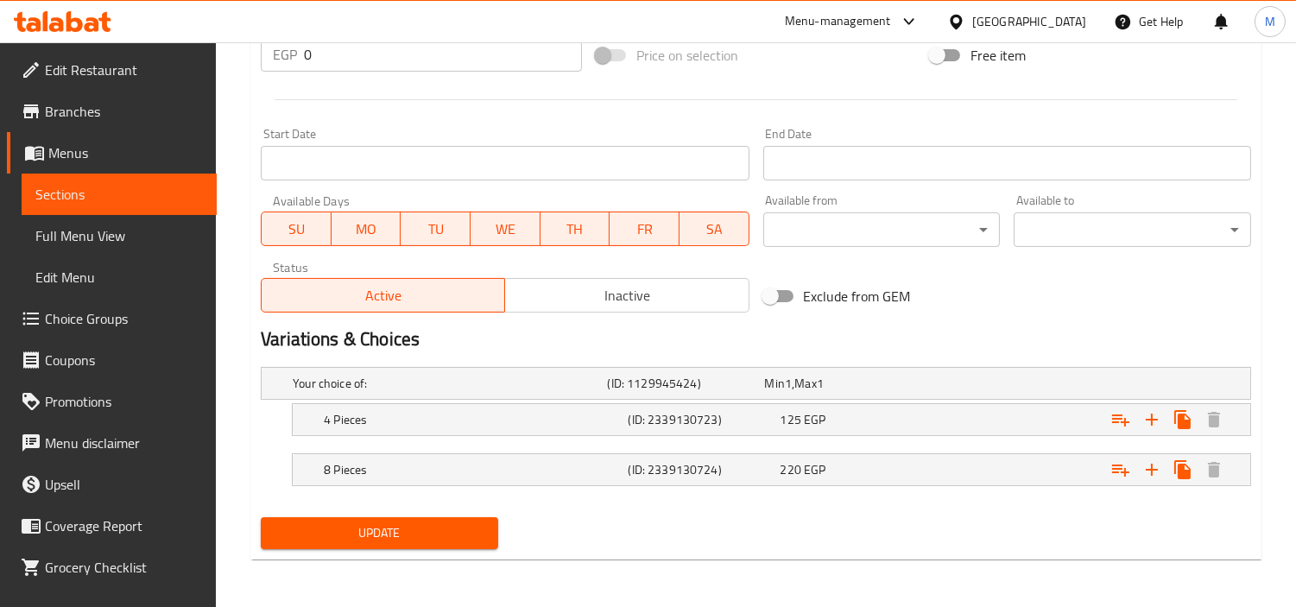
click at [608, 285] on span "Inactive" at bounding box center [627, 295] width 230 height 25
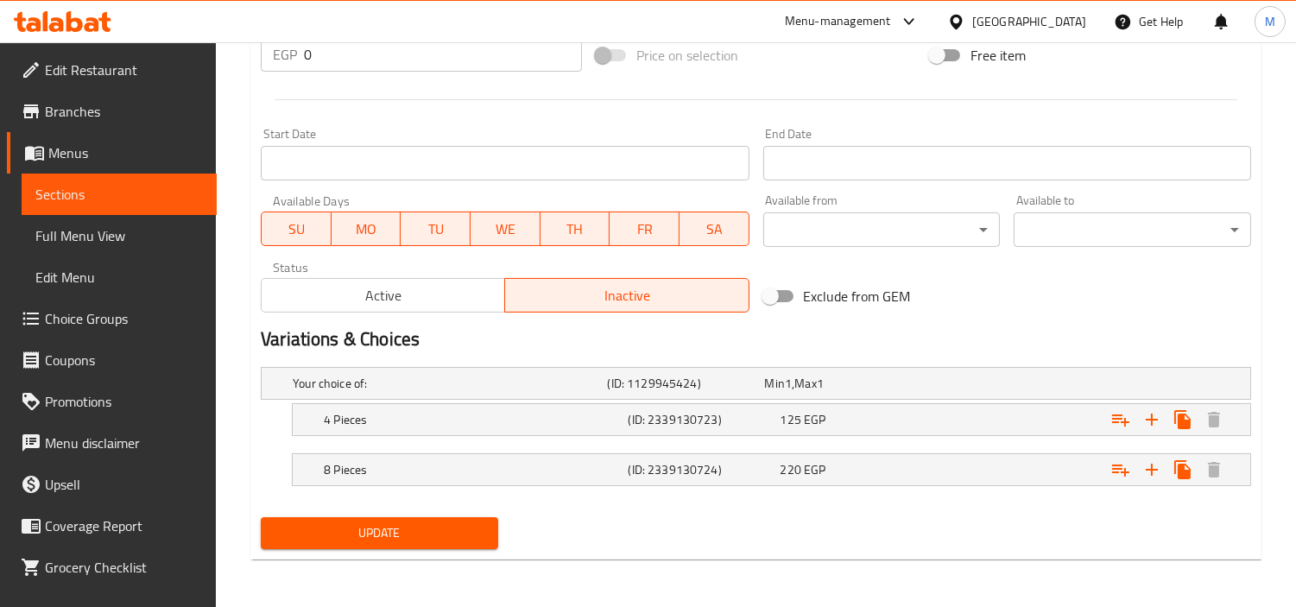
click at [462, 541] on span "Update" at bounding box center [380, 533] width 210 height 22
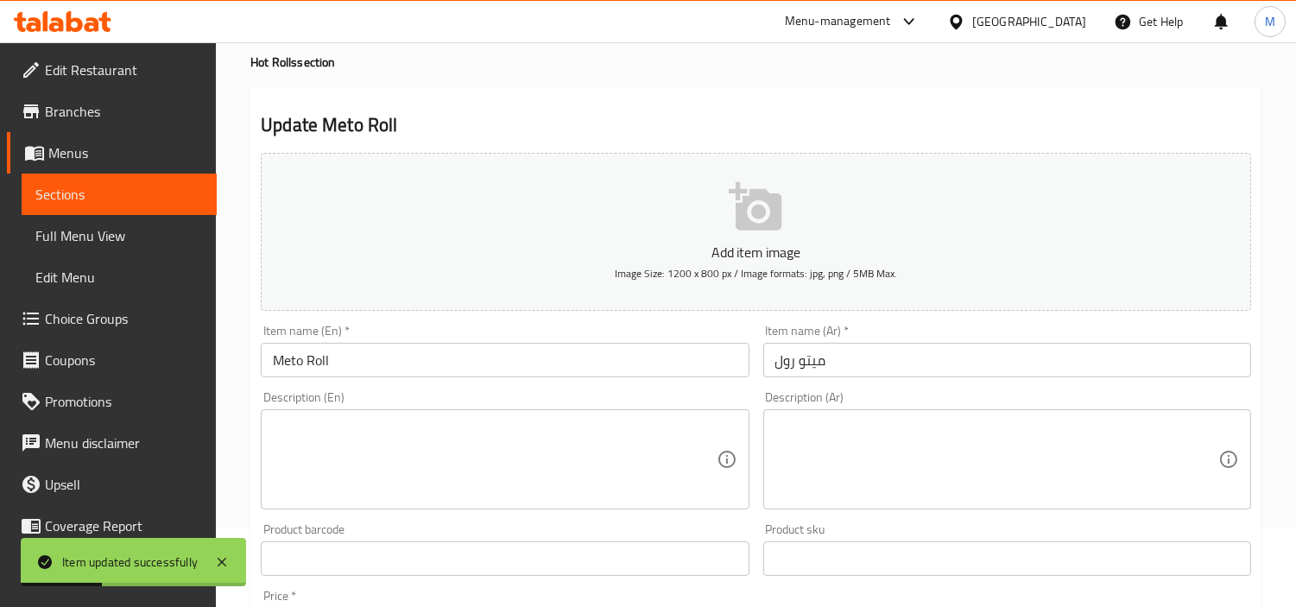
scroll to position [0, 0]
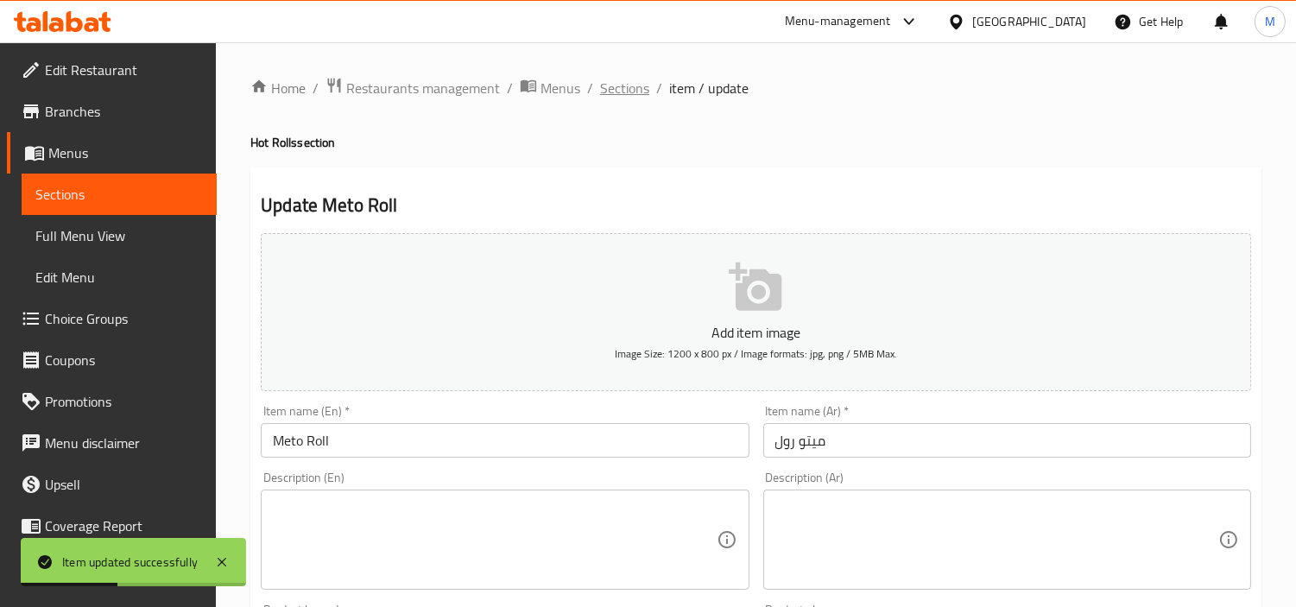
click at [634, 89] on span "Sections" at bounding box center [624, 88] width 49 height 21
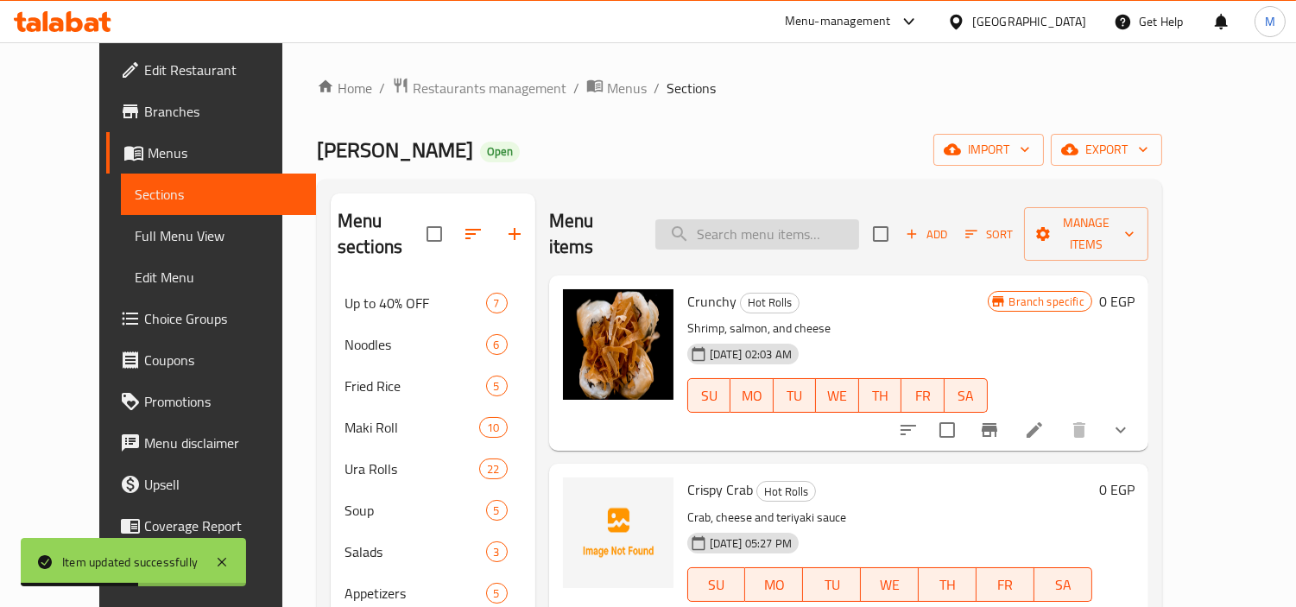
click at [771, 234] on input "search" at bounding box center [757, 234] width 204 height 30
paste input "Crispy Crab"
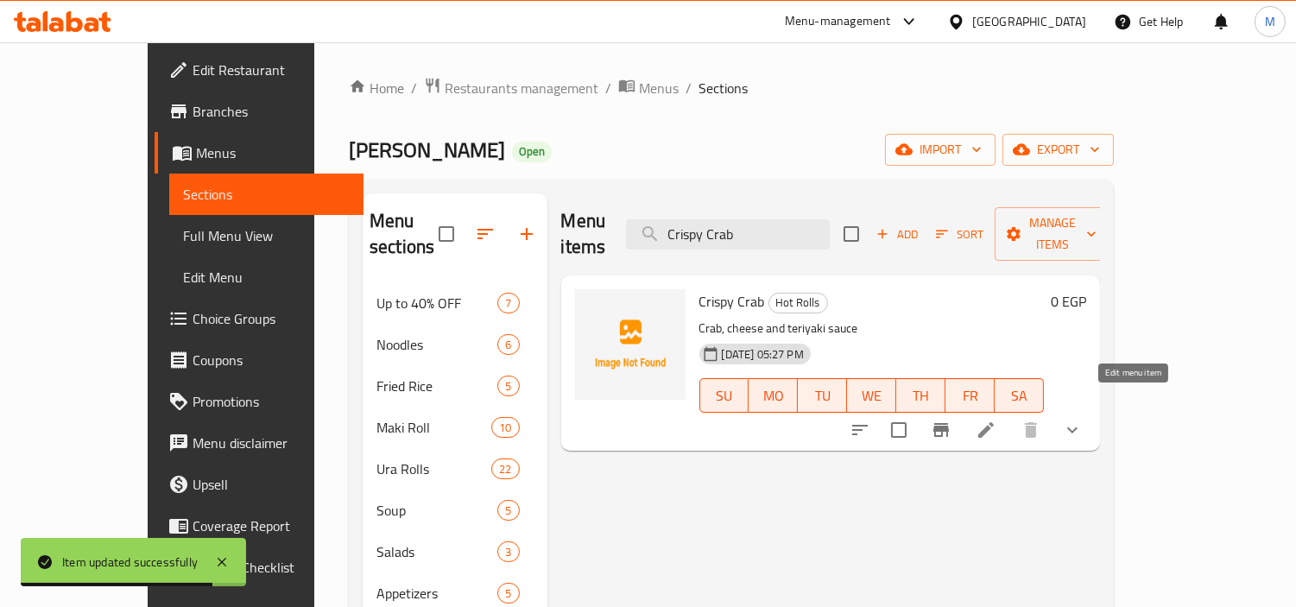
type input "Crispy Crab"
click at [997, 420] on icon at bounding box center [986, 430] width 21 height 21
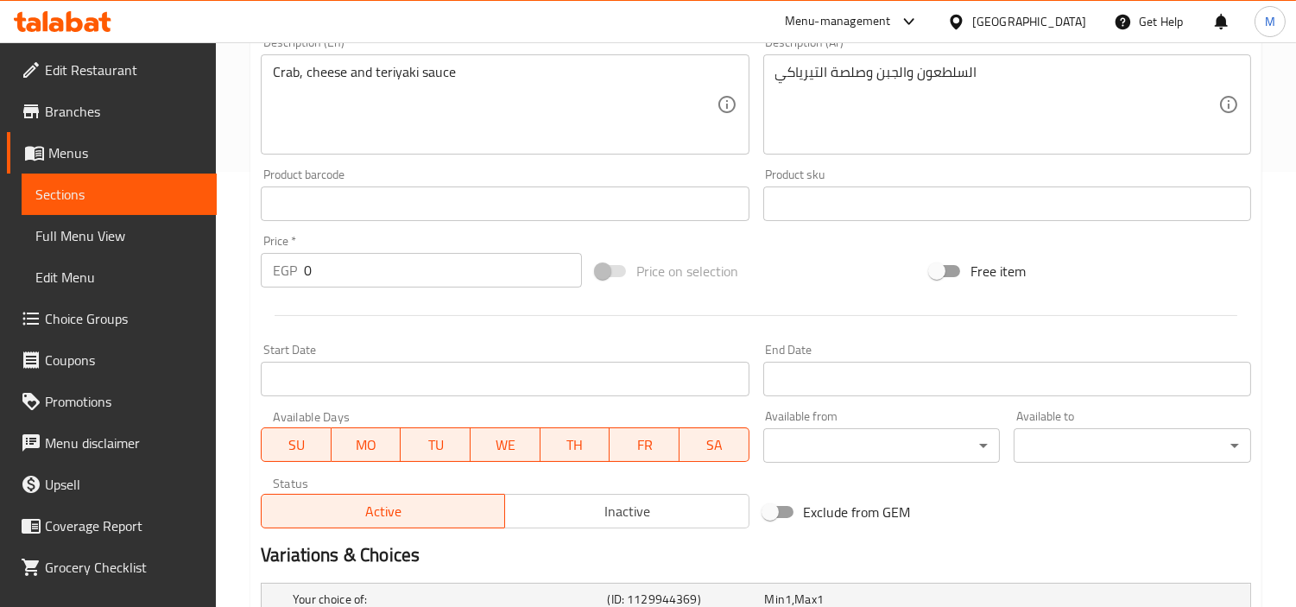
scroll to position [575, 0]
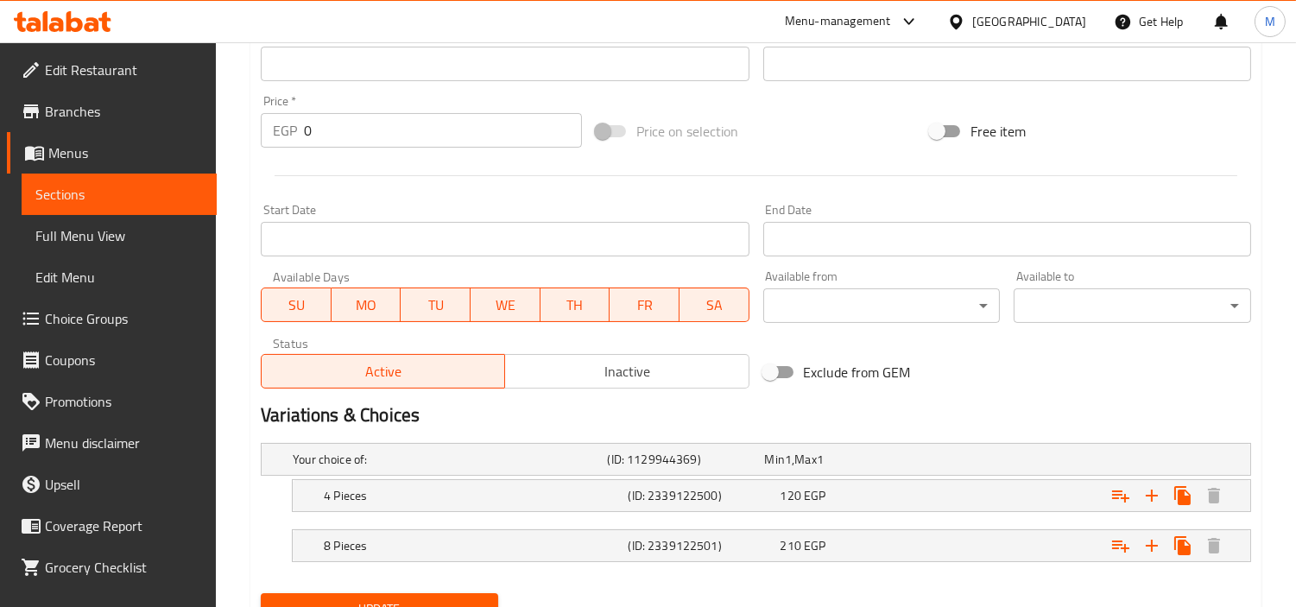
click at [642, 387] on button "Inactive" at bounding box center [626, 371] width 244 height 35
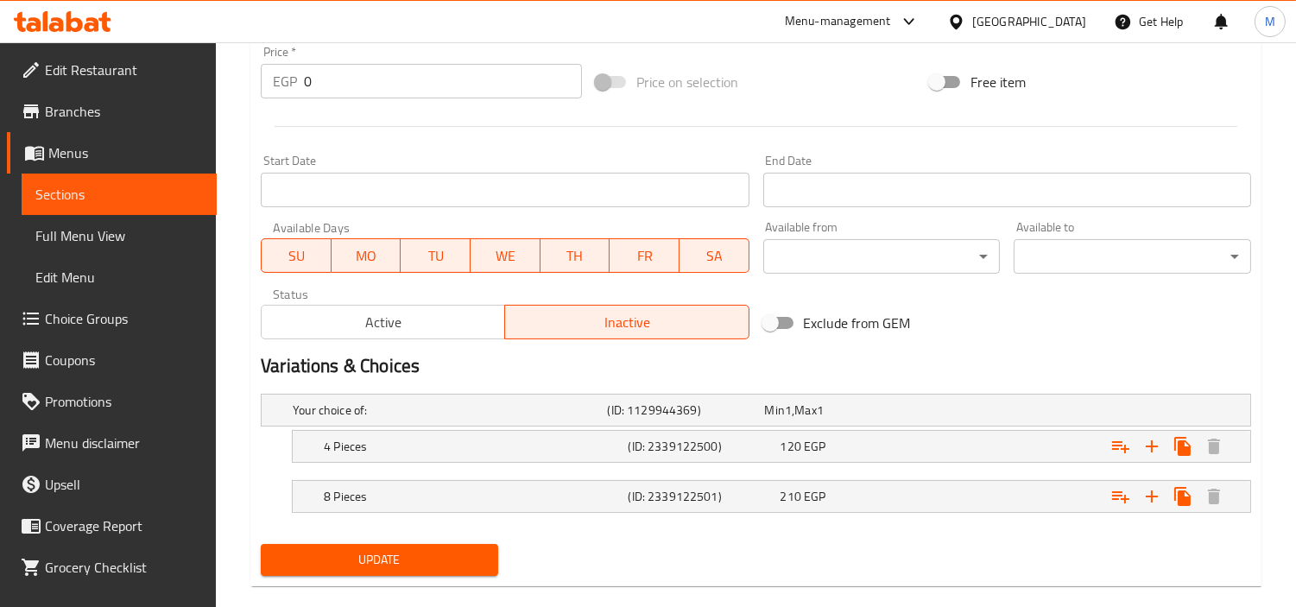
scroll to position [651, 0]
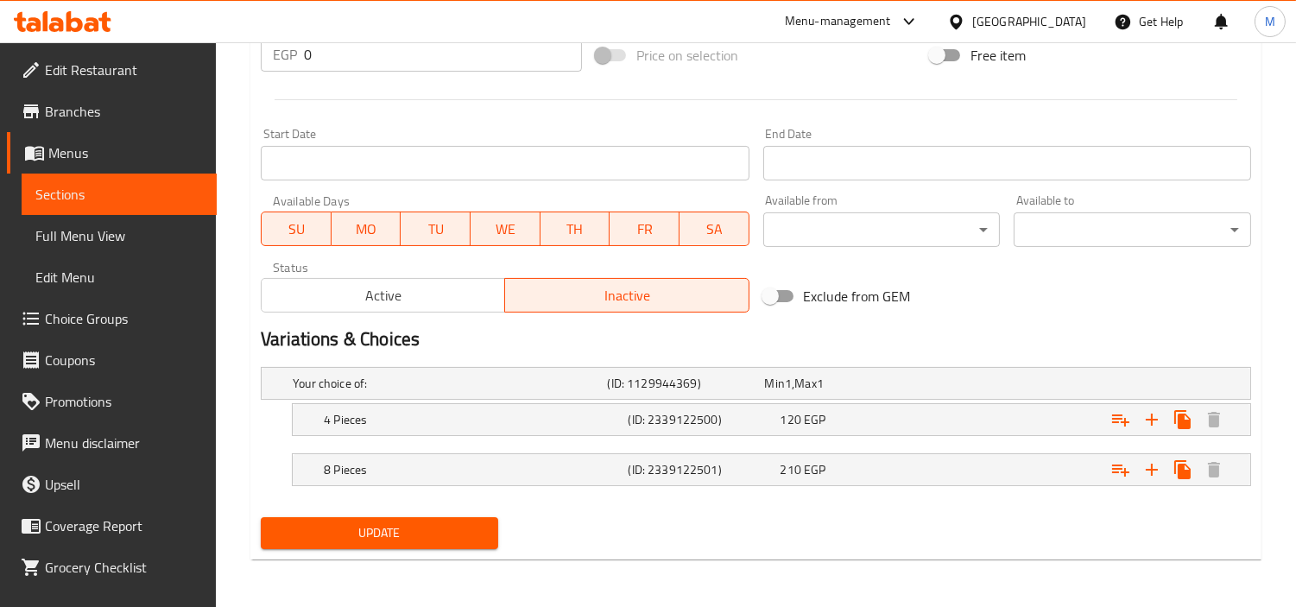
click at [464, 533] on span "Update" at bounding box center [380, 533] width 210 height 22
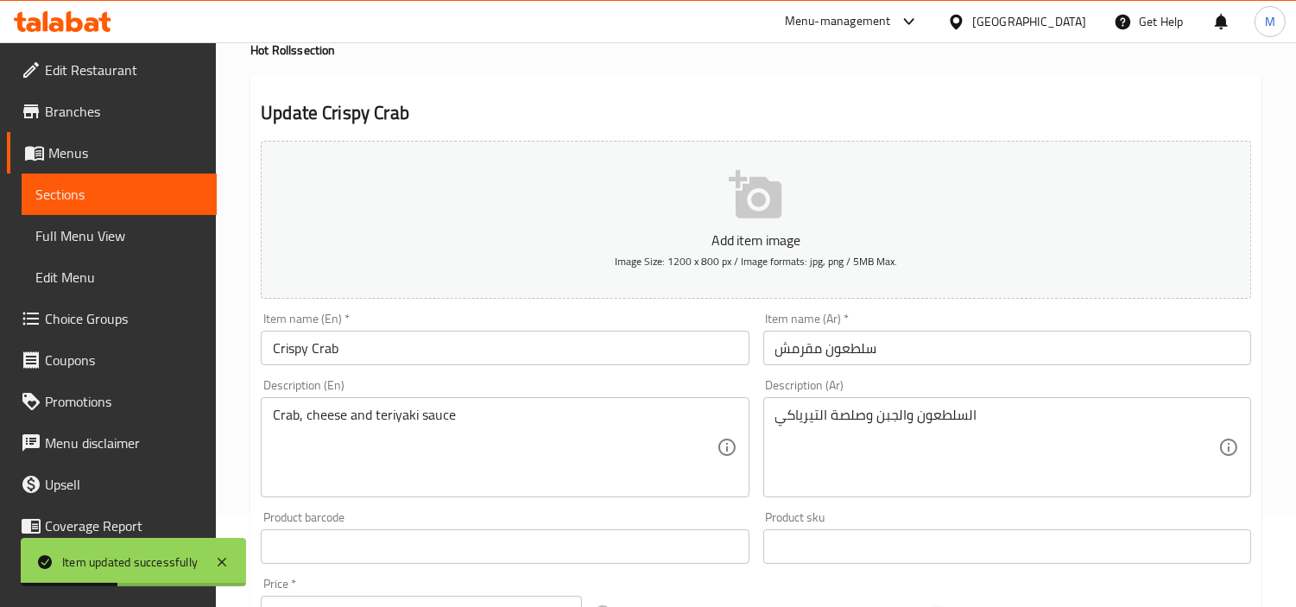
scroll to position [0, 0]
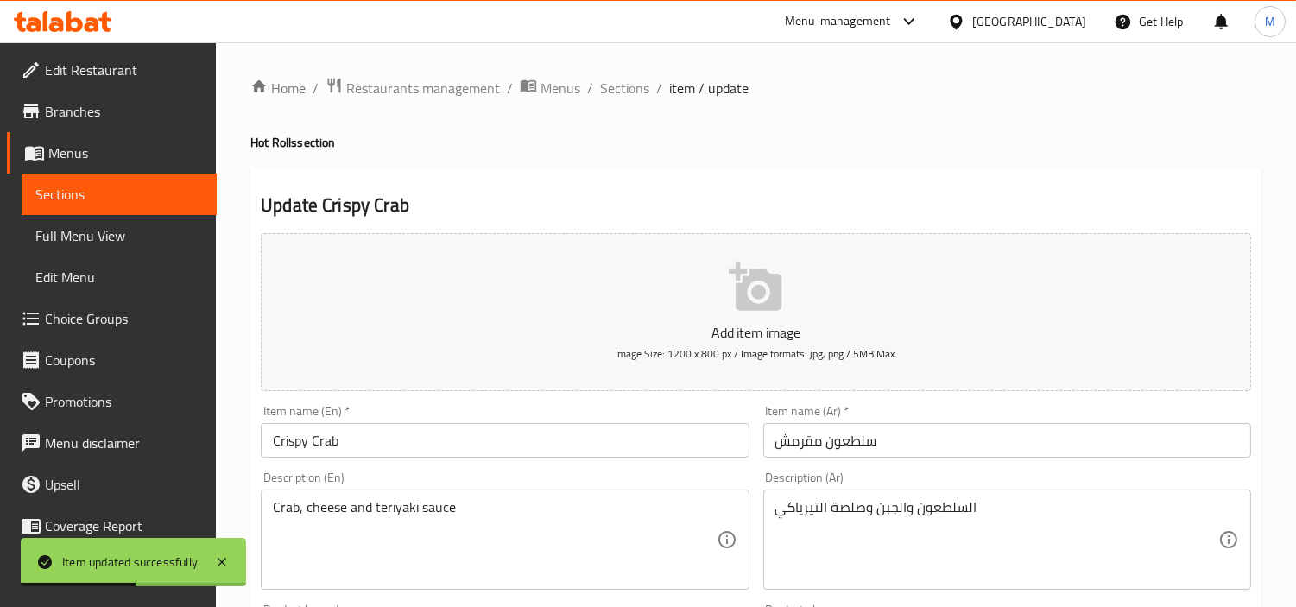
click at [631, 83] on span "Sections" at bounding box center [624, 88] width 49 height 21
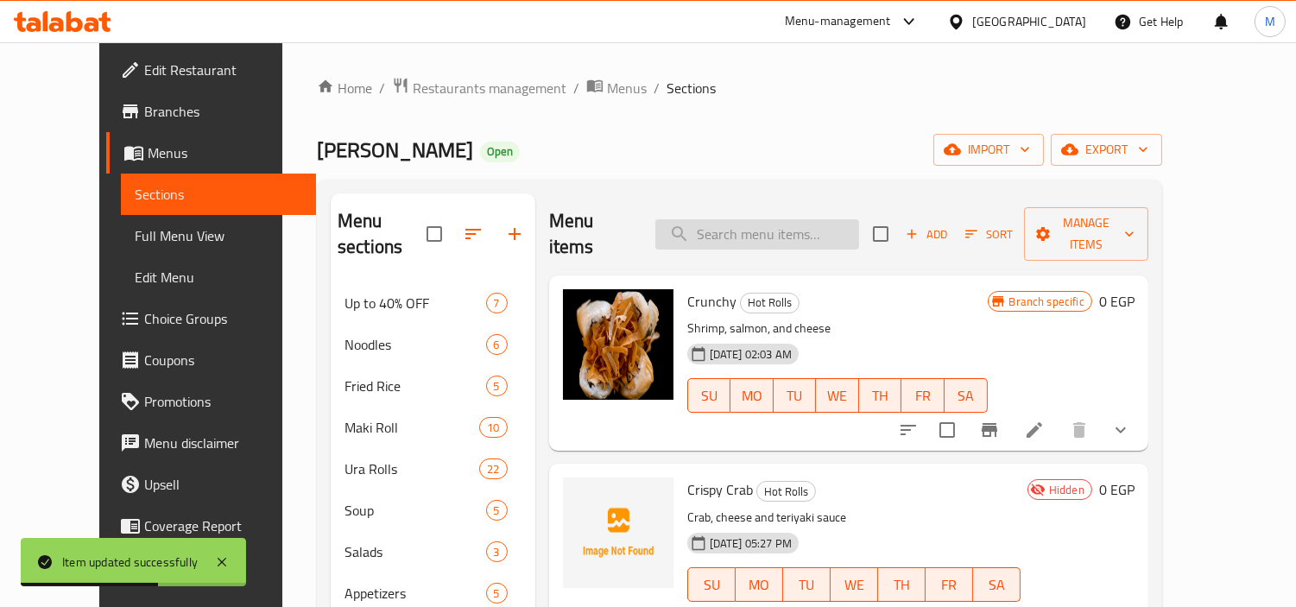
click at [757, 230] on input "search" at bounding box center [757, 234] width 204 height 30
paste input "Spicy Seafood Soup"
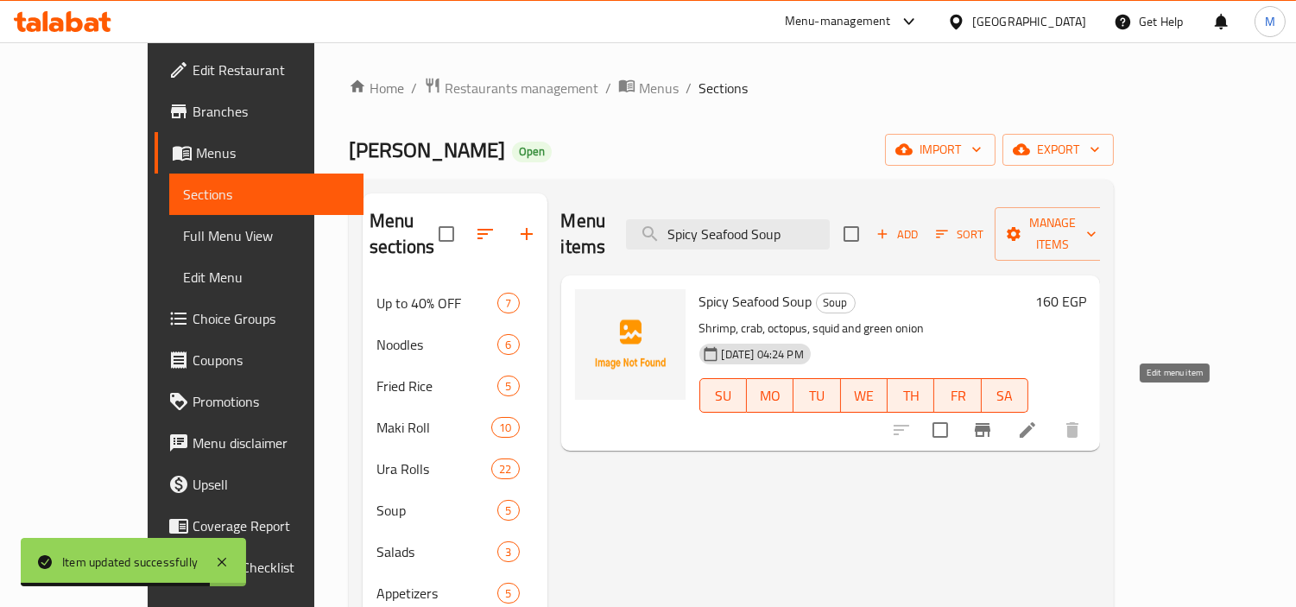
type input "Spicy Seafood Soup"
click at [1038, 420] on icon at bounding box center [1027, 430] width 21 height 21
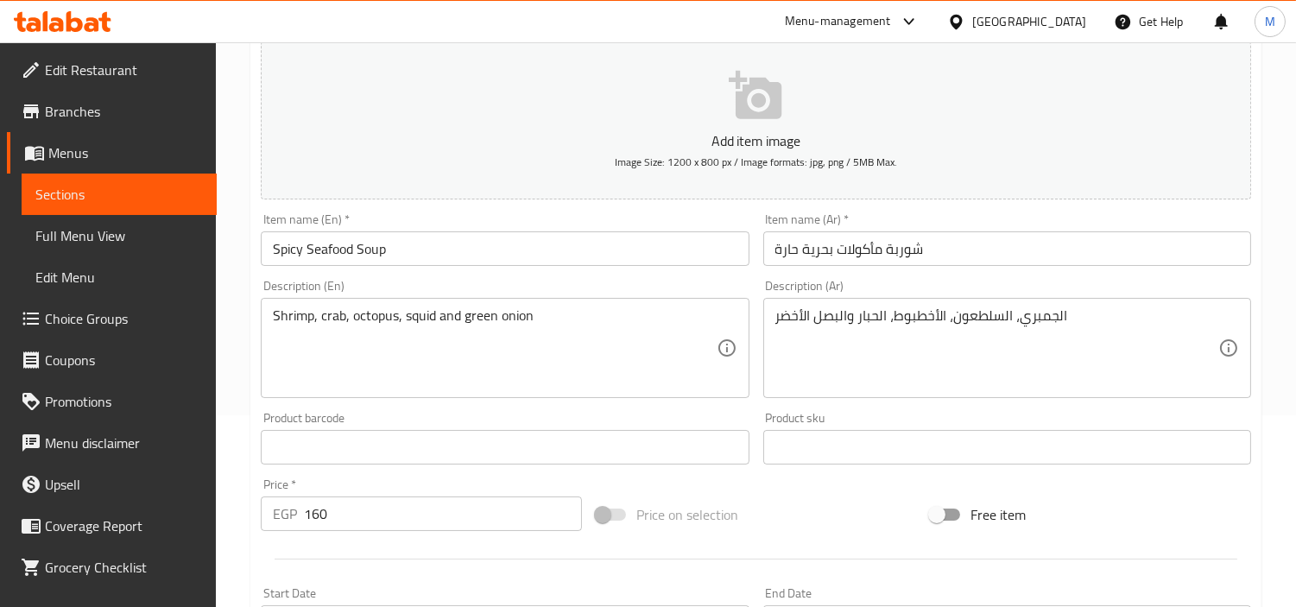
scroll to position [383, 0]
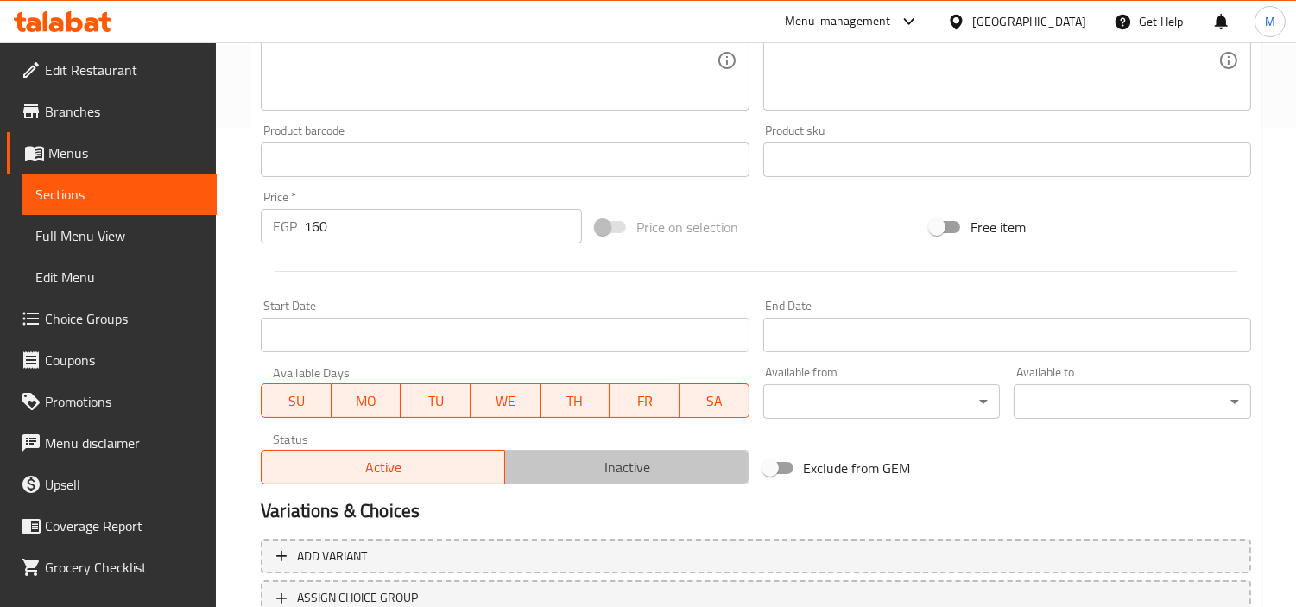
click at [639, 455] on span "Inactive" at bounding box center [627, 467] width 230 height 25
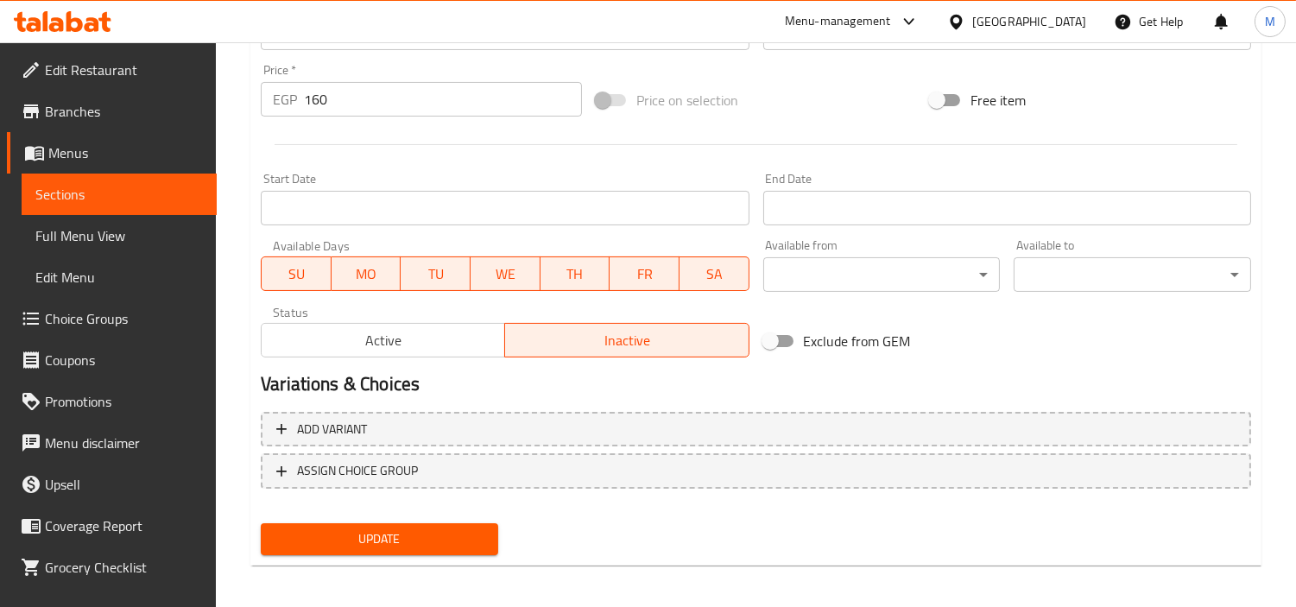
scroll to position [610, 0]
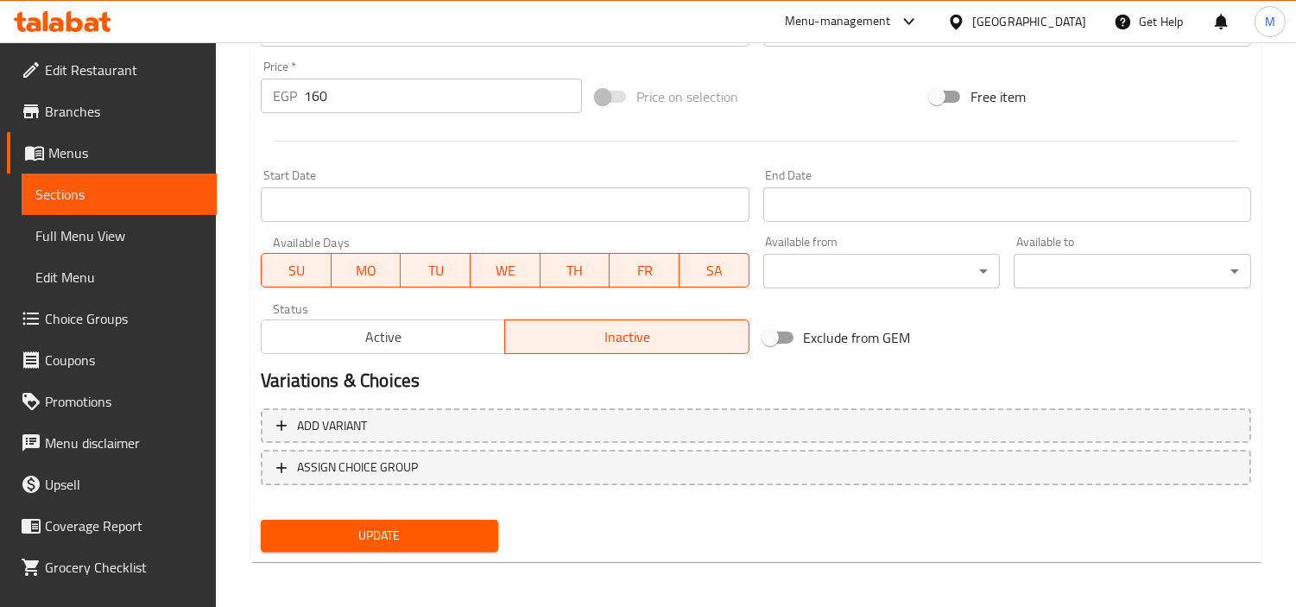
click at [449, 525] on span "Update" at bounding box center [380, 536] width 210 height 22
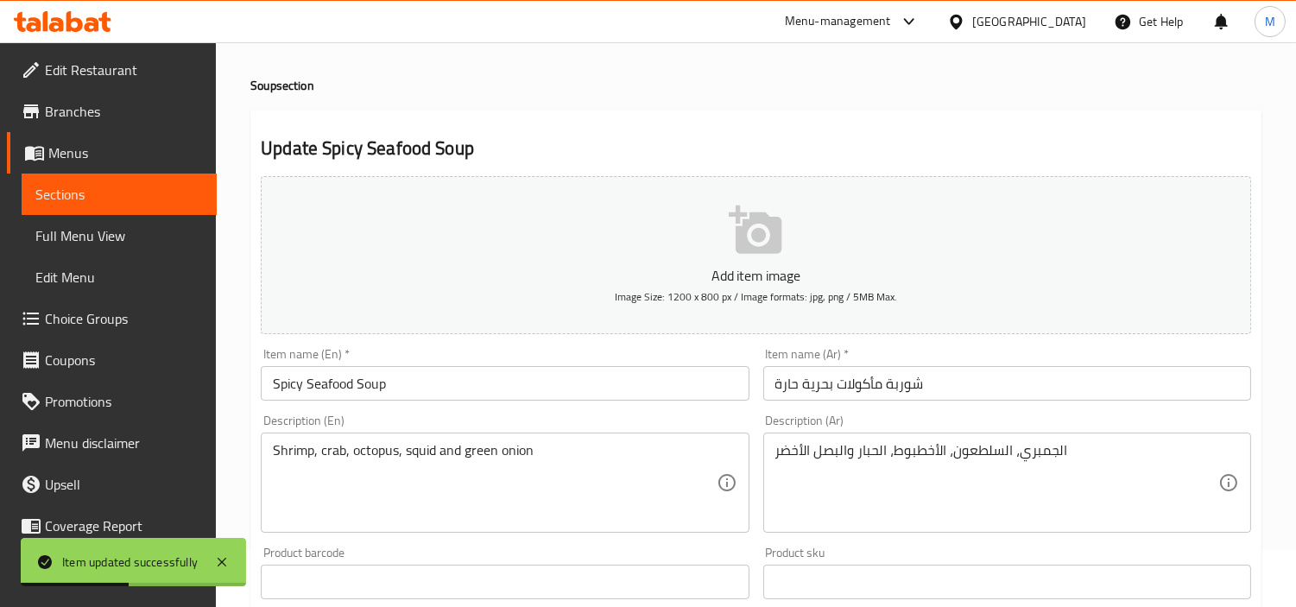
scroll to position [0, 0]
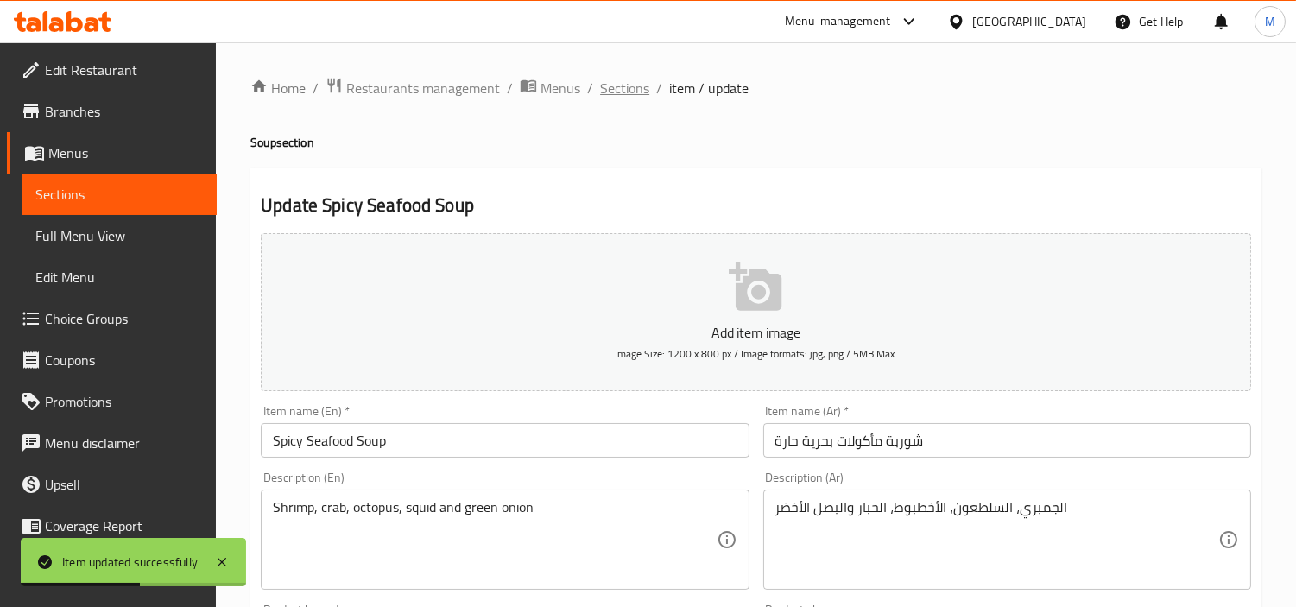
click at [633, 85] on span "Sections" at bounding box center [624, 88] width 49 height 21
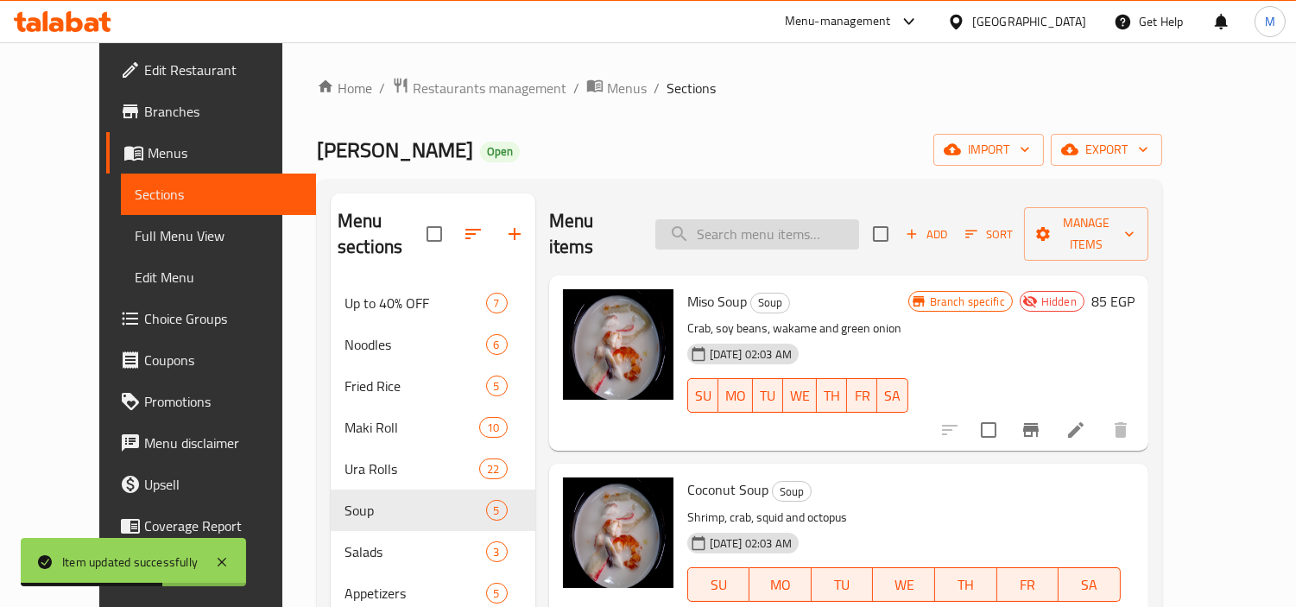
click at [751, 219] on input "search" at bounding box center [757, 234] width 204 height 30
paste input "Creamy Soup"
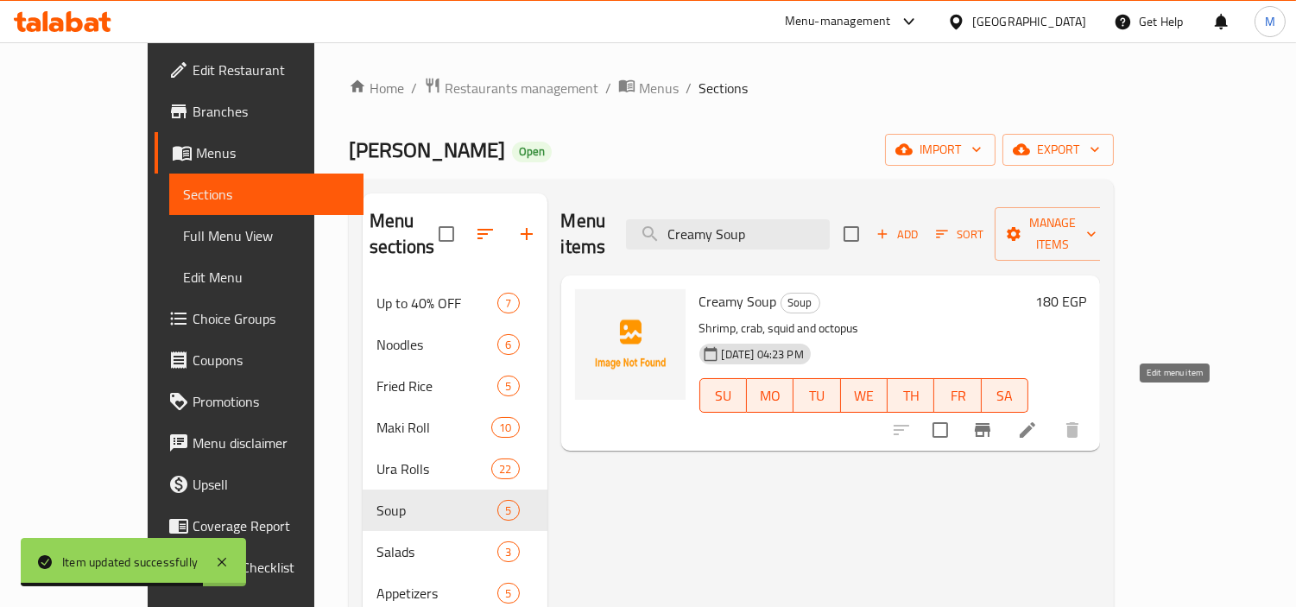
type input "Creamy Soup"
click at [1038, 420] on icon at bounding box center [1027, 430] width 21 height 21
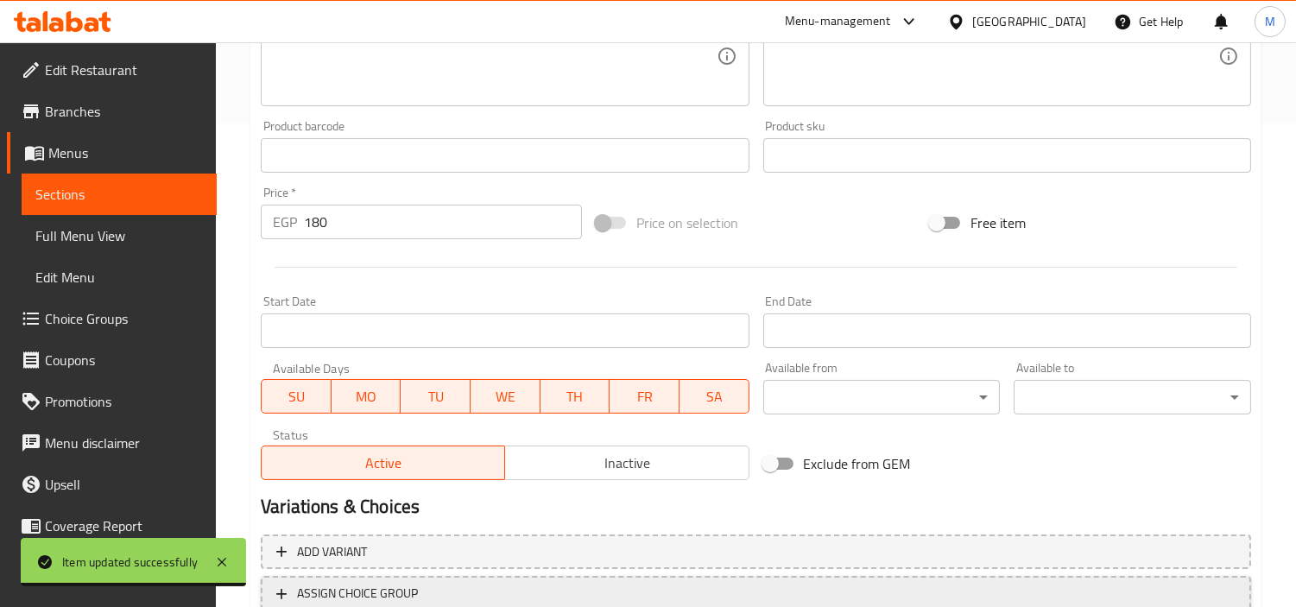
scroll to position [610, 0]
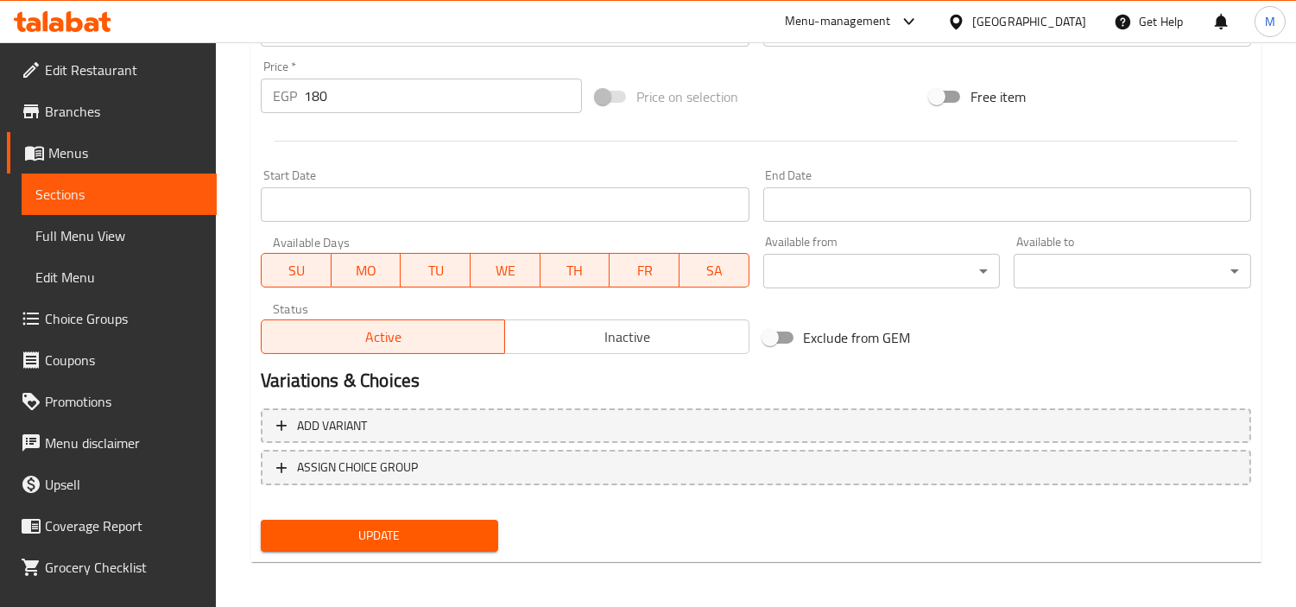
click at [632, 340] on span "Inactive" at bounding box center [627, 337] width 230 height 25
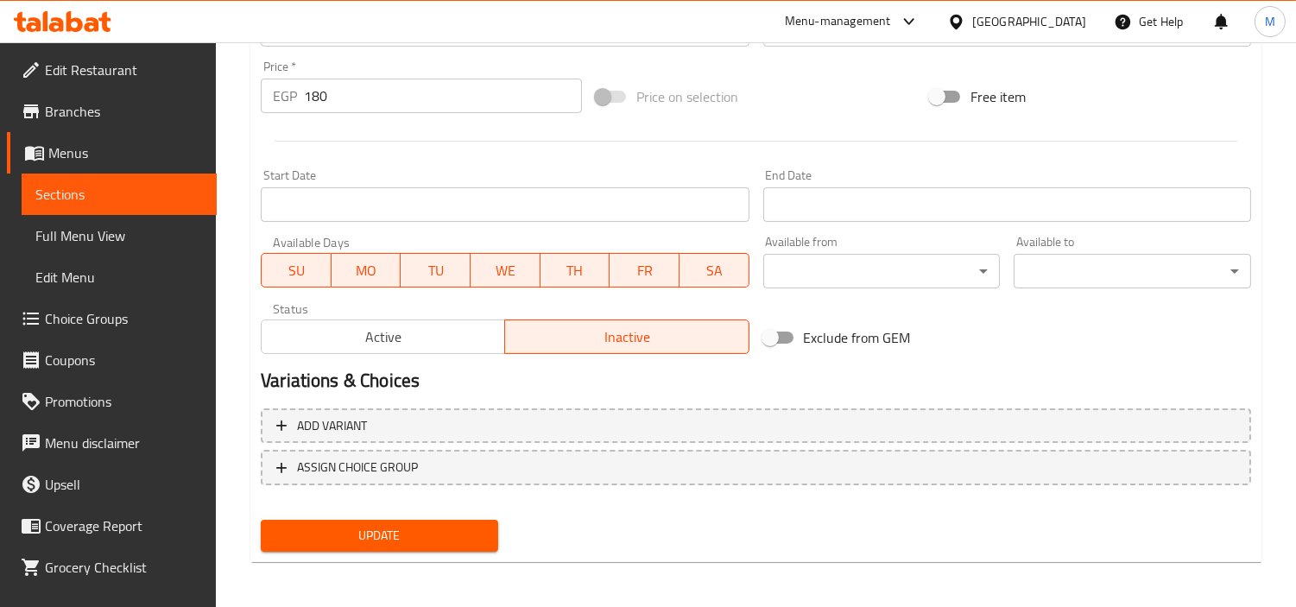
click at [475, 513] on div "Update" at bounding box center [379, 536] width 251 height 46
click at [476, 525] on span "Update" at bounding box center [380, 536] width 210 height 22
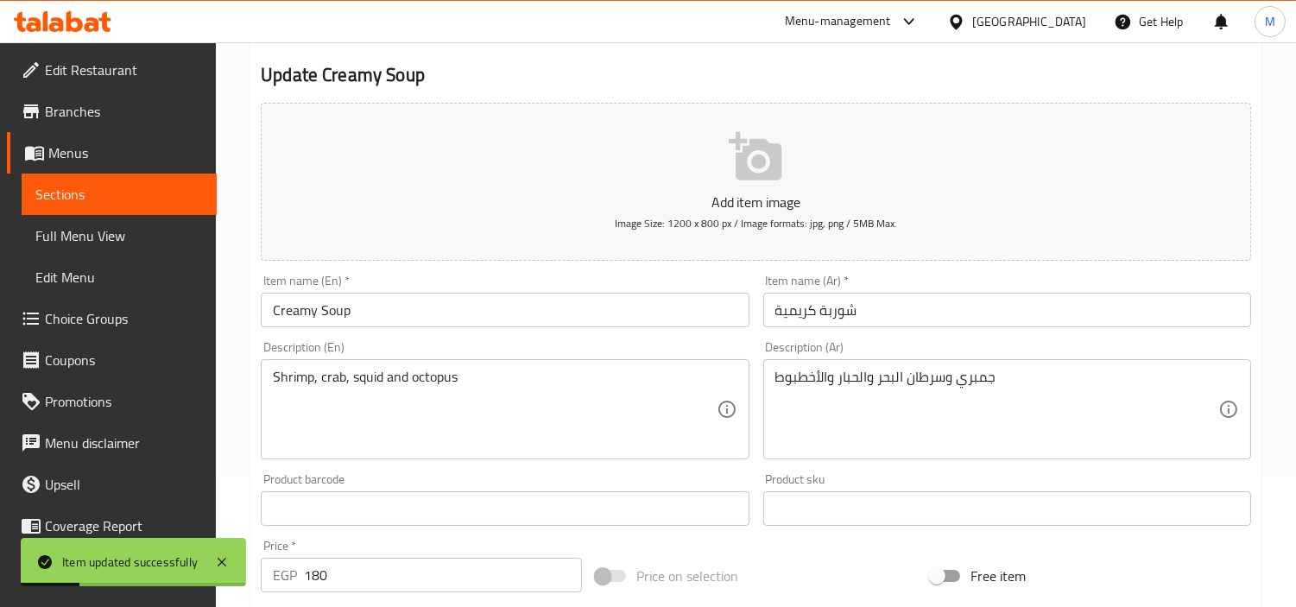
scroll to position [0, 0]
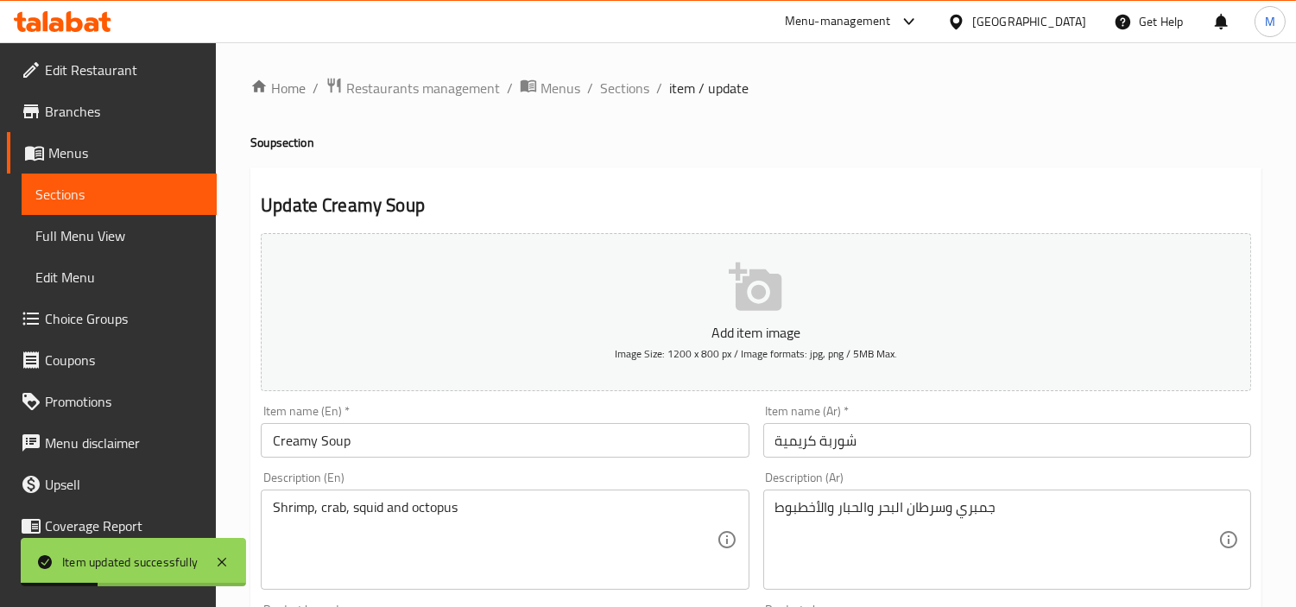
click at [627, 95] on span "Sections" at bounding box center [624, 88] width 49 height 21
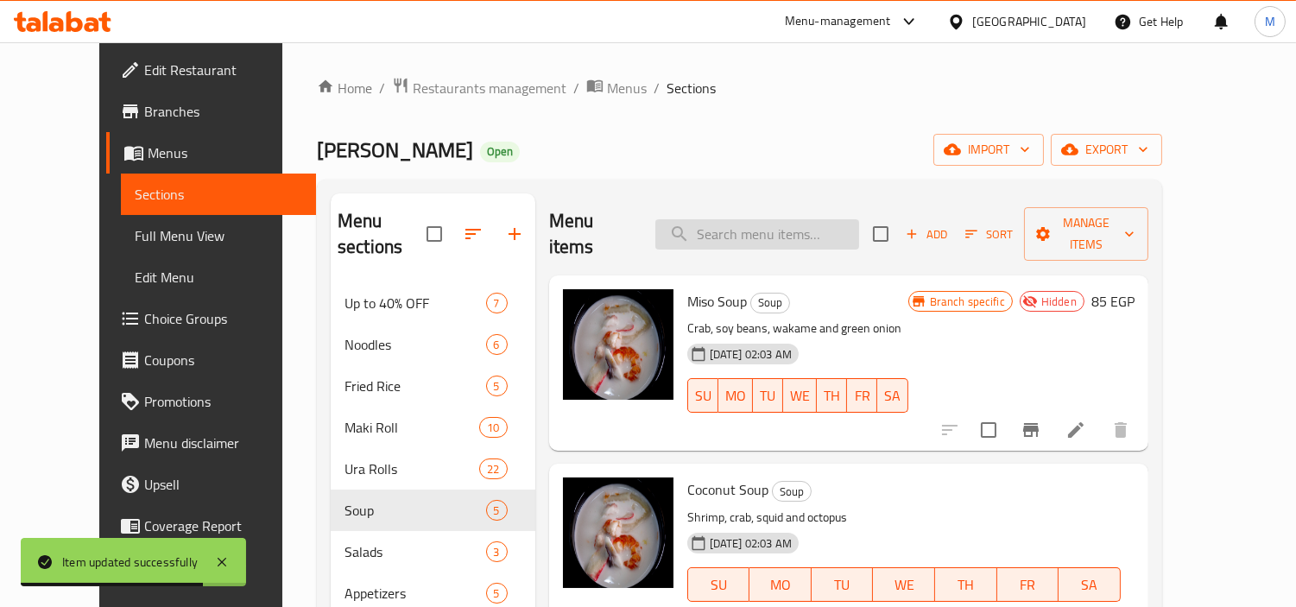
click at [752, 220] on input "search" at bounding box center [757, 234] width 204 height 30
paste input "High Way"
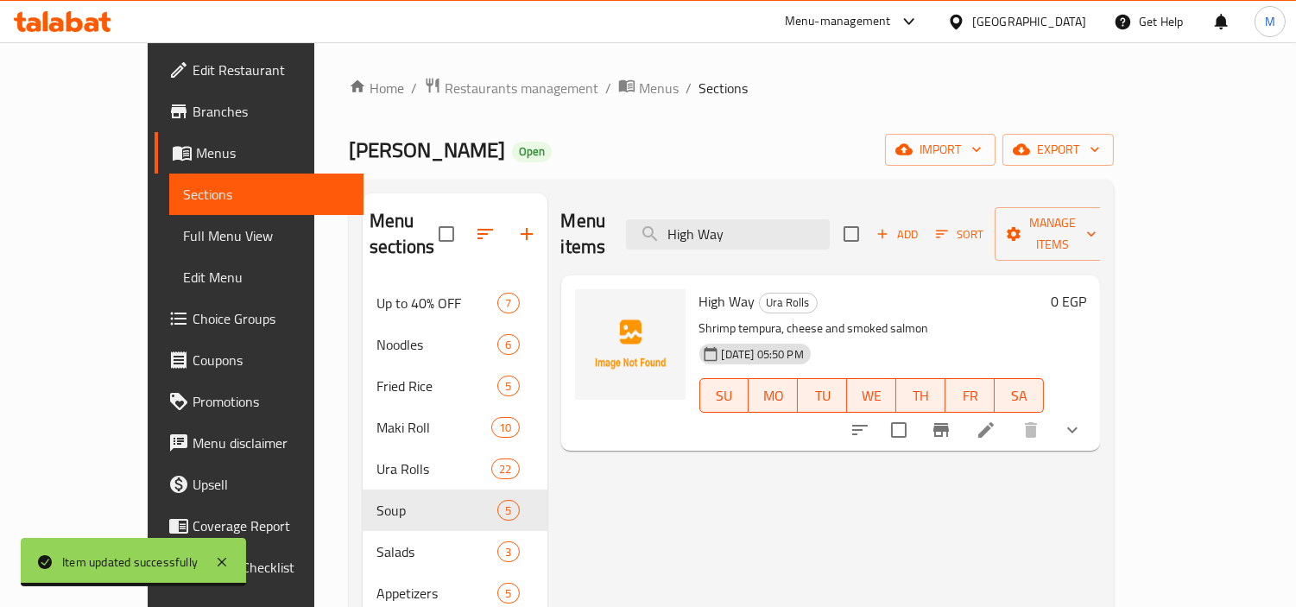
type input "High Way"
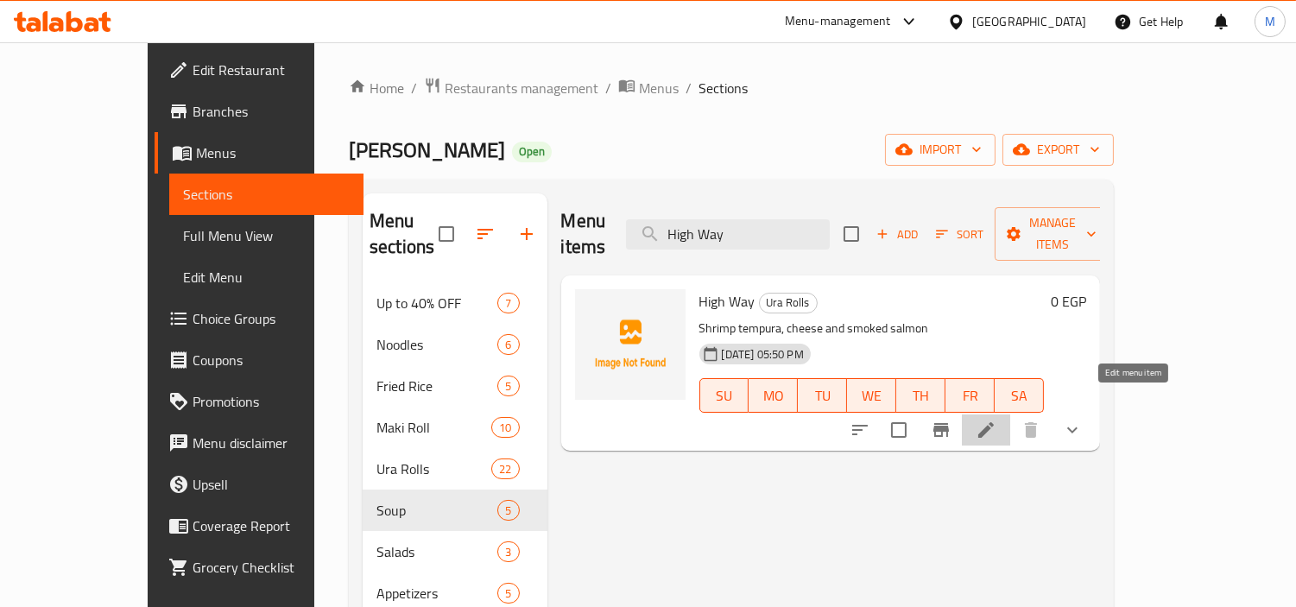
click at [994, 422] on icon at bounding box center [986, 430] width 16 height 16
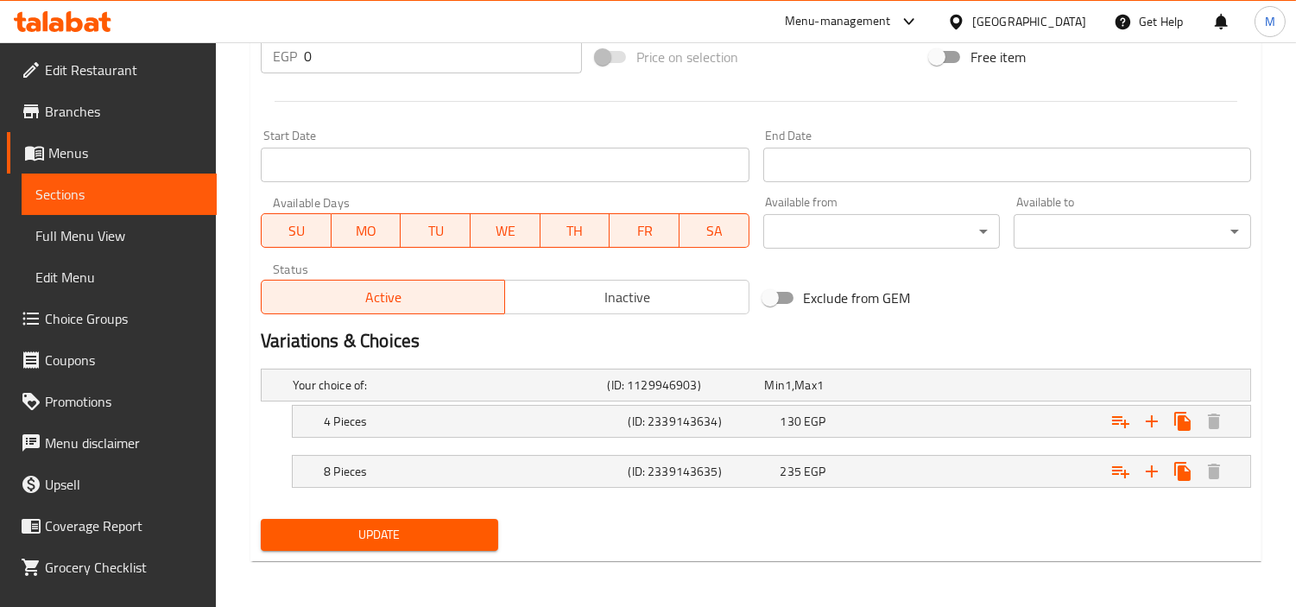
scroll to position [651, 0]
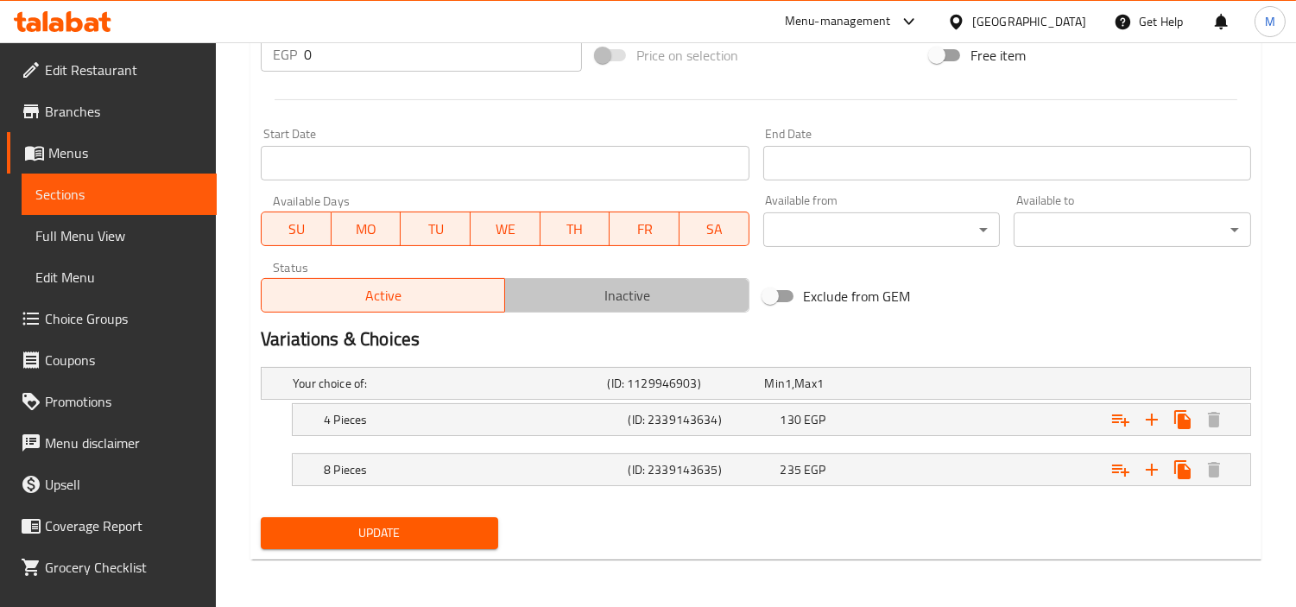
click at [624, 295] on span "Inactive" at bounding box center [627, 295] width 230 height 25
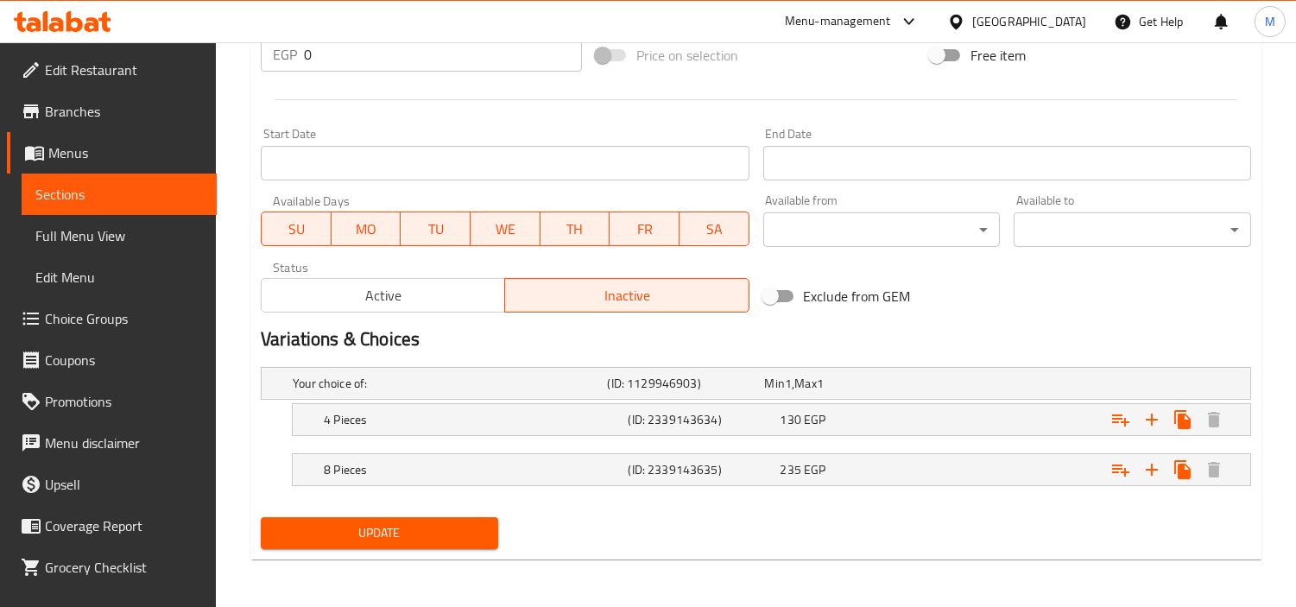
click at [467, 534] on span "Update" at bounding box center [380, 533] width 210 height 22
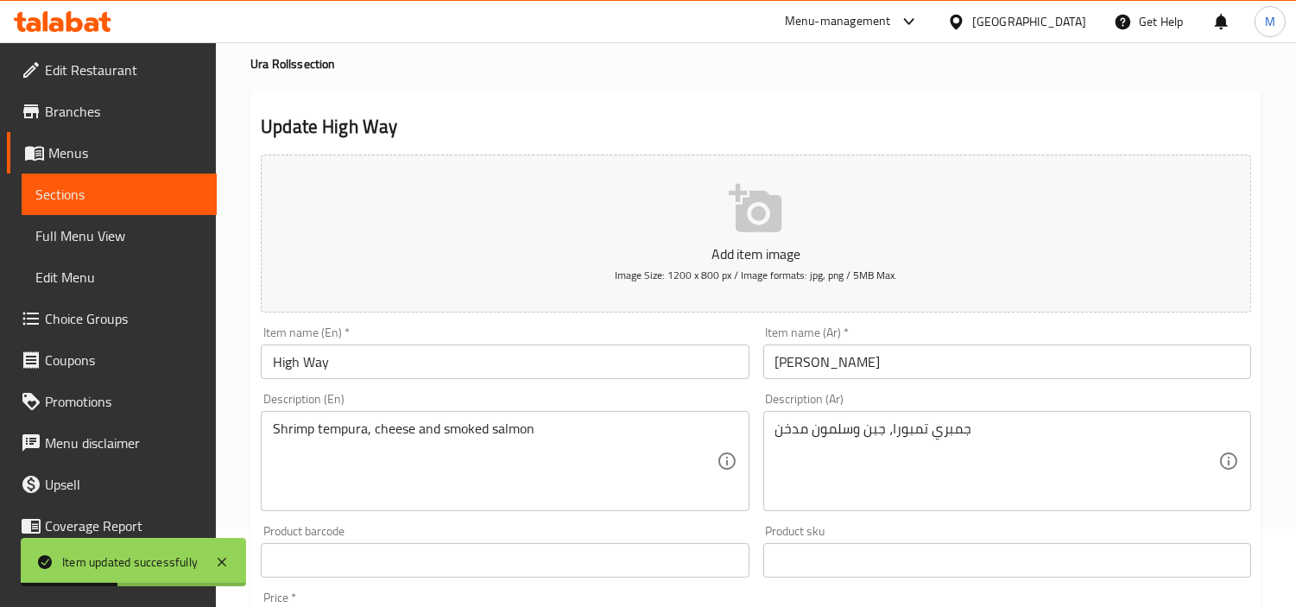
scroll to position [0, 0]
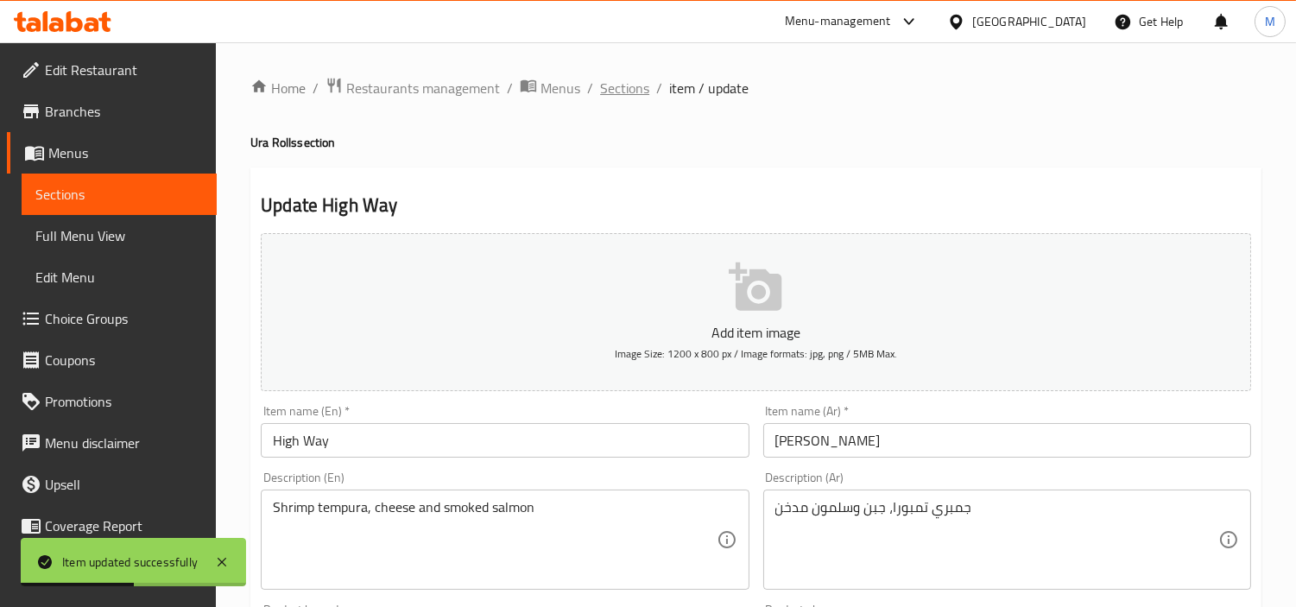
click at [634, 91] on span "Sections" at bounding box center [624, 88] width 49 height 21
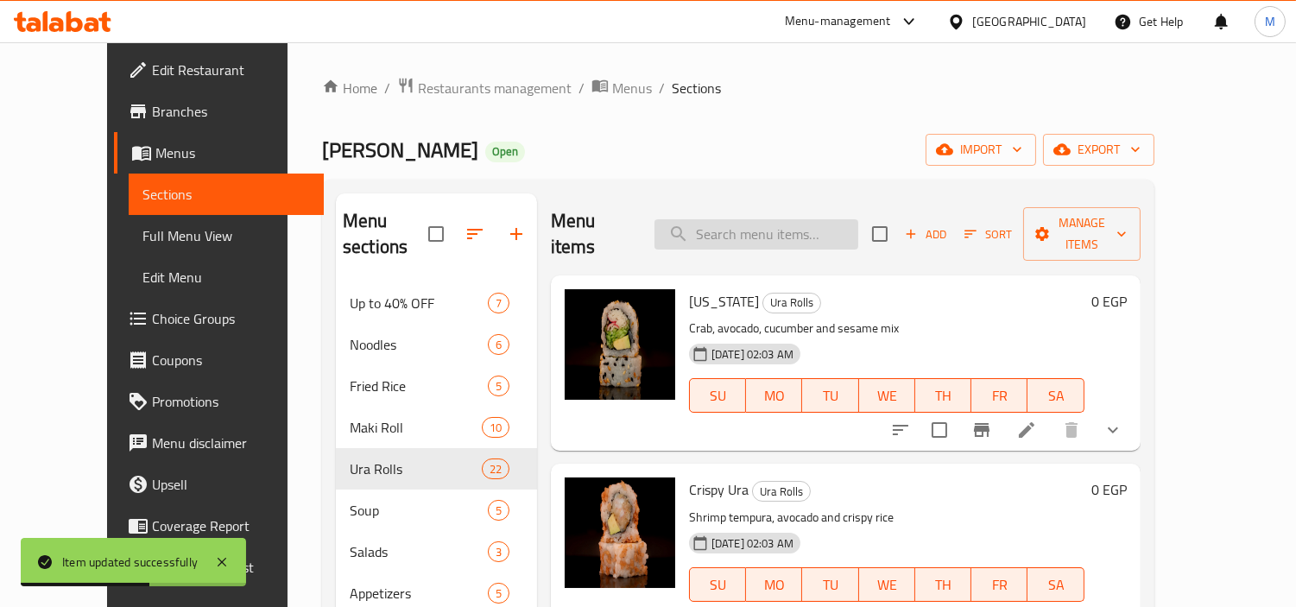
click at [758, 221] on input "search" at bounding box center [757, 234] width 204 height 30
paste input "Sky Fall"
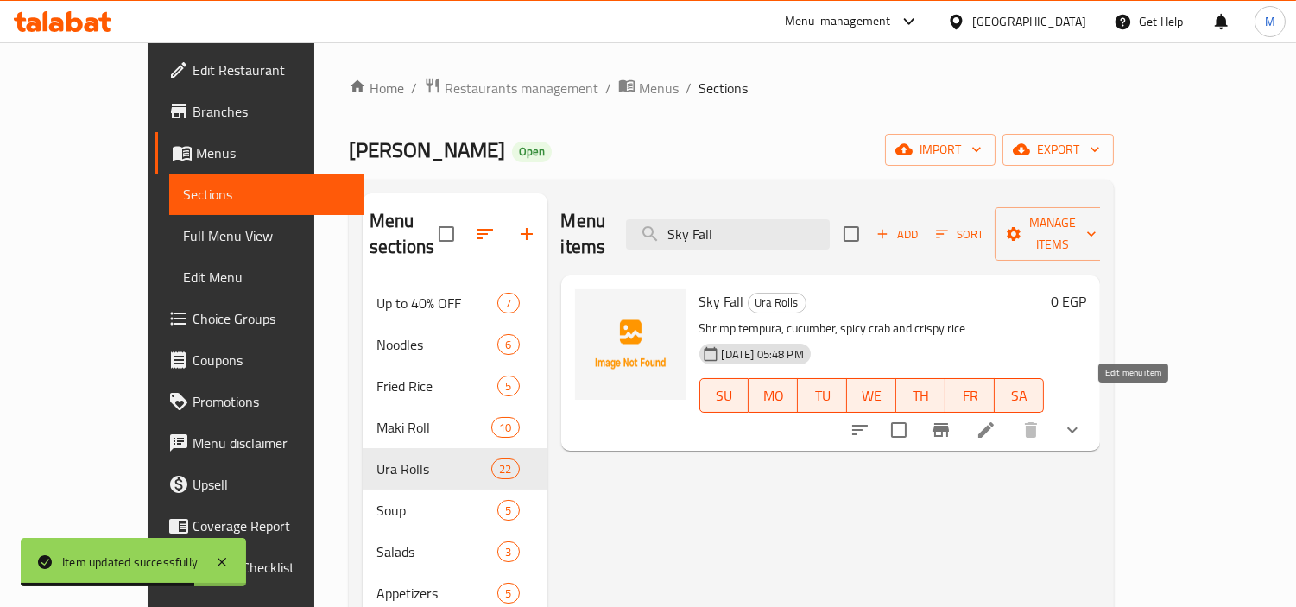
type input "Sky Fall"
click at [997, 420] on icon at bounding box center [986, 430] width 21 height 21
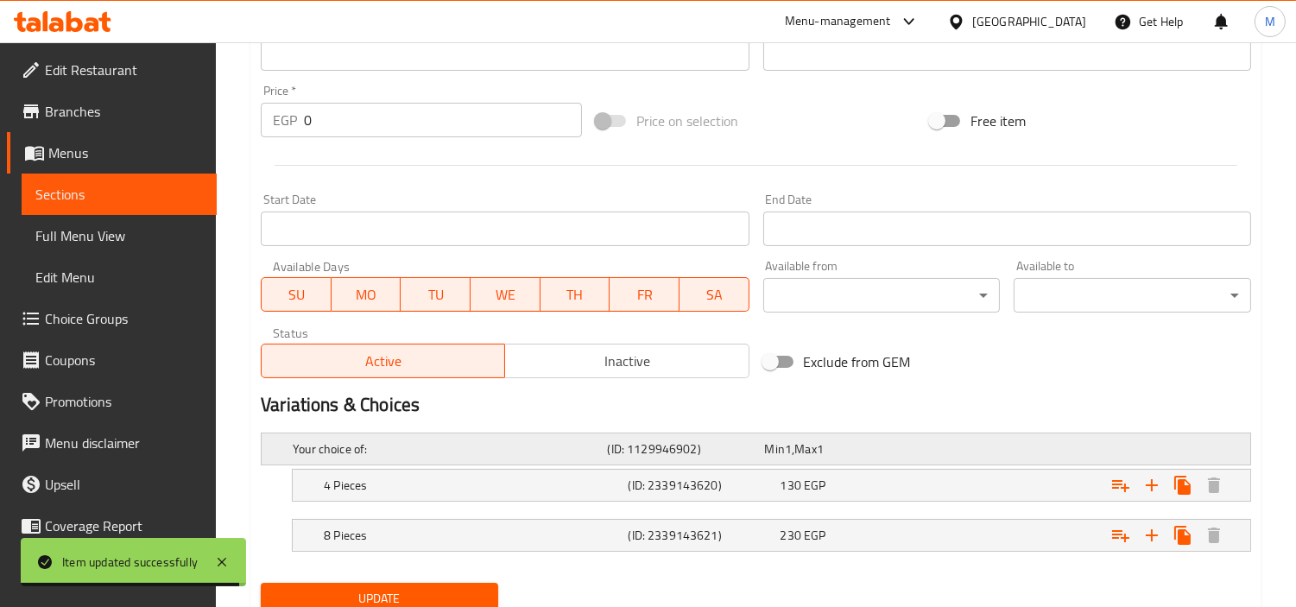
scroll to position [651, 0]
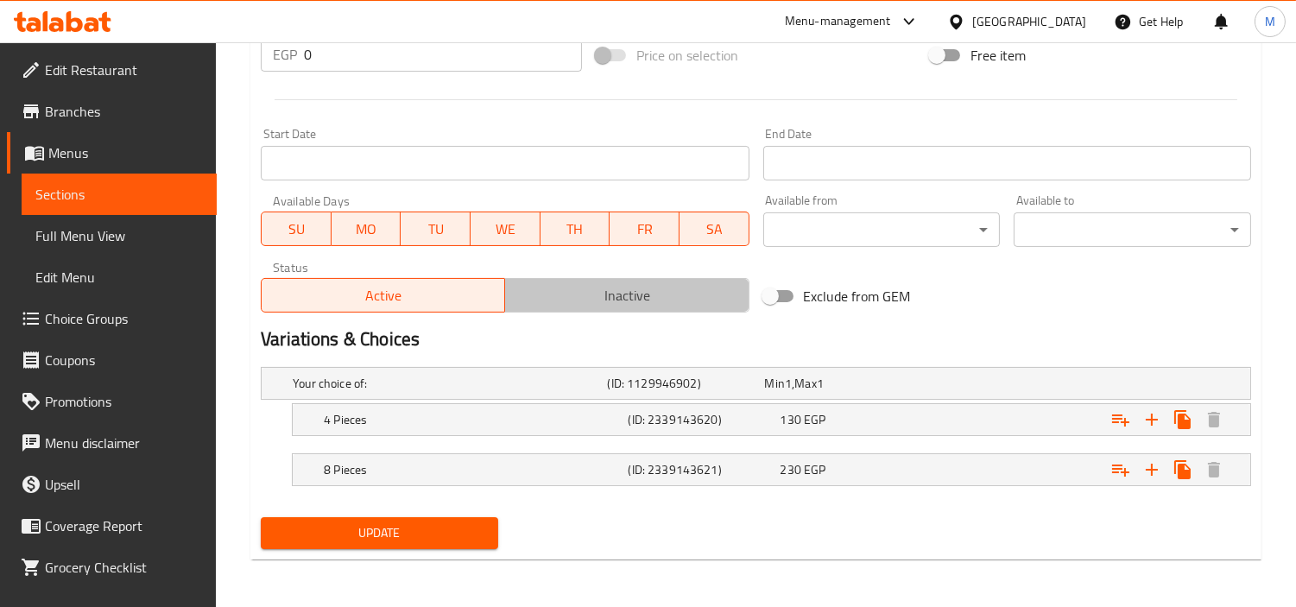
click at [624, 294] on span "Inactive" at bounding box center [627, 295] width 230 height 25
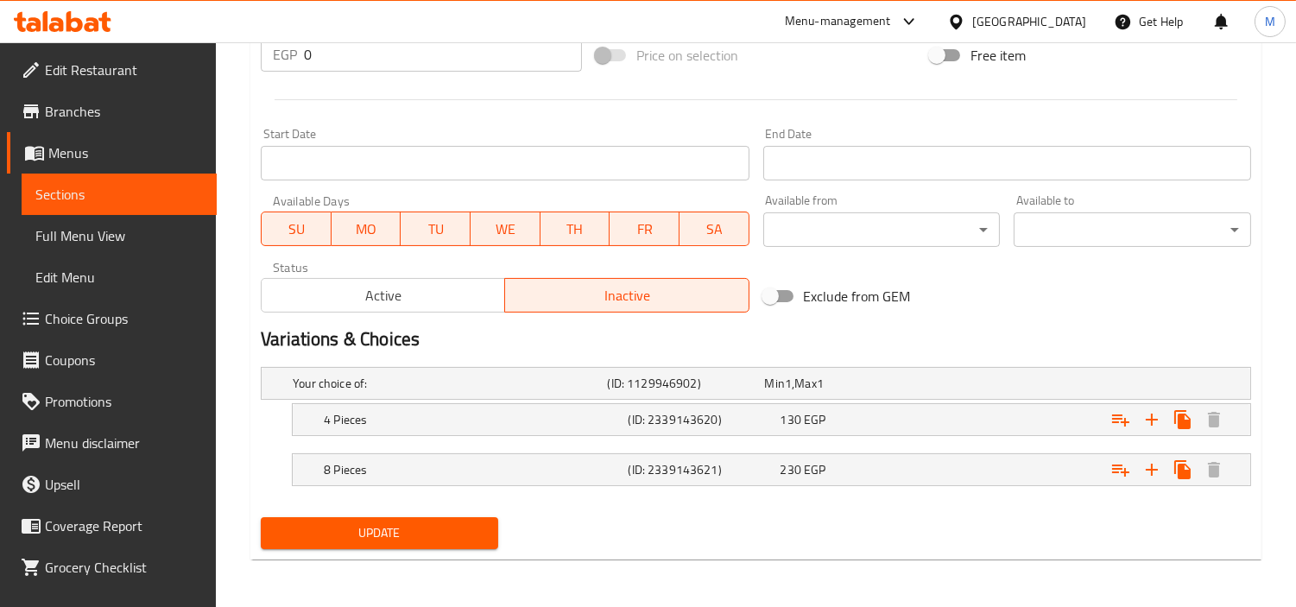
click at [475, 527] on span "Update" at bounding box center [380, 533] width 210 height 22
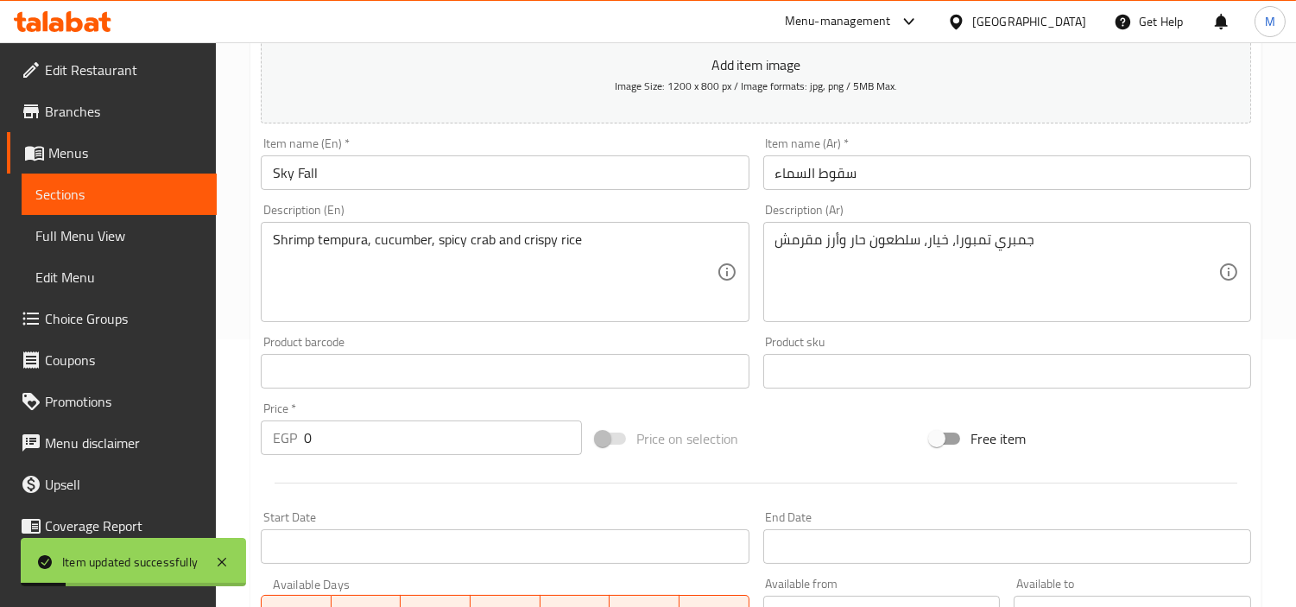
scroll to position [0, 0]
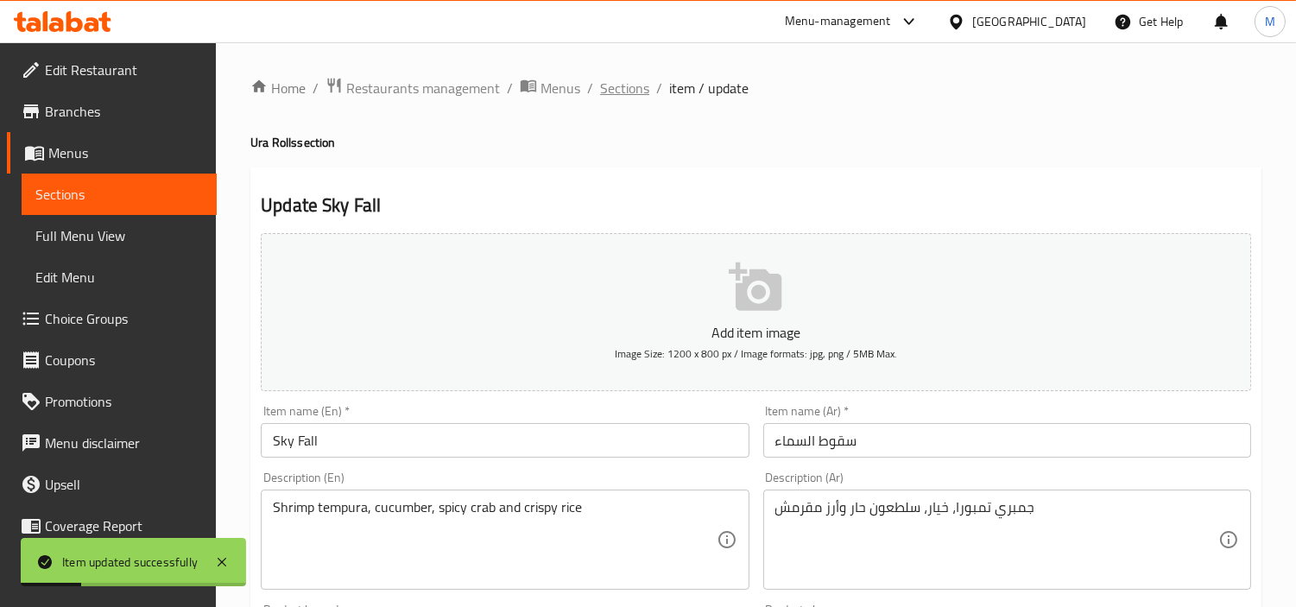
click at [625, 91] on span "Sections" at bounding box center [624, 88] width 49 height 21
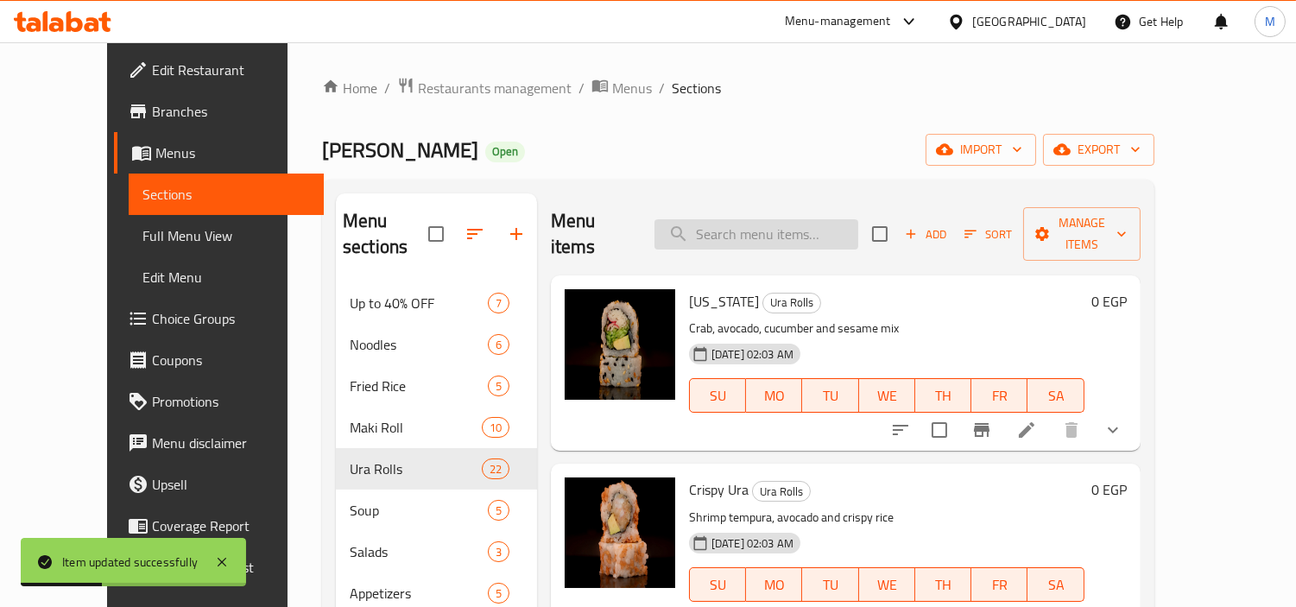
click at [752, 219] on input "search" at bounding box center [757, 234] width 204 height 30
paste input "Caviar Barmouda"
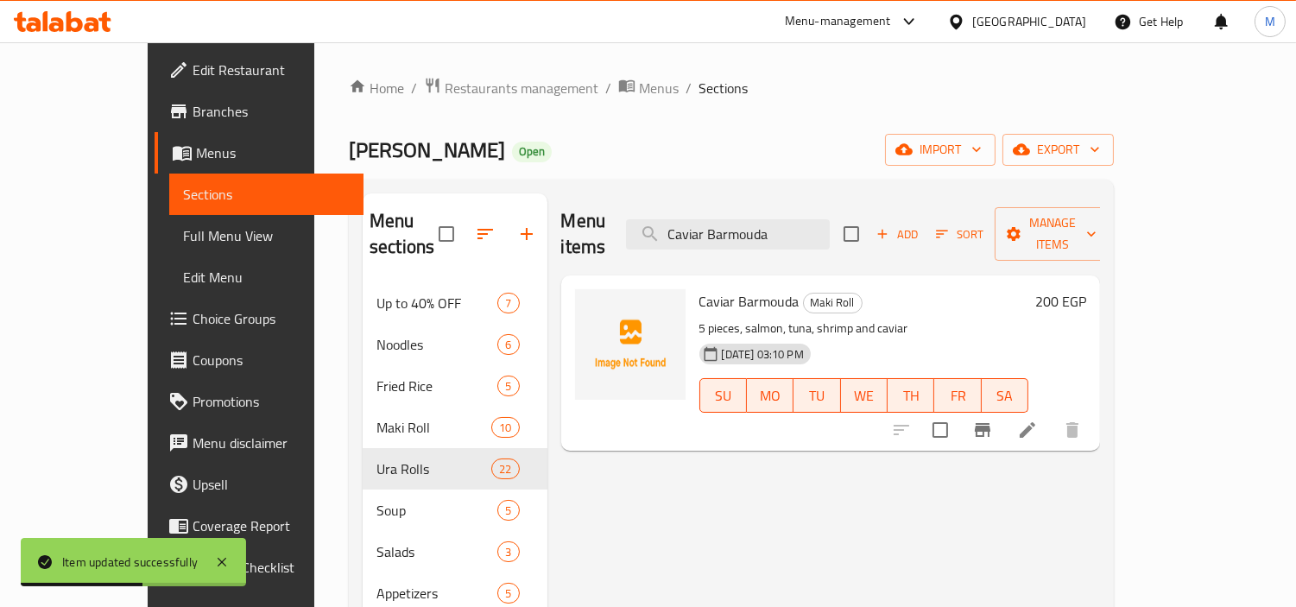
type input "Caviar Barmouda"
click at [1038, 420] on icon at bounding box center [1027, 430] width 21 height 21
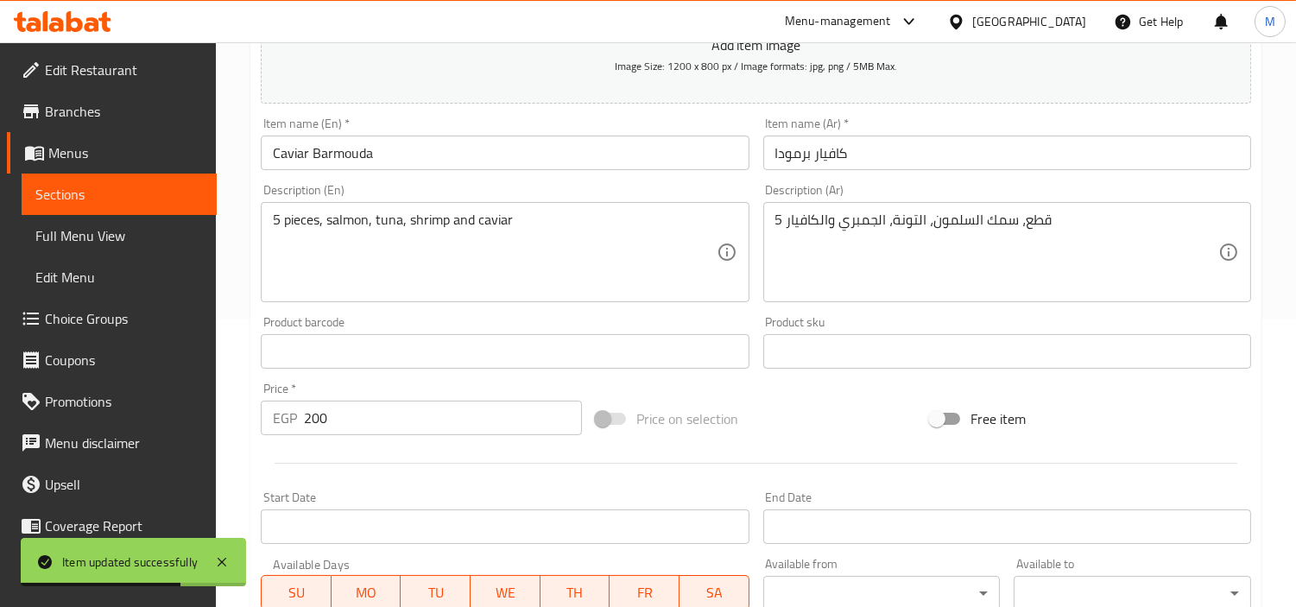
scroll to position [610, 0]
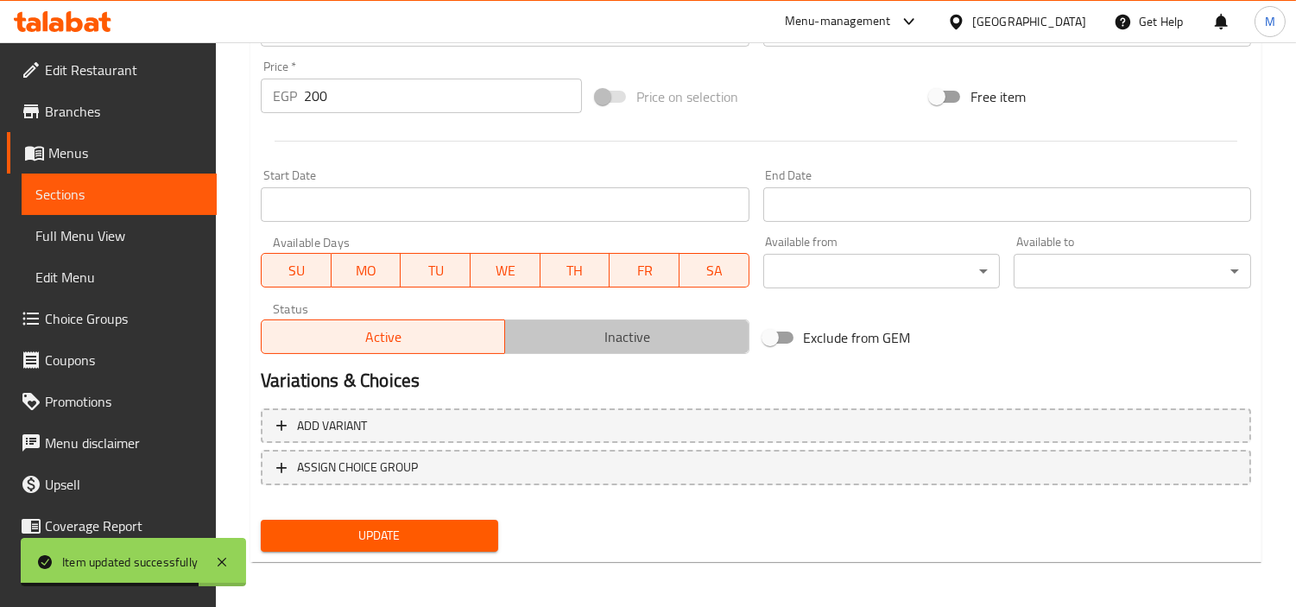
click at [610, 330] on span "Inactive" at bounding box center [627, 337] width 230 height 25
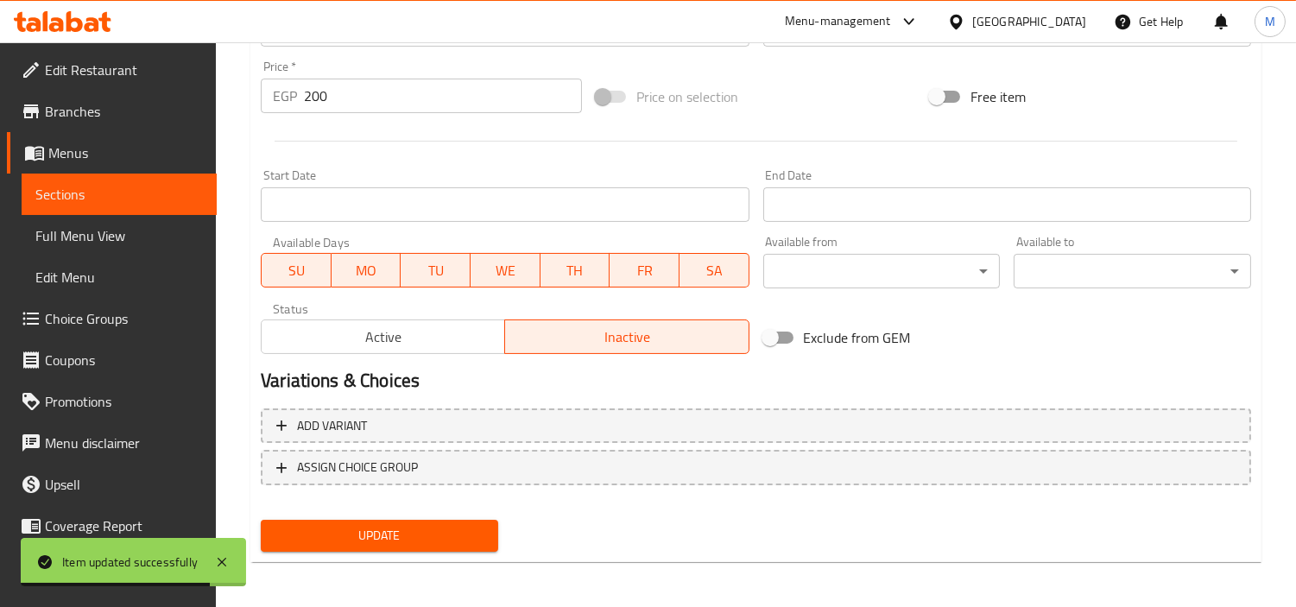
click at [476, 533] on span "Update" at bounding box center [380, 536] width 210 height 22
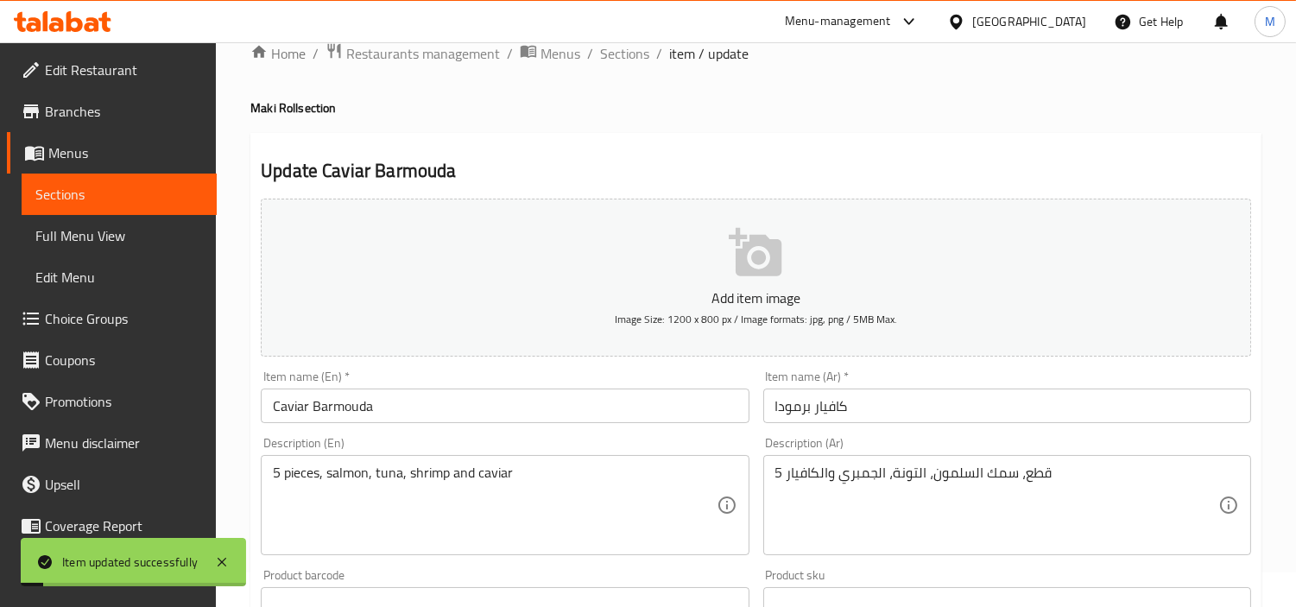
scroll to position [0, 0]
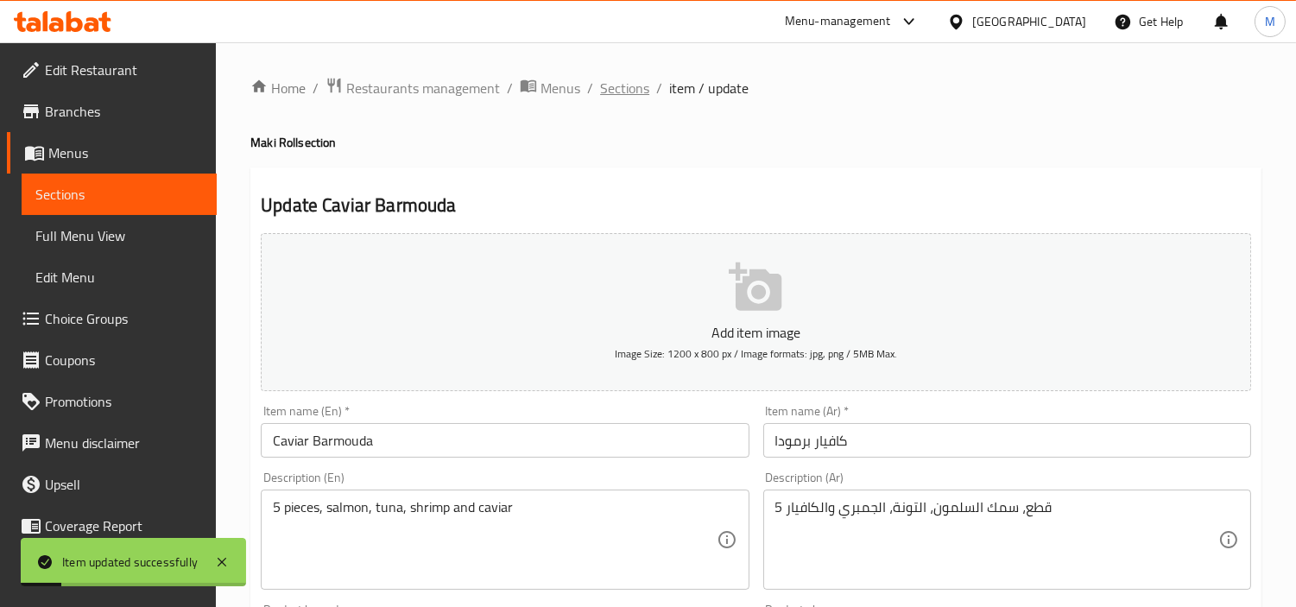
click at [631, 79] on span "Sections" at bounding box center [624, 88] width 49 height 21
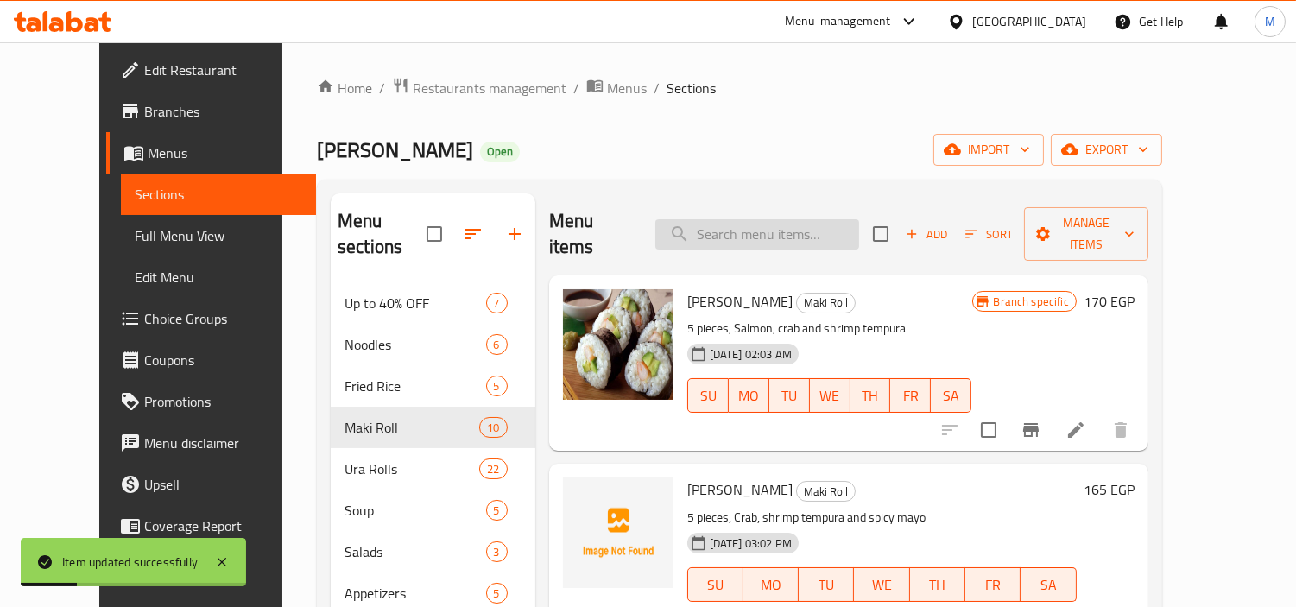
click at [734, 219] on input "search" at bounding box center [757, 234] width 204 height 30
paste input "Crispy Amazing"
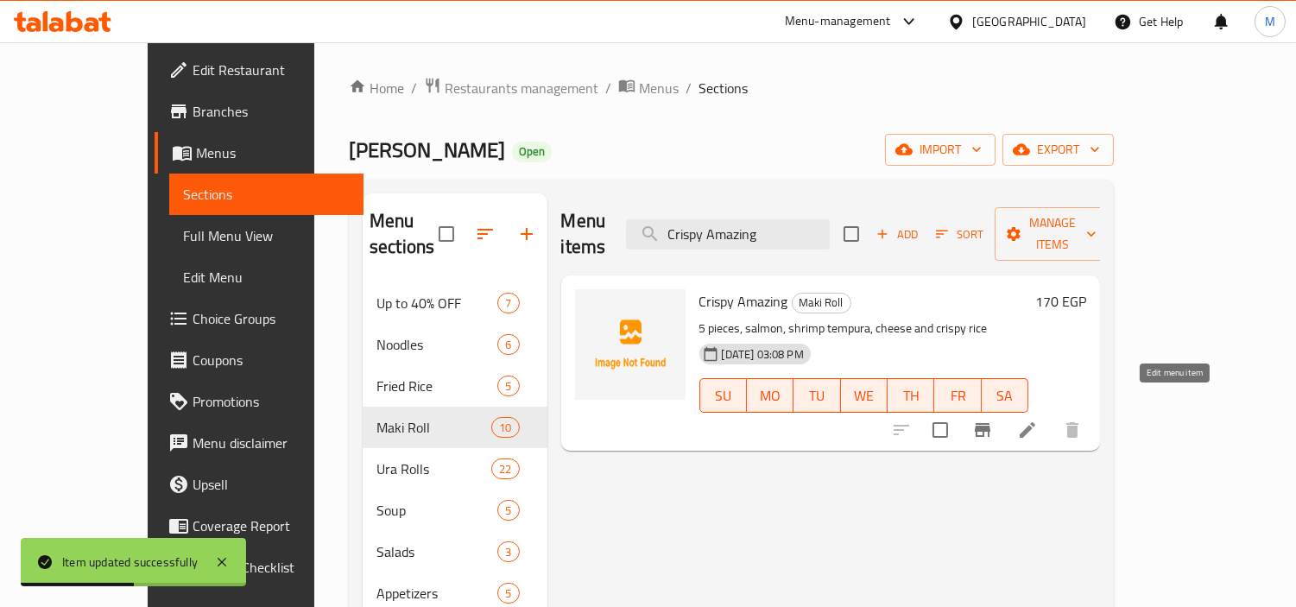
type input "Crispy Amazing"
click at [1035, 422] on icon at bounding box center [1028, 430] width 16 height 16
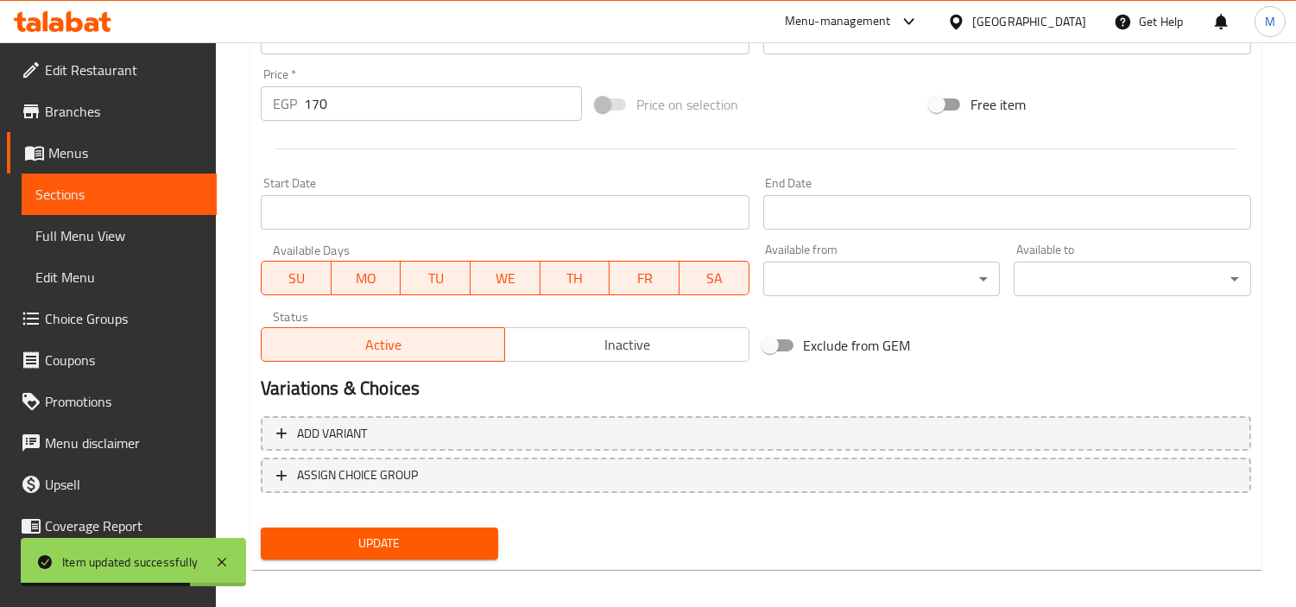
scroll to position [610, 0]
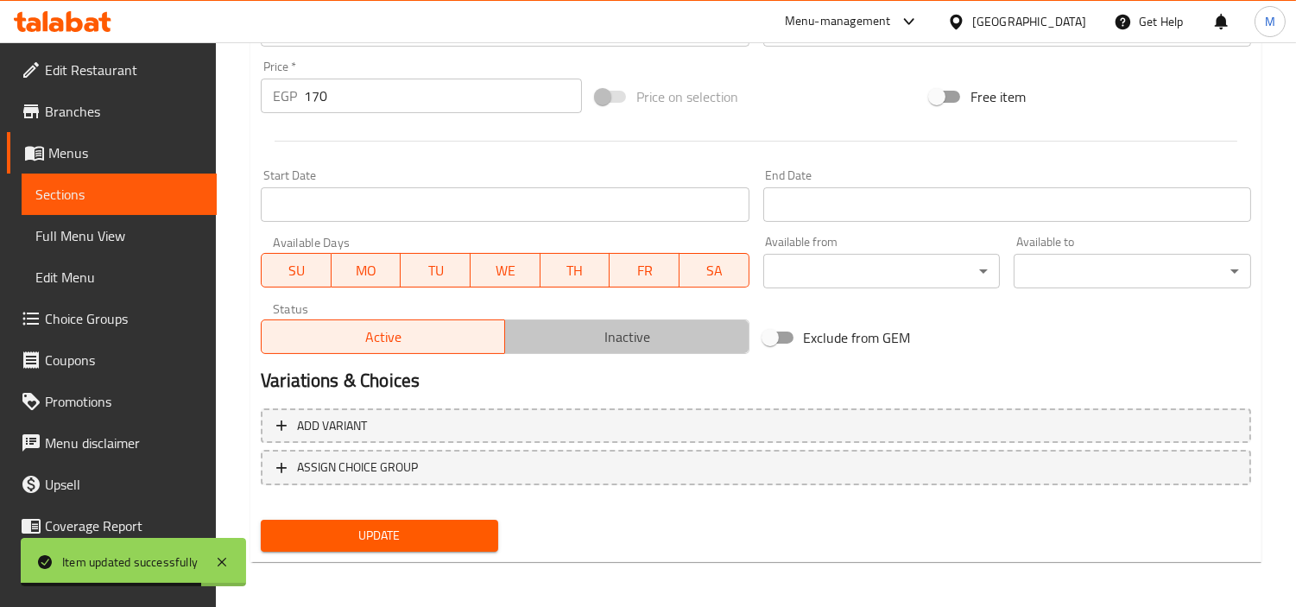
click at [609, 331] on span "Inactive" at bounding box center [627, 337] width 230 height 25
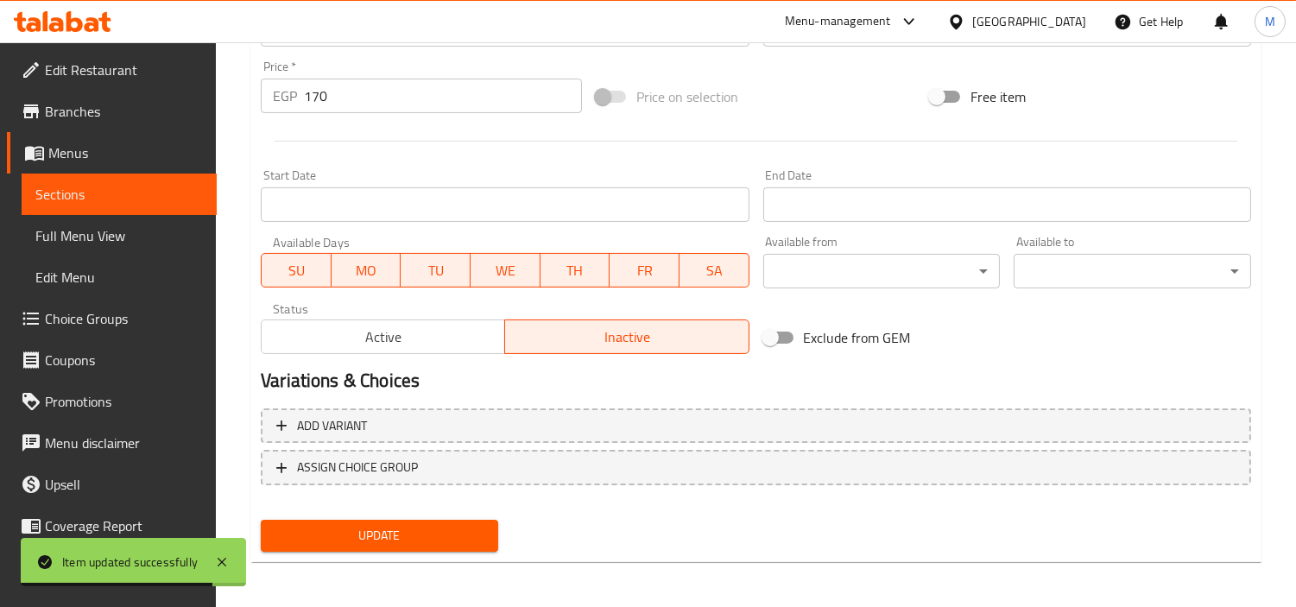
click at [461, 530] on span "Update" at bounding box center [380, 536] width 210 height 22
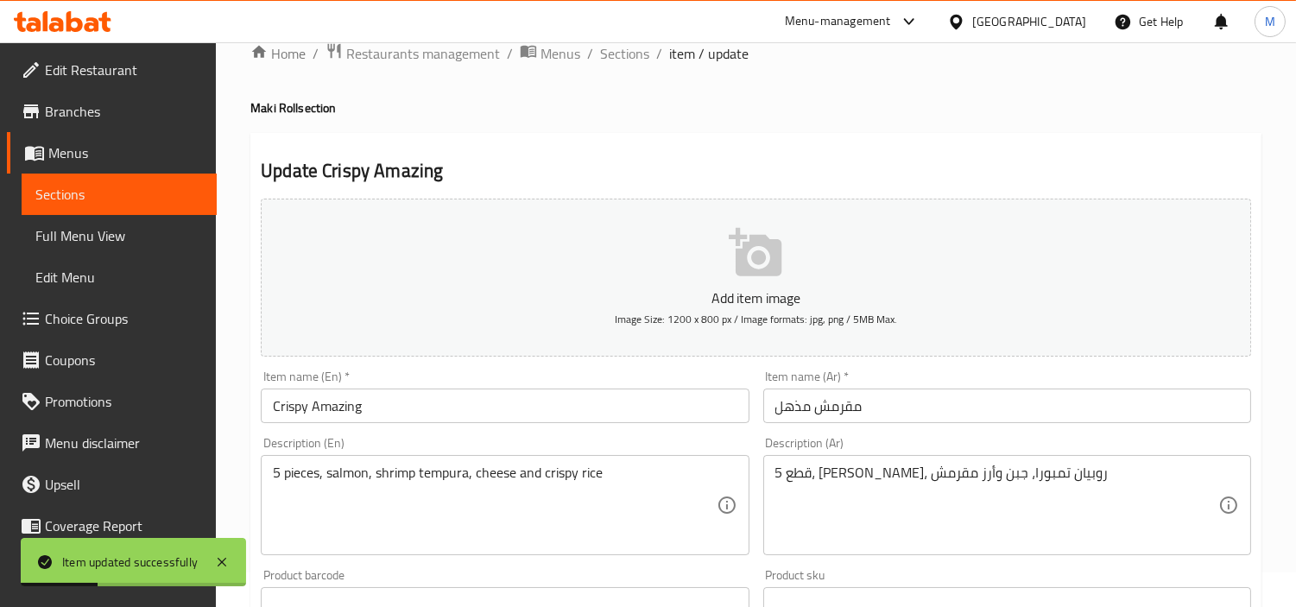
scroll to position [0, 0]
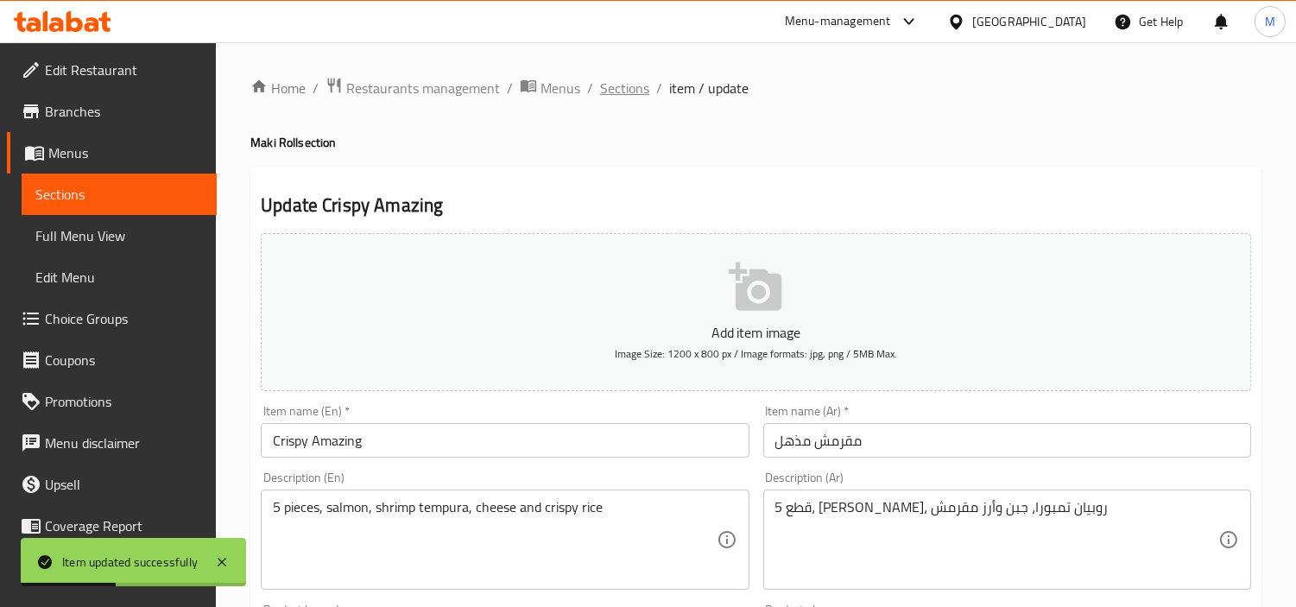
click at [643, 86] on span "Sections" at bounding box center [624, 88] width 49 height 21
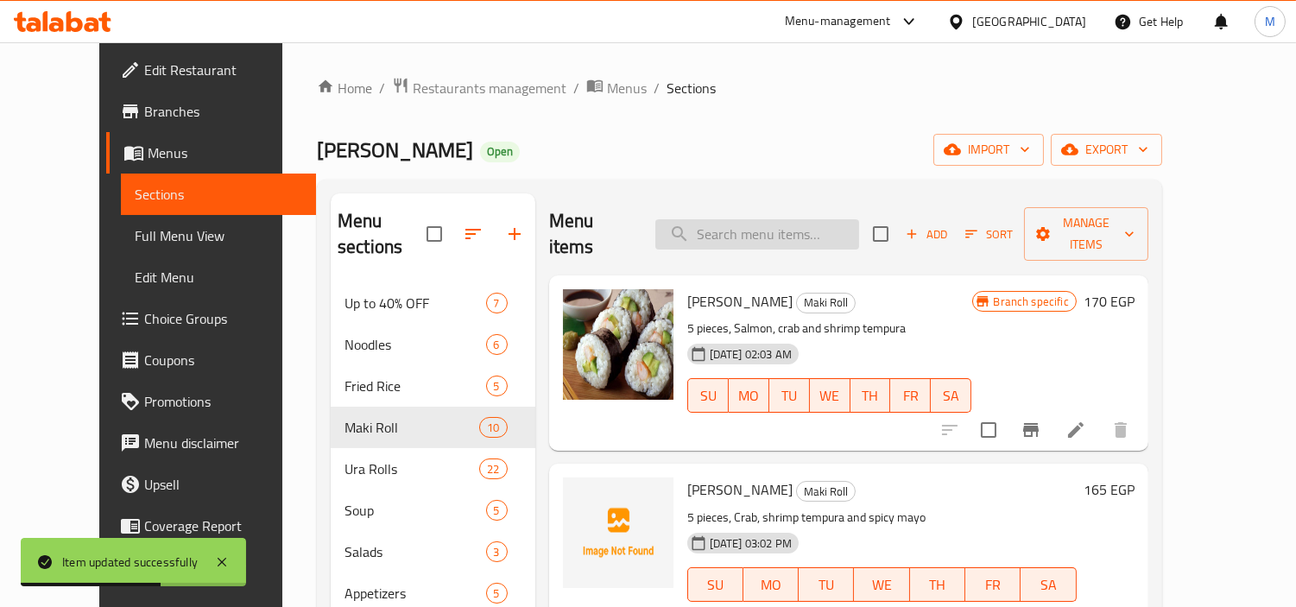
click at [763, 219] on input "search" at bounding box center [757, 234] width 204 height 30
paste input "Wabi Sabi"
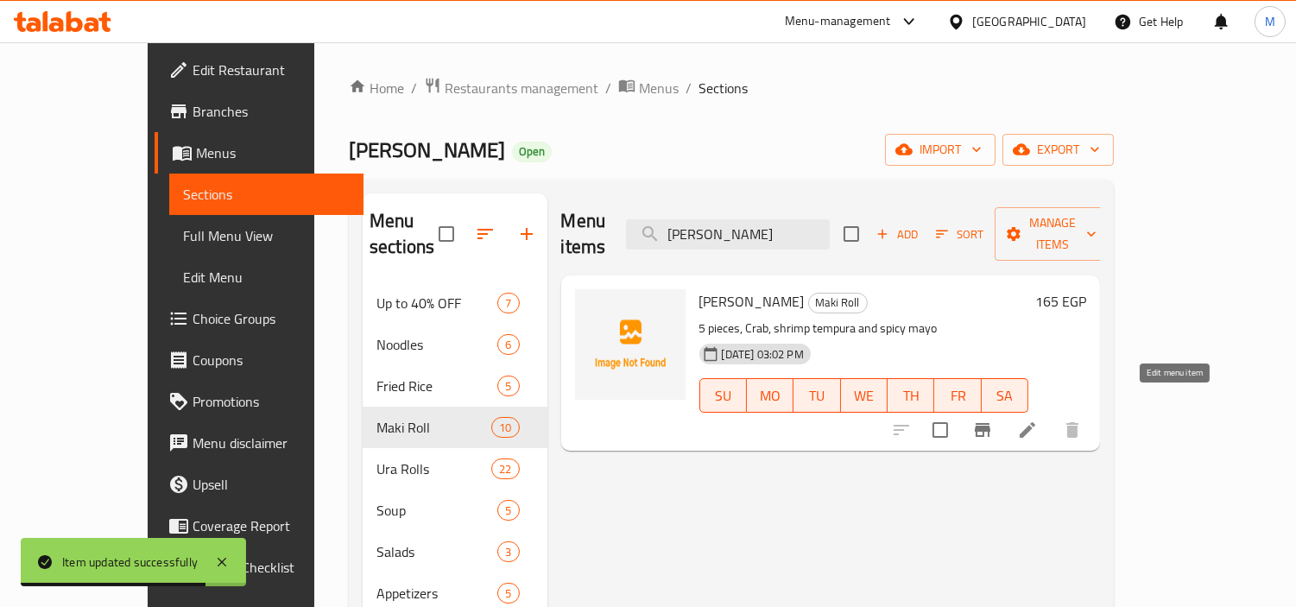
type input "Wabi Sabi"
click at [1035, 422] on icon at bounding box center [1028, 430] width 16 height 16
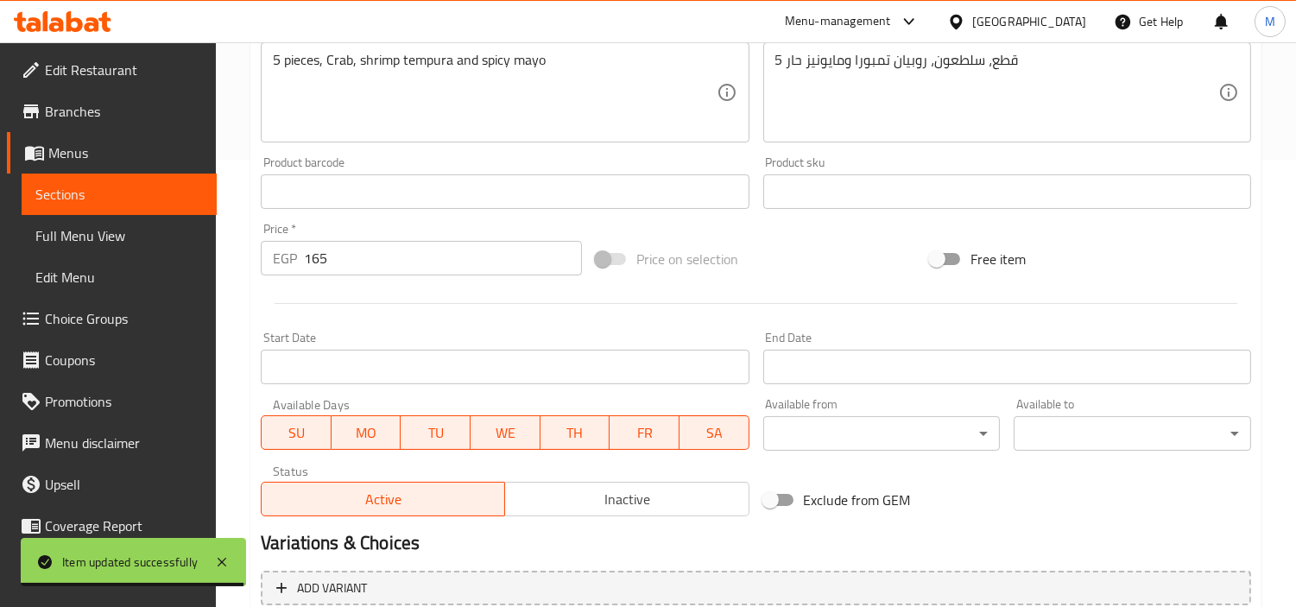
scroll to position [575, 0]
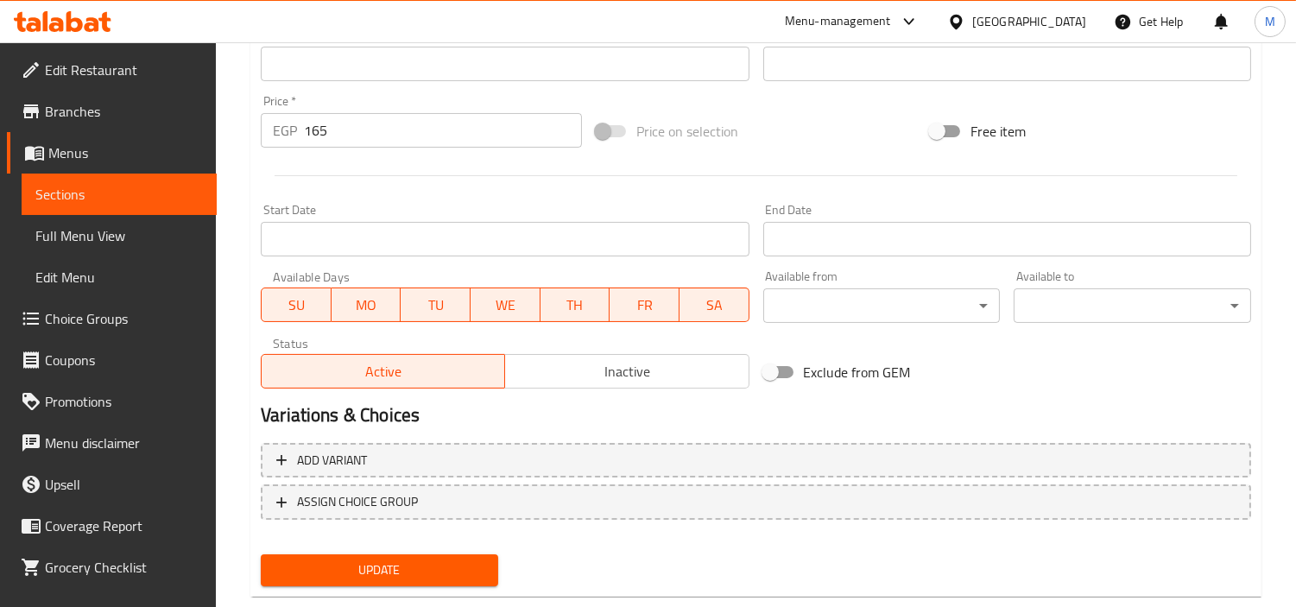
click at [600, 372] on span "Inactive" at bounding box center [627, 371] width 230 height 25
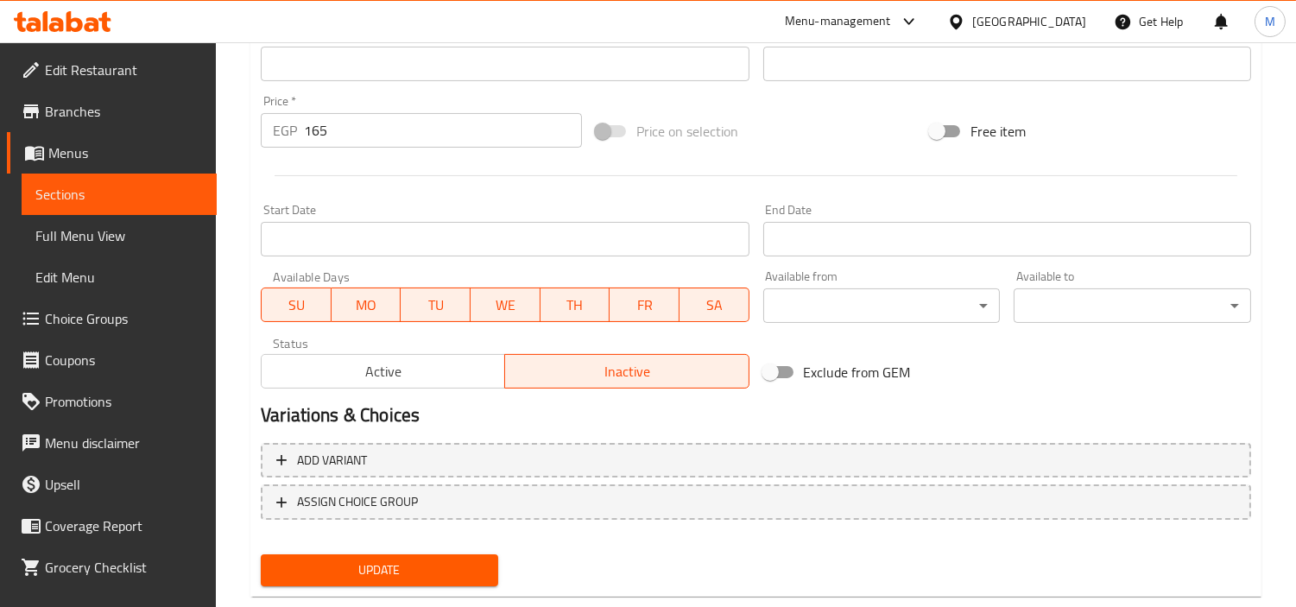
click at [441, 554] on button "Update" at bounding box center [379, 570] width 237 height 32
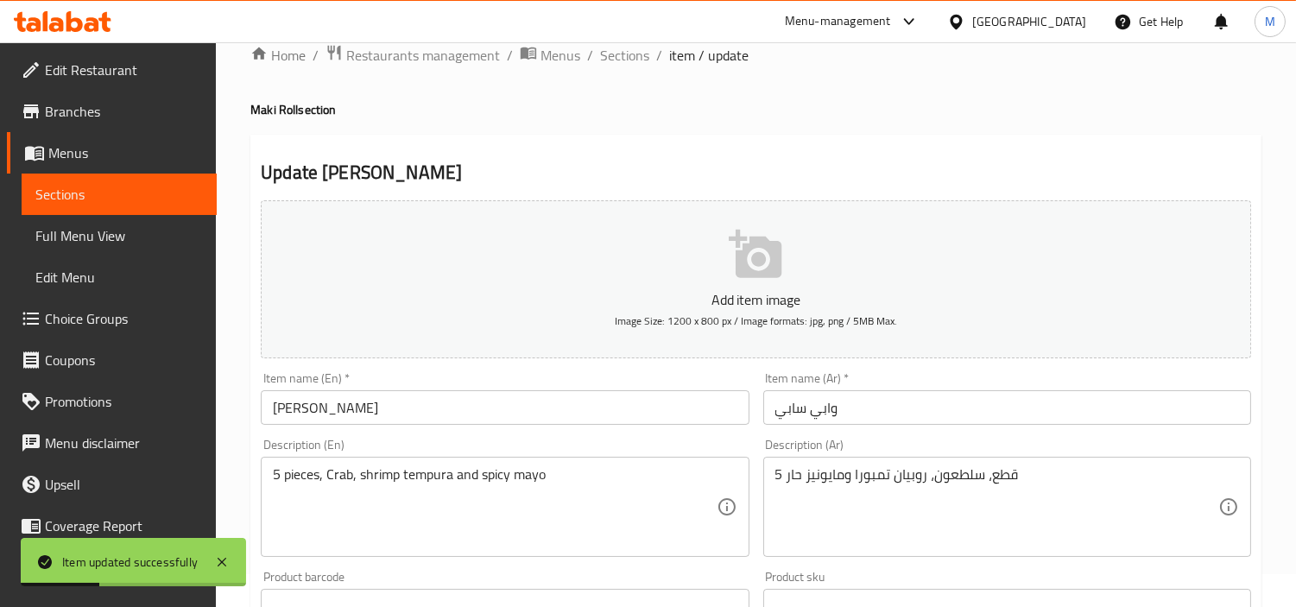
scroll to position [0, 0]
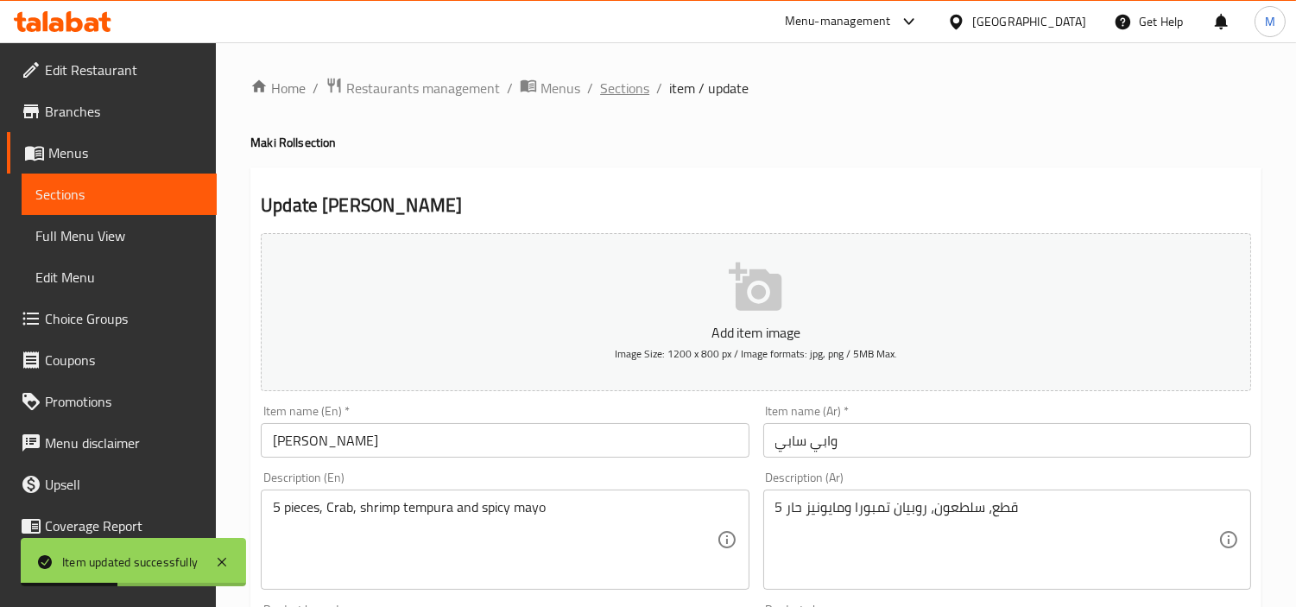
click at [624, 91] on span "Sections" at bounding box center [624, 88] width 49 height 21
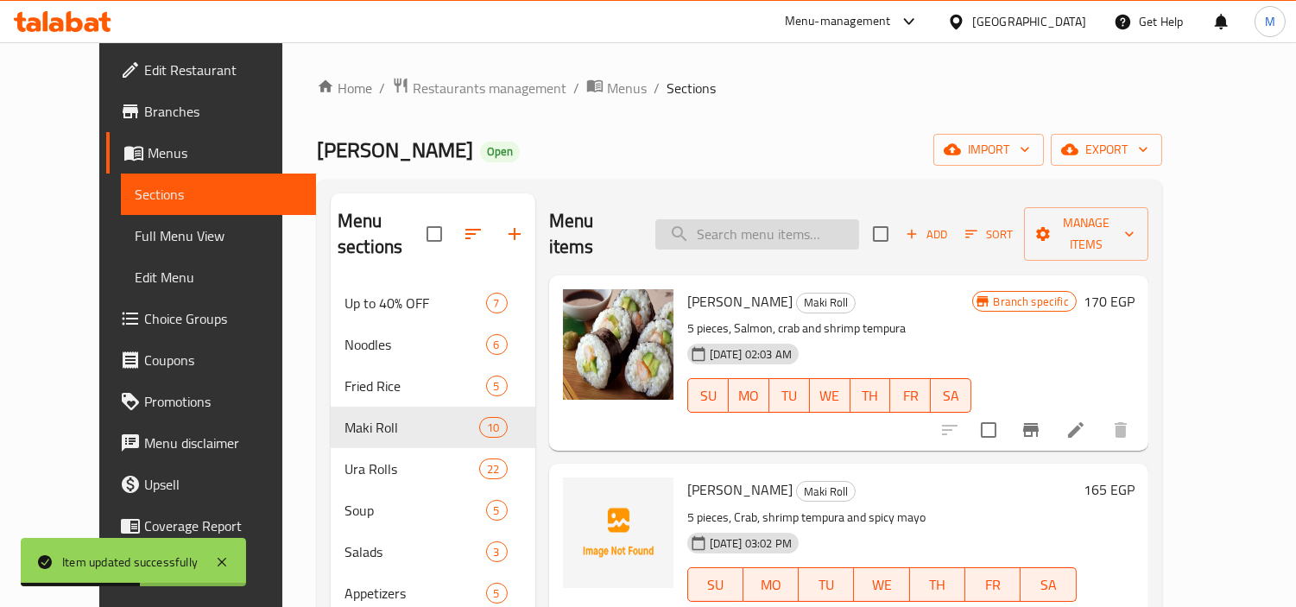
click at [803, 230] on input "search" at bounding box center [757, 234] width 204 height 30
paste input "Fried Rice Mix (Seafood)"
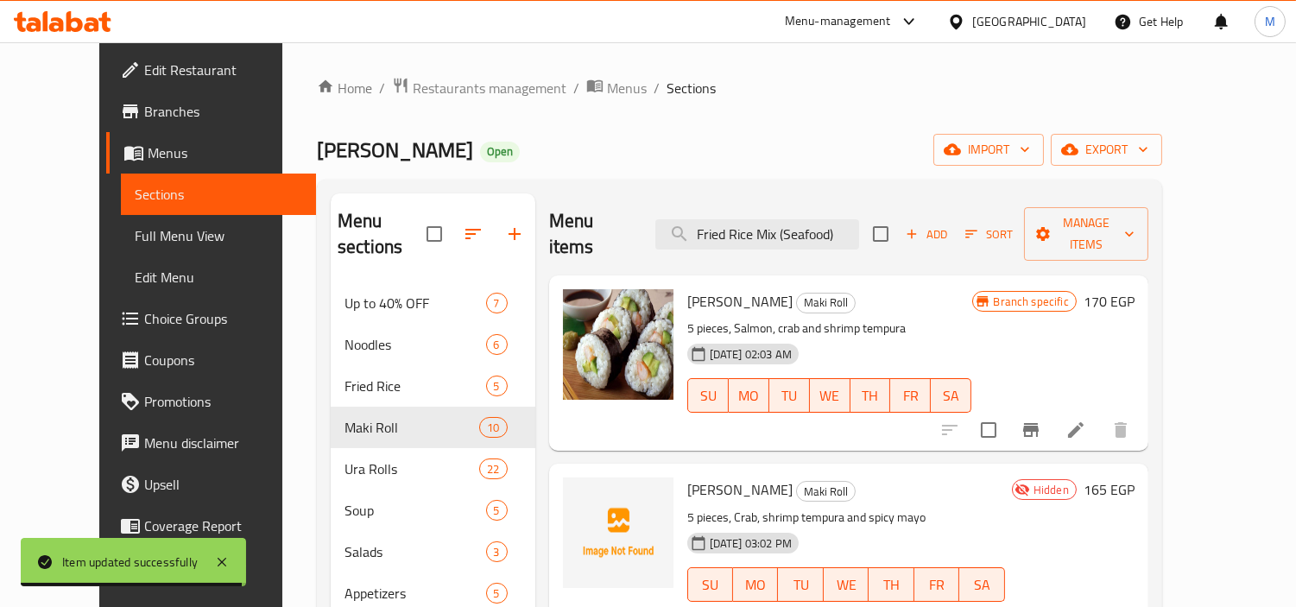
type input "Fried Rice Mix (Seafood)"
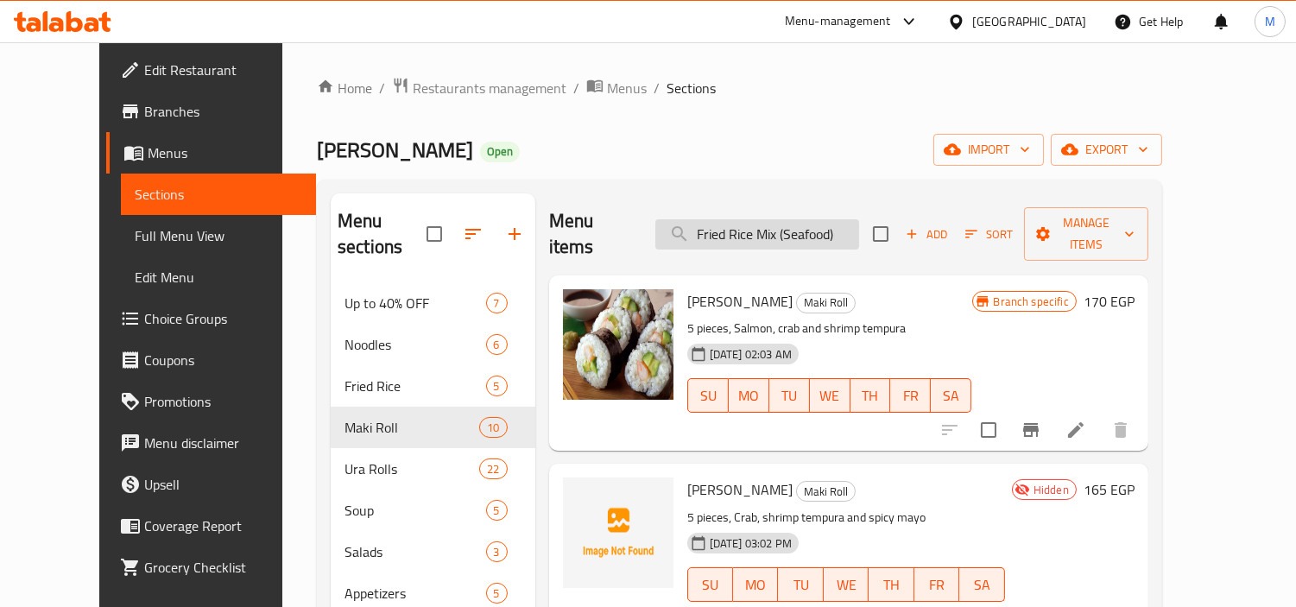
click at [826, 226] on input "Fried Rice Mix (Seafood)" at bounding box center [757, 234] width 204 height 30
click at [763, 166] on div "Ura Sushi Open import export" at bounding box center [739, 150] width 845 height 32
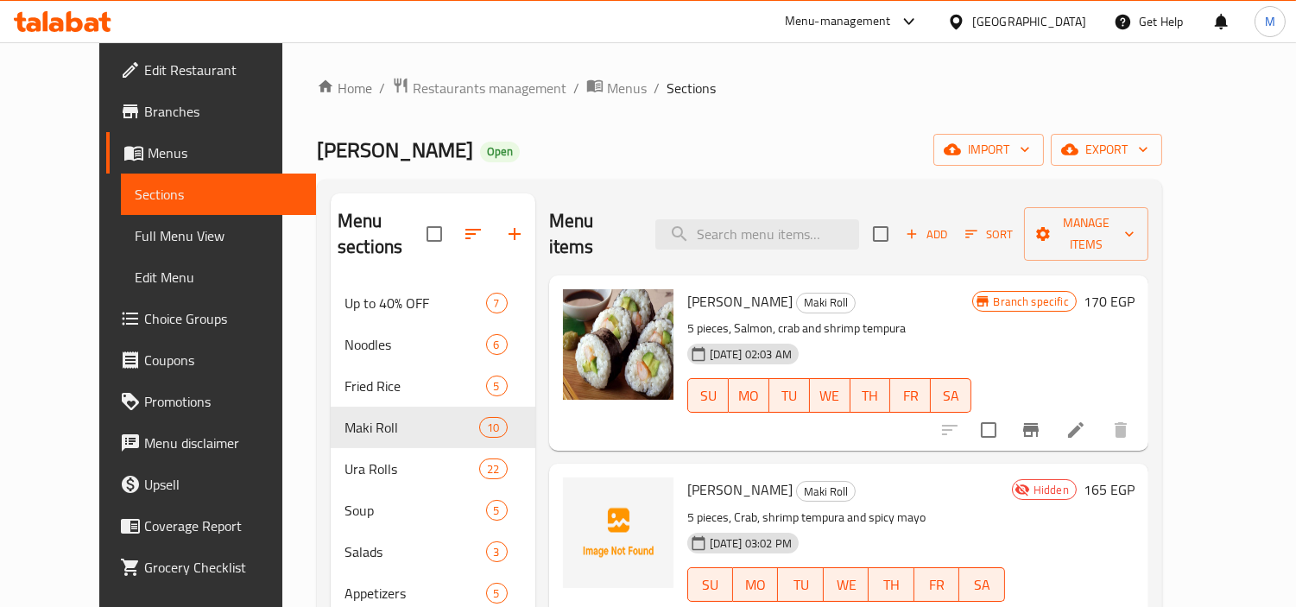
click at [554, 223] on h2 "Menu items" at bounding box center [591, 234] width 85 height 52
drag, startPoint x: 554, startPoint y: 223, endPoint x: 592, endPoint y: 225, distance: 38.0
click at [592, 225] on h2 "Menu items" at bounding box center [591, 234] width 85 height 52
click at [736, 223] on input "search" at bounding box center [757, 234] width 204 height 30
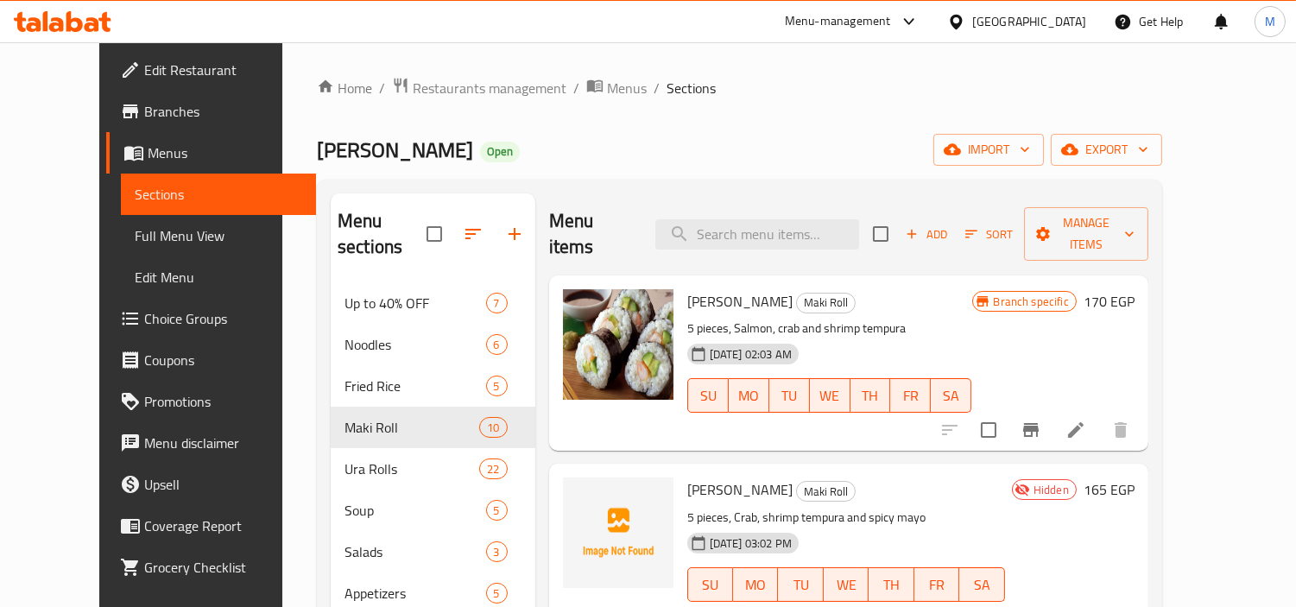
click at [757, 144] on div "Ura Sushi Open import export" at bounding box center [739, 150] width 845 height 32
click at [549, 229] on h2 "Menu items" at bounding box center [591, 234] width 85 height 52
drag, startPoint x: 547, startPoint y: 229, endPoint x: 592, endPoint y: 228, distance: 45.8
click at [592, 228] on h2 "Menu items" at bounding box center [591, 234] width 85 height 52
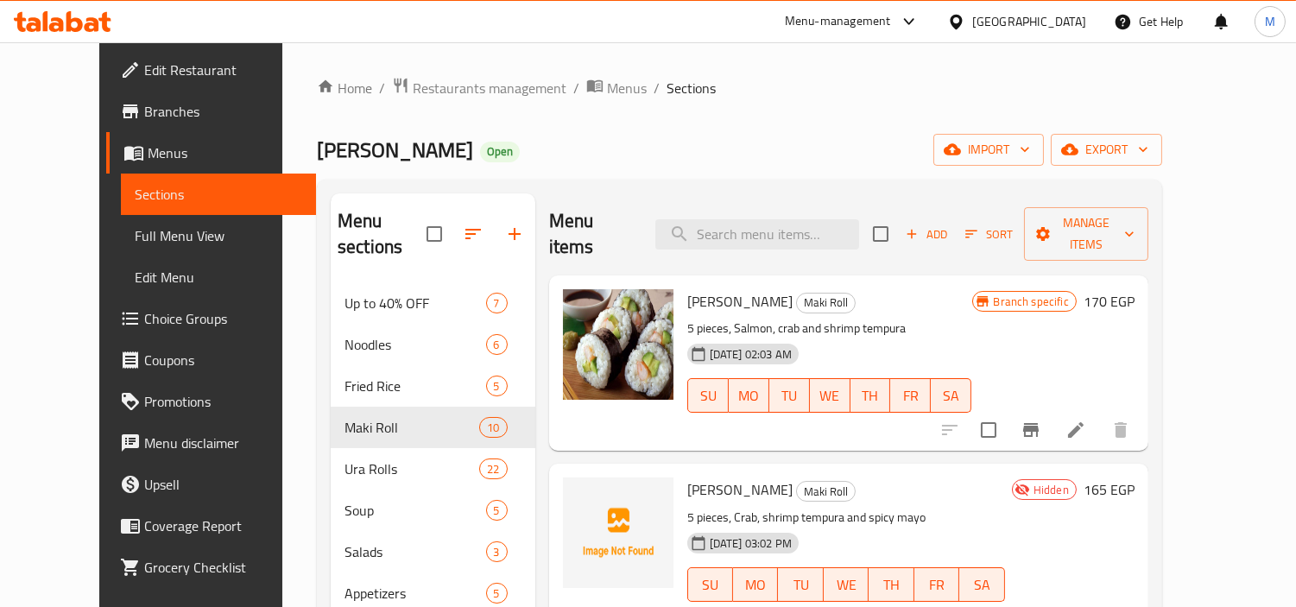
click at [549, 216] on h2 "Menu items" at bounding box center [591, 234] width 85 height 52
drag, startPoint x: 536, startPoint y: 216, endPoint x: 592, endPoint y: 220, distance: 56.3
click at [592, 220] on h2 "Menu items" at bounding box center [591, 234] width 85 height 52
click at [549, 227] on h2 "Menu items" at bounding box center [591, 234] width 85 height 52
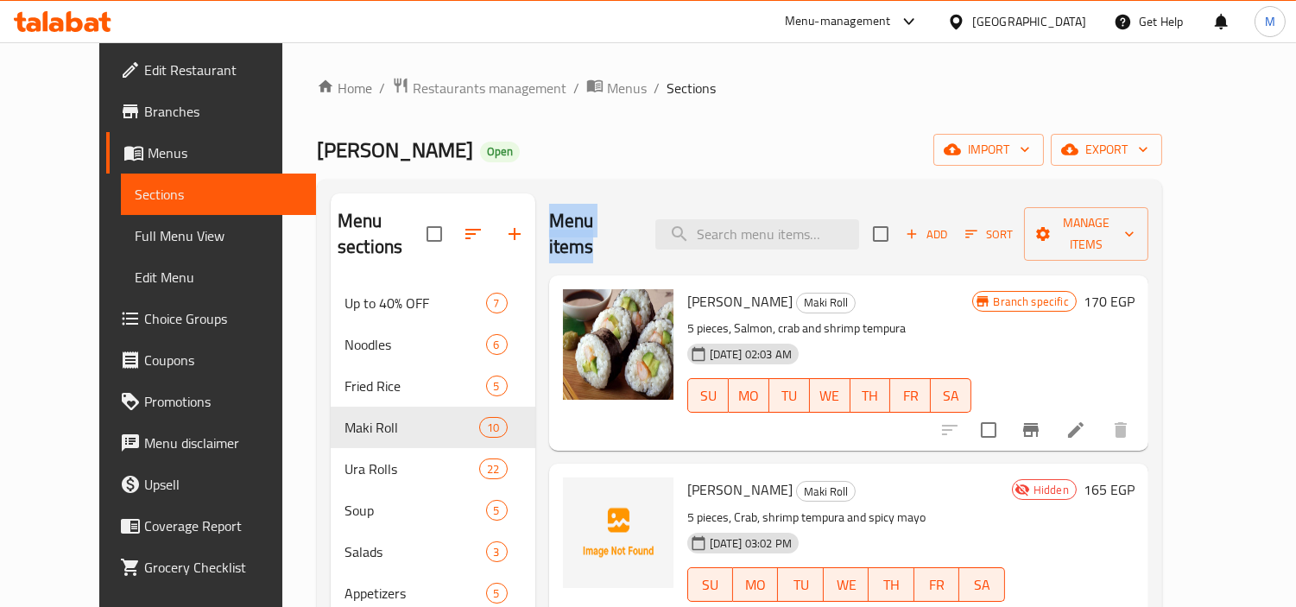
drag, startPoint x: 536, startPoint y: 227, endPoint x: 597, endPoint y: 228, distance: 60.5
click at [597, 228] on h2 "Menu items" at bounding box center [591, 234] width 85 height 52
click at [557, 219] on h2 "Menu items" at bounding box center [591, 234] width 85 height 52
drag, startPoint x: 557, startPoint y: 219, endPoint x: 592, endPoint y: 221, distance: 35.4
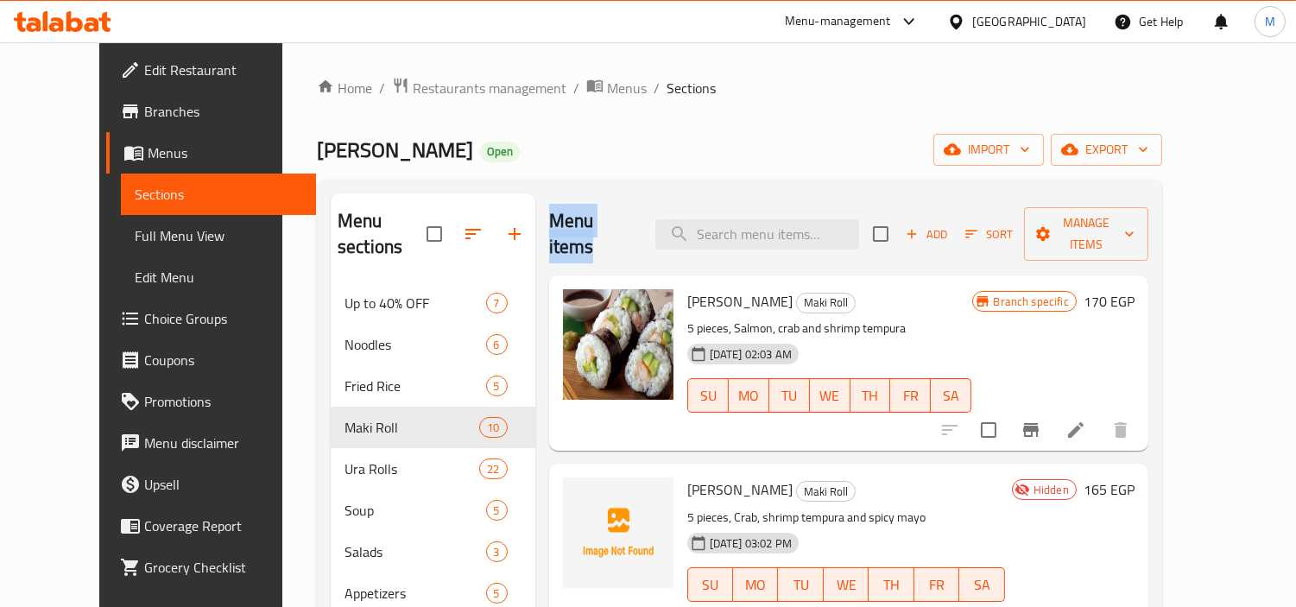
click at [592, 221] on h2 "Menu items" at bounding box center [591, 234] width 85 height 52
click at [797, 293] on span "Maki Roll" at bounding box center [826, 303] width 58 height 20
drag, startPoint x: 734, startPoint y: 276, endPoint x: 774, endPoint y: 275, distance: 39.8
click at [797, 293] on span "Maki Roll" at bounding box center [826, 303] width 58 height 20
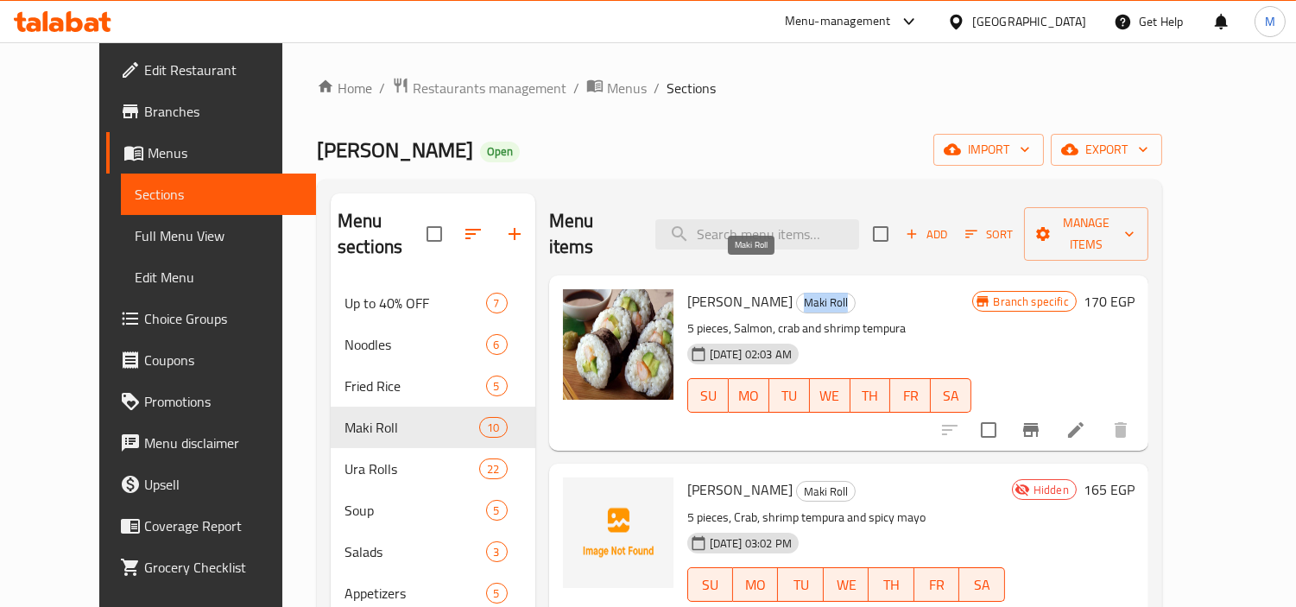
click at [797, 293] on span "Maki Roll" at bounding box center [826, 303] width 58 height 20
click at [687, 288] on span "Futo Maki" at bounding box center [739, 301] width 105 height 26
drag, startPoint x: 674, startPoint y: 274, endPoint x: 698, endPoint y: 278, distance: 24.6
click at [698, 288] on span "Futo Maki" at bounding box center [739, 301] width 105 height 26
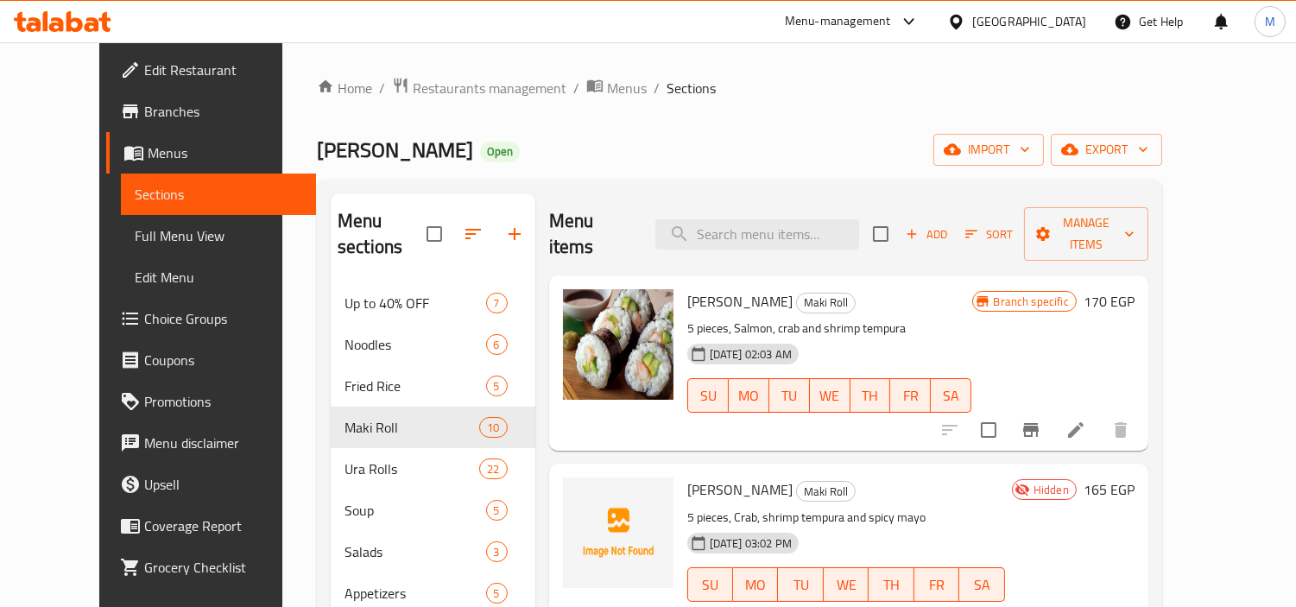
click at [1068, 27] on div "[GEOGRAPHIC_DATA]" at bounding box center [1029, 21] width 114 height 19
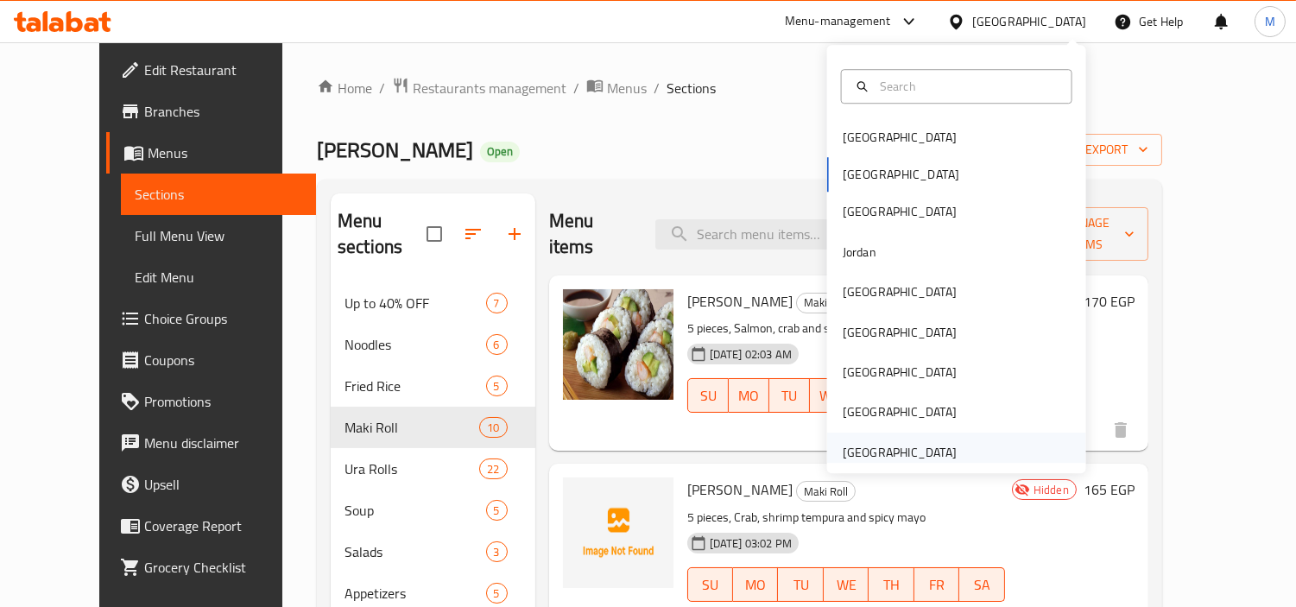
click at [896, 453] on div "United Arab Emirates" at bounding box center [900, 452] width 114 height 19
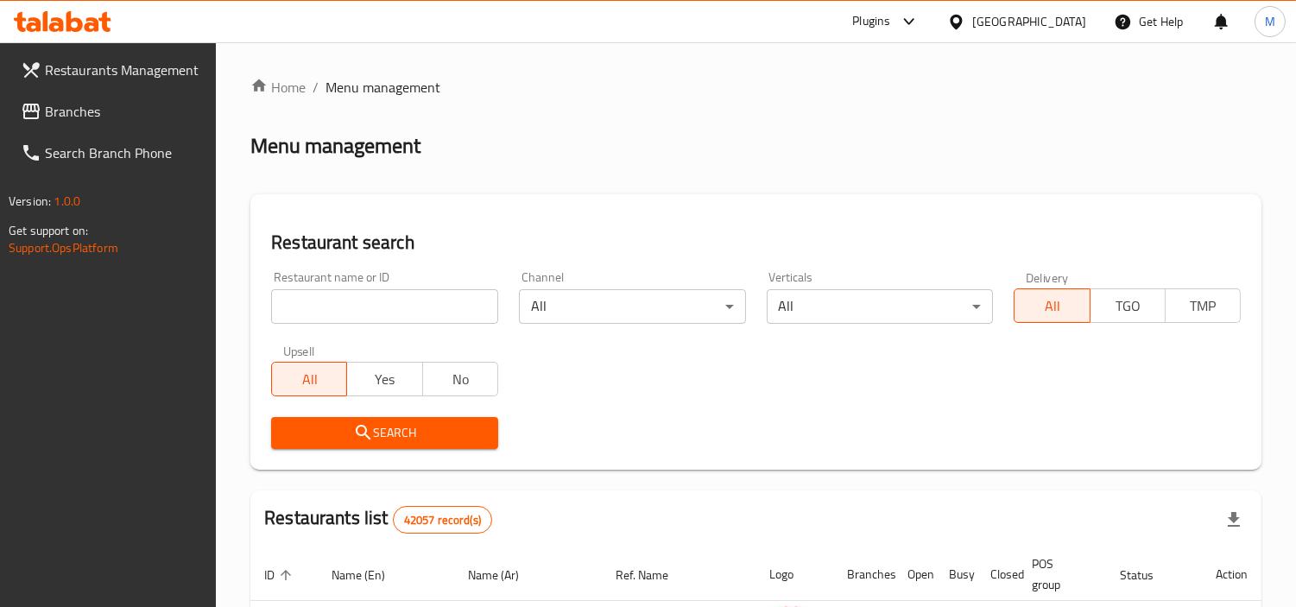
drag, startPoint x: 359, startPoint y: 306, endPoint x: 380, endPoint y: 316, distance: 23.2
click at [359, 306] on input "search" at bounding box center [384, 306] width 227 height 35
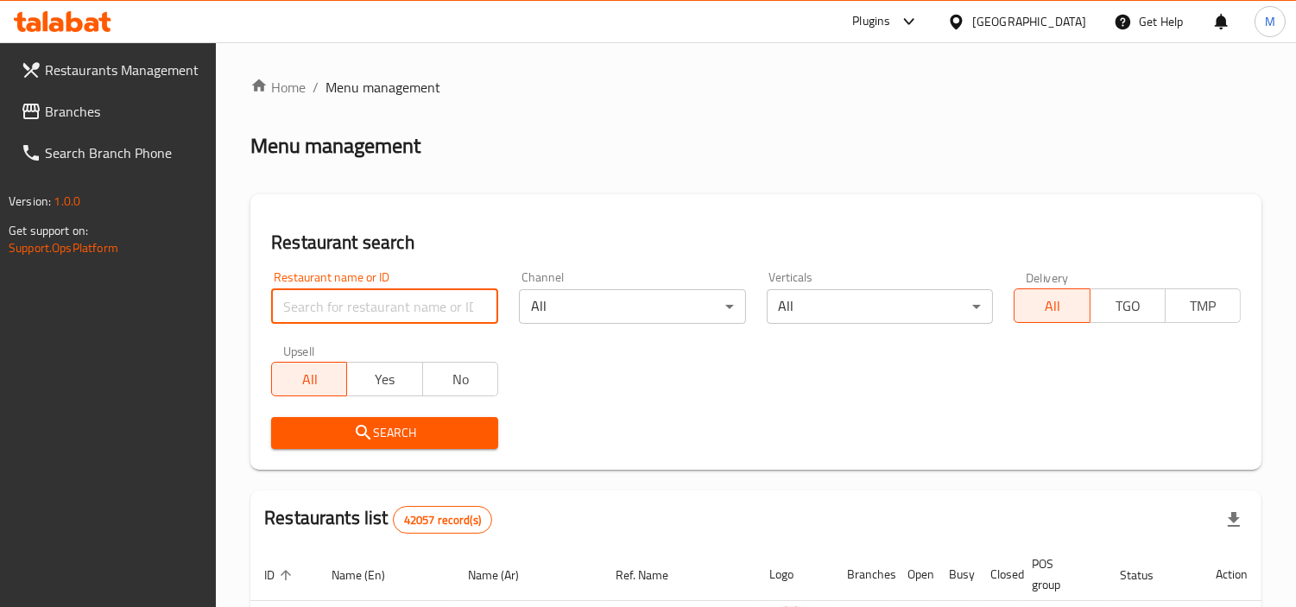
paste input "780168"
type input "780168"
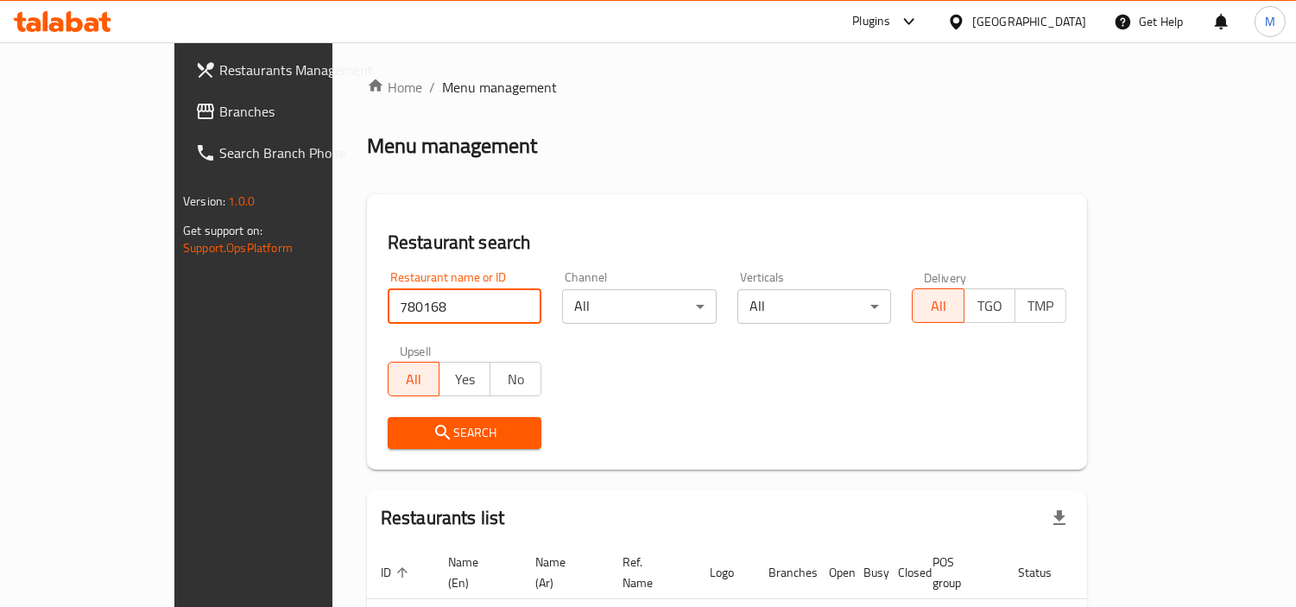
click at [219, 101] on span "Branches" at bounding box center [298, 111] width 158 height 21
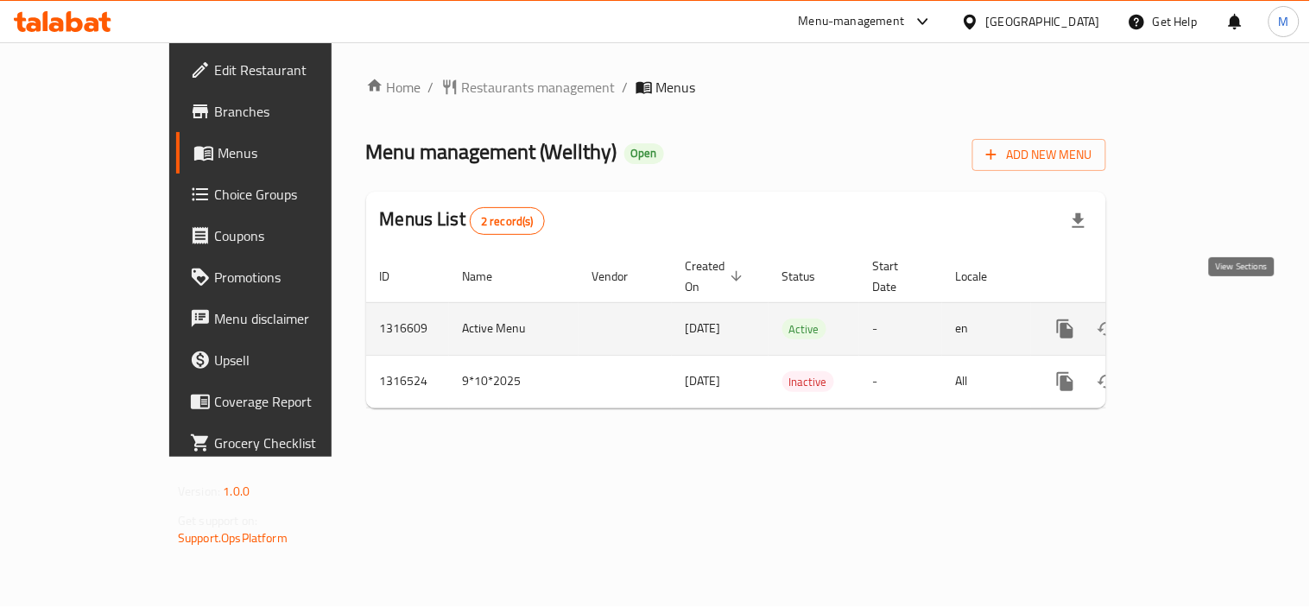
click at [1198, 321] on icon "enhanced table" at bounding box center [1190, 329] width 16 height 16
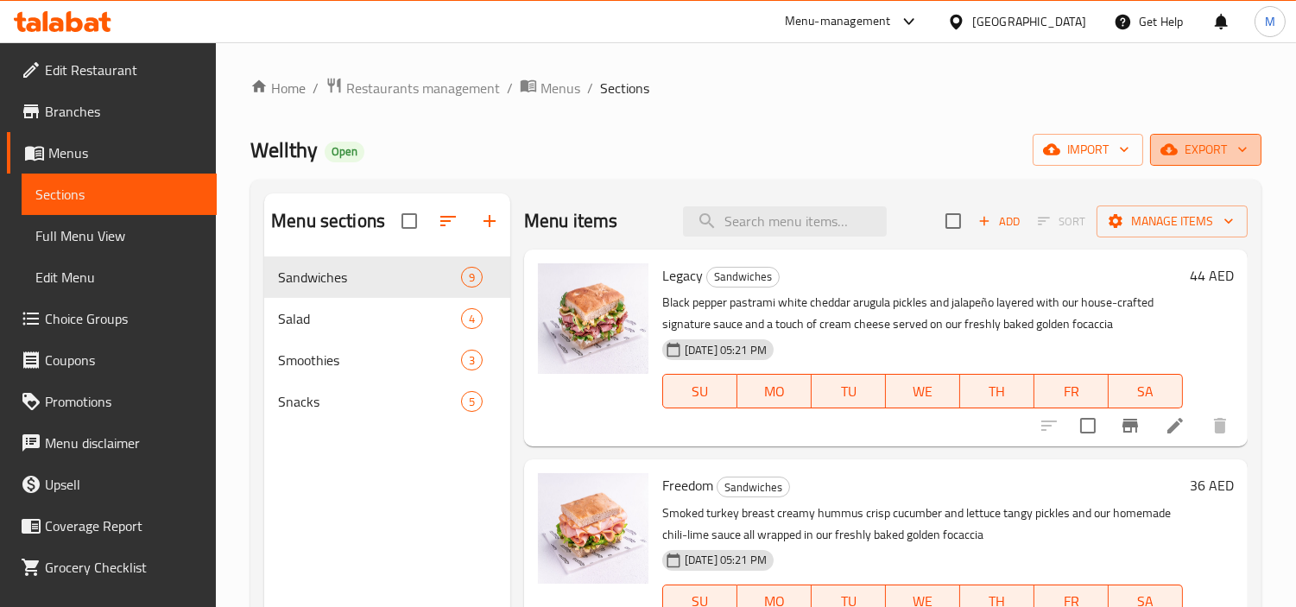
click at [1204, 141] on span "export" at bounding box center [1206, 150] width 84 height 22
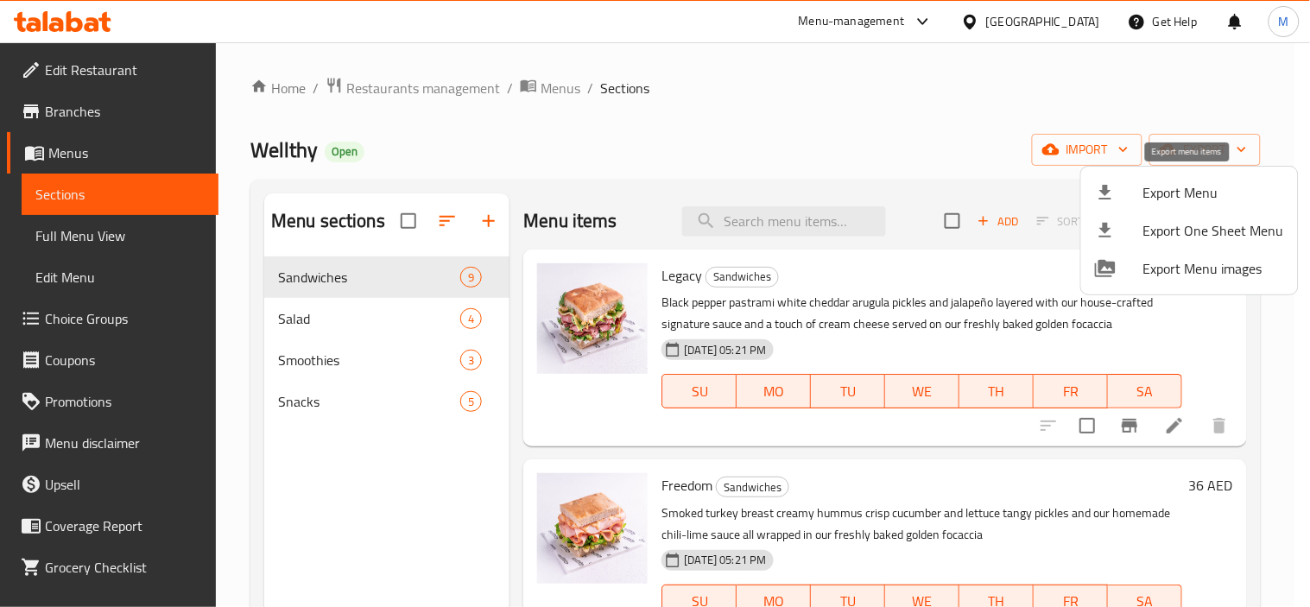
click at [1146, 203] on span "Export Menu" at bounding box center [1213, 192] width 141 height 21
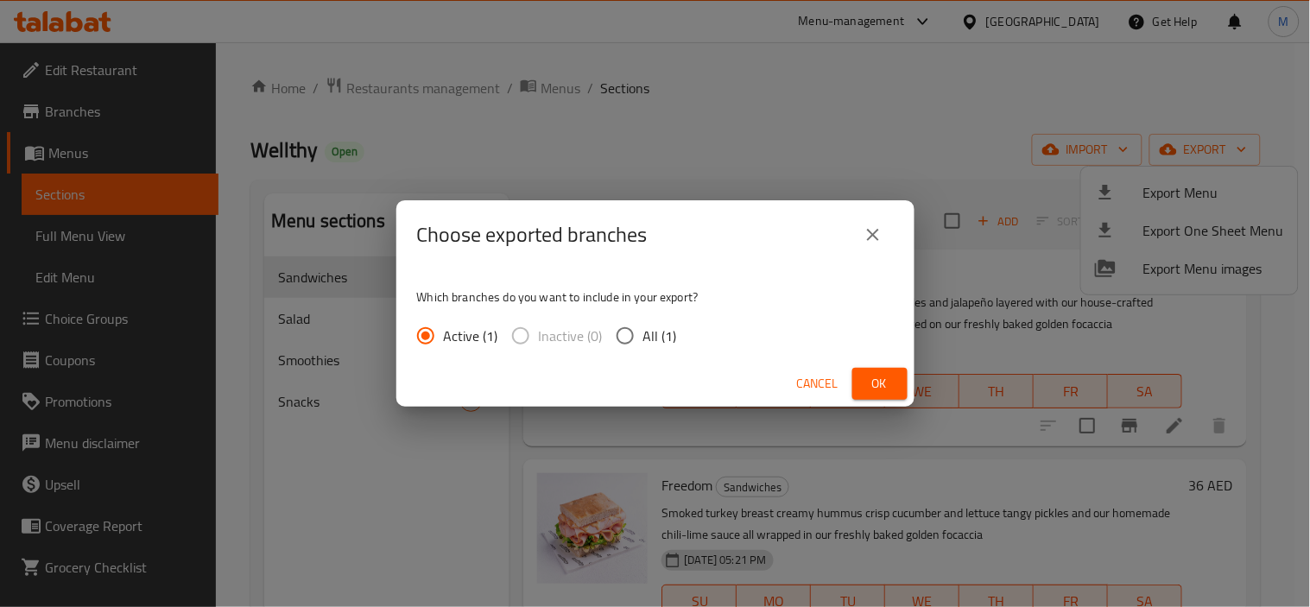
click at [622, 342] on input "All (1)" at bounding box center [625, 336] width 36 height 36
radio input "true"
click at [890, 377] on span "Ok" at bounding box center [880, 384] width 28 height 22
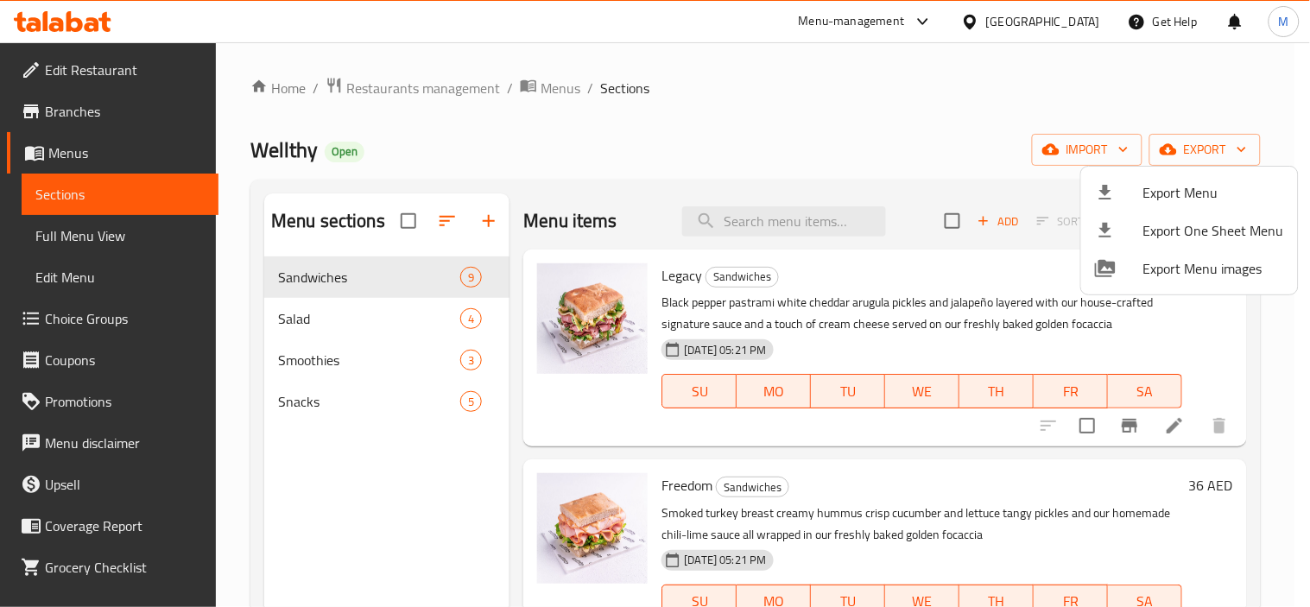
click at [117, 225] on div at bounding box center [655, 303] width 1310 height 607
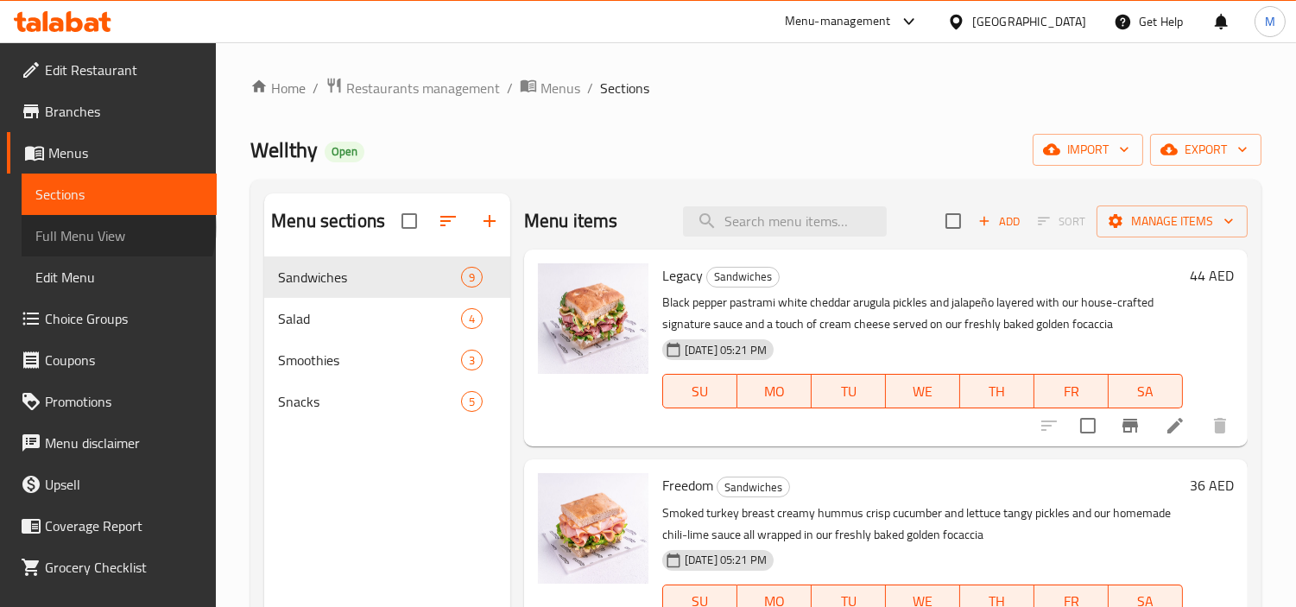
click at [117, 227] on span "Full Menu View" at bounding box center [119, 235] width 168 height 21
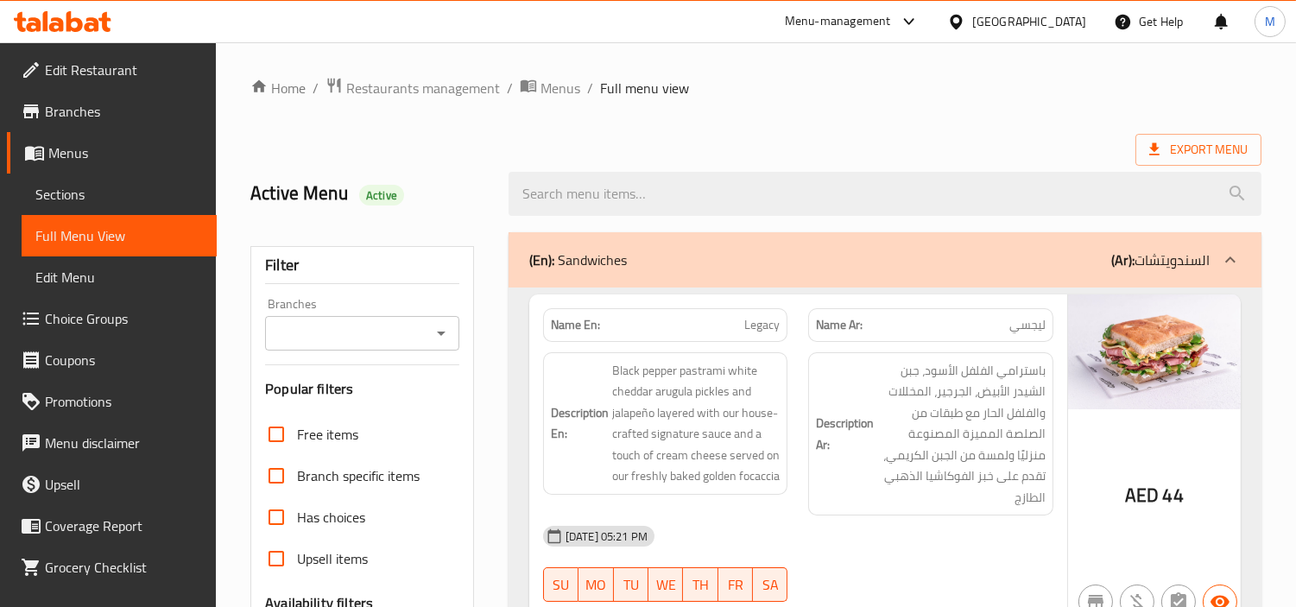
click at [355, 320] on div "Branches" at bounding box center [362, 333] width 194 height 35
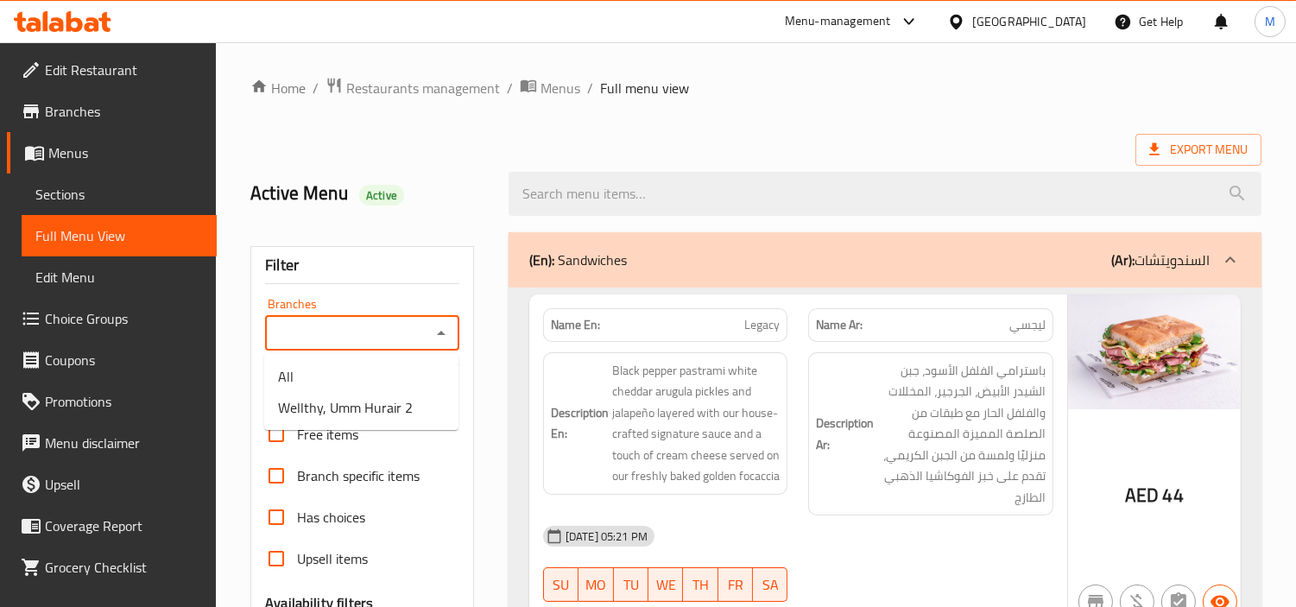
click at [360, 339] on input "Branches" at bounding box center [347, 333] width 155 height 24
click at [375, 402] on span "Wellthy, Umm Hurair 2" at bounding box center [345, 407] width 135 height 21
type input "Wellthy, Umm Hurair 2"
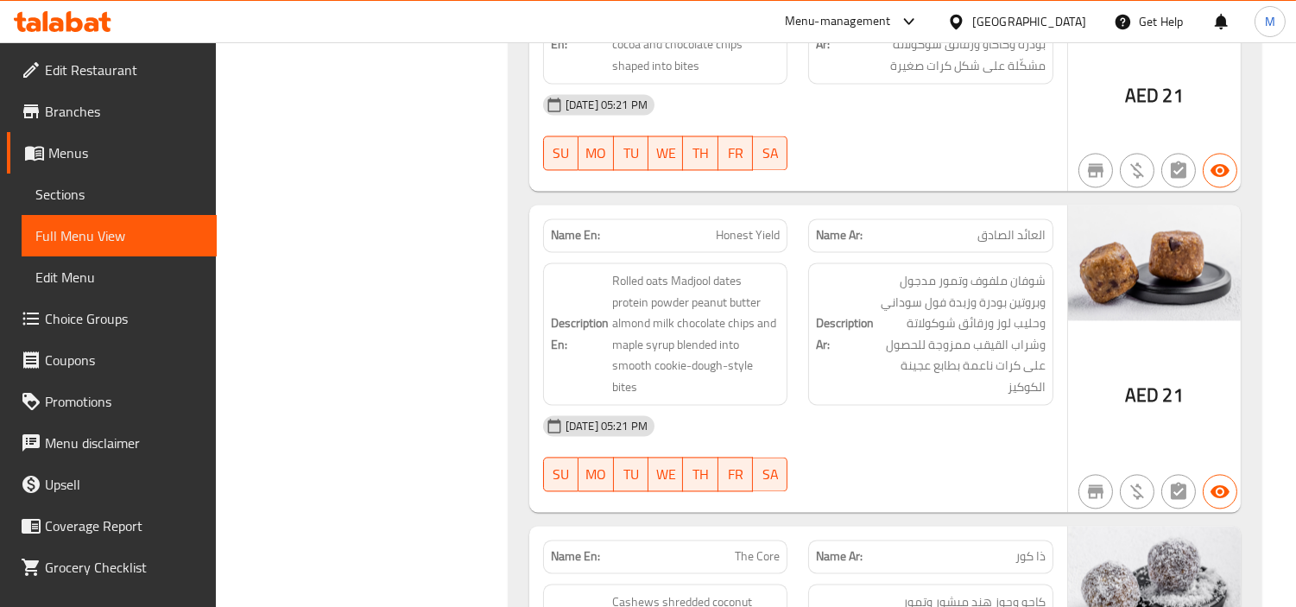
scroll to position [6294, 0]
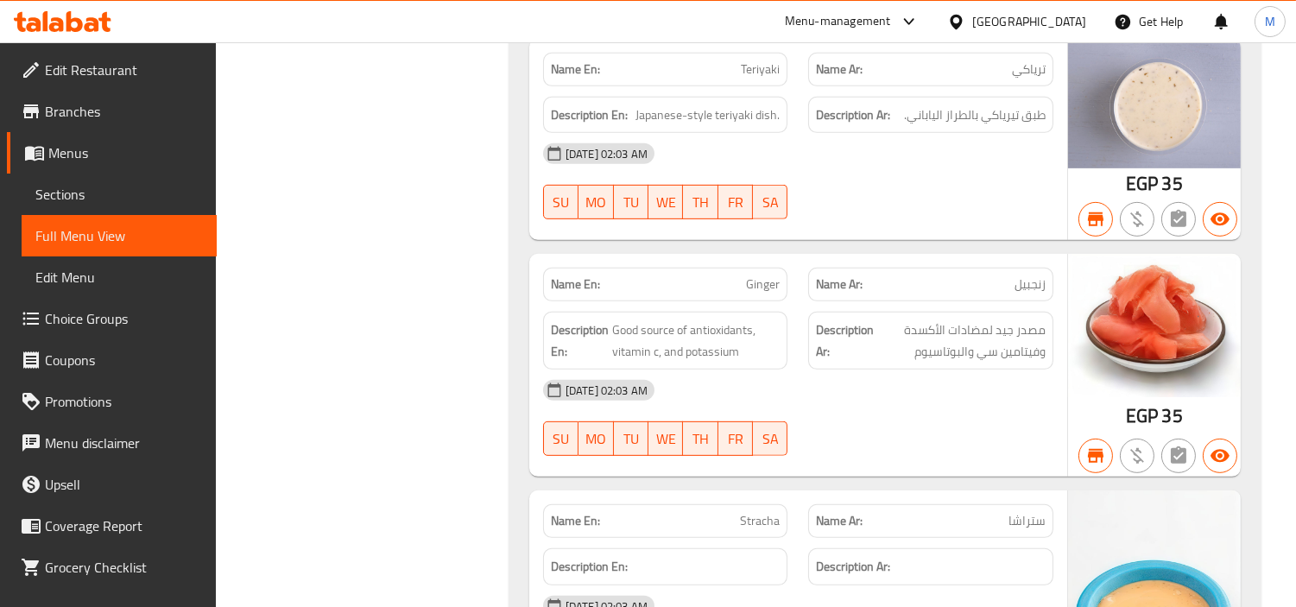
scroll to position [36496, 0]
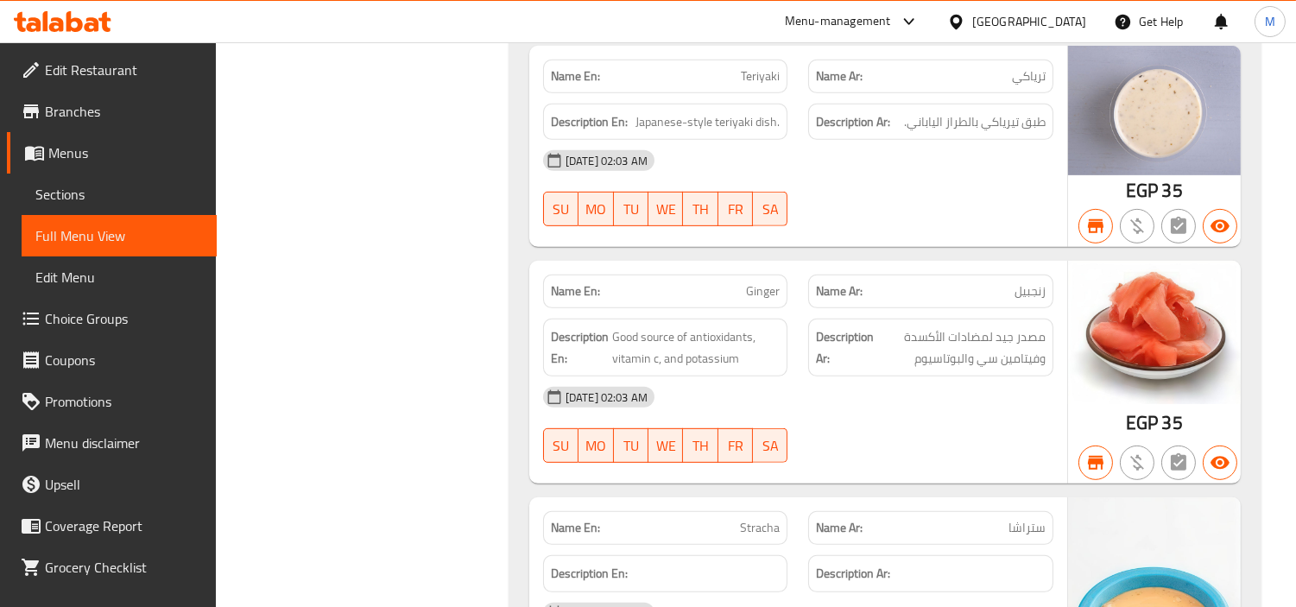
click at [117, 79] on span "Edit Restaurant" at bounding box center [124, 70] width 158 height 21
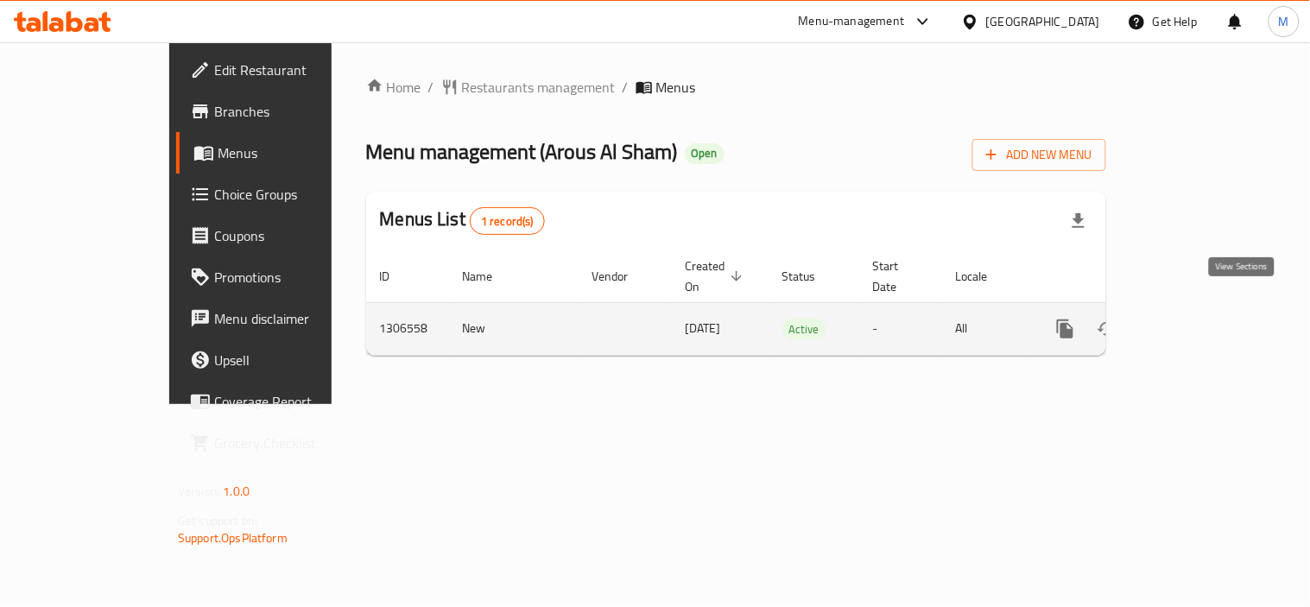
click at [1200, 319] on icon "enhanced table" at bounding box center [1190, 329] width 21 height 21
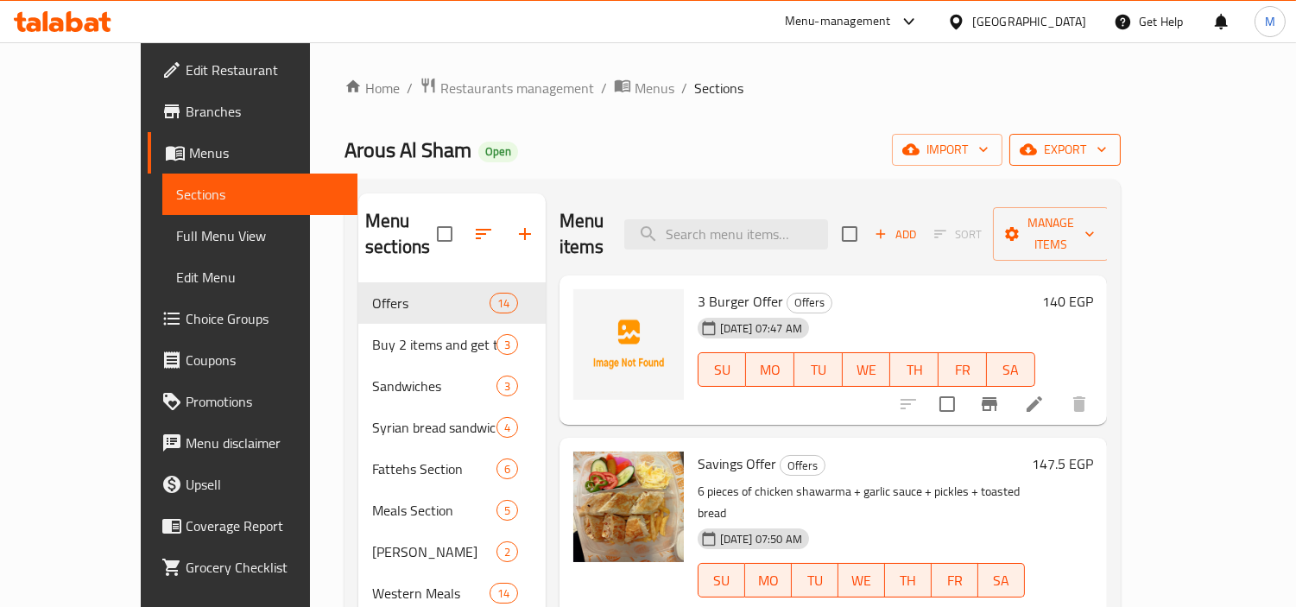
click at [1107, 142] on span "export" at bounding box center [1065, 150] width 84 height 22
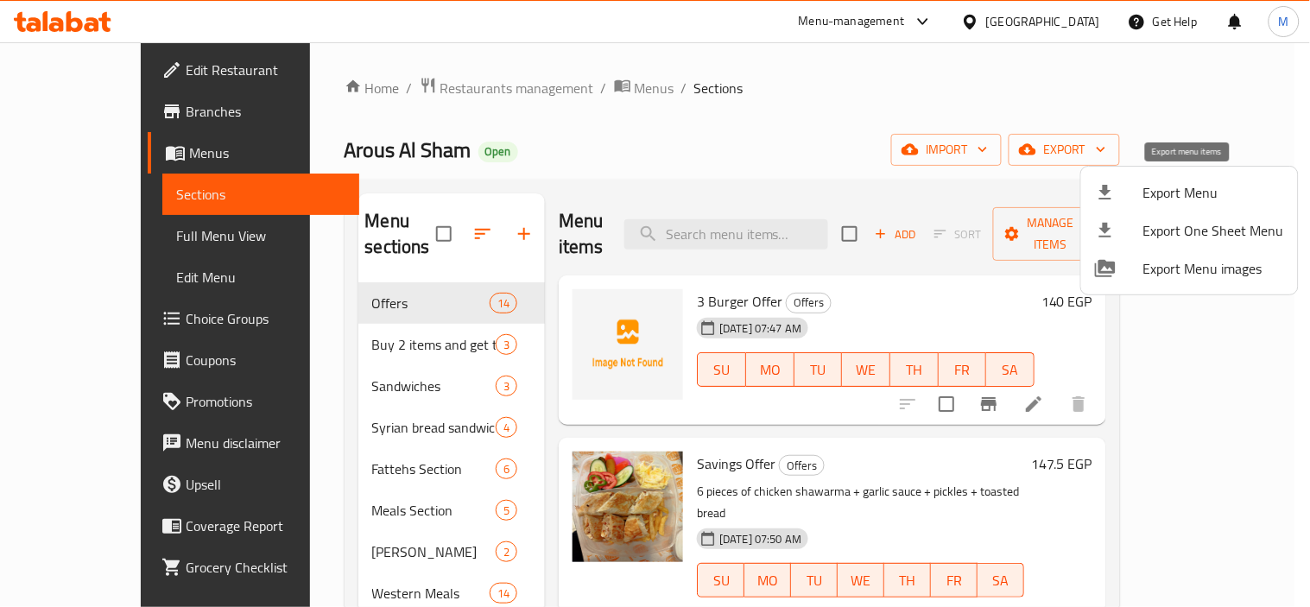
click at [1178, 191] on span "Export Menu" at bounding box center [1213, 192] width 141 height 21
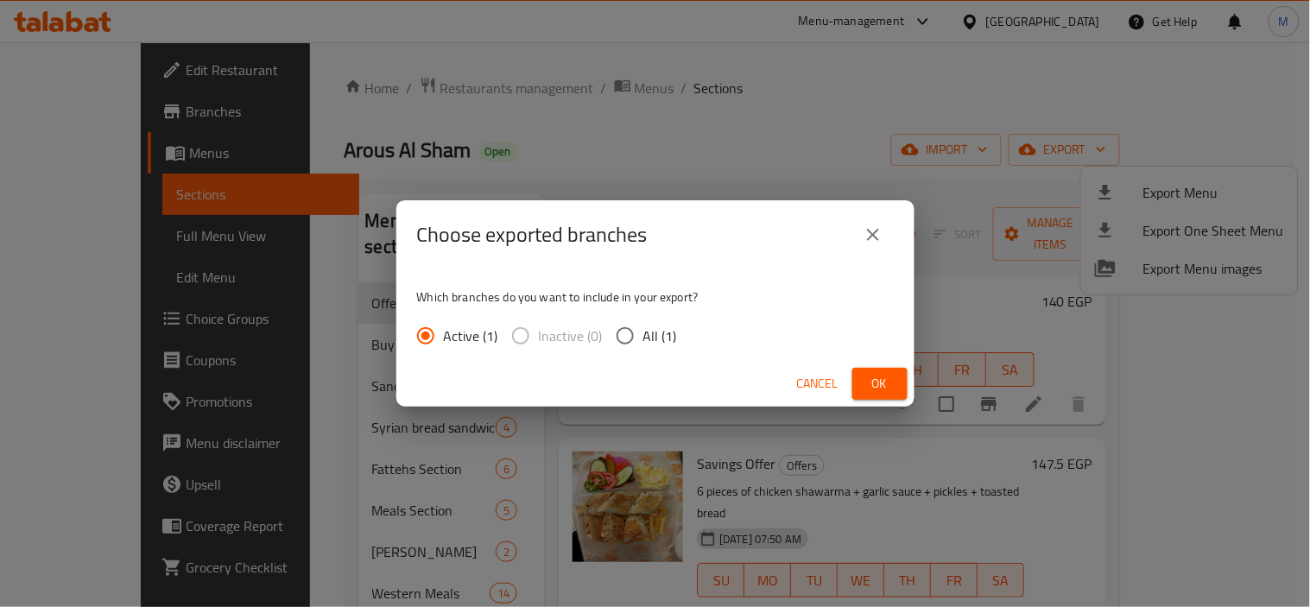
drag, startPoint x: 618, startPoint y: 335, endPoint x: 669, endPoint y: 360, distance: 56.8
click at [619, 335] on input "All (1)" at bounding box center [625, 336] width 36 height 36
radio input "true"
click at [865, 389] on button "Ok" at bounding box center [879, 384] width 55 height 32
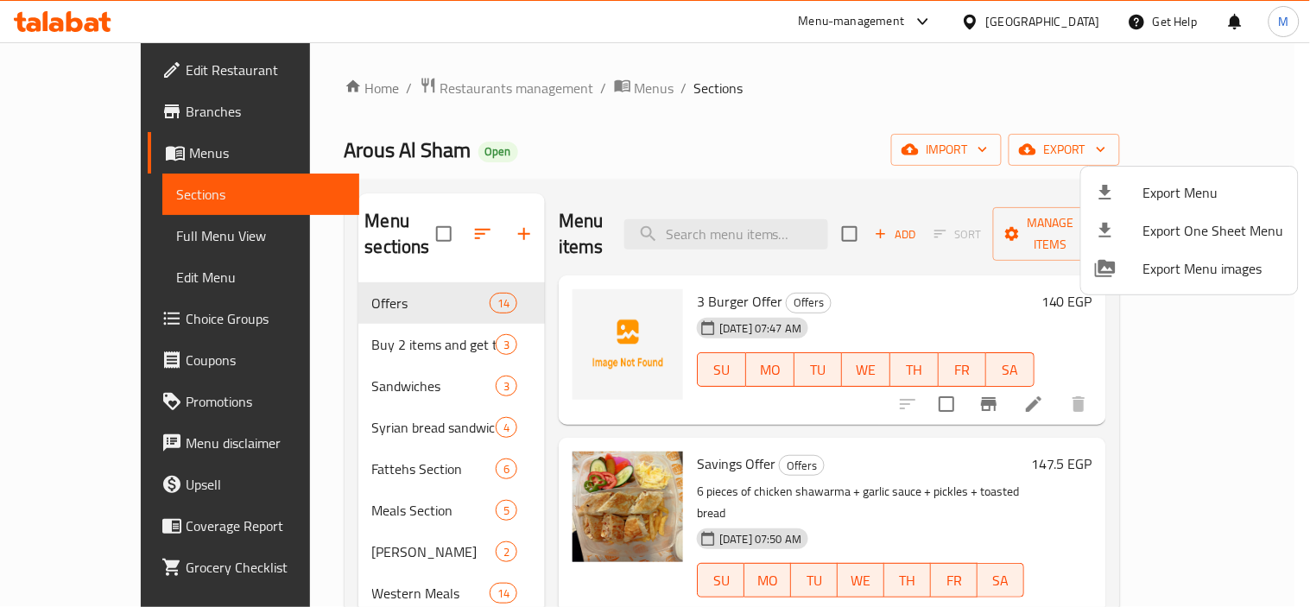
click at [713, 161] on div at bounding box center [655, 303] width 1310 height 607
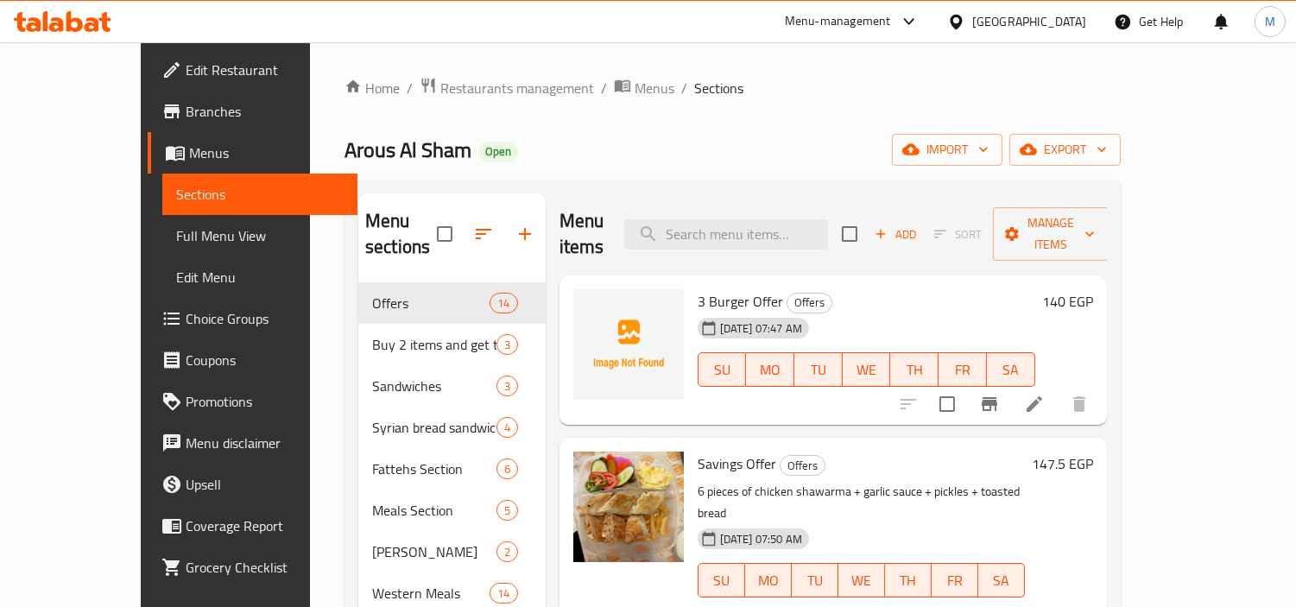
click at [853, 125] on div "Home / Restaurants management / Menus / Sections Arous Al Sham Open import expo…" at bounding box center [733, 446] width 776 height 738
click at [560, 218] on h2 "Menu items" at bounding box center [582, 234] width 45 height 52
drag, startPoint x: 545, startPoint y: 218, endPoint x: 576, endPoint y: 219, distance: 31.1
click at [576, 219] on h2 "Menu items" at bounding box center [582, 234] width 45 height 52
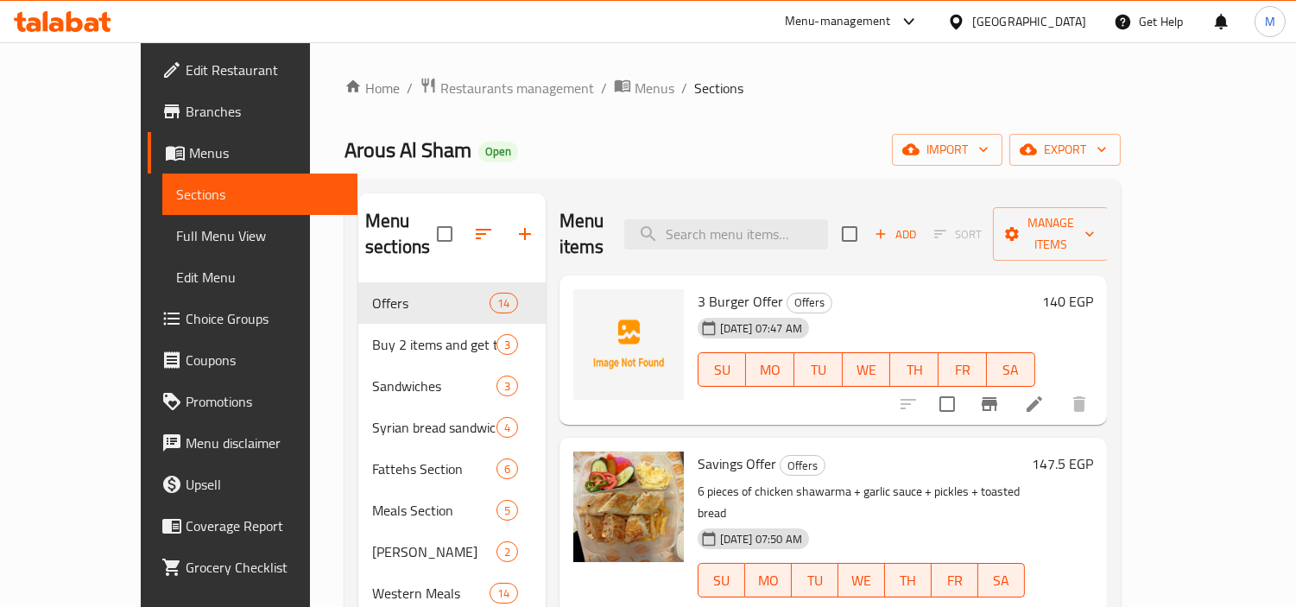
click at [560, 221] on h2 "Menu items" at bounding box center [582, 234] width 45 height 52
drag, startPoint x: 533, startPoint y: 221, endPoint x: 574, endPoint y: 223, distance: 41.5
click at [574, 223] on h2 "Menu items" at bounding box center [582, 234] width 45 height 52
click at [560, 225] on h2 "Menu items" at bounding box center [582, 234] width 45 height 52
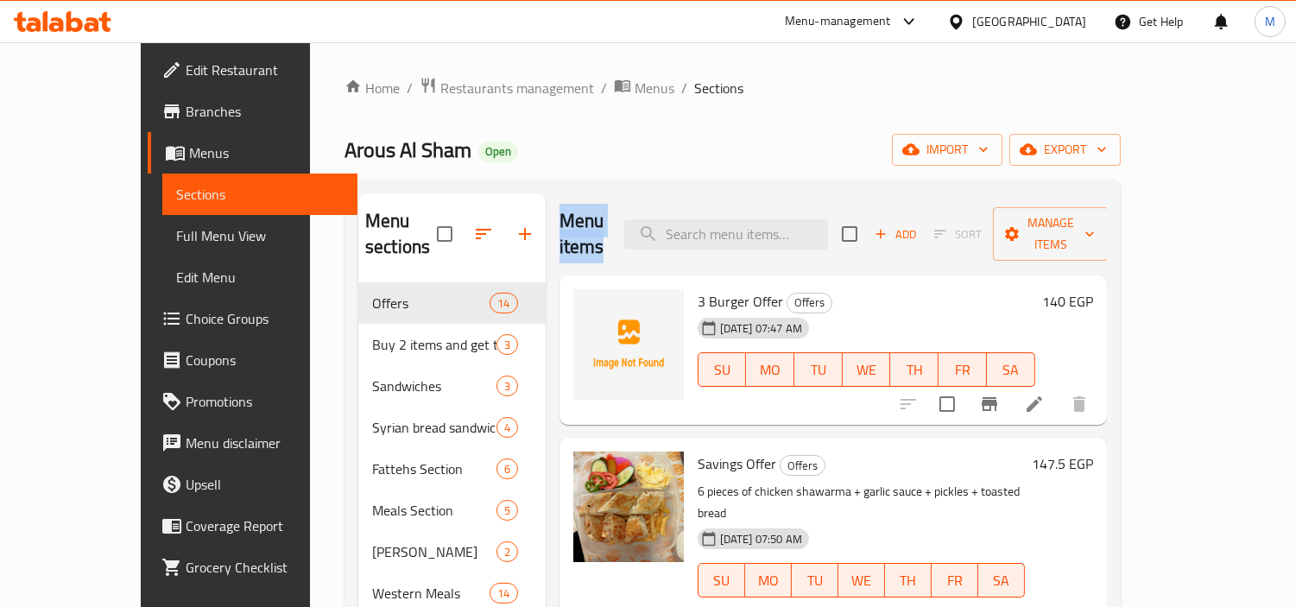
drag, startPoint x: 548, startPoint y: 225, endPoint x: 594, endPoint y: 222, distance: 46.7
click at [594, 222] on h2 "Menu items" at bounding box center [582, 234] width 45 height 52
drag, startPoint x: 529, startPoint y: 218, endPoint x: 619, endPoint y: 216, distance: 90.7
click at [619, 216] on div "Menu items Add Sort Manage items" at bounding box center [834, 234] width 548 height 82
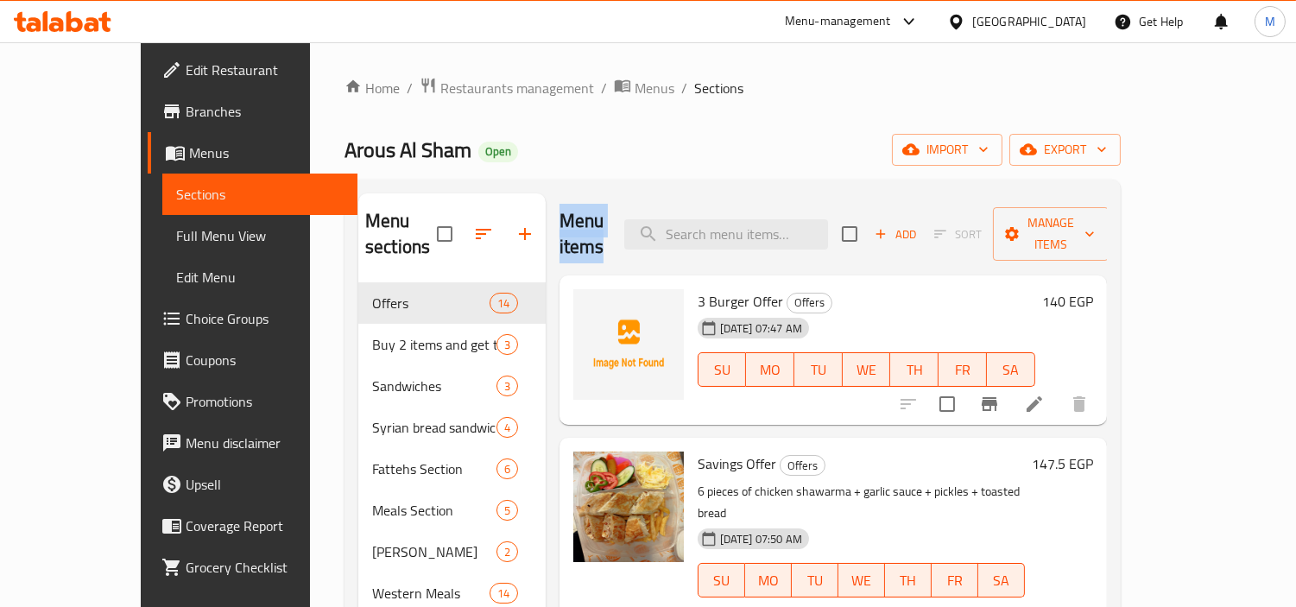
click at [619, 216] on div "Menu items Add Sort Manage items" at bounding box center [834, 234] width 548 height 82
click at [634, 184] on div "Menu sections Offers 14 Buy 2 items and get the third for free 3 Sandwiches 3 S…" at bounding box center [733, 497] width 776 height 635
drag, startPoint x: 248, startPoint y: 147, endPoint x: 371, endPoint y: 153, distance: 123.6
click at [371, 153] on div "Home / Restaurants management / Menus / Sections Arous Al Sham Open import expo…" at bounding box center [732, 445] width 845 height 807
click at [371, 153] on span "Arous Al Sham" at bounding box center [408, 149] width 127 height 39
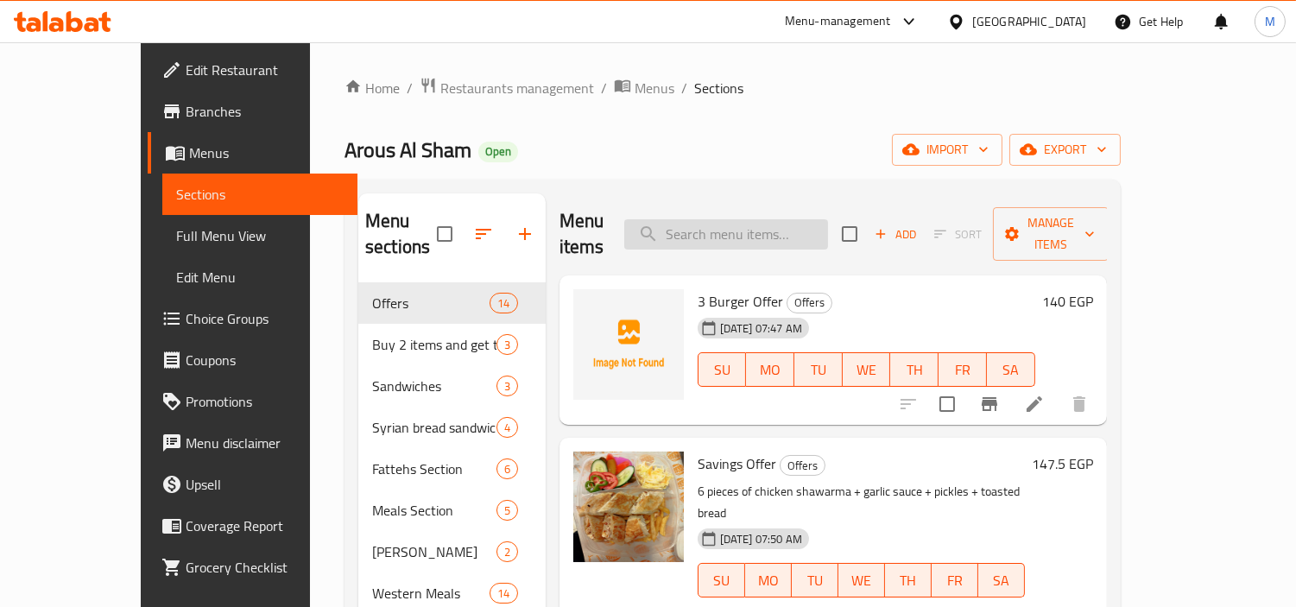
click at [818, 220] on input "search" at bounding box center [726, 234] width 204 height 30
paste input "1/2 Chicken + 2 Crispy Pieces"
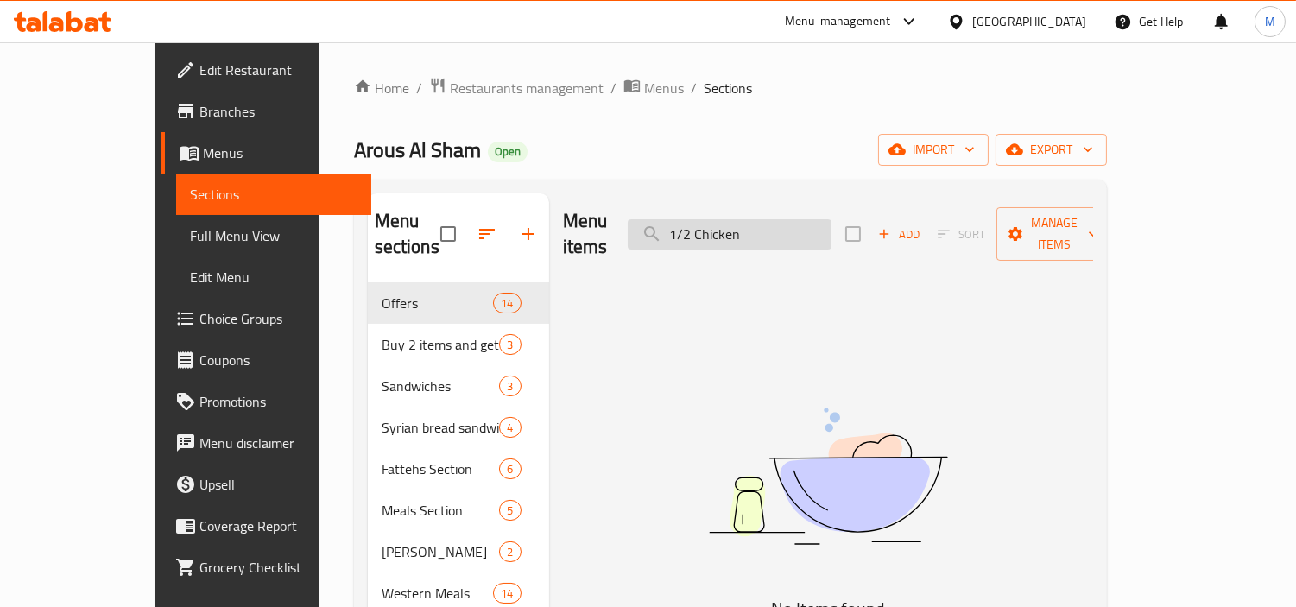
click at [734, 219] on input "1/2 Chicken" at bounding box center [730, 234] width 204 height 30
click at [734, 225] on input "12 Chicken" at bounding box center [730, 234] width 204 height 30
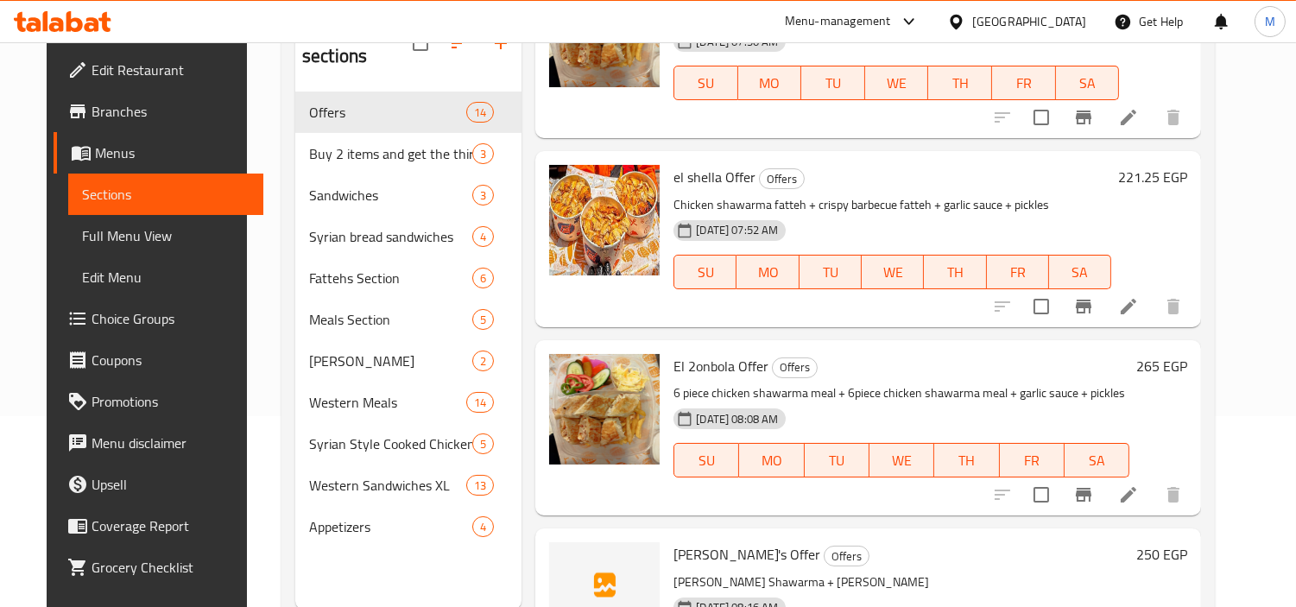
scroll to position [145, 0]
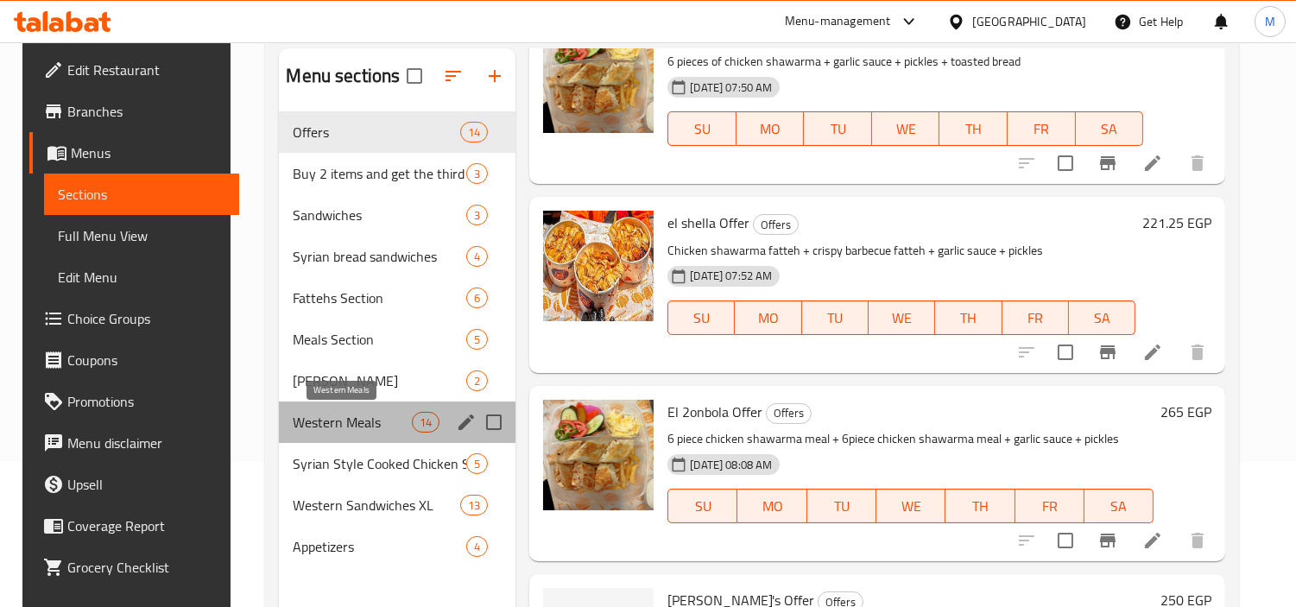
click at [343, 420] on span "Western Meals" at bounding box center [352, 422] width 119 height 21
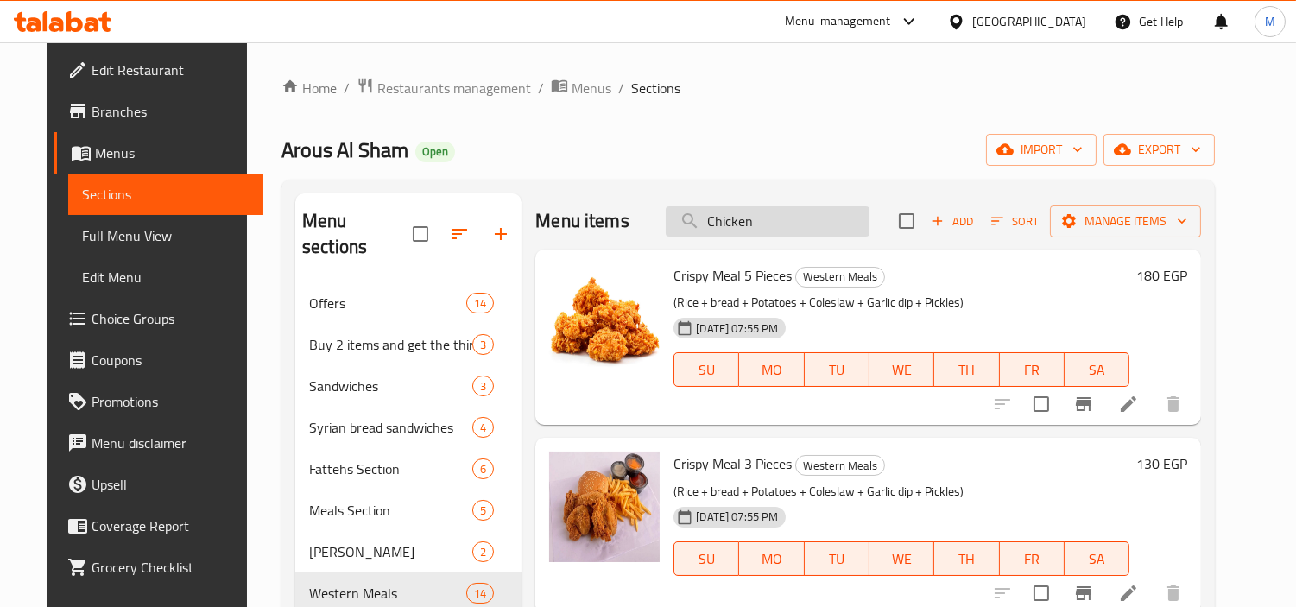
click at [792, 219] on input "Chicken" at bounding box center [768, 221] width 204 height 30
paste input "Ranch Potato Sandwich"
click at [792, 219] on input "Ranch Potato Sandwich" at bounding box center [768, 221] width 204 height 30
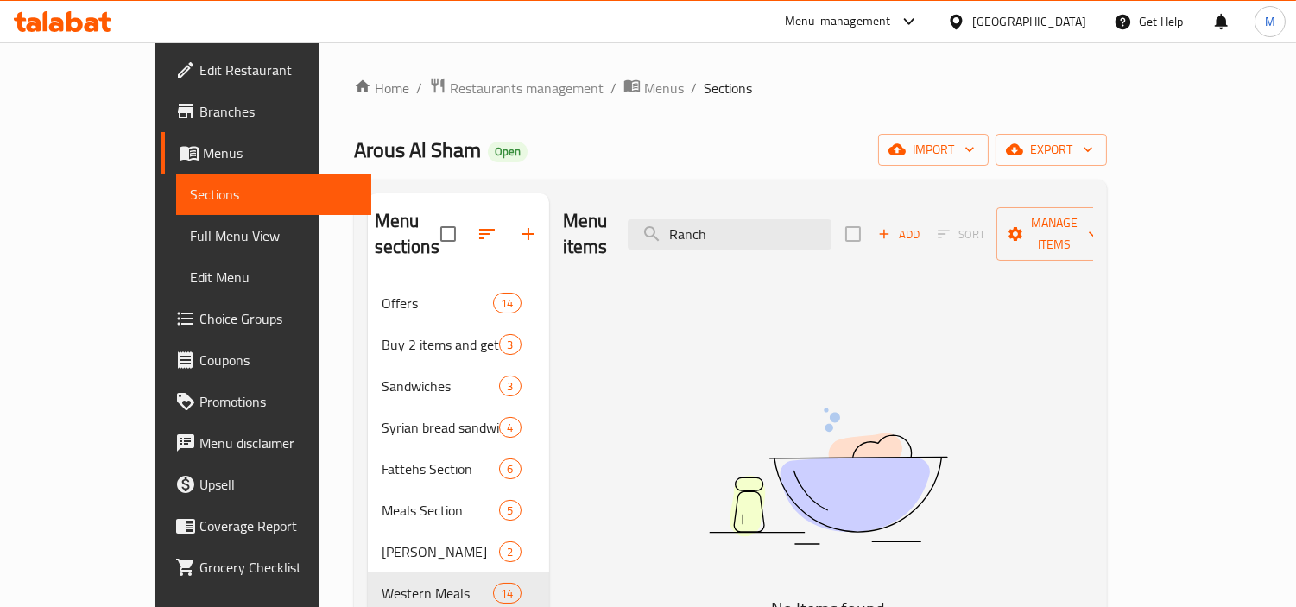
type input "Ranch"
click at [772, 225] on input "Ranch" at bounding box center [730, 234] width 204 height 30
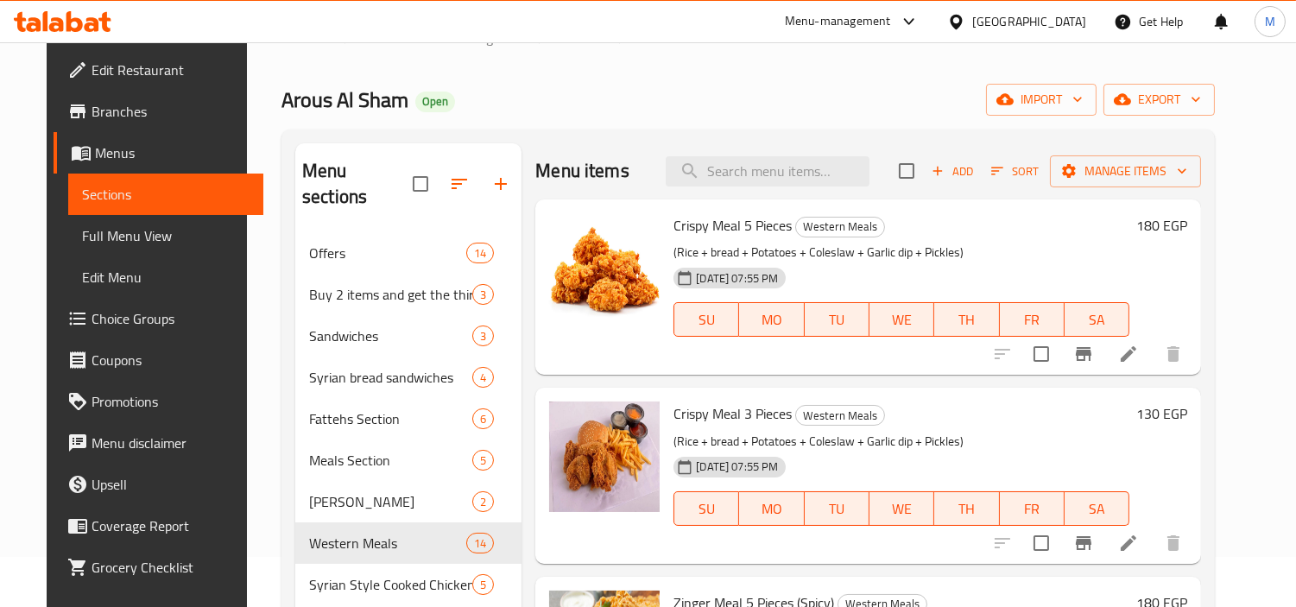
scroll to position [49, 0]
click at [551, 162] on h2 "Menu items" at bounding box center [582, 172] width 94 height 26
drag, startPoint x: 551, startPoint y: 162, endPoint x: 592, endPoint y: 167, distance: 40.8
click at [592, 167] on h2 "Menu items" at bounding box center [582, 172] width 94 height 26
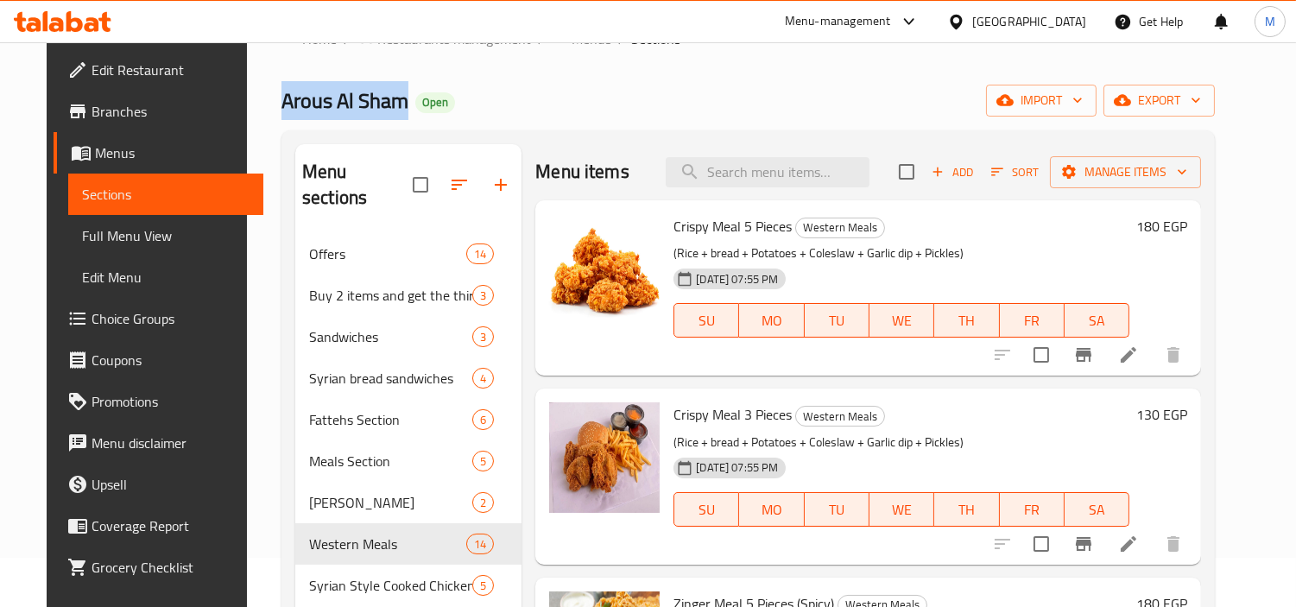
drag, startPoint x: 247, startPoint y: 100, endPoint x: 377, endPoint y: 98, distance: 130.4
click at [377, 98] on div "Home / Restaurants management / Menus / Sections Arous Al Sham Open import expo…" at bounding box center [748, 396] width 1003 height 807
click at [377, 98] on h2 "Arous Al Sham Open" at bounding box center [369, 101] width 174 height 28
click at [1201, 100] on span "export" at bounding box center [1160, 101] width 84 height 22
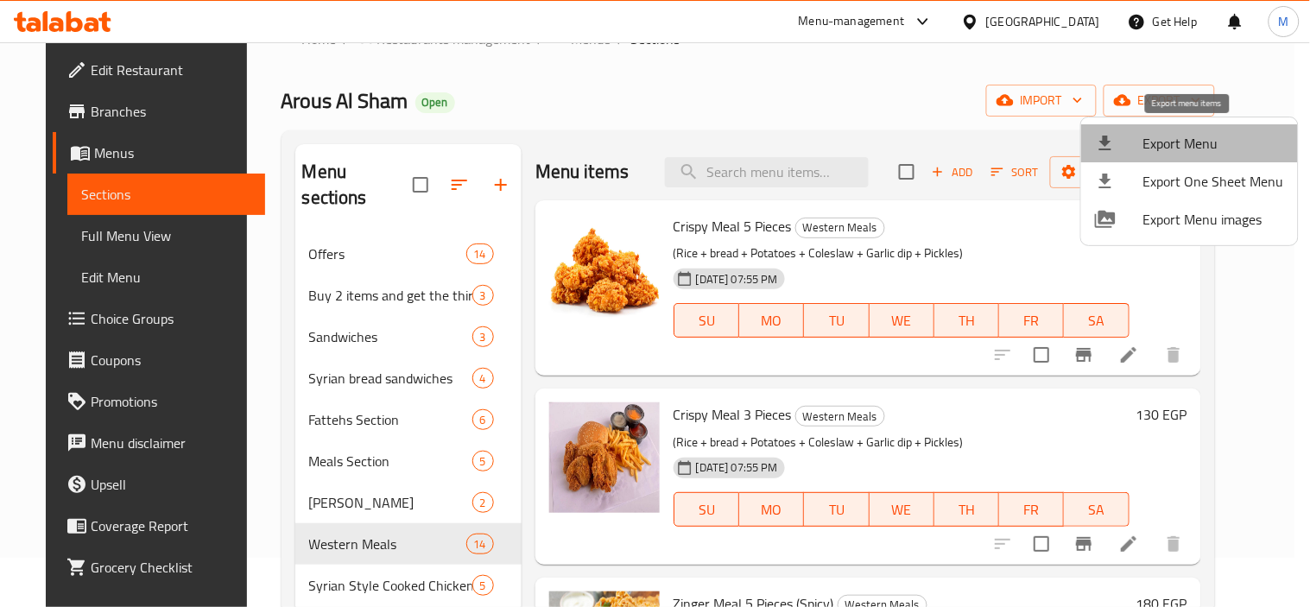
click at [1194, 138] on span "Export Menu" at bounding box center [1213, 143] width 141 height 21
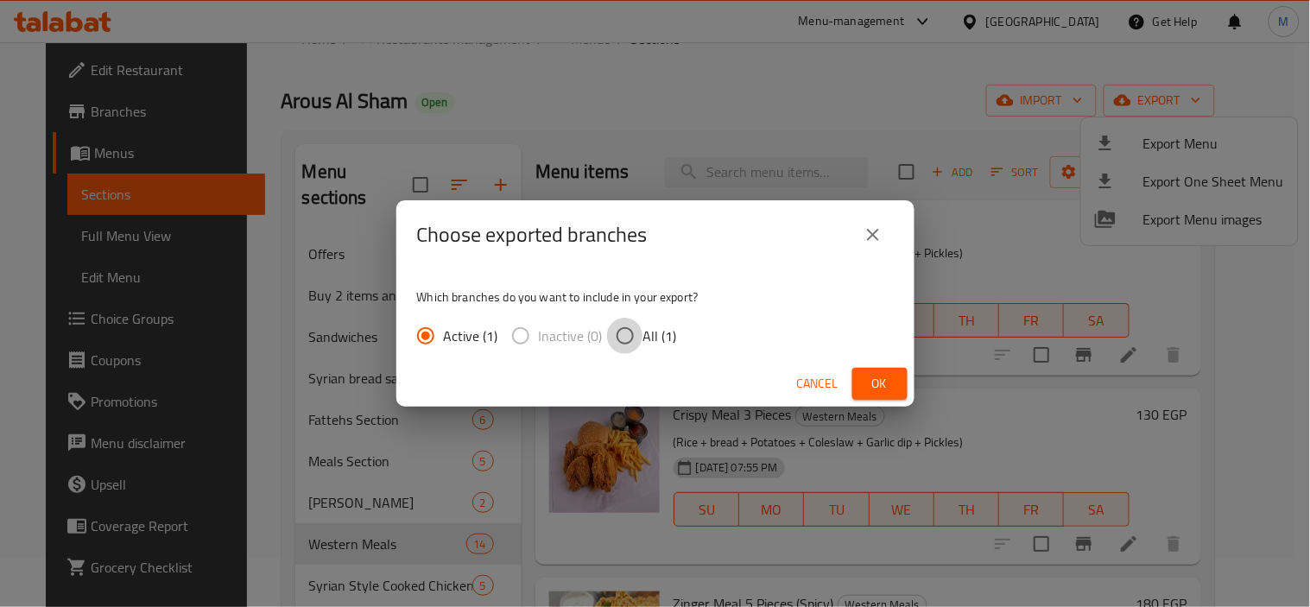
click at [624, 331] on input "All (1)" at bounding box center [625, 336] width 36 height 36
radio input "true"
click at [865, 369] on button "Ok" at bounding box center [879, 384] width 55 height 32
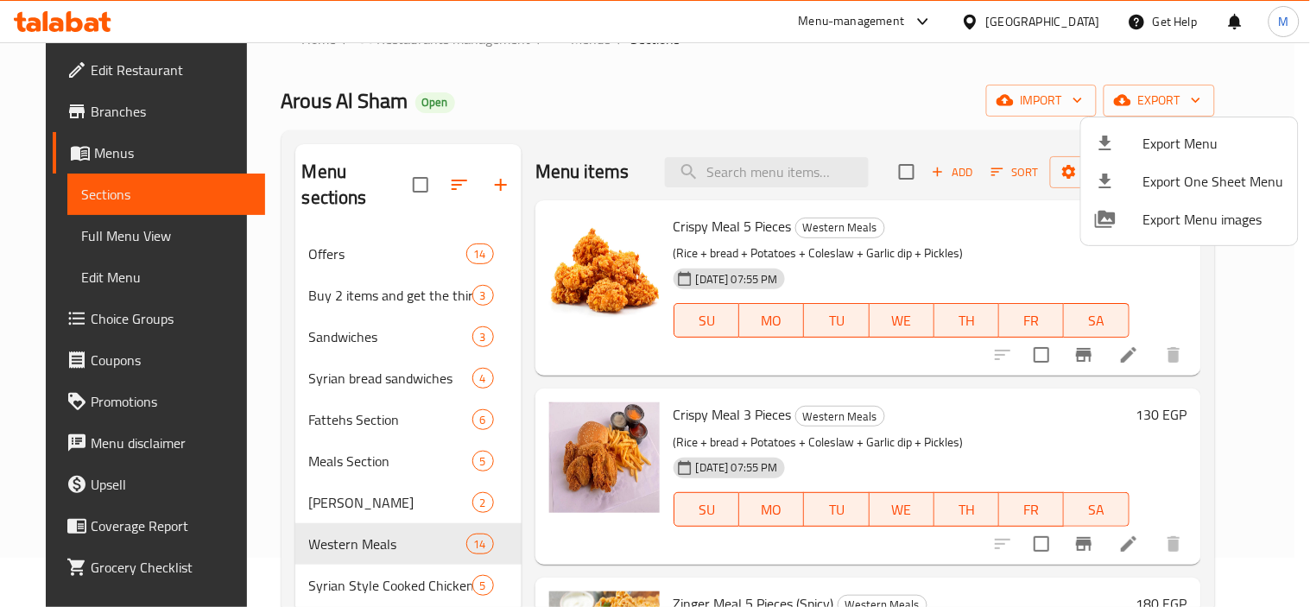
click at [54, 114] on div at bounding box center [655, 303] width 1310 height 607
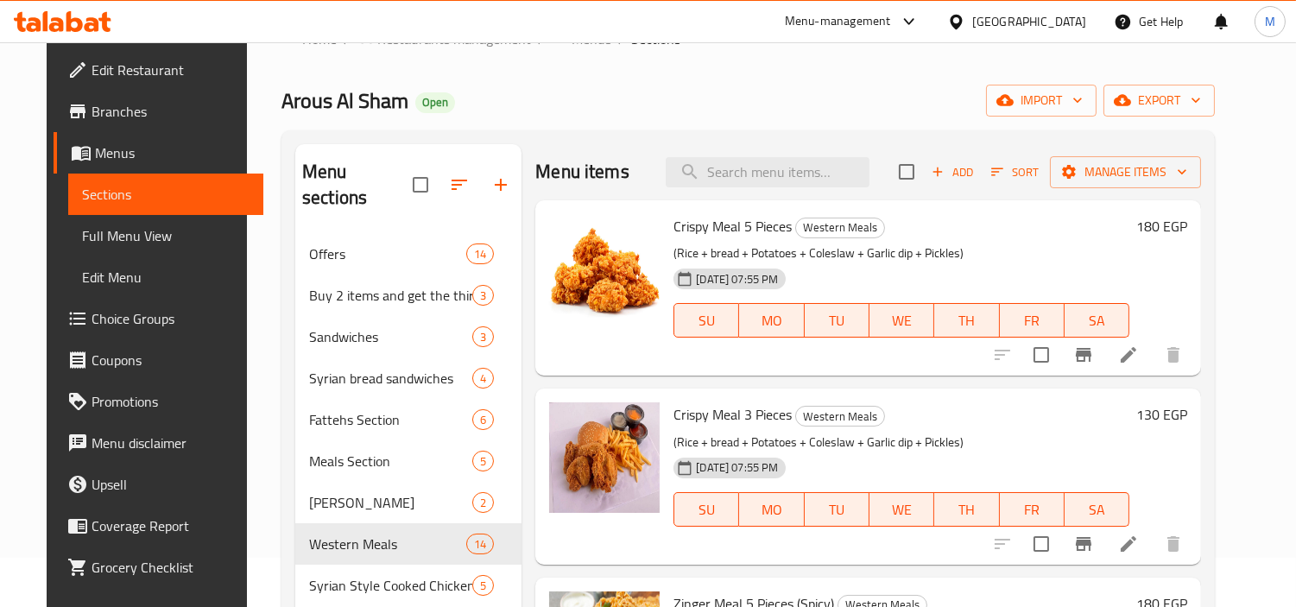
click at [92, 114] on span "Branches" at bounding box center [171, 111] width 158 height 21
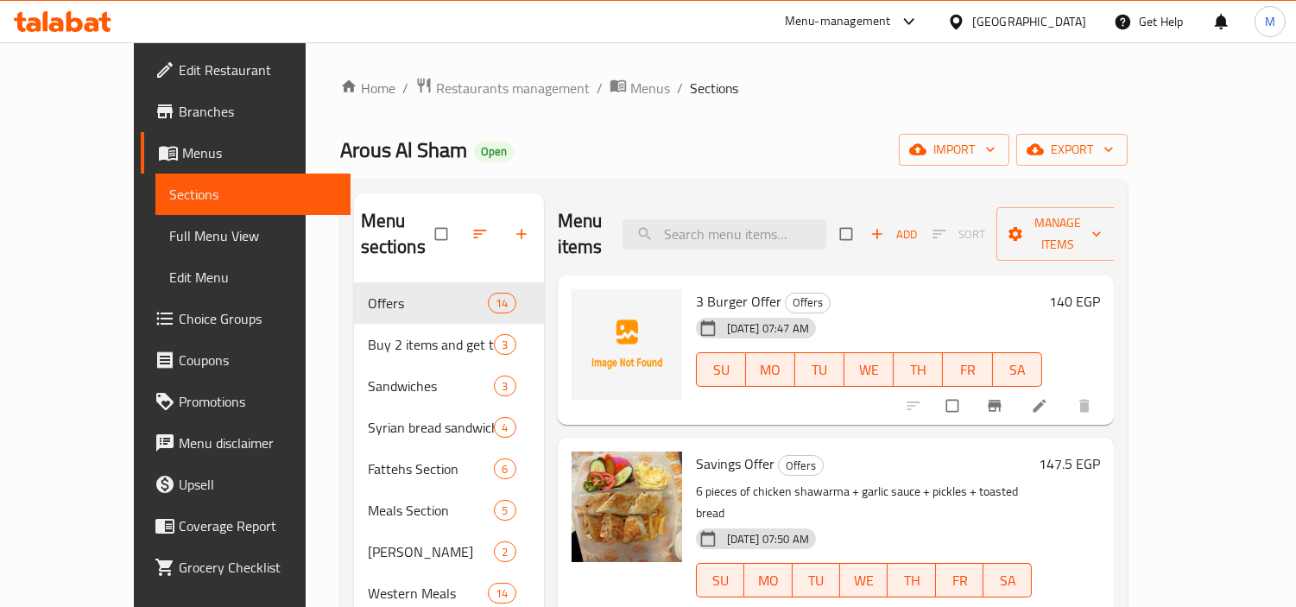
click at [169, 235] on span "Full Menu View" at bounding box center [253, 235] width 168 height 21
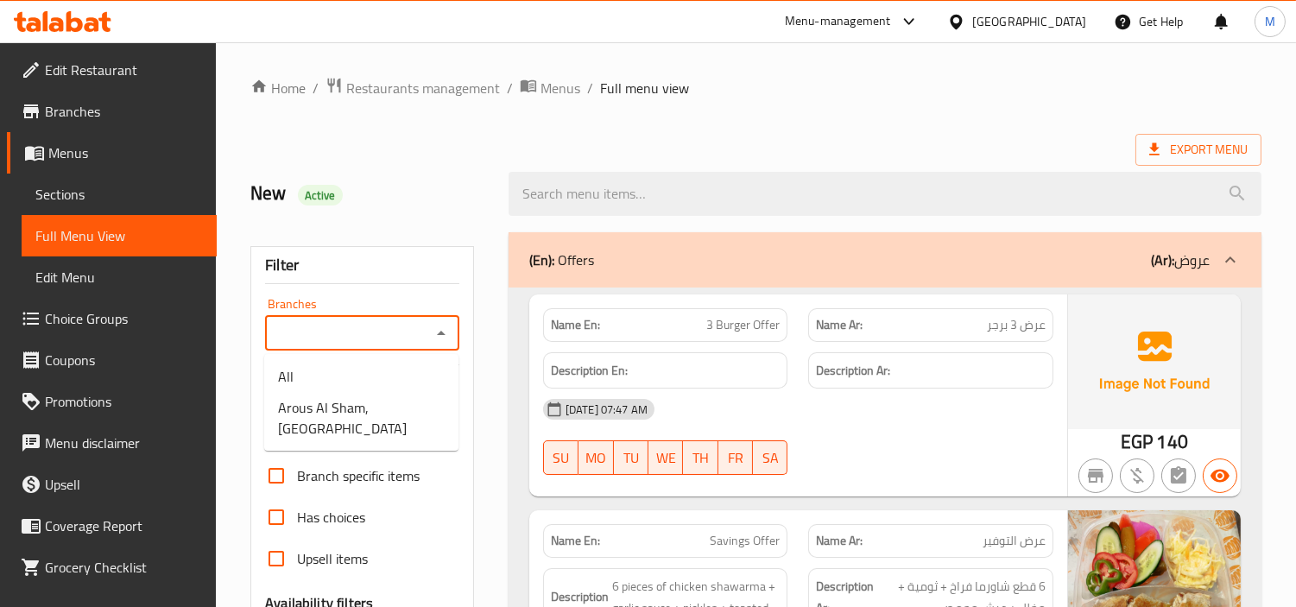
click at [378, 338] on input "Branches" at bounding box center [347, 333] width 155 height 24
click at [364, 407] on span "Arous Al Sham, [GEOGRAPHIC_DATA]" at bounding box center [361, 417] width 167 height 41
type input "Arous Al Sham, [GEOGRAPHIC_DATA]"
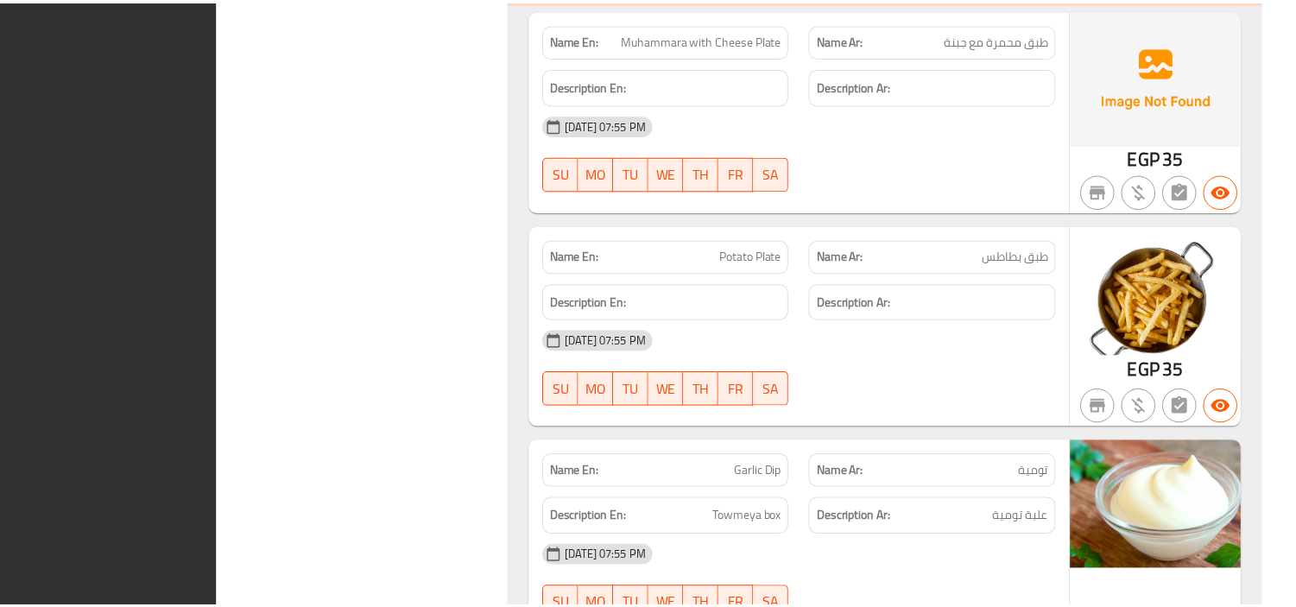
scroll to position [19902, 0]
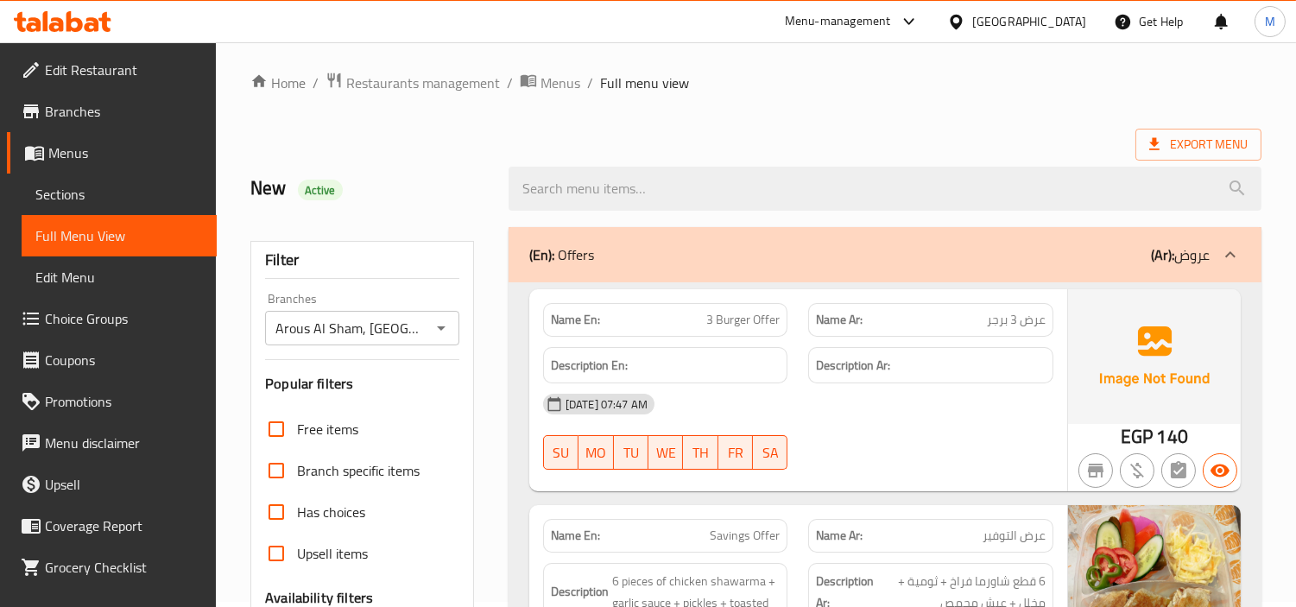
scroll to position [0, 0]
